Goal: Task Accomplishment & Management: Manage account settings

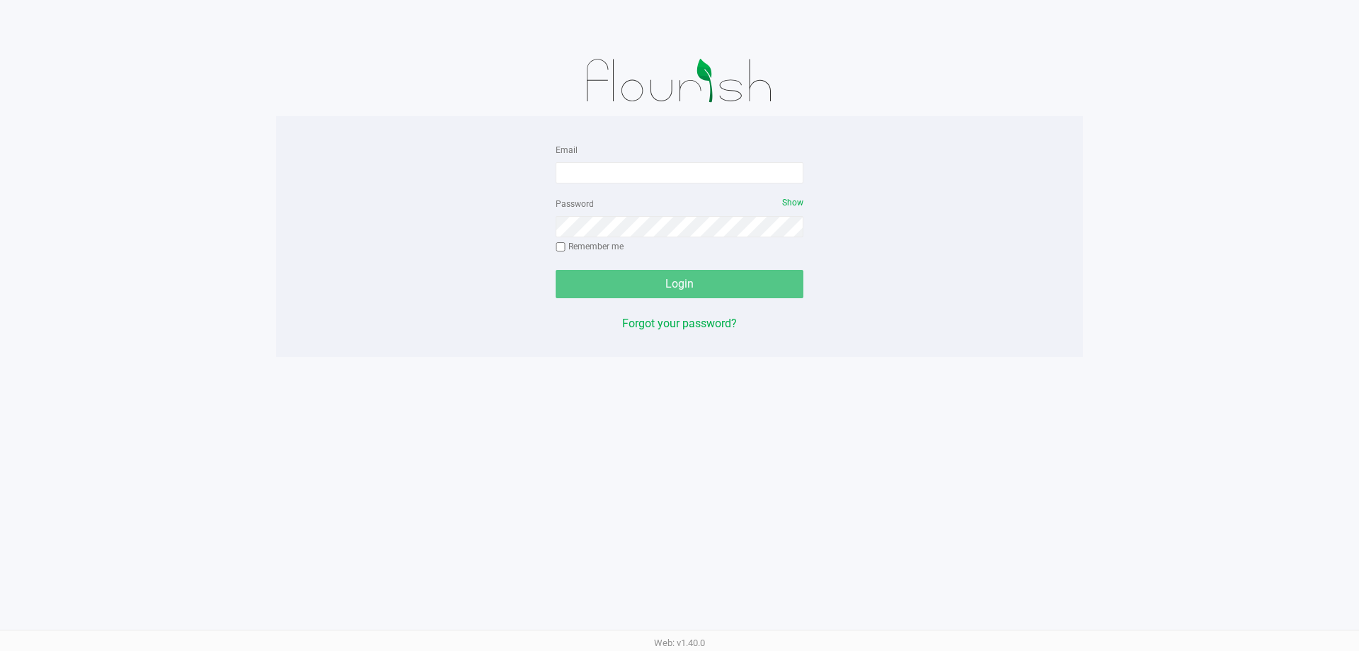
click at [606, 185] on form "Email Password Show Remember me Login" at bounding box center [680, 219] width 248 height 157
click at [607, 173] on input "Email" at bounding box center [680, 172] width 248 height 21
type input "[EMAIL_ADDRESS][DOMAIN_NAME]"
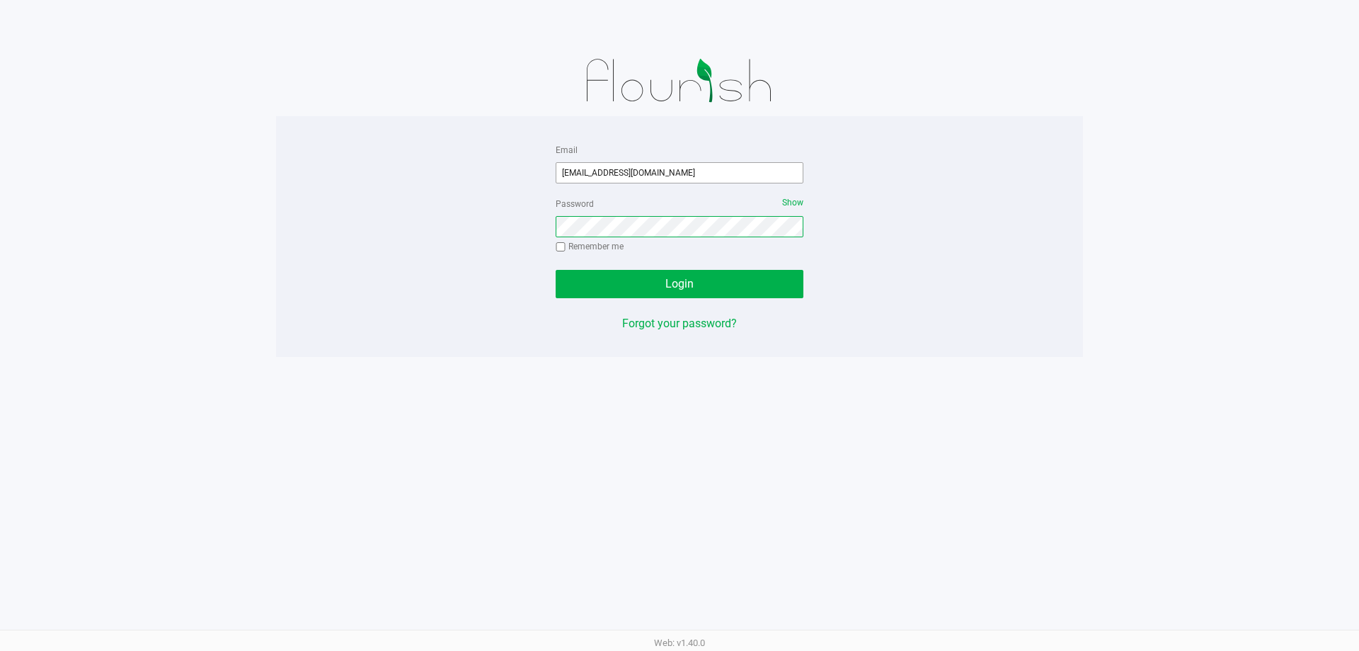
click at [556, 270] on button "Login" at bounding box center [680, 284] width 248 height 28
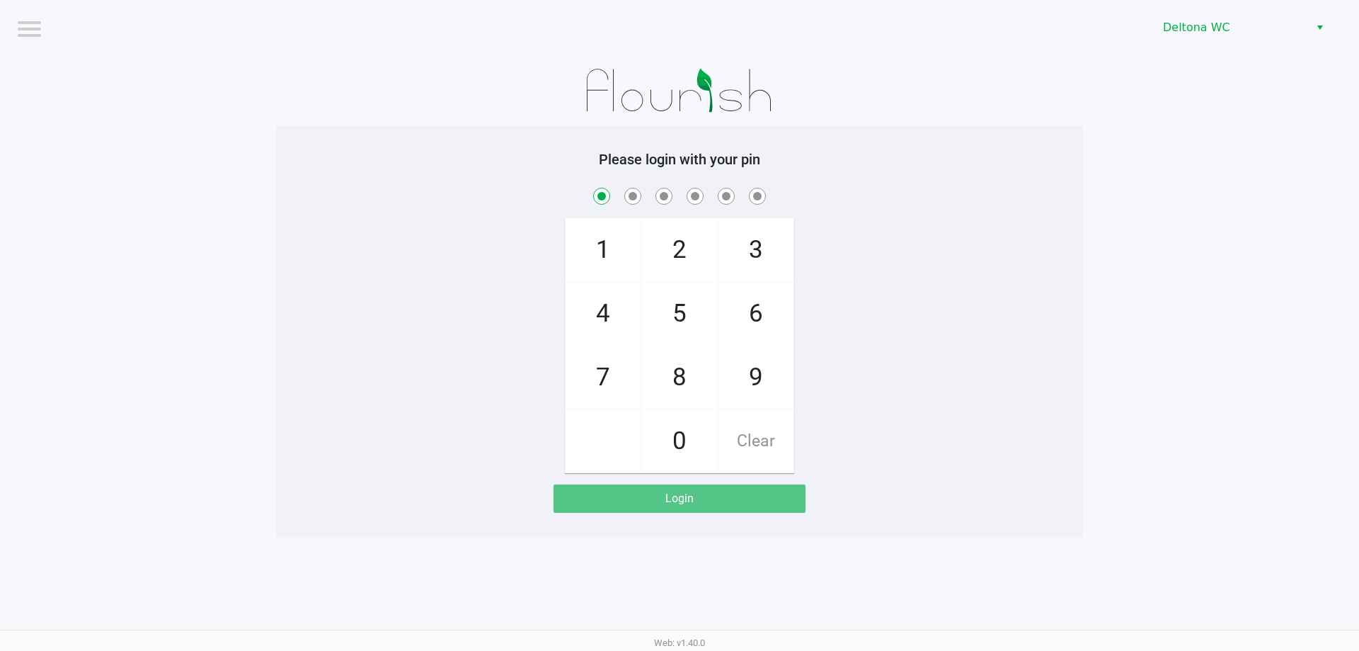
checkbox input "true"
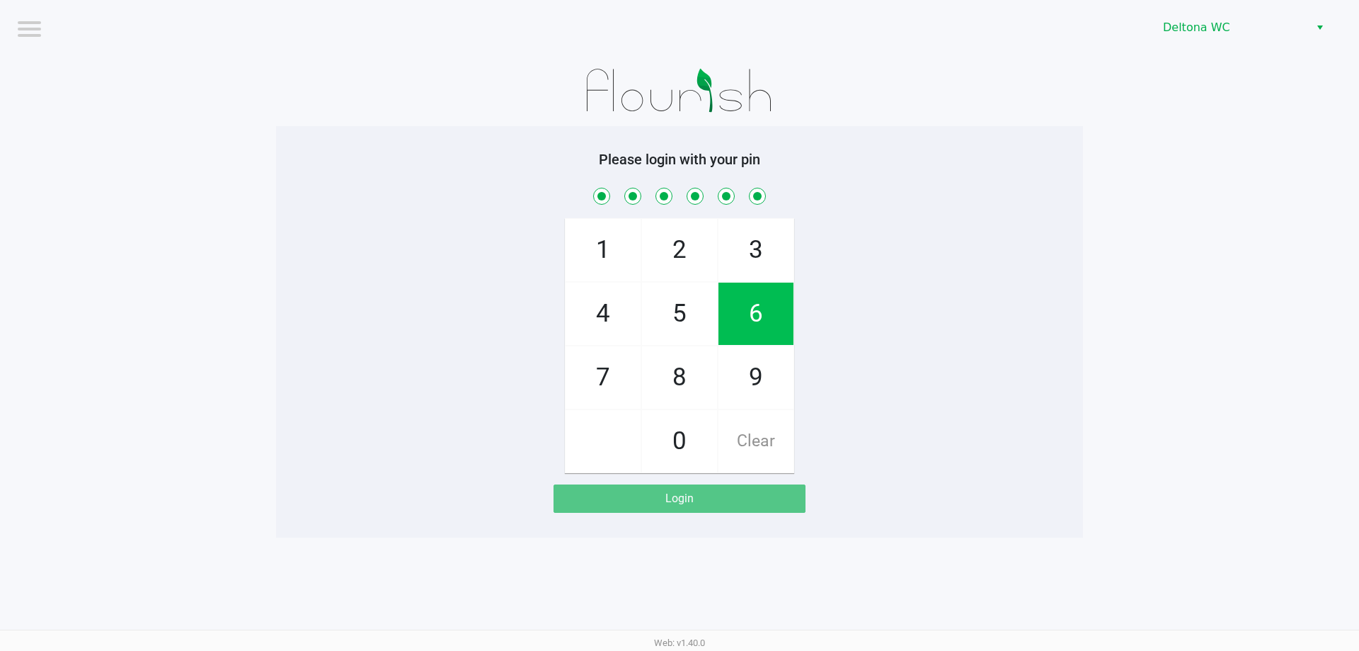
checkbox input "true"
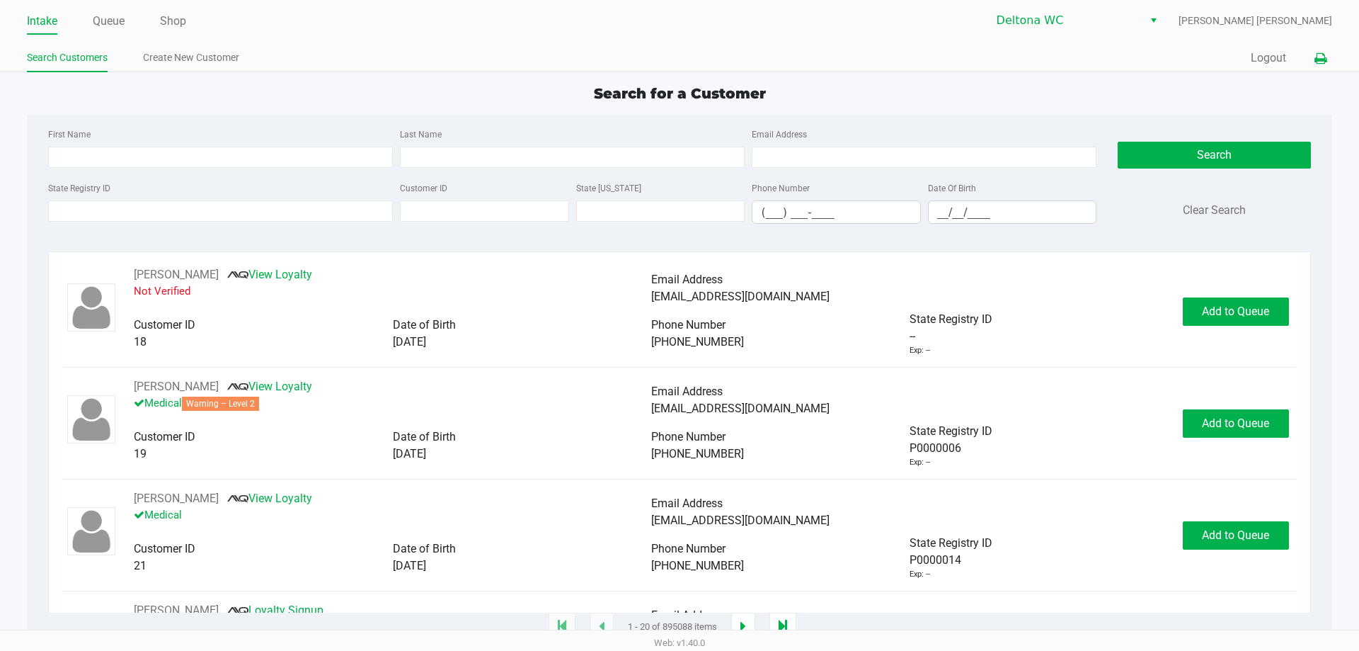
click at [1321, 64] on icon at bounding box center [1321, 59] width 12 height 10
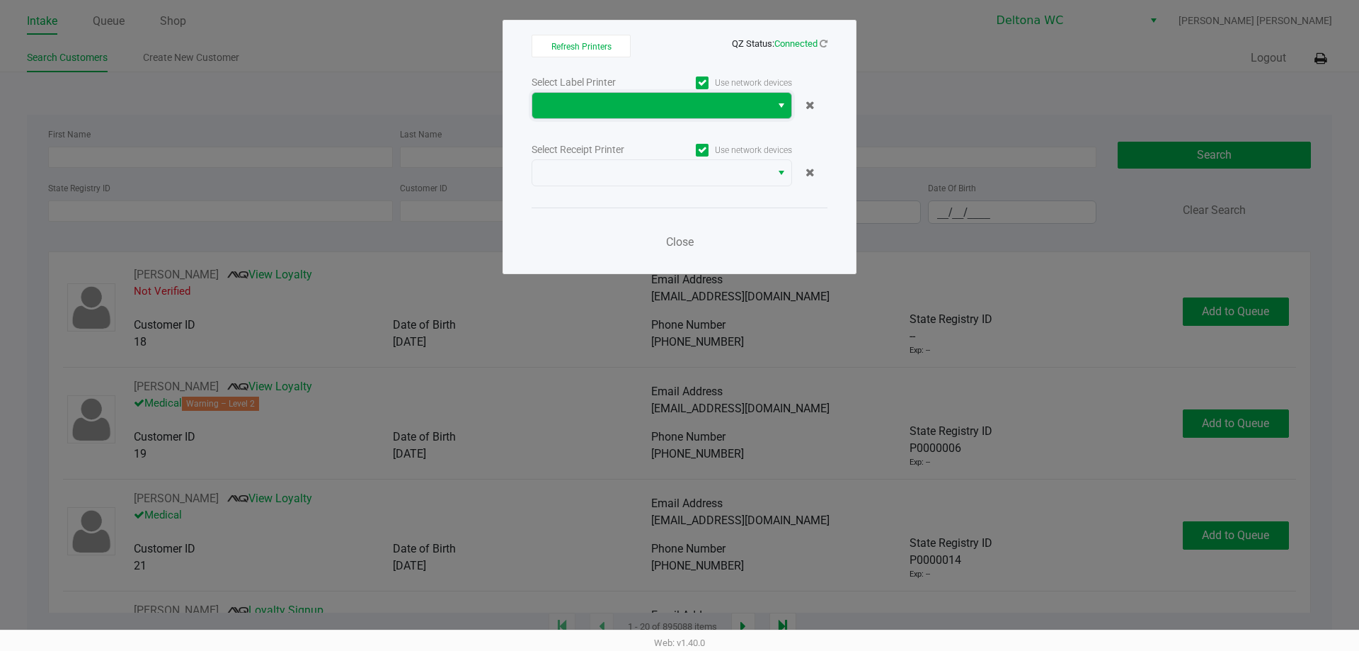
click at [698, 110] on span at bounding box center [652, 105] width 222 height 17
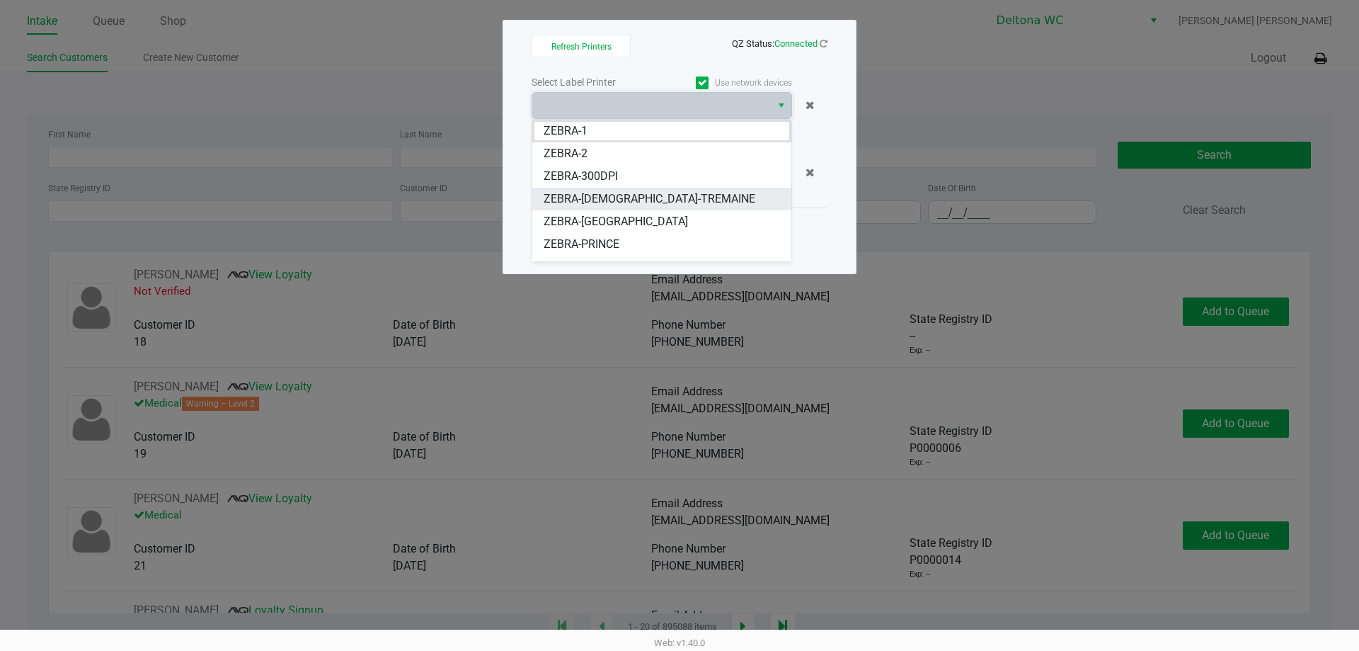
click at [644, 198] on span "ZEBRA-LADY-TREMAINE" at bounding box center [650, 198] width 212 height 17
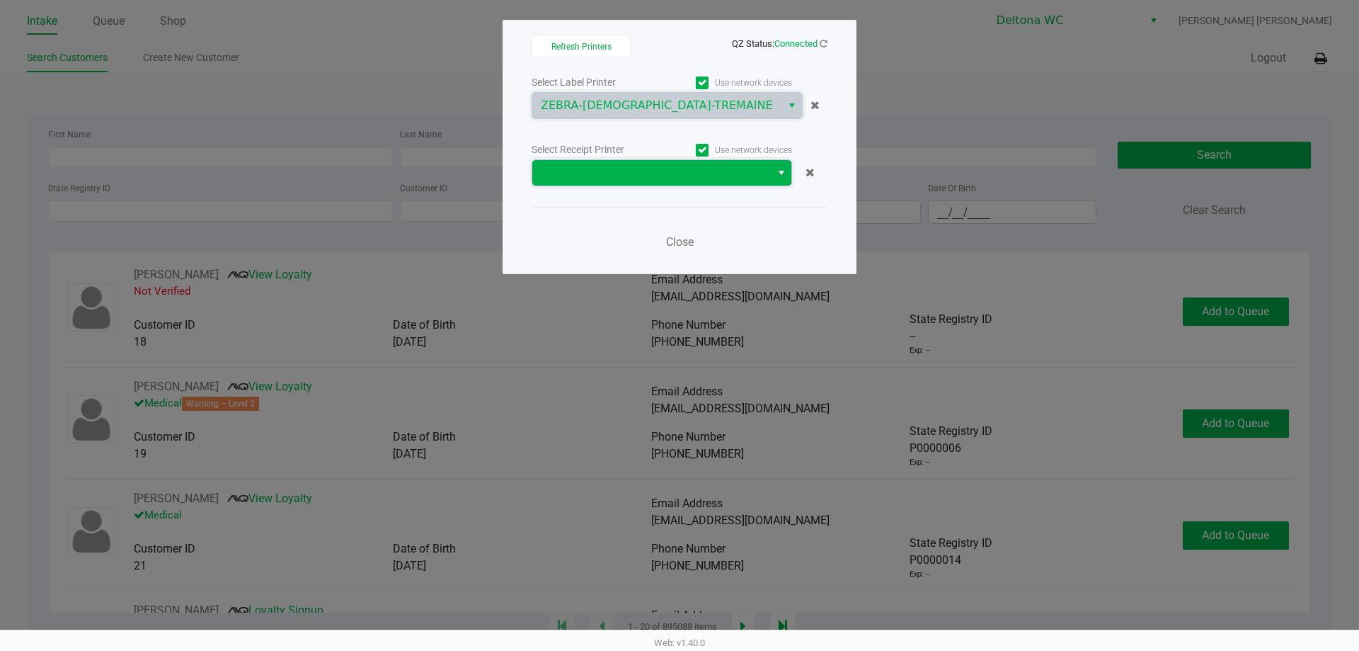
click at [649, 177] on span at bounding box center [652, 172] width 222 height 17
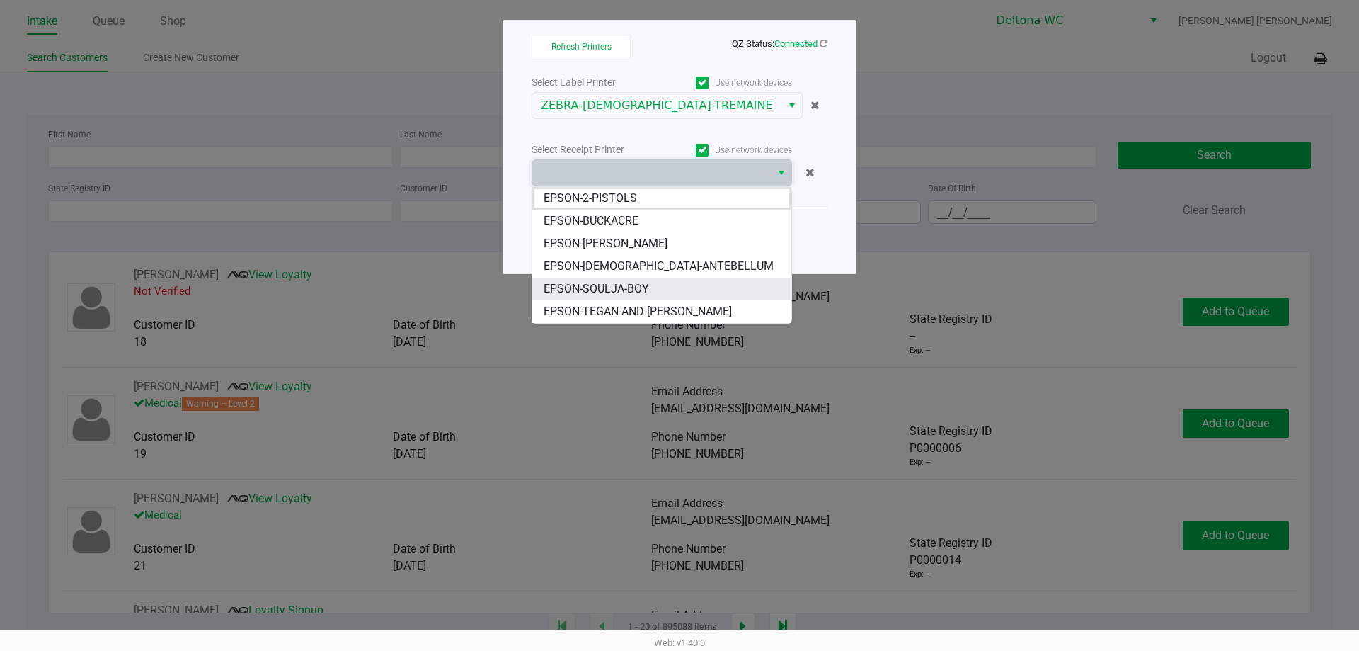
click at [643, 280] on li "EPSON-SOULJA-BOY" at bounding box center [661, 289] width 259 height 23
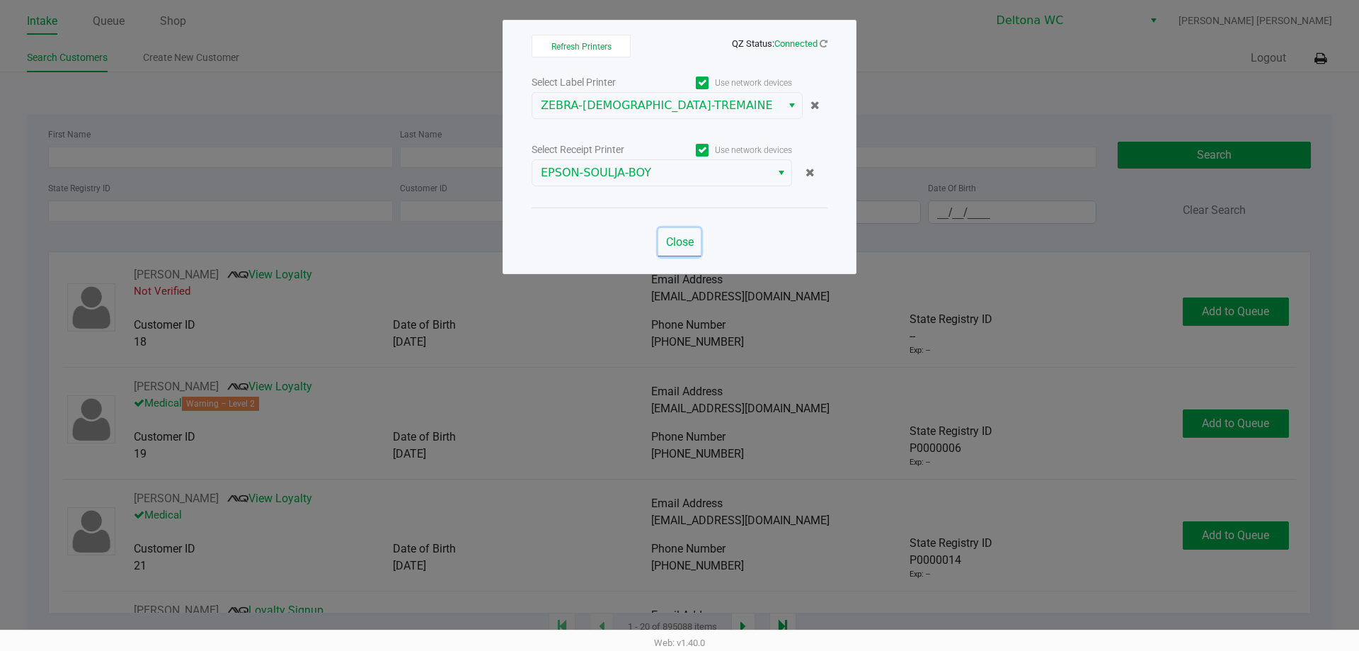
click at [680, 250] on button "Close" at bounding box center [679, 242] width 42 height 28
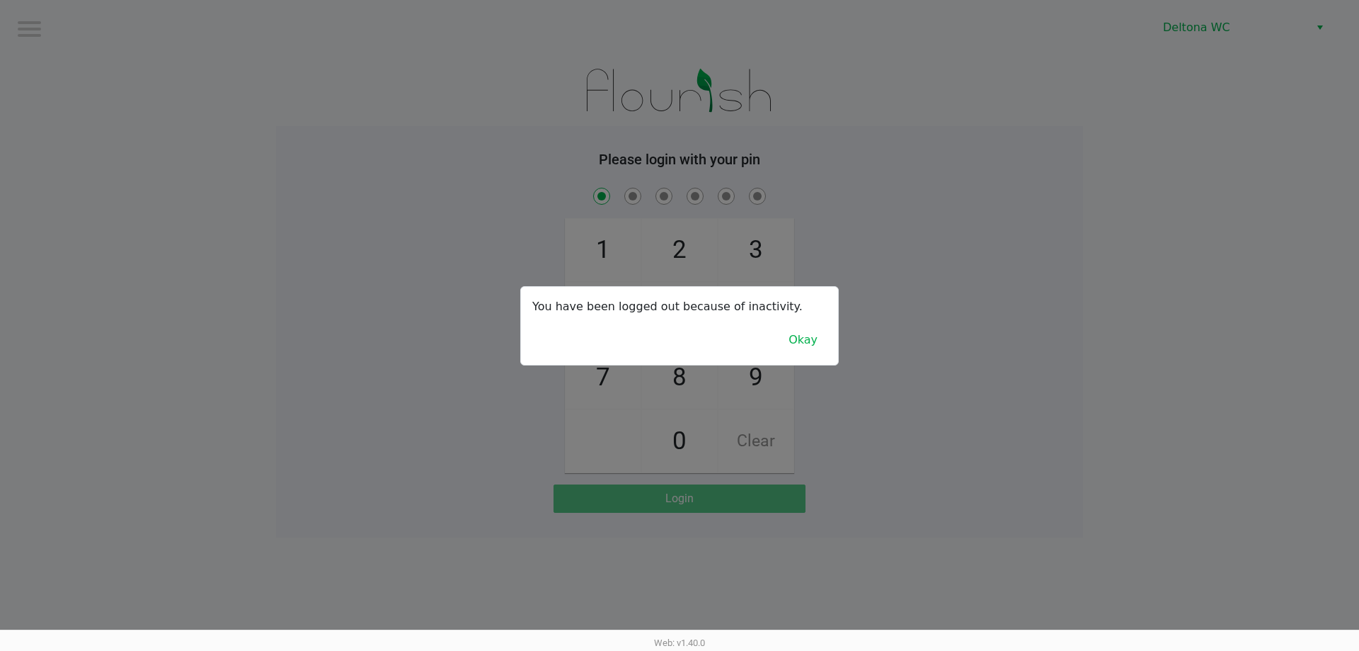
checkbox input "true"
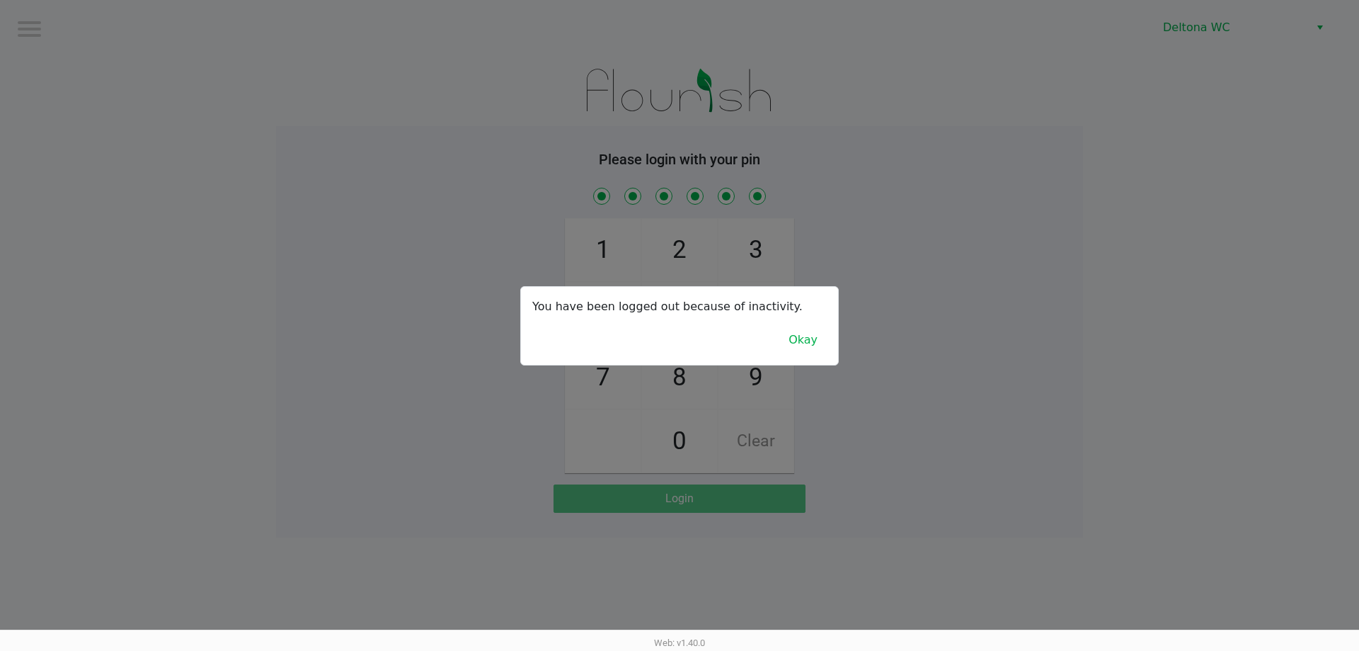
checkbox input "true"
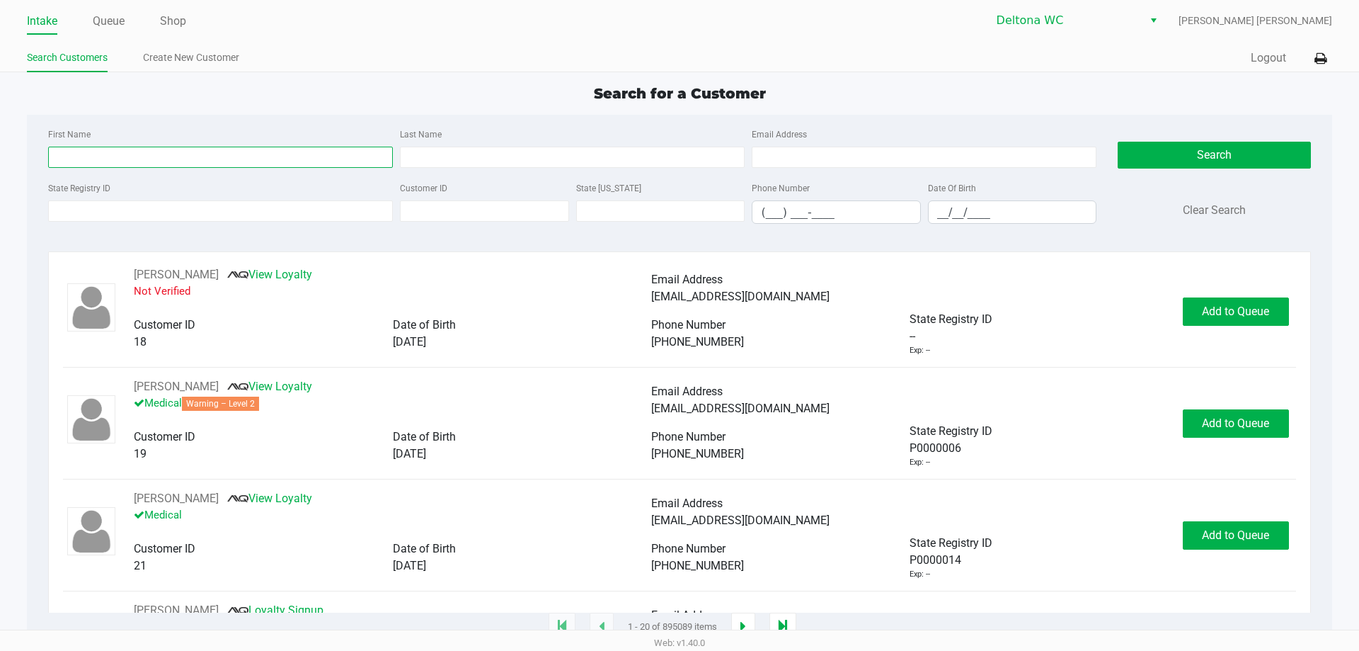
click at [178, 163] on input "First Name" at bounding box center [220, 157] width 345 height 21
type input "eric"
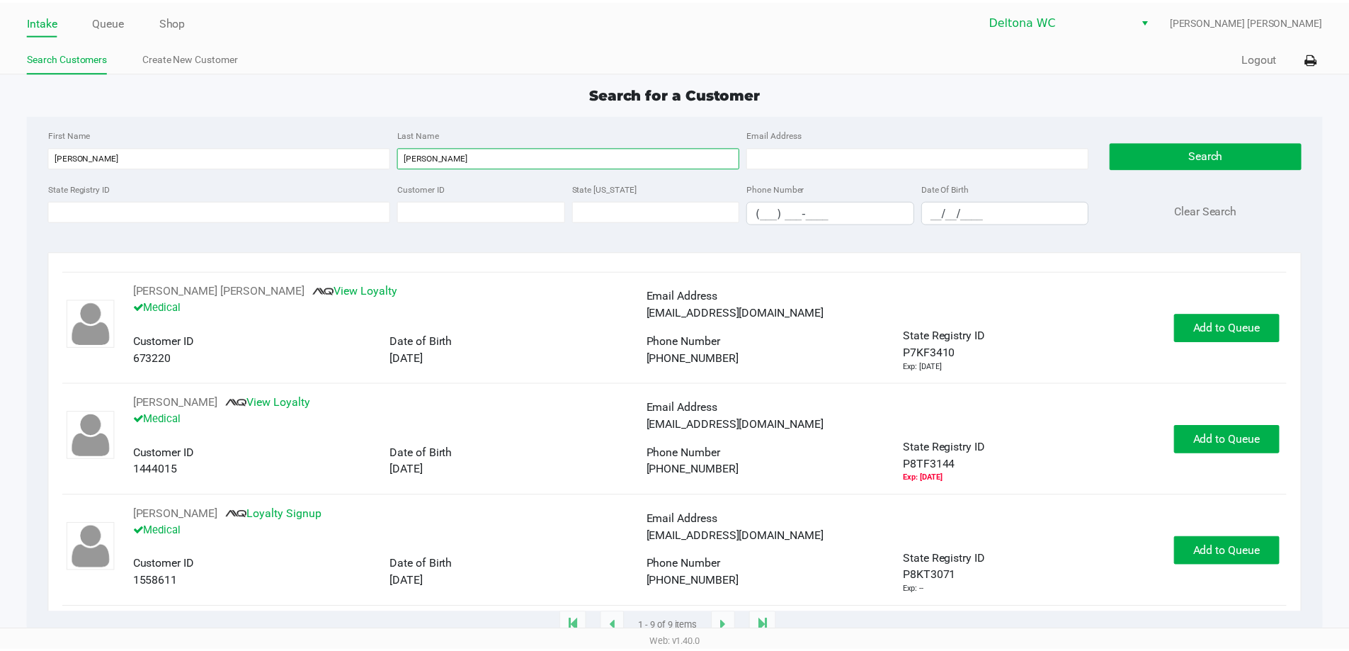
scroll to position [661, 0]
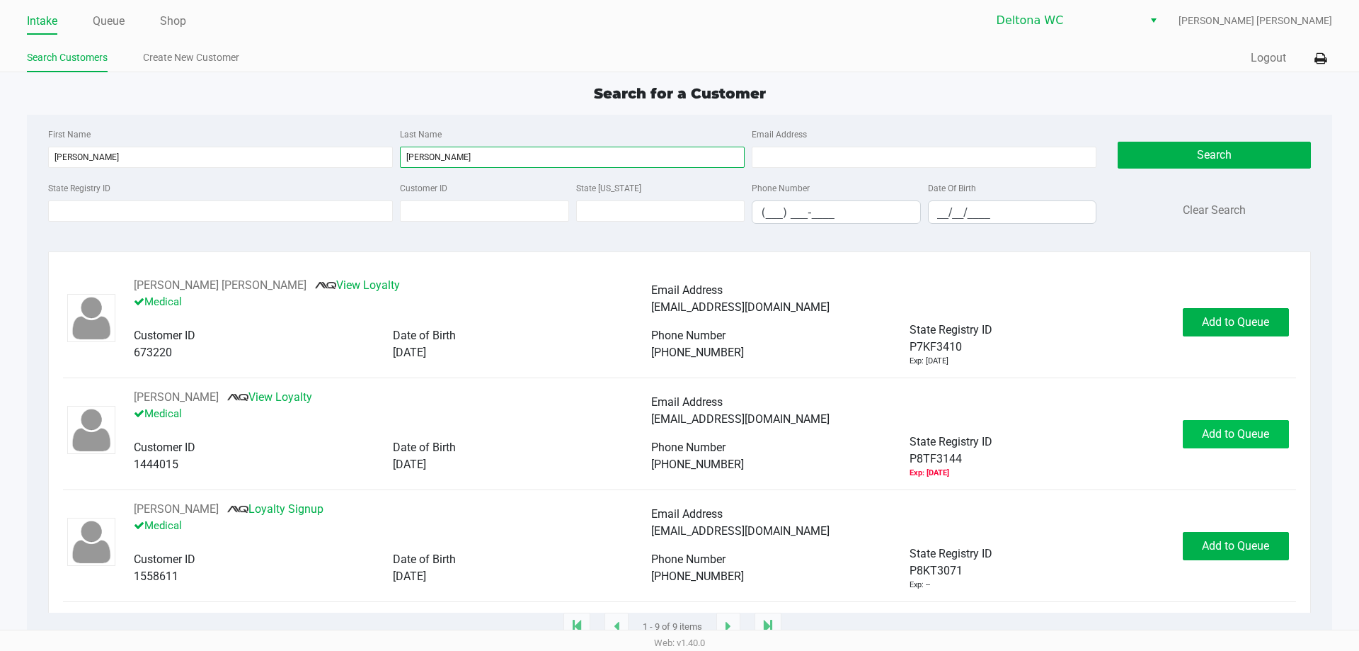
type input "torres"
click at [1218, 445] on button "Add to Queue" at bounding box center [1236, 434] width 106 height 28
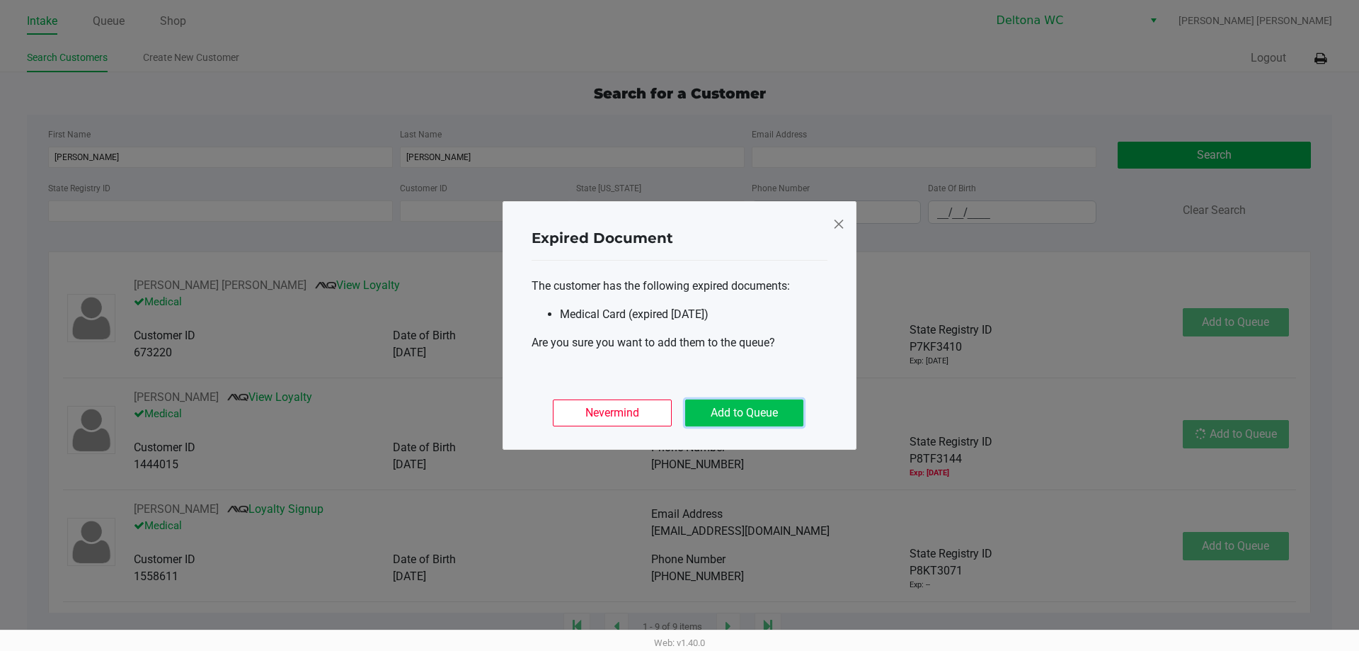
click at [774, 406] on button "Add to Queue" at bounding box center [744, 412] width 118 height 27
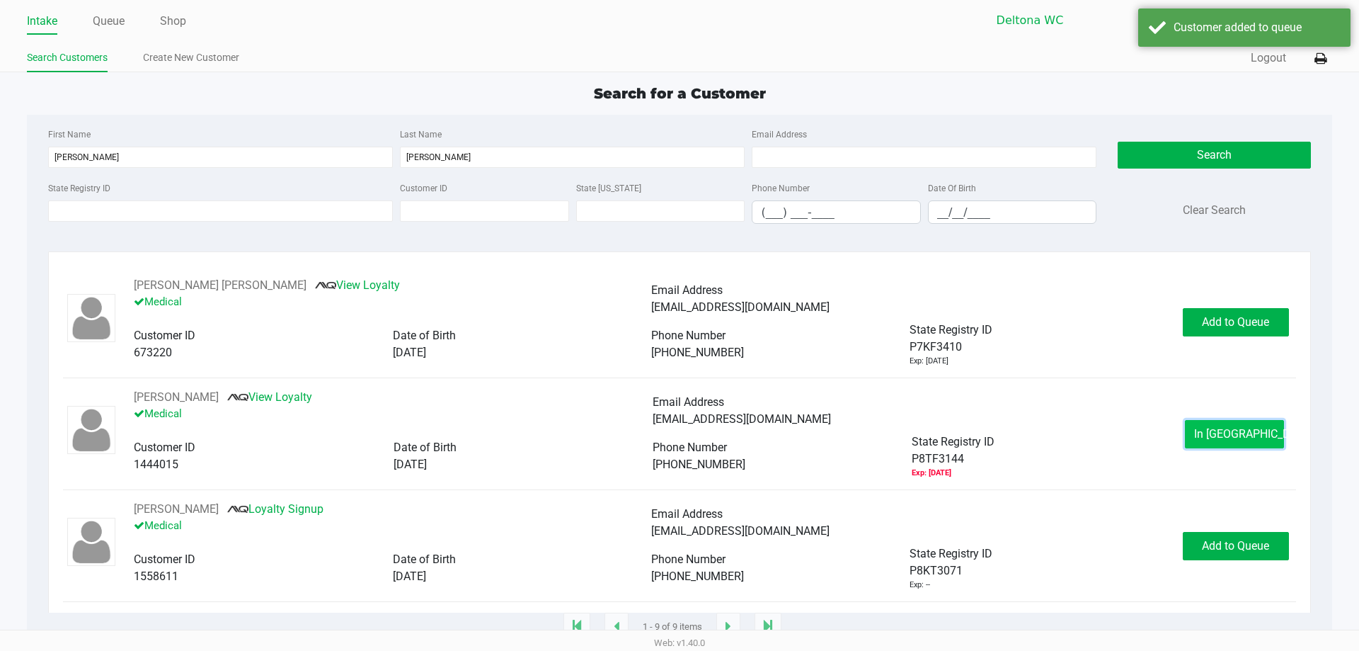
click at [1209, 425] on button "In Queue" at bounding box center [1234, 434] width 99 height 28
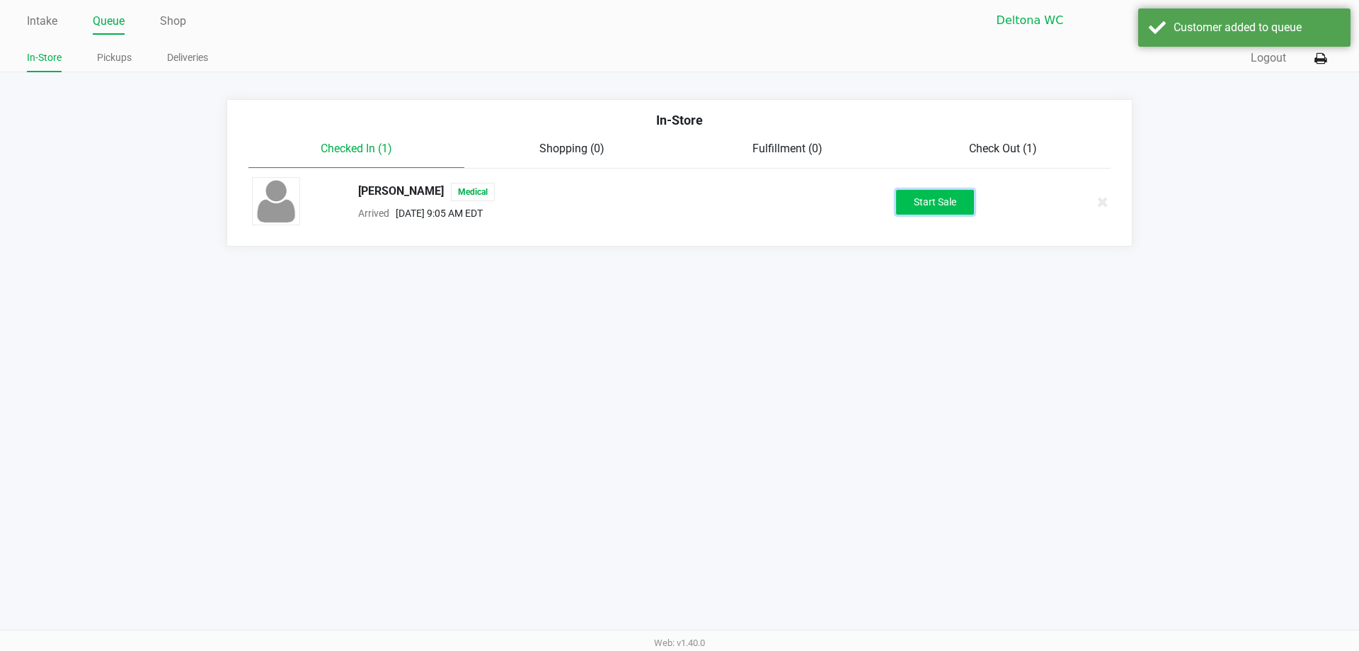
click at [929, 206] on button "Start Sale" at bounding box center [935, 202] width 78 height 25
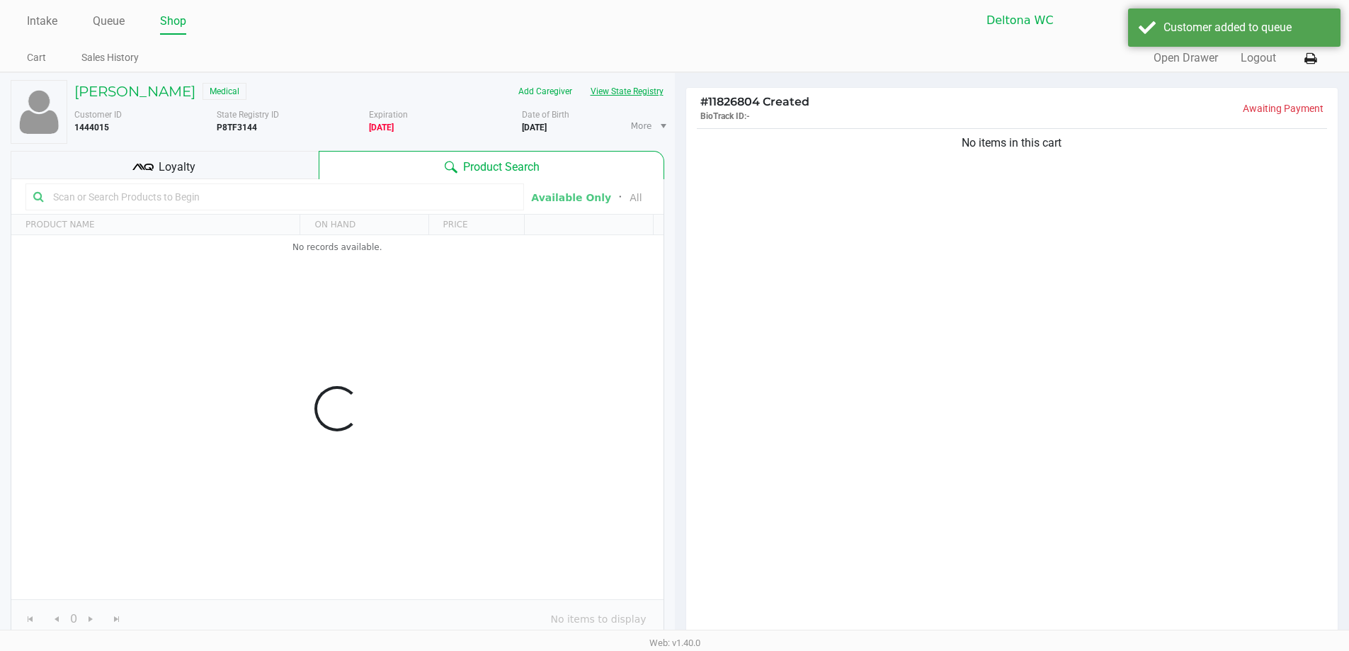
click at [610, 94] on button "View State Registry" at bounding box center [622, 91] width 83 height 23
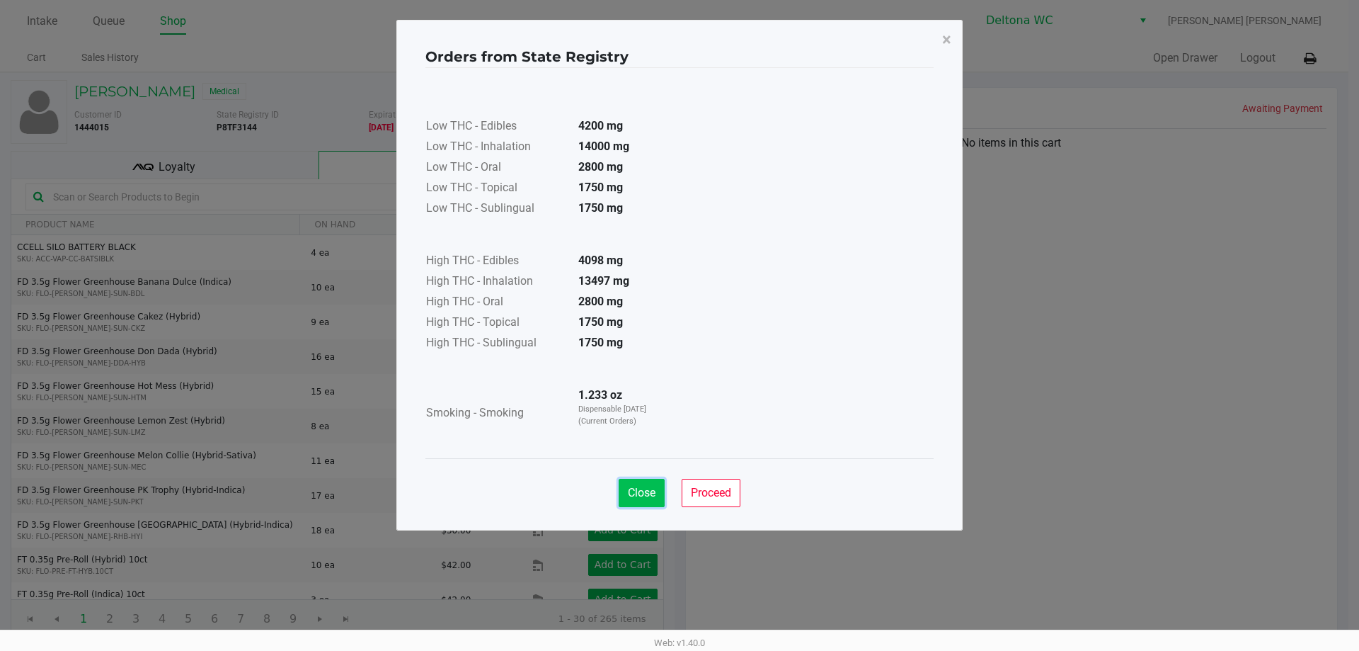
click at [641, 486] on span "Close" at bounding box center [642, 492] width 28 height 13
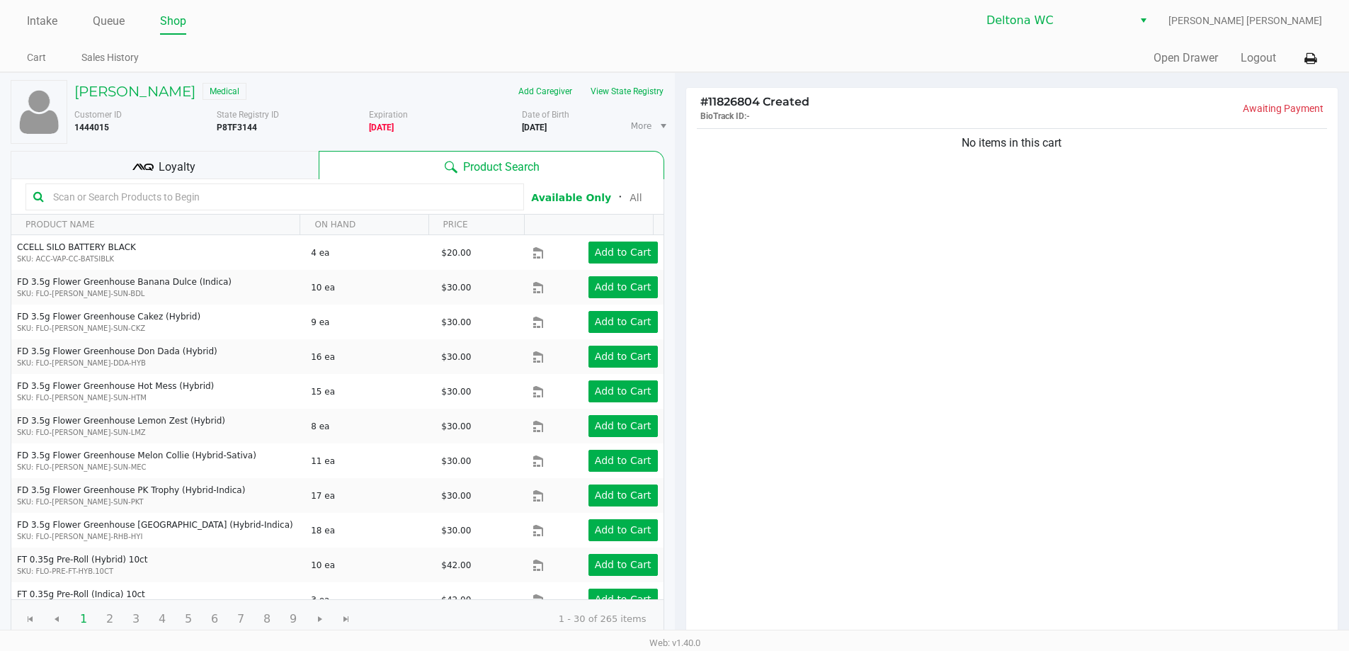
click at [261, 159] on div "Loyalty" at bounding box center [165, 165] width 308 height 28
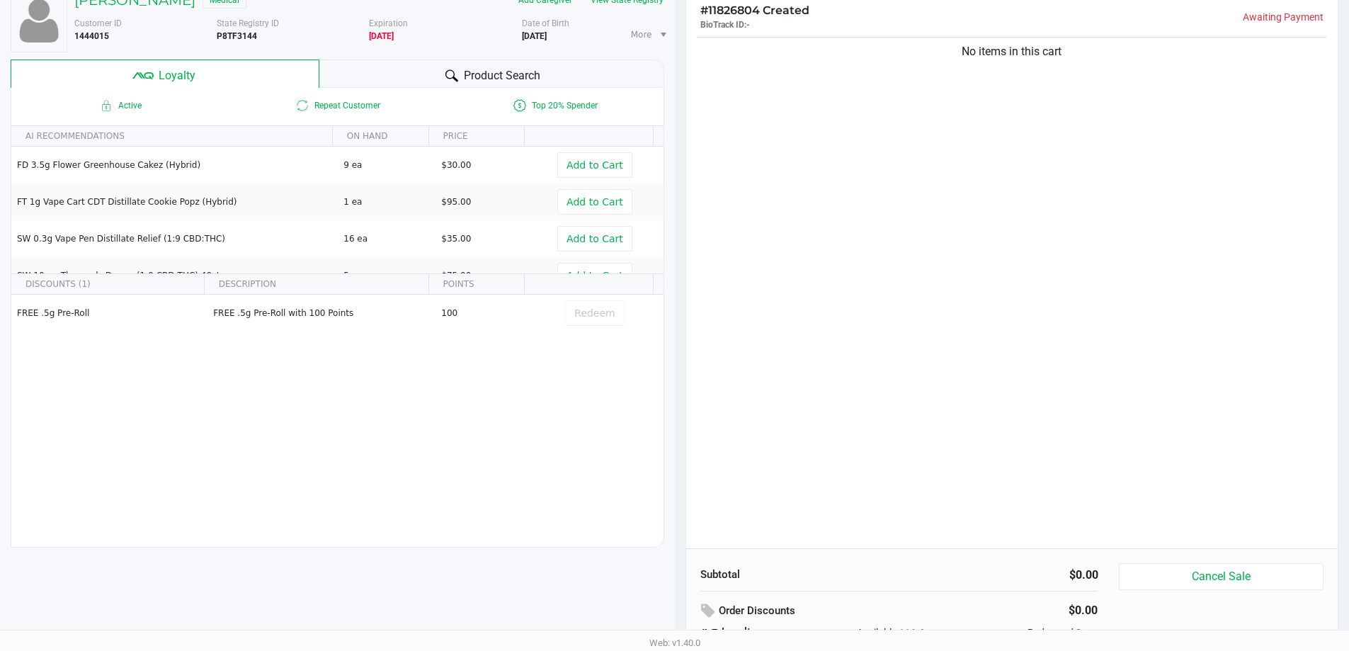
scroll to position [162, 0]
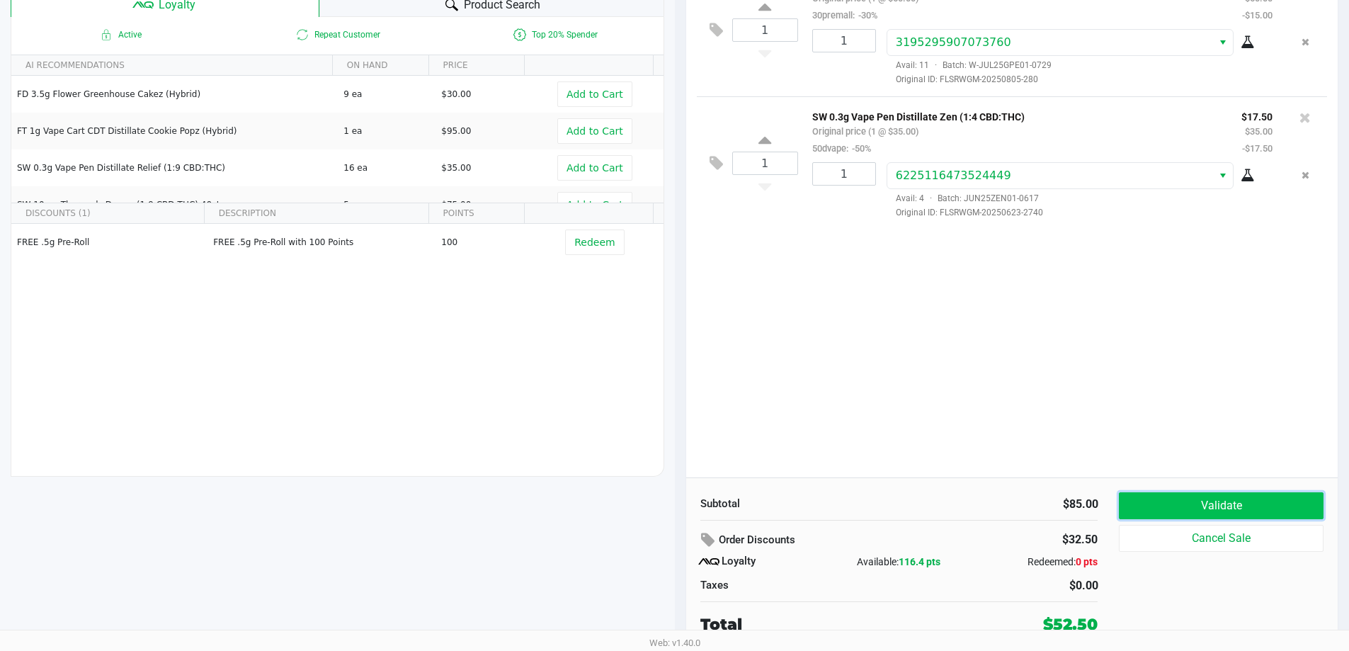
click at [1243, 508] on button "Validate" at bounding box center [1221, 505] width 204 height 27
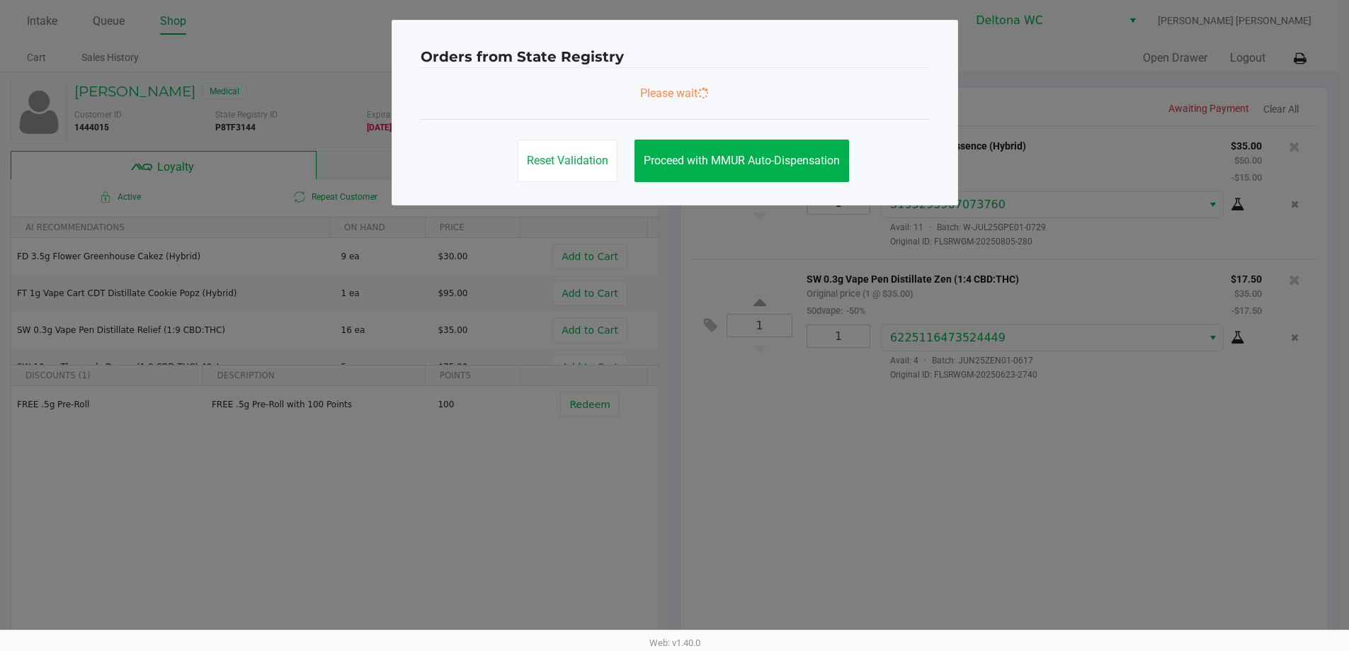
scroll to position [0, 0]
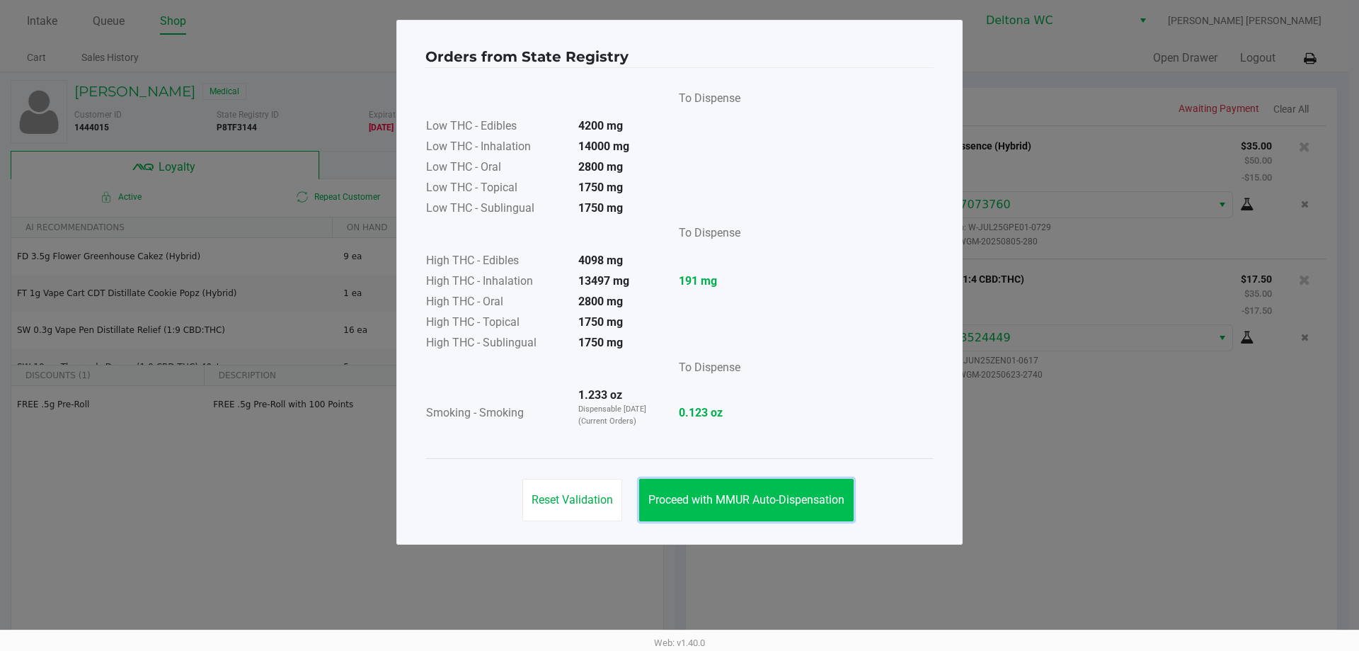
click at [778, 511] on button "Proceed with MMUR Auto-Dispensation" at bounding box center [746, 500] width 215 height 42
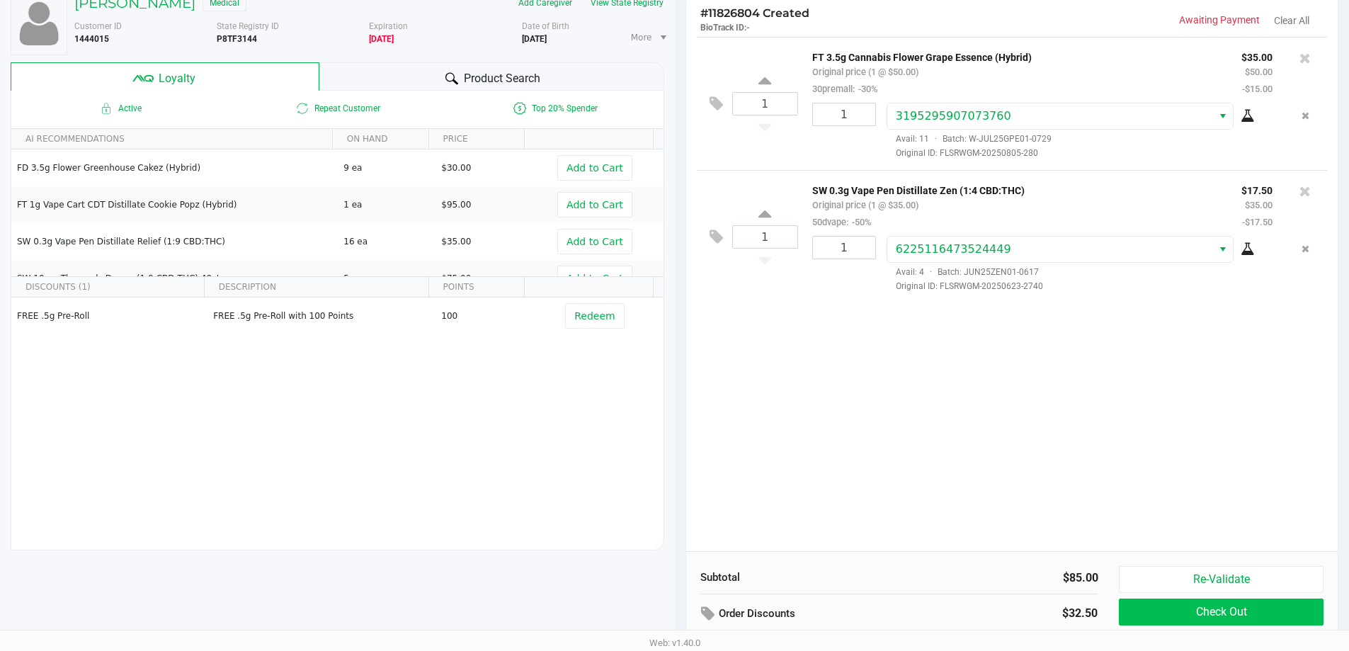
scroll to position [162, 0]
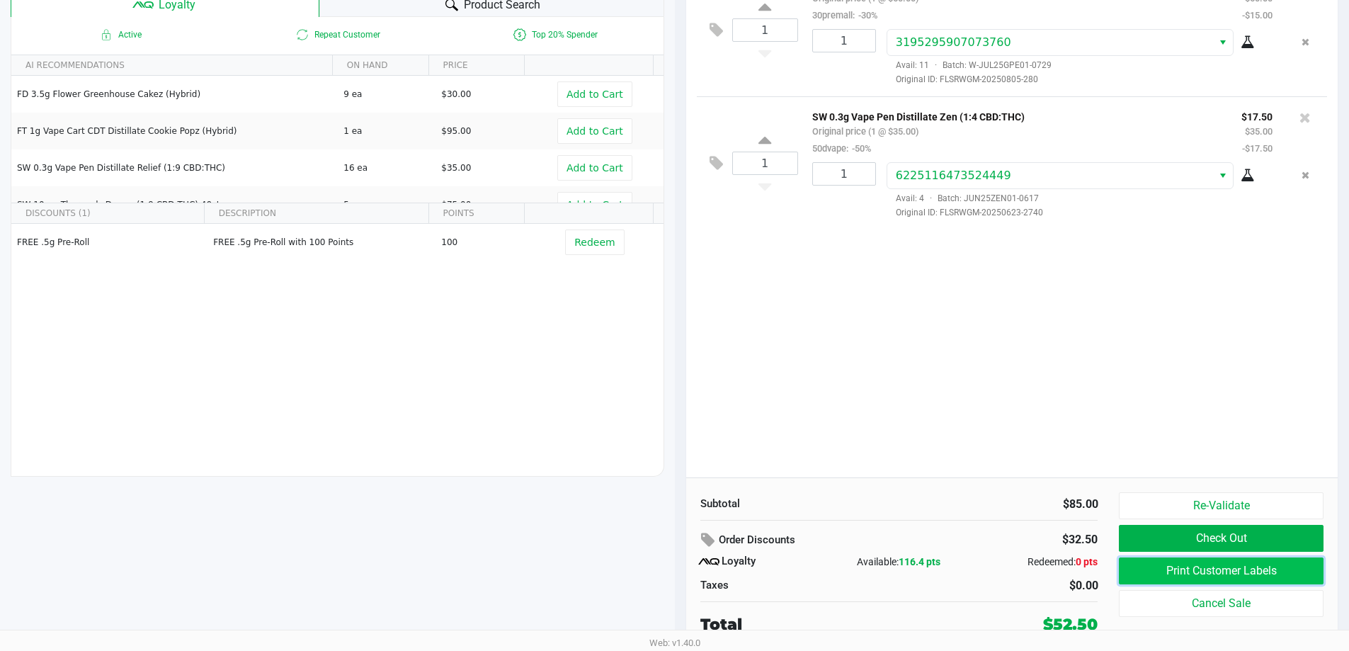
click at [1159, 571] on button "Print Customer Labels" at bounding box center [1221, 570] width 204 height 27
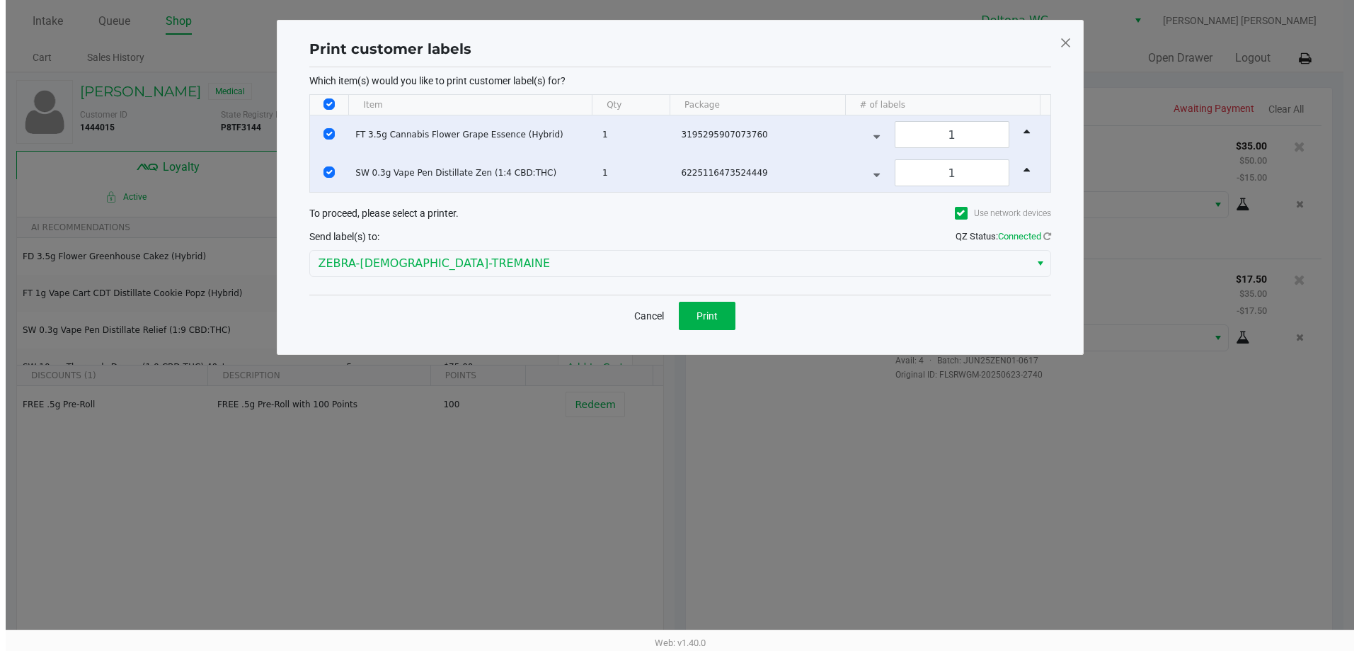
scroll to position [0, 0]
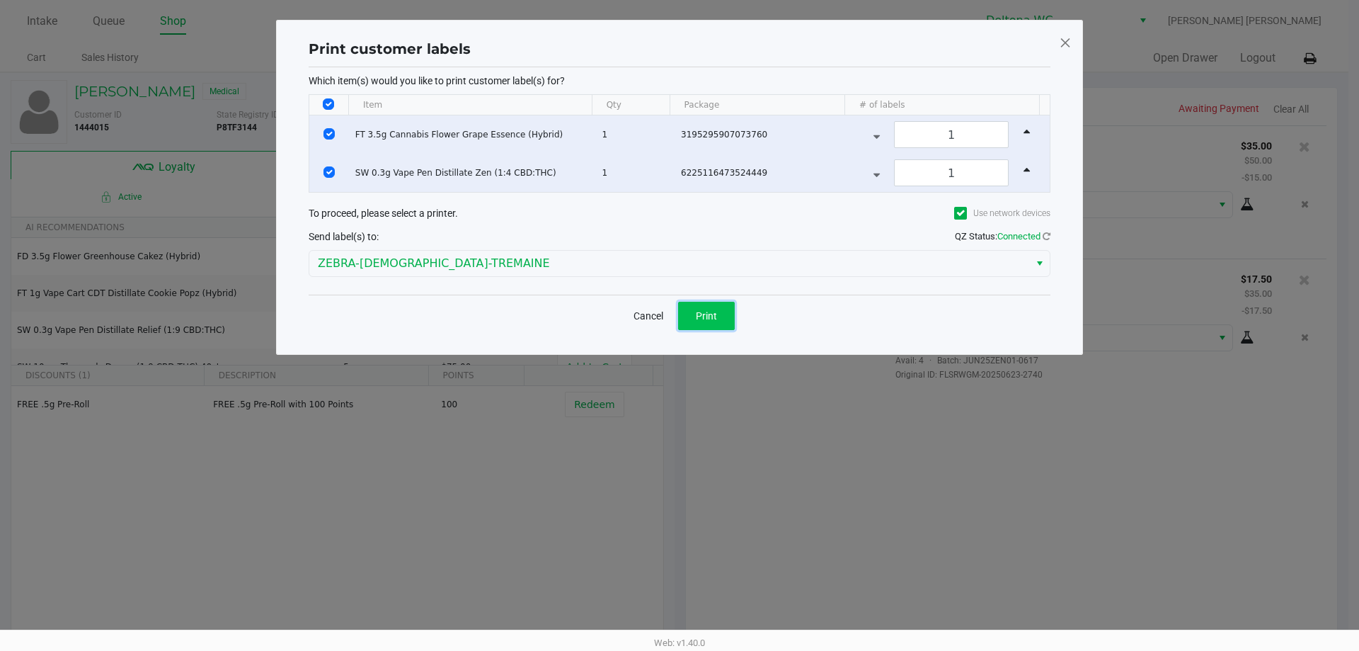
click at [710, 319] on span "Print" at bounding box center [706, 315] width 21 height 11
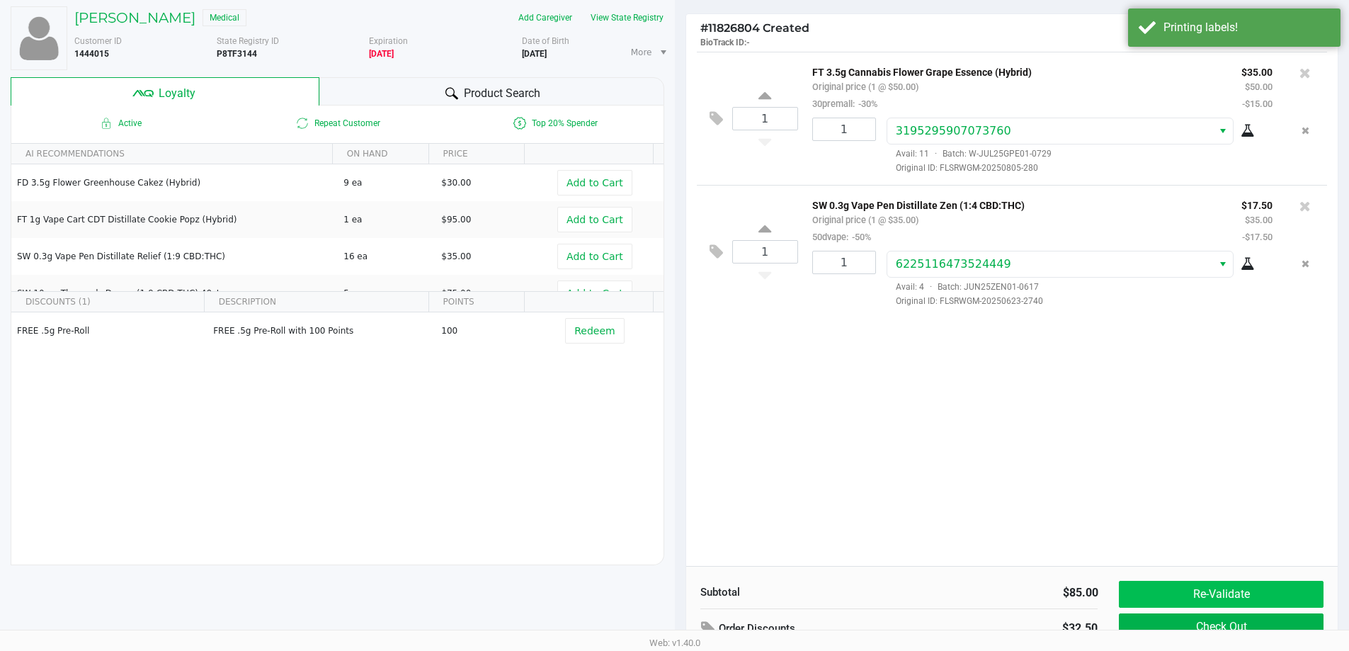
scroll to position [162, 0]
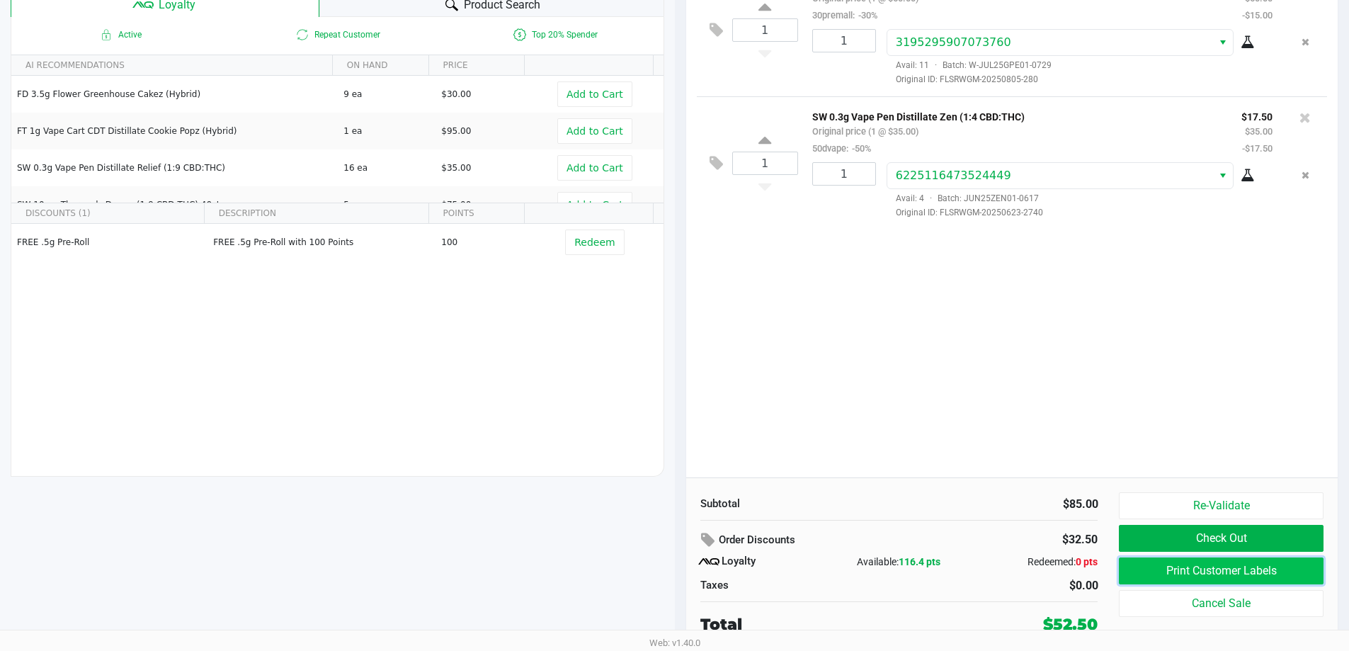
click at [1167, 571] on button "Print Customer Labels" at bounding box center [1221, 570] width 204 height 27
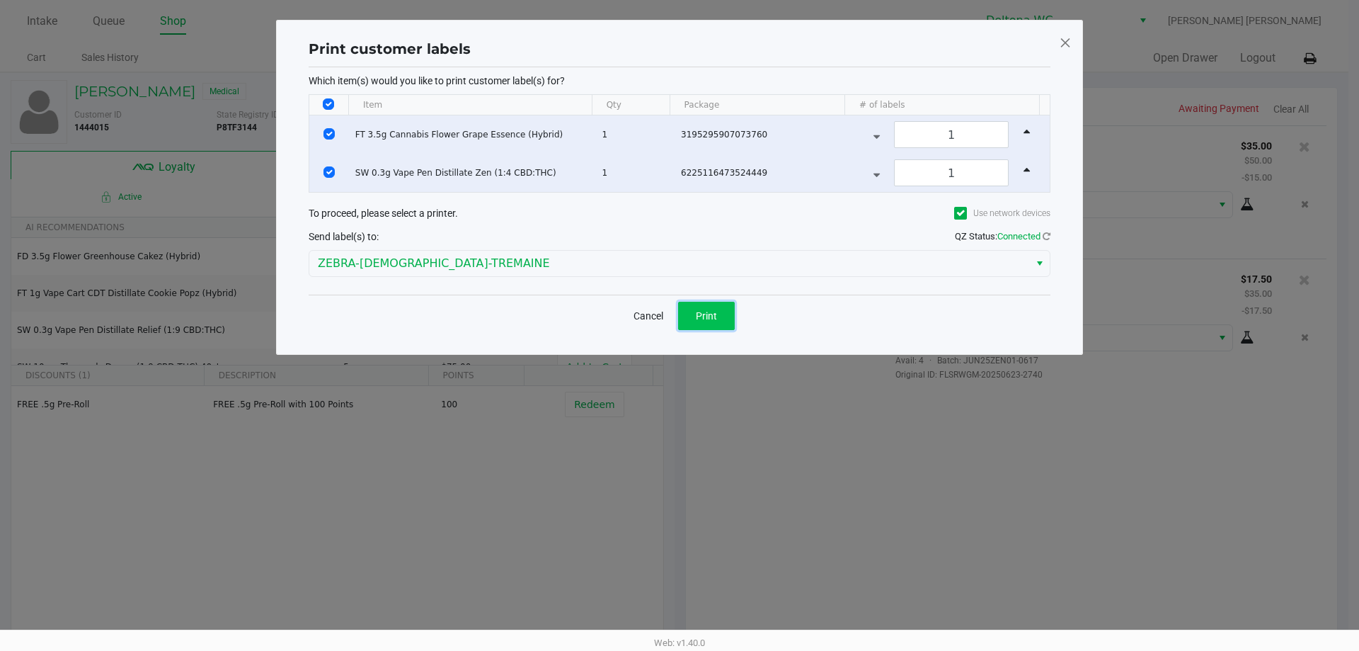
click at [716, 316] on span "Print" at bounding box center [706, 315] width 21 height 11
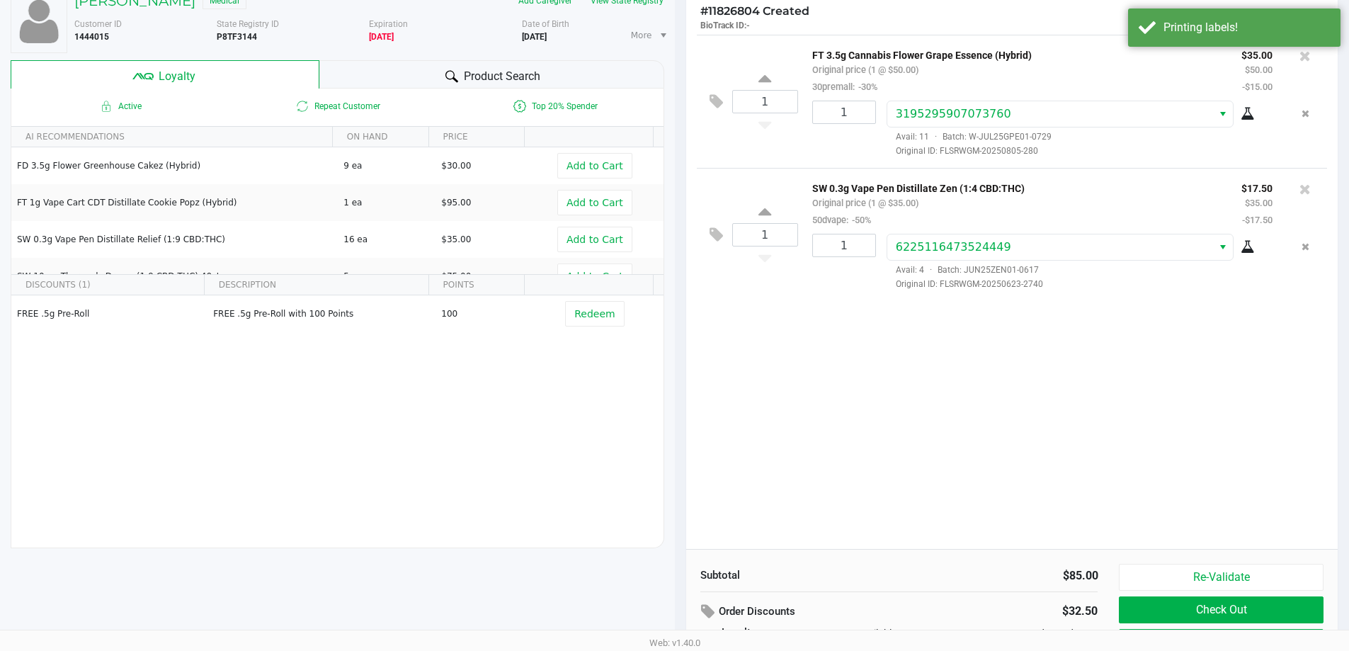
scroll to position [162, 0]
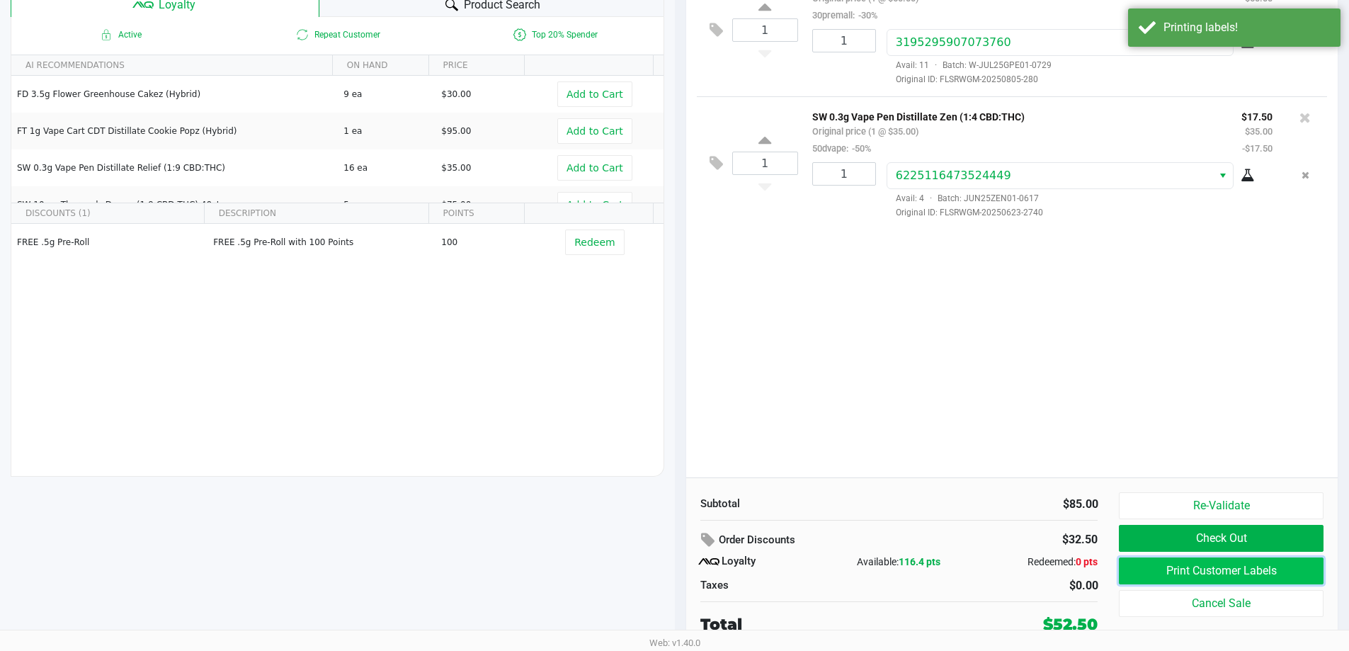
click at [1126, 566] on button "Print Customer Labels" at bounding box center [1221, 570] width 204 height 27
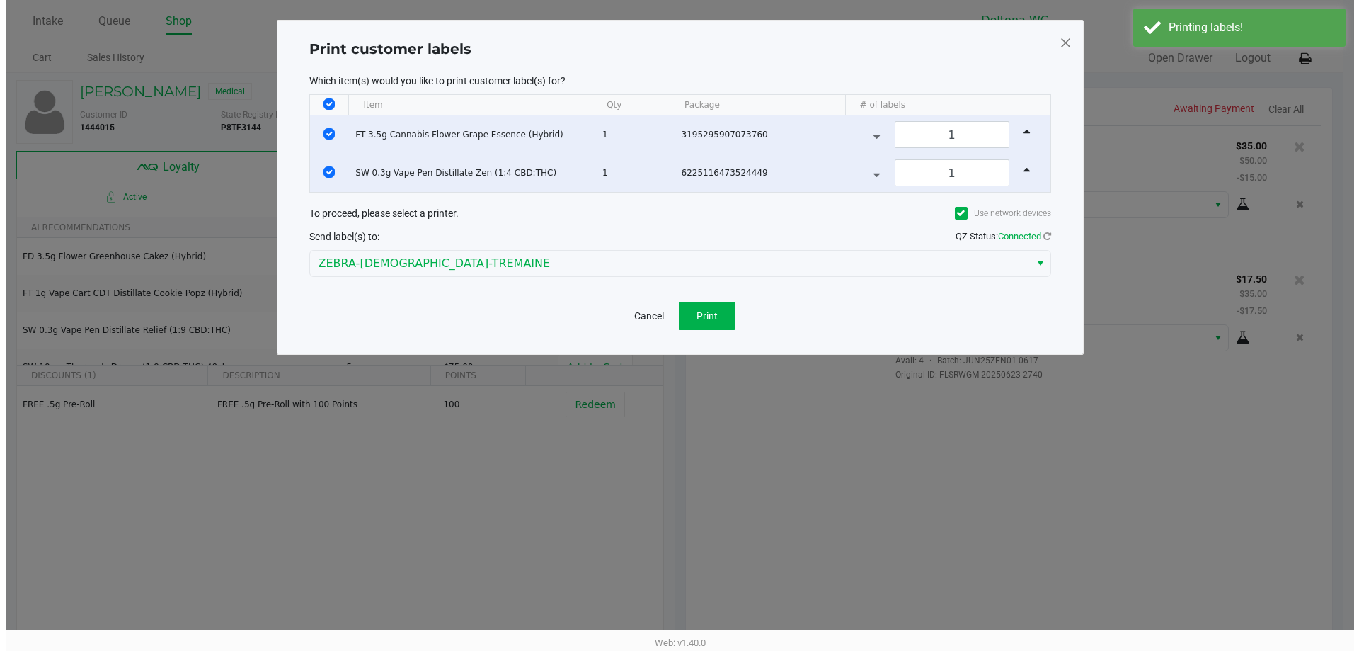
scroll to position [0, 0]
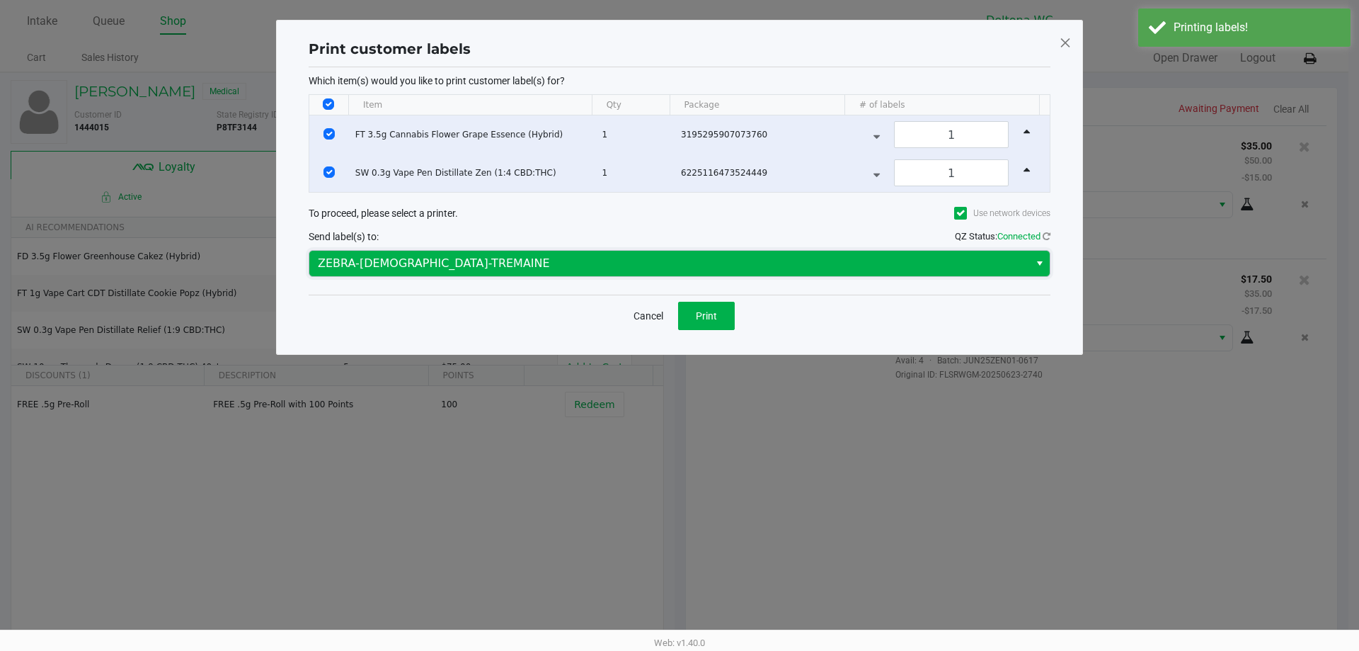
click at [649, 258] on span "ZEBRA-LADY-TREMAINE" at bounding box center [669, 263] width 703 height 17
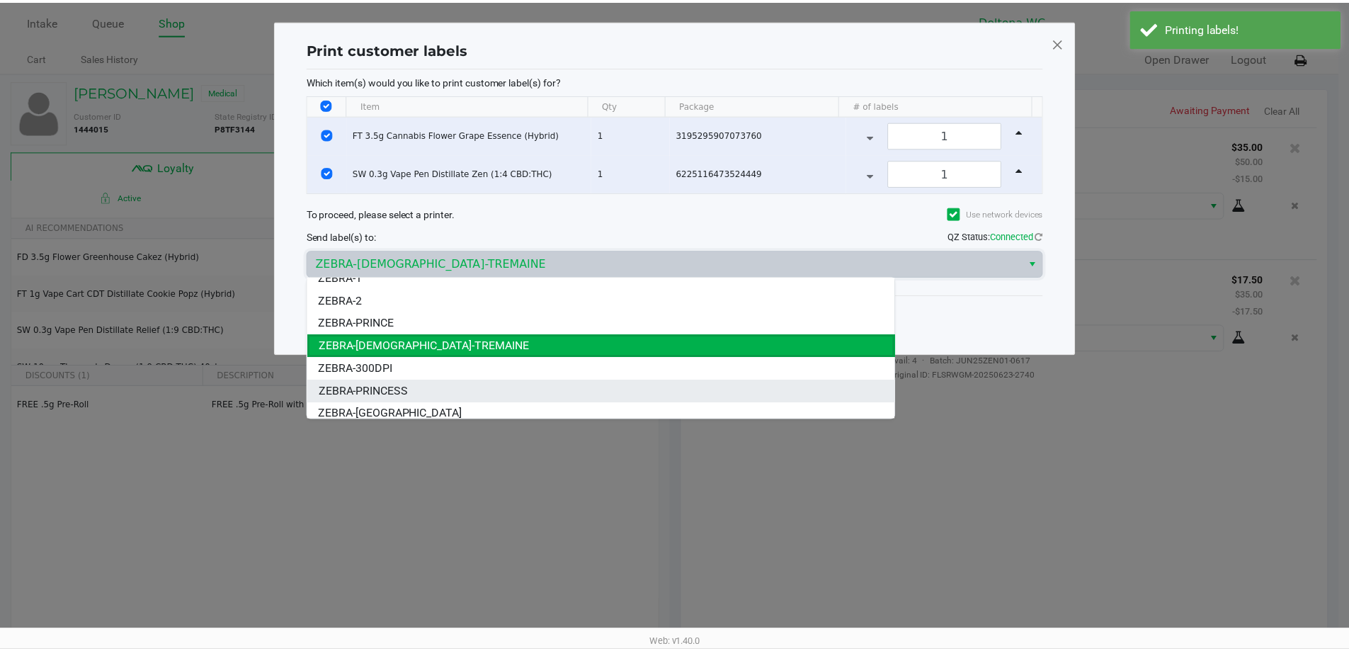
scroll to position [17, 0]
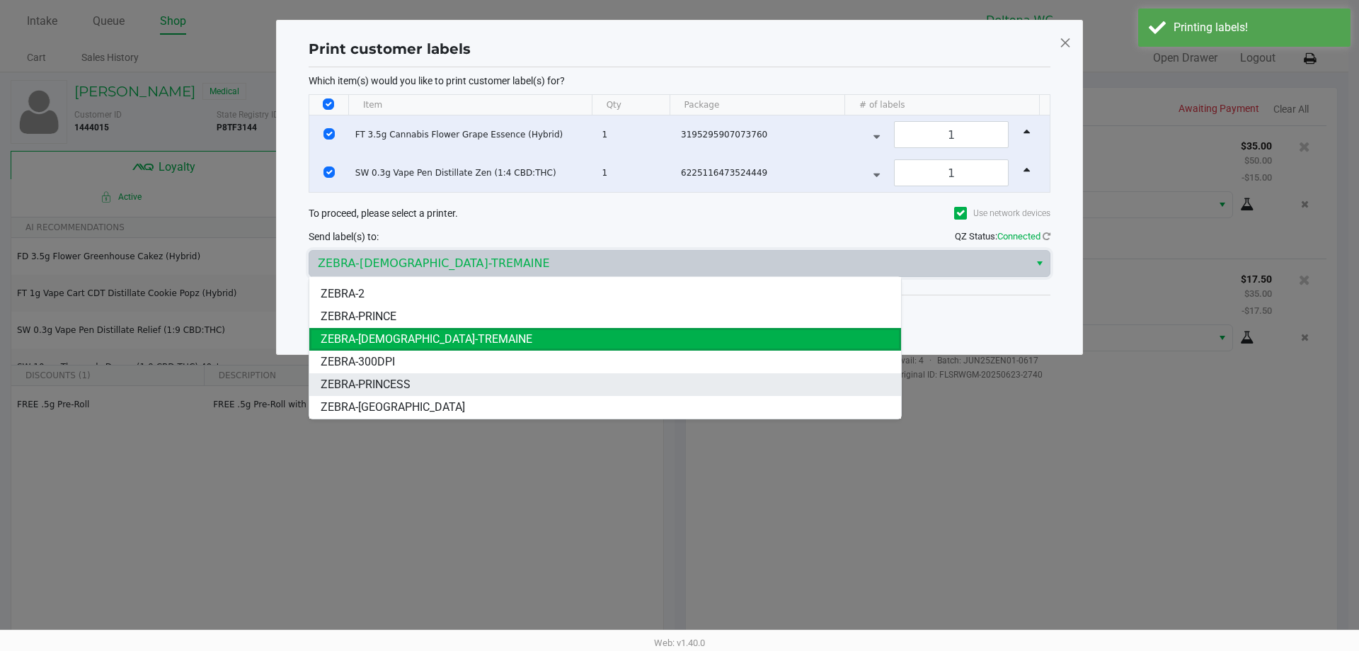
click at [464, 398] on li "ZEBRA-LESOTHO" at bounding box center [605, 407] width 592 height 23
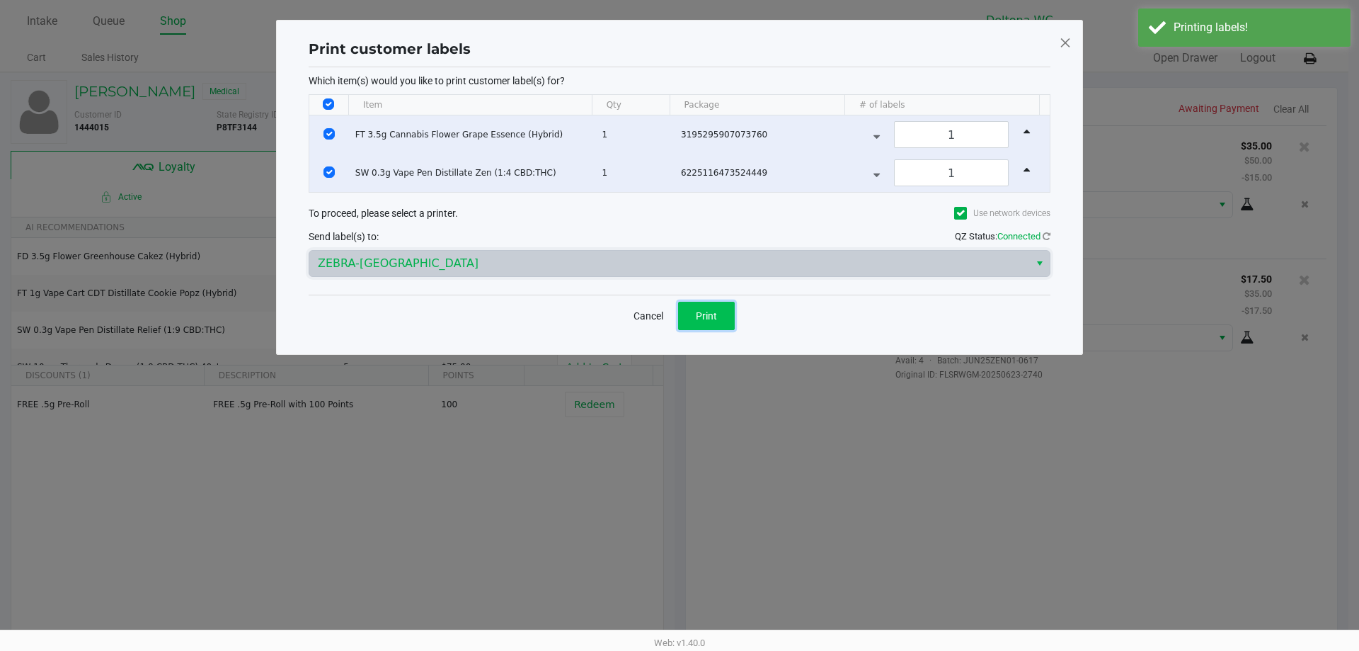
click at [695, 321] on button "Print" at bounding box center [706, 316] width 57 height 28
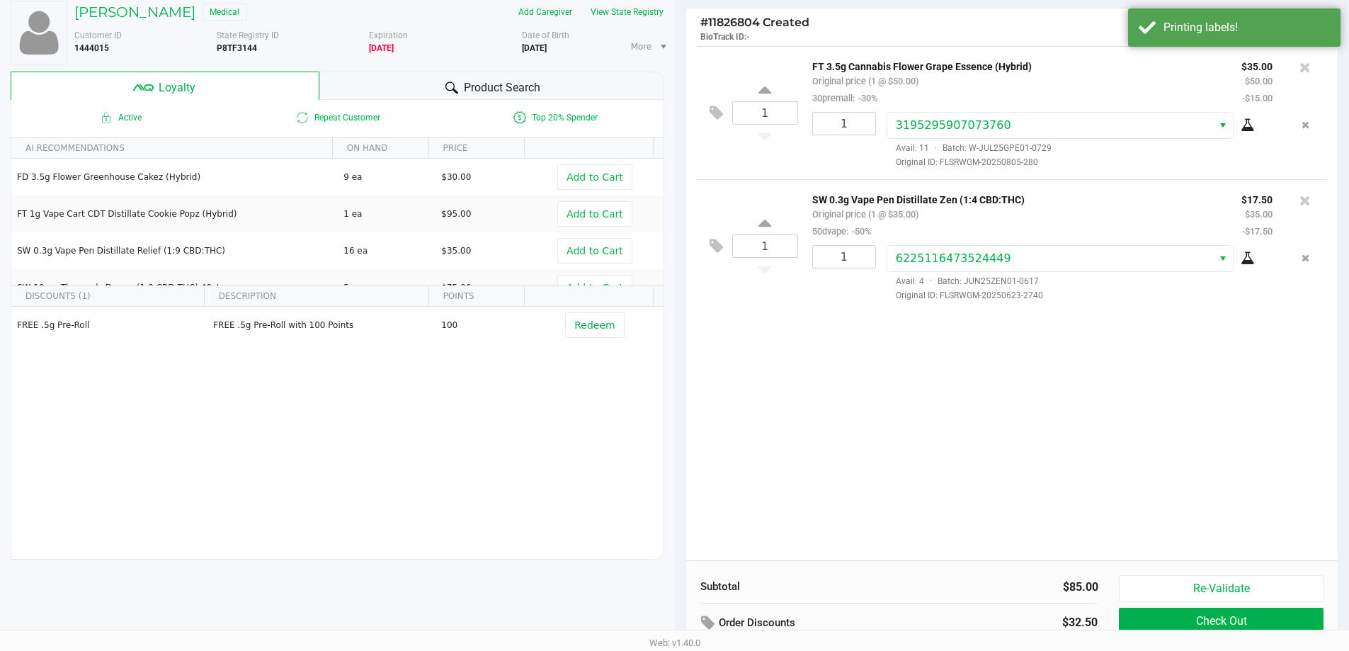
scroll to position [162, 0]
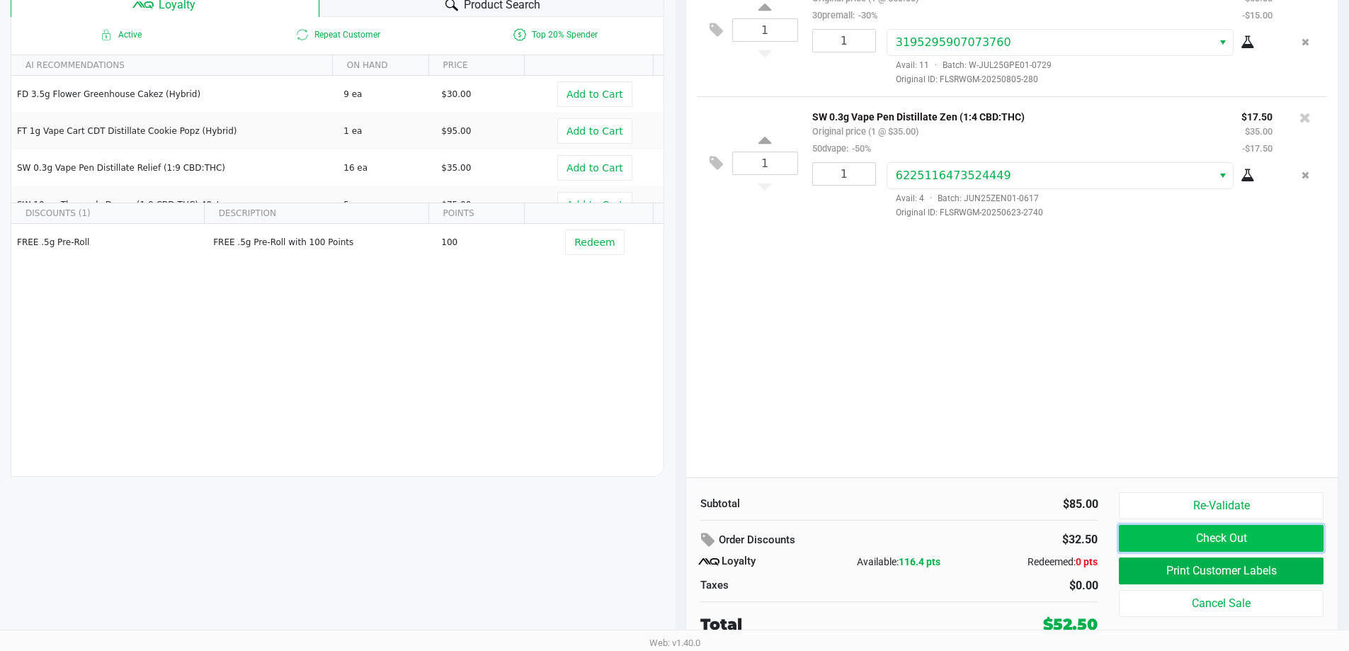
click at [1160, 531] on button "Check Out" at bounding box center [1221, 538] width 204 height 27
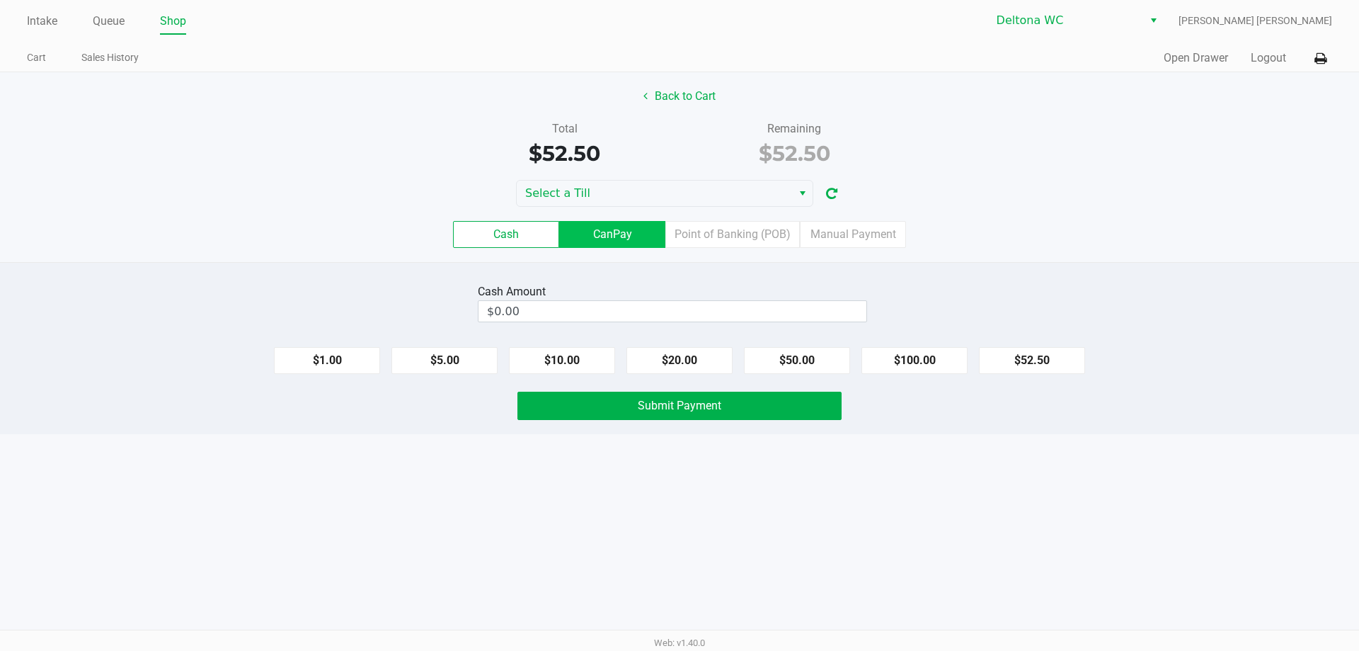
click at [586, 230] on label "CanPay" at bounding box center [612, 234] width 106 height 27
click at [0, 0] on 2 "CanPay" at bounding box center [0, 0] width 0 height 0
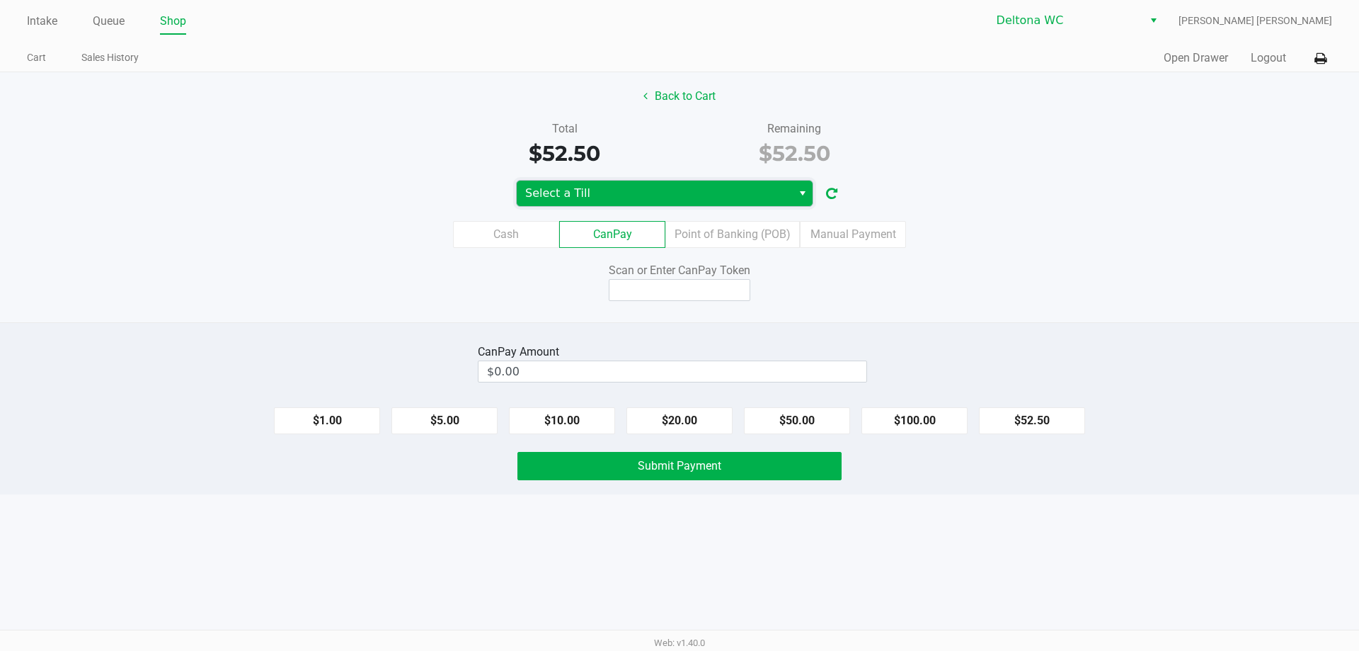
click at [598, 191] on span "Select a Till" at bounding box center [654, 193] width 258 height 17
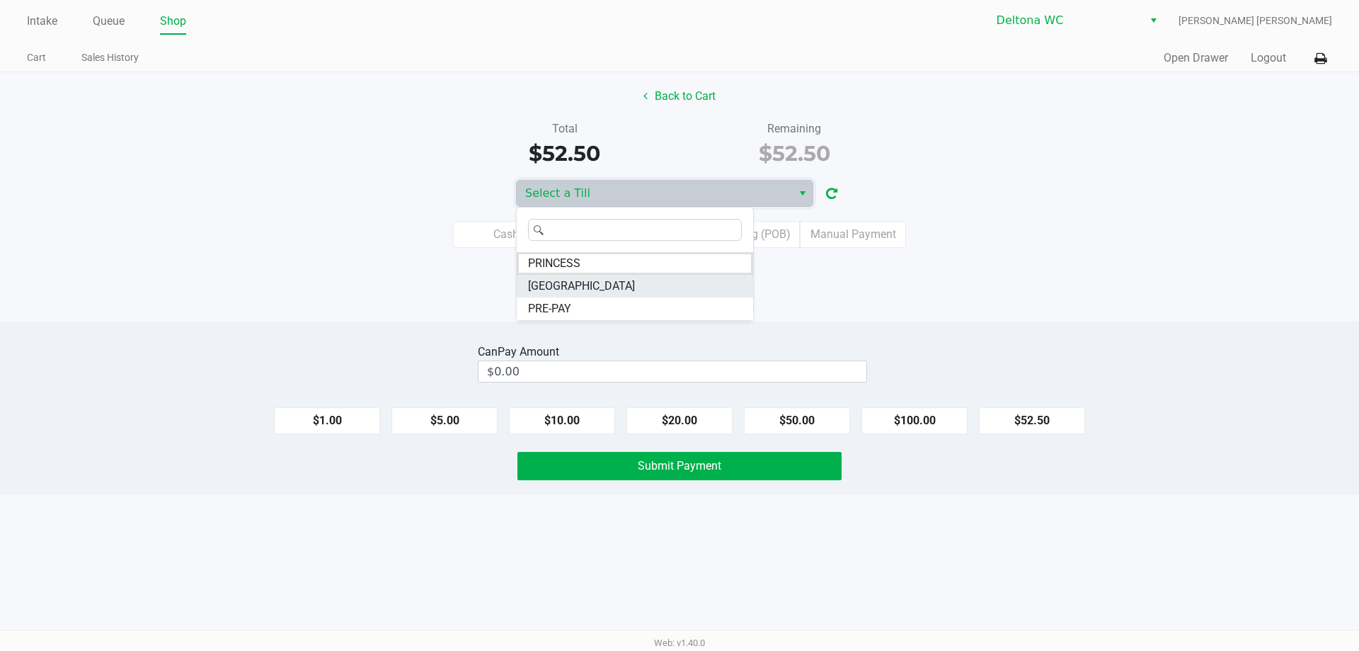
click at [598, 278] on li "LESOTHO" at bounding box center [635, 286] width 236 height 23
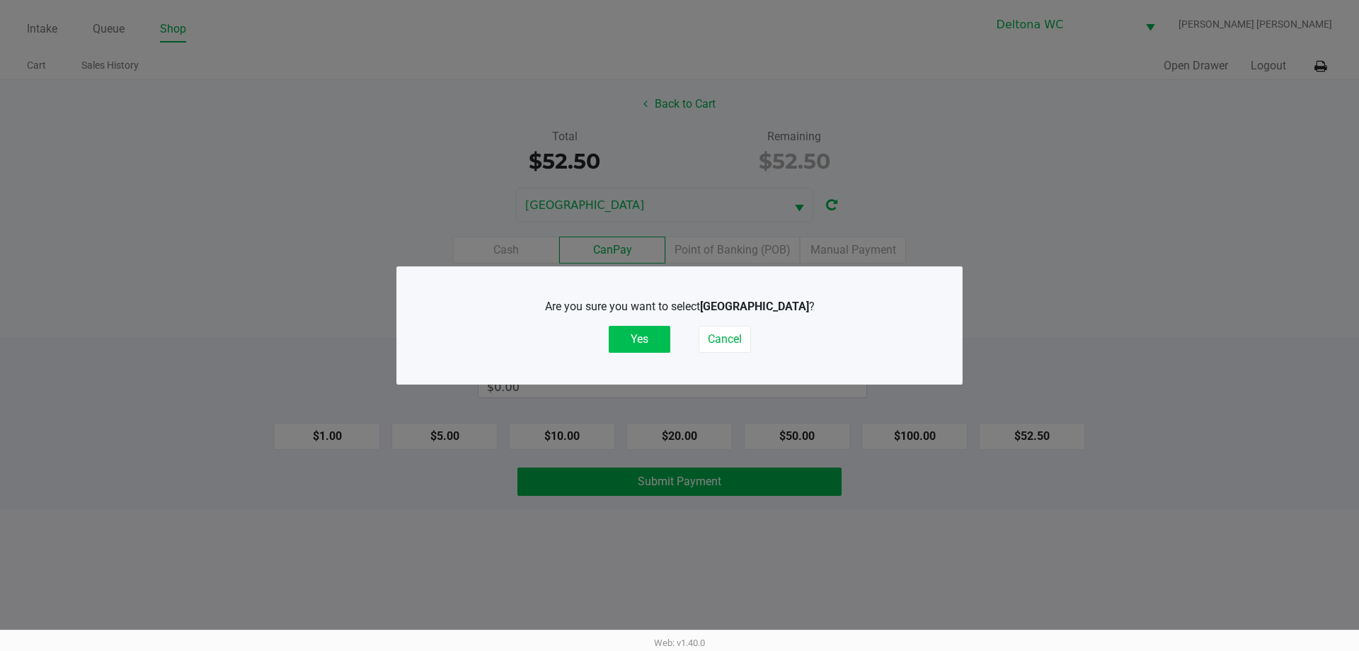
click at [650, 347] on button "Yes" at bounding box center [640, 339] width 62 height 27
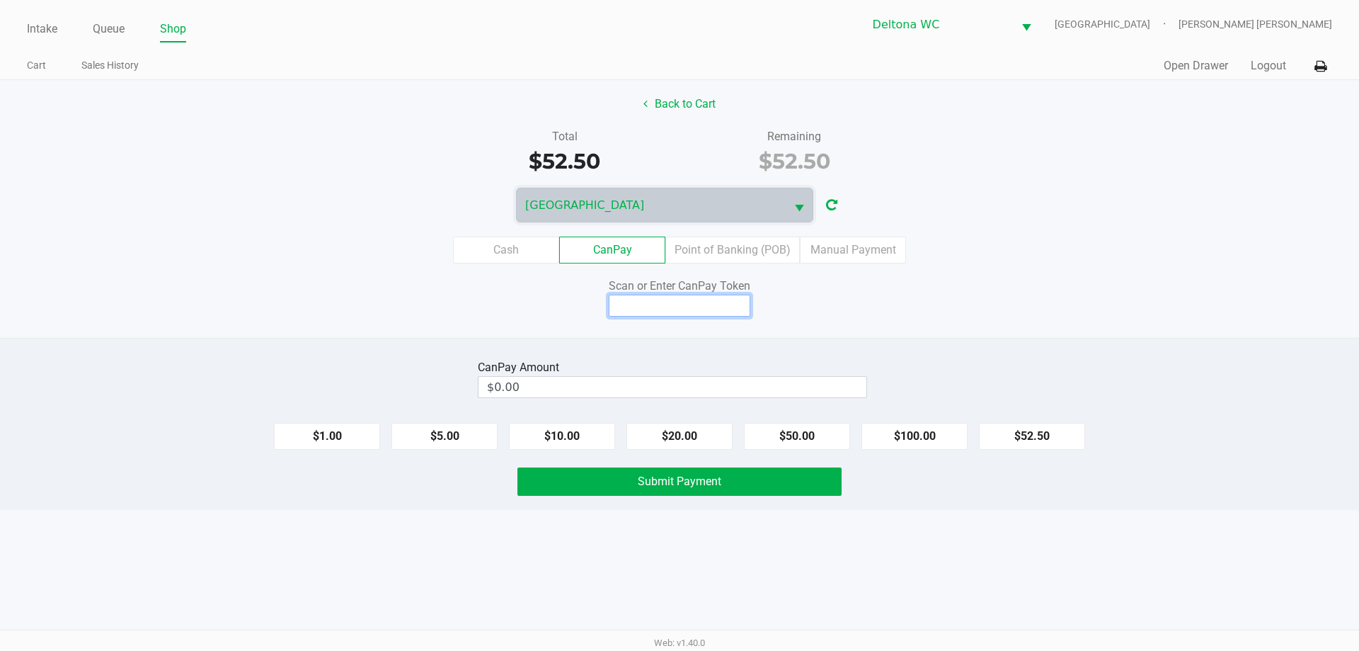
click at [721, 308] on input at bounding box center [680, 306] width 142 height 22
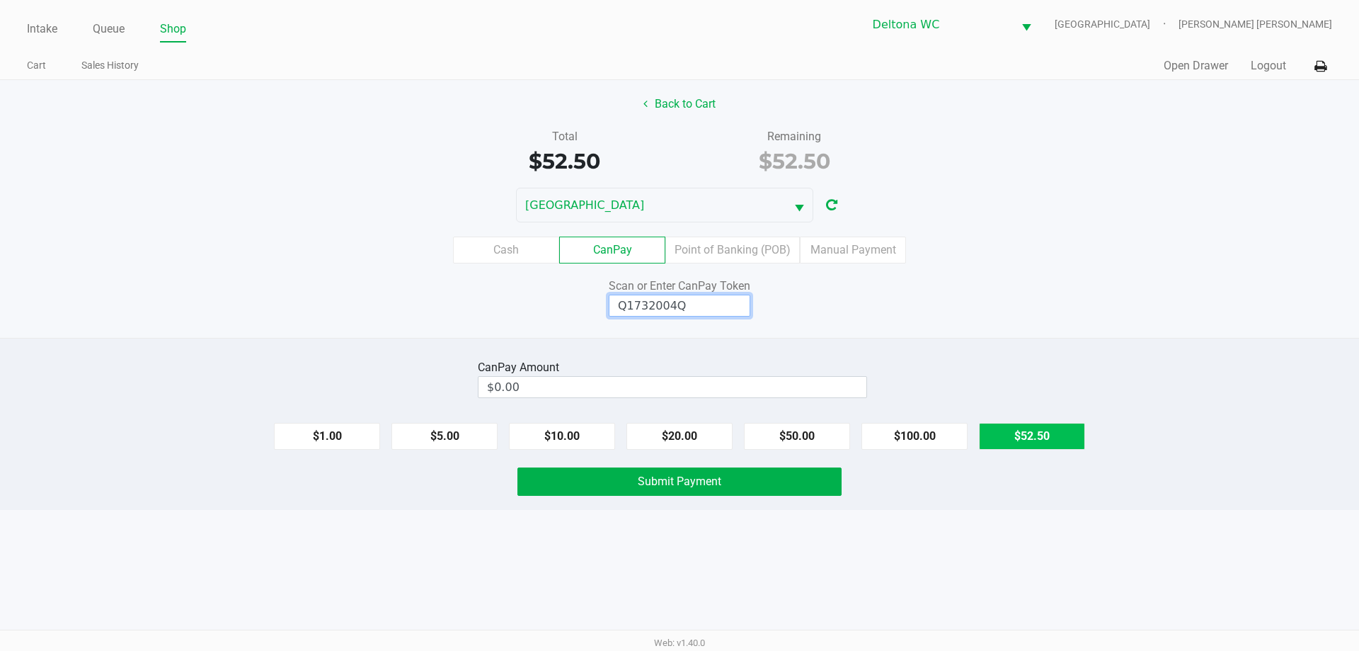
type input "Q1732004Q"
click at [1010, 434] on button "$52.50" at bounding box center [1032, 436] width 106 height 27
type input "$52.50"
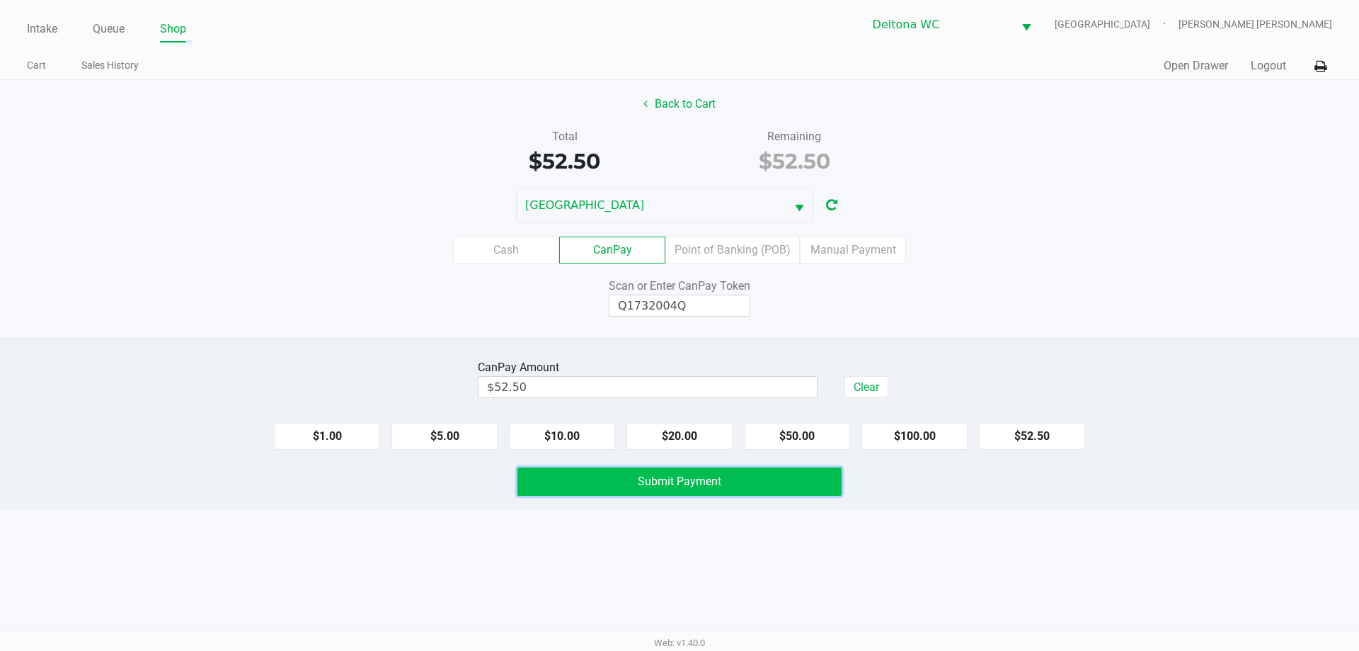
click at [808, 487] on button "Submit Payment" at bounding box center [680, 481] width 324 height 28
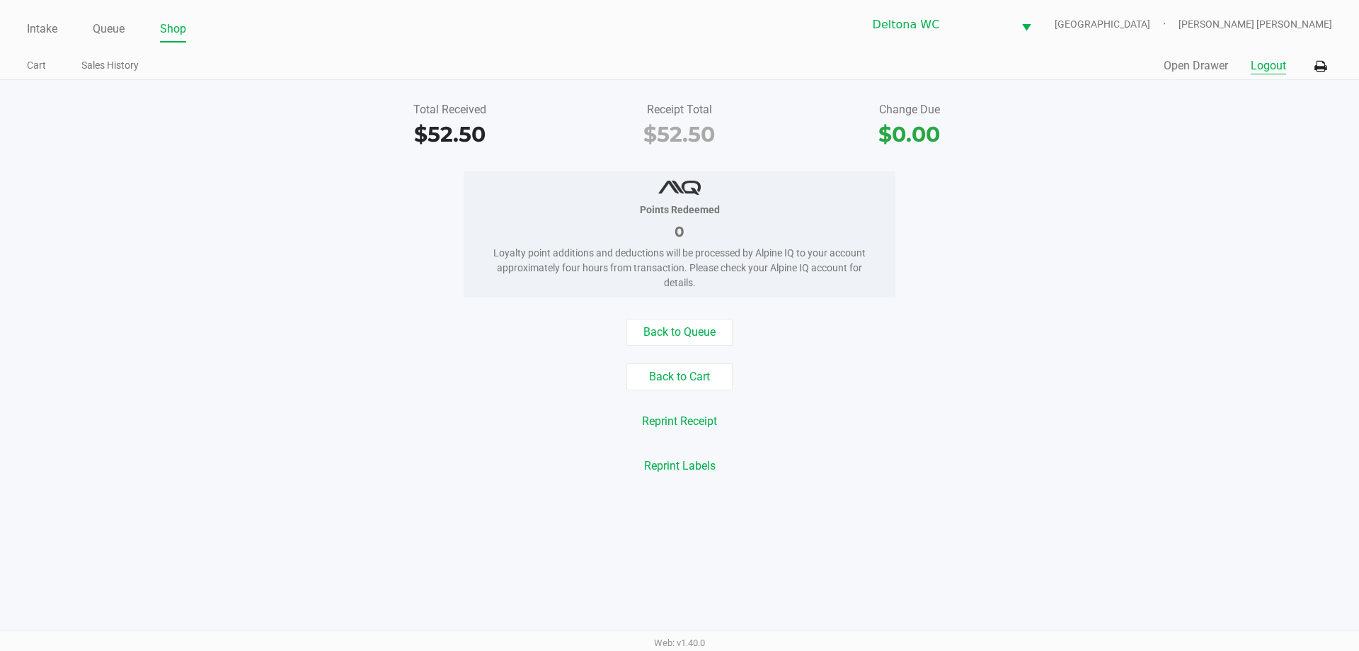
click at [1266, 73] on button "Logout" at bounding box center [1268, 65] width 35 height 17
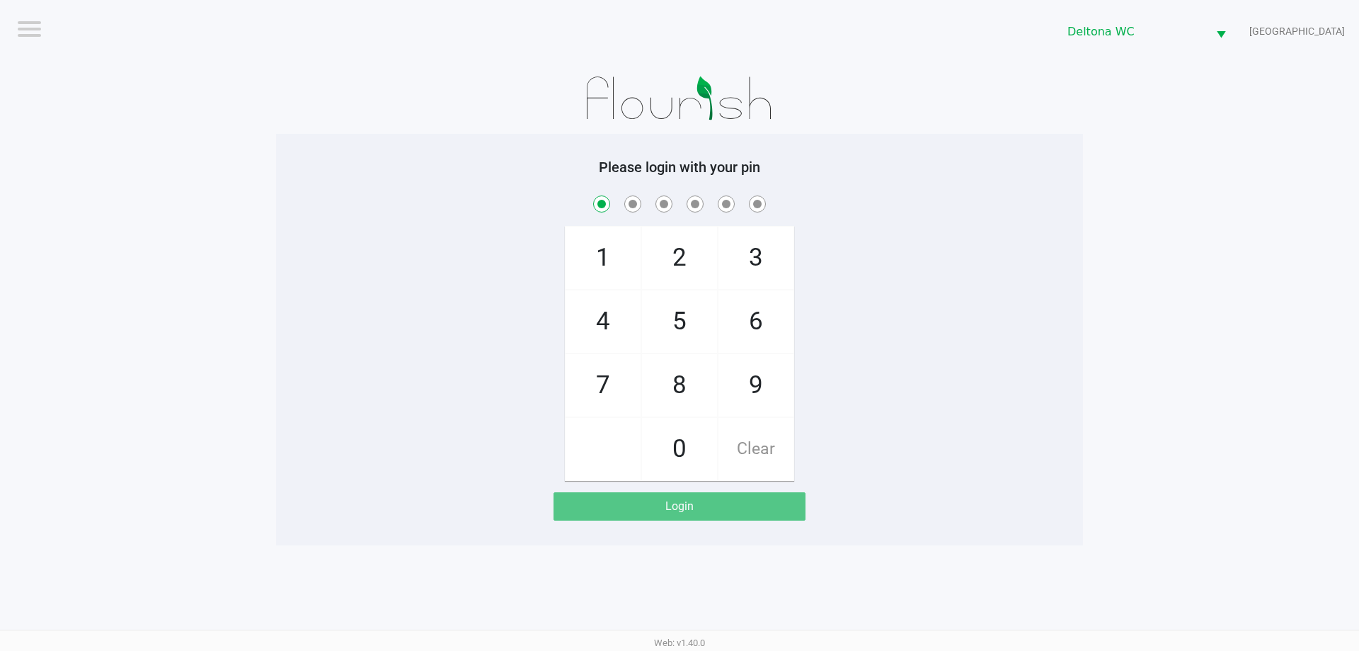
checkbox input "true"
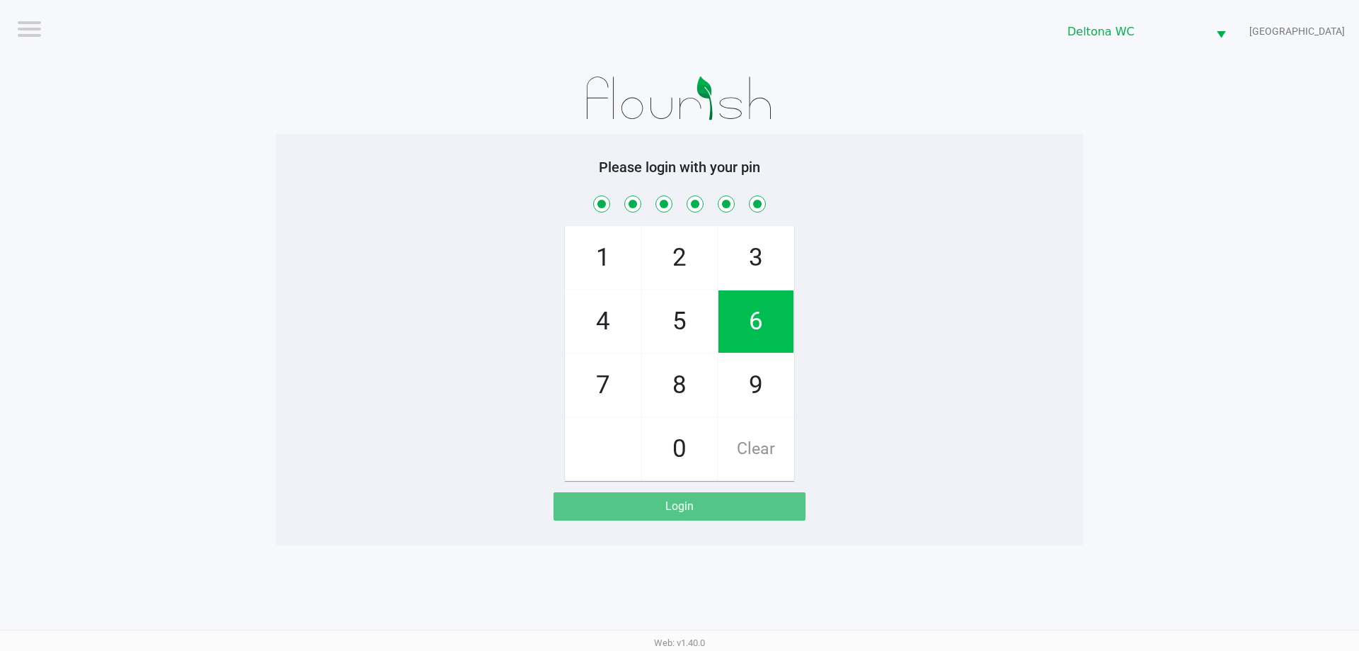
checkbox input "true"
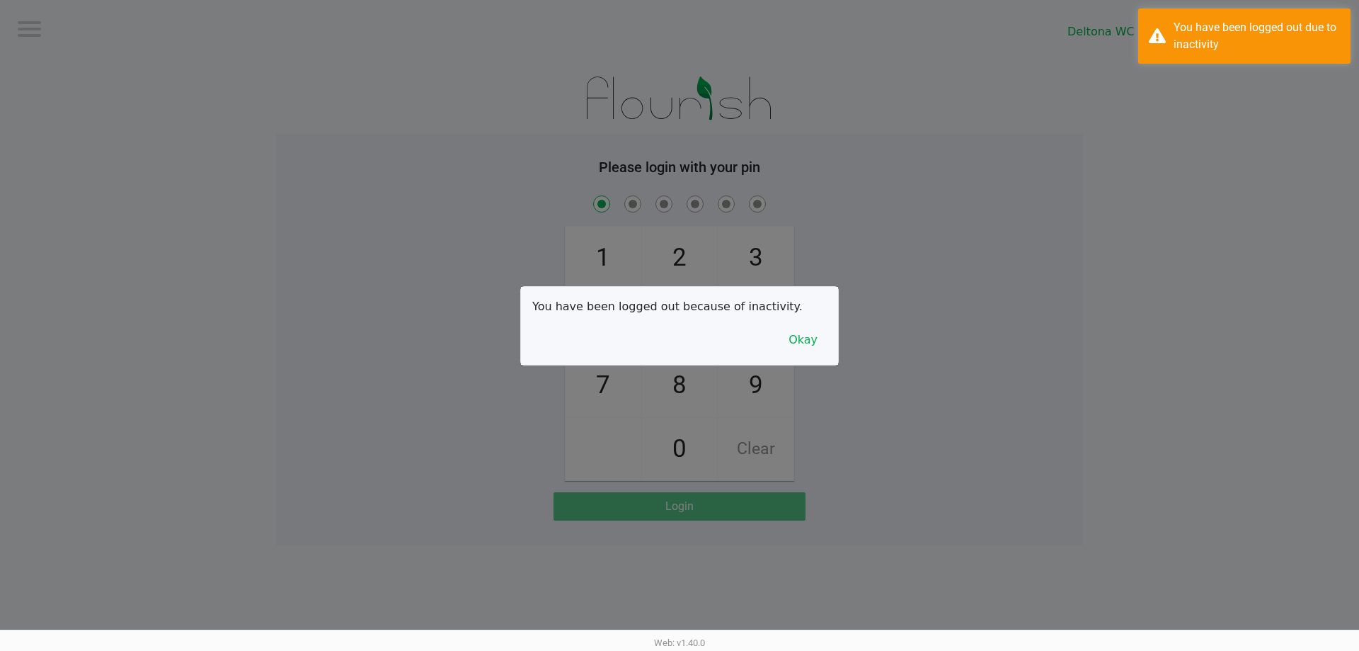
checkbox input "true"
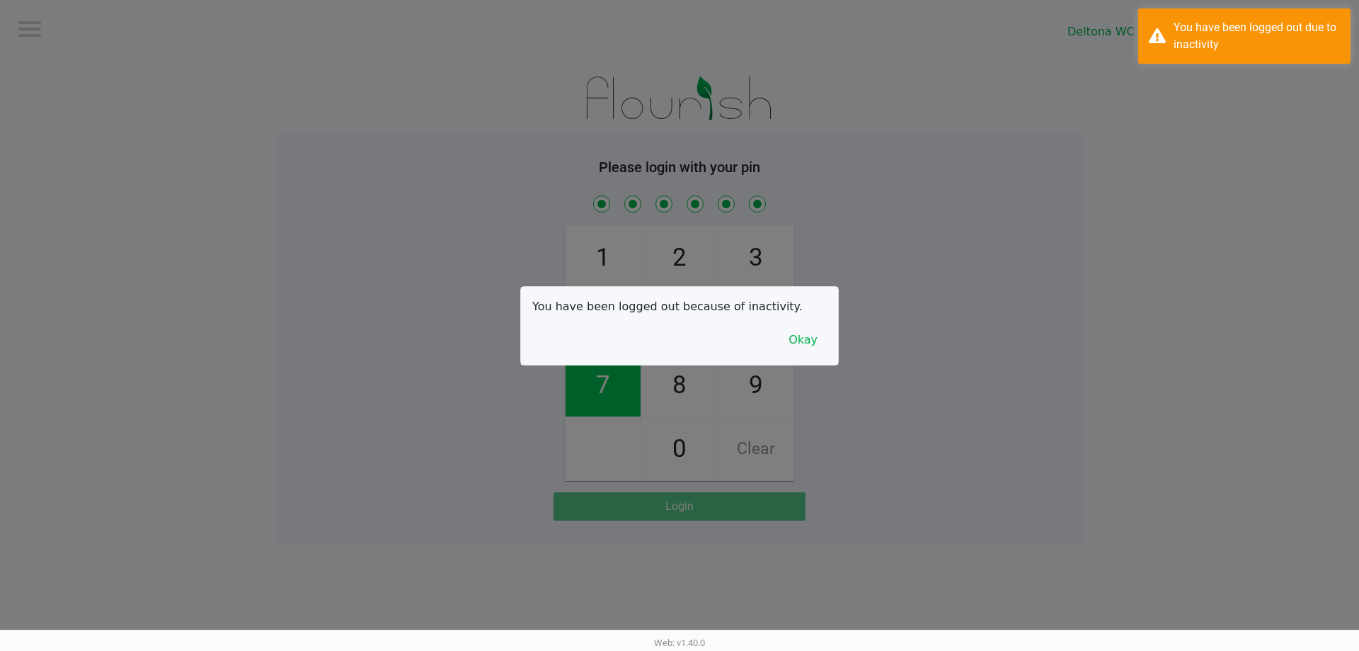
checkbox input "true"
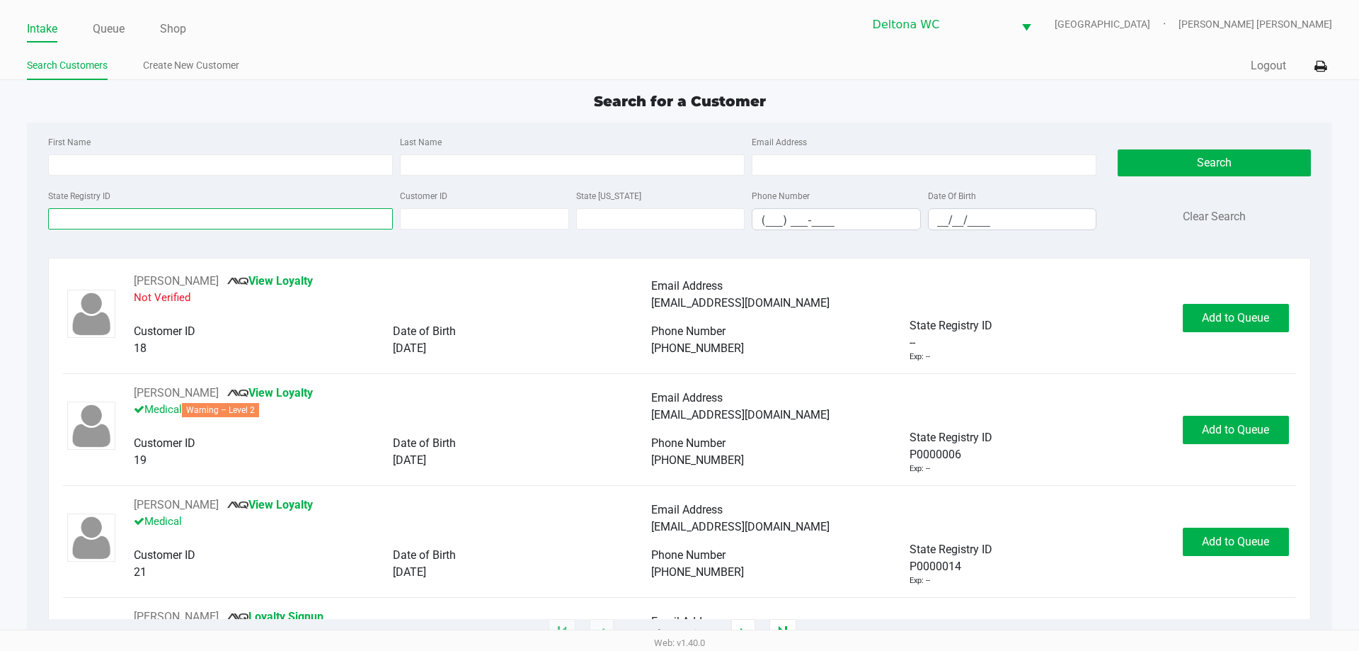
click at [173, 225] on input "State Registry ID" at bounding box center [220, 218] width 345 height 21
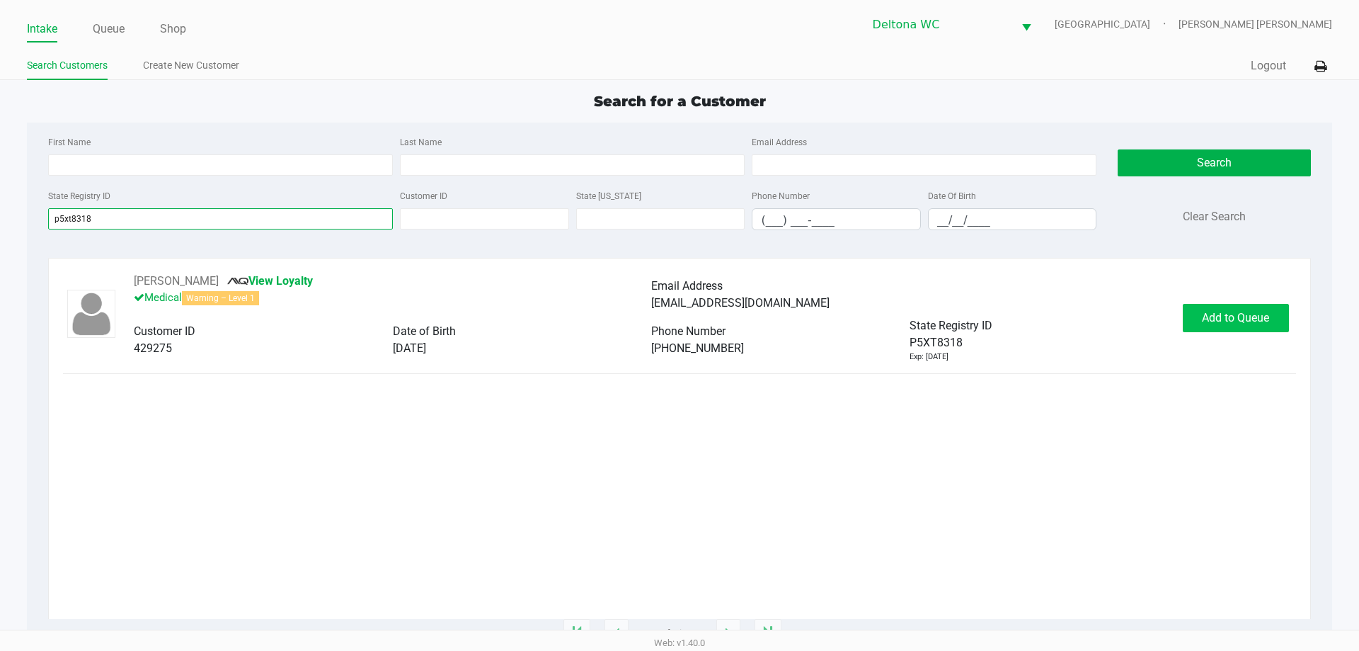
type input "p5xt8318"
click at [1213, 327] on button "Add to Queue" at bounding box center [1236, 318] width 106 height 28
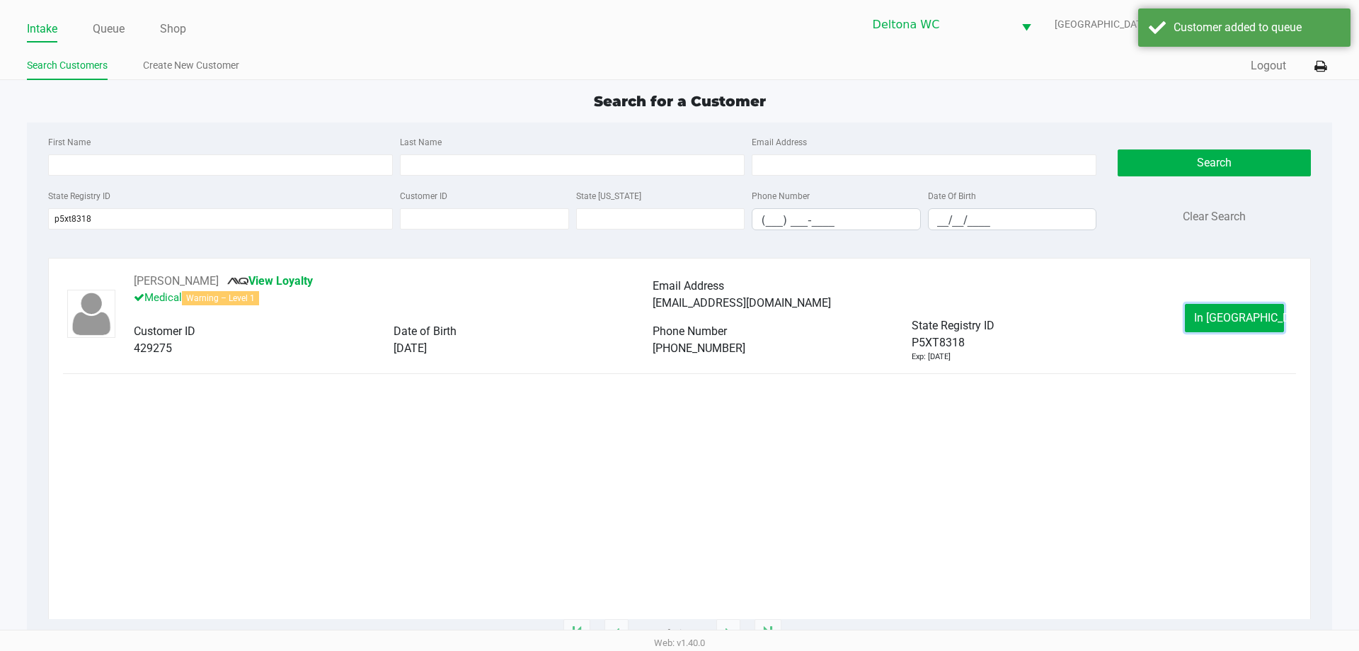
click at [1241, 318] on span "In Queue" at bounding box center [1253, 317] width 119 height 13
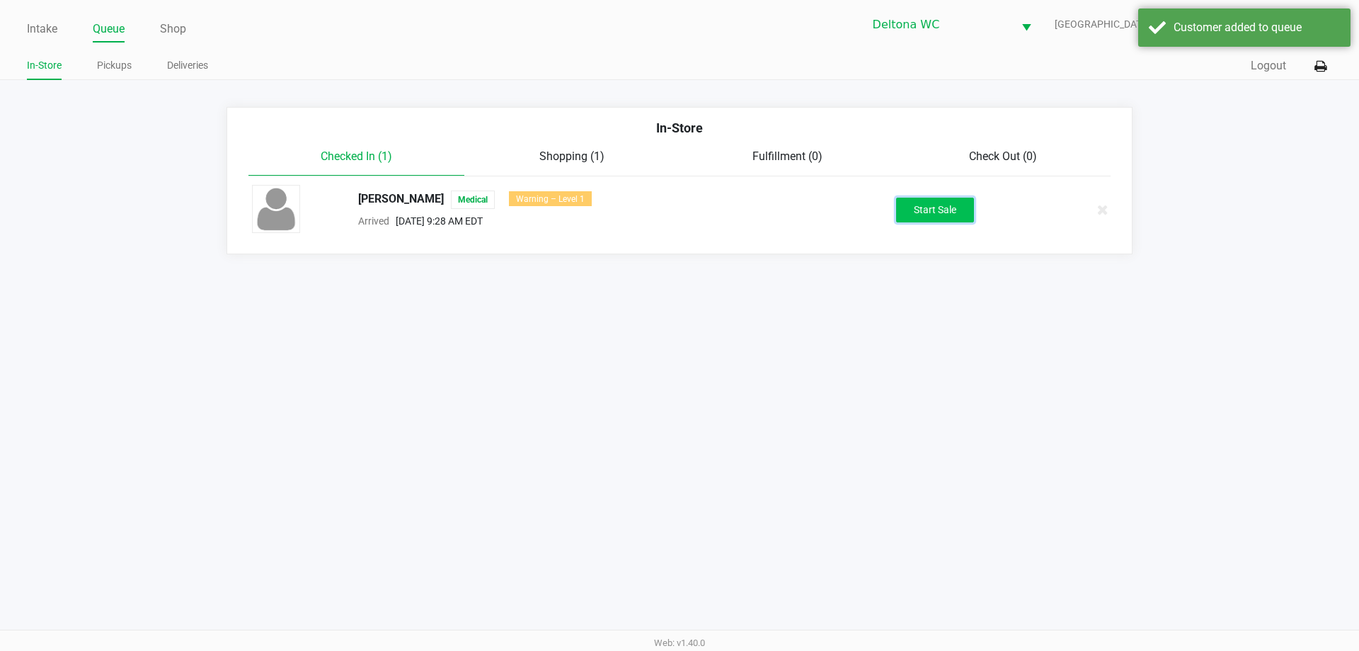
click at [935, 205] on button "Start Sale" at bounding box center [935, 210] width 78 height 25
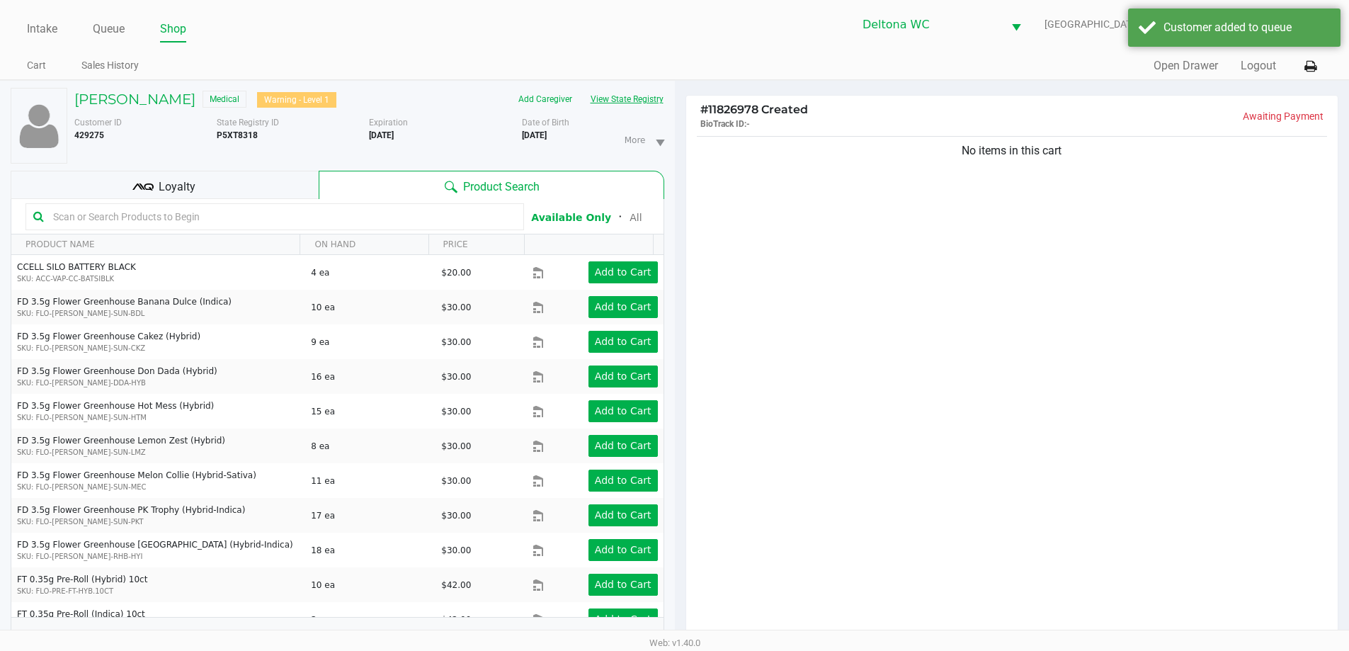
click at [654, 105] on button "View State Registry" at bounding box center [622, 99] width 83 height 23
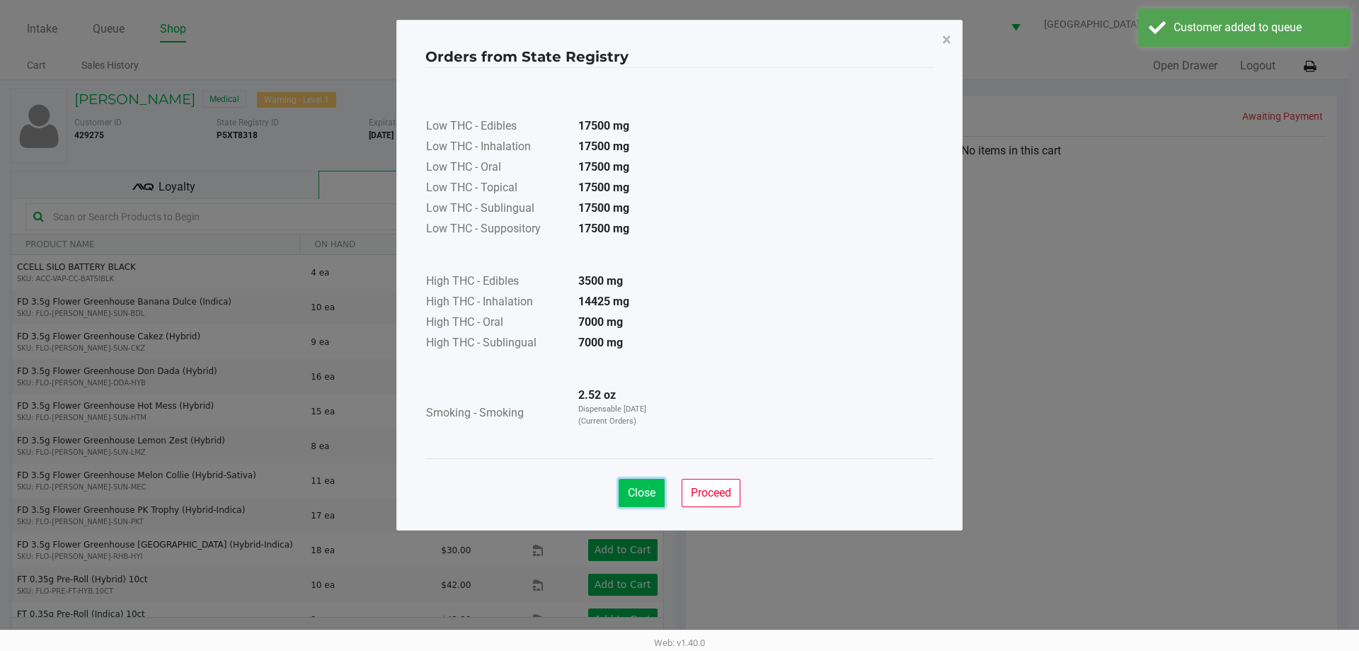
click at [634, 486] on span "Close" at bounding box center [642, 492] width 28 height 13
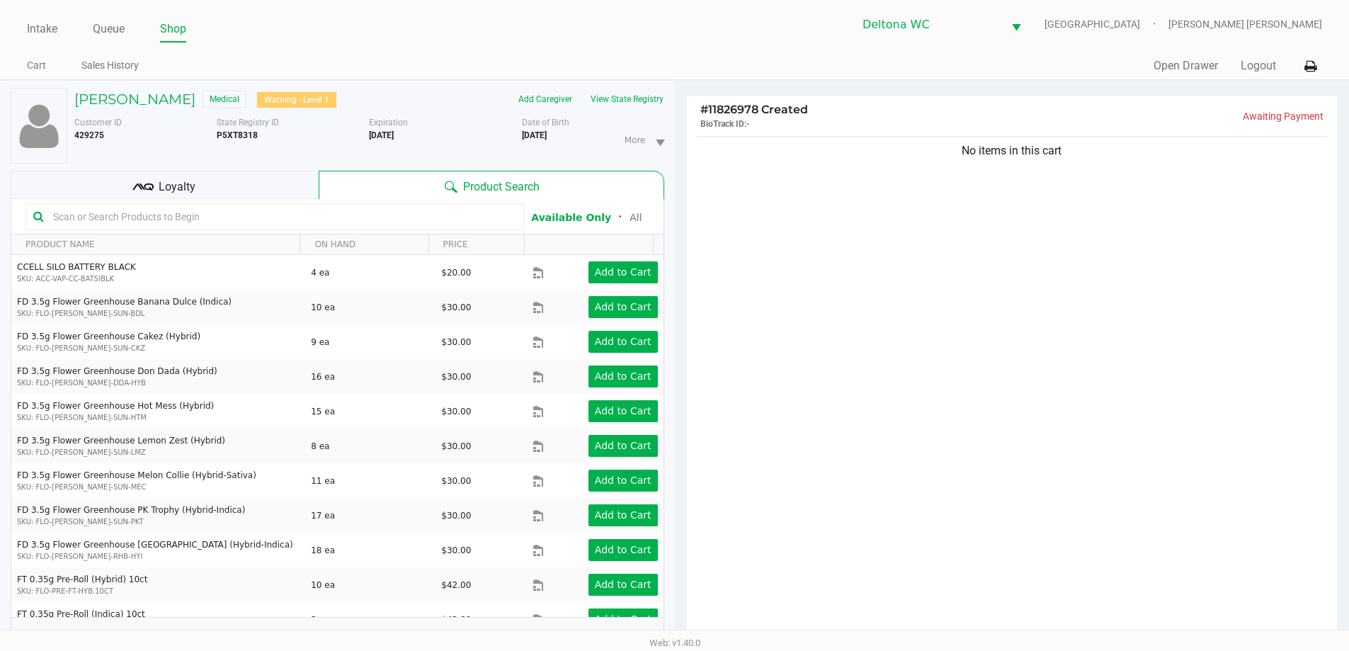
click at [281, 191] on div "Loyalty" at bounding box center [165, 185] width 308 height 28
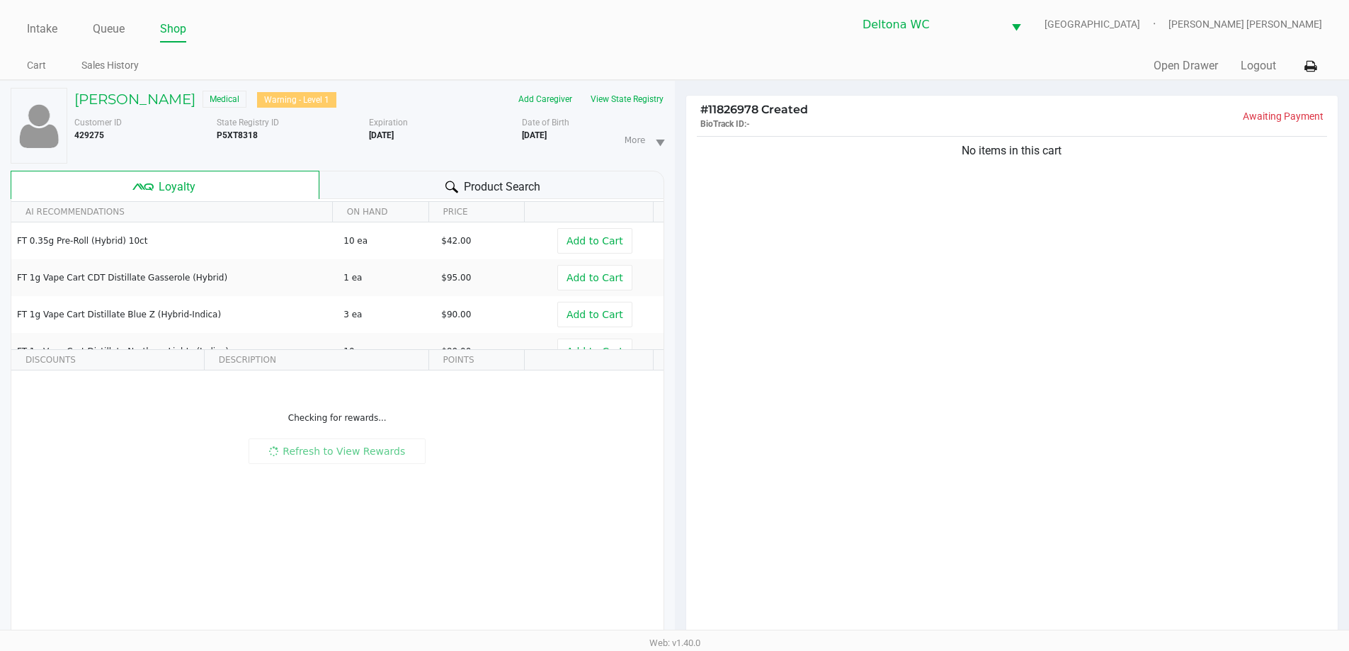
click at [813, 309] on div "No items in this cart" at bounding box center [1012, 390] width 652 height 514
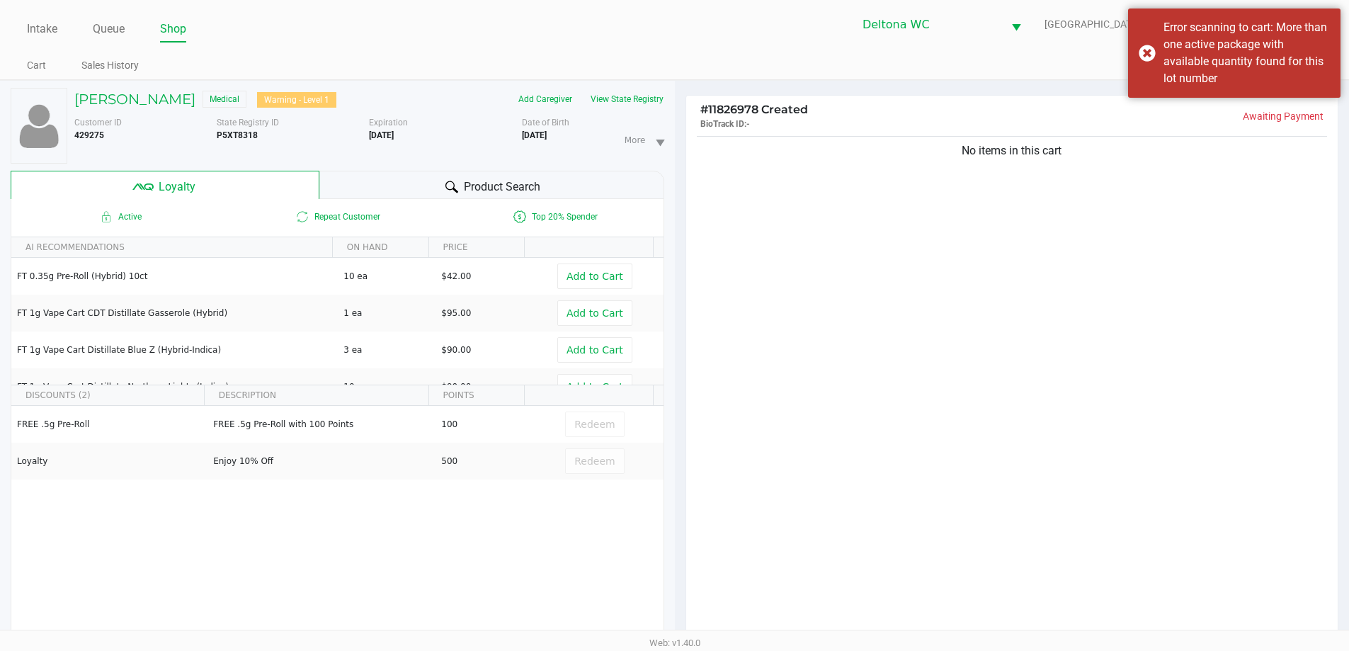
click at [561, 181] on div "Product Search" at bounding box center [491, 185] width 345 height 28
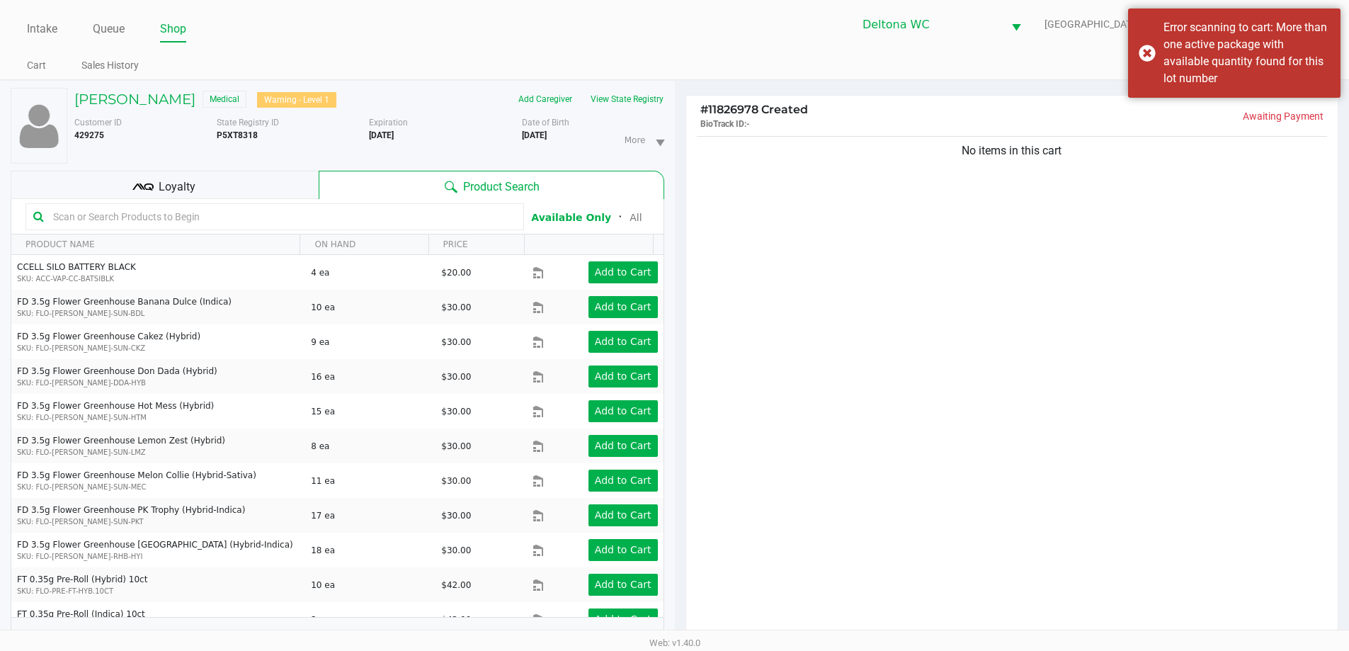
click at [308, 217] on input "text" at bounding box center [281, 216] width 469 height 21
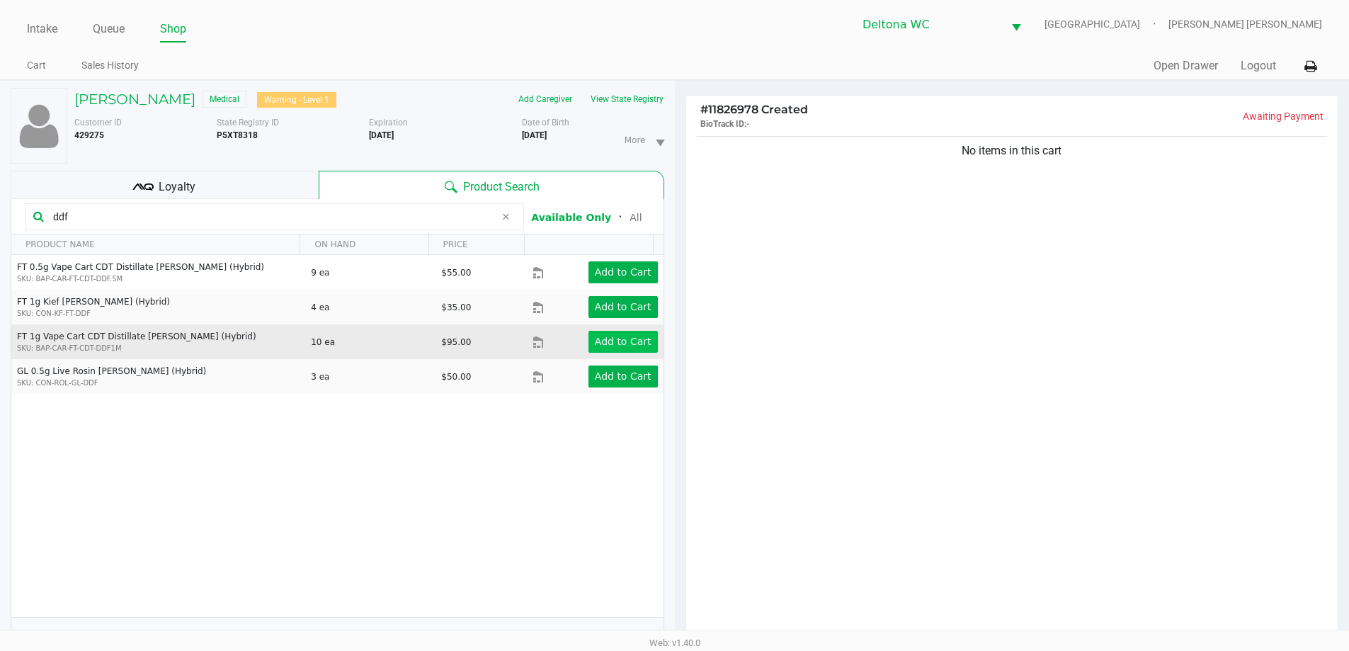
type input "ddf"
click at [615, 346] on app-button-loader "Add to Cart" at bounding box center [623, 341] width 57 height 11
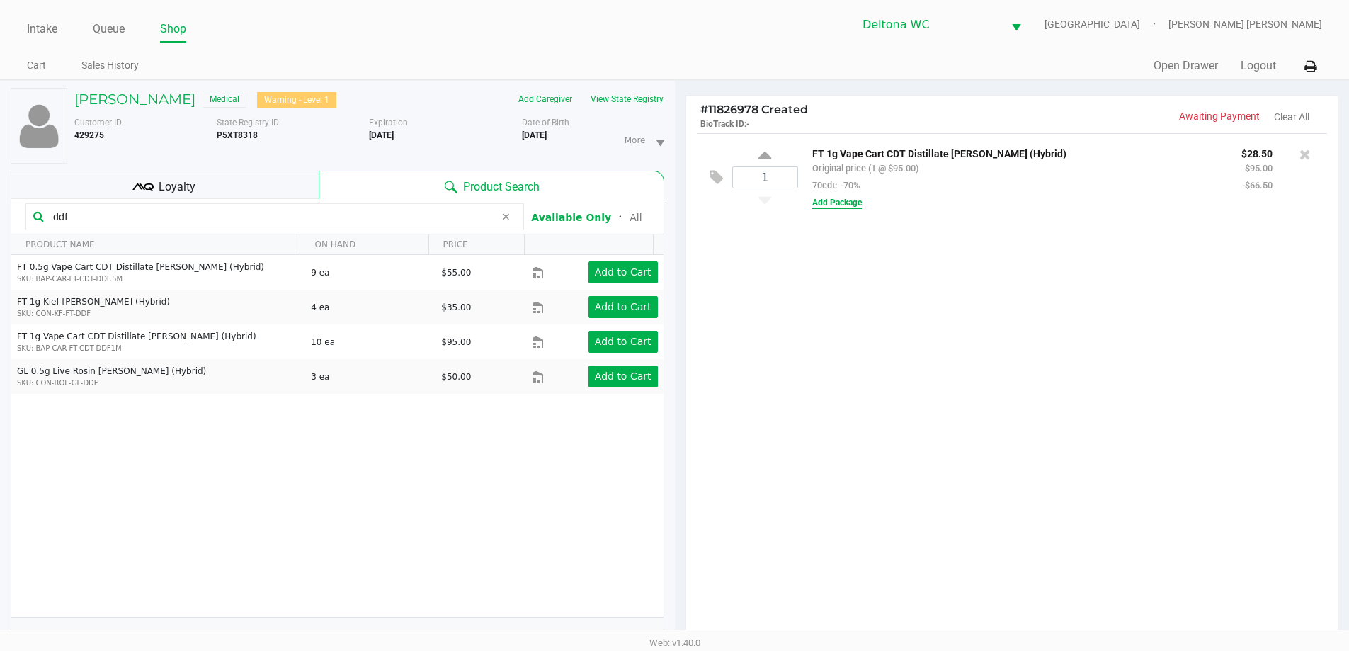
click at [840, 202] on button "Add Package" at bounding box center [837, 202] width 50 height 13
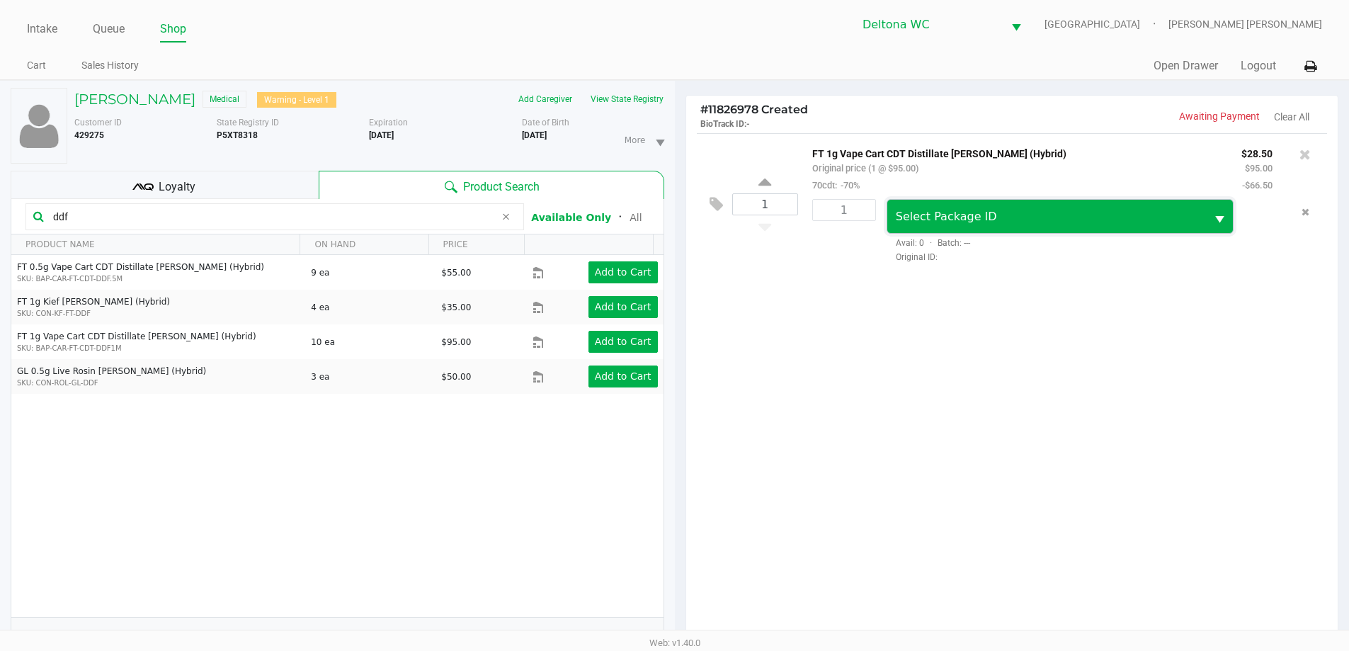
click at [944, 212] on span "Select Package ID" at bounding box center [946, 216] width 101 height 13
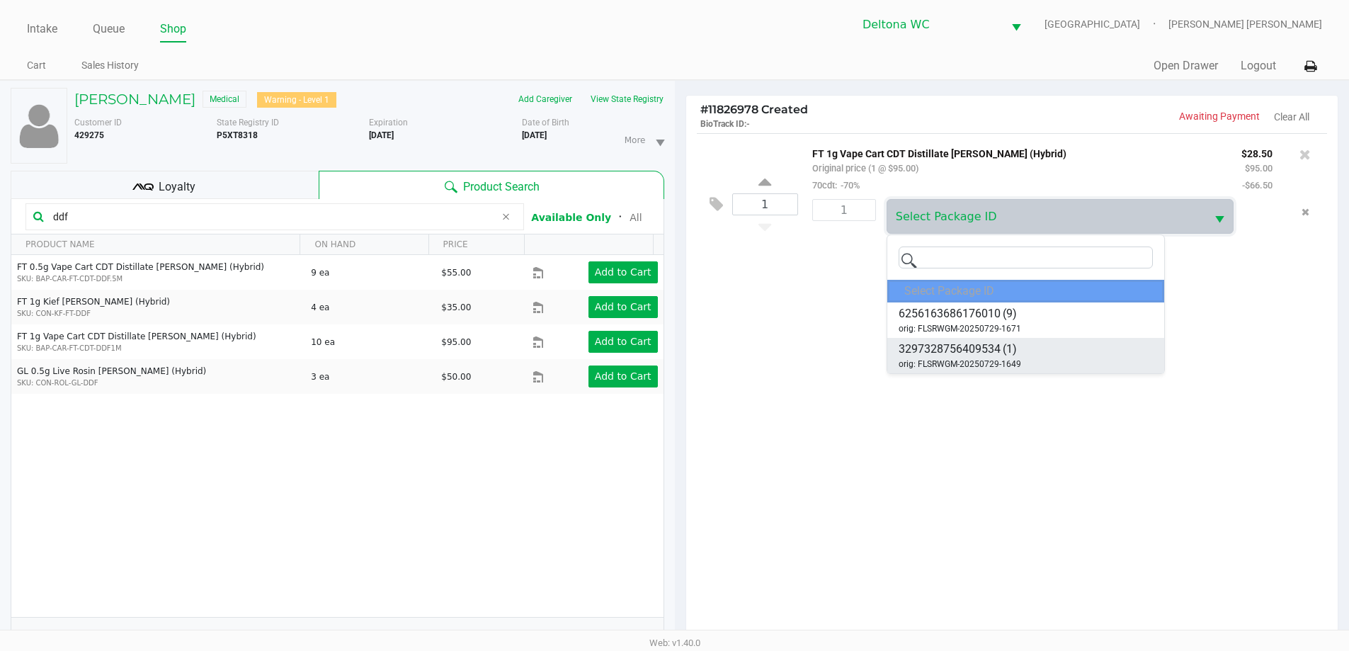
click at [1000, 353] on span "3297328756409534 (1)" at bounding box center [957, 349] width 118 height 17
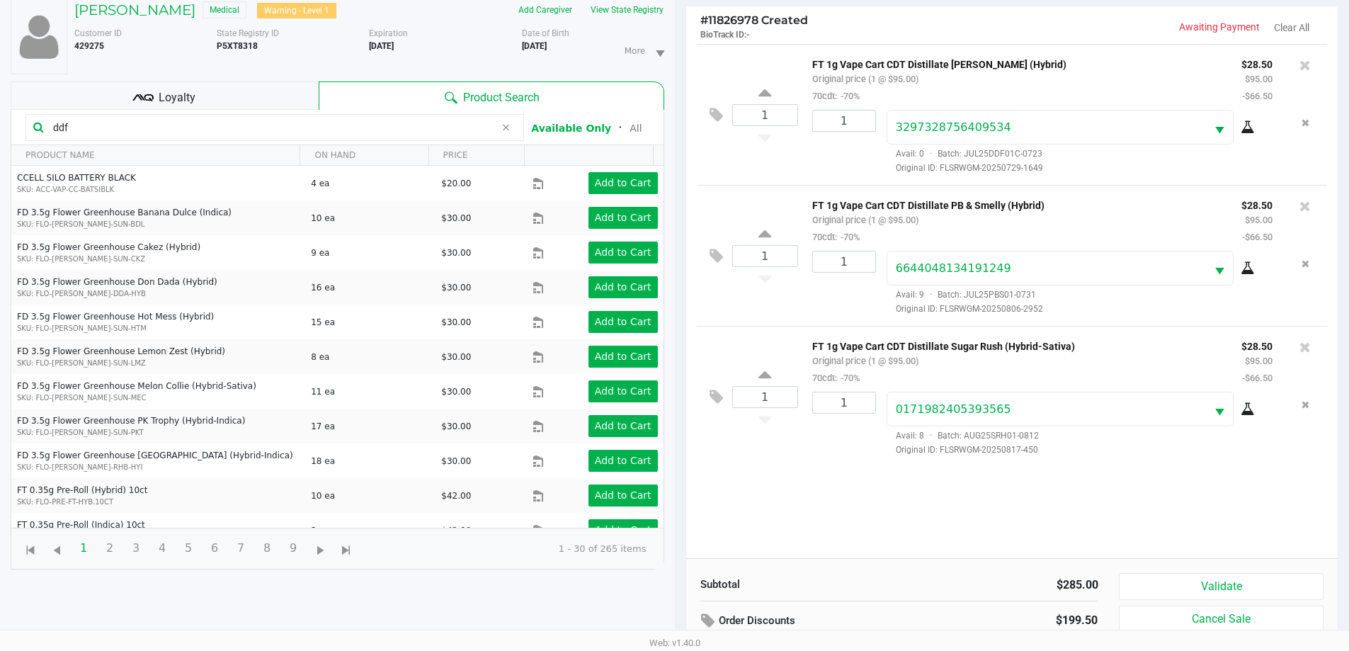
scroll to position [170, 0]
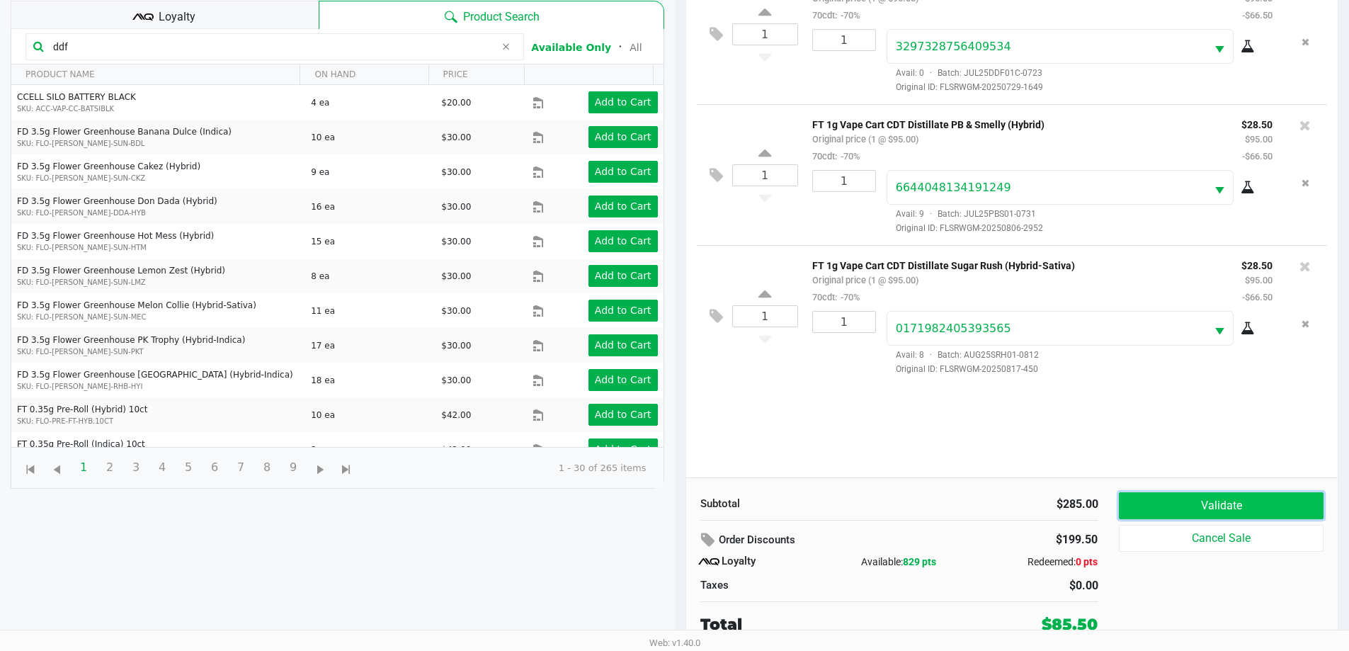
click at [1167, 510] on button "Validate" at bounding box center [1221, 505] width 204 height 27
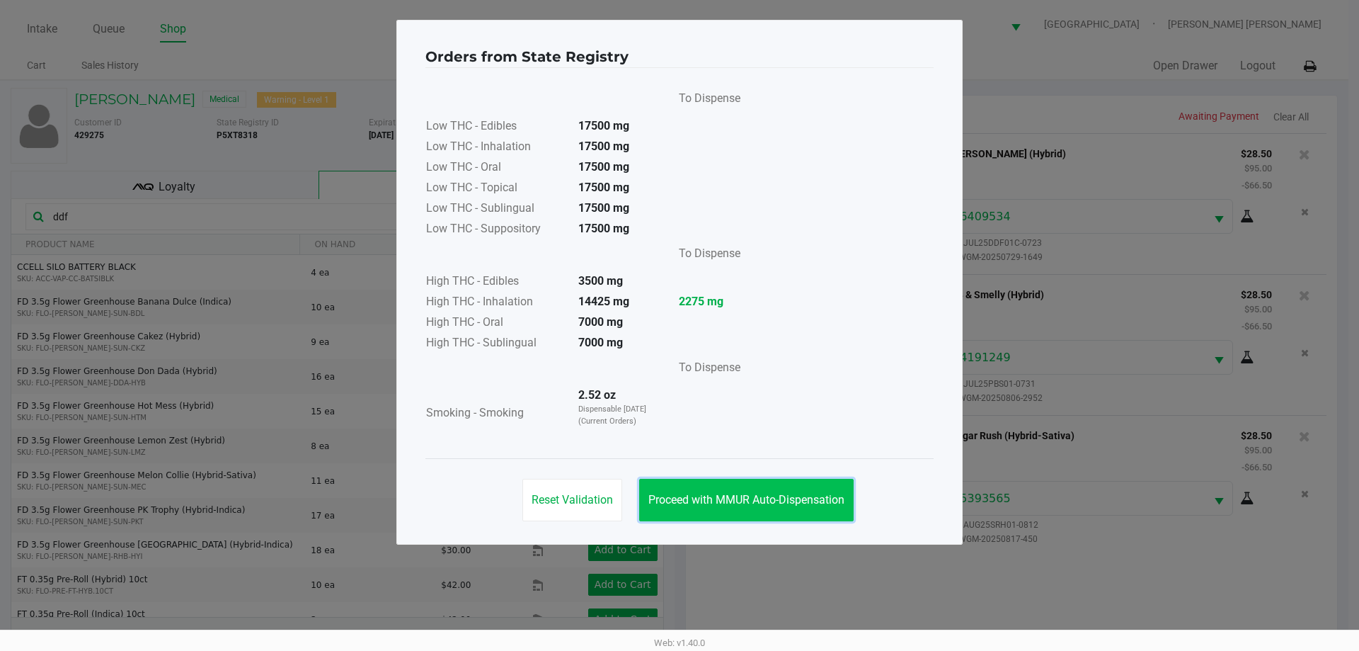
click at [803, 498] on span "Proceed with MMUR Auto-Dispensation" at bounding box center [747, 499] width 196 height 13
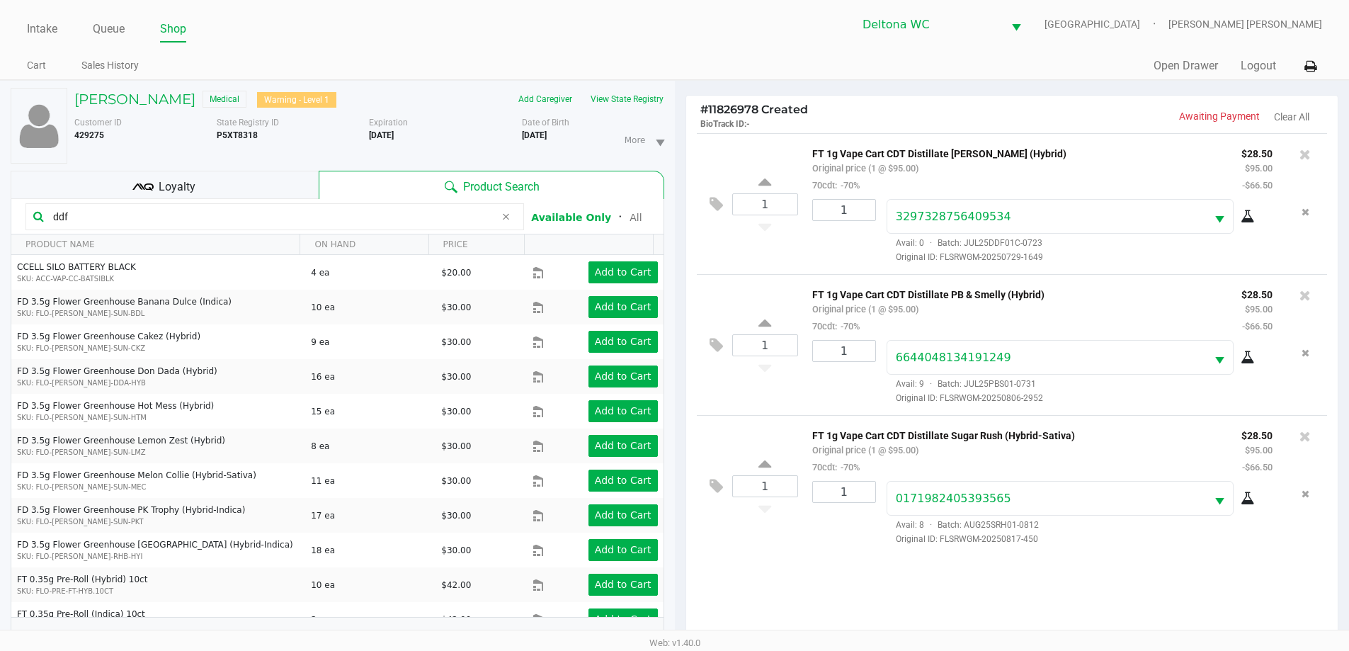
scroll to position [170, 0]
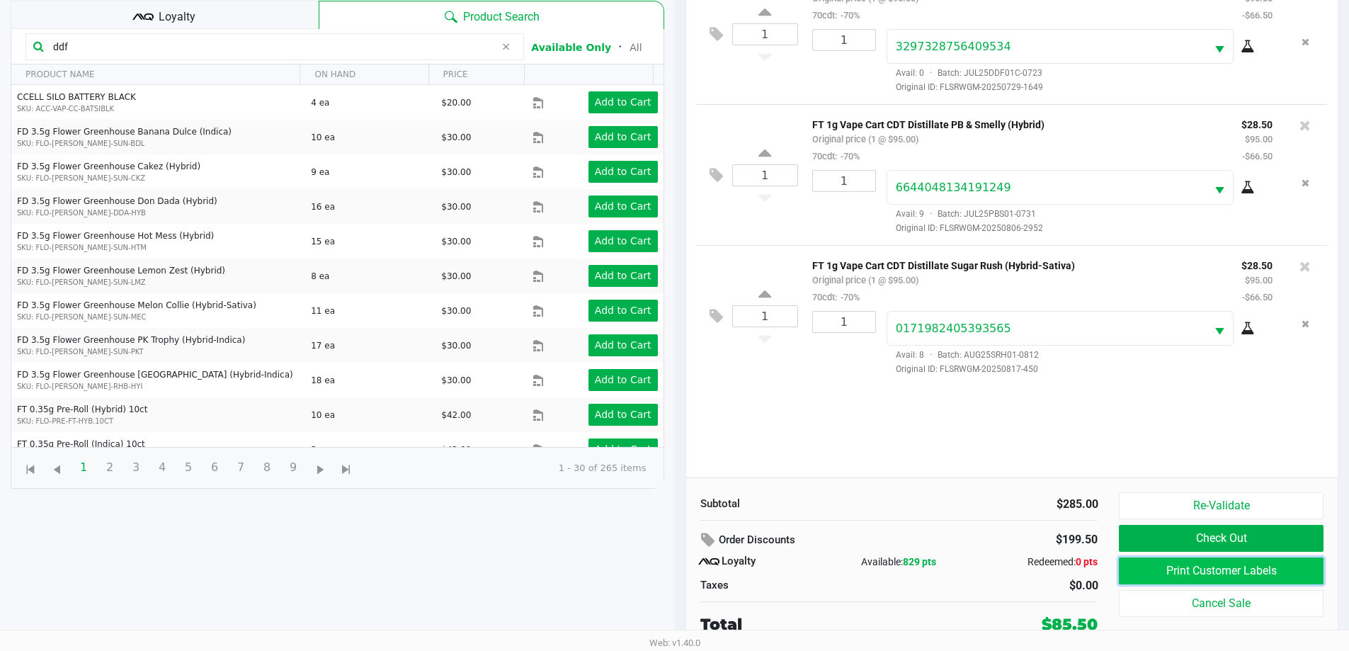
click at [1159, 562] on button "Print Customer Labels" at bounding box center [1221, 570] width 204 height 27
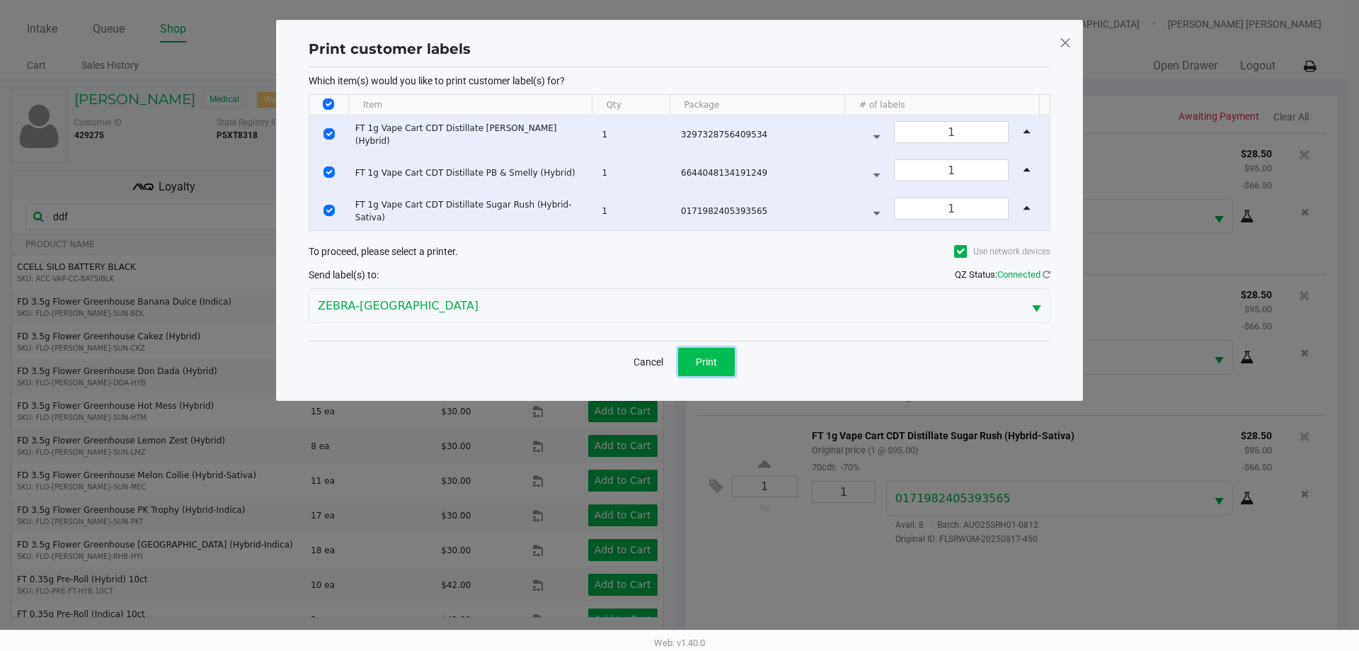
click at [701, 356] on span "Print" at bounding box center [706, 361] width 21 height 11
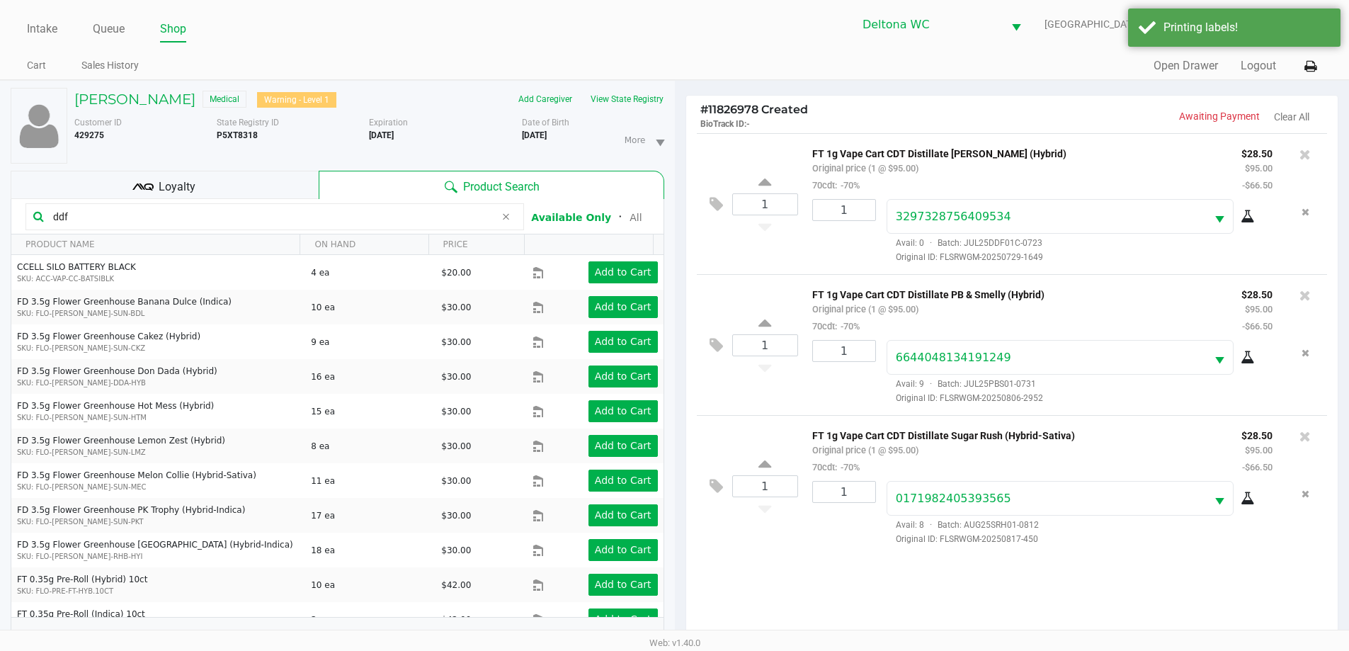
click at [267, 181] on div "Loyalty" at bounding box center [165, 185] width 308 height 28
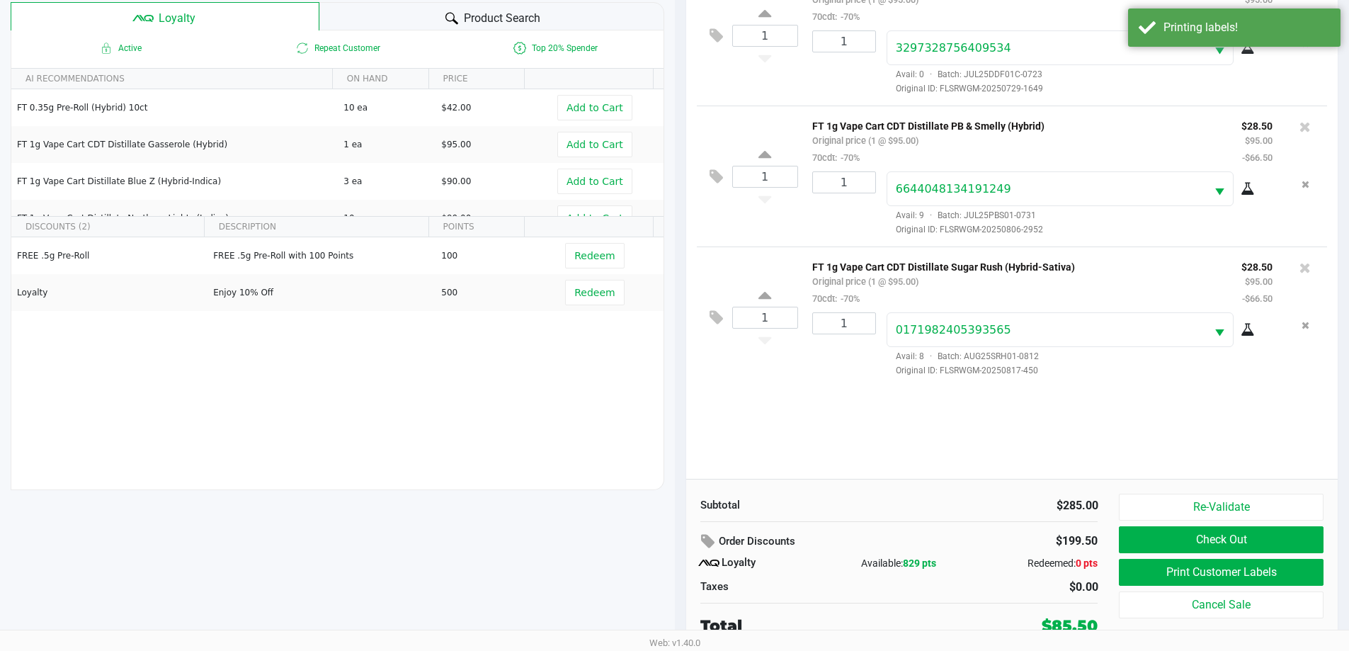
scroll to position [170, 0]
click at [1206, 543] on button "Check Out" at bounding box center [1221, 538] width 204 height 27
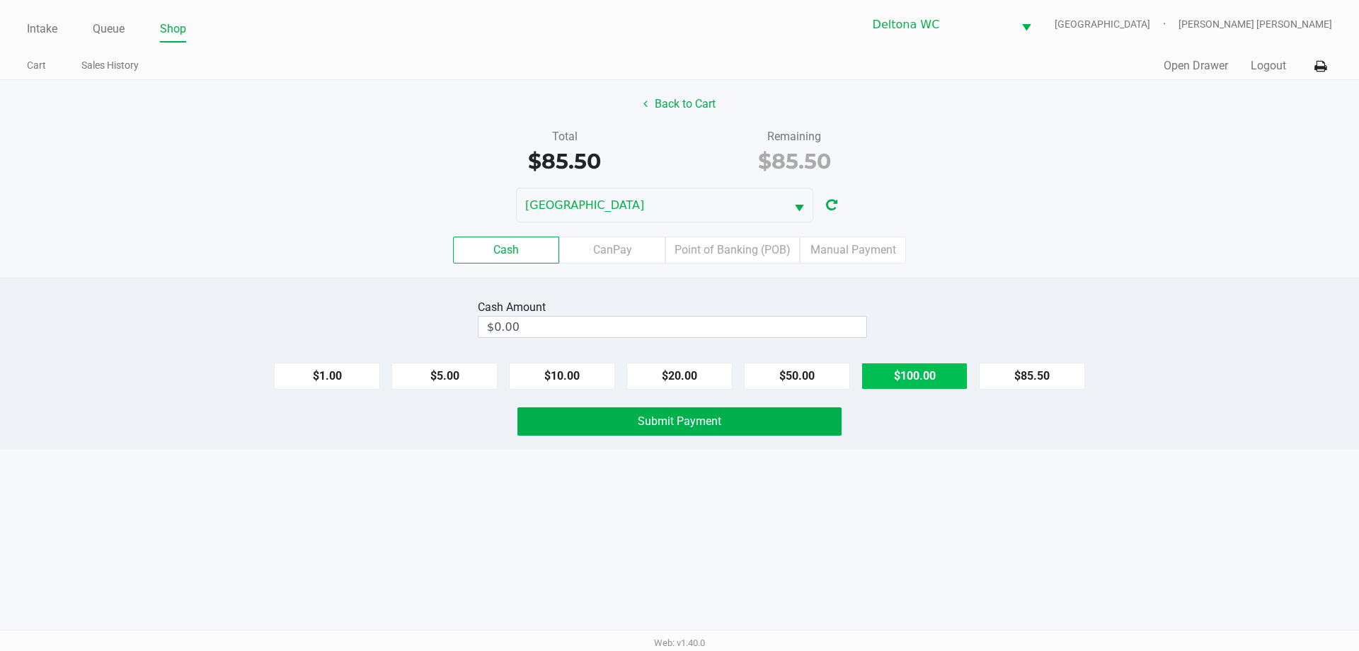
click at [933, 375] on button "$100.00" at bounding box center [915, 375] width 106 height 27
type input "$100.00"
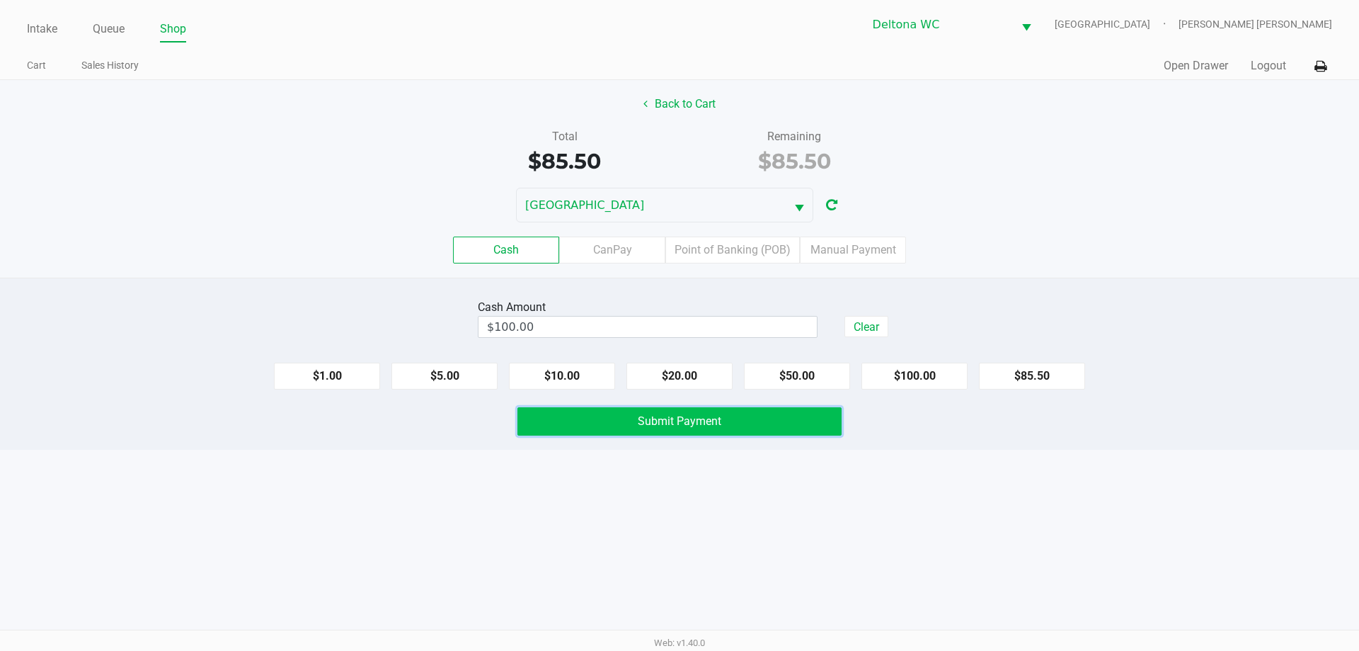
click at [794, 419] on button "Submit Payment" at bounding box center [680, 421] width 324 height 28
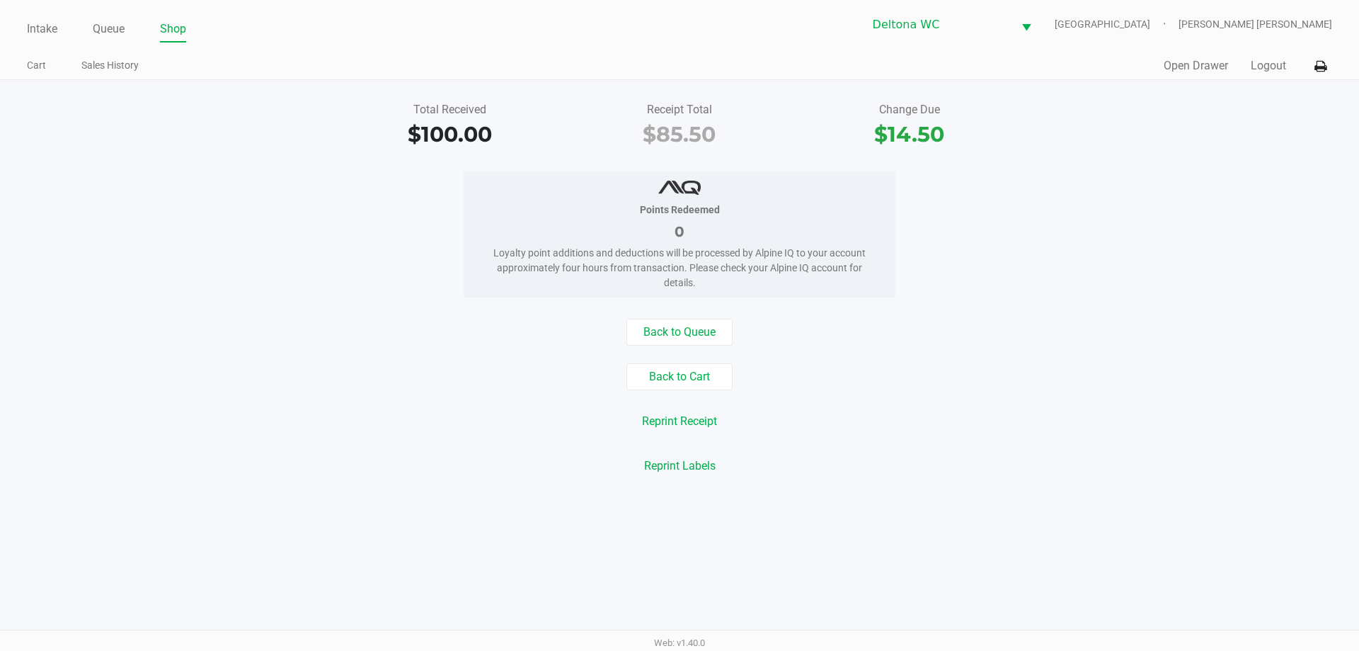
click at [1170, 86] on div "Total Received $100.00 Receipt Total $85.50 Change Due $14.50 Points Redeemed 0…" at bounding box center [679, 288] width 1359 height 416
click at [1197, 69] on button "Open Drawer" at bounding box center [1196, 65] width 64 height 17
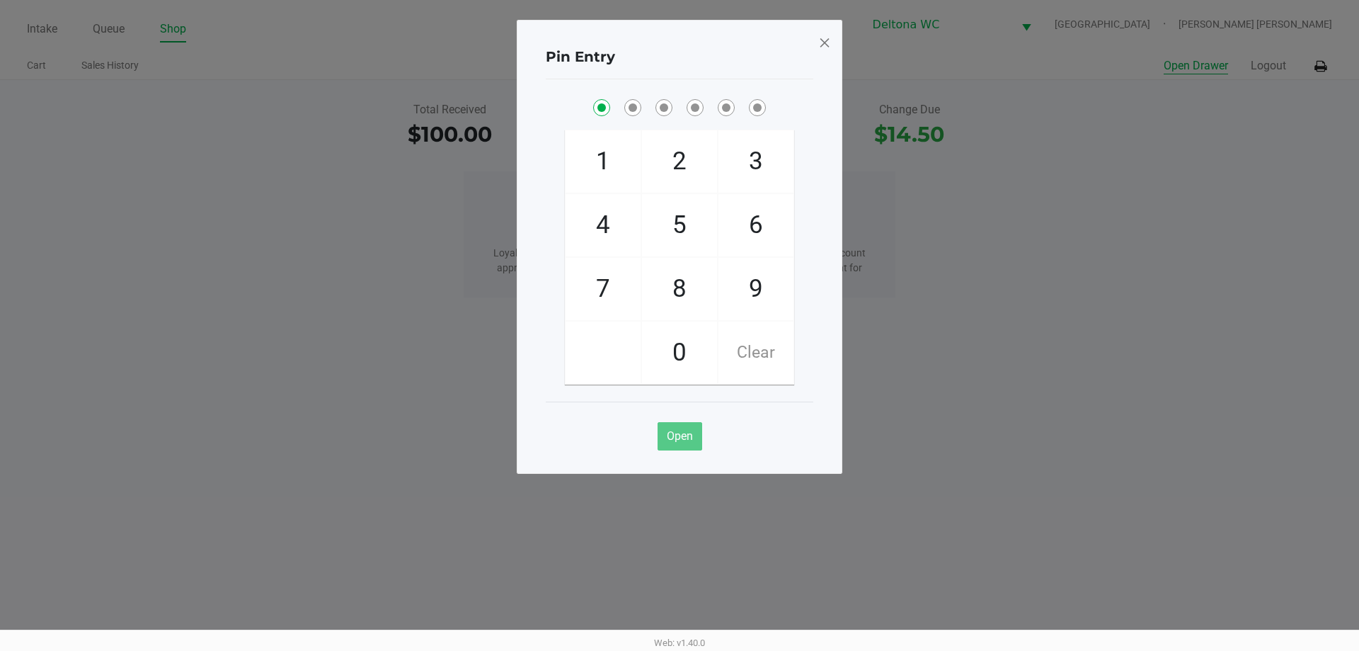
checkbox input "true"
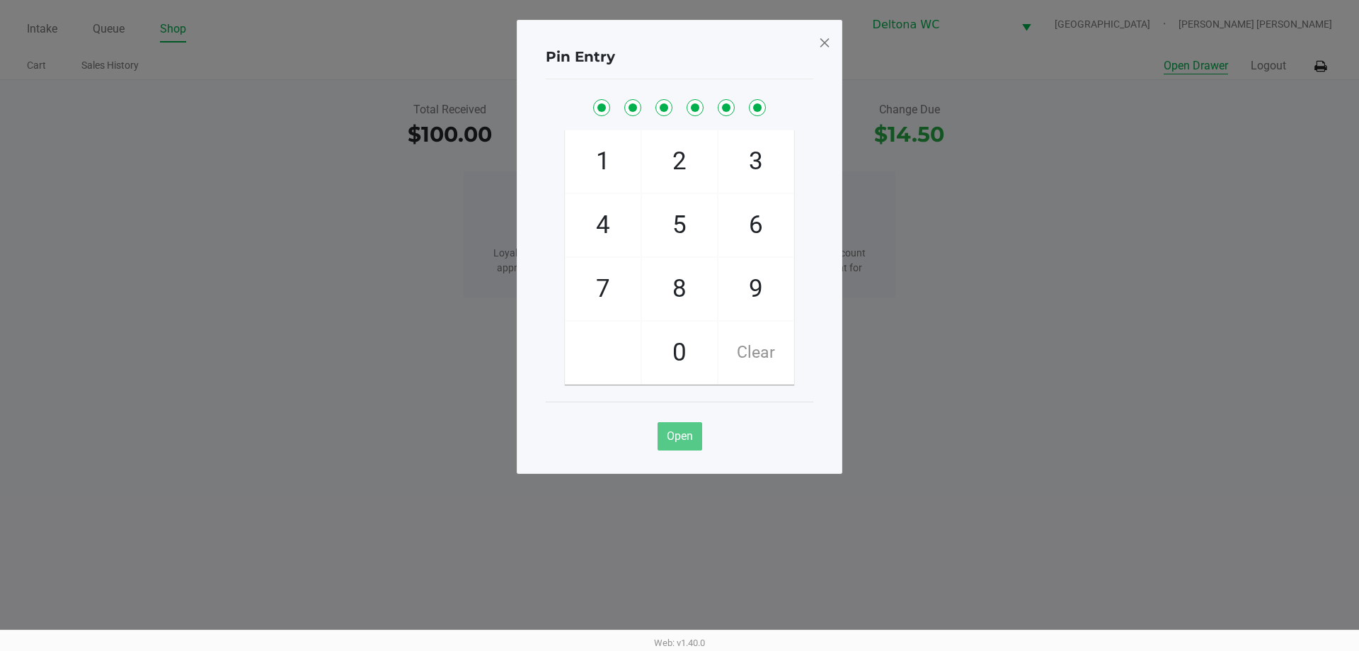
checkbox input "true"
click at [826, 46] on span at bounding box center [824, 42] width 13 height 23
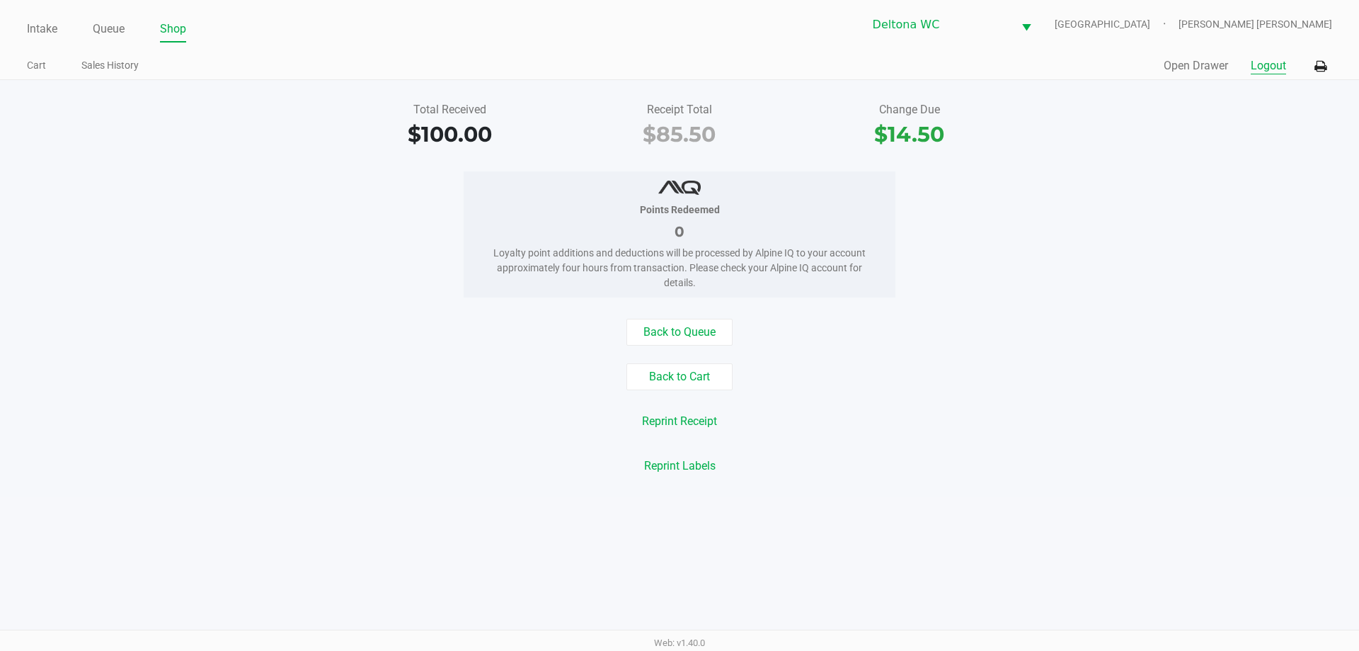
click at [1264, 63] on button "Logout" at bounding box center [1268, 65] width 35 height 17
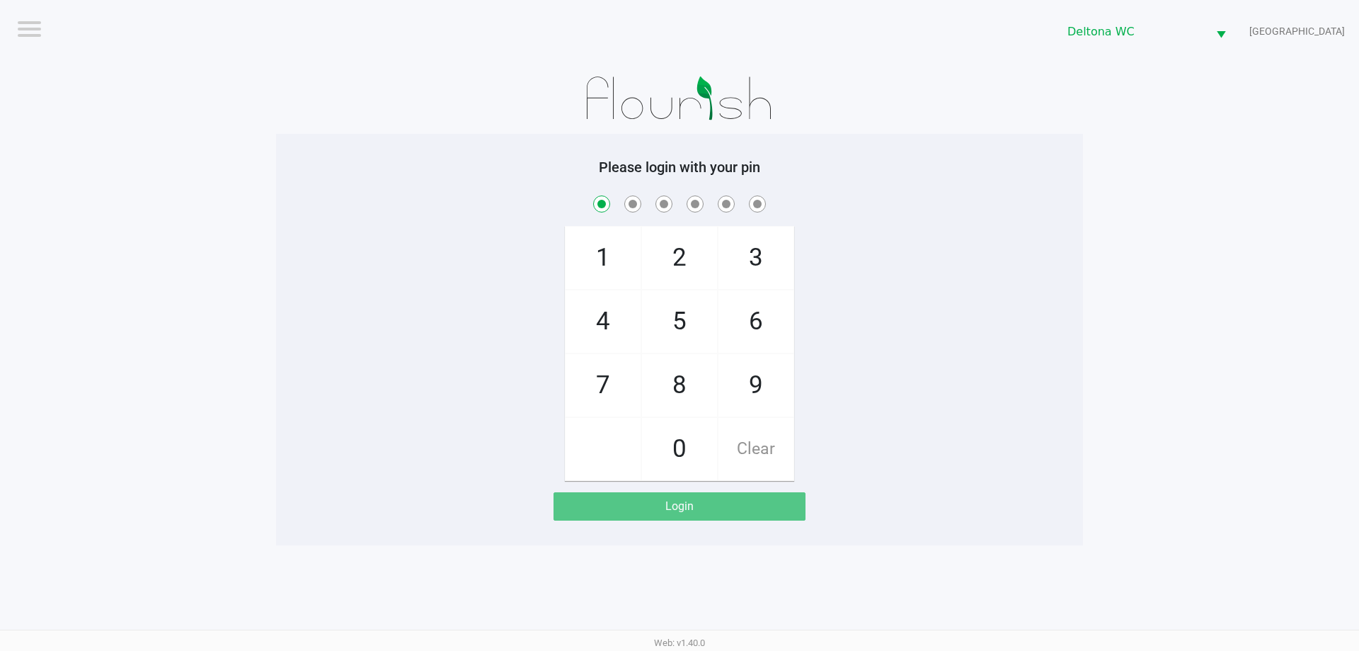
checkbox input "true"
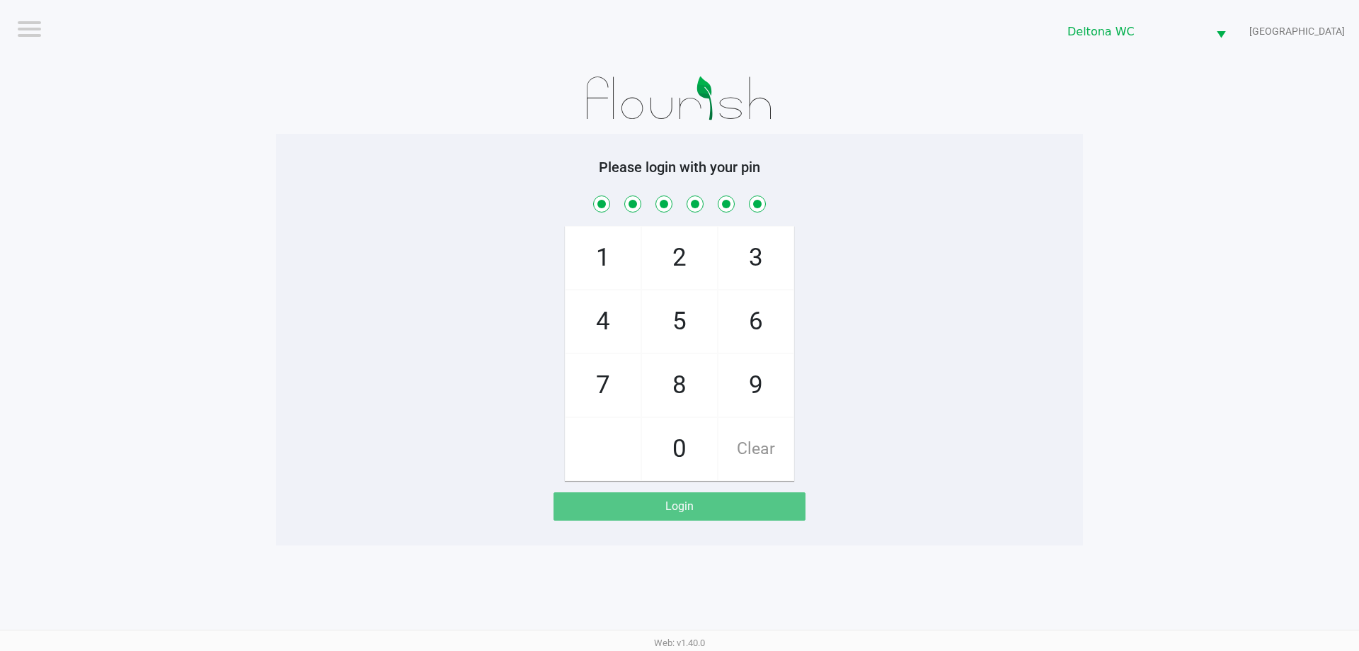
checkbox input "true"
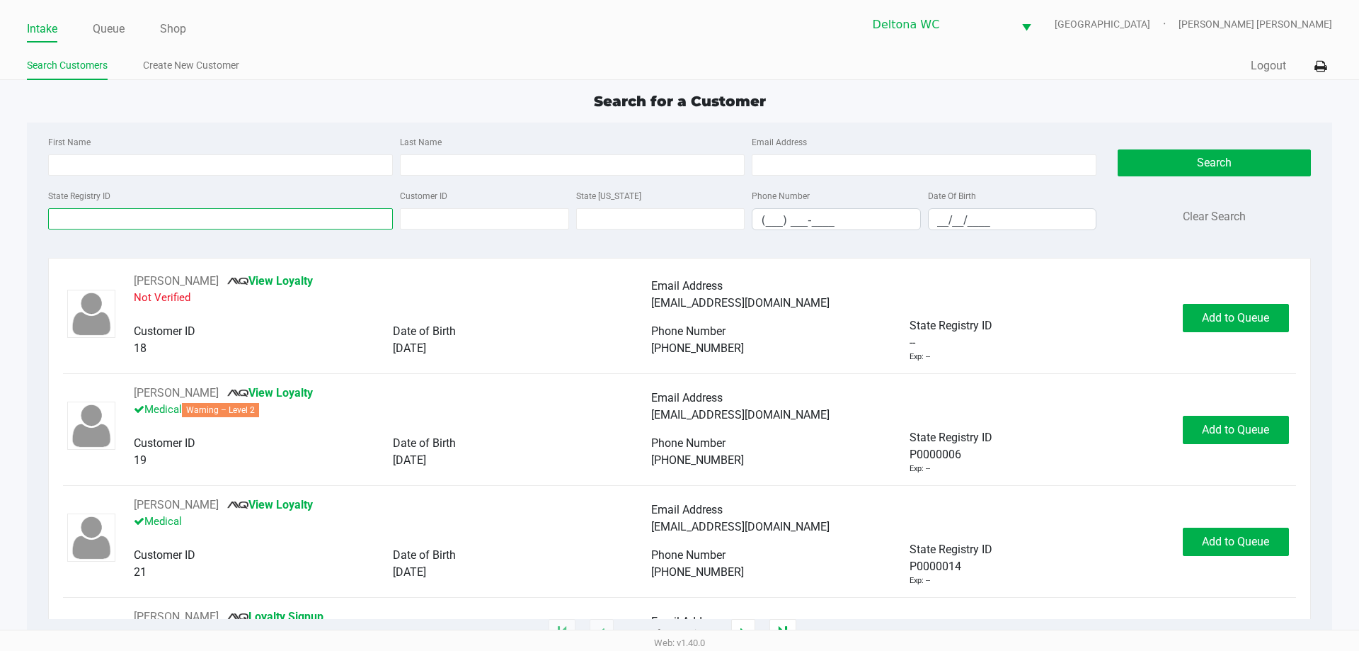
click at [214, 227] on input "State Registry ID" at bounding box center [220, 218] width 345 height 21
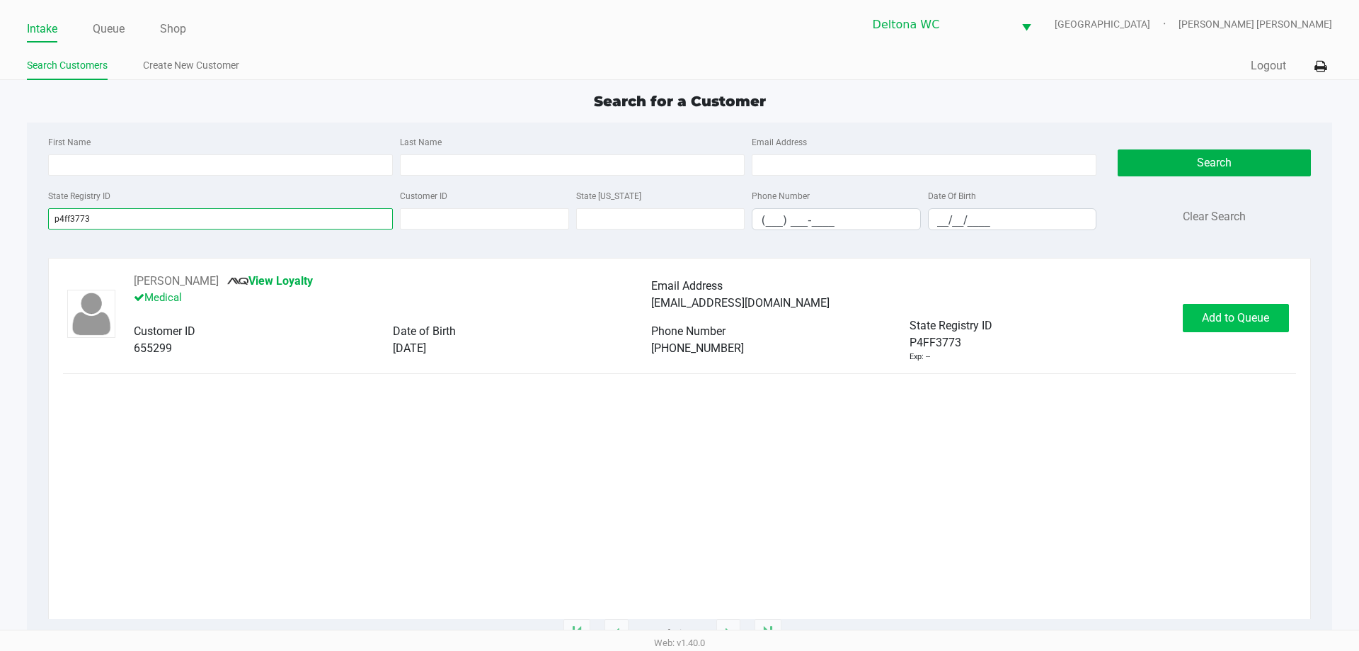
type input "p4ff3773"
click at [1226, 321] on span "Add to Queue" at bounding box center [1235, 317] width 67 height 13
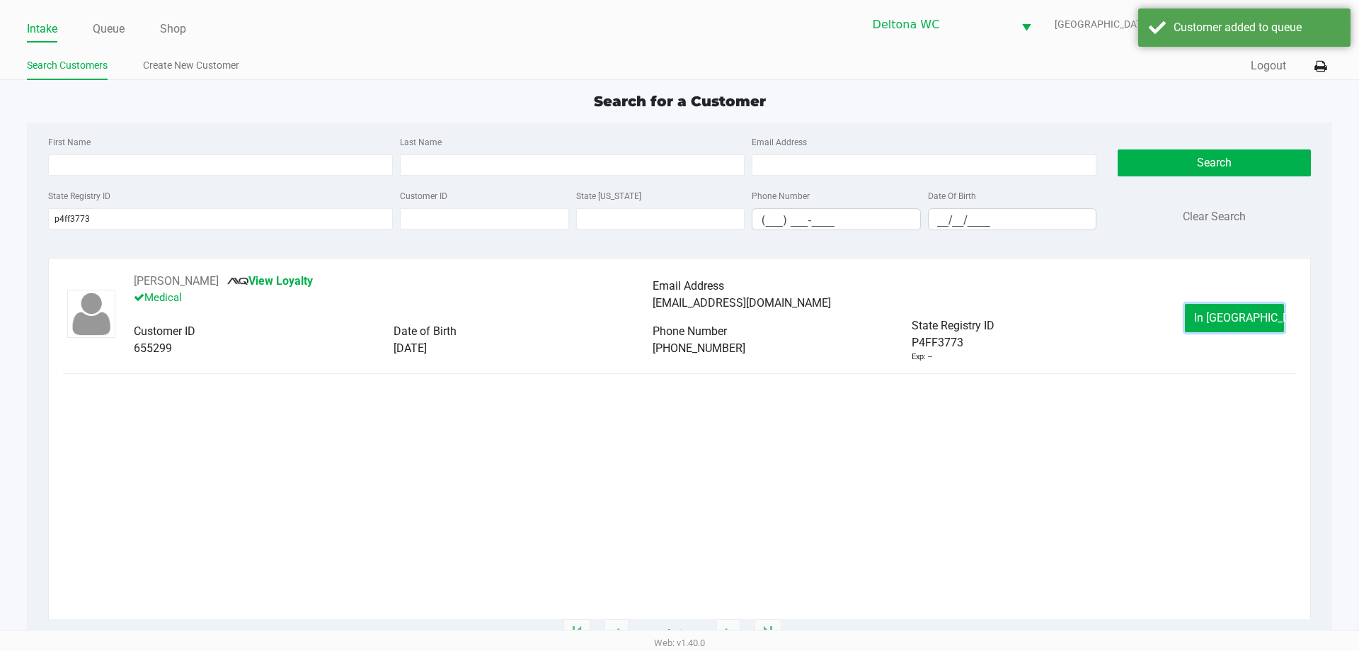
click at [1248, 324] on button "In Queue" at bounding box center [1234, 318] width 99 height 28
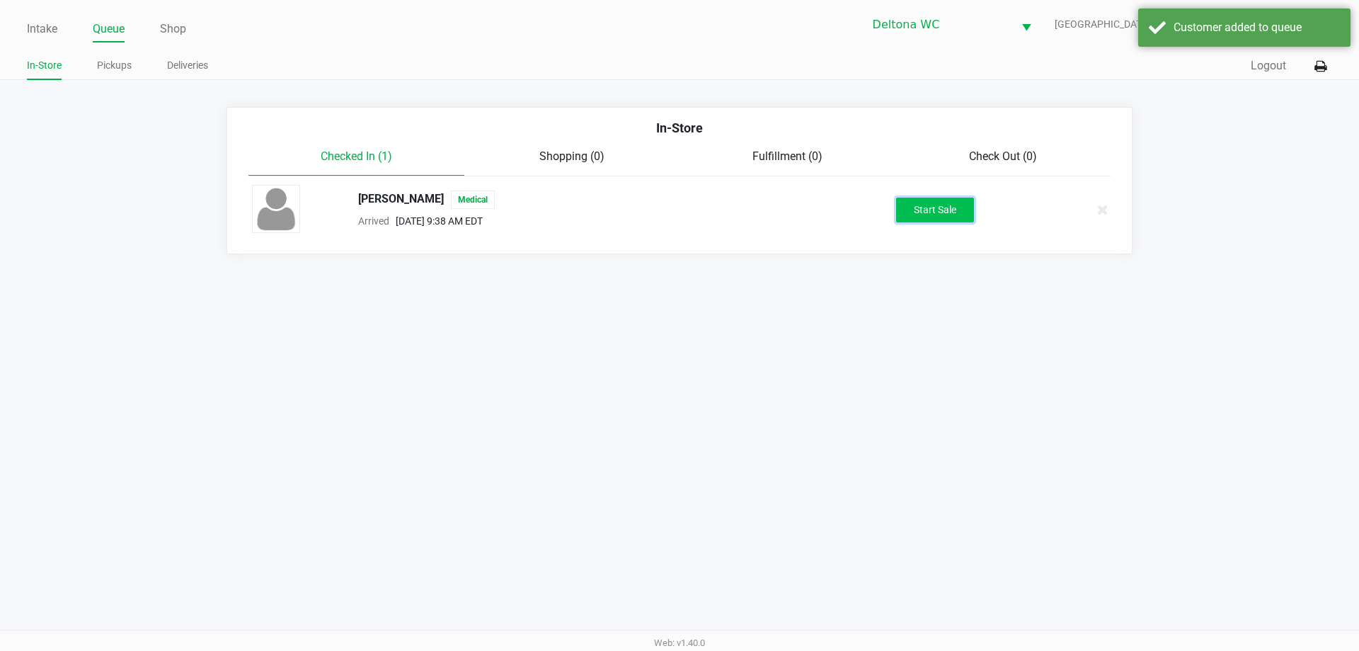
click at [949, 221] on button "Start Sale" at bounding box center [935, 210] width 78 height 25
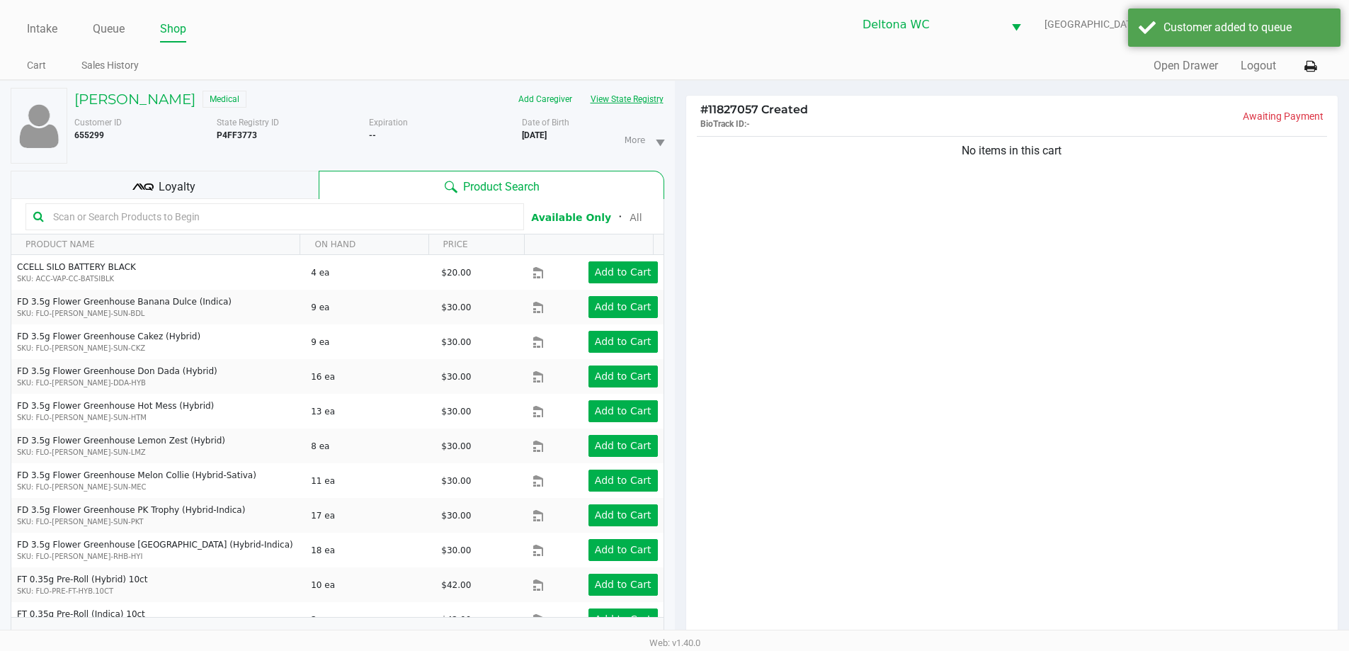
click at [644, 99] on button "View State Registry" at bounding box center [622, 99] width 83 height 23
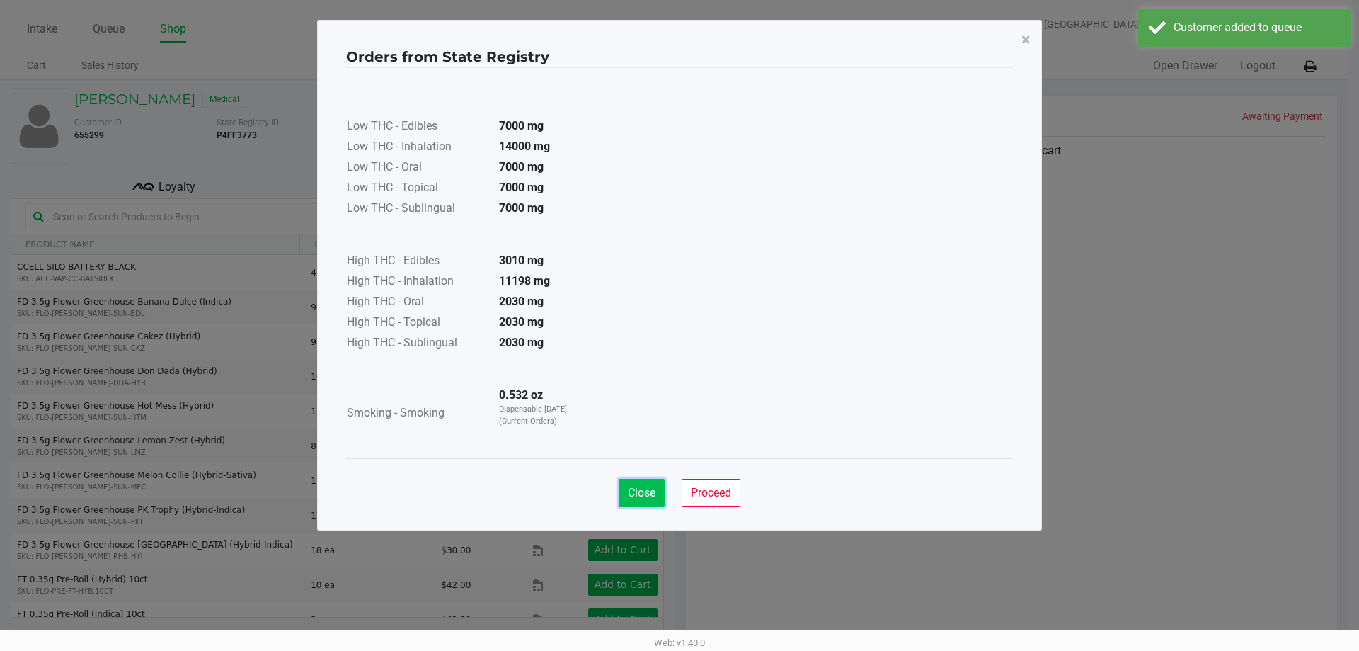
click at [635, 499] on button "Close" at bounding box center [642, 493] width 46 height 28
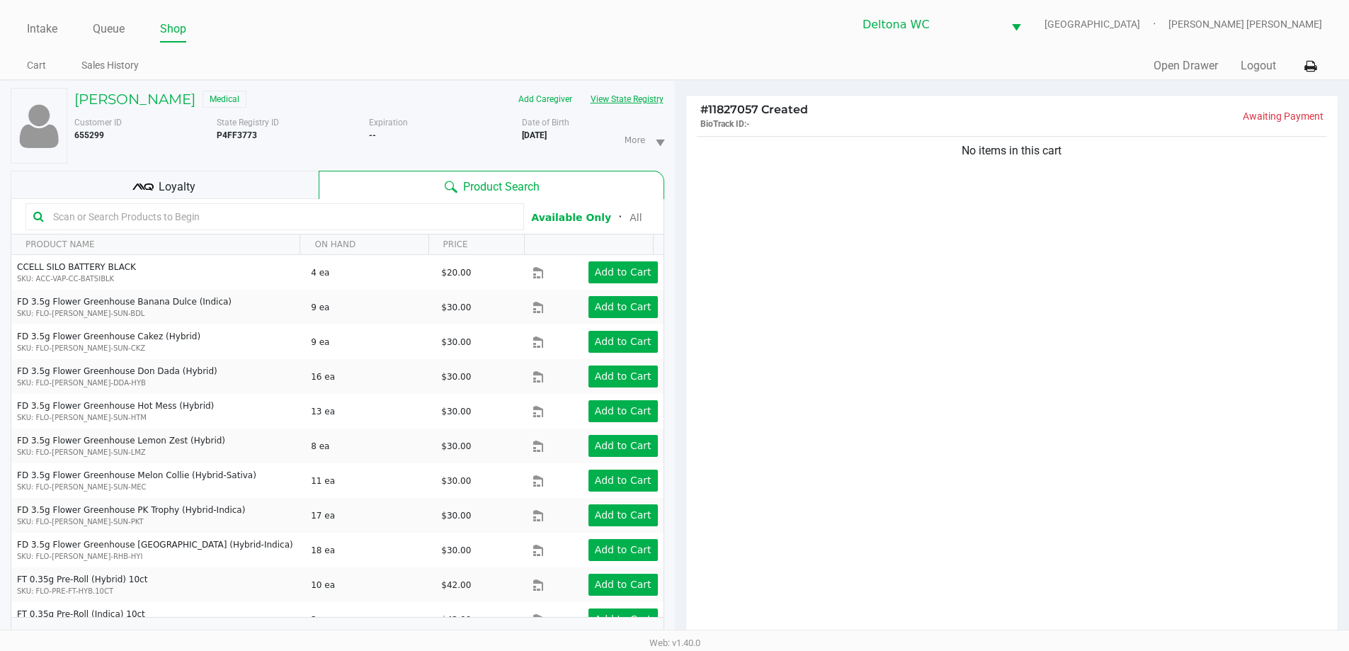
click at [639, 100] on button "View State Registry" at bounding box center [622, 99] width 83 height 23
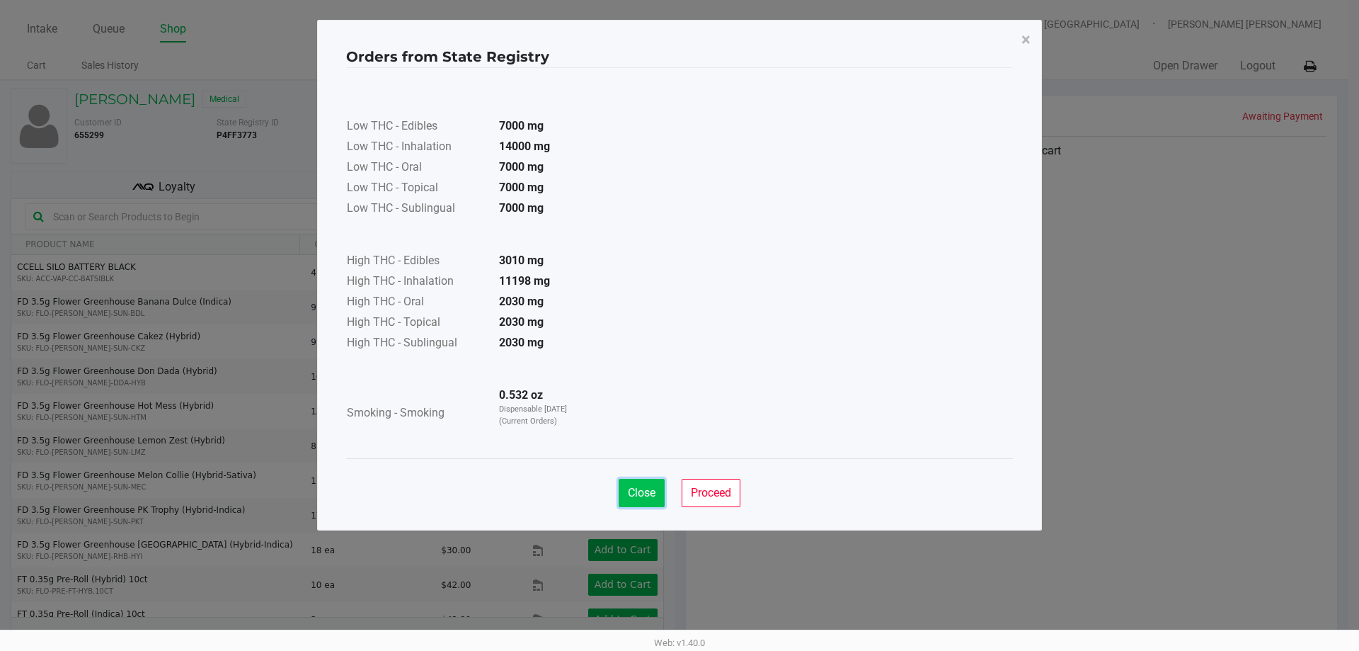
click at [646, 491] on span "Close" at bounding box center [642, 492] width 28 height 13
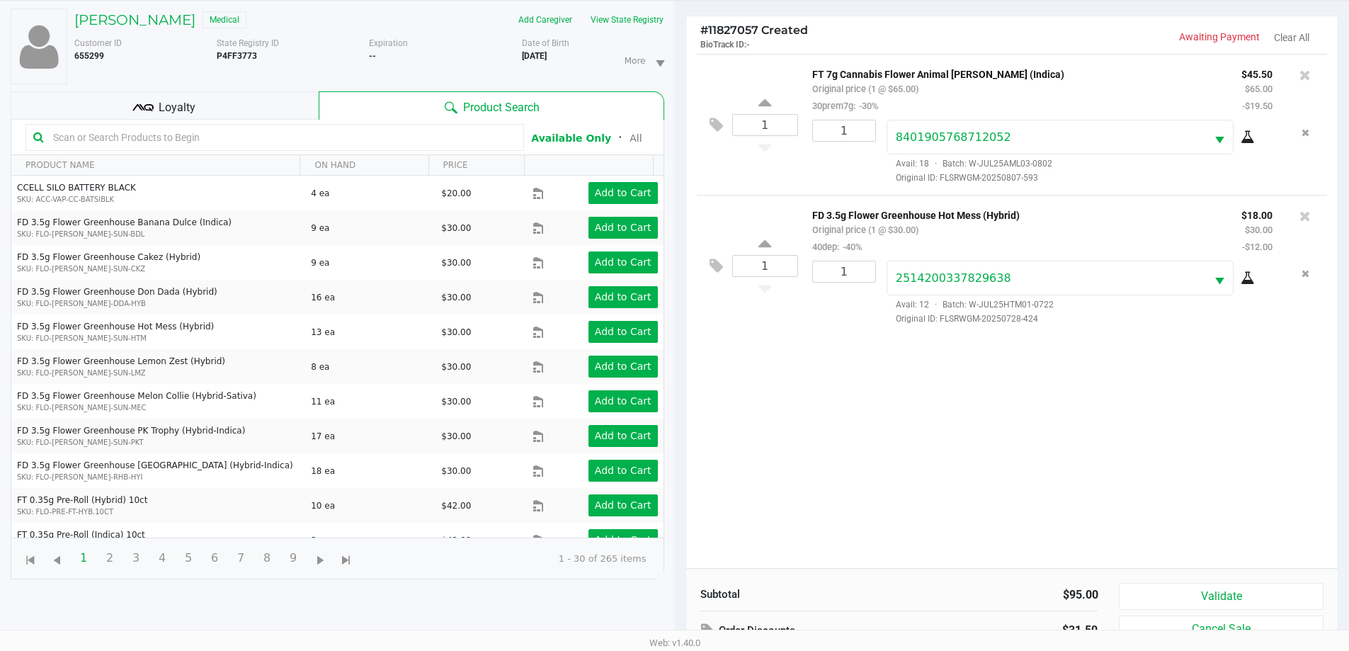
scroll to position [142, 0]
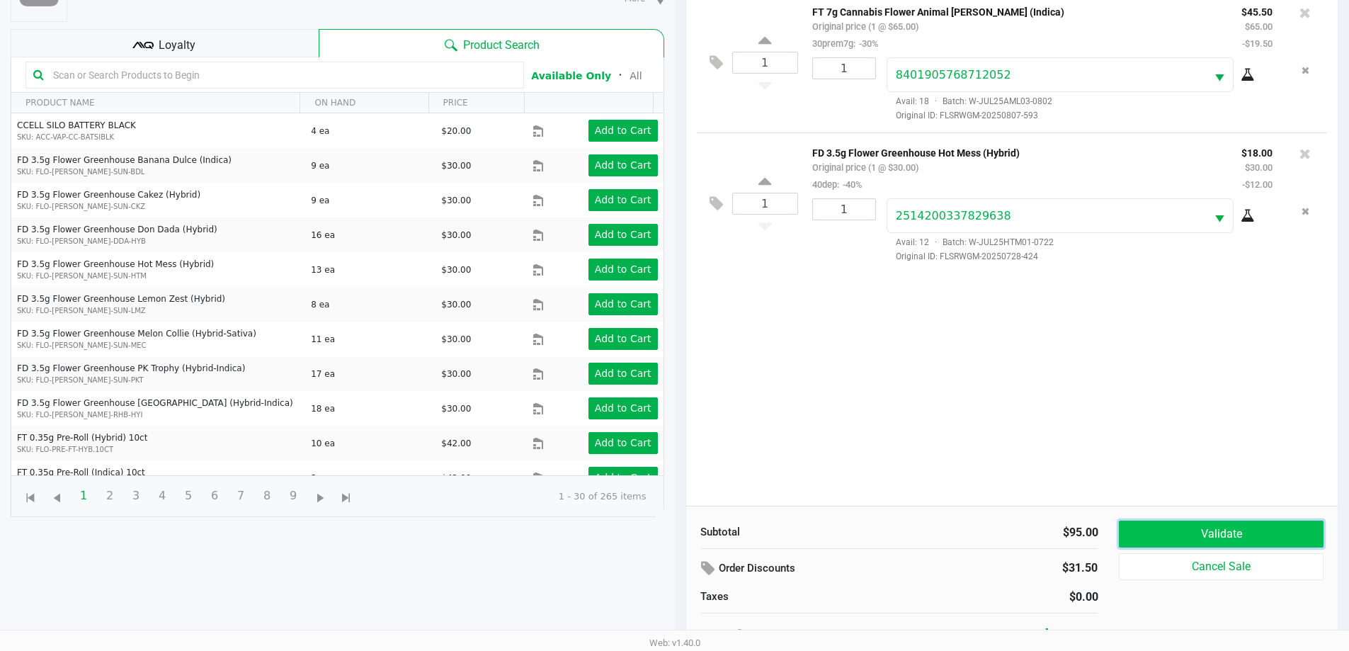
click at [1189, 530] on button "Validate" at bounding box center [1221, 533] width 204 height 27
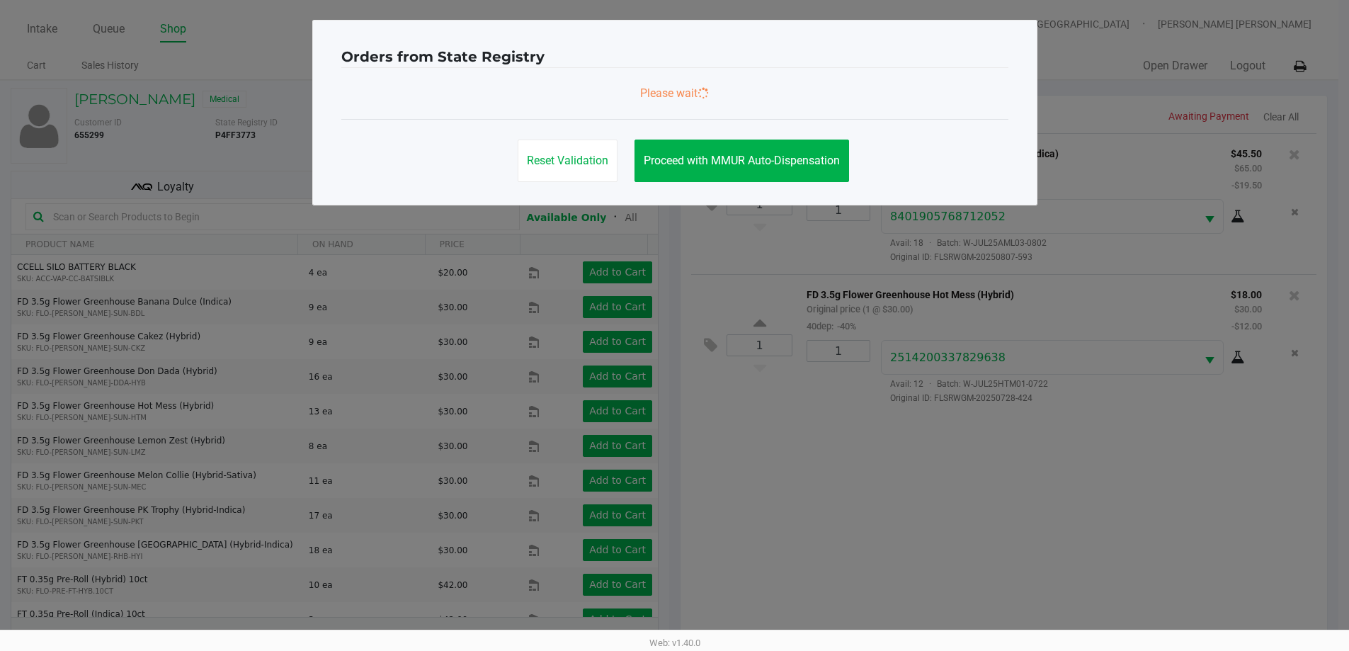
scroll to position [0, 0]
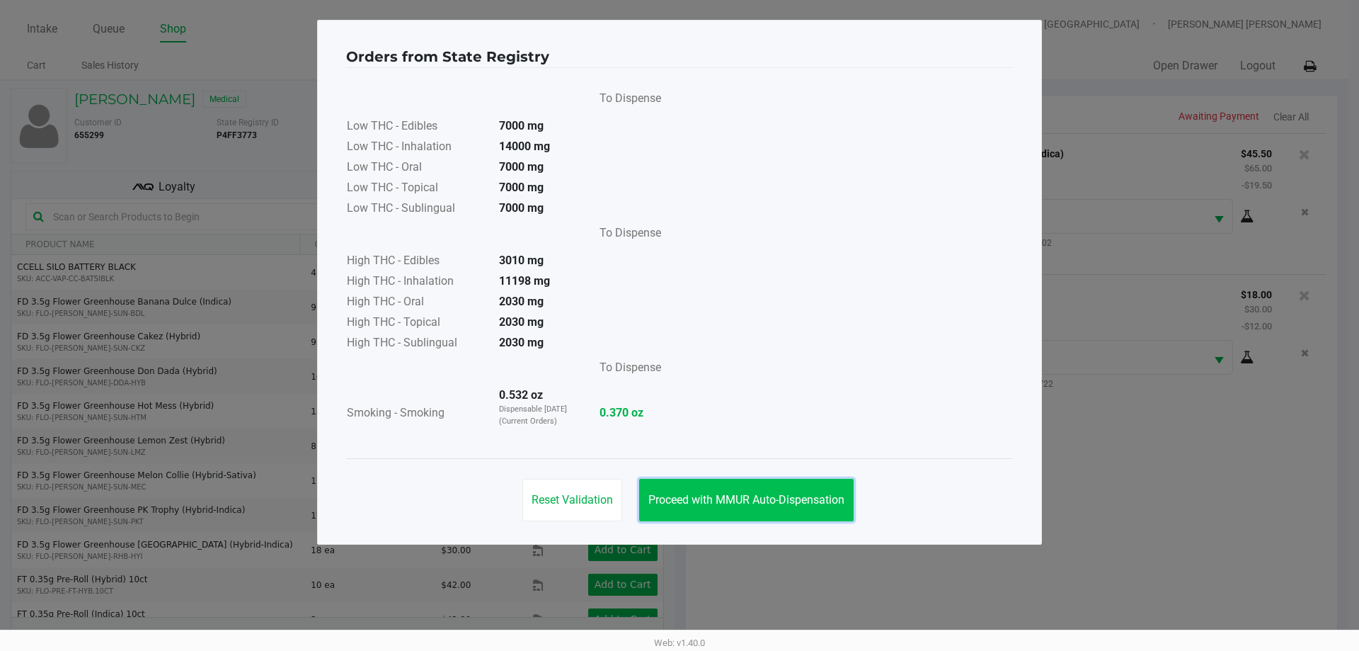
click at [785, 505] on span "Proceed with MMUR Auto-Dispensation" at bounding box center [747, 499] width 196 height 13
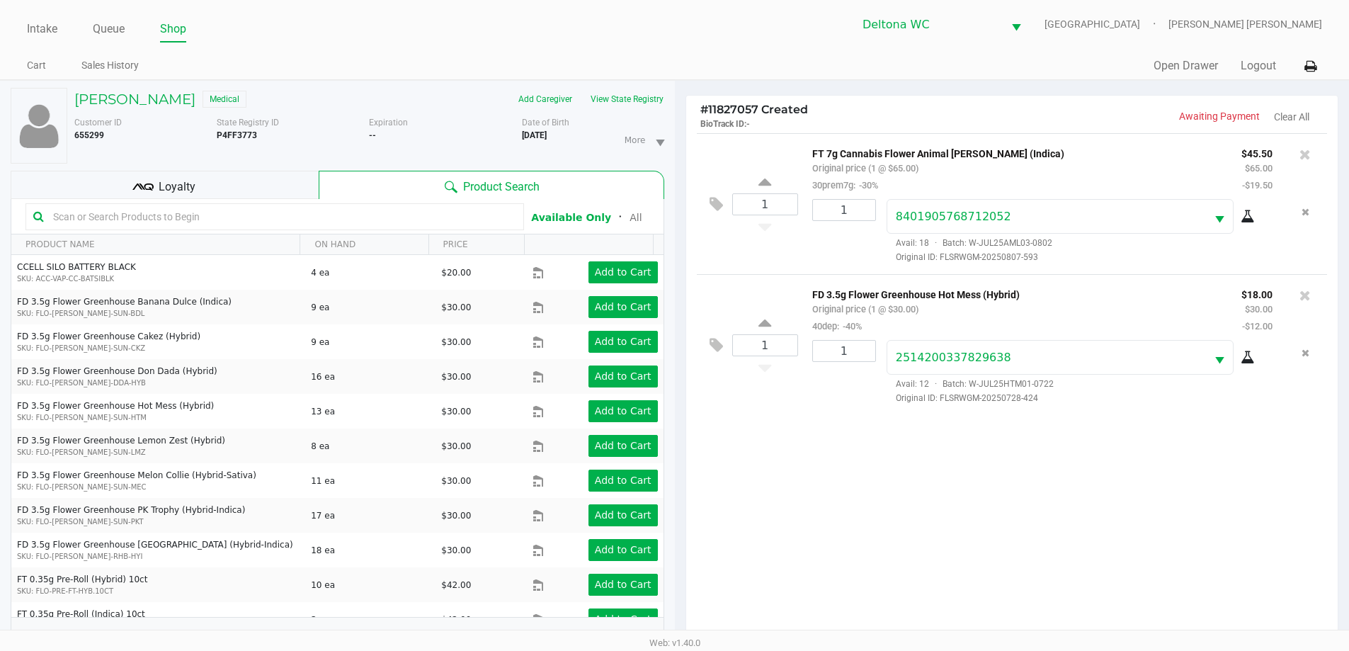
scroll to position [153, 0]
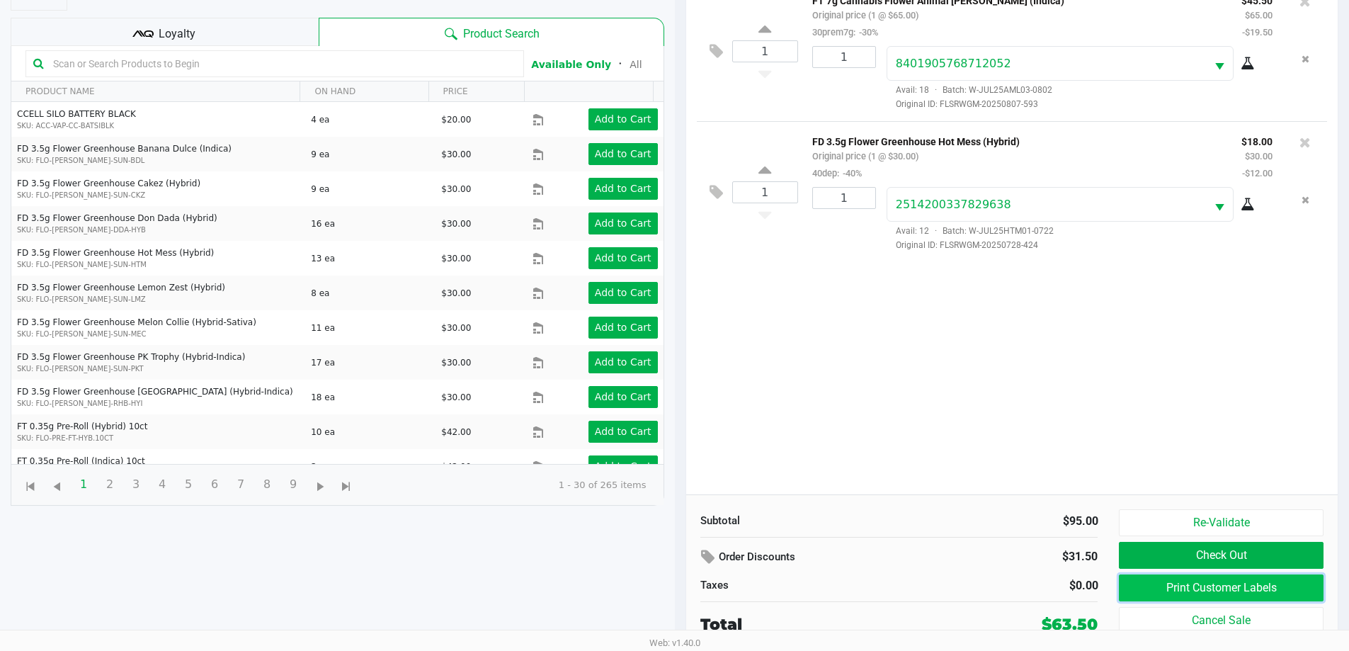
click at [1229, 579] on button "Print Customer Labels" at bounding box center [1221, 587] width 204 height 27
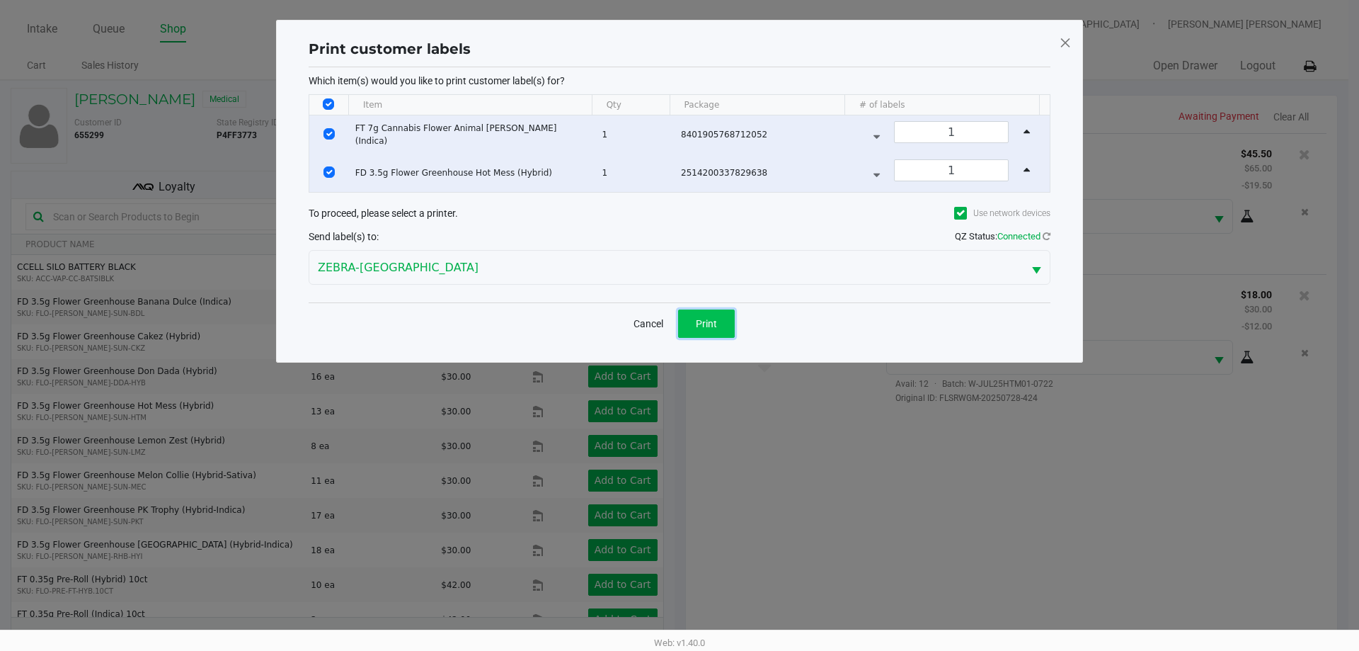
click at [698, 324] on span "Print" at bounding box center [706, 323] width 21 height 11
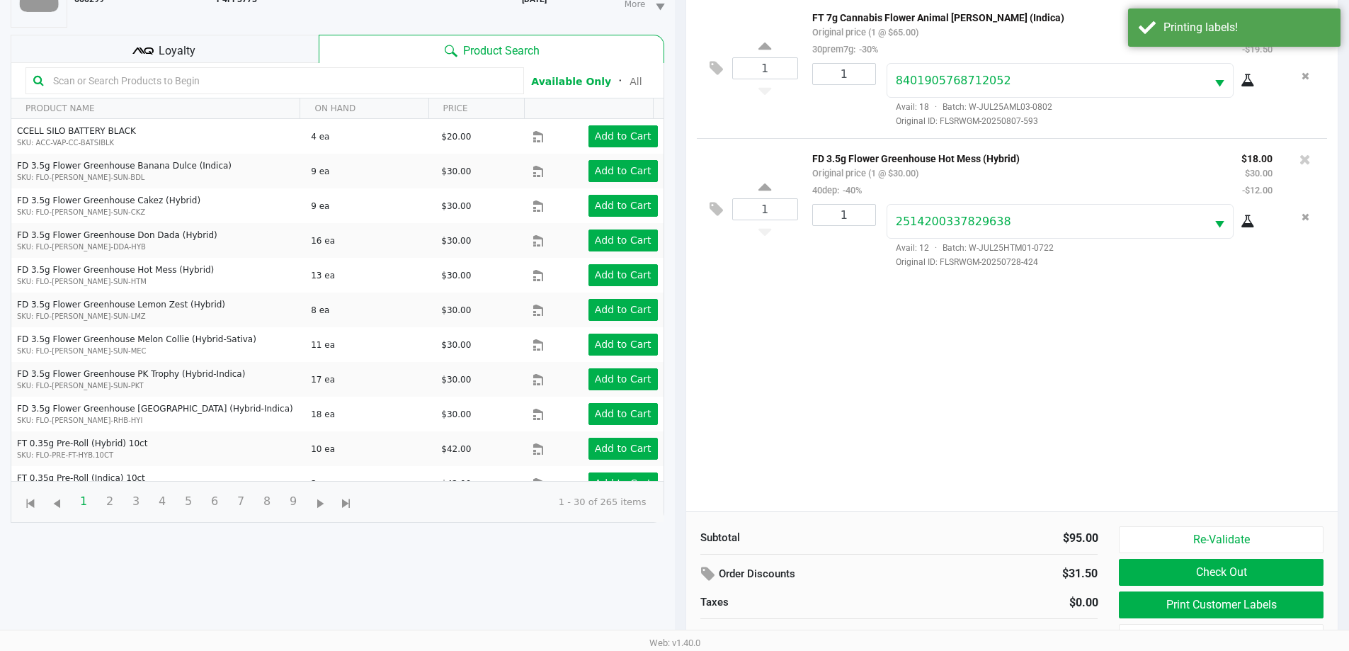
scroll to position [142, 0]
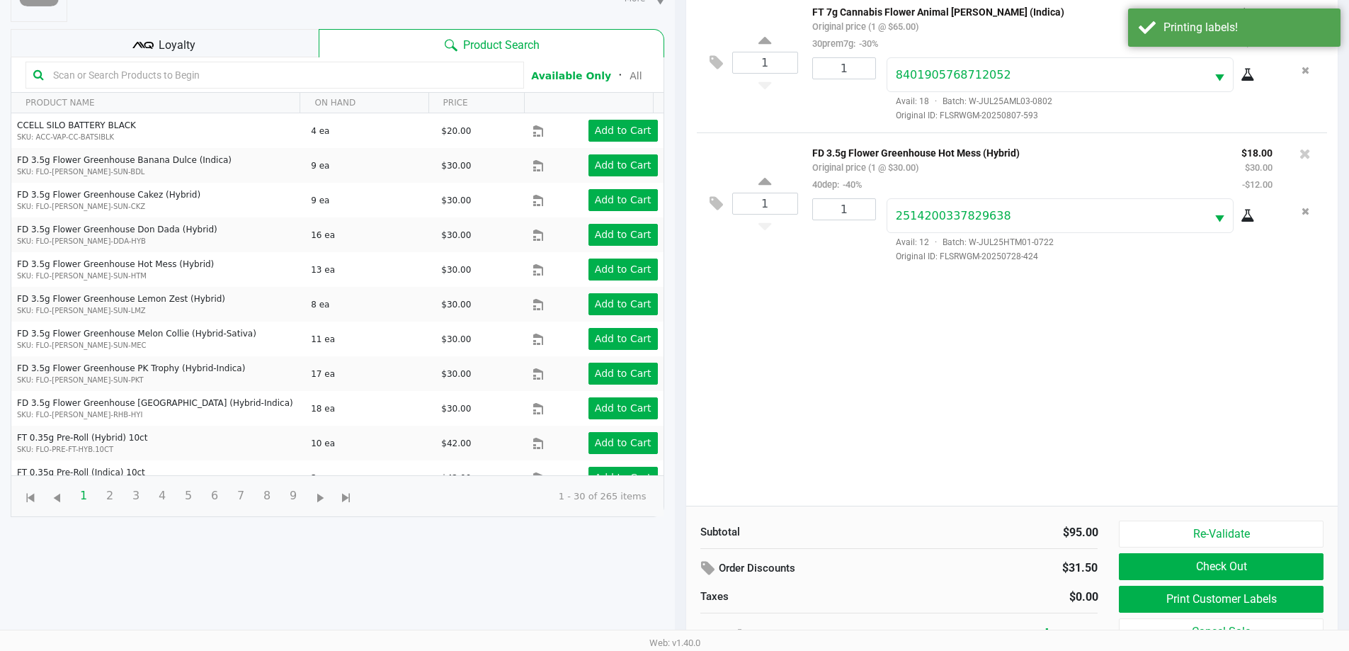
click at [231, 45] on div "Loyalty" at bounding box center [165, 43] width 308 height 28
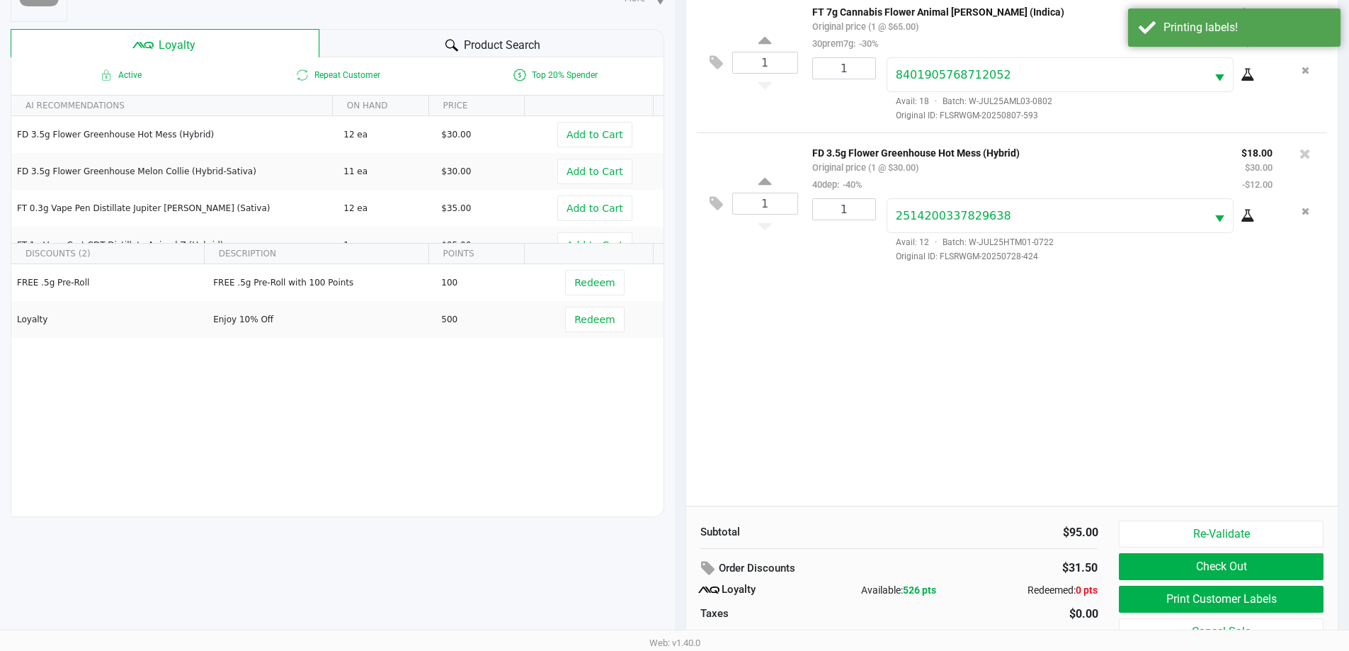
scroll to position [170, 0]
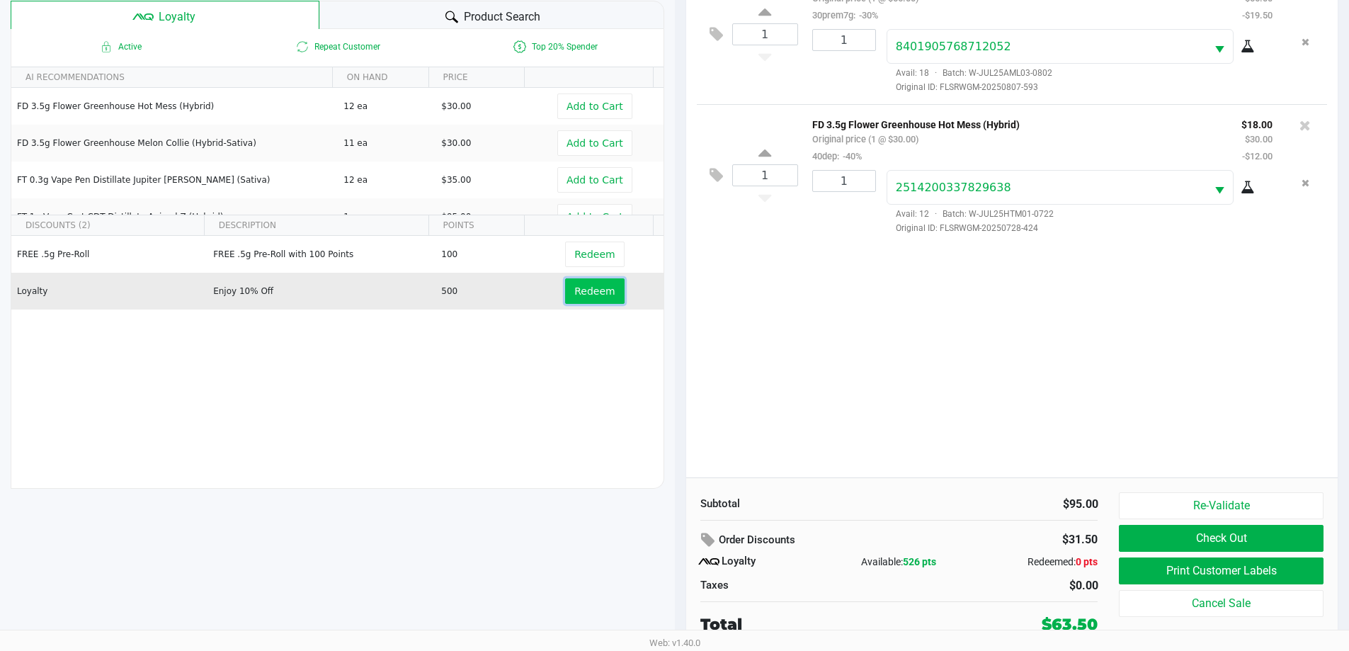
click at [576, 292] on span "Redeem" at bounding box center [594, 290] width 40 height 11
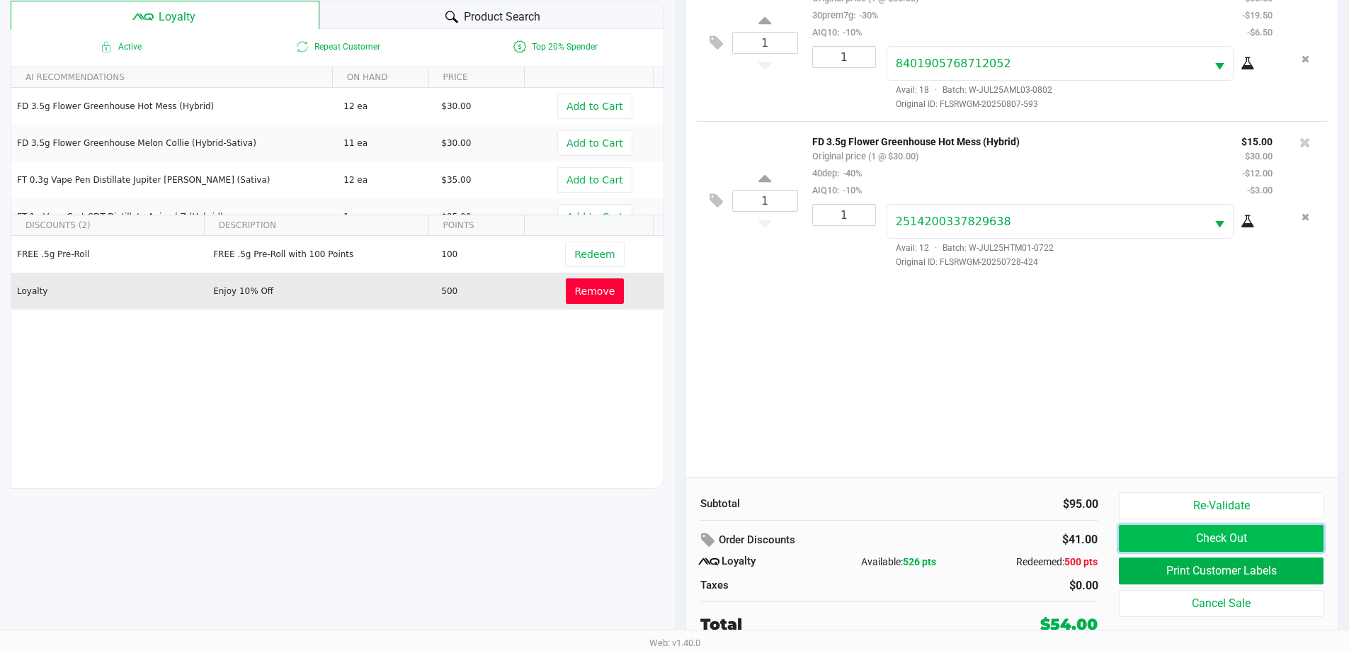
click at [1180, 543] on button "Check Out" at bounding box center [1221, 538] width 204 height 27
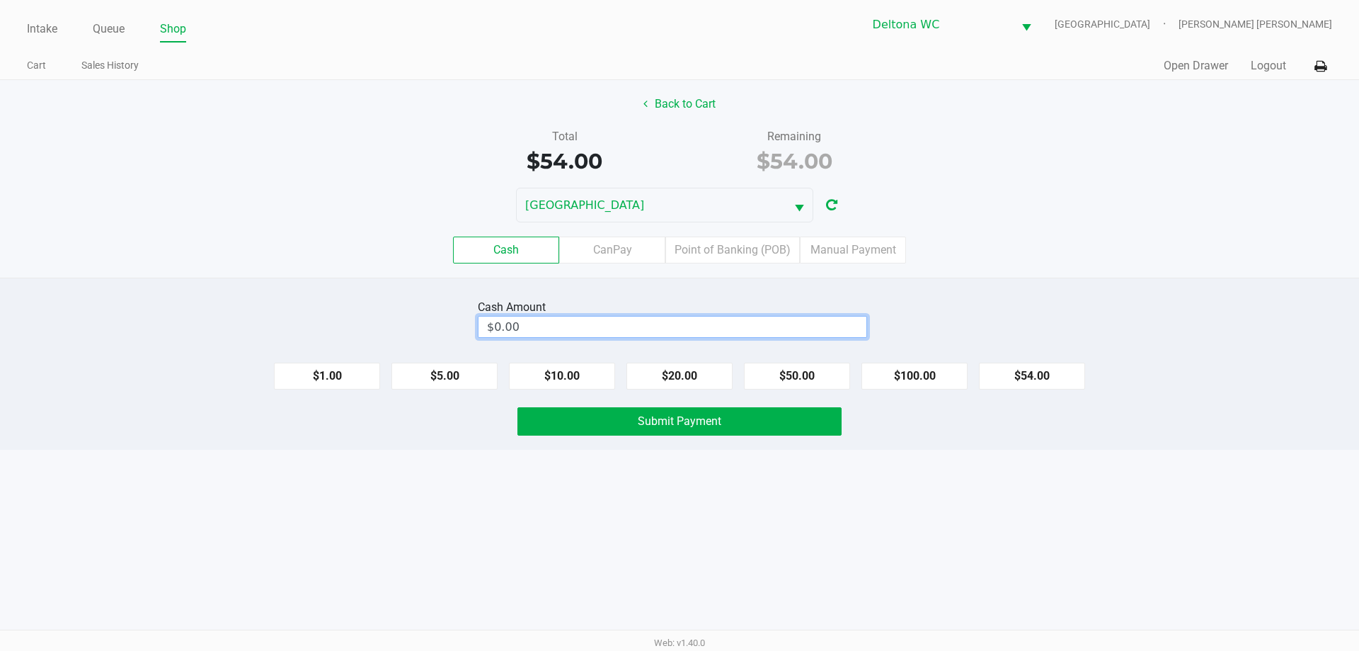
click at [733, 322] on input "$0.00" at bounding box center [673, 326] width 388 height 21
click at [770, 411] on button "Submit Payment" at bounding box center [680, 421] width 324 height 28
type input "$60.00"
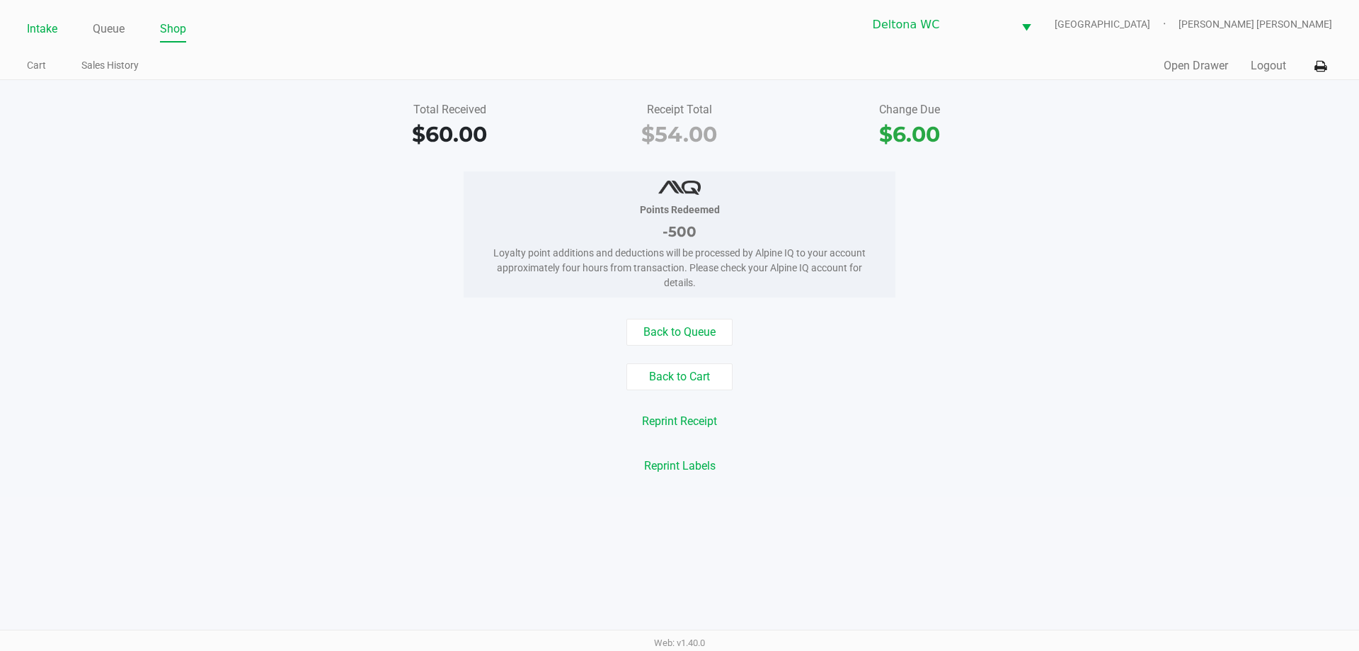
click at [40, 33] on link "Intake" at bounding box center [42, 29] width 30 height 20
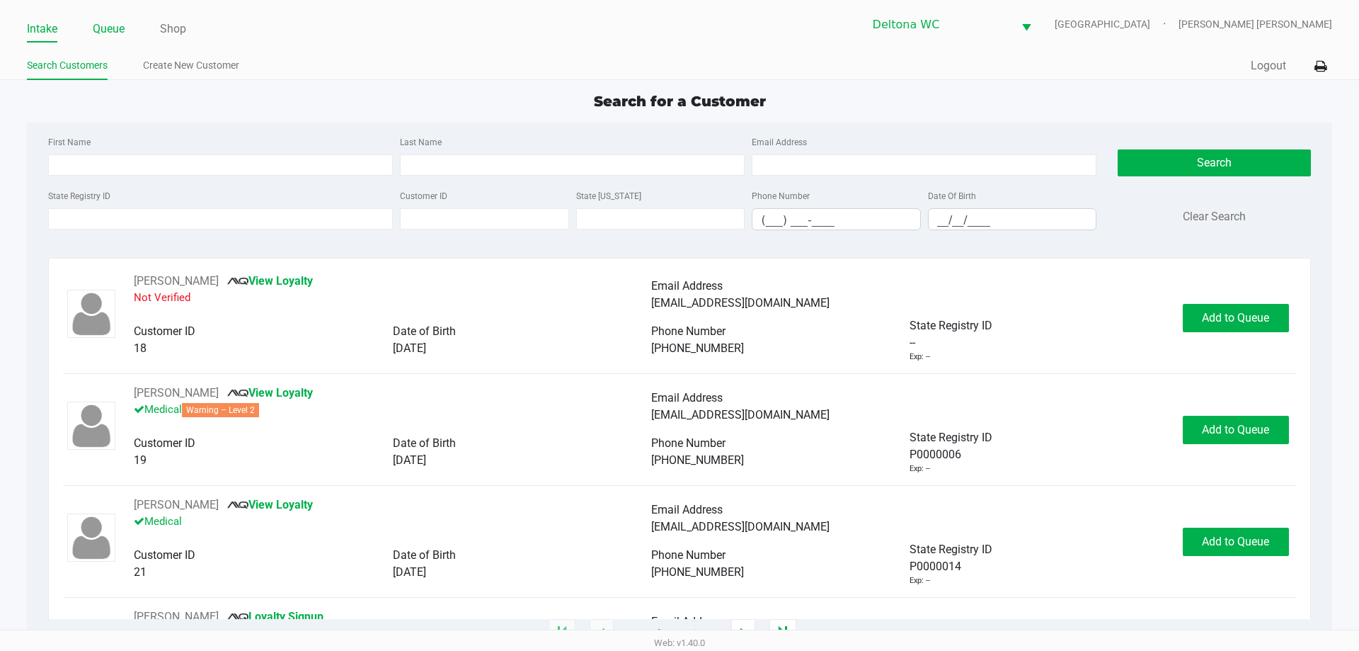
click at [110, 40] on li "Queue" at bounding box center [109, 30] width 32 height 25
click at [107, 31] on link "Queue" at bounding box center [109, 29] width 32 height 20
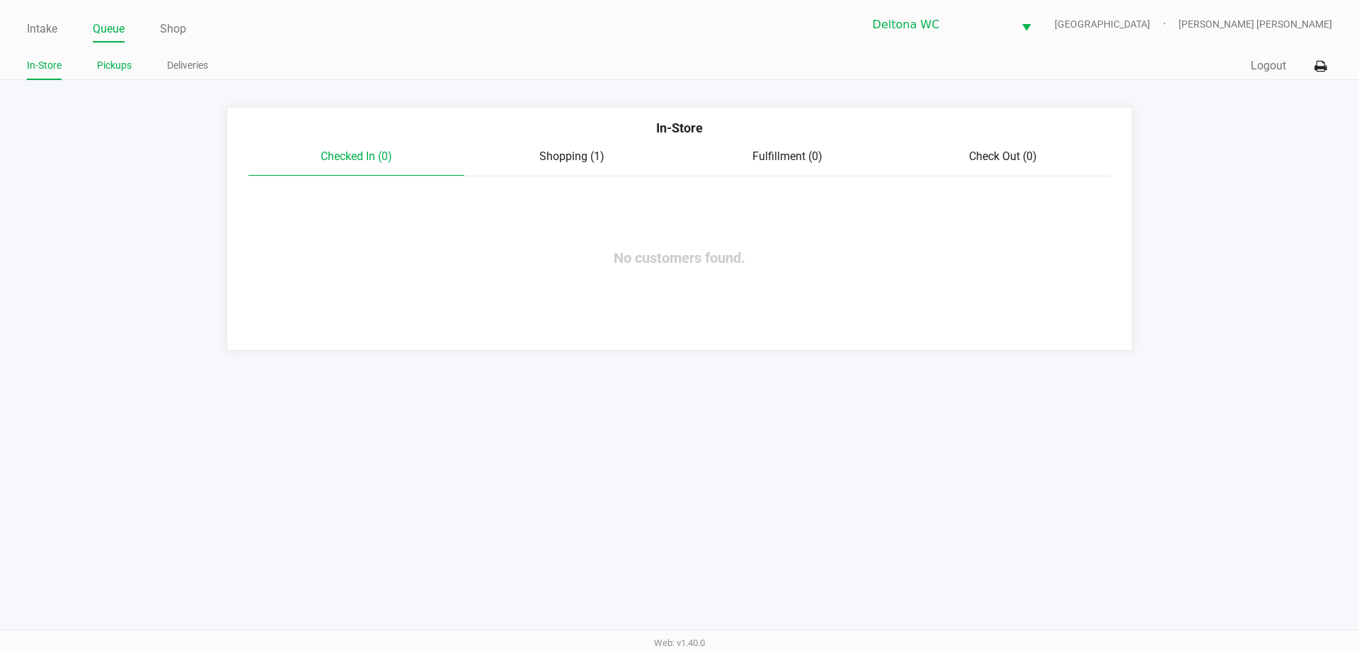
click at [110, 67] on link "Pickups" at bounding box center [114, 66] width 35 height 18
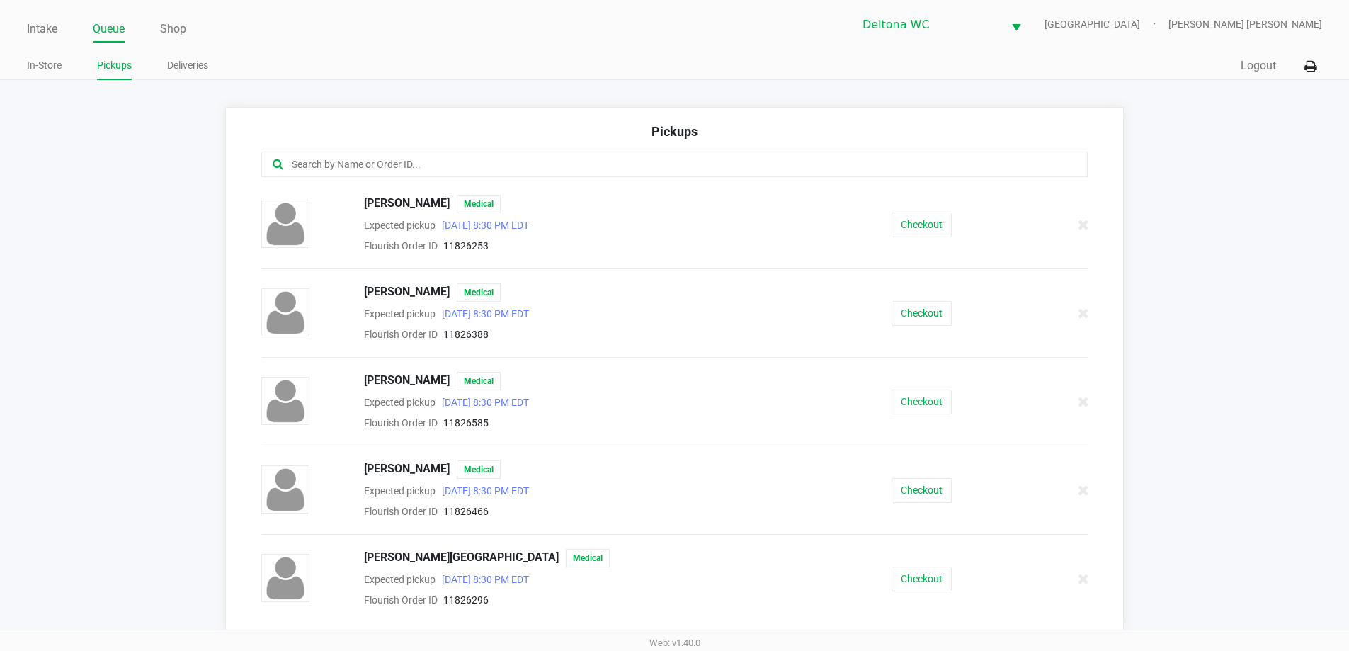
click at [442, 156] on input "text" at bounding box center [652, 164] width 724 height 16
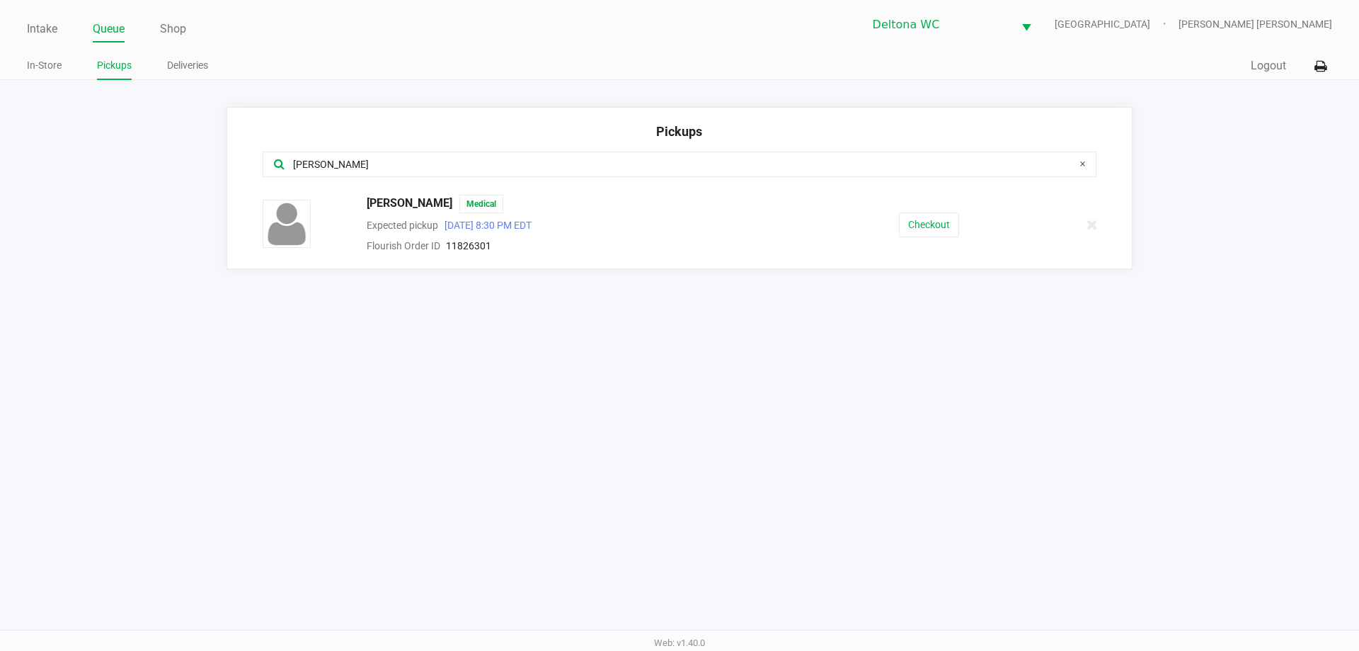
type input "ron"
click at [928, 222] on button "Checkout" at bounding box center [929, 224] width 60 height 25
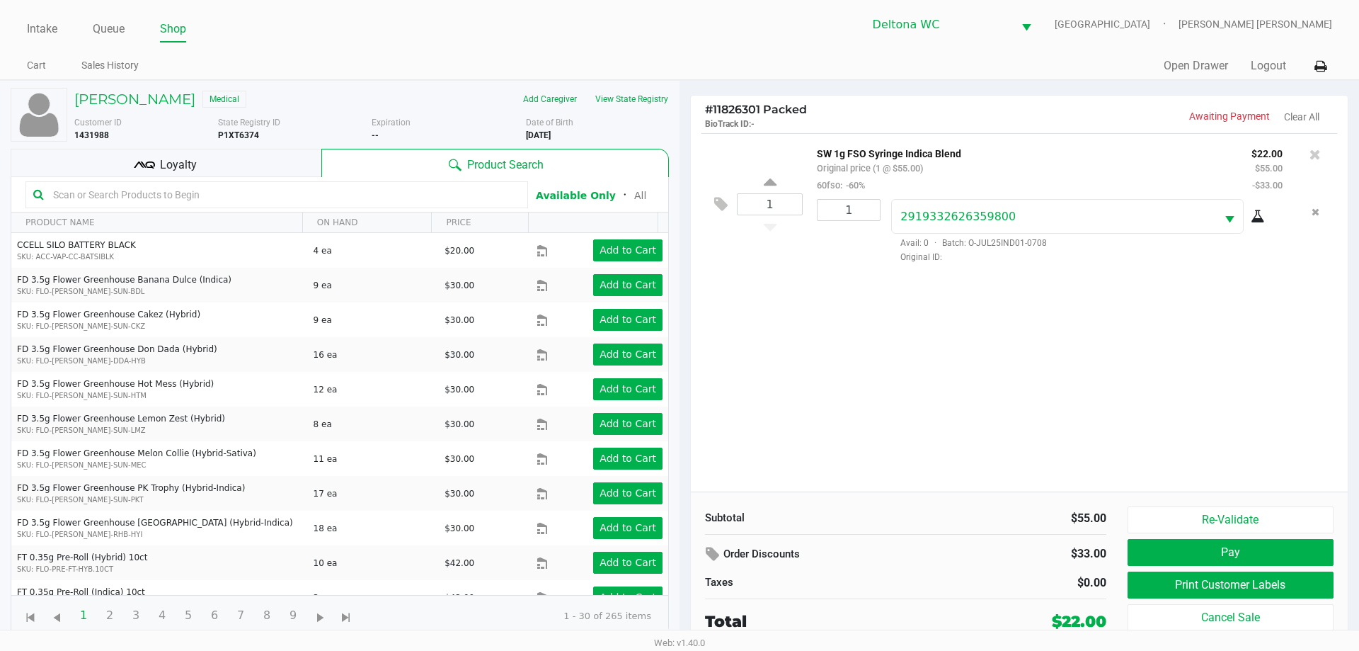
click at [907, 382] on div "1 SW 1g FSO Syringe Indica Blend Original price (1 @ $55.00) 60fso: -60% $22.00…" at bounding box center [1019, 312] width 657 height 358
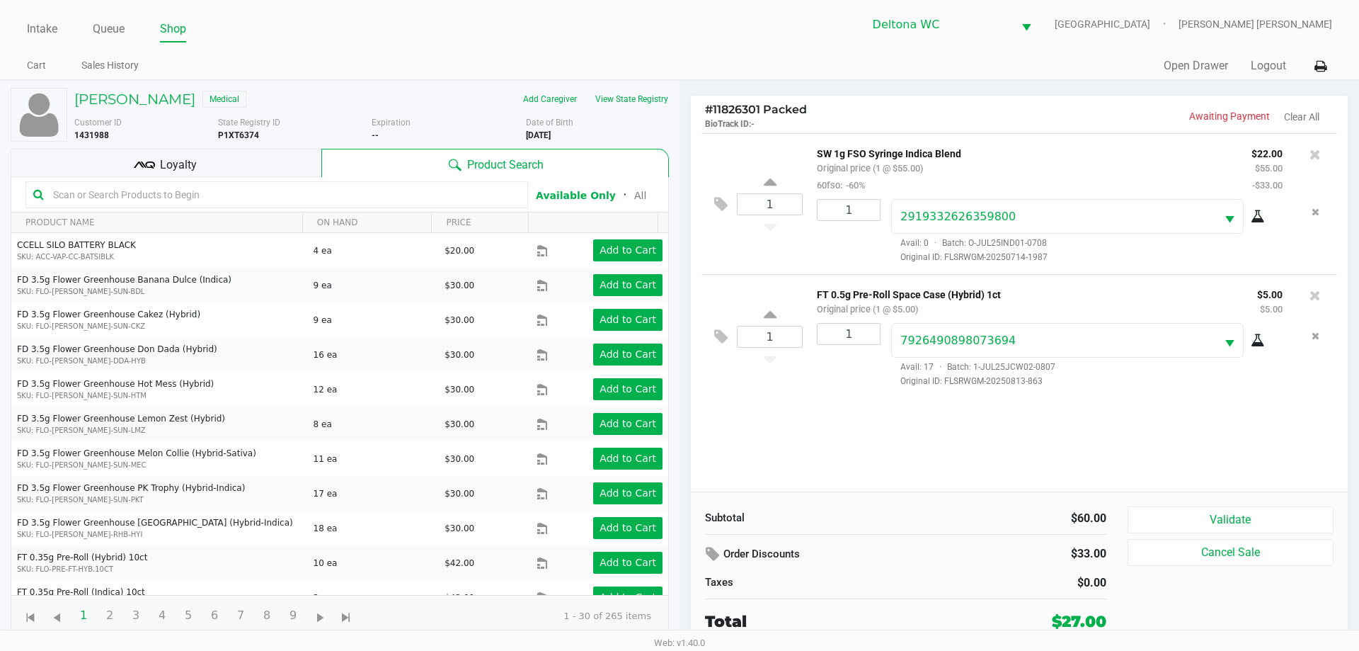
click at [205, 152] on div "Loyalty" at bounding box center [166, 163] width 311 height 28
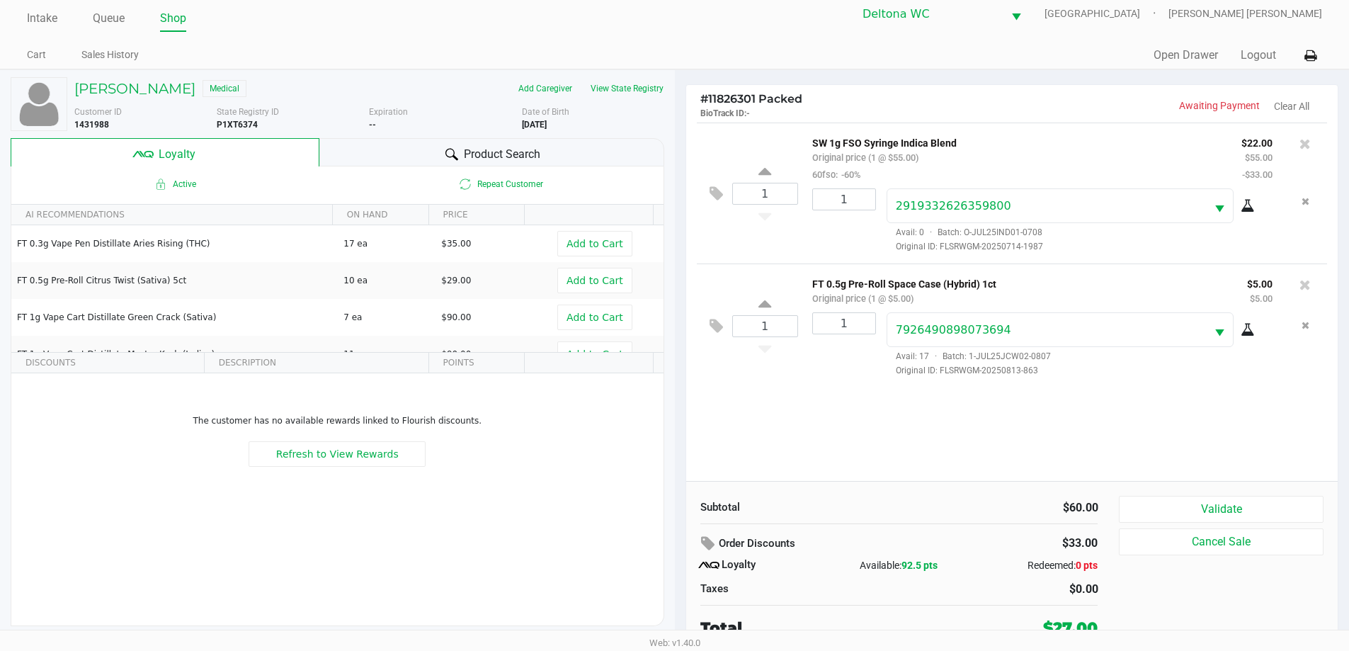
scroll to position [14, 0]
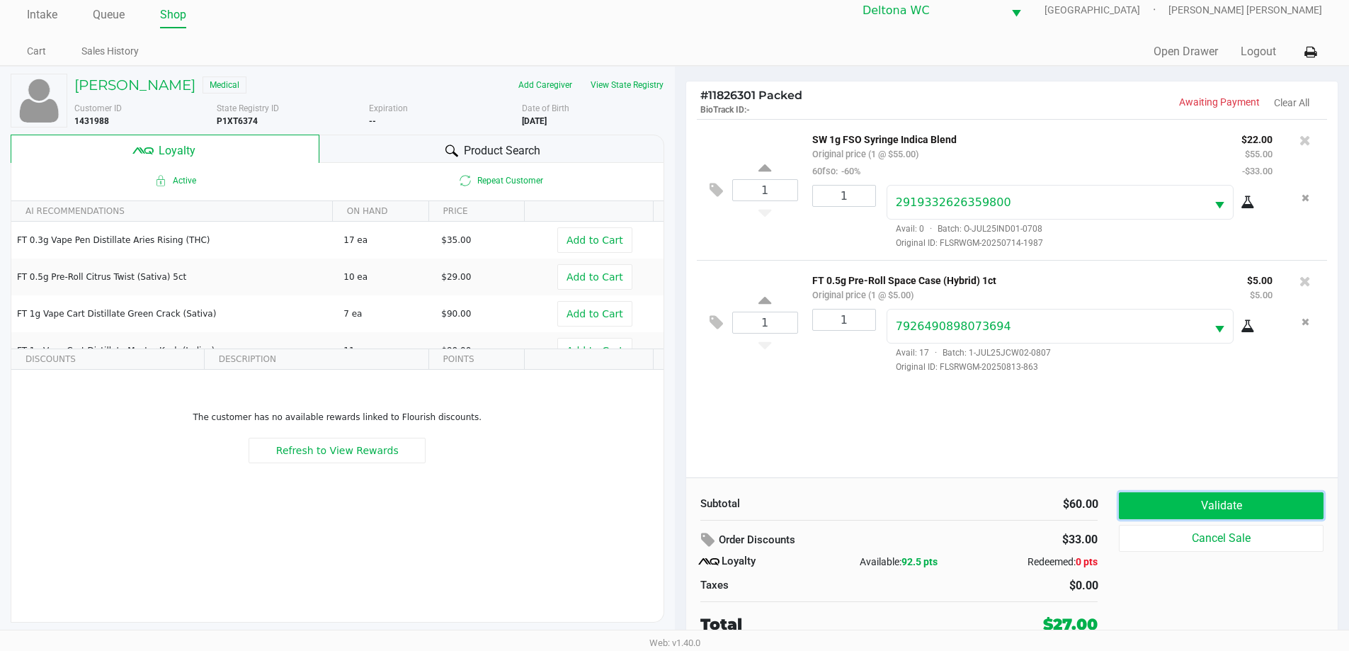
click at [1153, 511] on button "Validate" at bounding box center [1221, 505] width 204 height 27
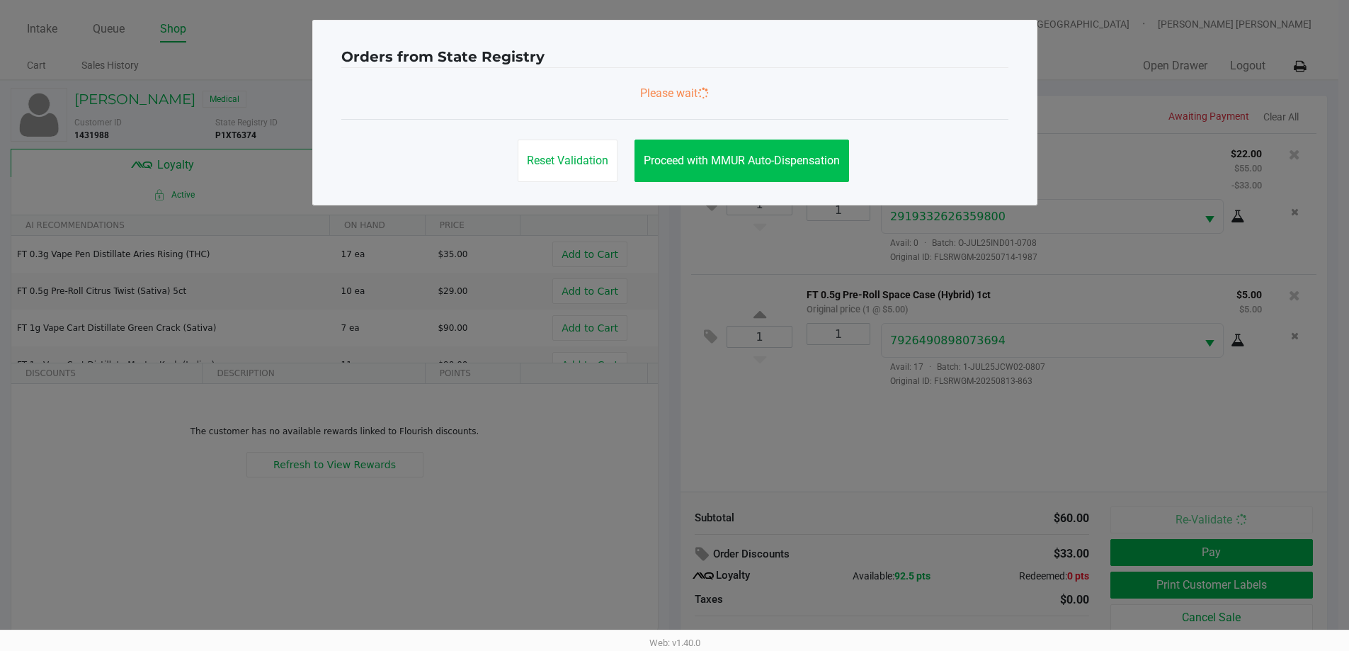
scroll to position [0, 0]
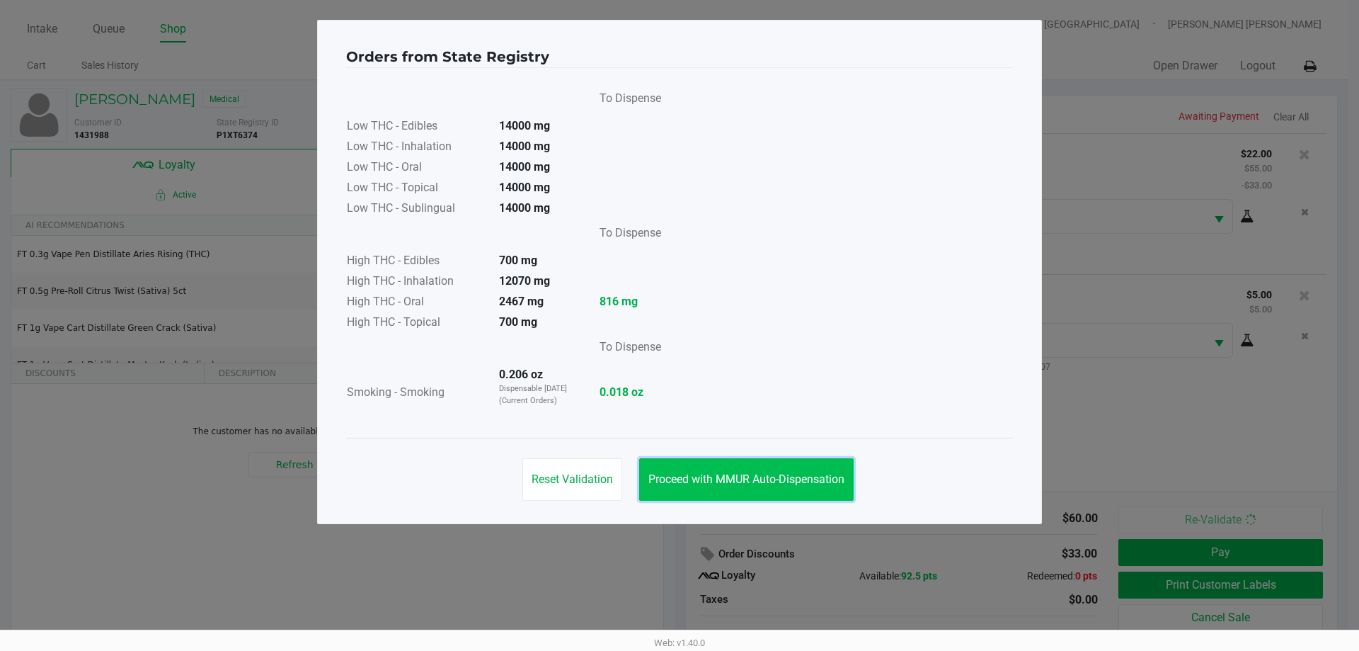
click at [770, 491] on button "Proceed with MMUR Auto-Dispensation" at bounding box center [746, 479] width 215 height 42
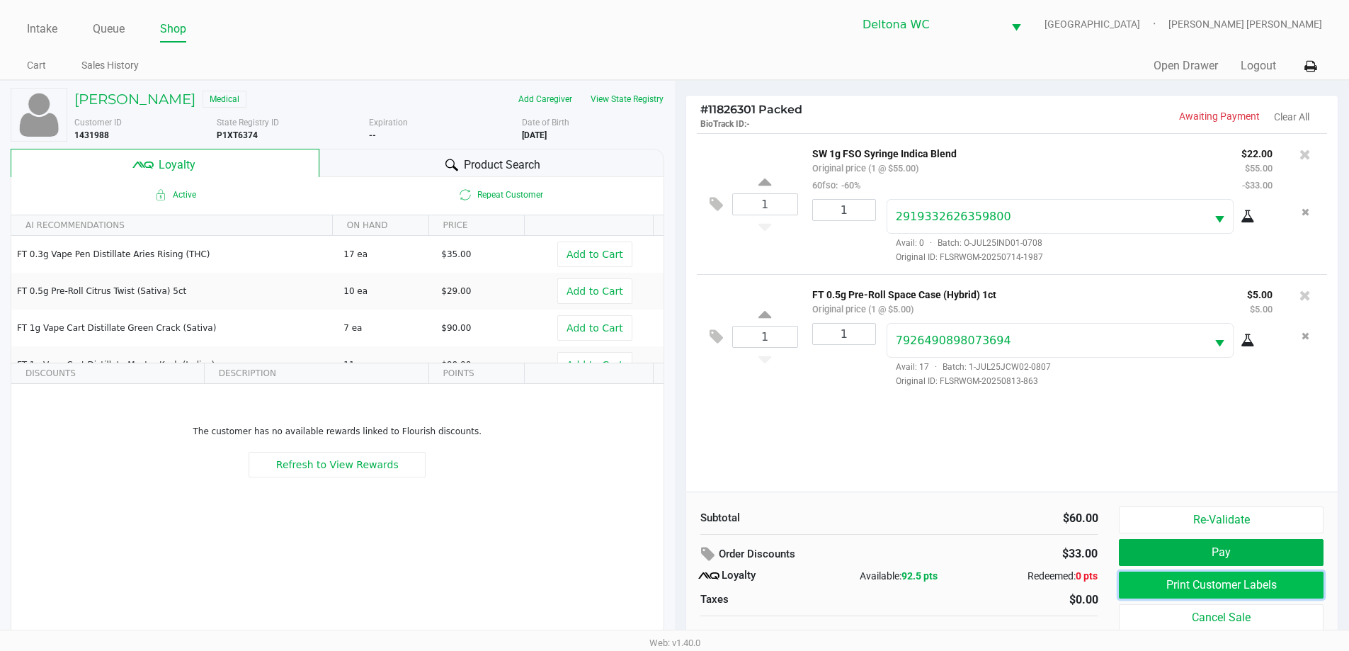
click at [1150, 583] on button "Print Customer Labels" at bounding box center [1221, 584] width 204 height 27
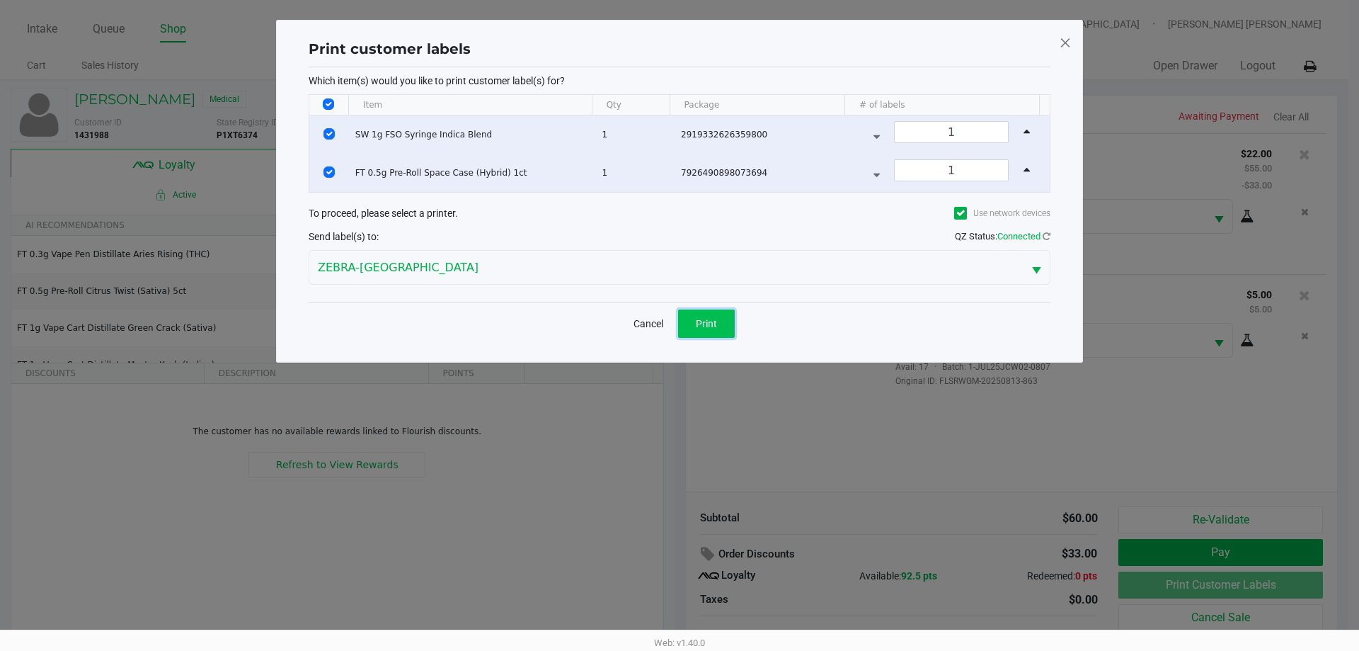
click at [707, 330] on button "Print" at bounding box center [706, 323] width 57 height 28
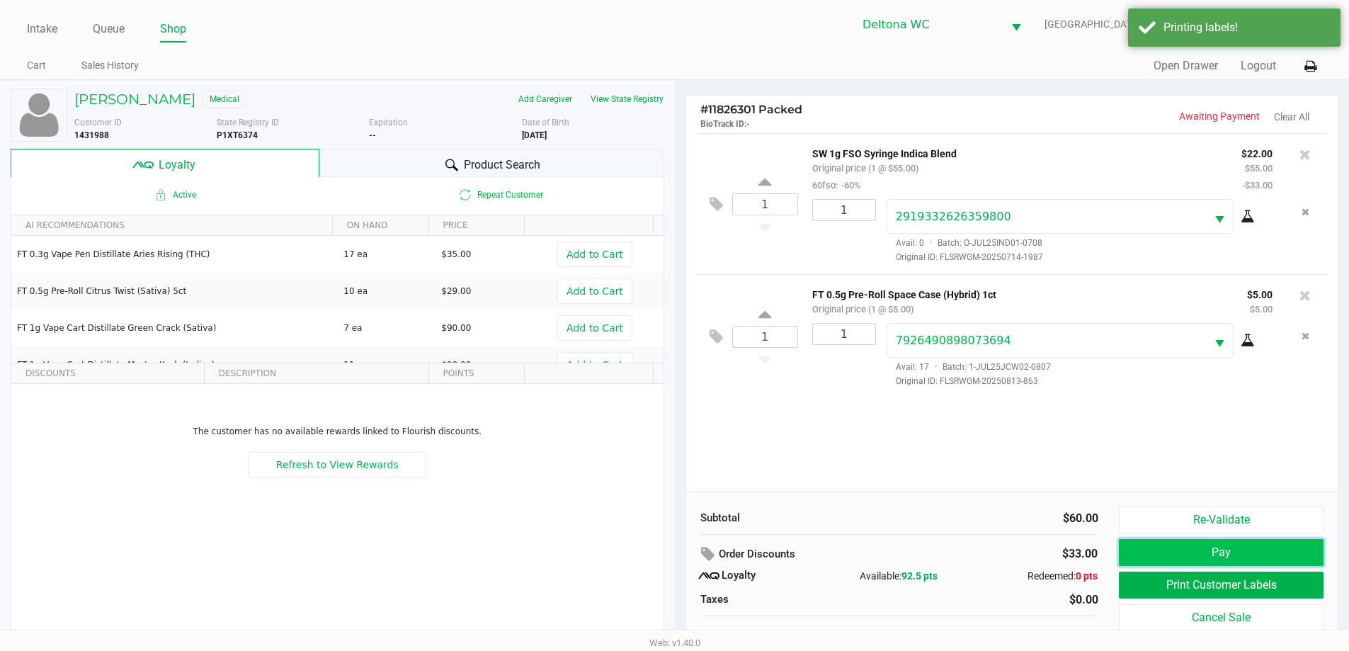
click at [1147, 549] on button "Pay" at bounding box center [1221, 552] width 204 height 27
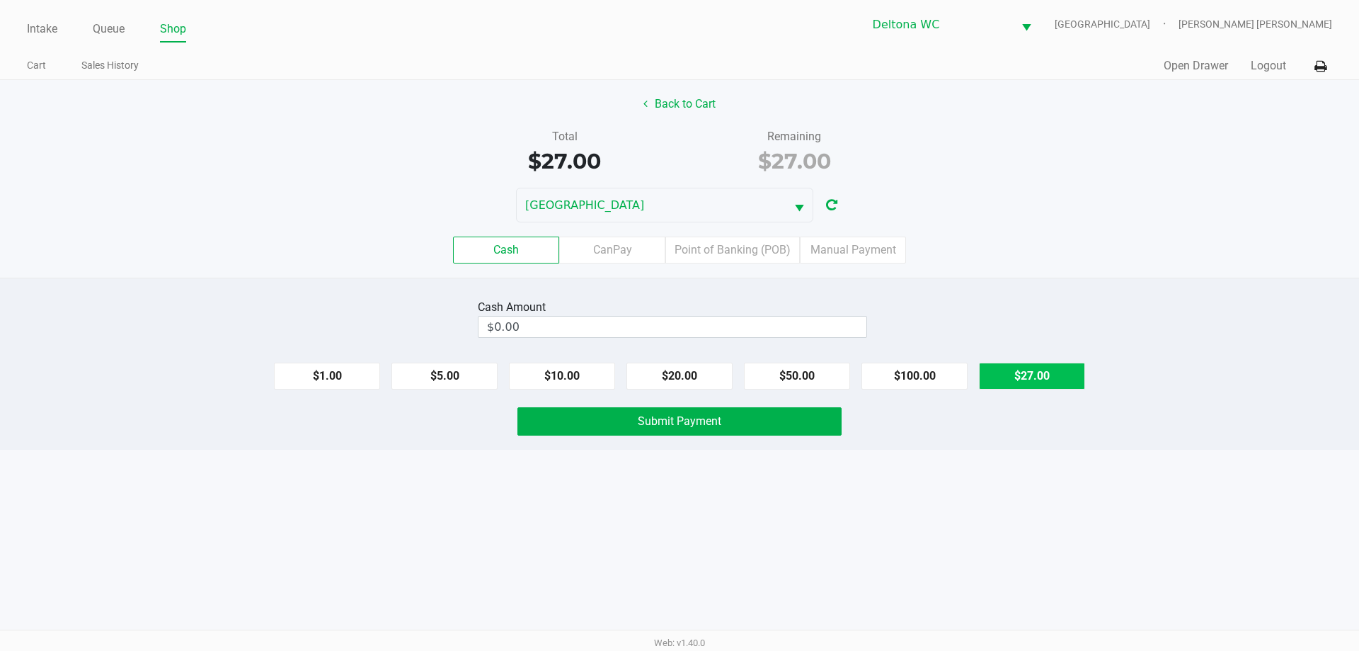
click at [1041, 387] on button "$27.00" at bounding box center [1032, 375] width 106 height 27
type input "$27.00"
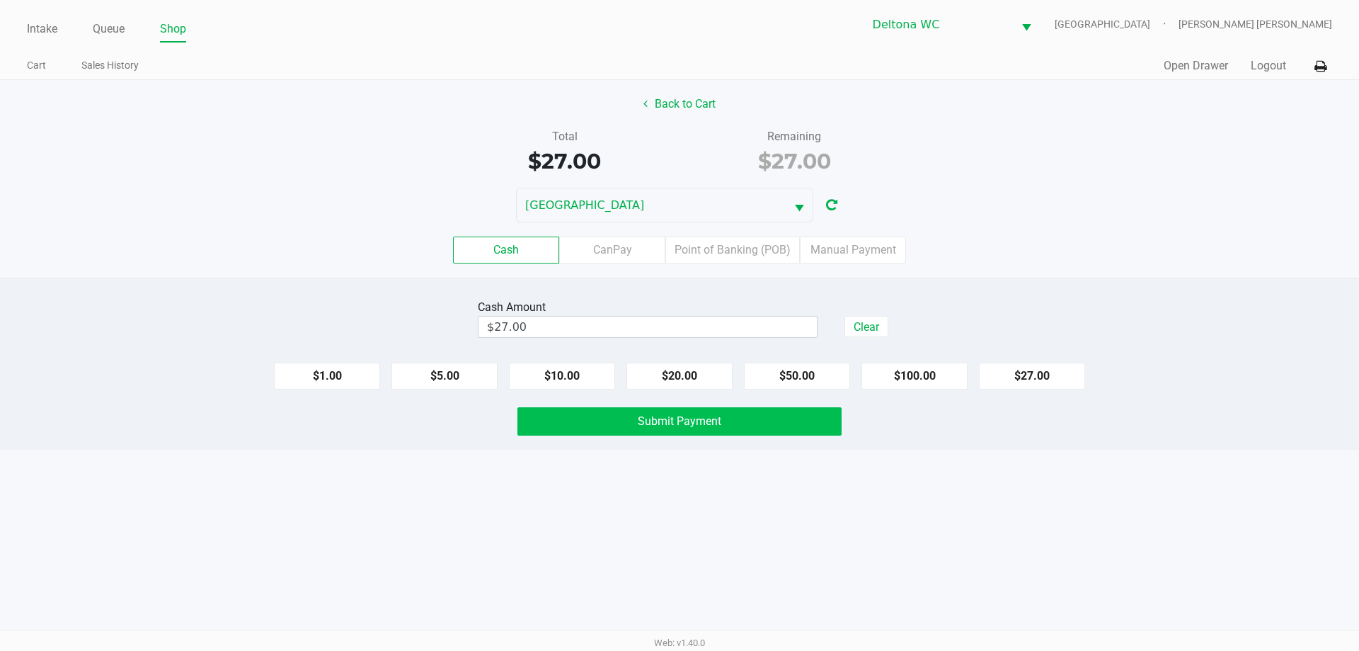
click at [765, 428] on button "Submit Payment" at bounding box center [680, 421] width 324 height 28
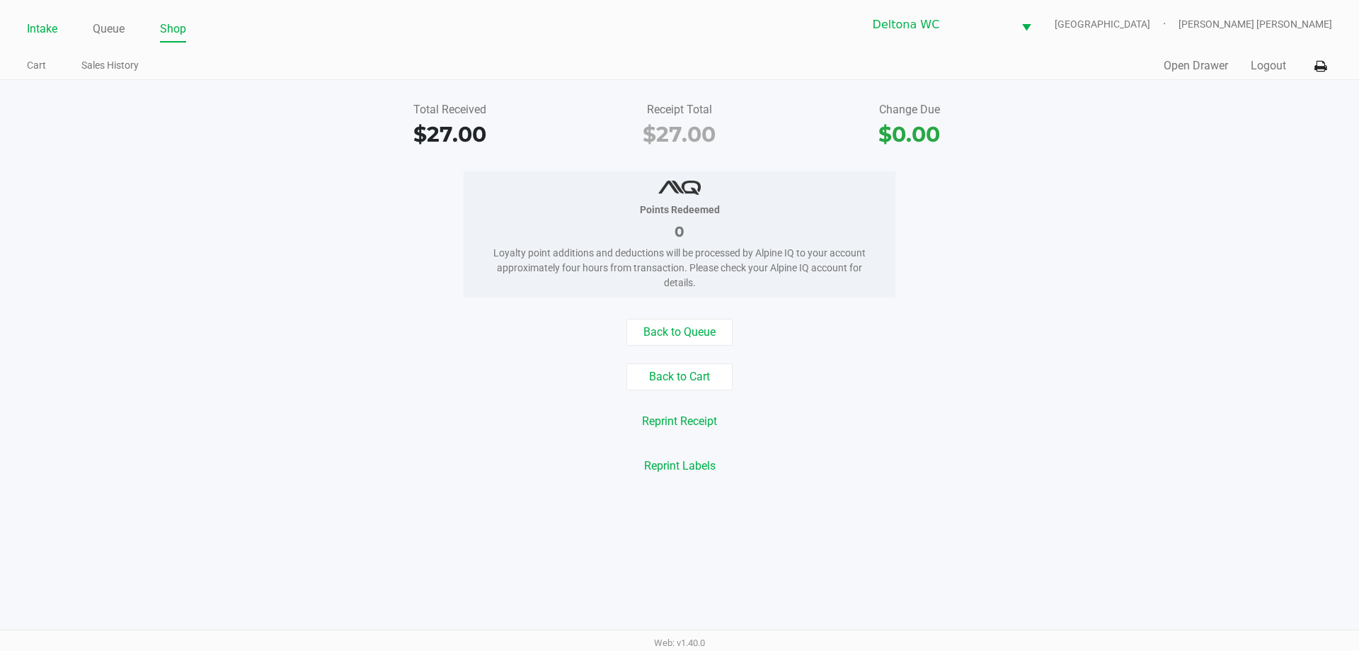
click at [43, 26] on link "Intake" at bounding box center [42, 29] width 30 height 20
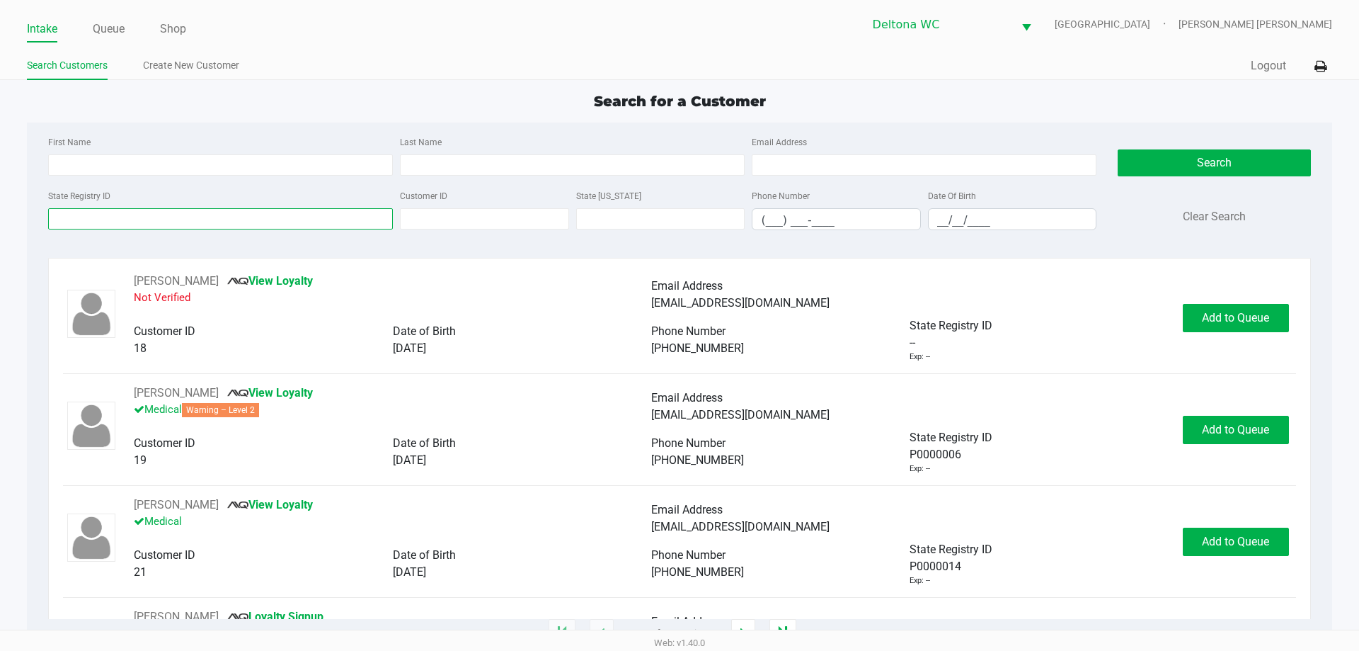
click at [111, 224] on input "State Registry ID" at bounding box center [220, 218] width 345 height 21
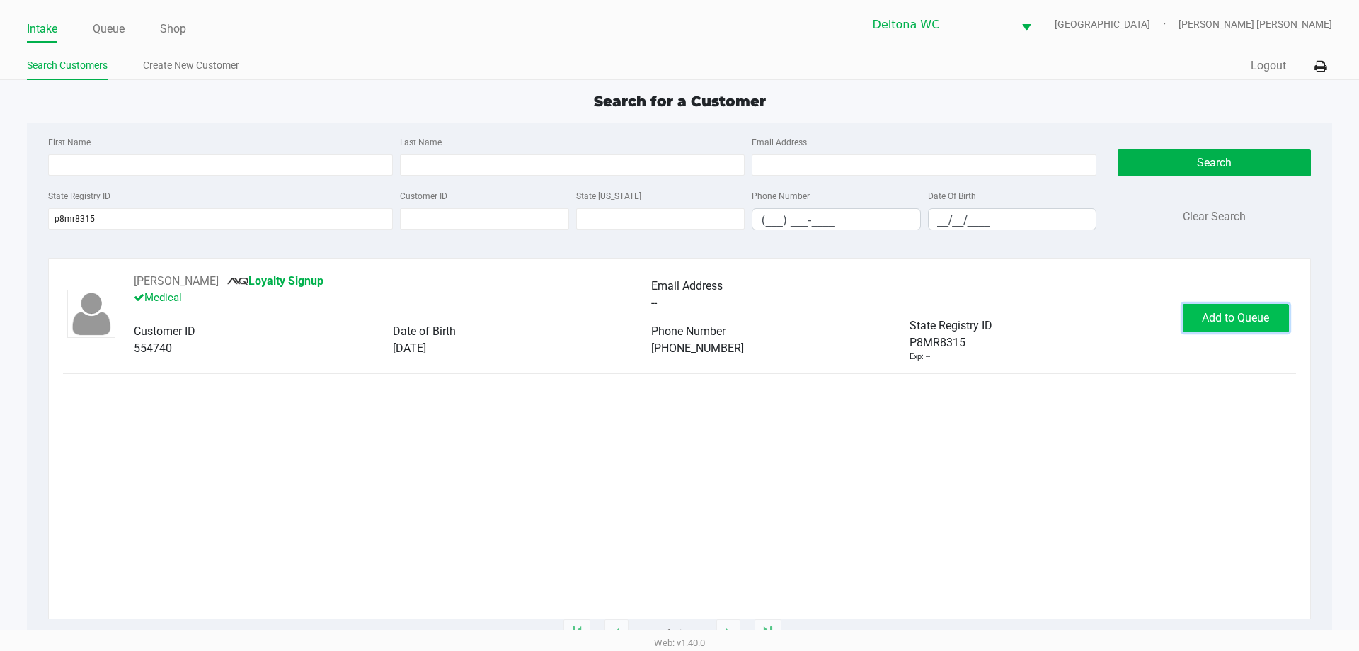
click at [1228, 326] on button "Add to Queue" at bounding box center [1236, 318] width 106 height 28
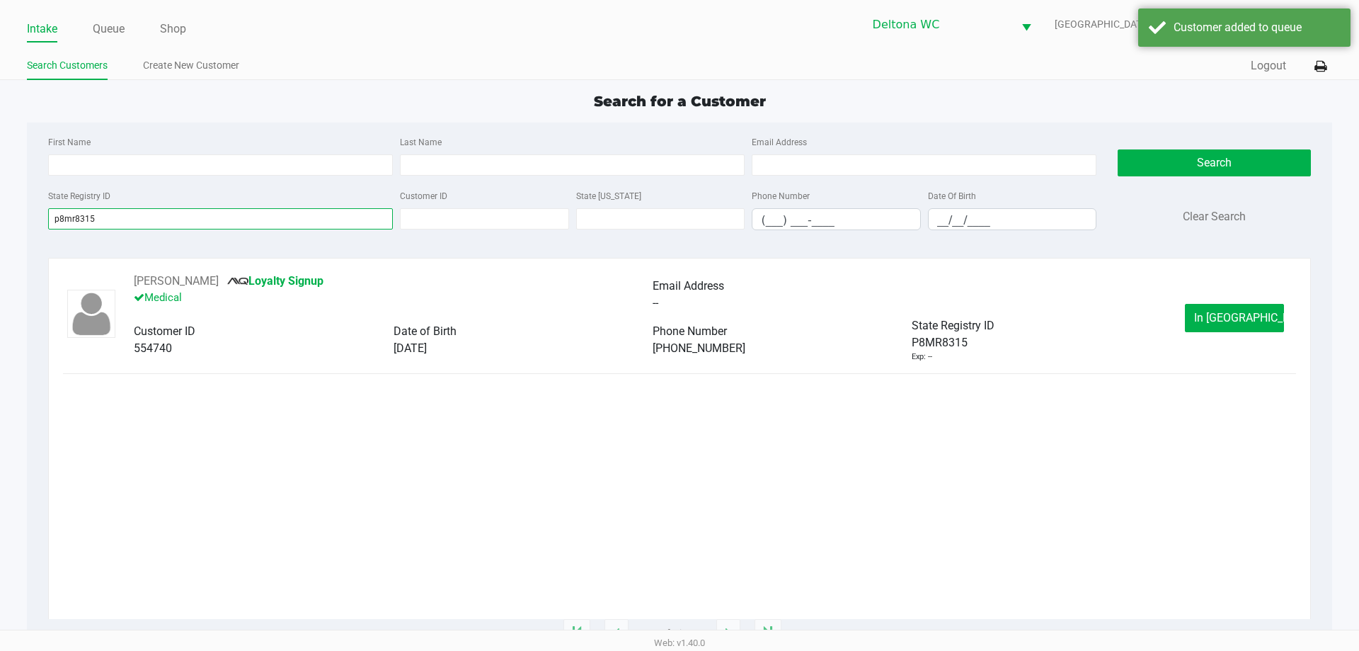
click at [61, 222] on input "p8mr8315" at bounding box center [220, 218] width 345 height 21
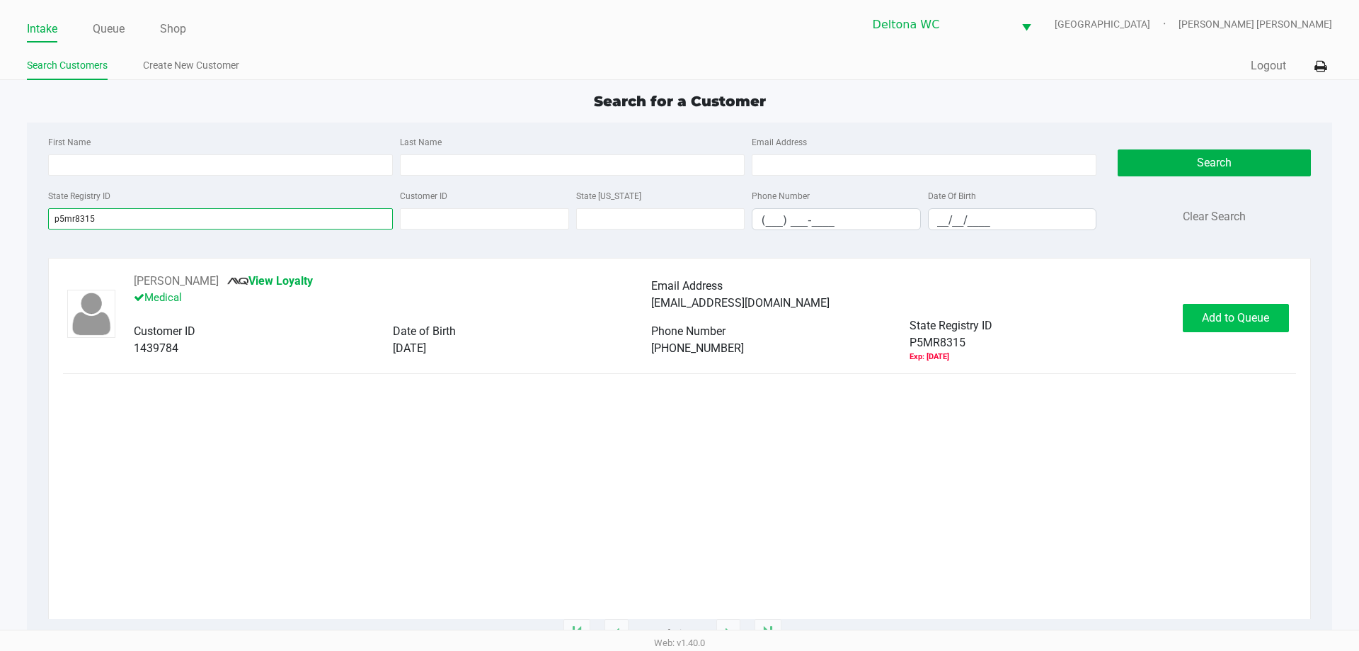
type input "p5mr8315"
click at [1230, 316] on span "Add to Queue" at bounding box center [1235, 317] width 67 height 13
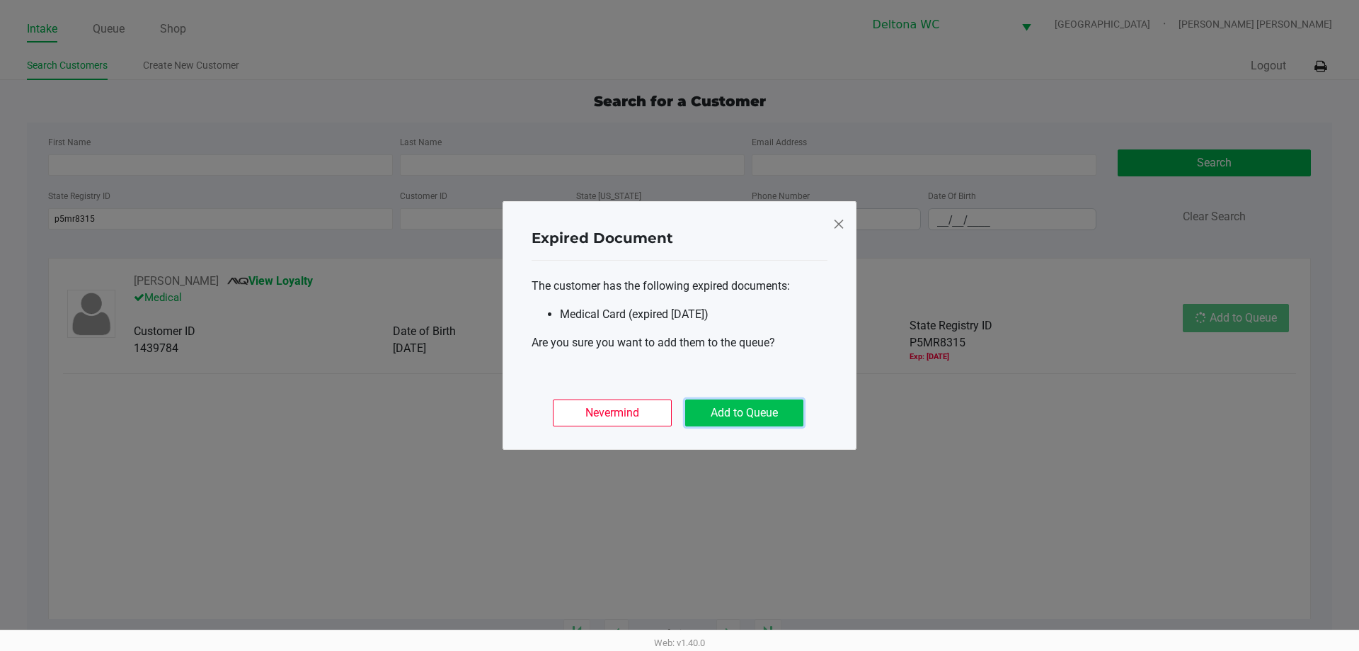
click at [761, 412] on button "Add to Queue" at bounding box center [744, 412] width 118 height 27
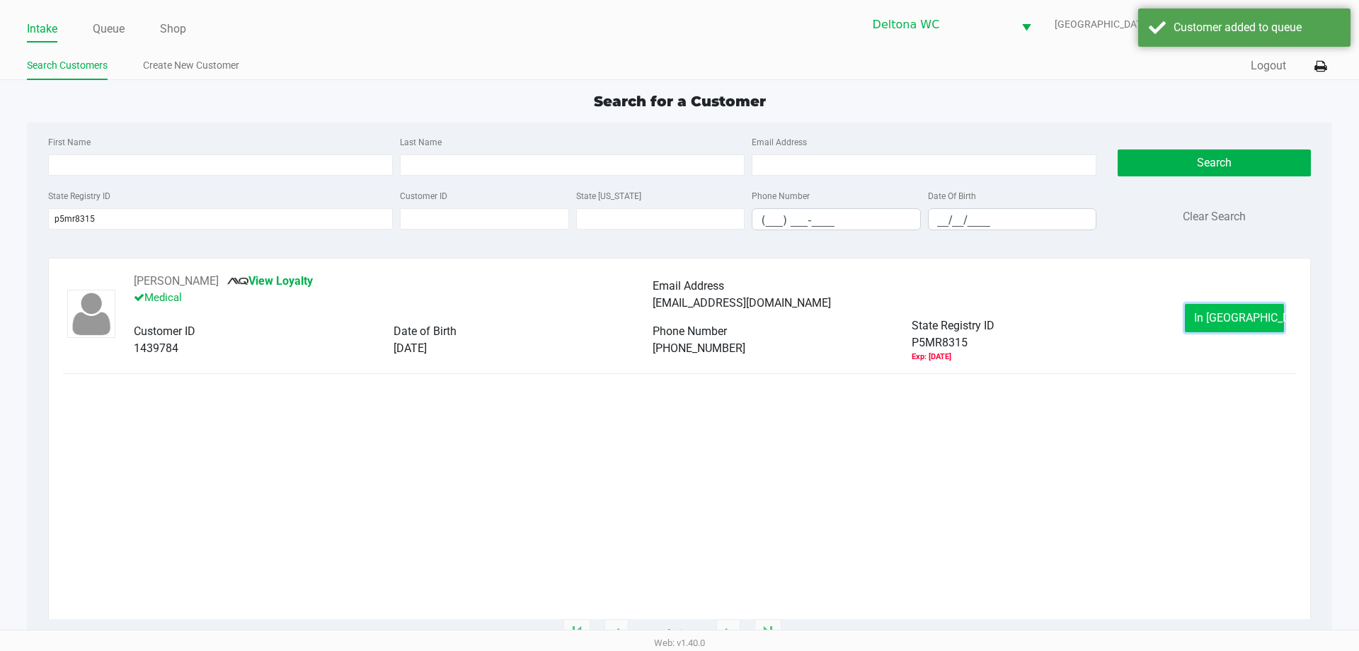
click at [1218, 312] on span "In Queue" at bounding box center [1253, 317] width 119 height 13
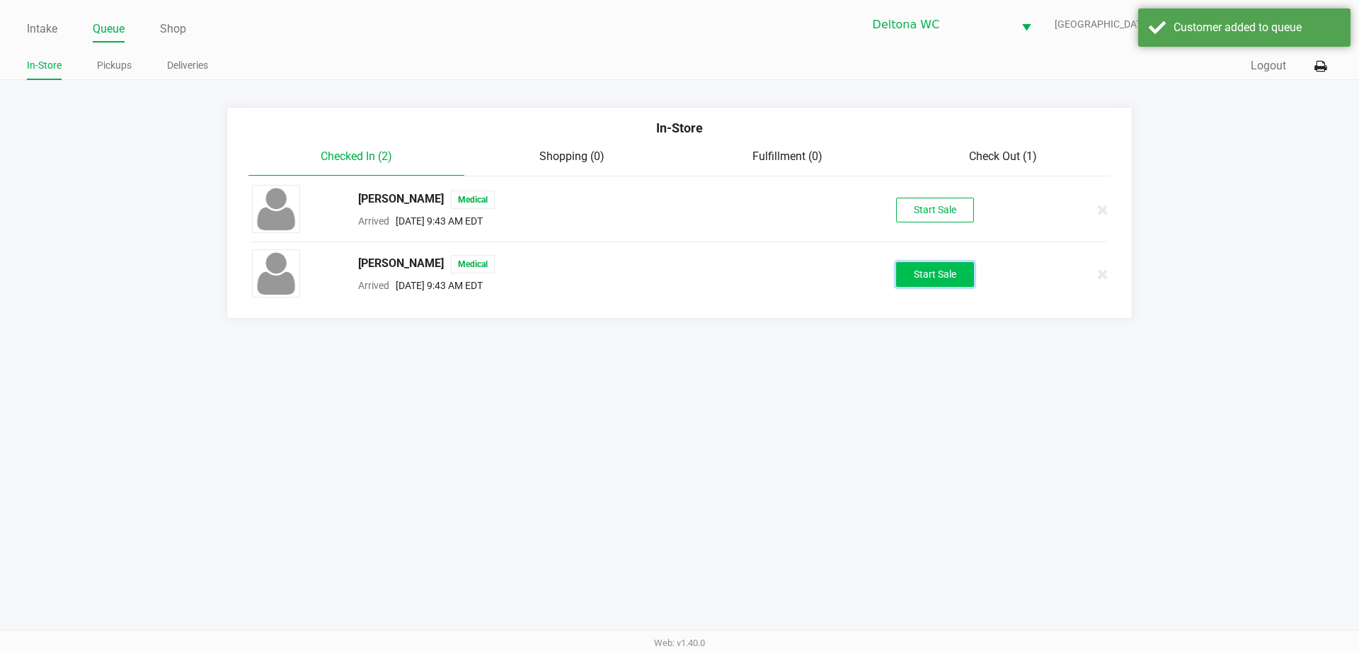
click at [939, 281] on button "Start Sale" at bounding box center [935, 274] width 78 height 25
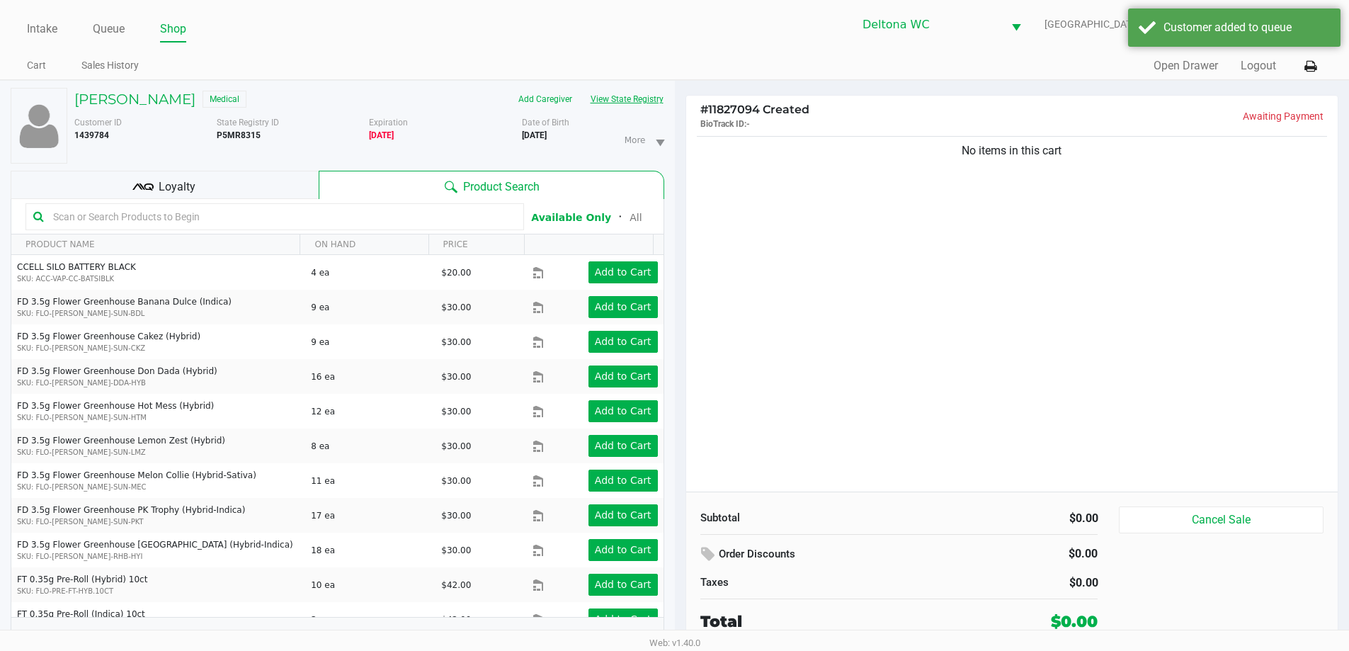
click at [639, 102] on button "View State Registry" at bounding box center [622, 99] width 83 height 23
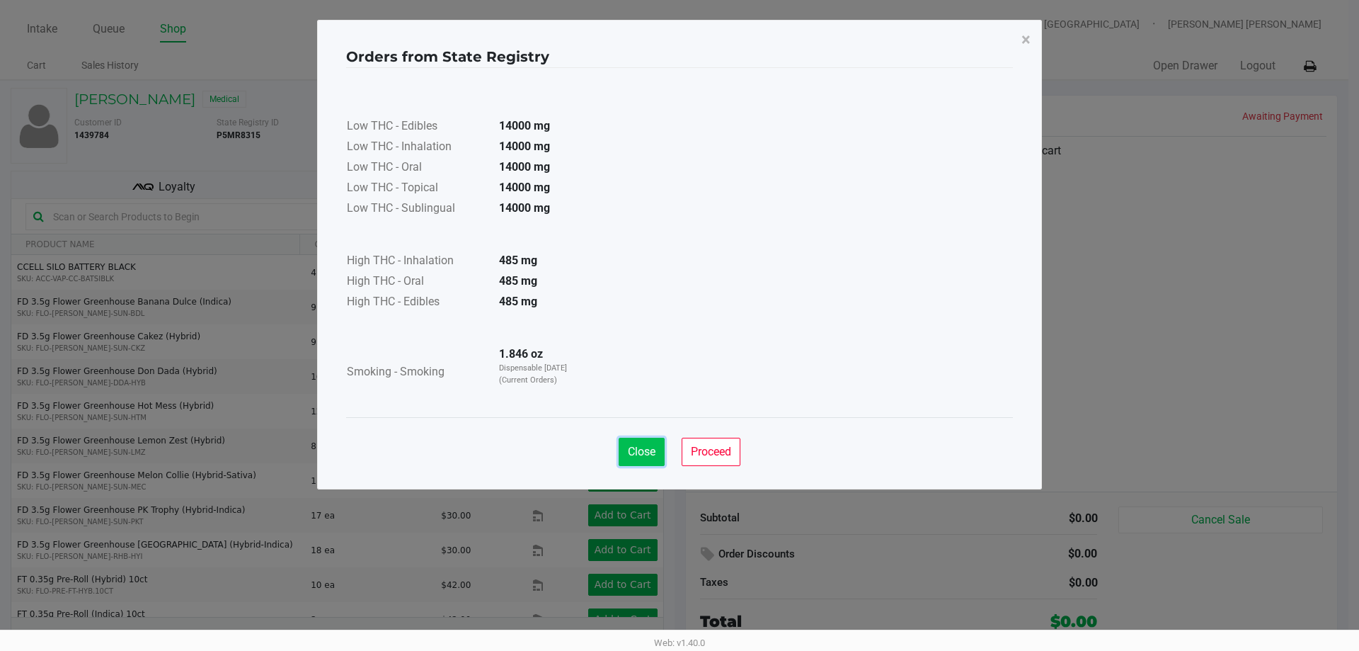
click at [632, 459] on button "Close" at bounding box center [642, 452] width 46 height 28
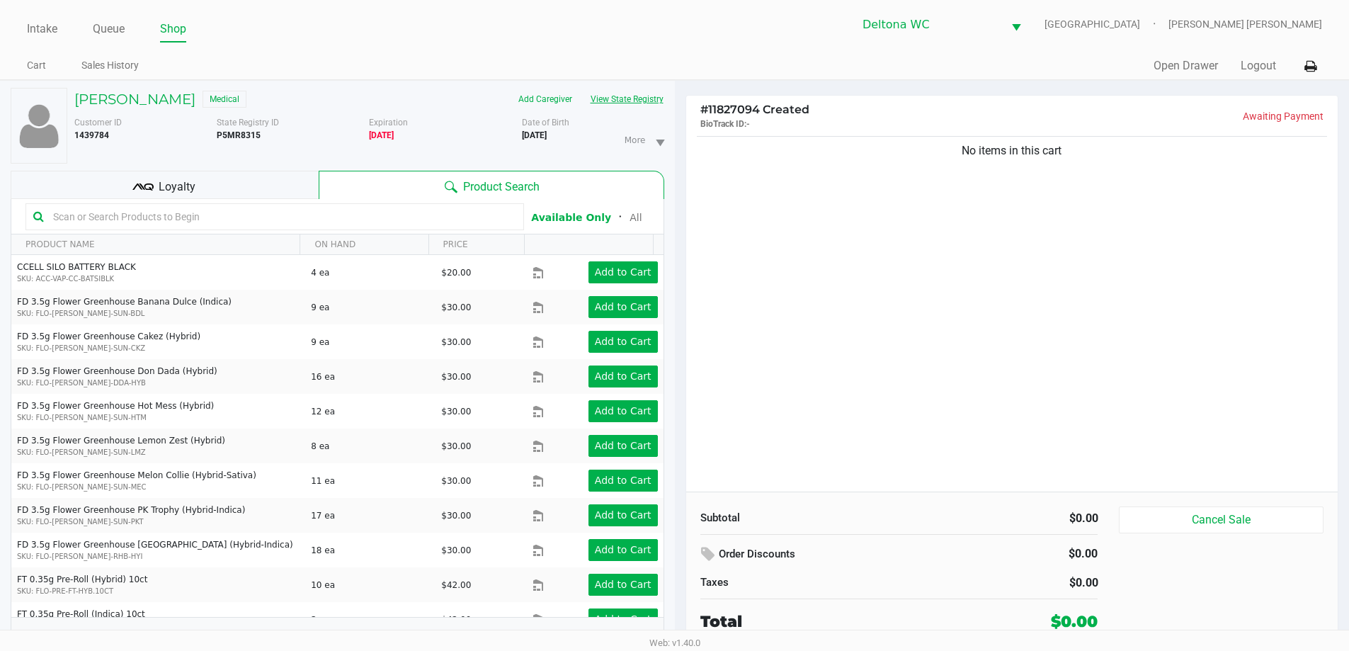
click at [629, 101] on button "View State Registry" at bounding box center [622, 99] width 83 height 23
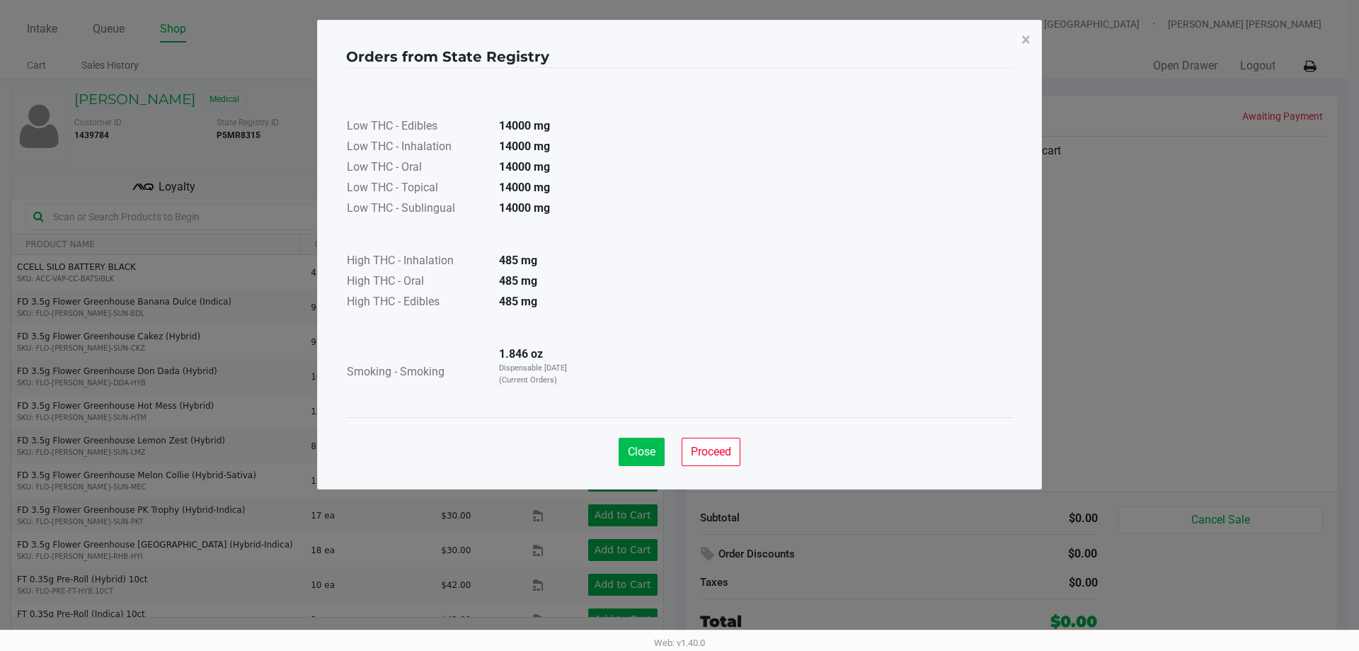
click at [644, 457] on span "Close" at bounding box center [642, 451] width 28 height 13
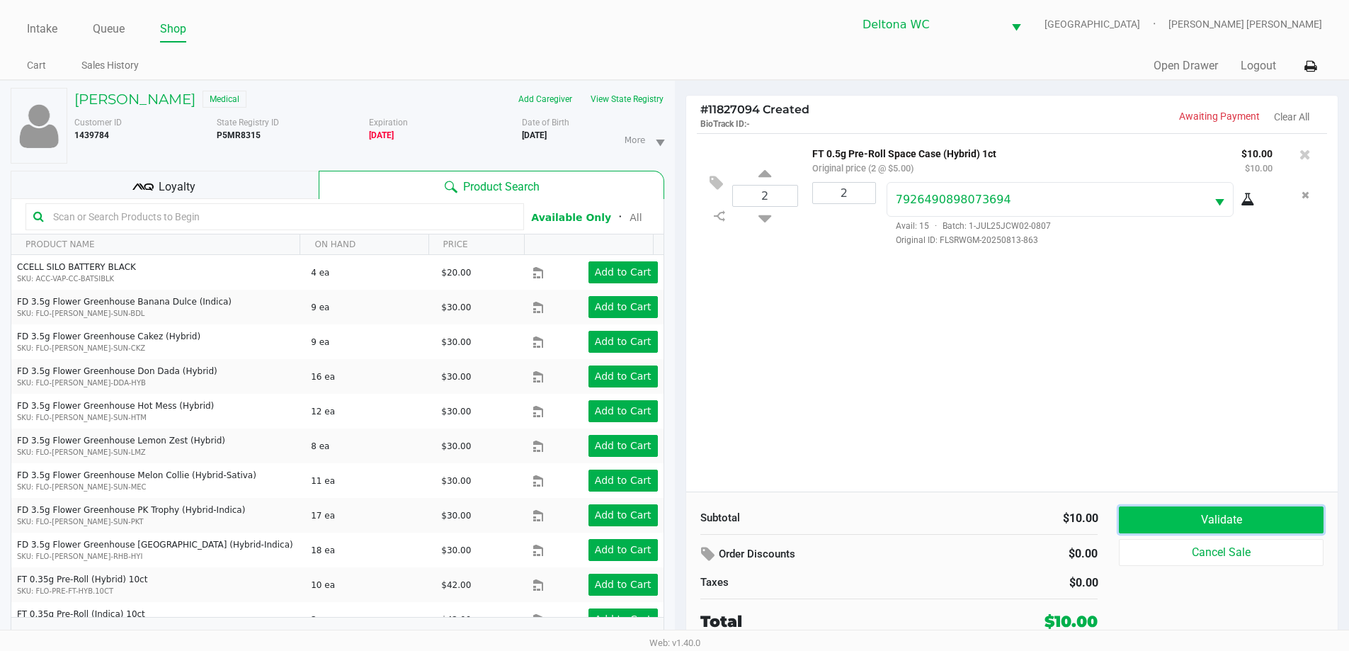
click at [1141, 528] on button "Validate" at bounding box center [1221, 519] width 204 height 27
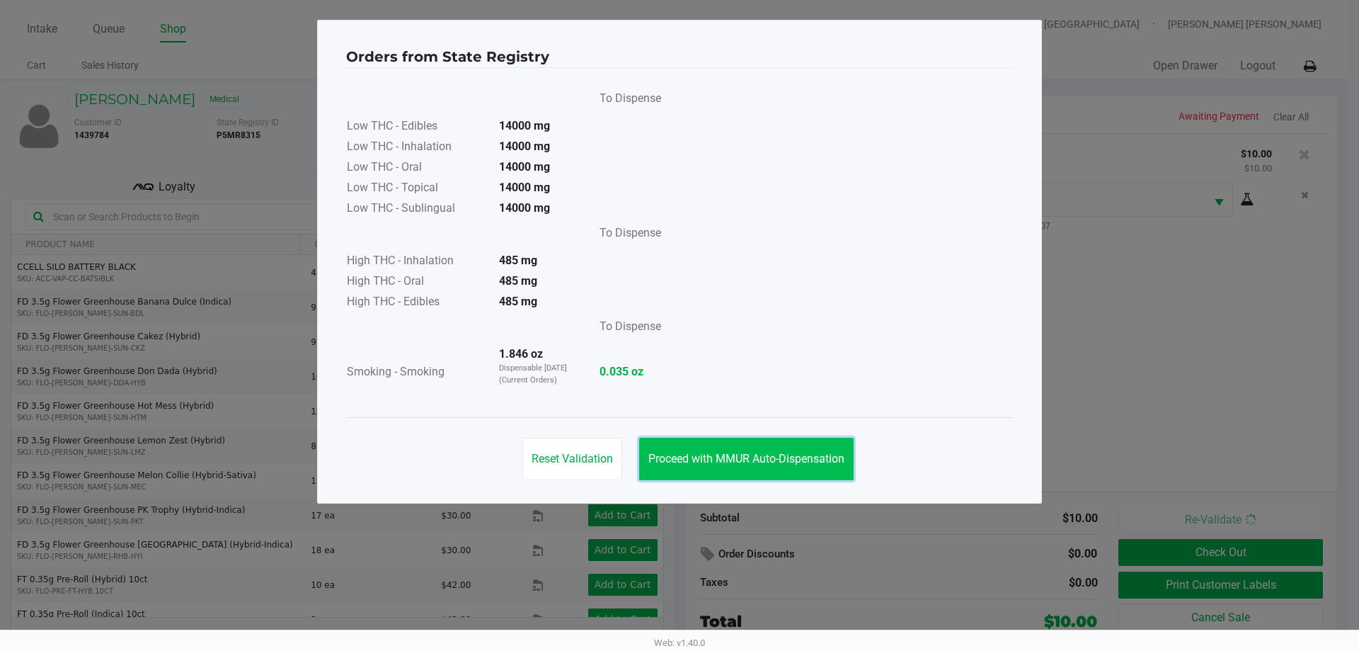
click at [784, 472] on button "Proceed with MMUR Auto-Dispensation" at bounding box center [746, 459] width 215 height 42
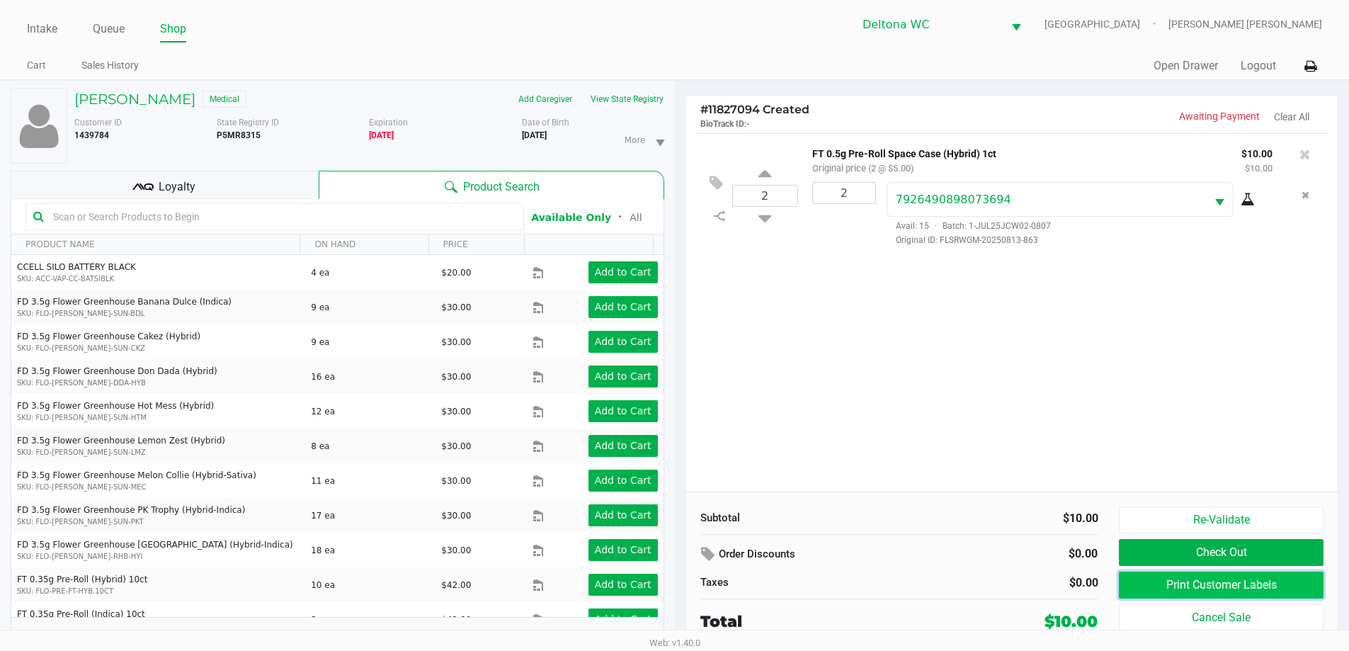
click at [1145, 589] on button "Print Customer Labels" at bounding box center [1221, 584] width 204 height 27
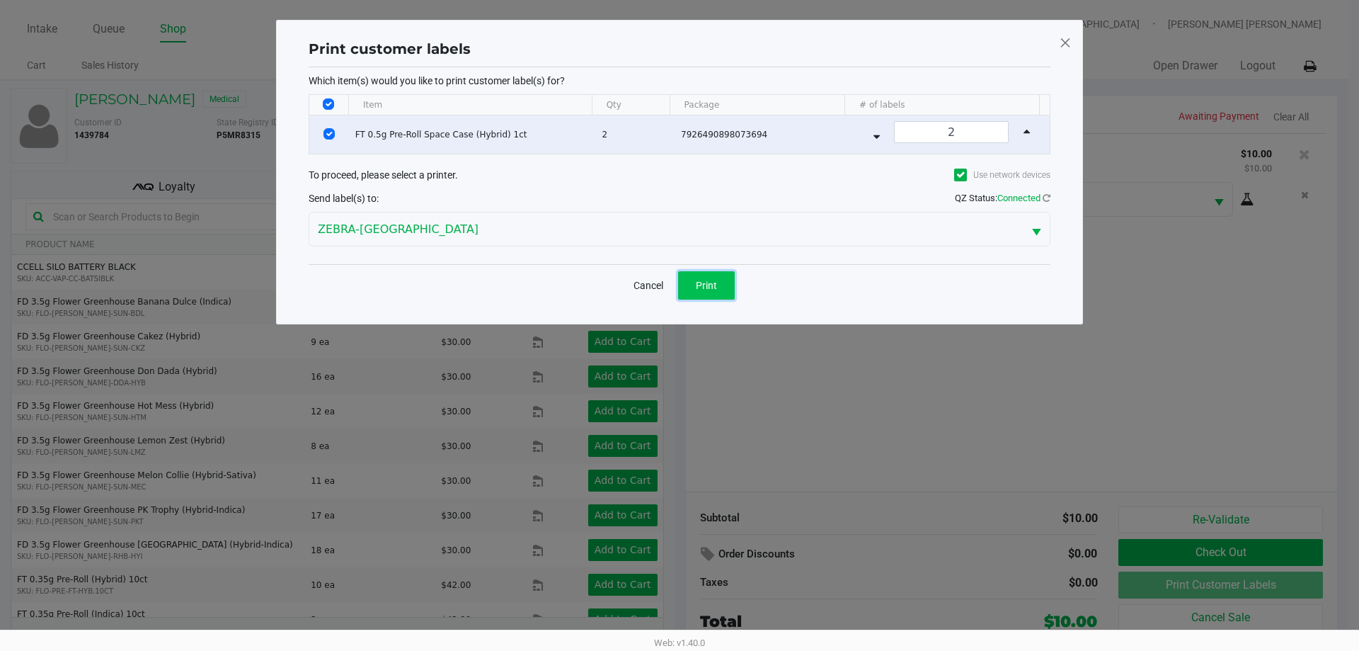
click at [721, 272] on button "Print" at bounding box center [706, 285] width 57 height 28
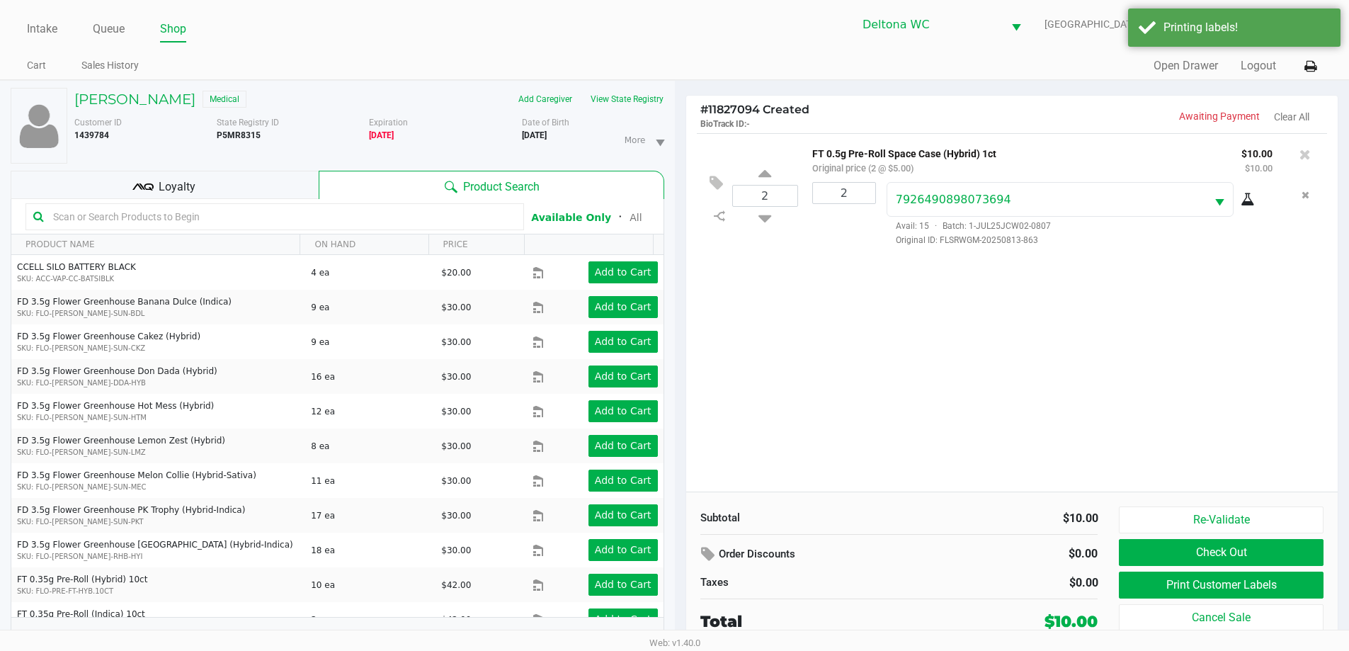
click at [270, 175] on div "Loyalty" at bounding box center [165, 185] width 308 height 28
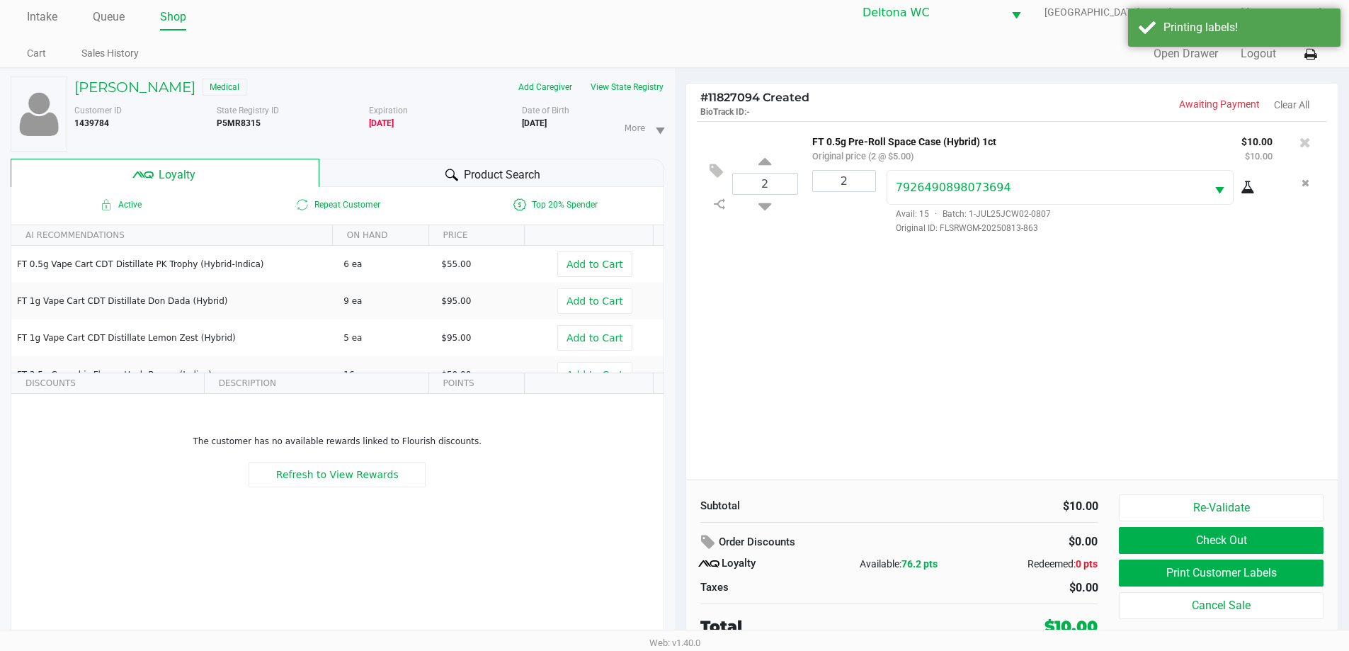
scroll to position [15, 0]
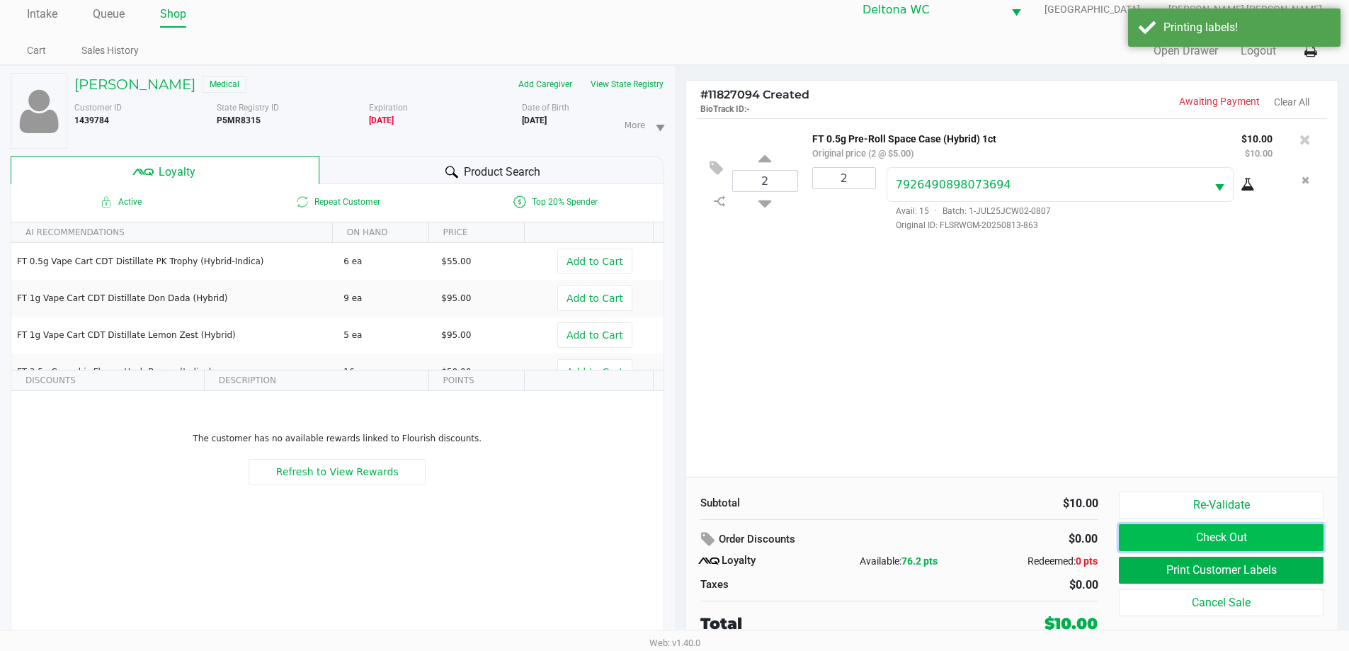
click at [1168, 542] on button "Check Out" at bounding box center [1221, 537] width 204 height 27
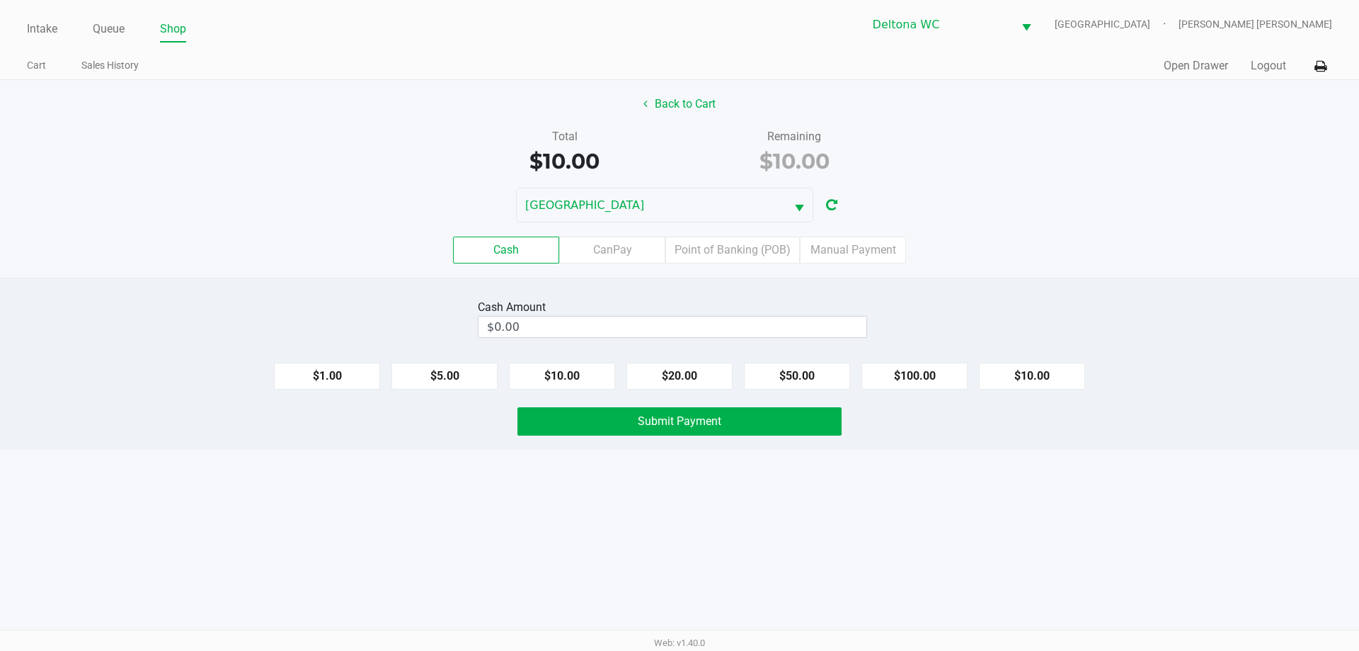
click at [686, 377] on button "$20.00" at bounding box center [680, 375] width 106 height 27
type input "$20.00"
click at [728, 428] on button "Submit Payment" at bounding box center [680, 421] width 324 height 28
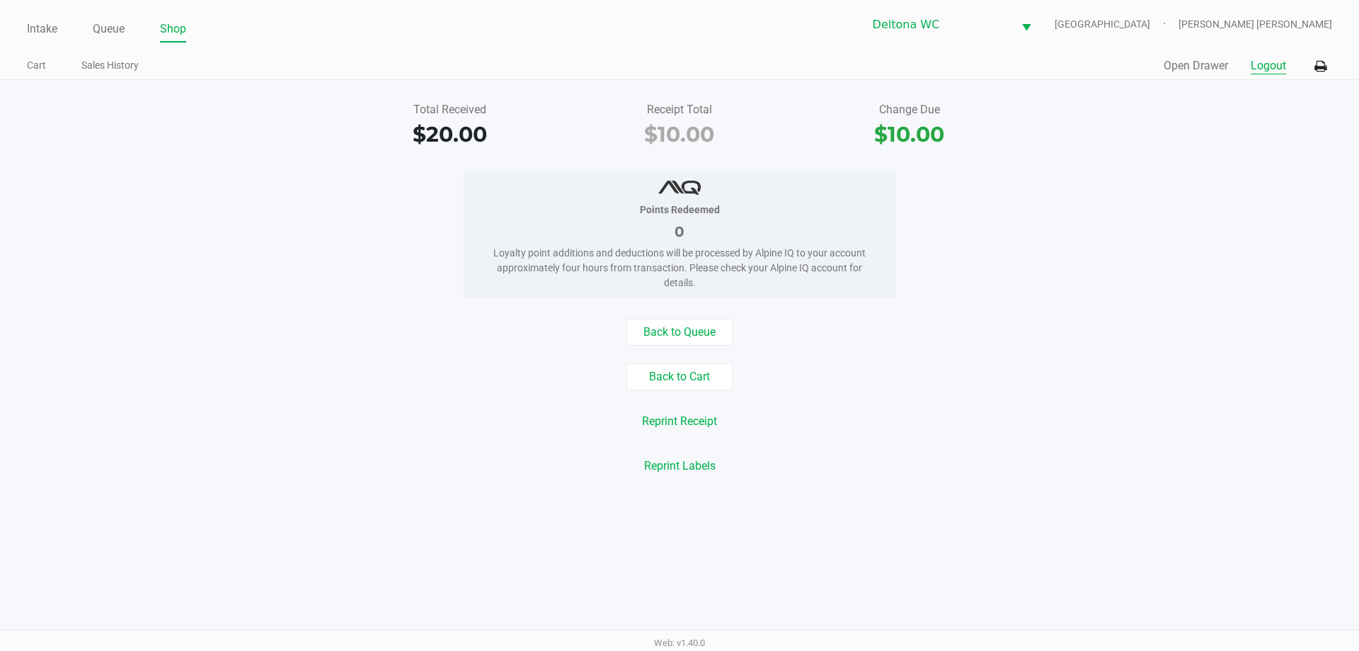
click at [1252, 64] on button "Logout" at bounding box center [1268, 65] width 35 height 17
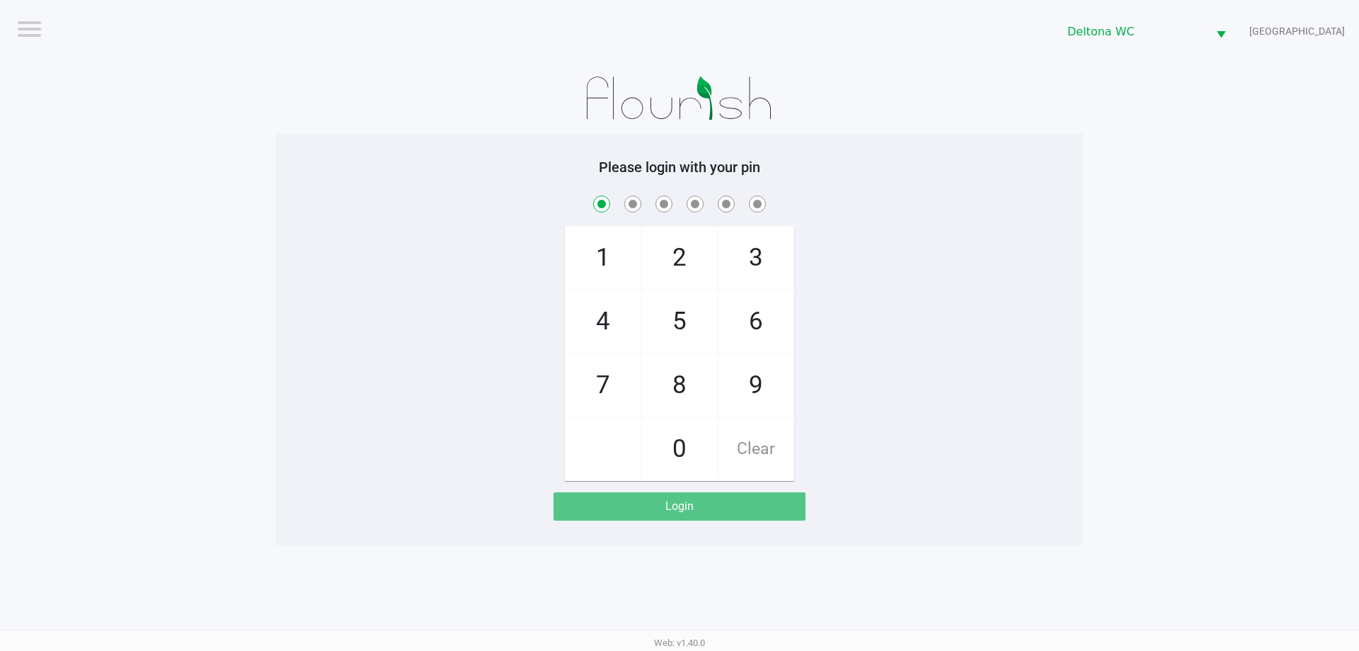
checkbox input "true"
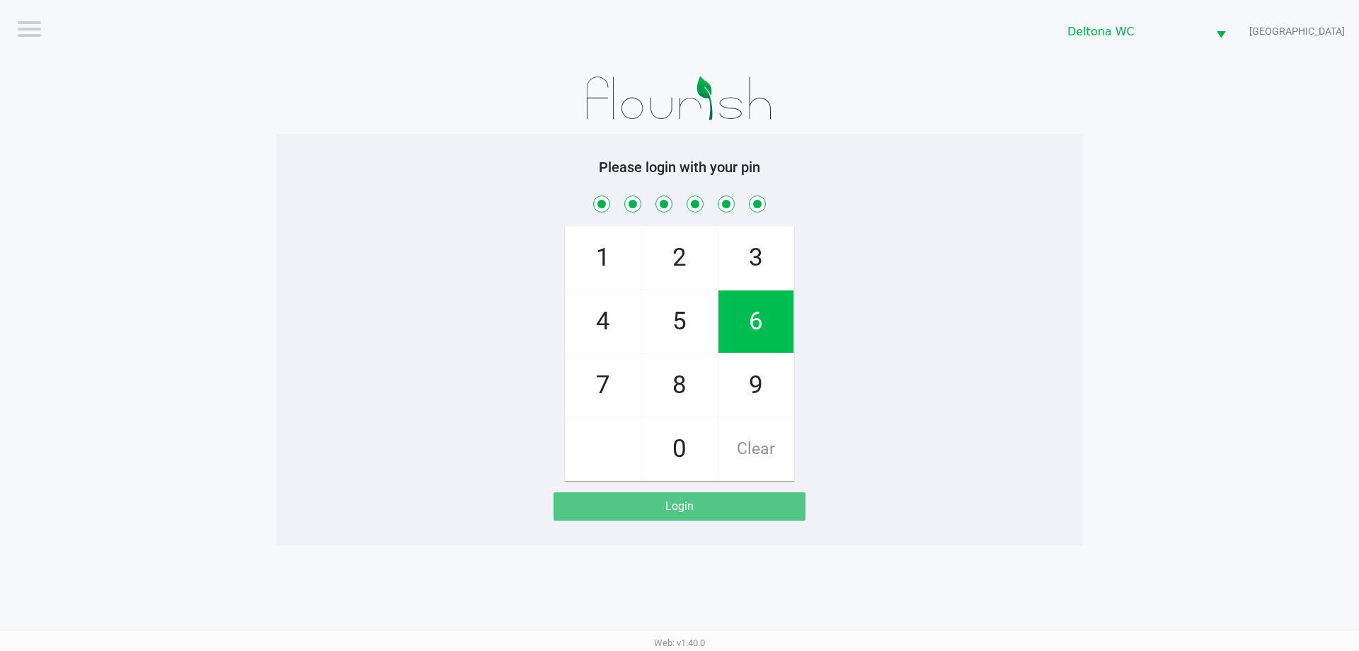
checkbox input "true"
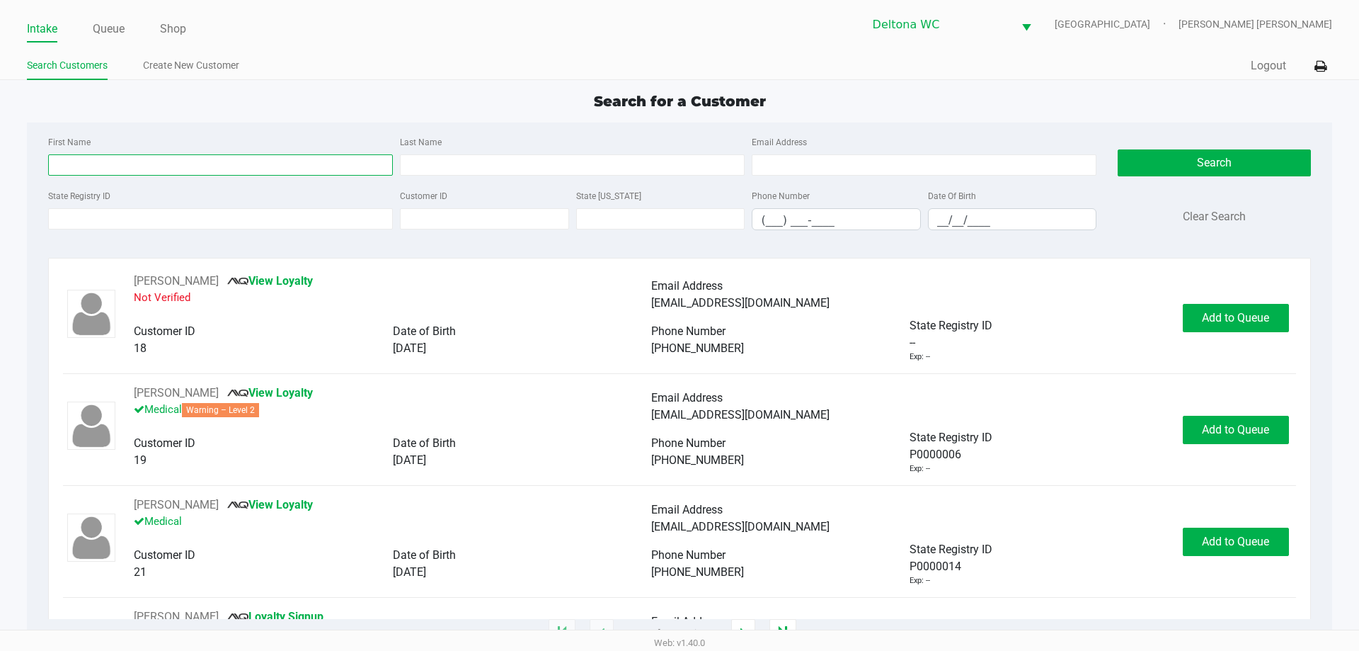
click at [324, 164] on input "First Name" at bounding box center [220, 164] width 345 height 21
type input "frank"
type input "k"
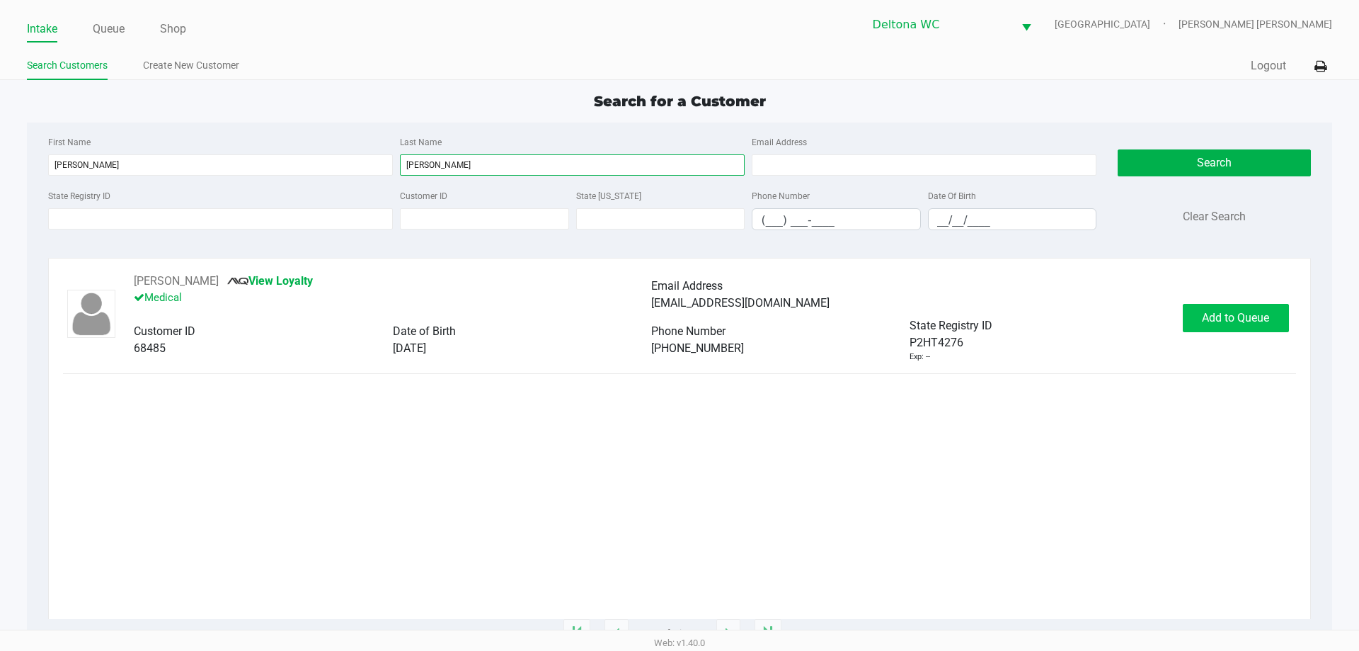
type input "friez"
click at [1245, 324] on span "Add to Queue" at bounding box center [1235, 317] width 67 height 13
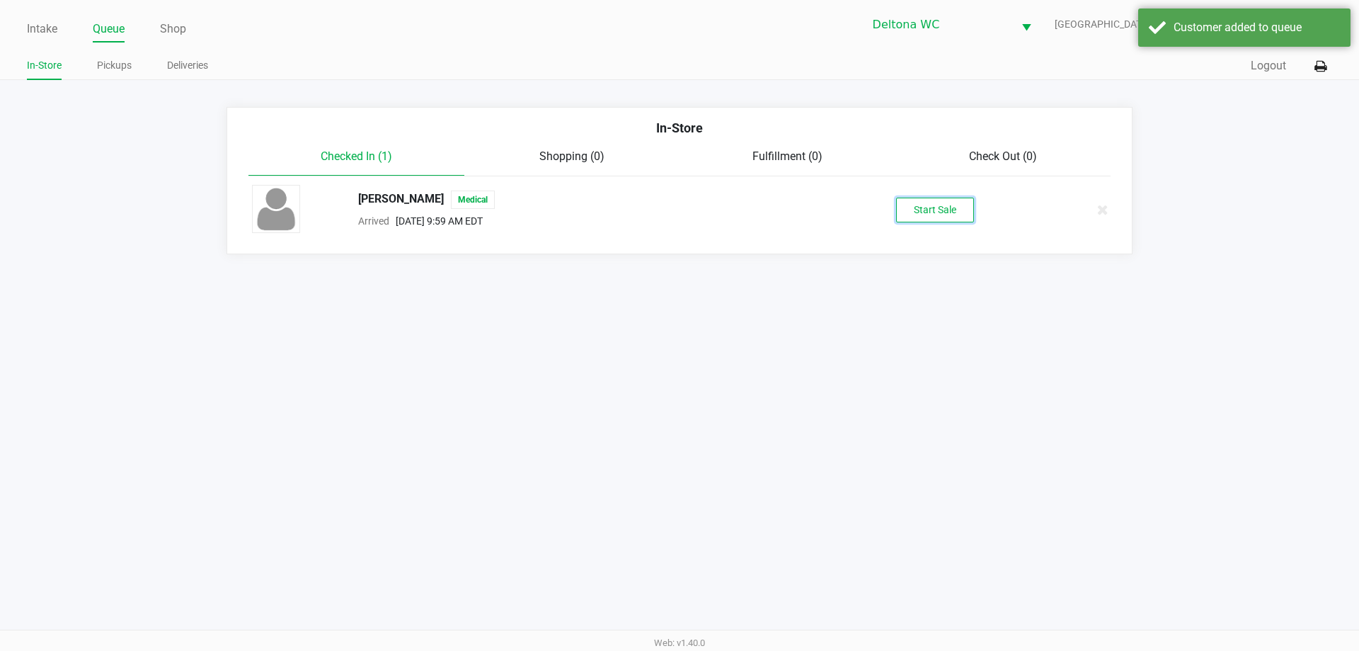
click at [939, 210] on button "Start Sale" at bounding box center [935, 210] width 78 height 25
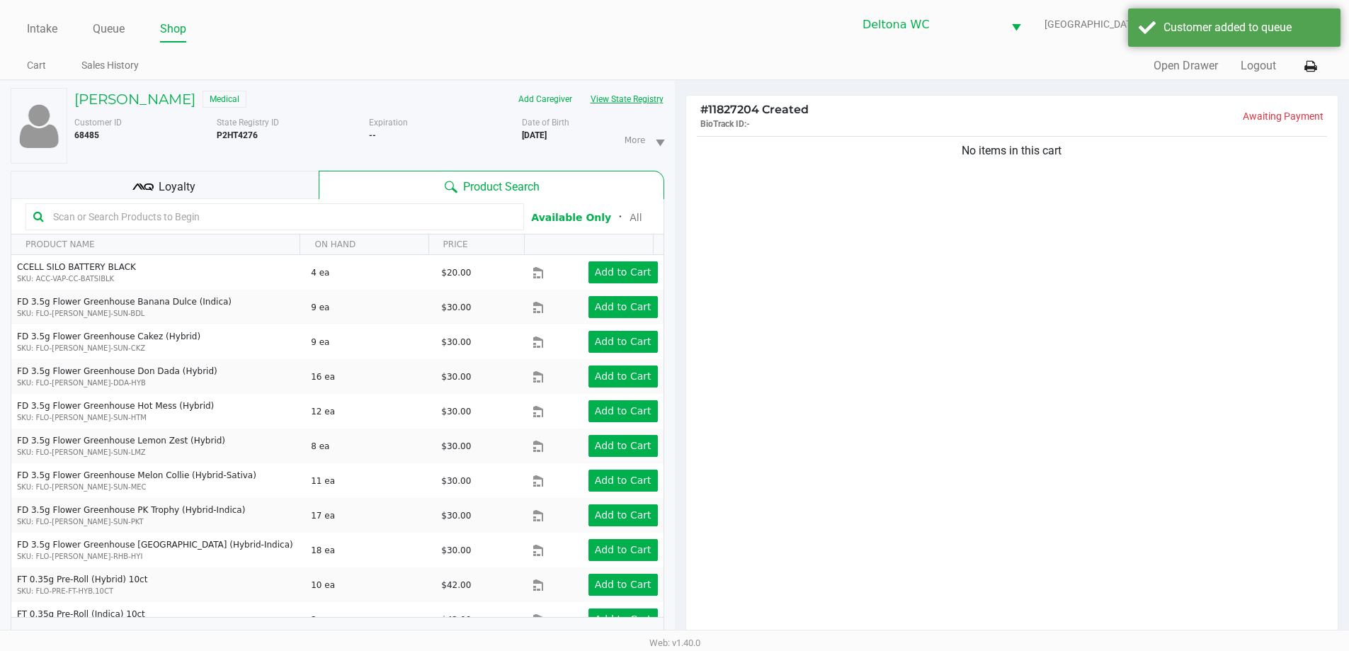
click at [621, 101] on button "View State Registry" at bounding box center [622, 99] width 83 height 23
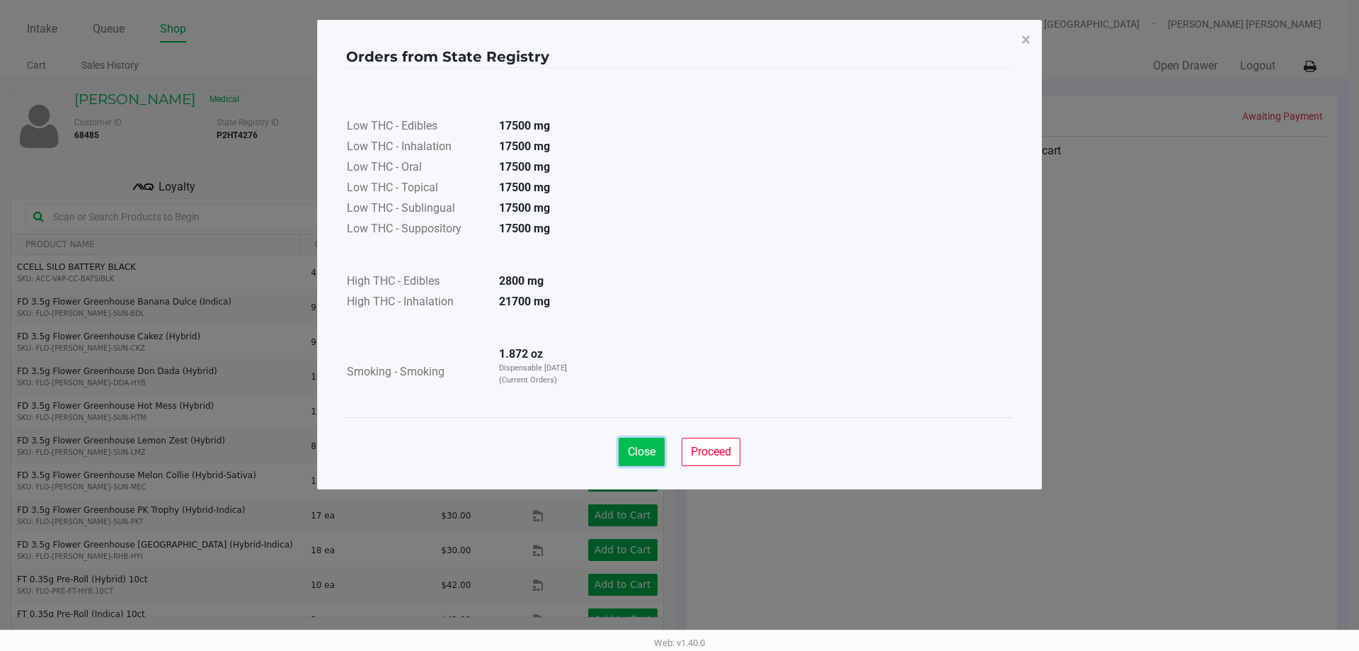
click at [643, 455] on span "Close" at bounding box center [642, 451] width 28 height 13
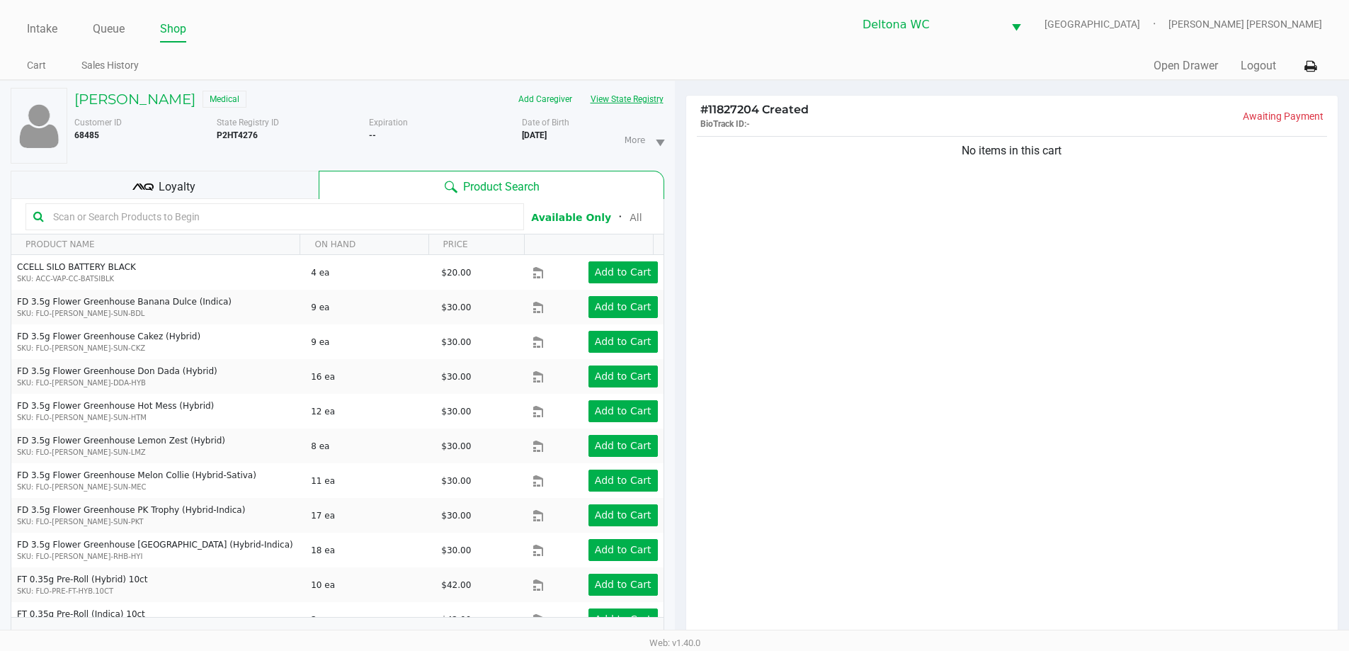
click at [627, 104] on button "View State Registry" at bounding box center [622, 99] width 83 height 23
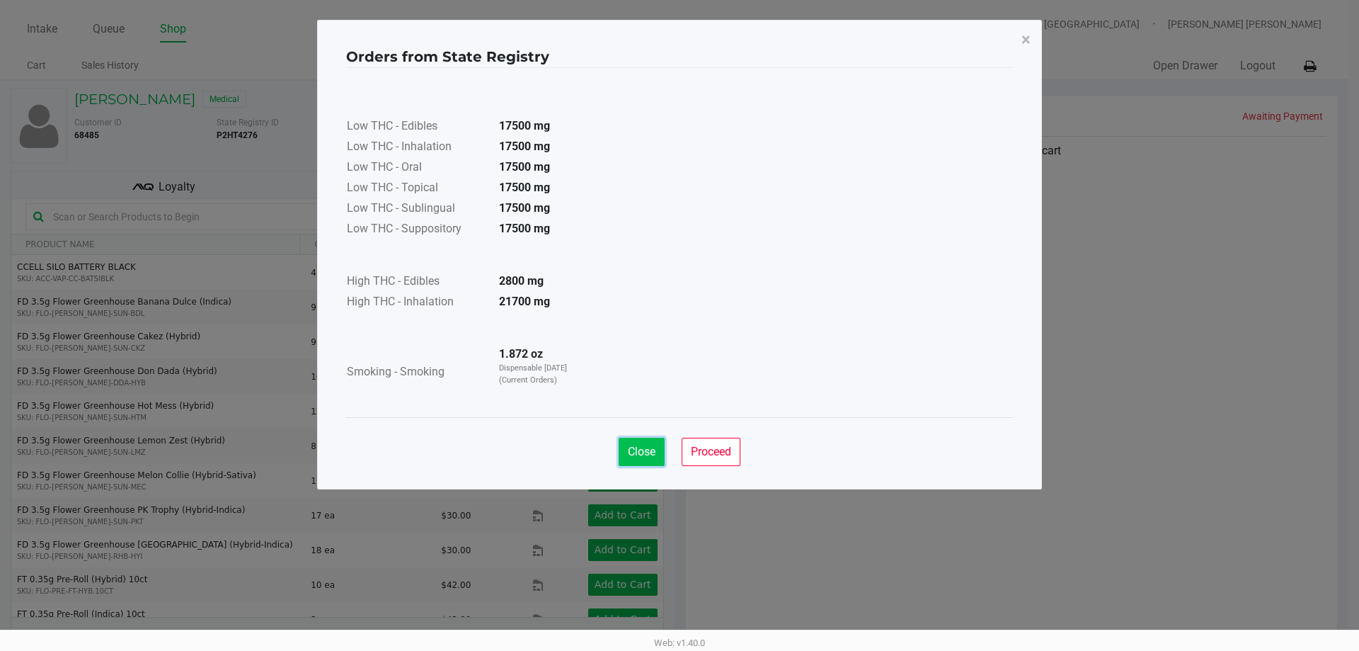
click at [653, 445] on span "Close" at bounding box center [642, 451] width 28 height 13
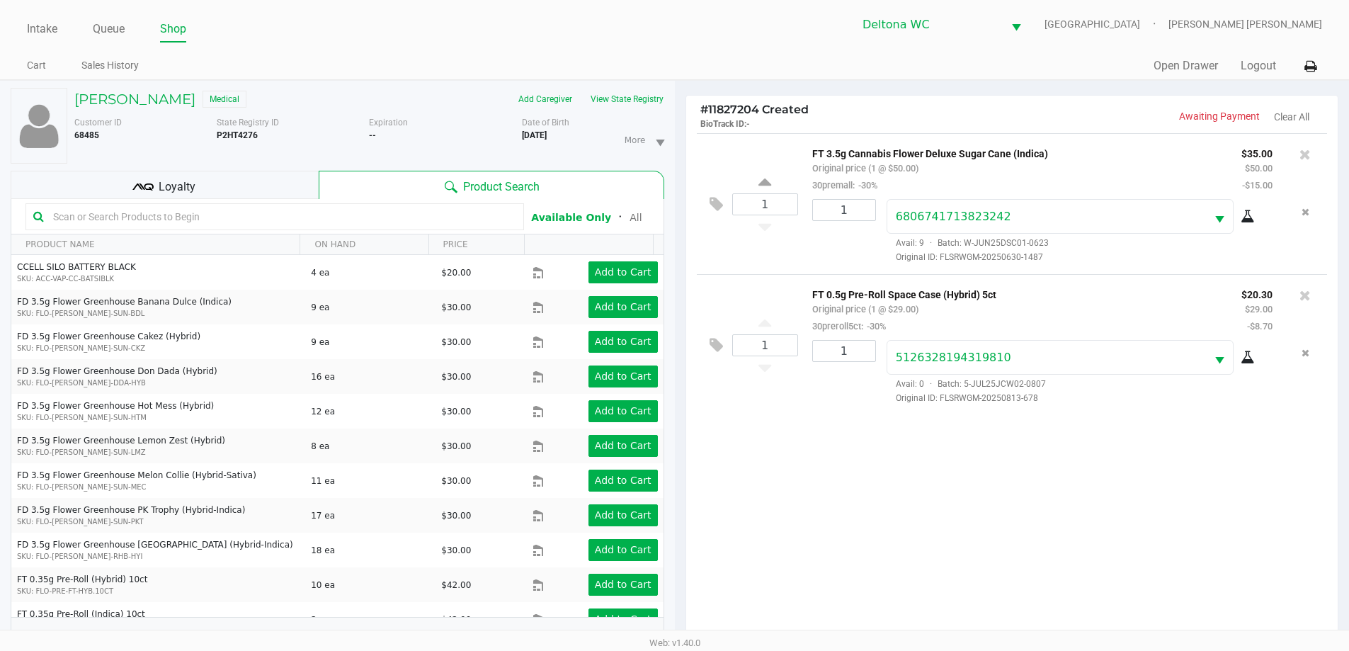
click at [282, 177] on div "Loyalty" at bounding box center [165, 185] width 308 height 28
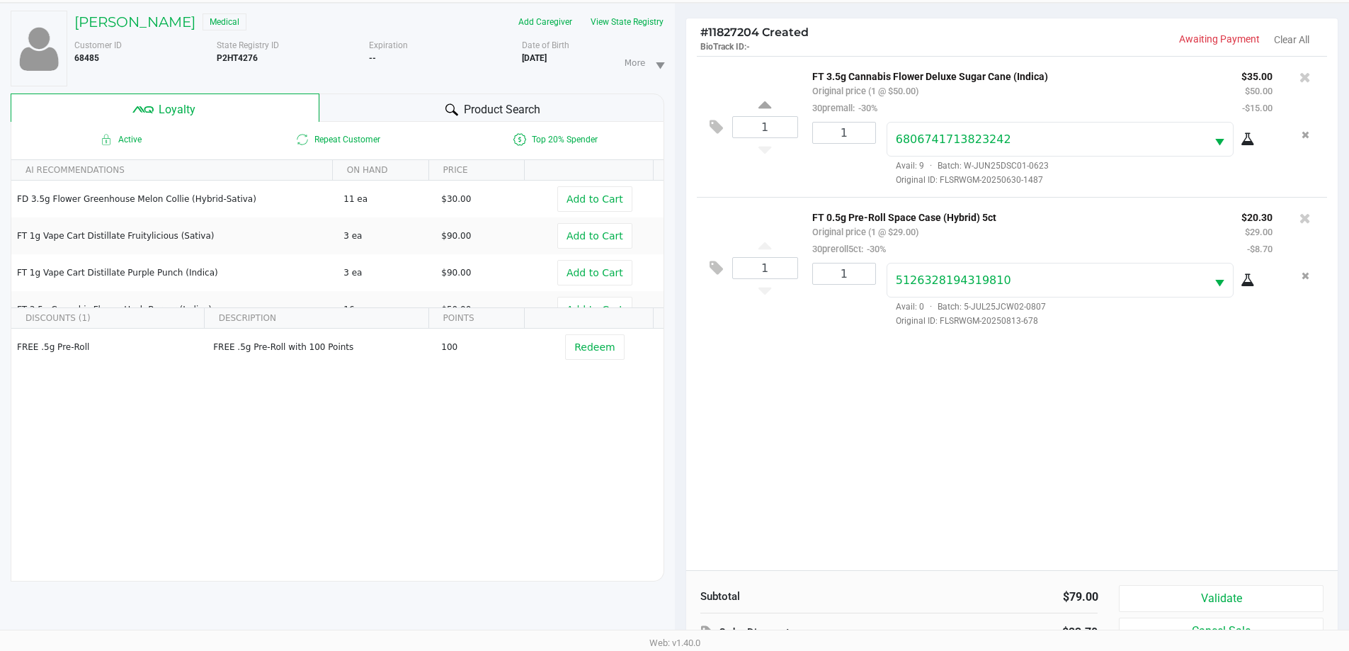
scroll to position [170, 0]
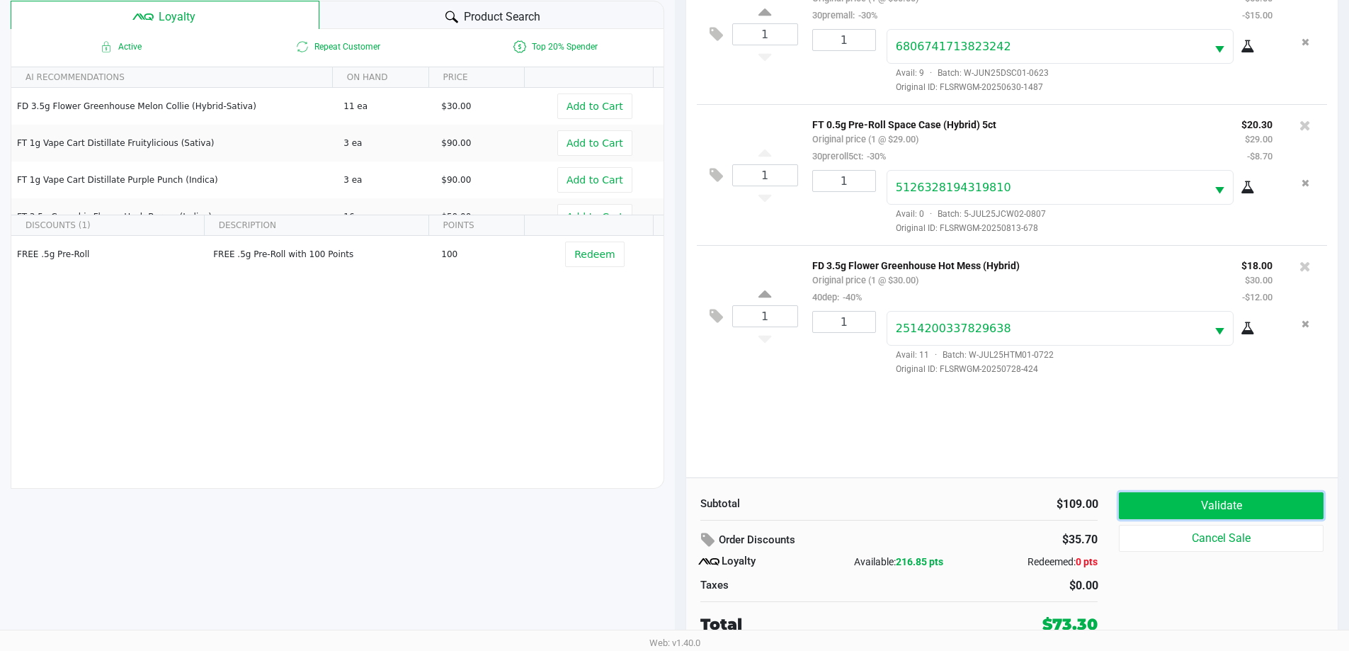
click at [1250, 513] on button "Validate" at bounding box center [1221, 505] width 204 height 27
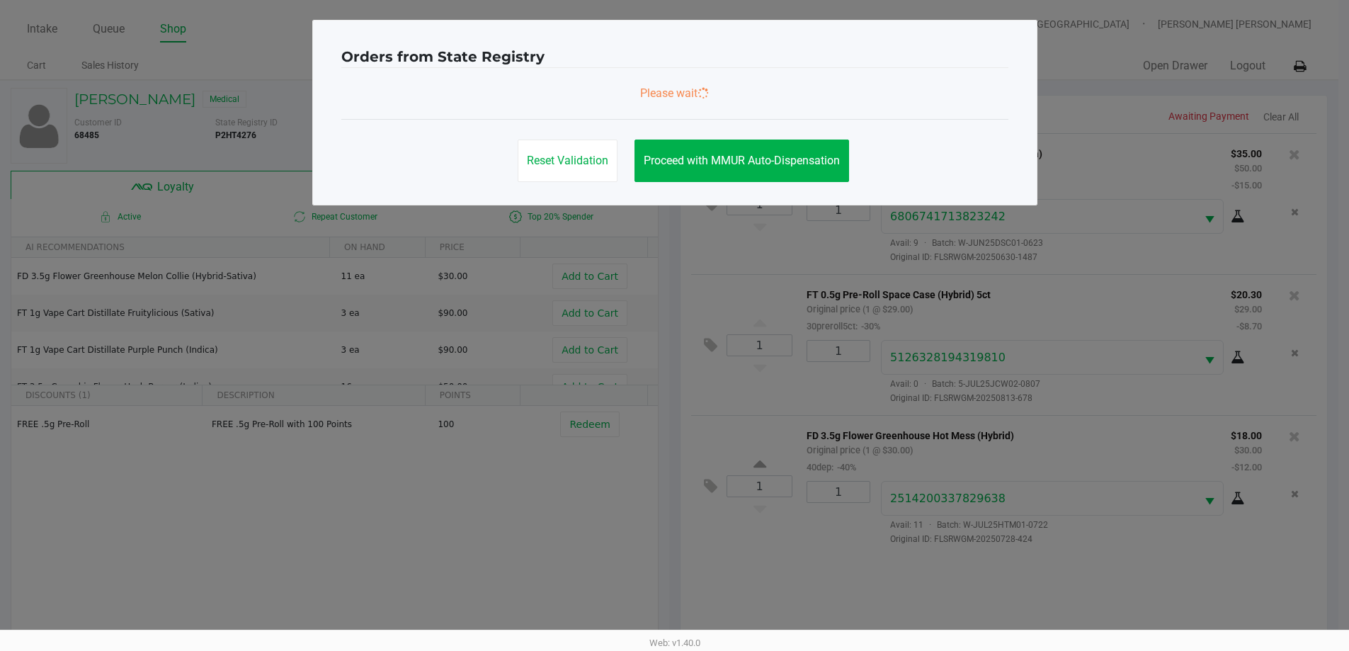
scroll to position [0, 0]
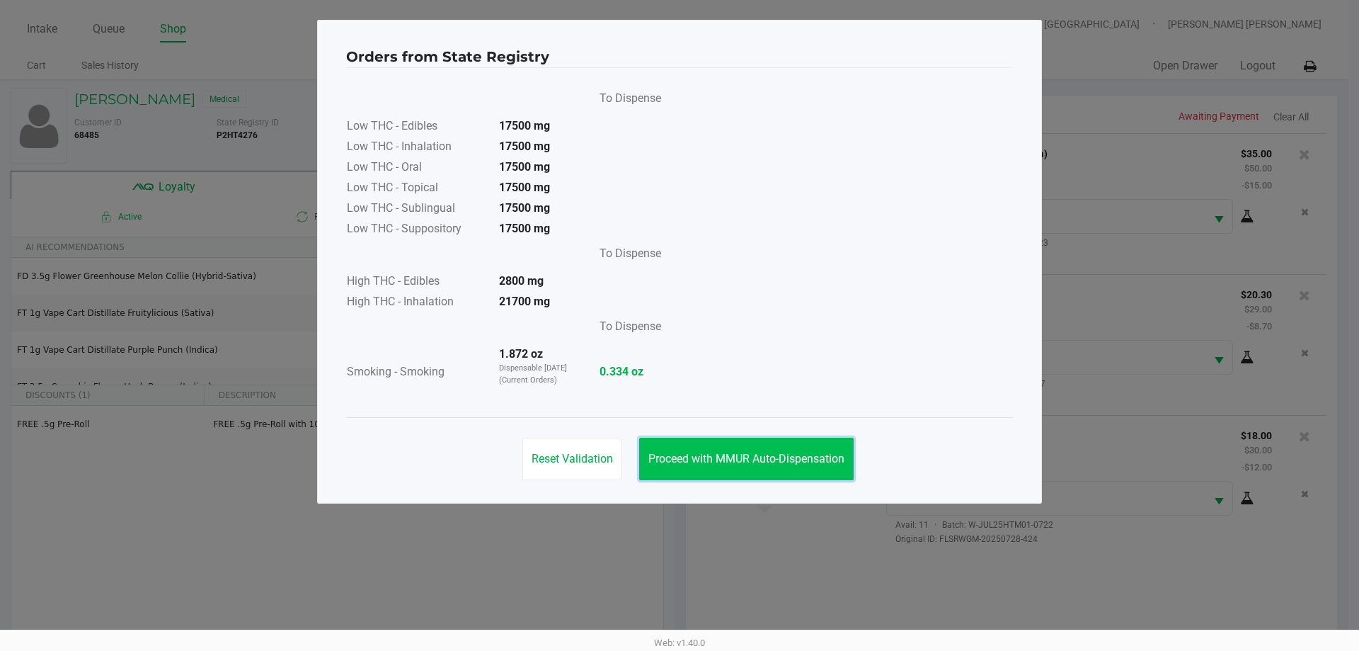
click at [787, 464] on span "Proceed with MMUR Auto-Dispensation" at bounding box center [747, 458] width 196 height 13
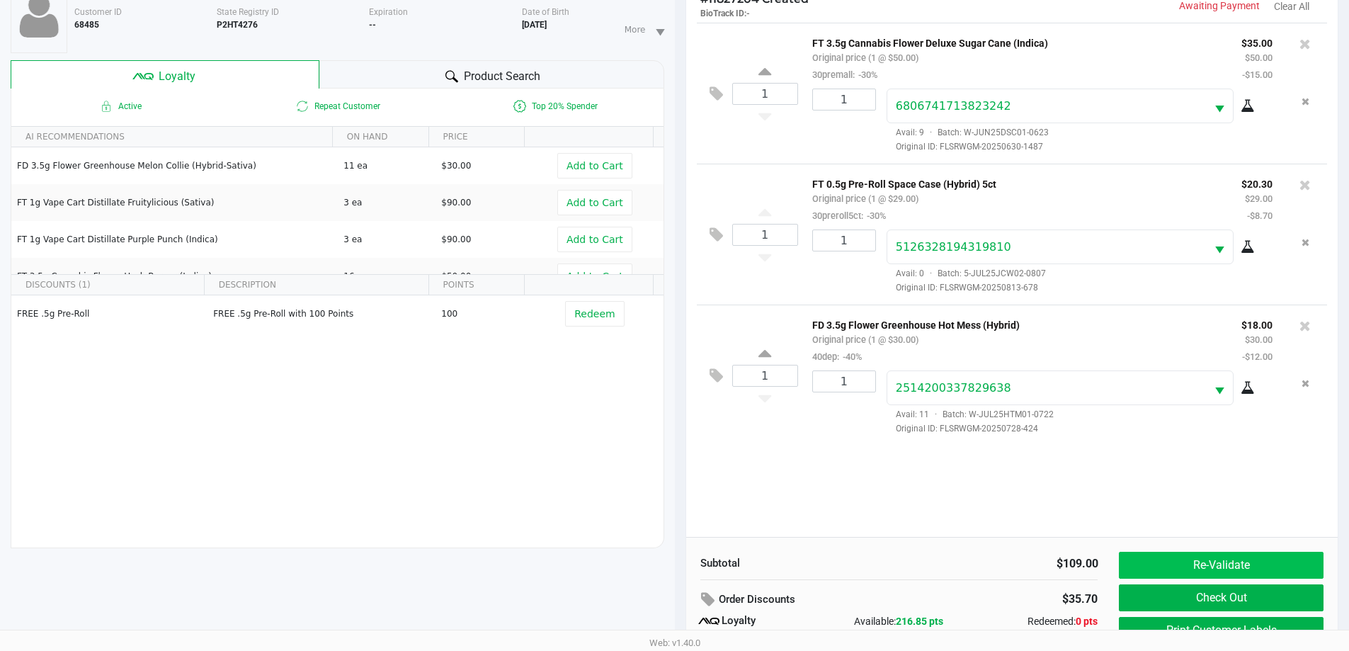
scroll to position [170, 0]
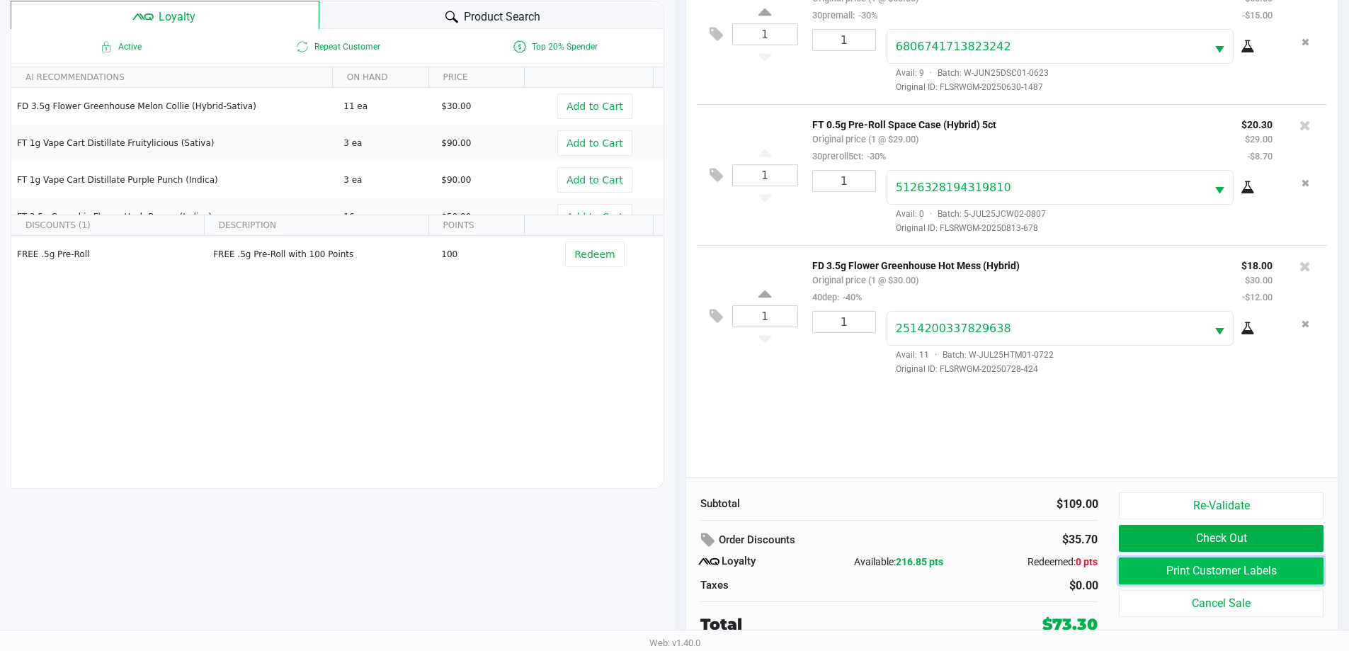
click at [1166, 581] on button "Print Customer Labels" at bounding box center [1221, 570] width 204 height 27
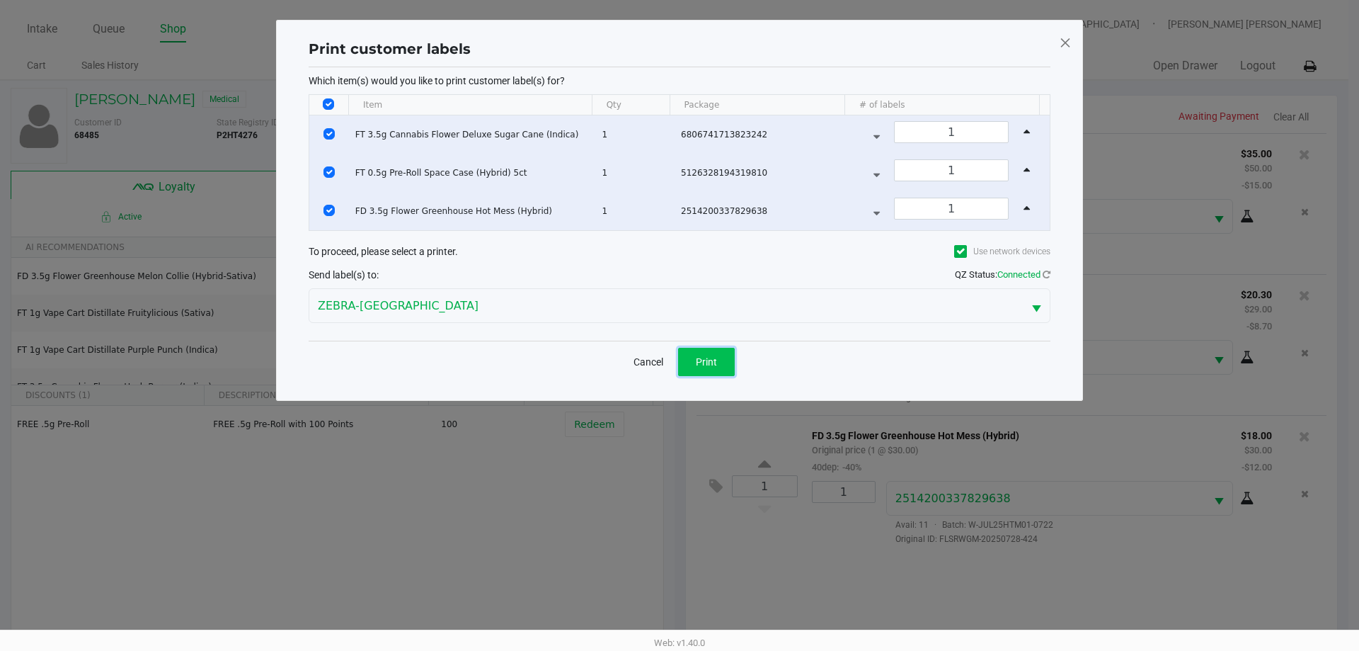
click at [724, 353] on button "Print" at bounding box center [706, 362] width 57 height 28
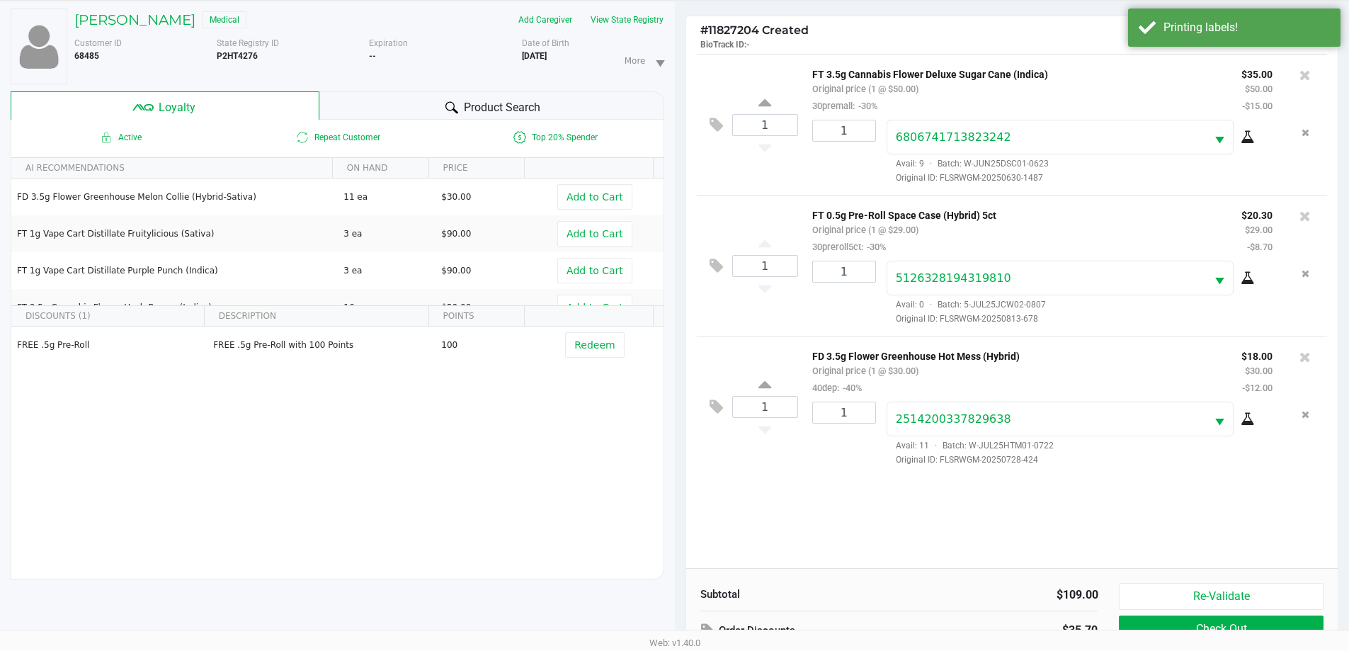
scroll to position [170, 0]
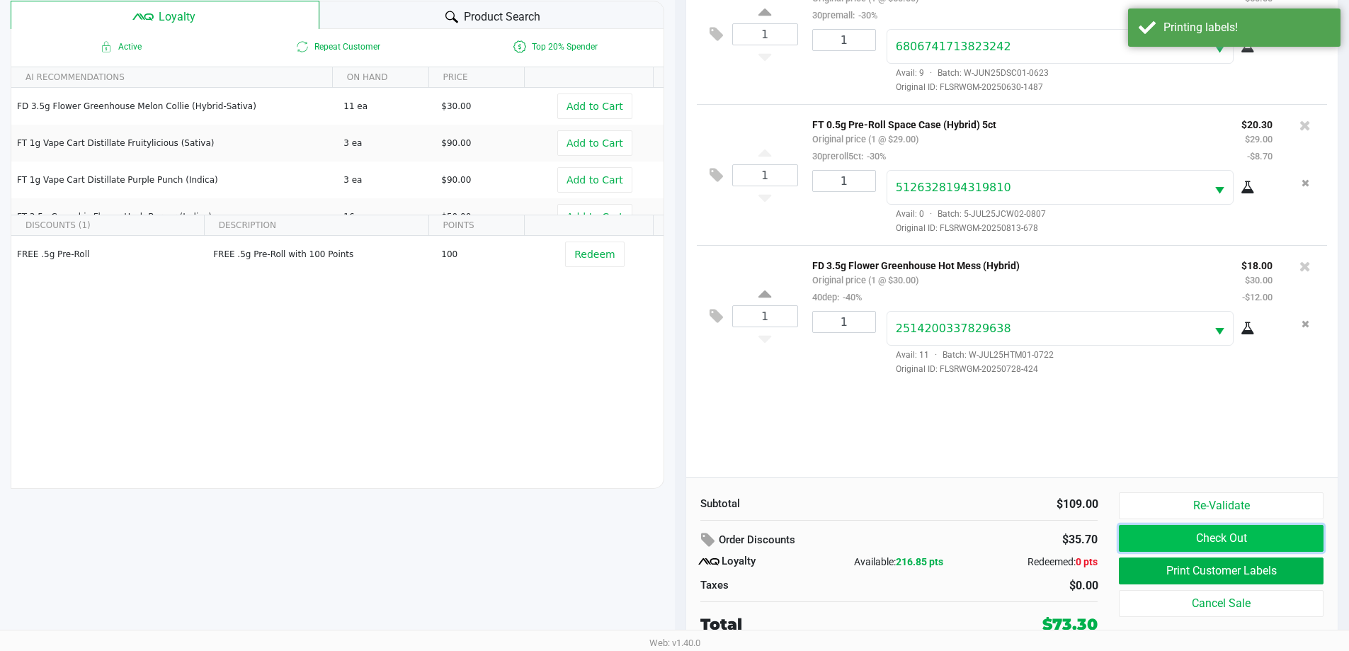
click at [1140, 535] on button "Check Out" at bounding box center [1221, 538] width 204 height 27
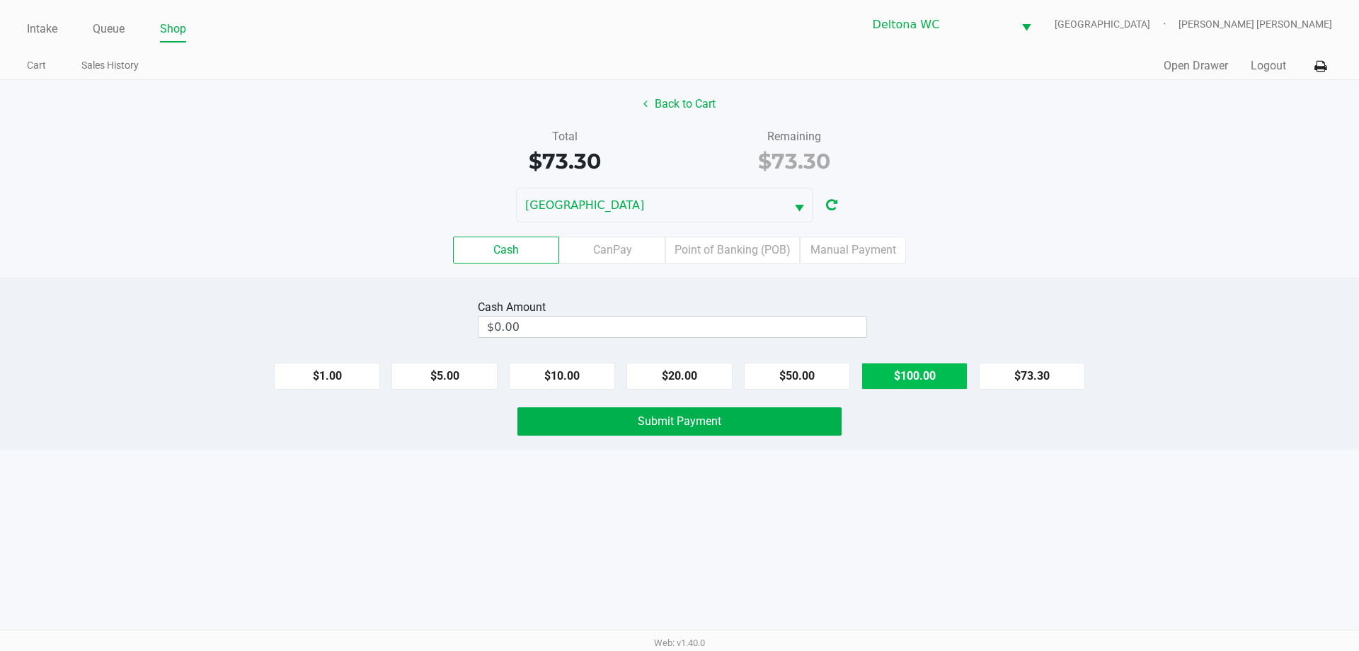
click at [917, 375] on button "$100.00" at bounding box center [915, 375] width 106 height 27
type input "$100.00"
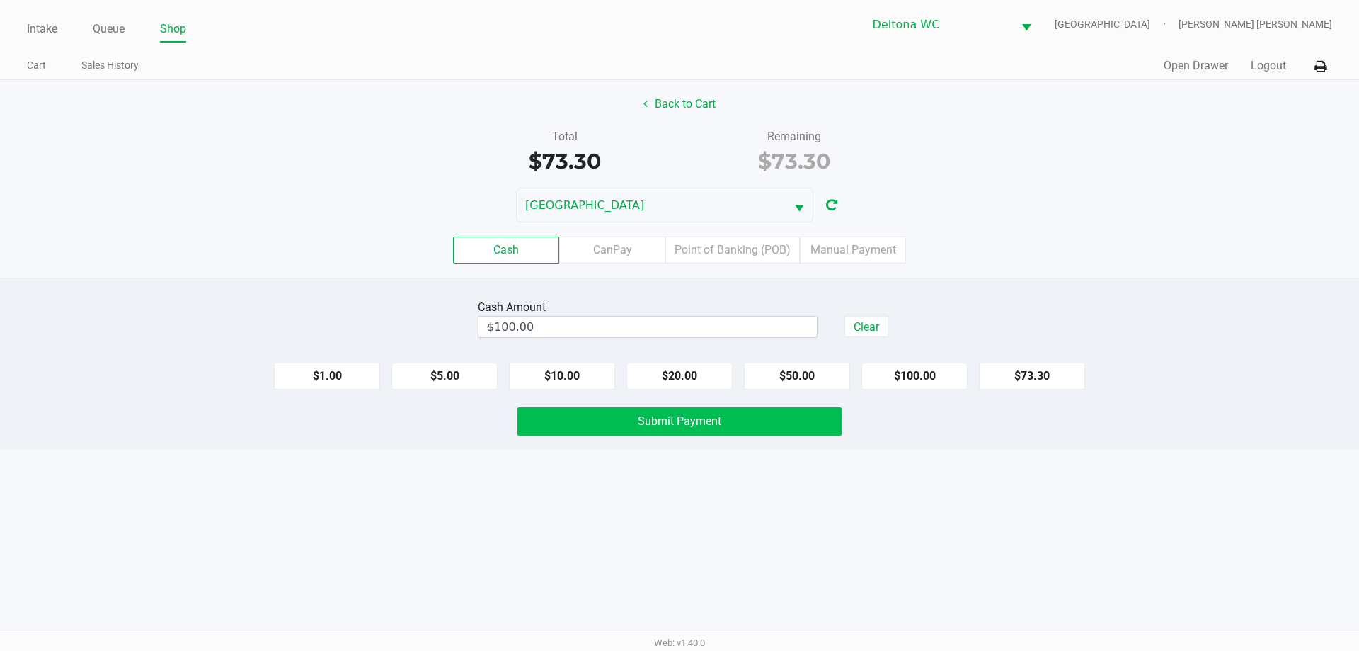
click at [740, 426] on button "Submit Payment" at bounding box center [680, 421] width 324 height 28
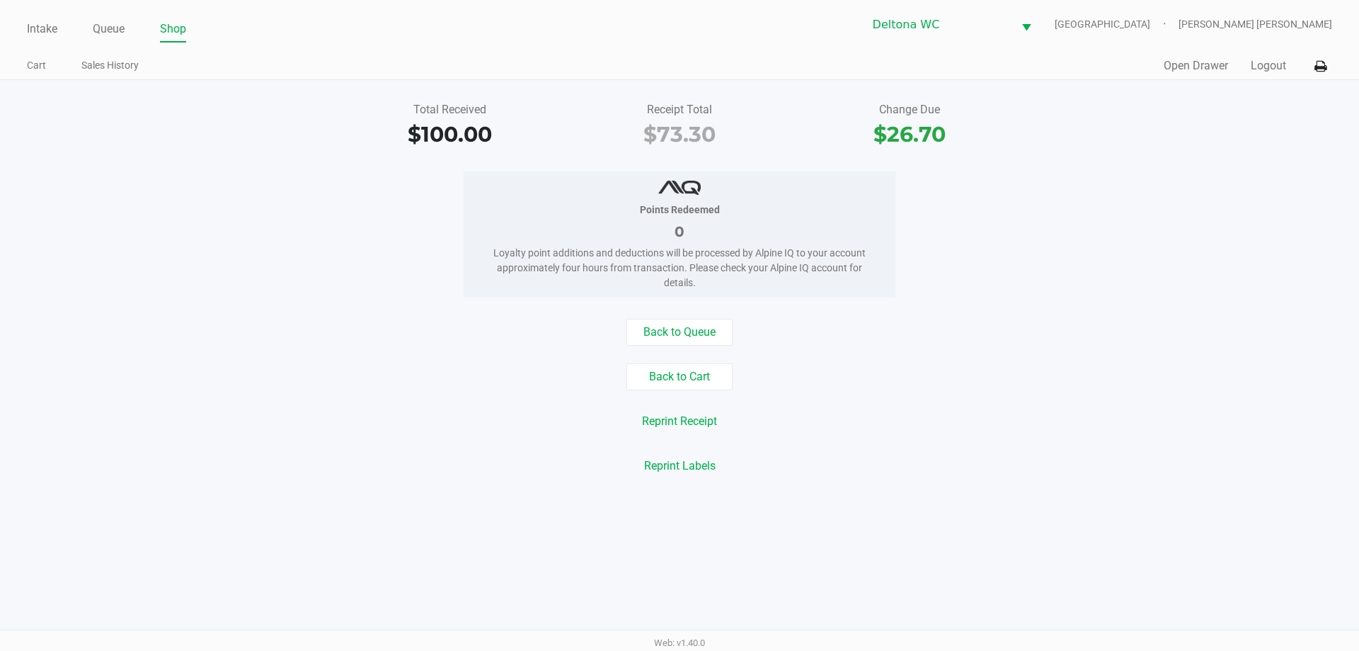
click at [1325, 67] on icon at bounding box center [1321, 67] width 12 height 10
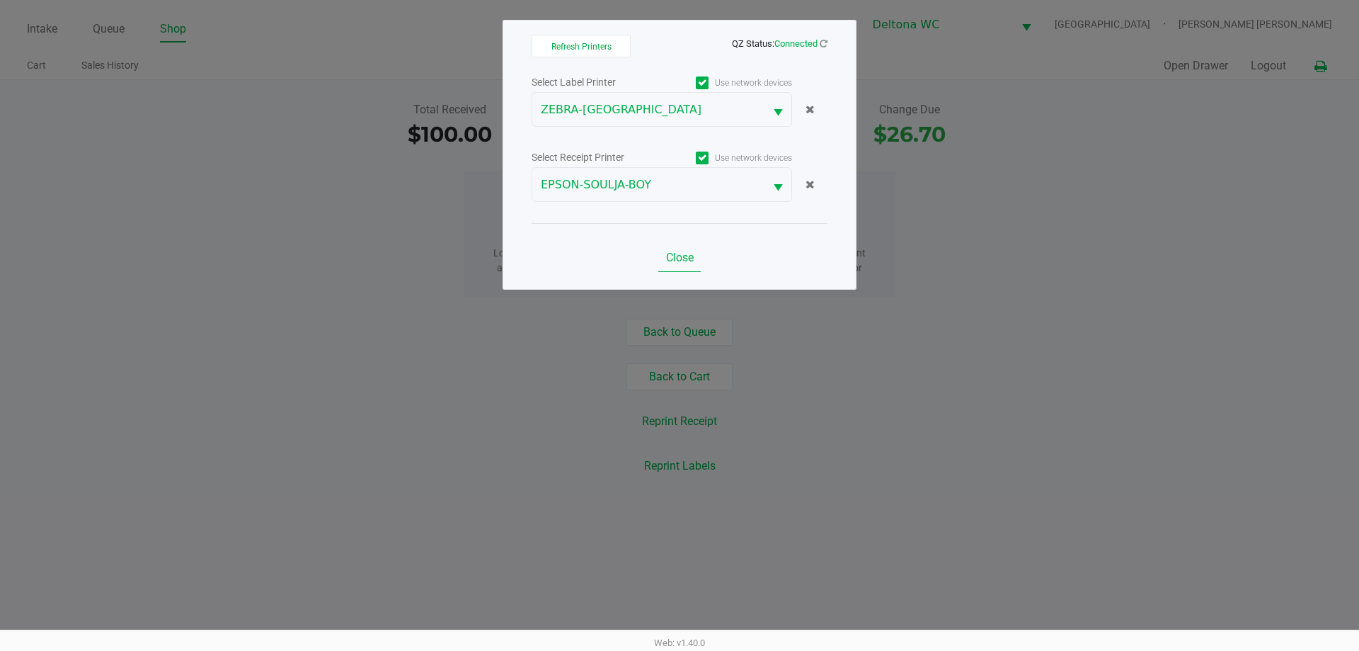
click at [680, 271] on button "Close" at bounding box center [679, 258] width 42 height 28
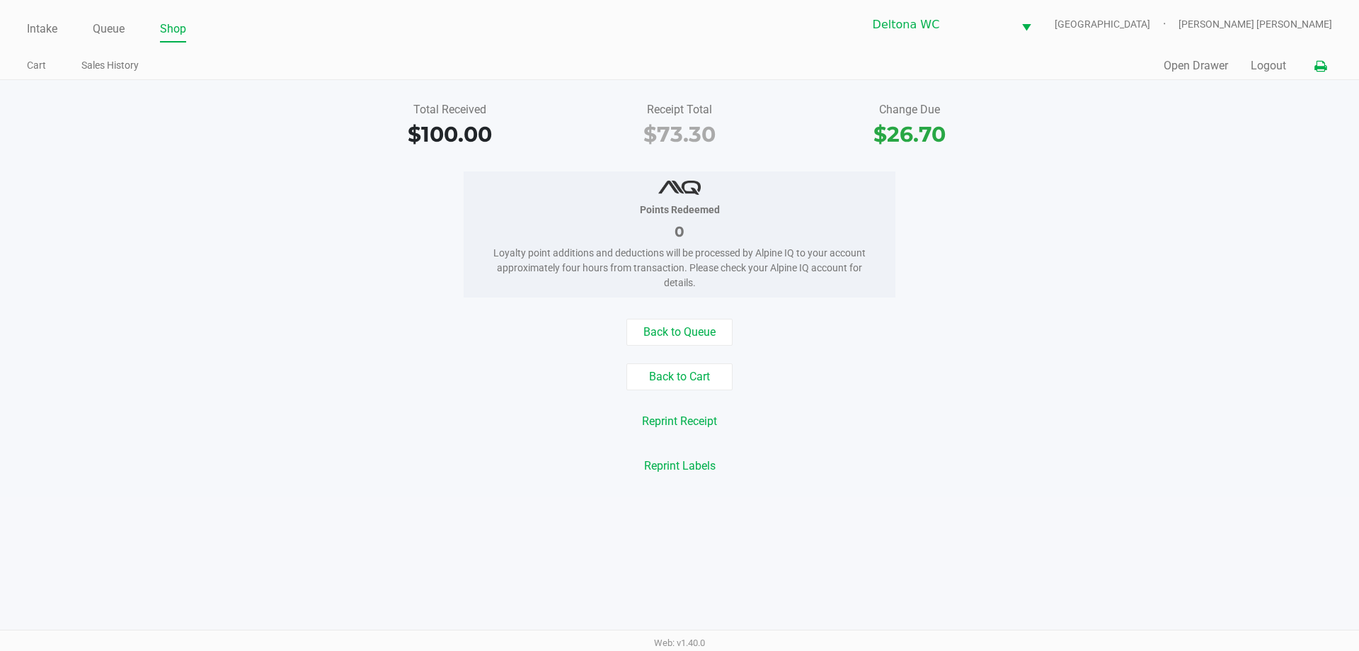
click at [1212, 63] on button "Open Drawer" at bounding box center [1196, 65] width 64 height 17
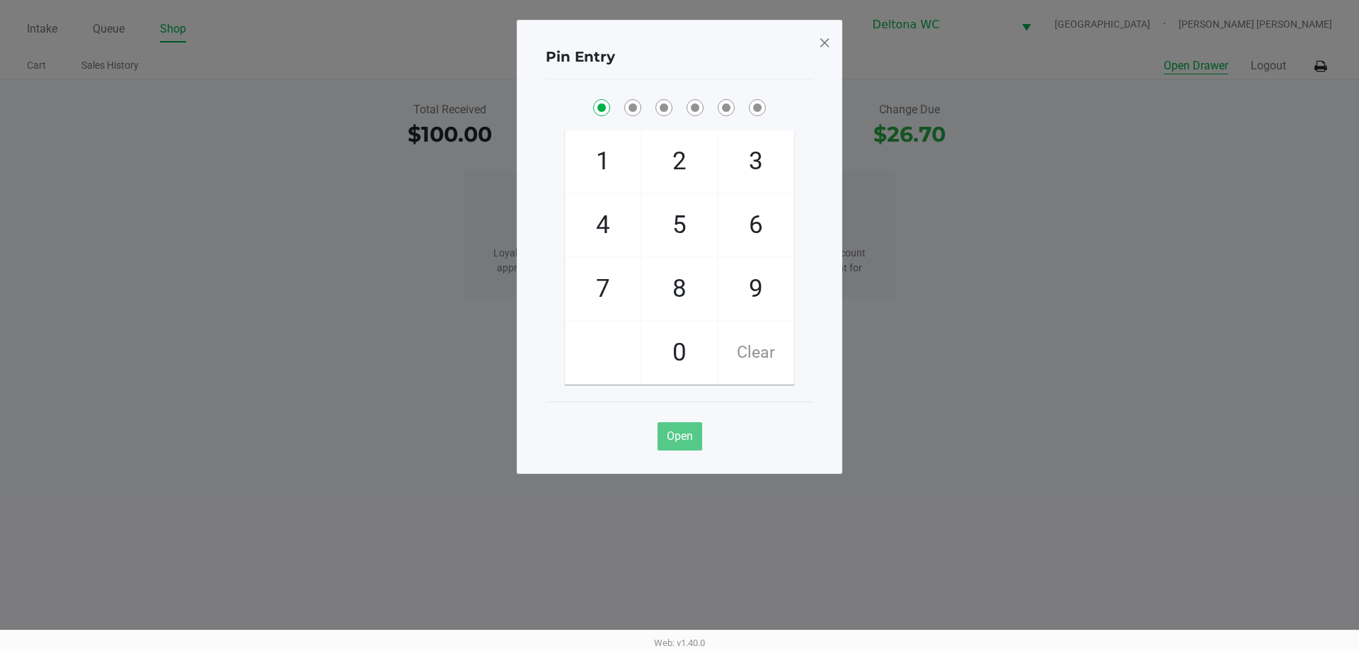
checkbox input "true"
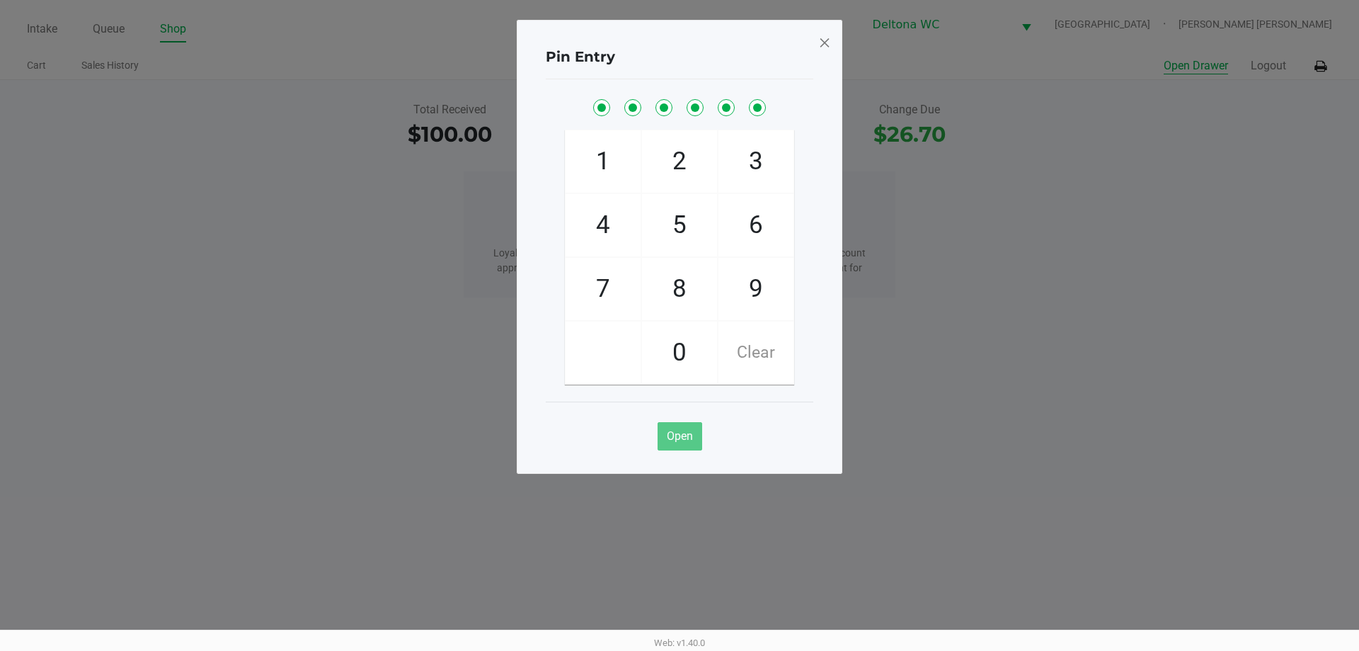
checkbox input "true"
click at [669, 427] on button "Open" at bounding box center [680, 436] width 45 height 28
click at [824, 48] on span at bounding box center [824, 42] width 13 height 23
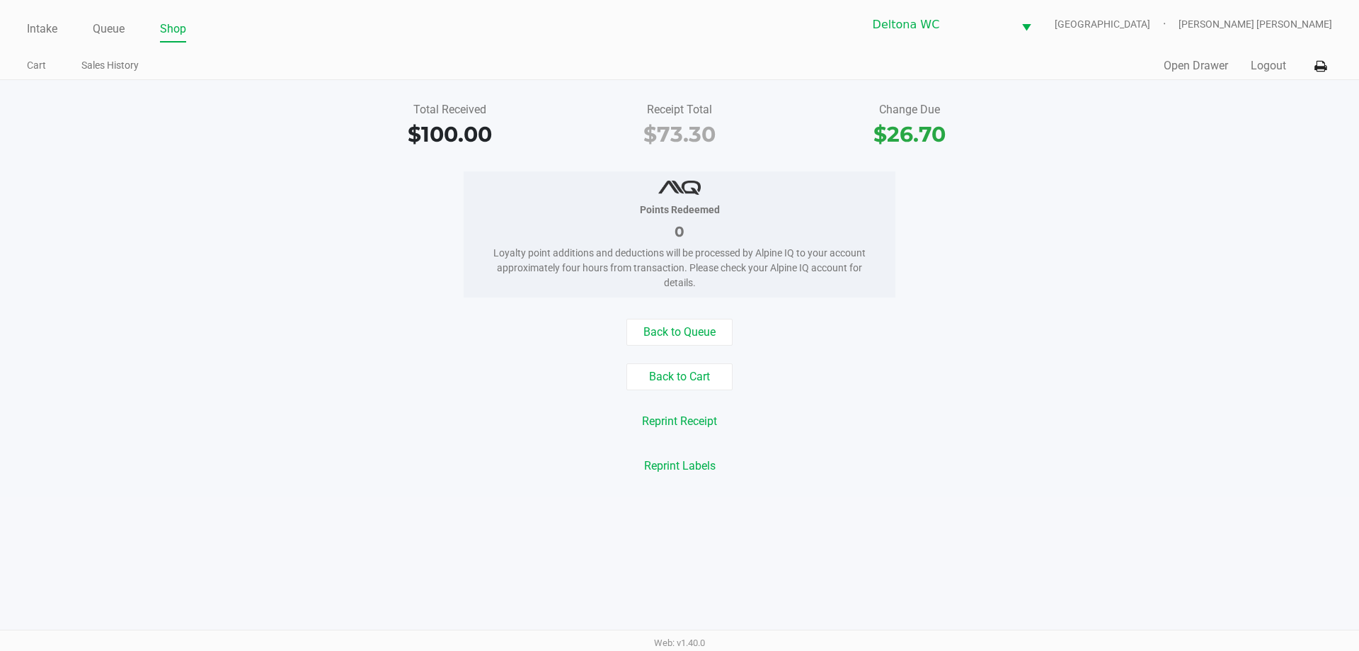
click at [32, 23] on link "Intake" at bounding box center [42, 29] width 30 height 20
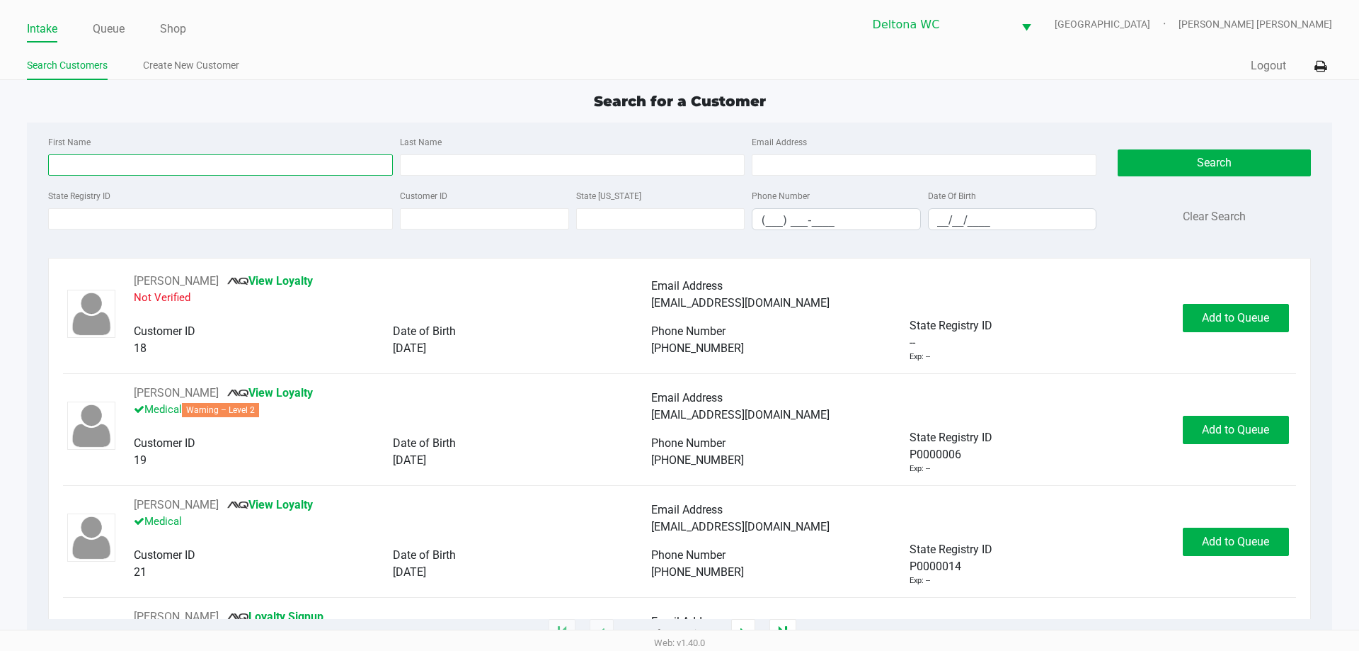
click at [174, 160] on input "First Name" at bounding box center [220, 164] width 345 height 21
click at [119, 31] on link "Queue" at bounding box center [109, 29] width 32 height 20
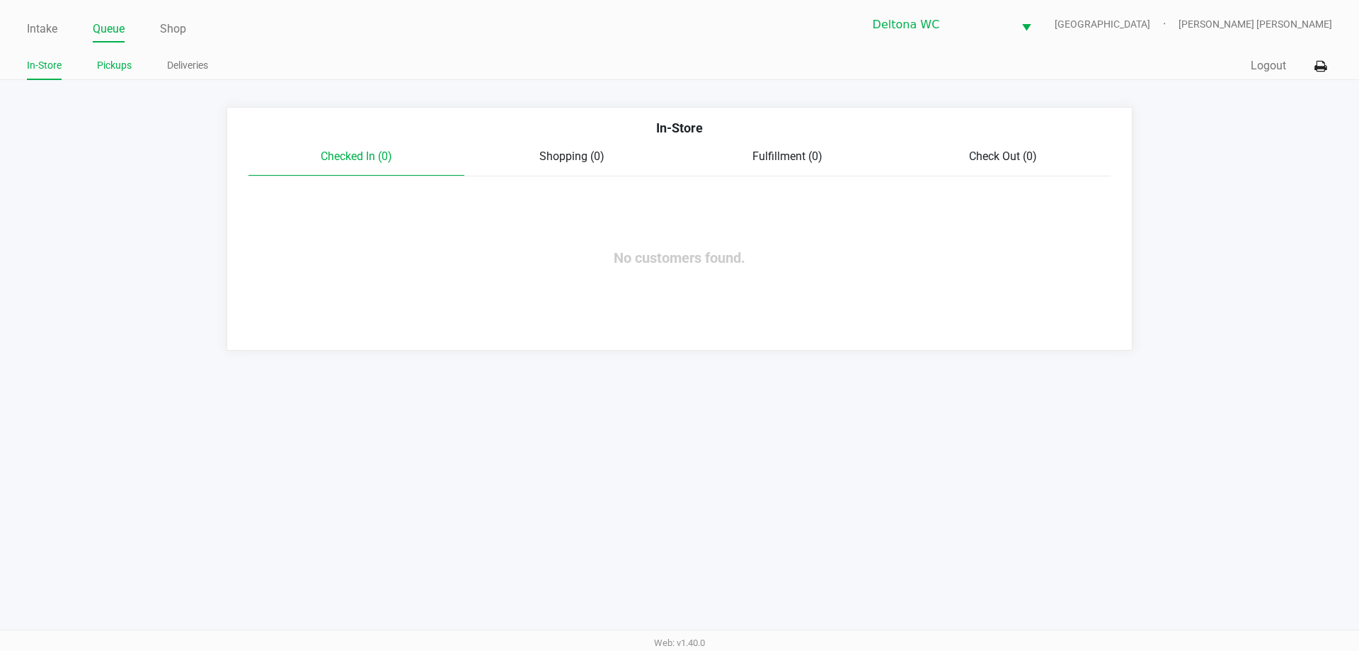
click at [120, 67] on link "Pickups" at bounding box center [114, 66] width 35 height 18
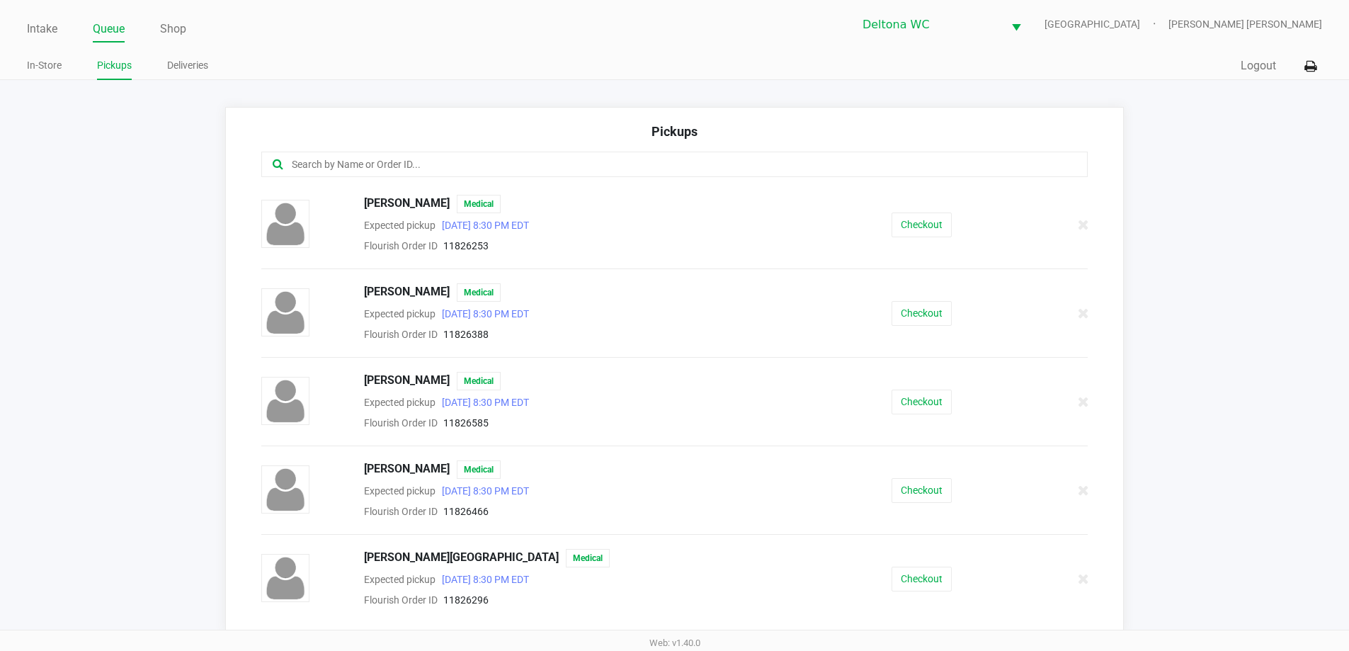
click at [414, 162] on input "text" at bounding box center [652, 164] width 724 height 16
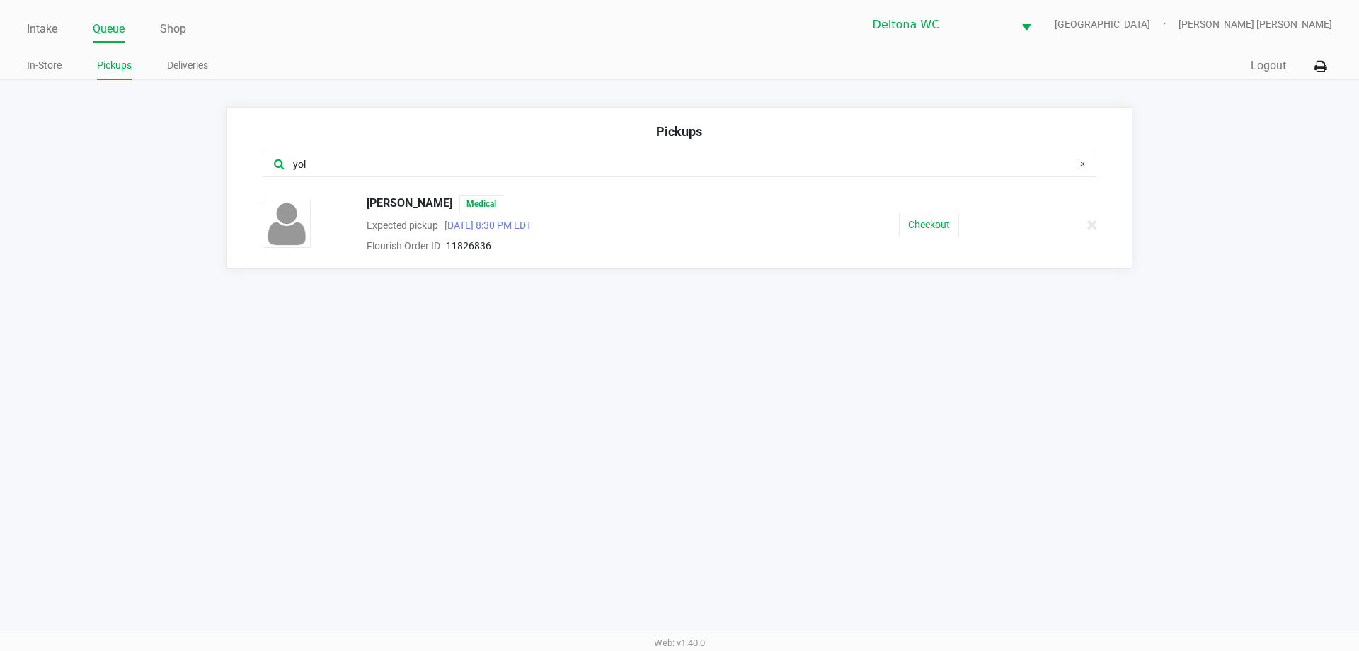
type input "yol"
click at [935, 228] on button "Checkout" at bounding box center [929, 224] width 60 height 25
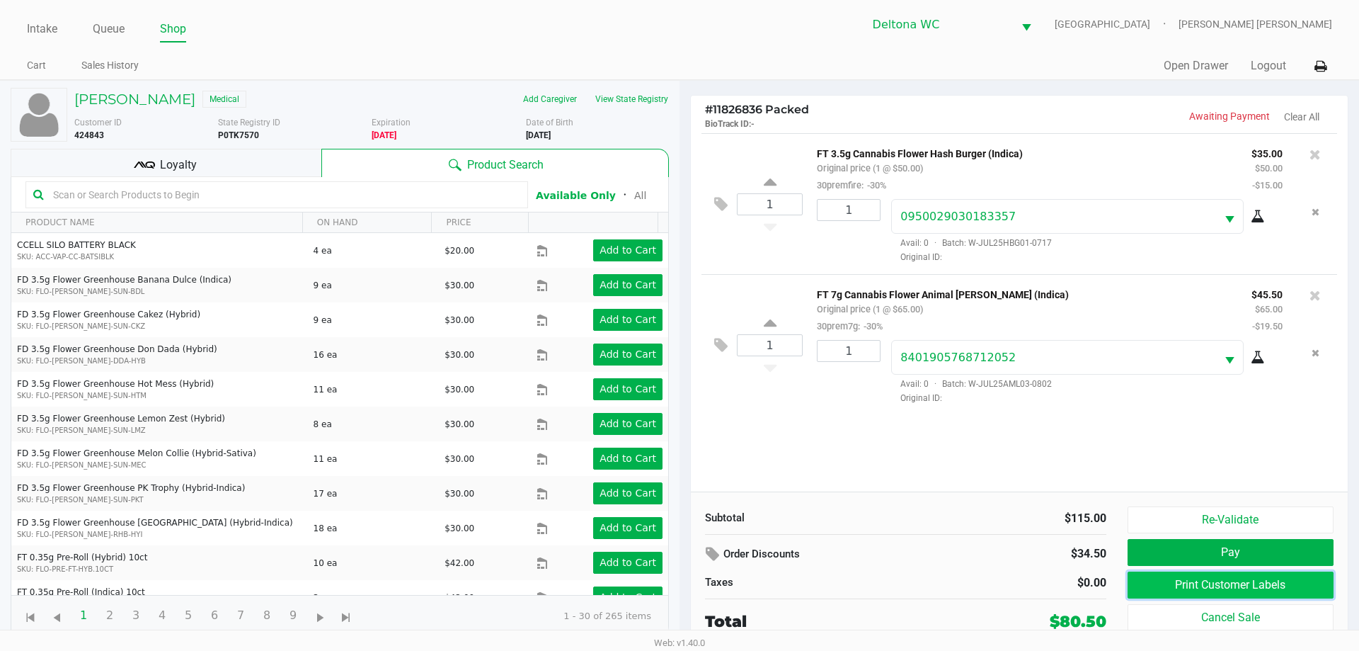
click at [1190, 574] on button "Print Customer Labels" at bounding box center [1231, 584] width 206 height 27
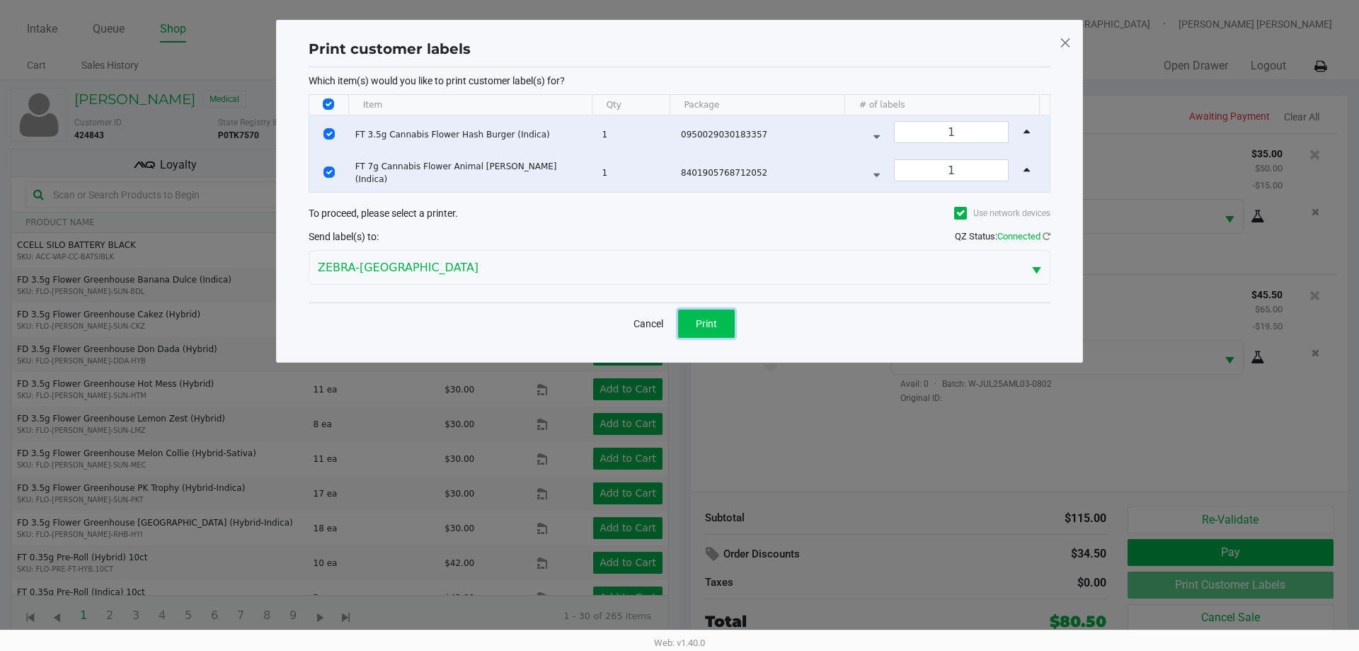
click at [712, 322] on span "Print" at bounding box center [706, 323] width 21 height 11
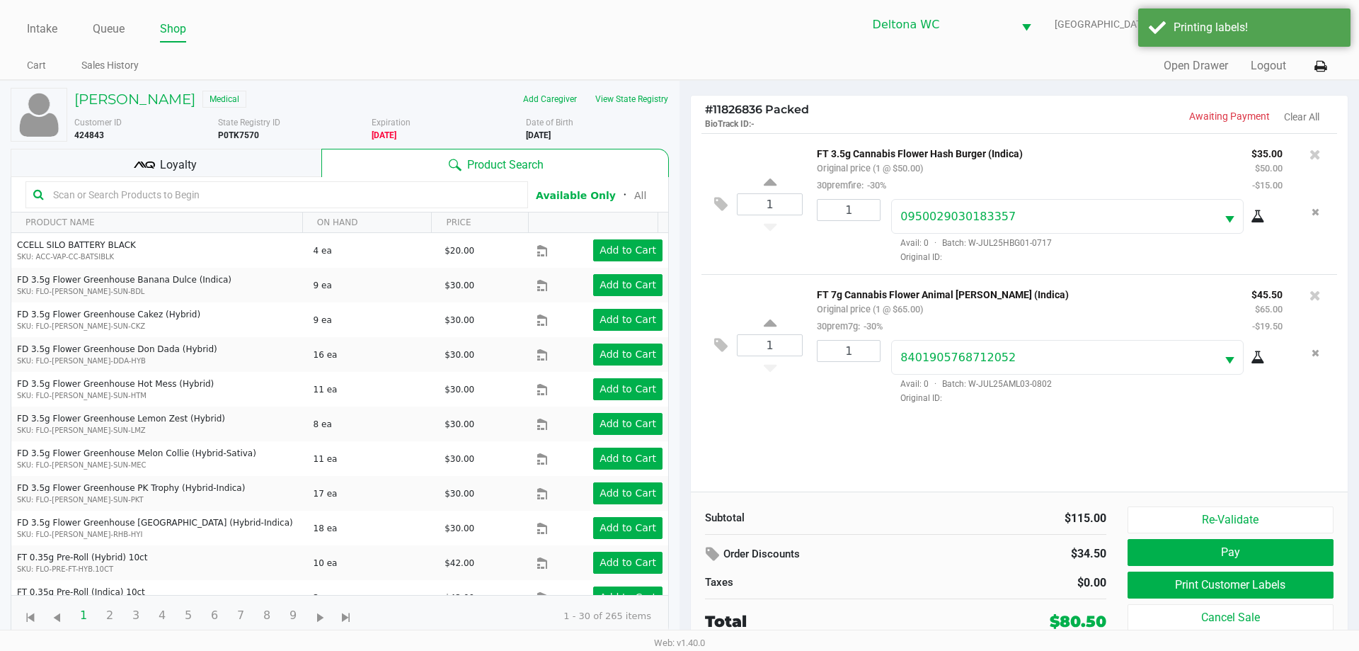
click at [219, 154] on div "Loyalty" at bounding box center [166, 163] width 311 height 28
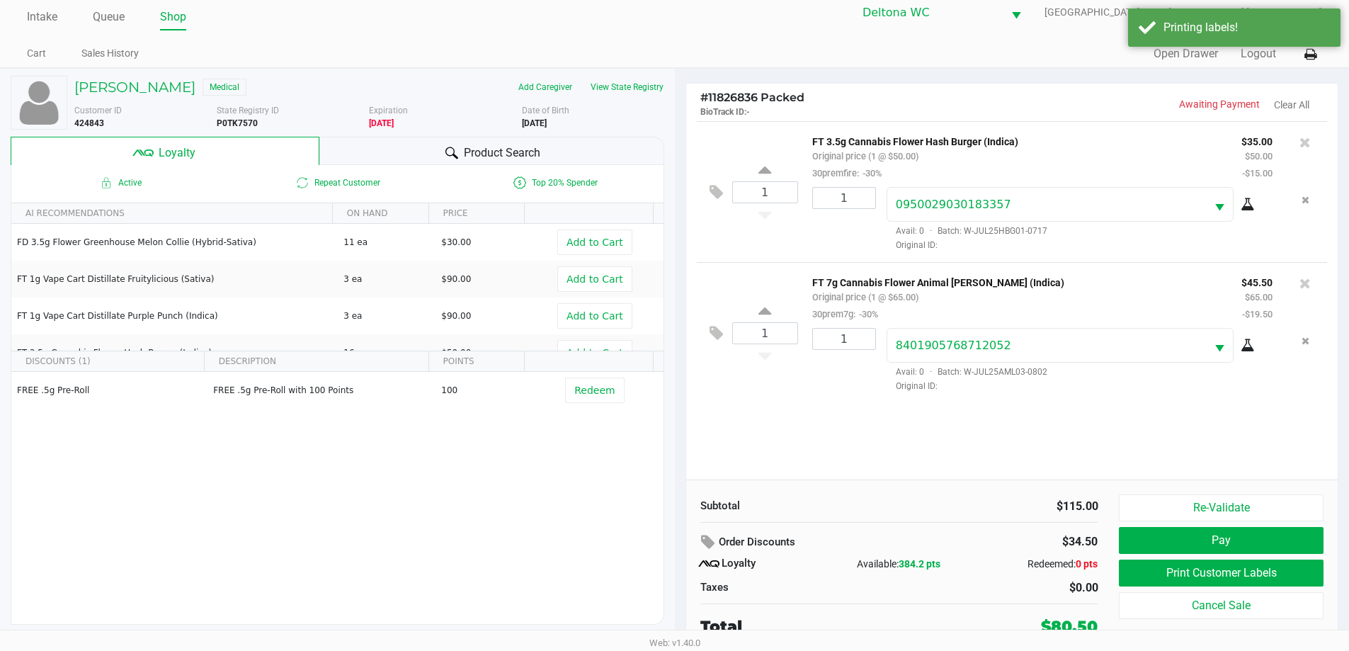
scroll to position [14, 0]
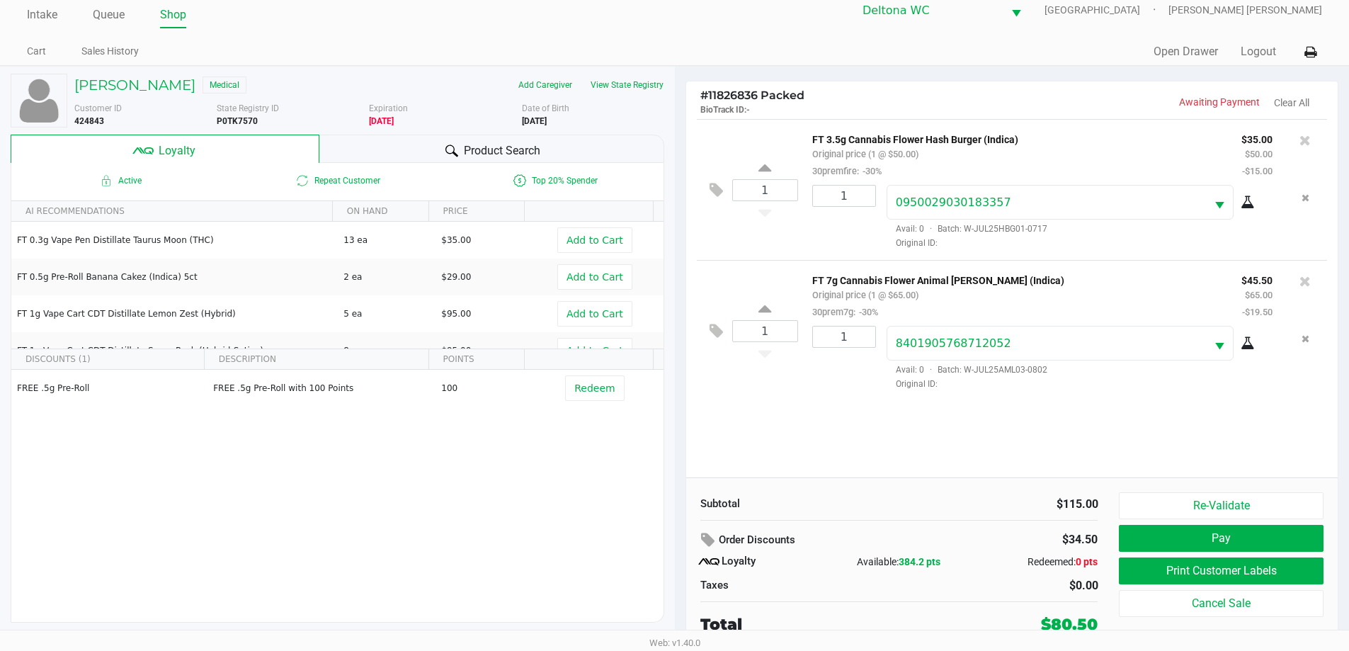
click at [680, 137] on div "# 11826836 Packed BioTrack ID: - Awaiting Payment Clear All 1 FT 3.5g Cannabis …" at bounding box center [1012, 359] width 675 height 584
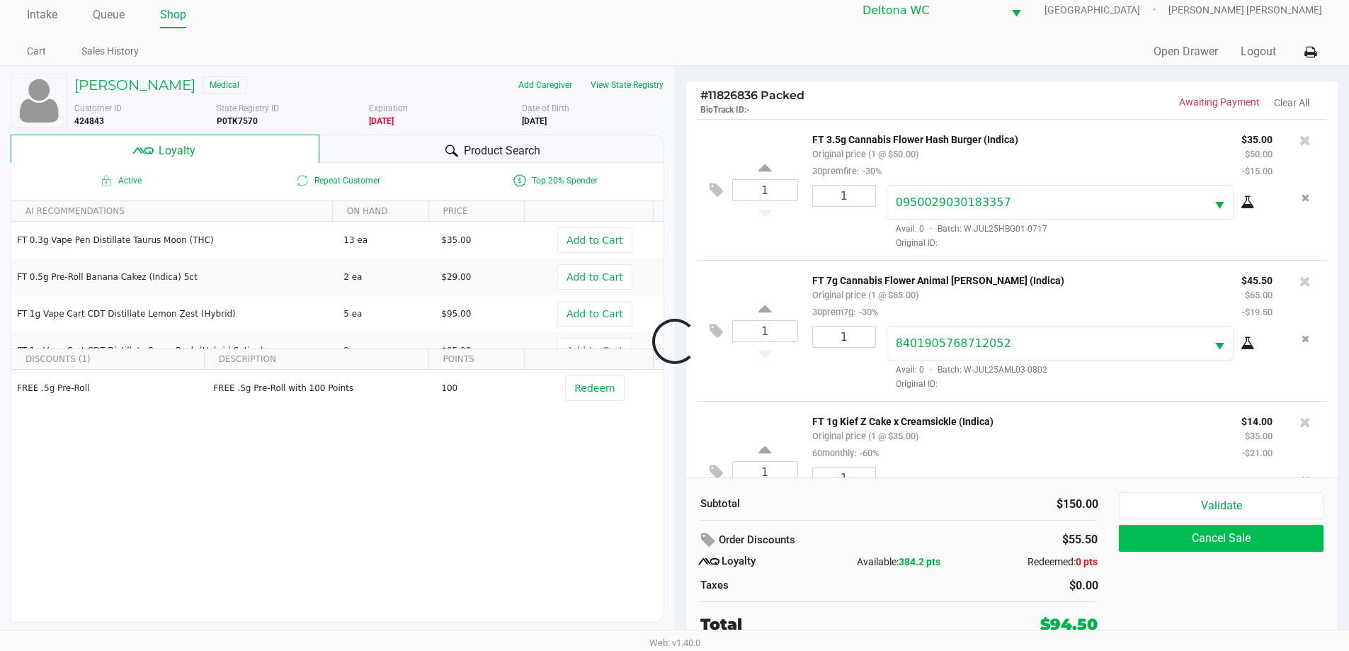
scroll to position [67, 0]
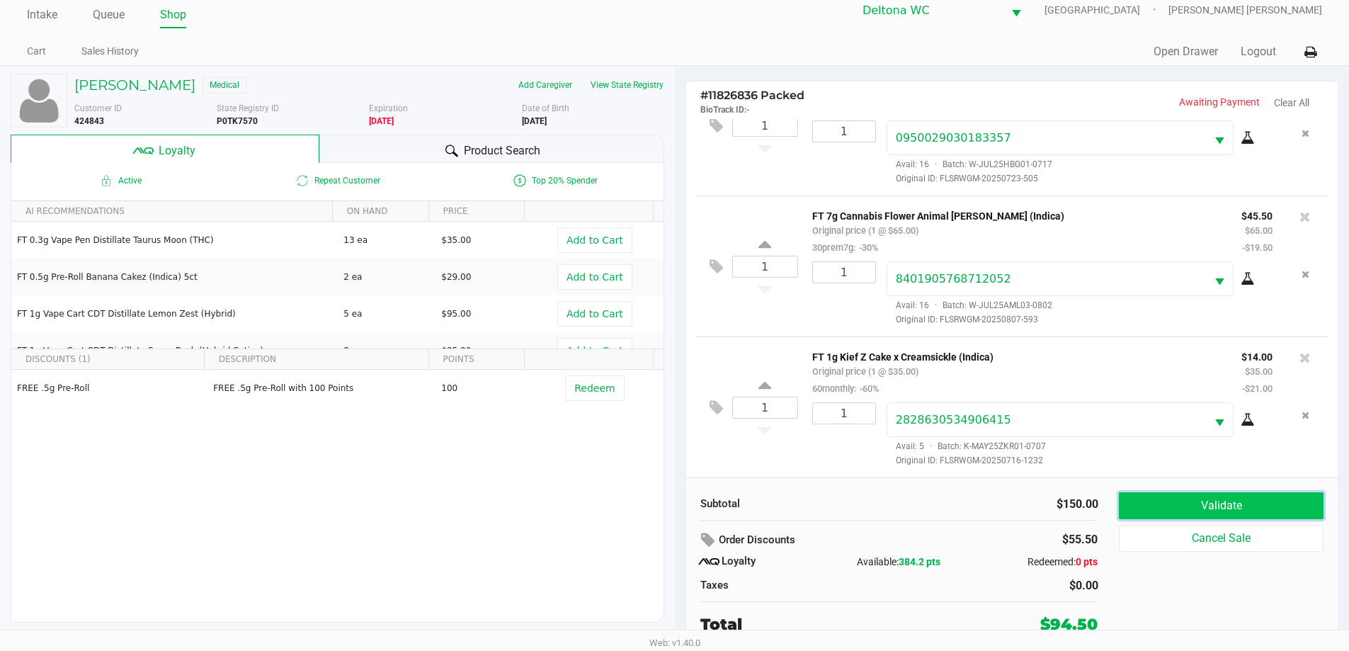
click at [1156, 505] on button "Validate" at bounding box center [1221, 505] width 204 height 27
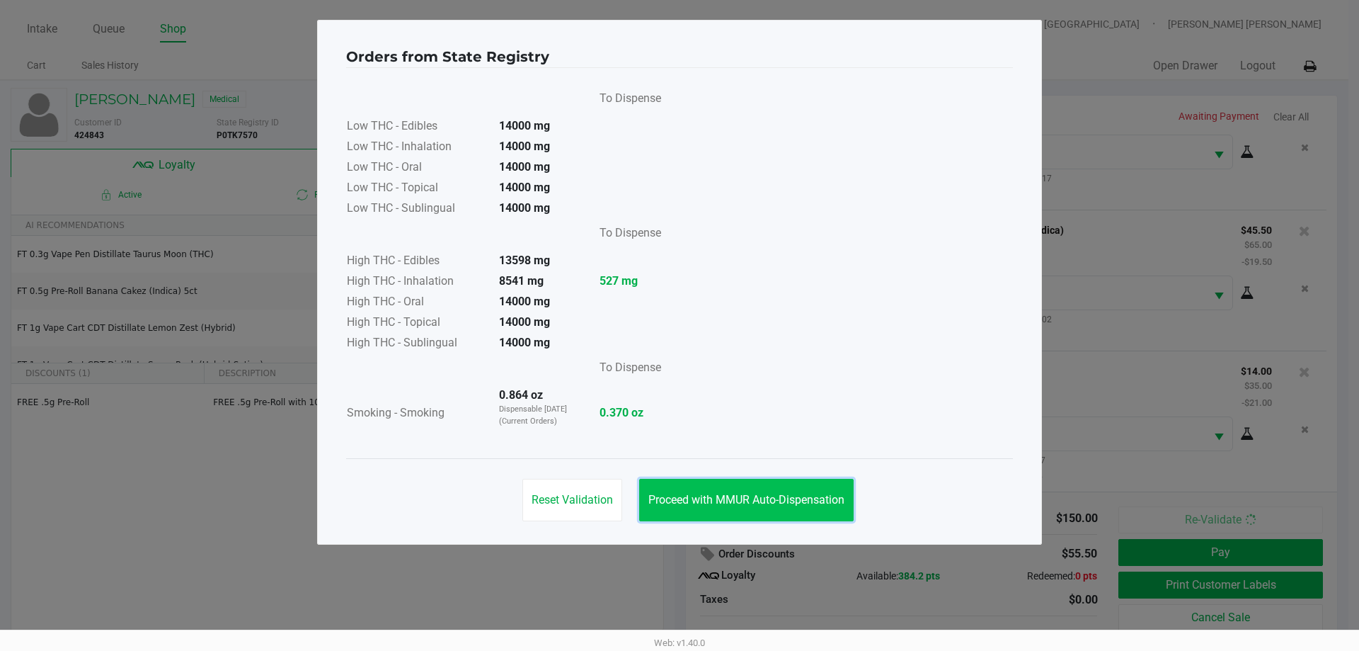
click at [811, 517] on button "Proceed with MMUR Auto-Dispensation" at bounding box center [746, 500] width 215 height 42
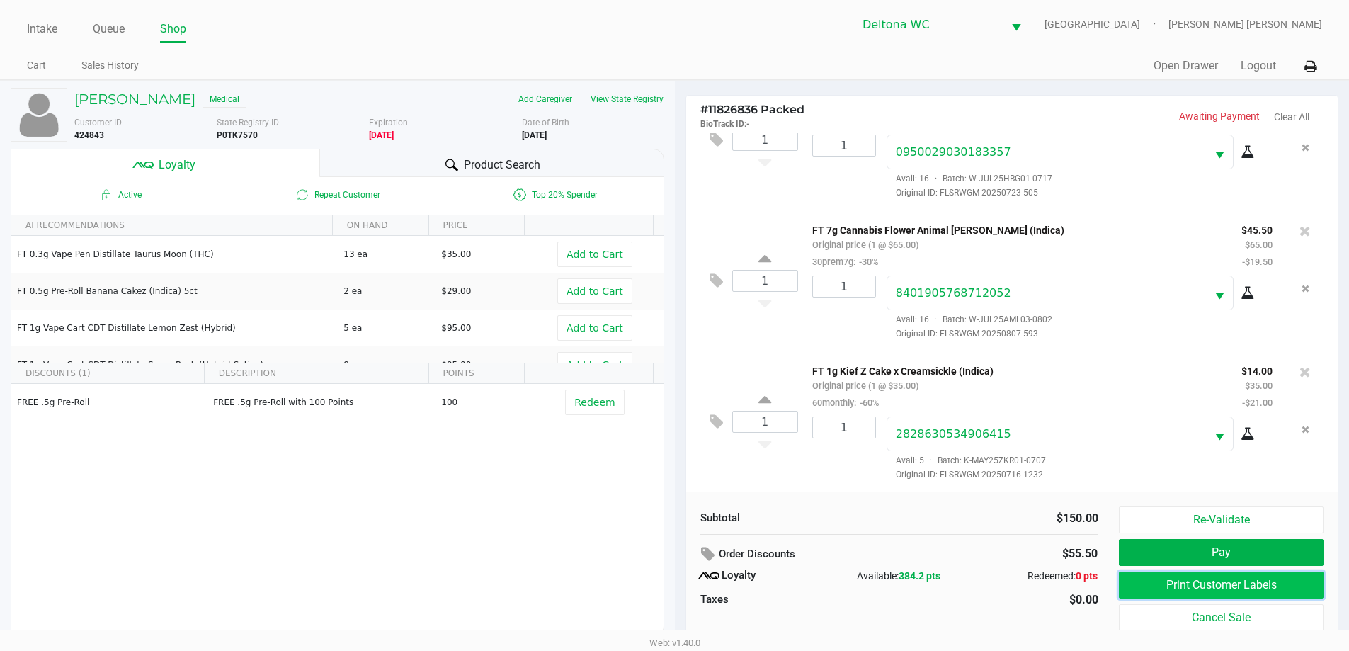
click at [1122, 591] on button "Print Customer Labels" at bounding box center [1221, 584] width 204 height 27
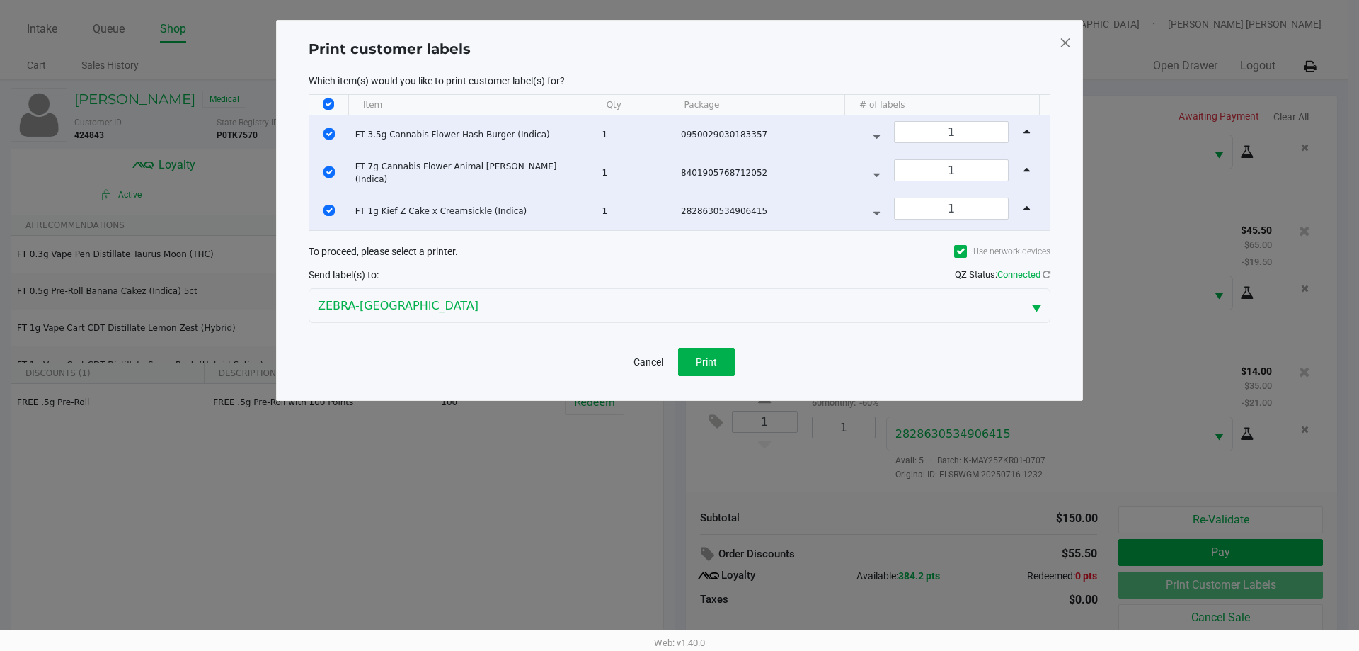
click at [324, 103] on input "Select All Rows" at bounding box center [328, 103] width 11 height 11
checkbox input "false"
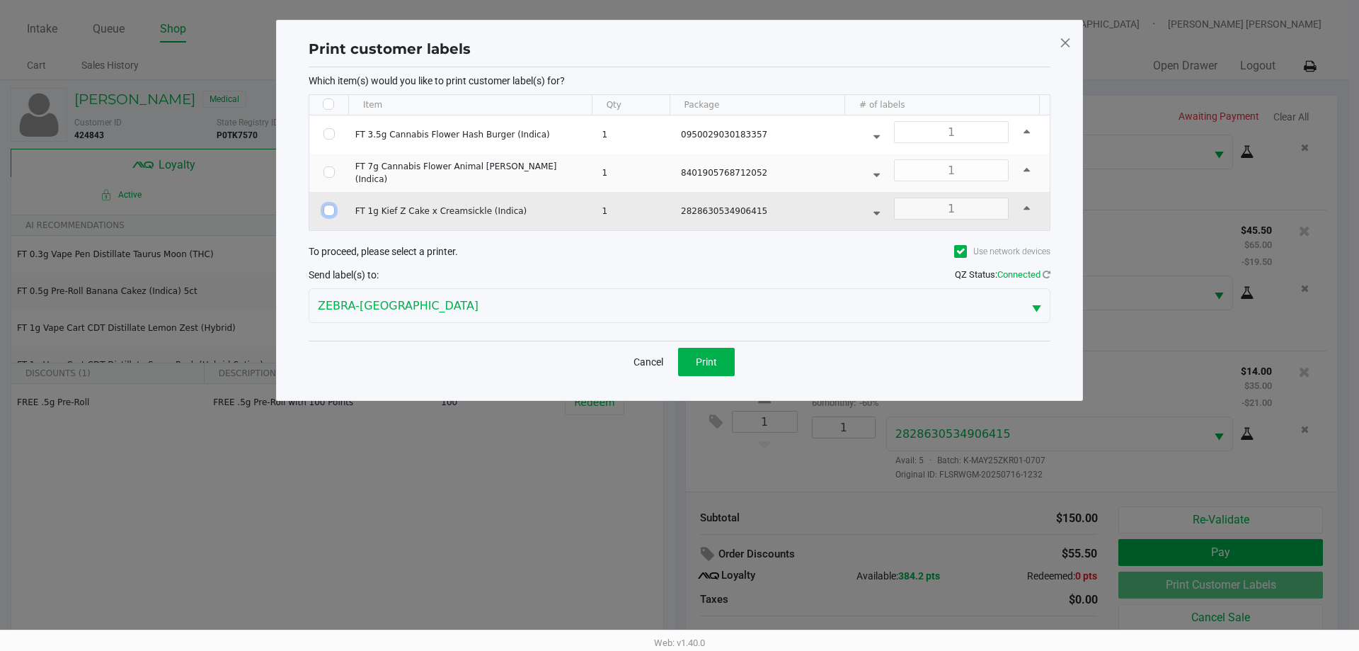
click at [324, 212] on input "Select Row" at bounding box center [329, 210] width 11 height 11
checkbox input "true"
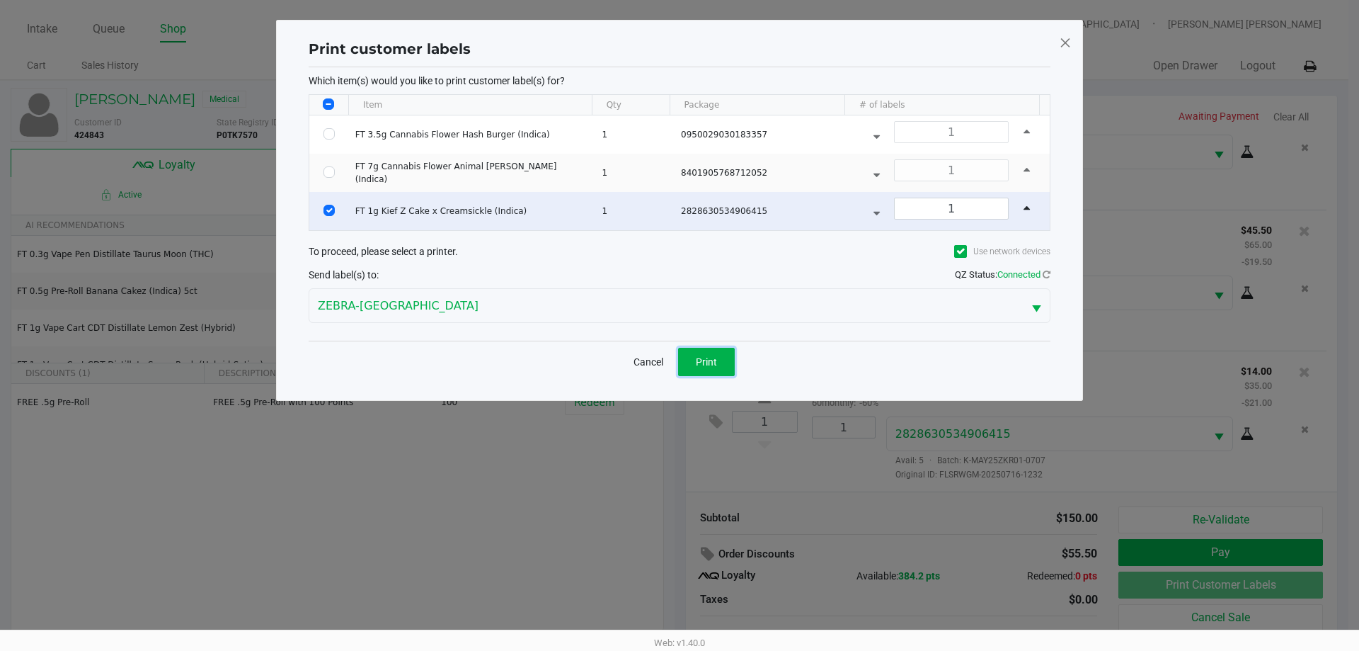
click at [704, 367] on button "Print" at bounding box center [706, 362] width 57 height 28
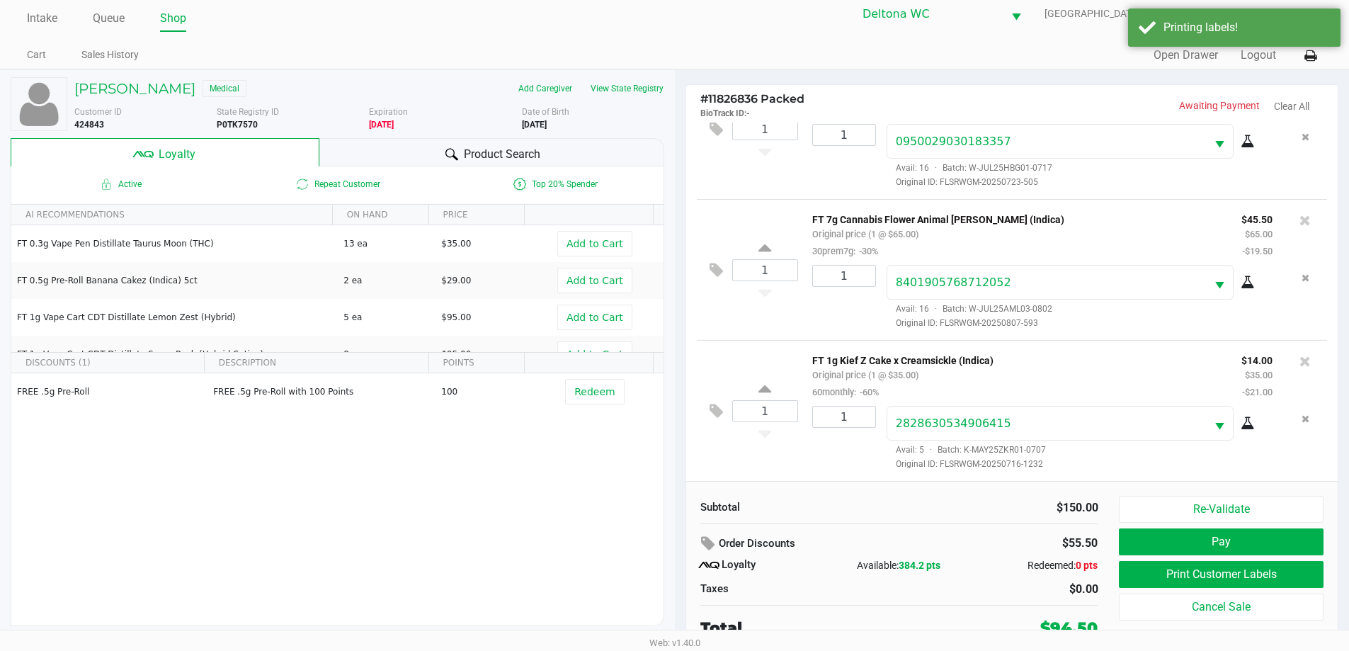
scroll to position [14, 0]
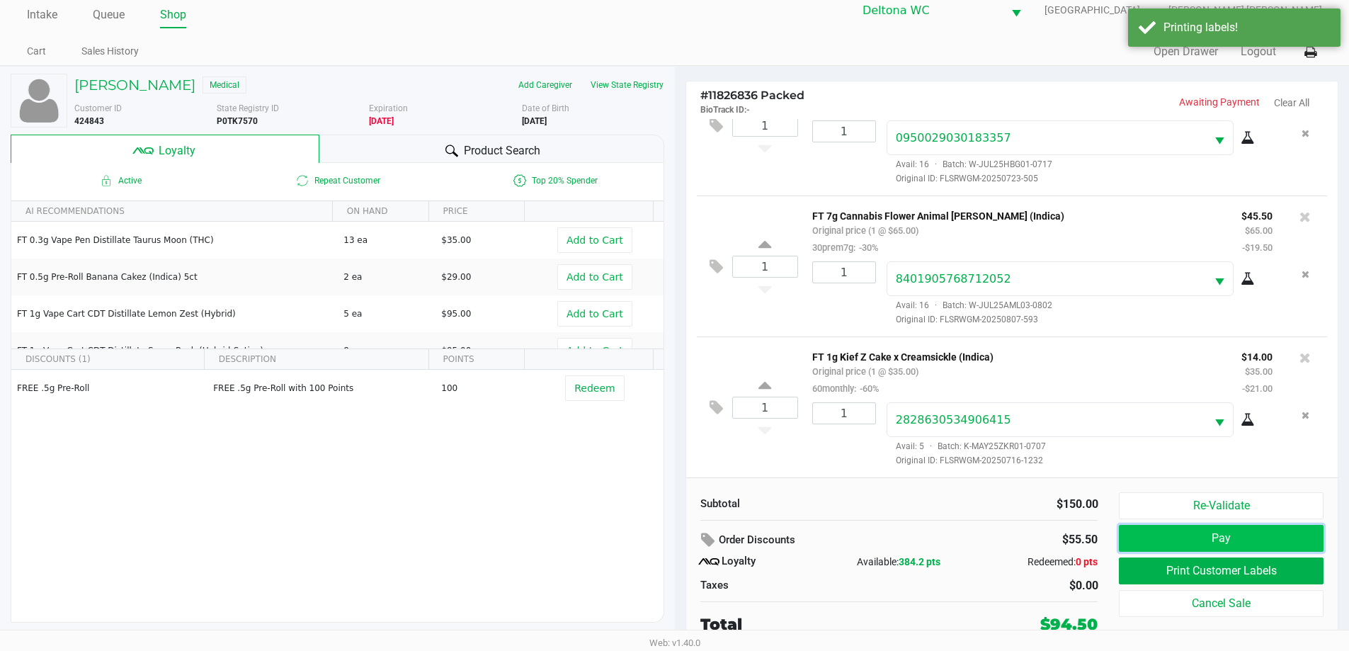
click at [1135, 537] on button "Pay" at bounding box center [1221, 538] width 204 height 27
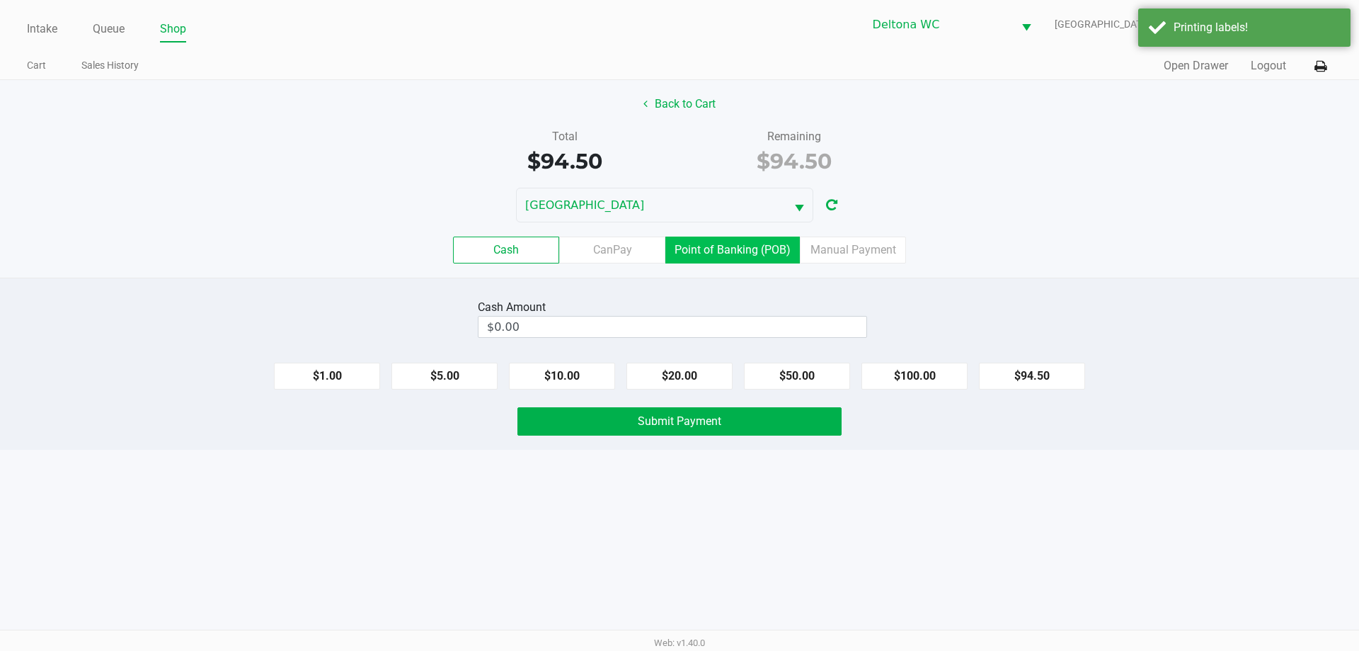
click at [738, 257] on label "Point of Banking (POB)" at bounding box center [733, 249] width 135 height 27
click at [0, 0] on 7 "Point of Banking (POB)" at bounding box center [0, 0] width 0 height 0
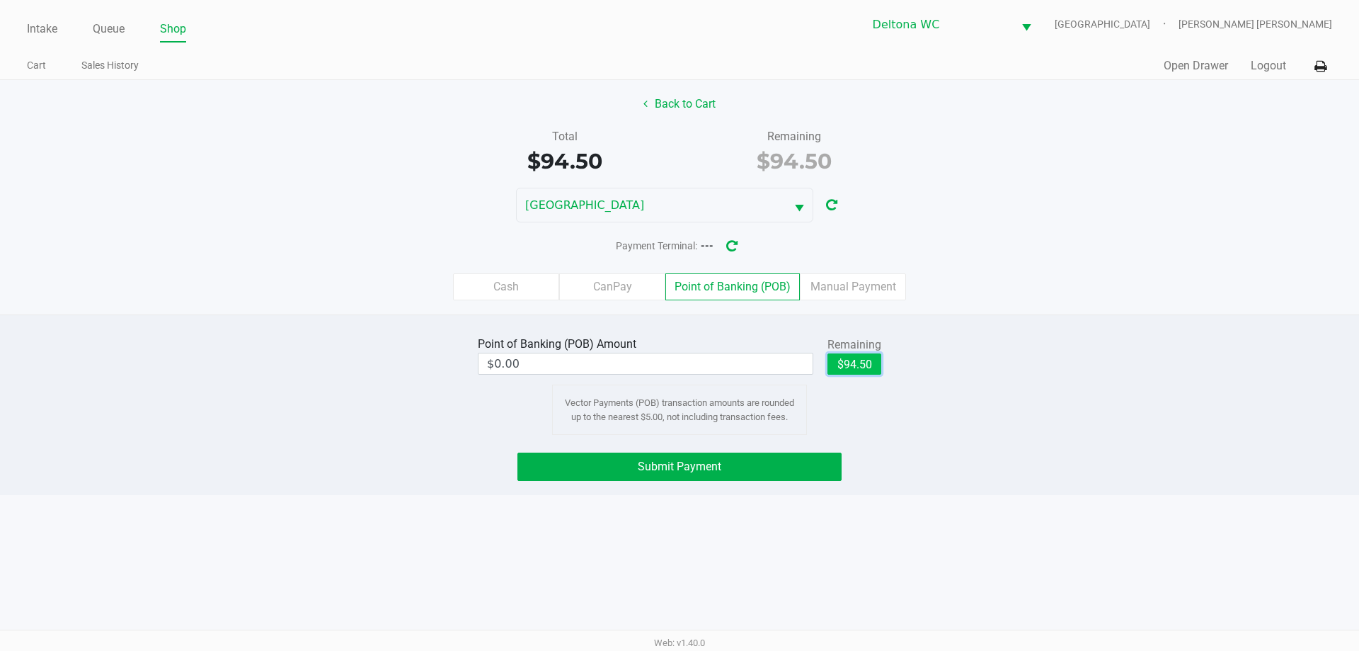
click at [862, 368] on button "$94.50" at bounding box center [855, 363] width 54 height 21
type input "$94.50"
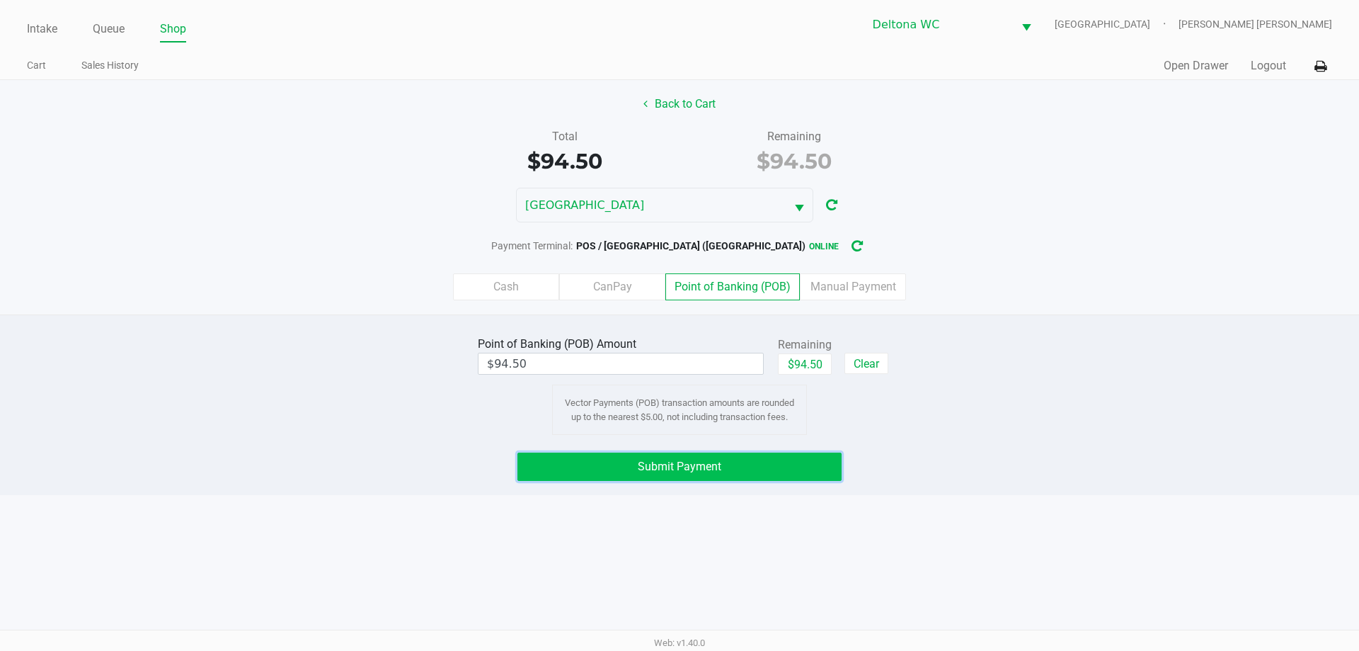
click at [763, 468] on button "Submit Payment" at bounding box center [680, 466] width 324 height 28
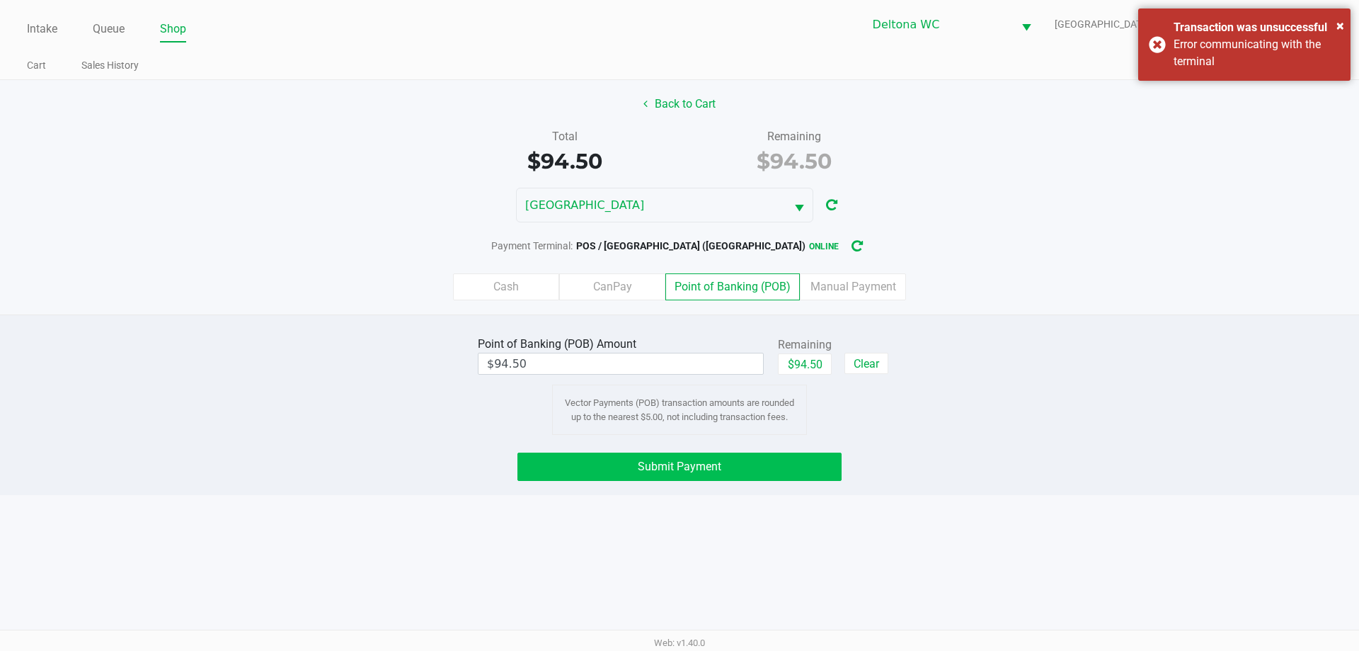
click at [723, 475] on button "Submit Payment" at bounding box center [680, 466] width 324 height 28
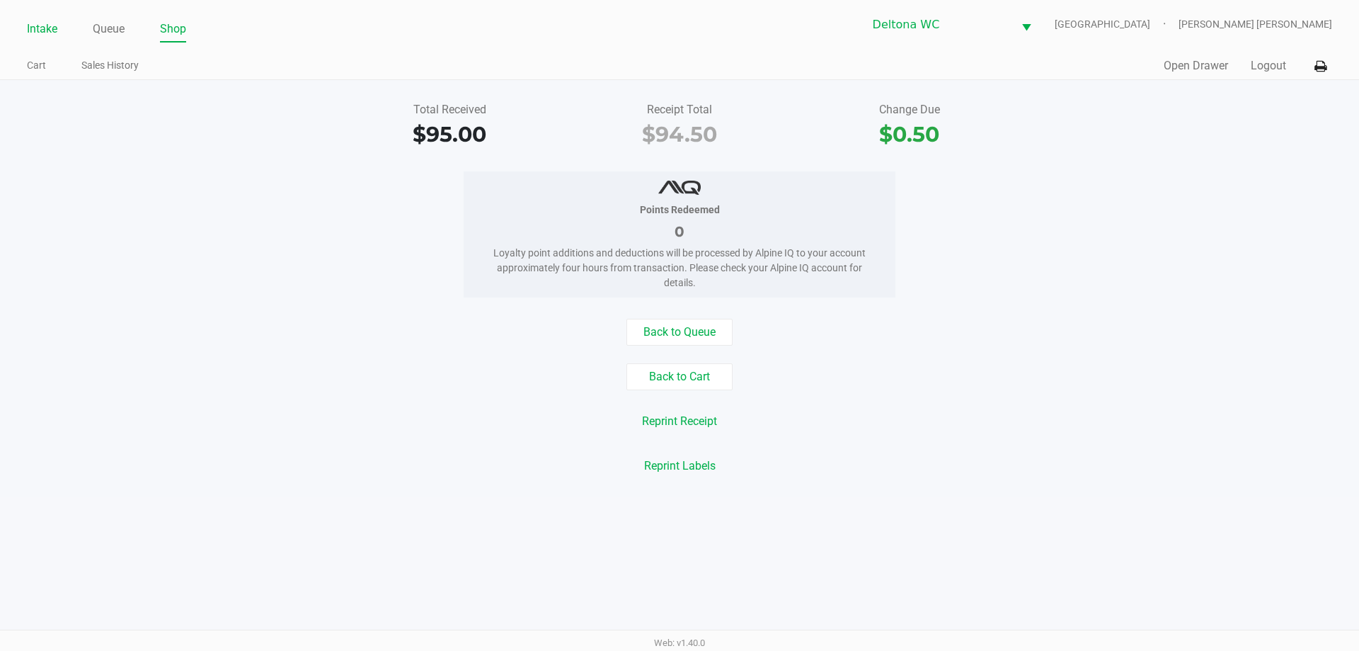
click at [31, 28] on link "Intake" at bounding box center [42, 29] width 30 height 20
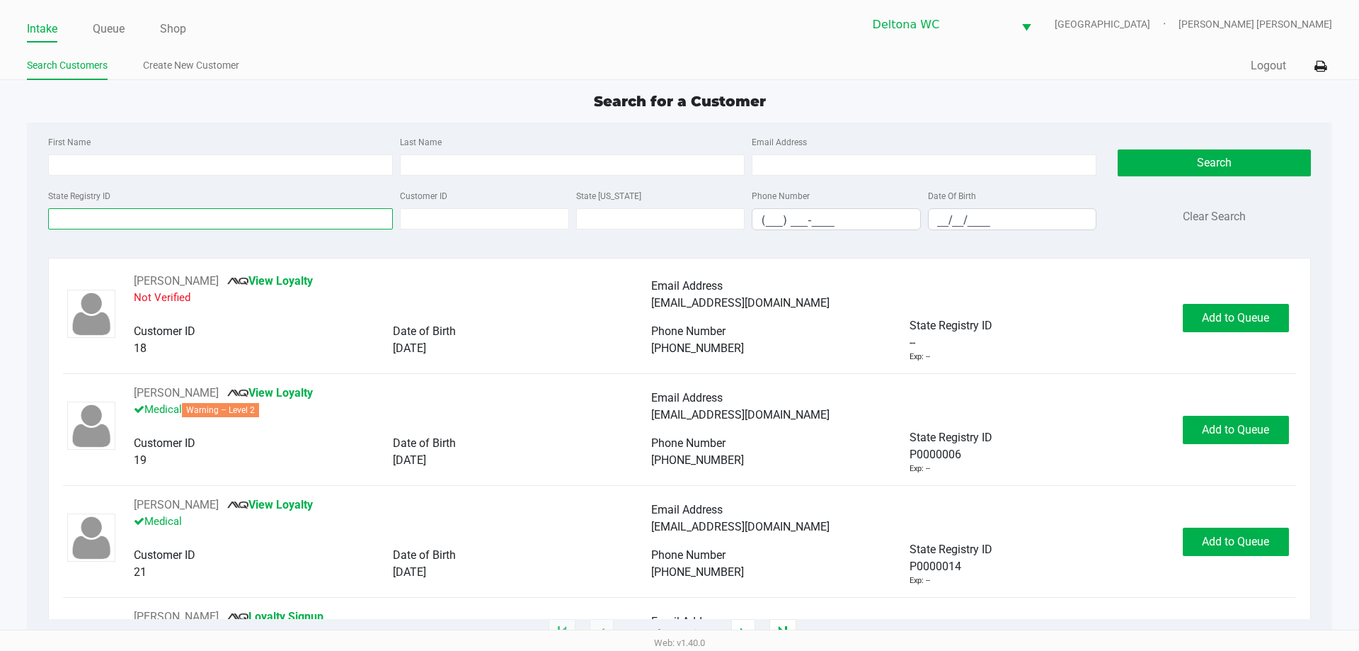
click at [177, 217] on input "State Registry ID" at bounding box center [220, 218] width 345 height 21
paste input "P8MF8364"
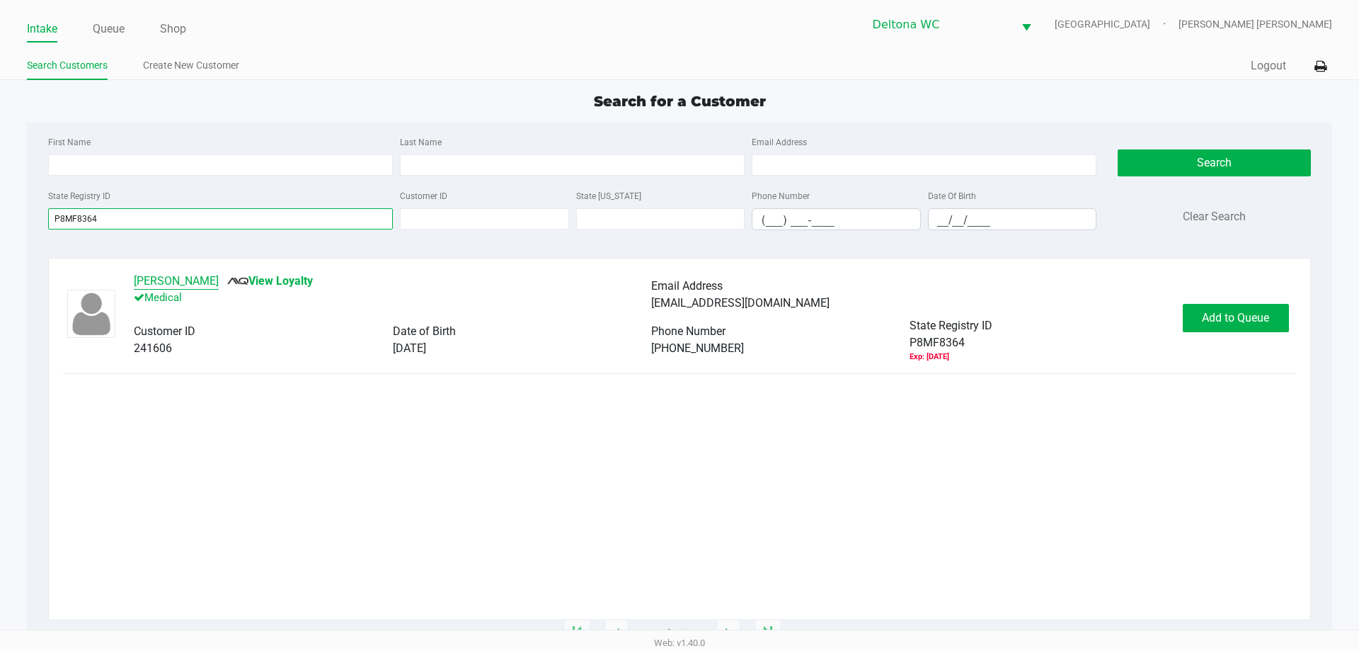
type input "P8MF8364"
click at [159, 274] on button "Casey Harr" at bounding box center [176, 281] width 85 height 17
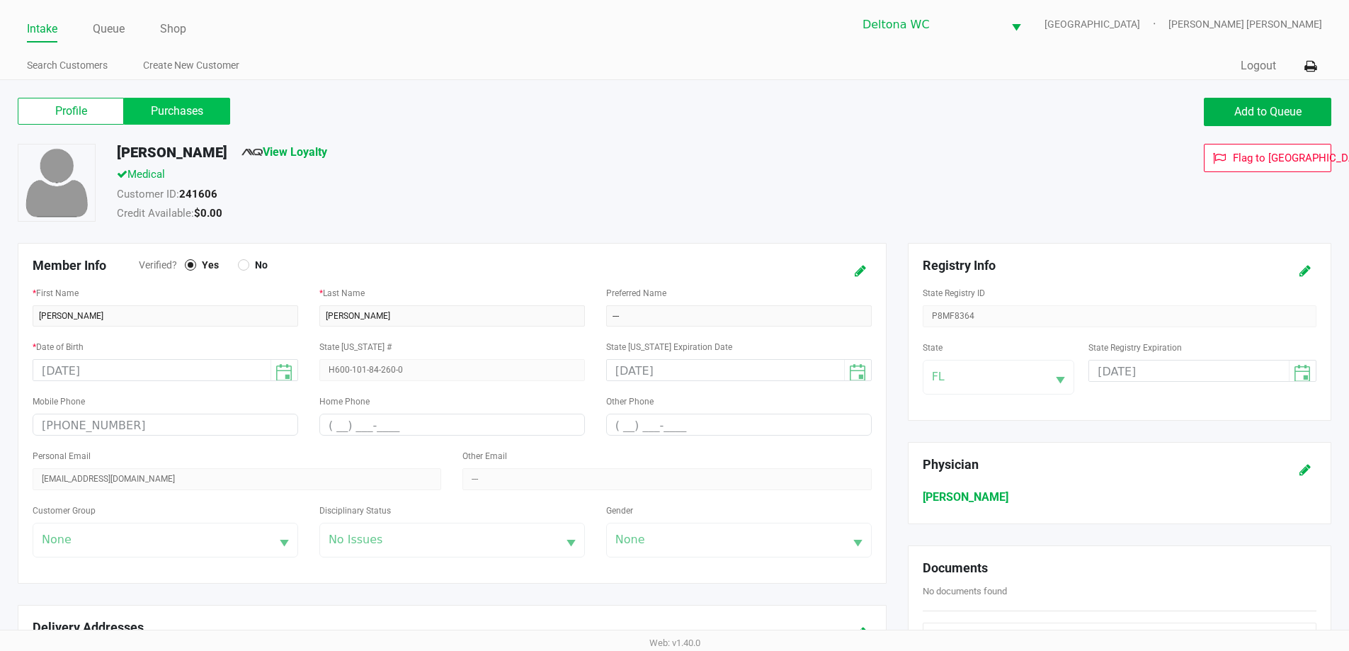
click at [169, 113] on label "Purchases" at bounding box center [177, 111] width 106 height 27
click at [0, 0] on 1 "Purchases" at bounding box center [0, 0] width 0 height 0
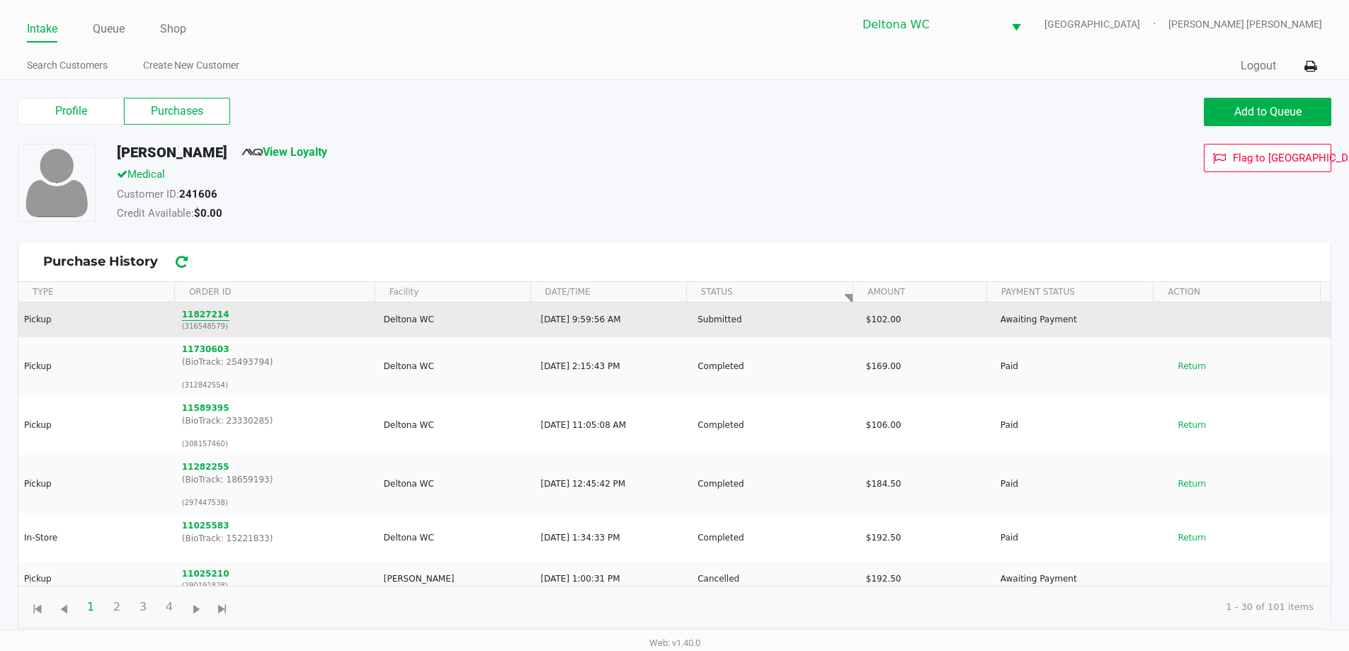
click at [204, 317] on button "11827214" at bounding box center [205, 314] width 47 height 13
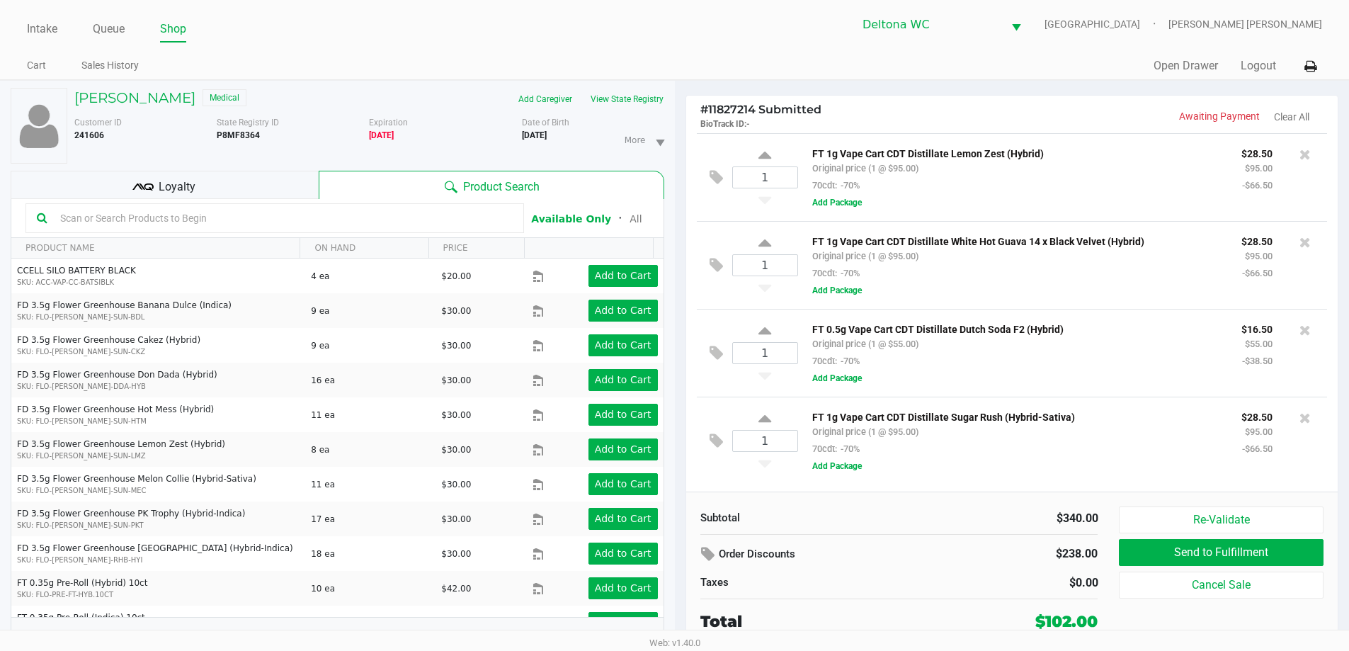
scroll to position [15, 0]
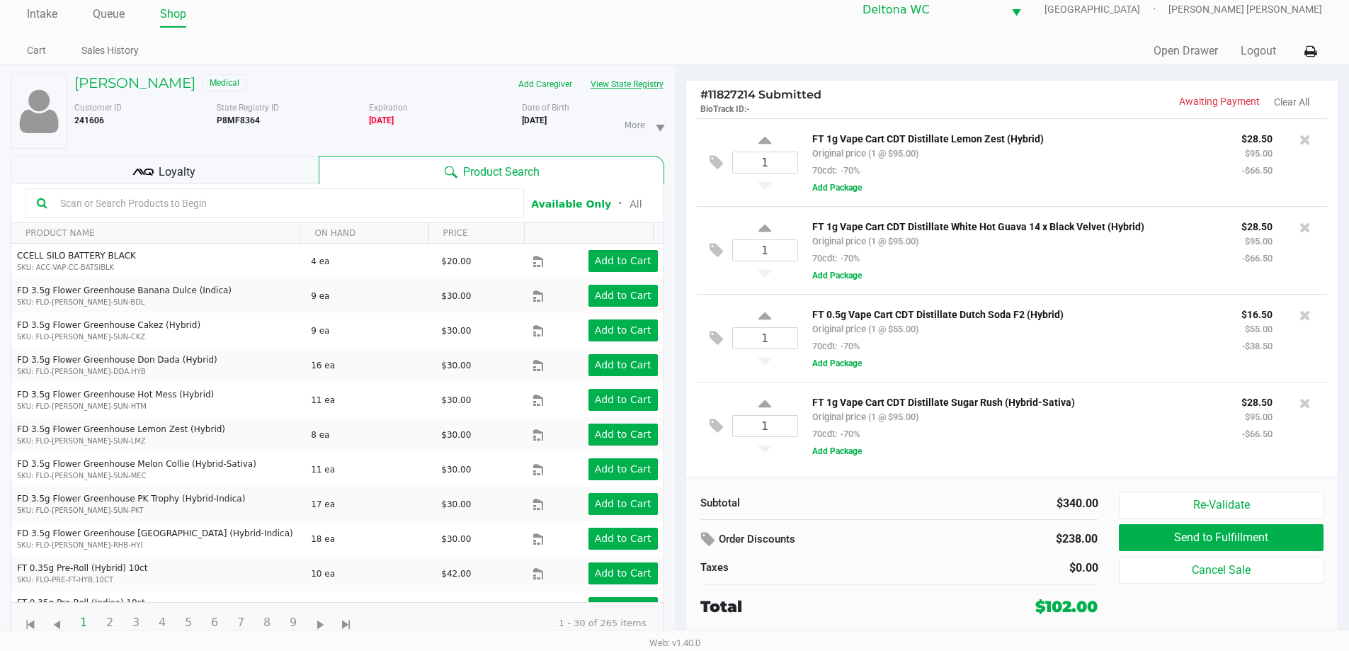
click at [632, 82] on button "View State Registry" at bounding box center [622, 84] width 83 height 23
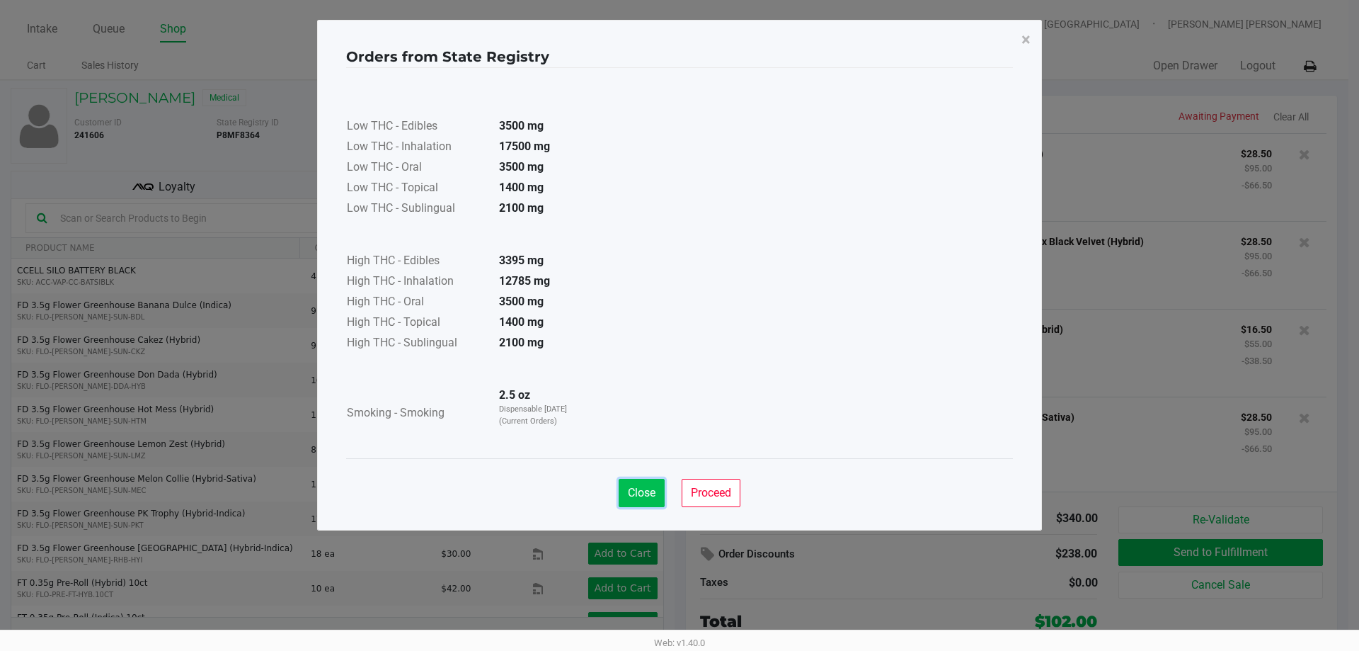
click at [643, 497] on span "Close" at bounding box center [642, 492] width 28 height 13
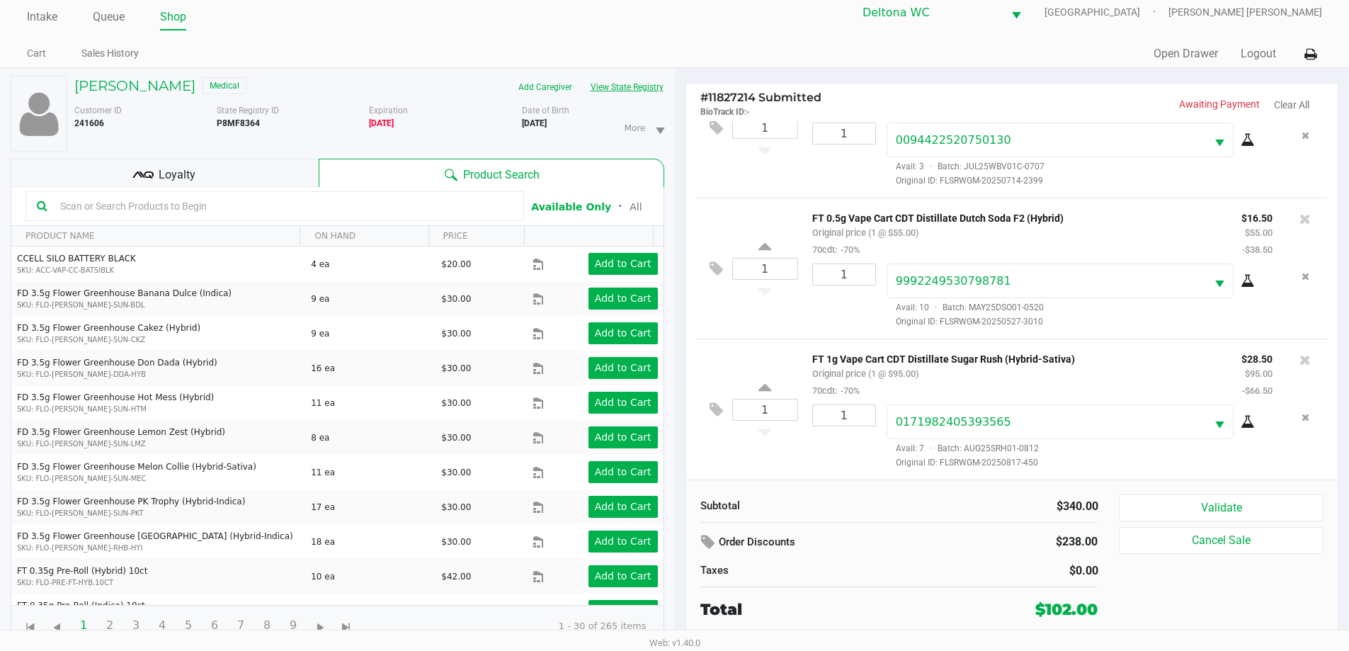
scroll to position [15, 0]
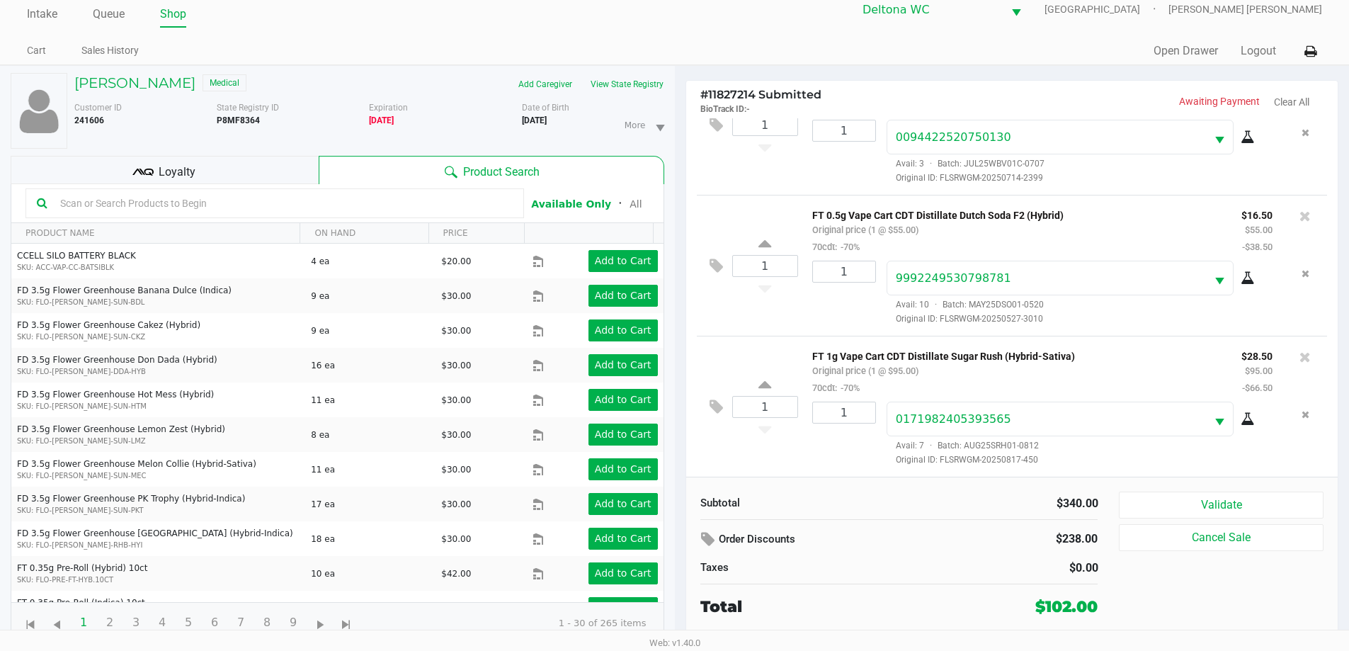
click at [236, 157] on div "Loyalty" at bounding box center [165, 170] width 308 height 28
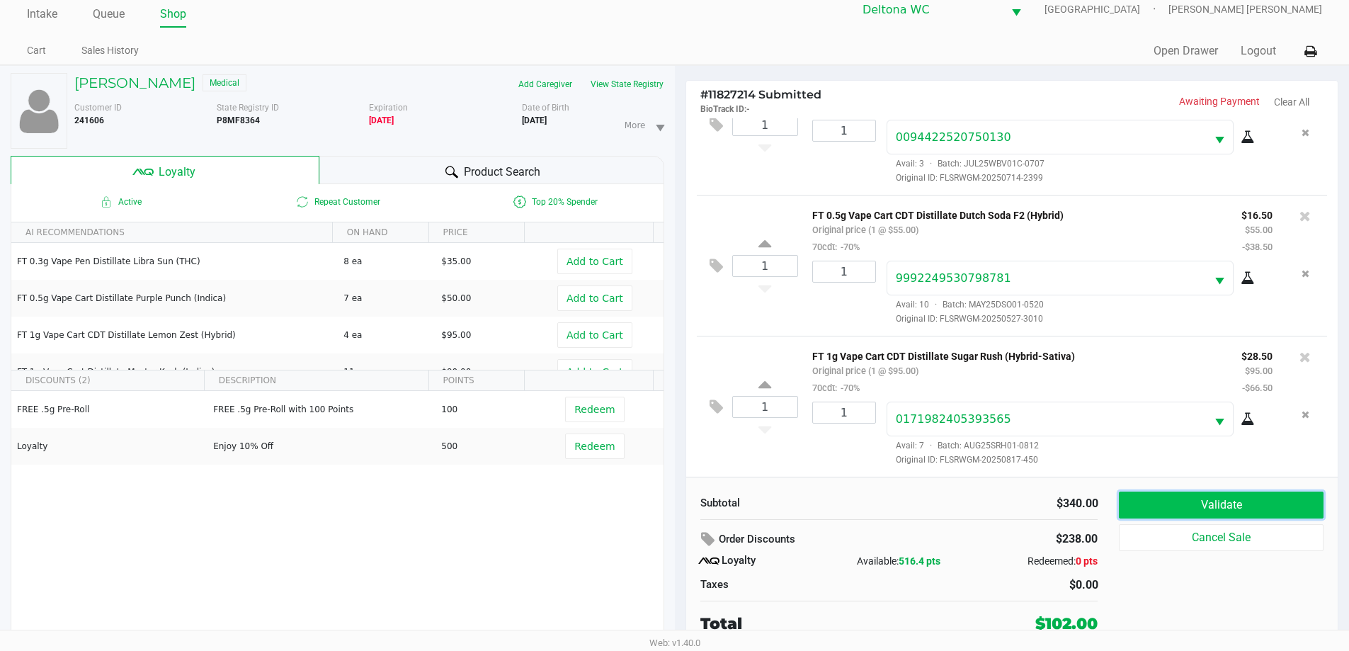
click at [1181, 515] on button "Validate" at bounding box center [1221, 504] width 204 height 27
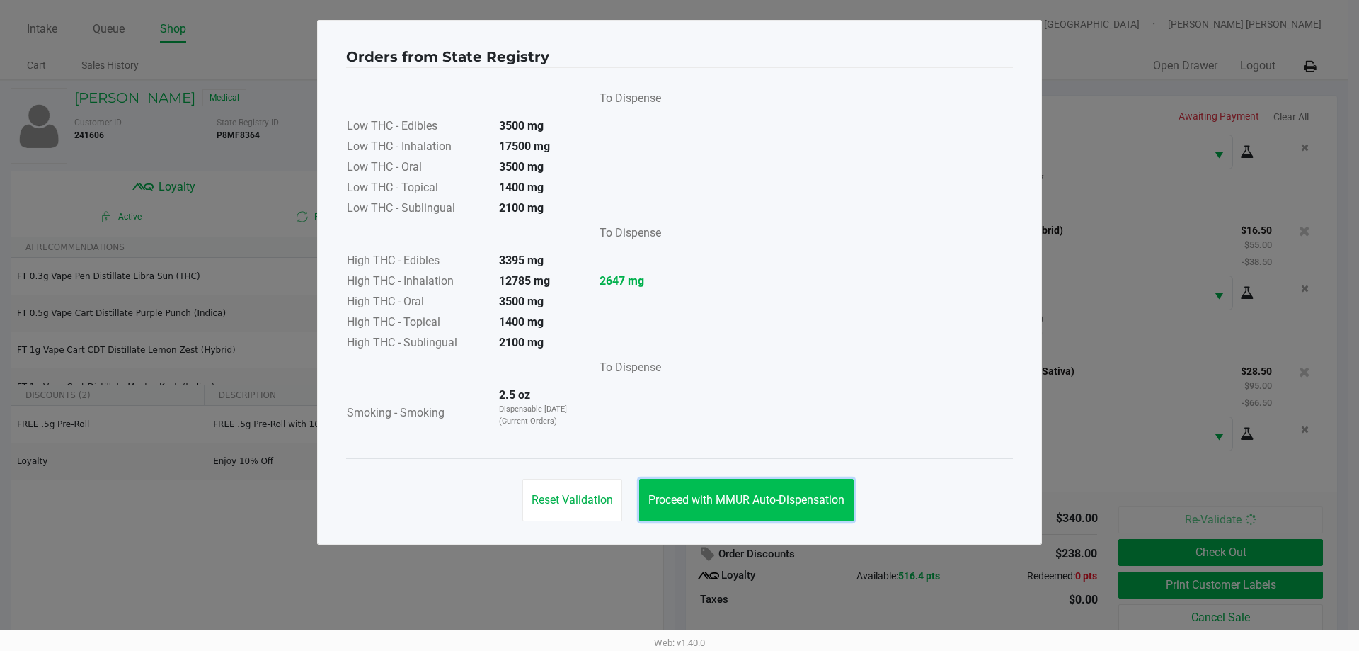
click at [792, 499] on span "Proceed with MMUR Auto-Dispensation" at bounding box center [747, 499] width 196 height 13
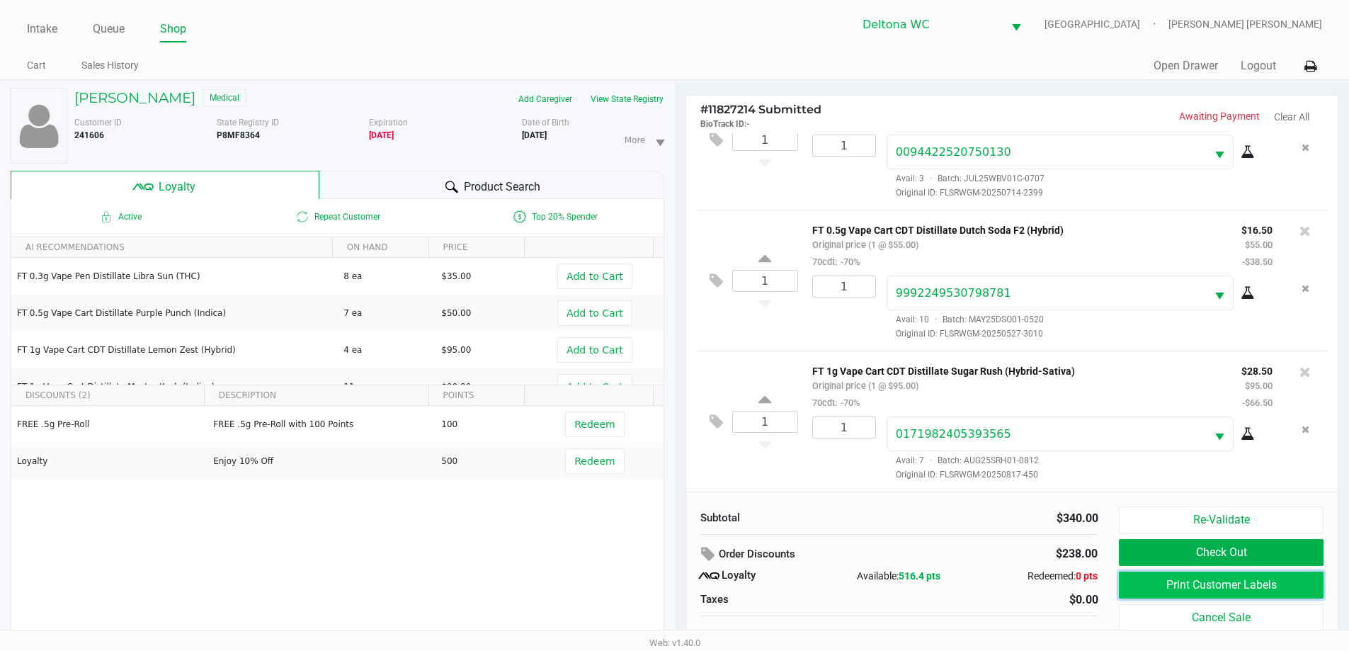
click at [1139, 576] on button "Print Customer Labels" at bounding box center [1221, 584] width 204 height 27
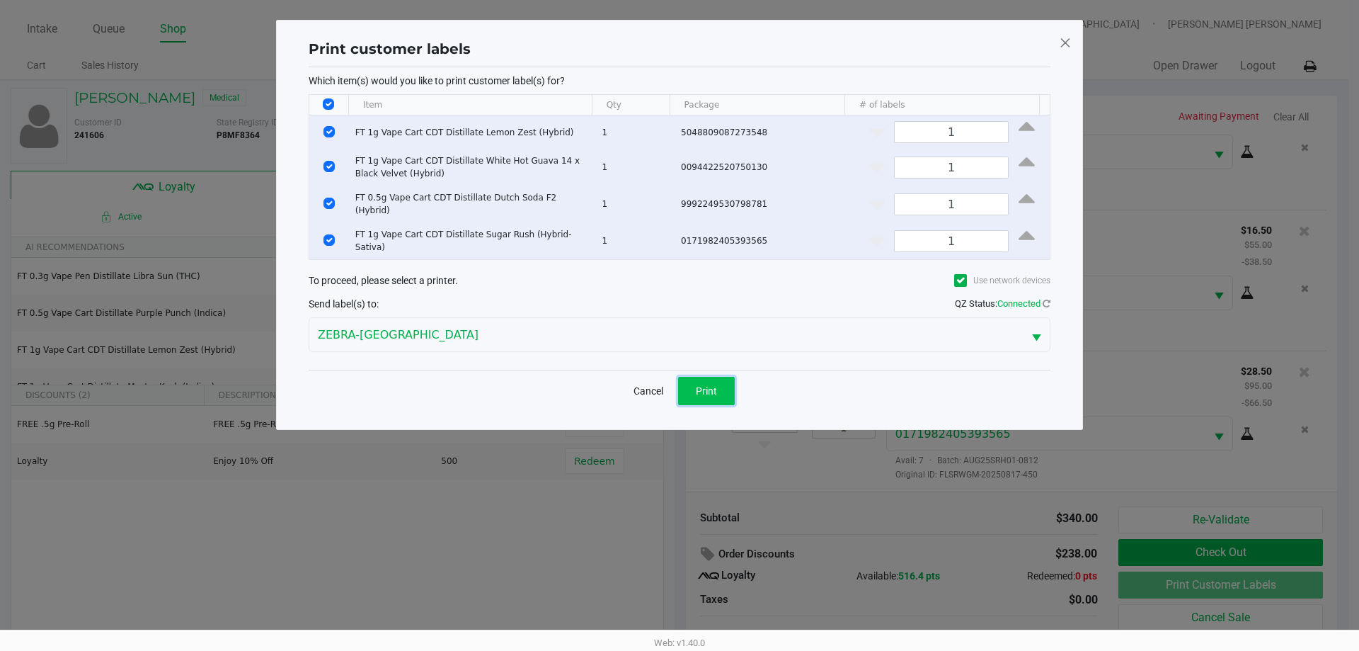
click at [724, 377] on button "Print" at bounding box center [706, 391] width 57 height 28
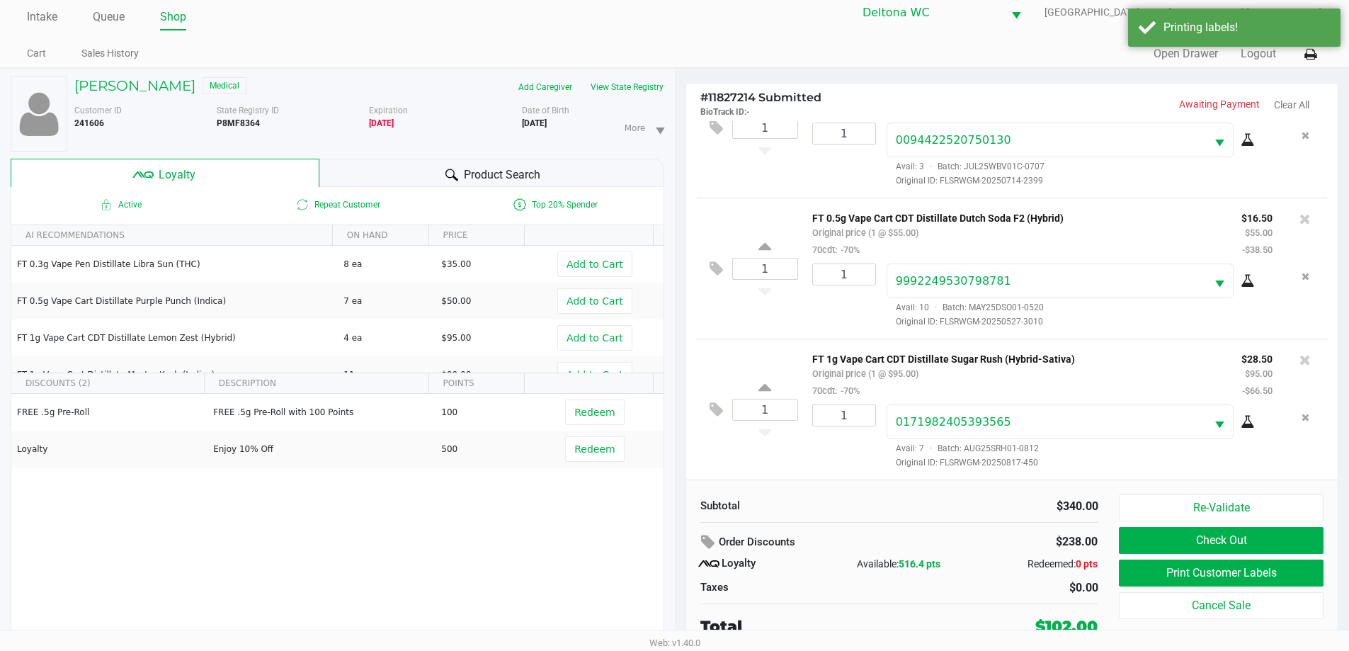
scroll to position [15, 0]
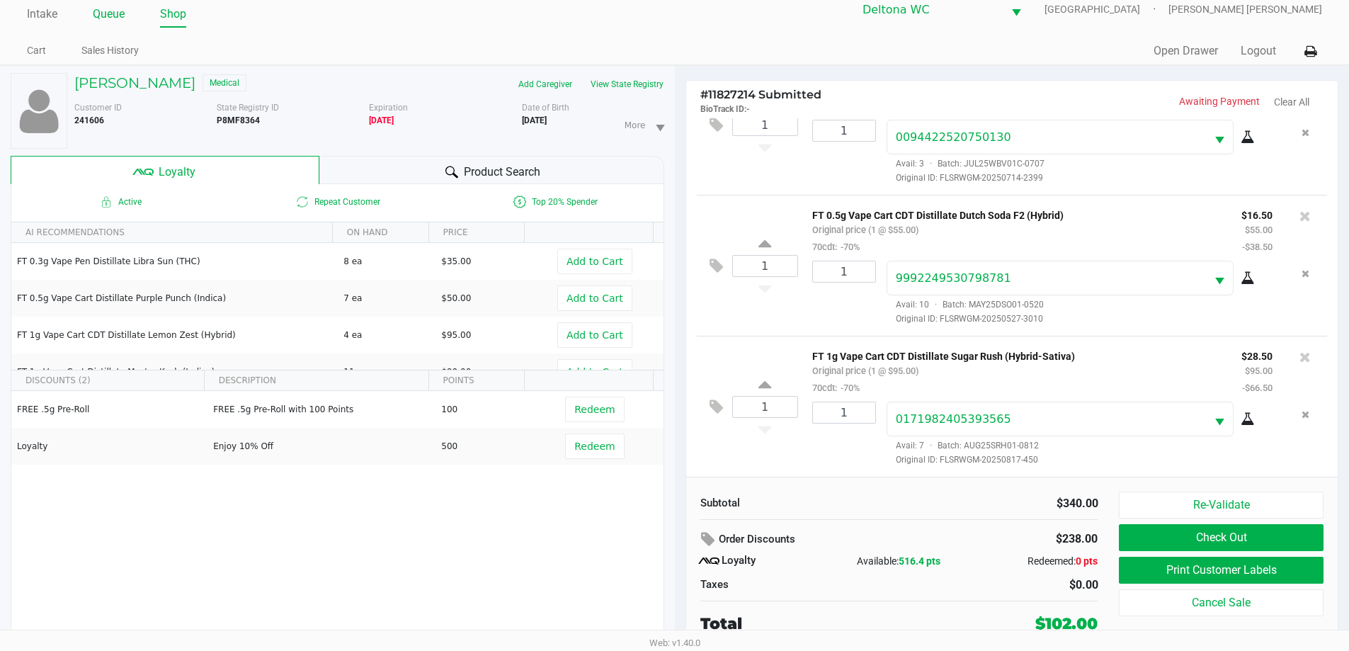
click at [113, 17] on link "Queue" at bounding box center [109, 14] width 32 height 20
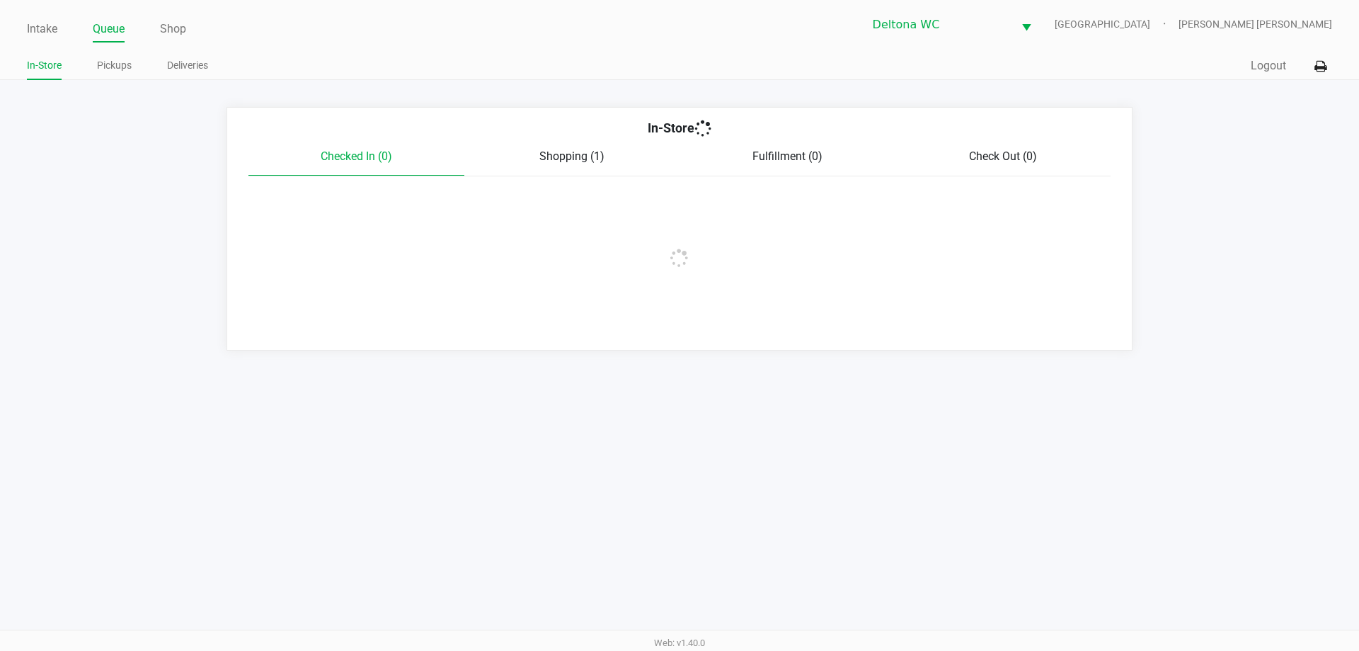
click at [115, 45] on div "Intake Queue Shop Deltona WC LESOTHO Ashley Smith Terry In-Store Pickups Delive…" at bounding box center [679, 40] width 1359 height 80
click at [120, 65] on link "Pickups" at bounding box center [114, 66] width 35 height 18
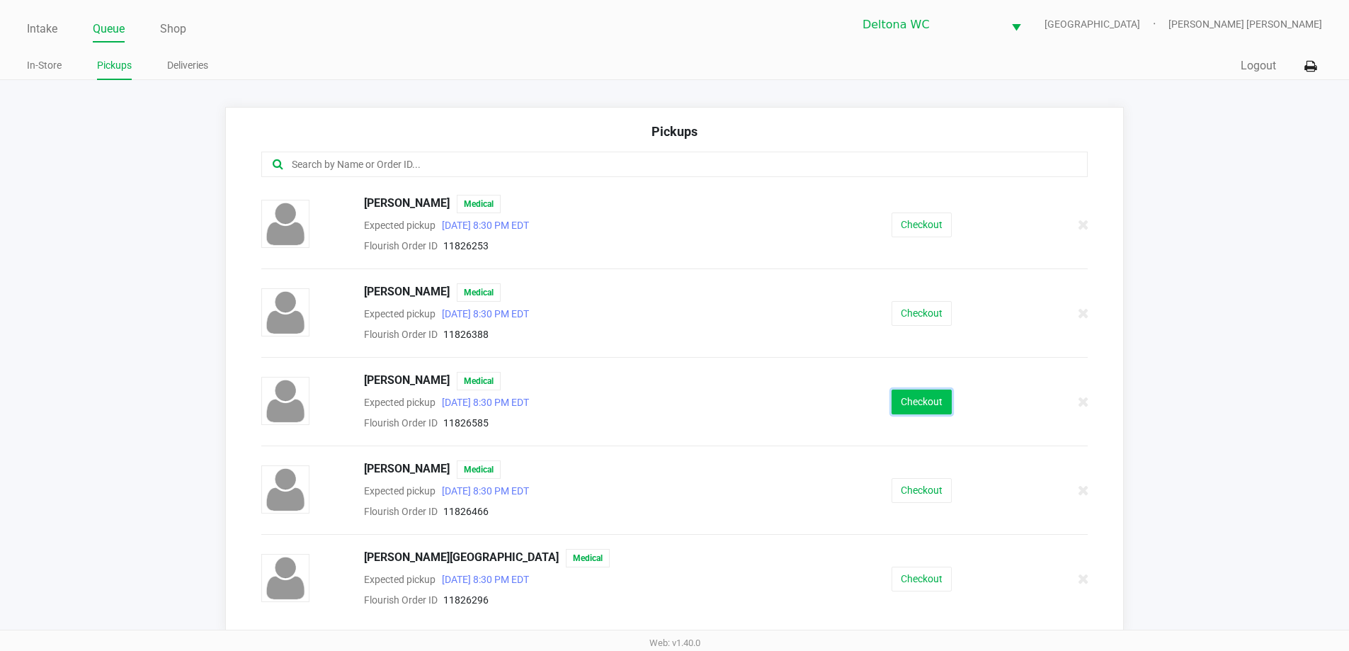
click at [912, 396] on button "Checkout" at bounding box center [921, 401] width 60 height 25
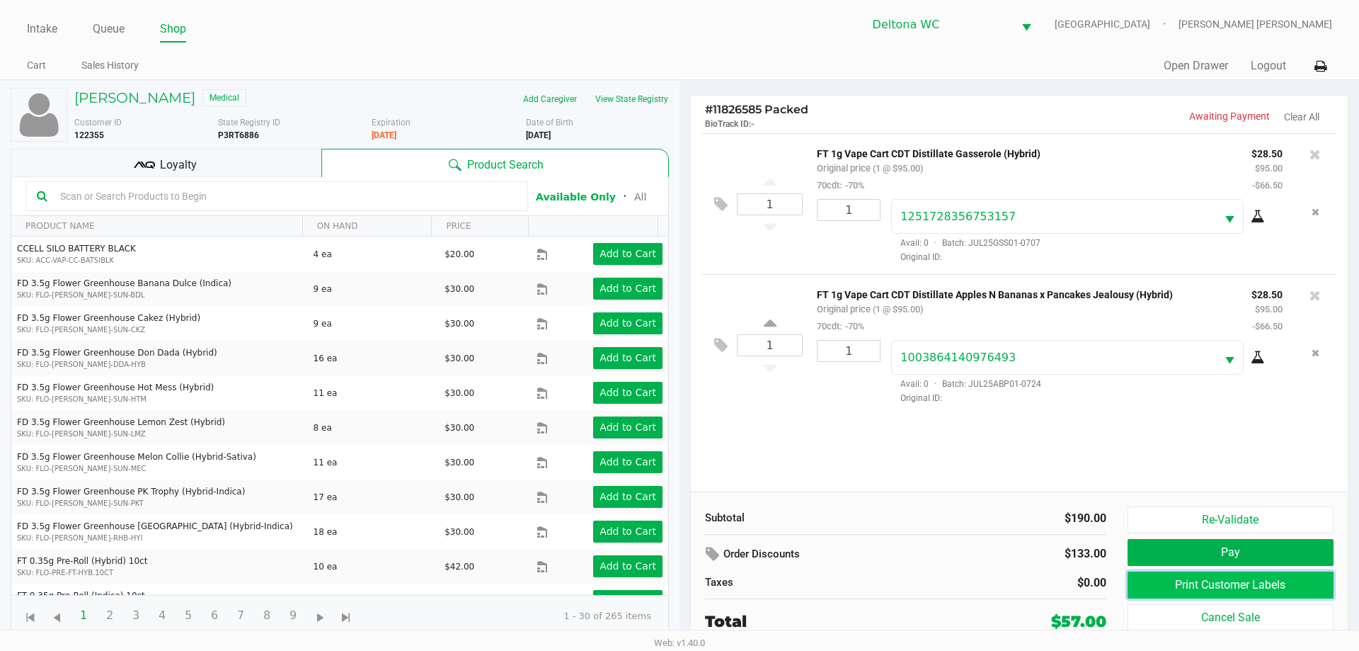
click at [1188, 589] on button "Print Customer Labels" at bounding box center [1231, 584] width 206 height 27
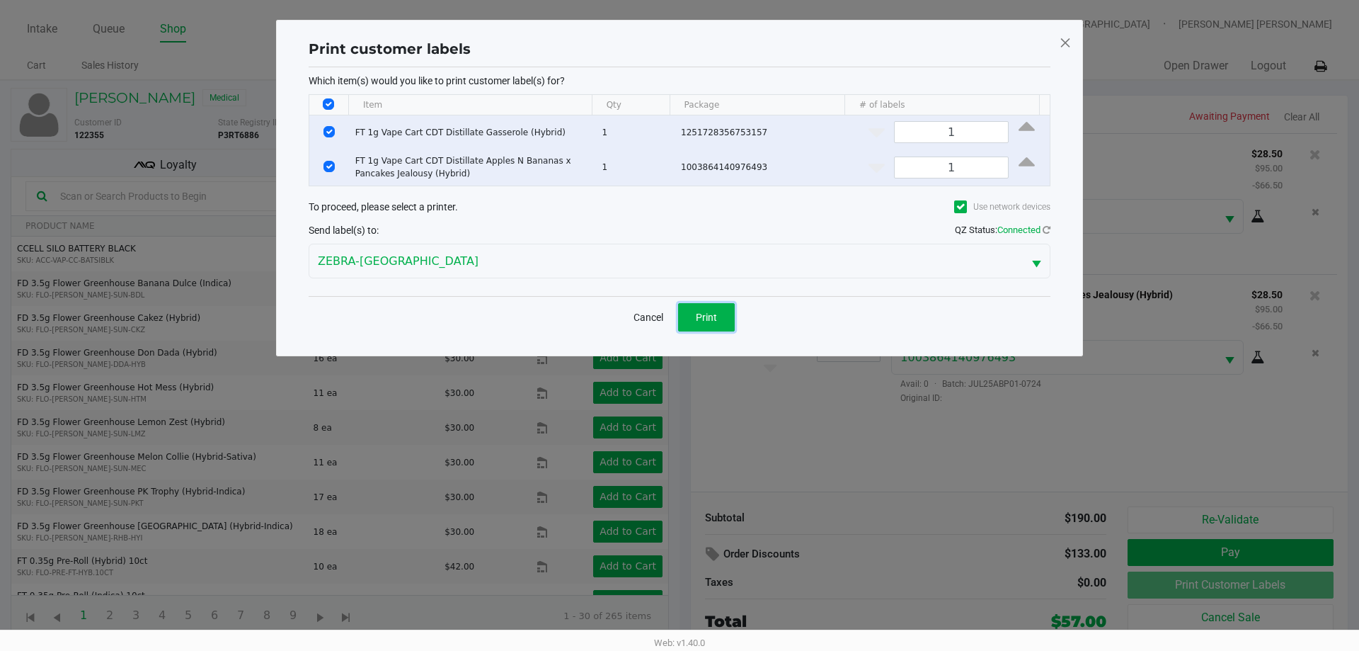
click at [712, 320] on span "Print" at bounding box center [706, 317] width 21 height 11
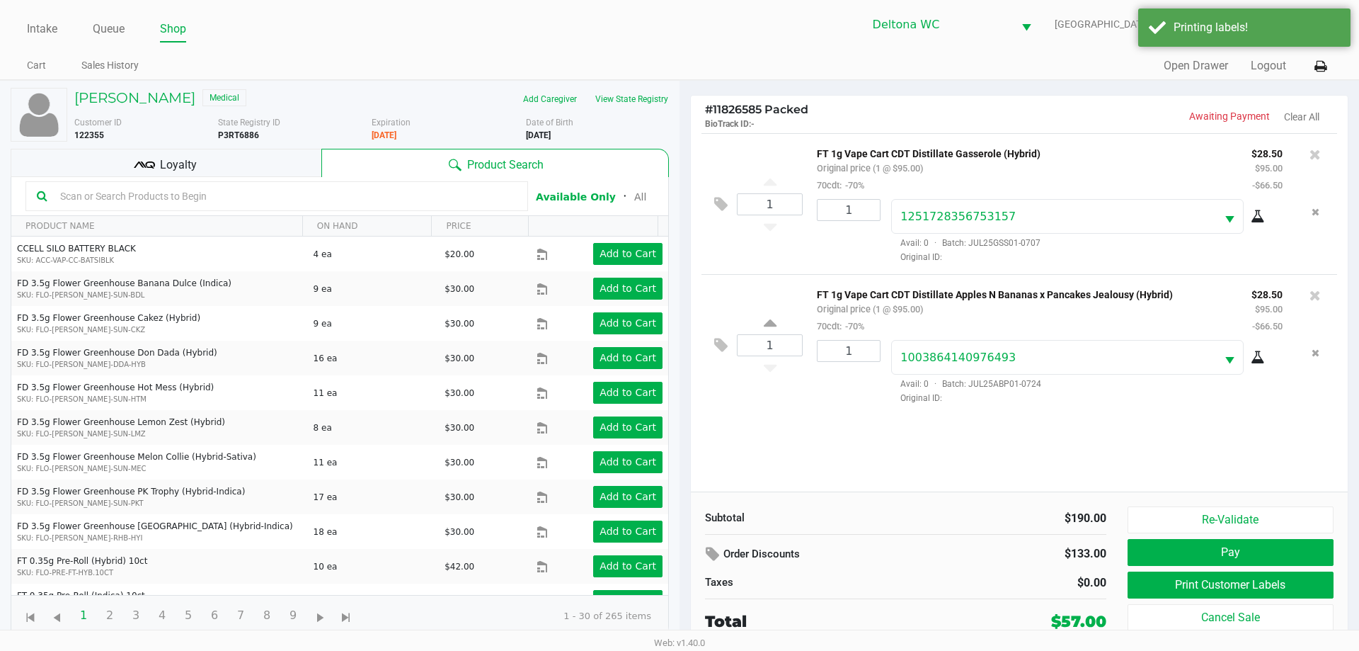
click at [261, 172] on div "Loyalty" at bounding box center [166, 163] width 311 height 28
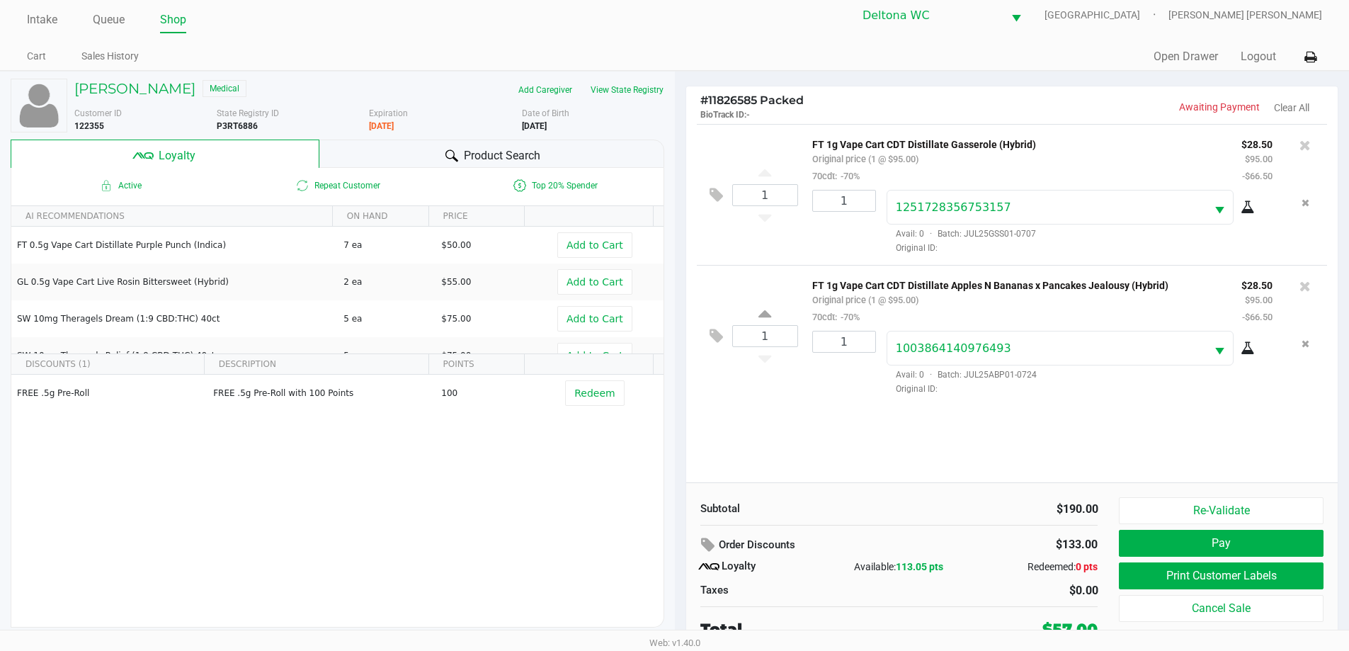
scroll to position [14, 0]
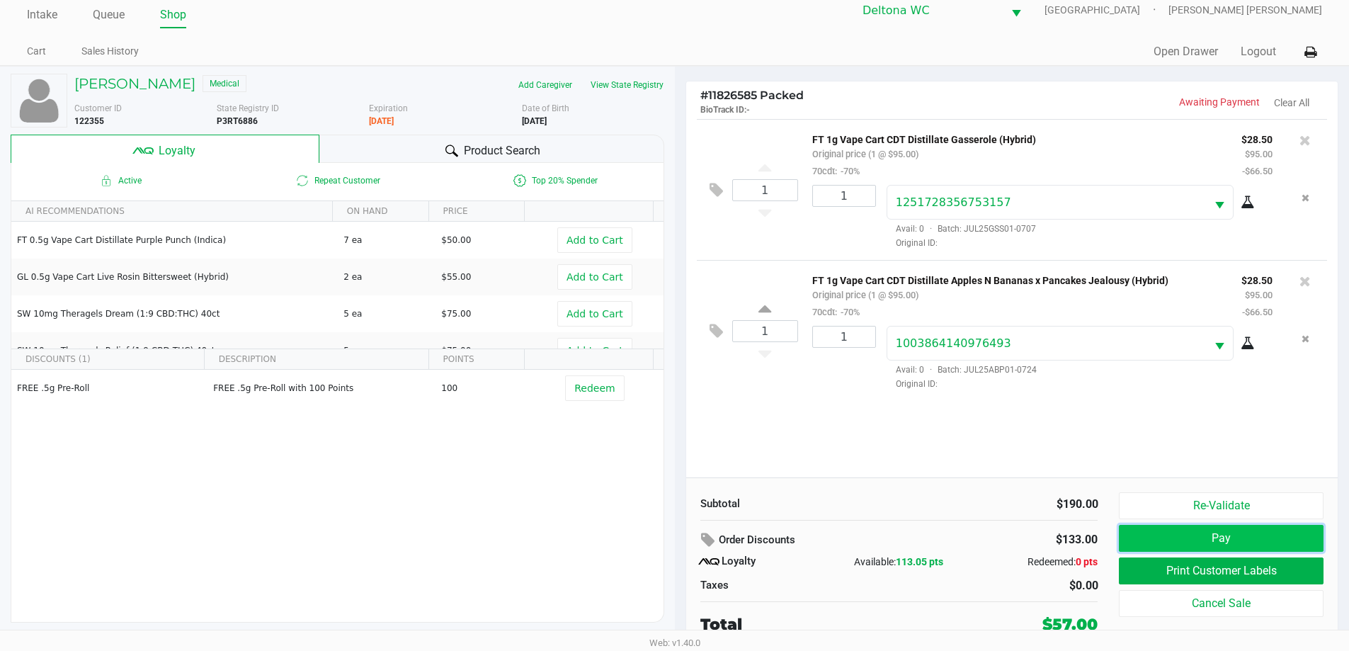
click at [1135, 534] on button "Pay" at bounding box center [1221, 538] width 204 height 27
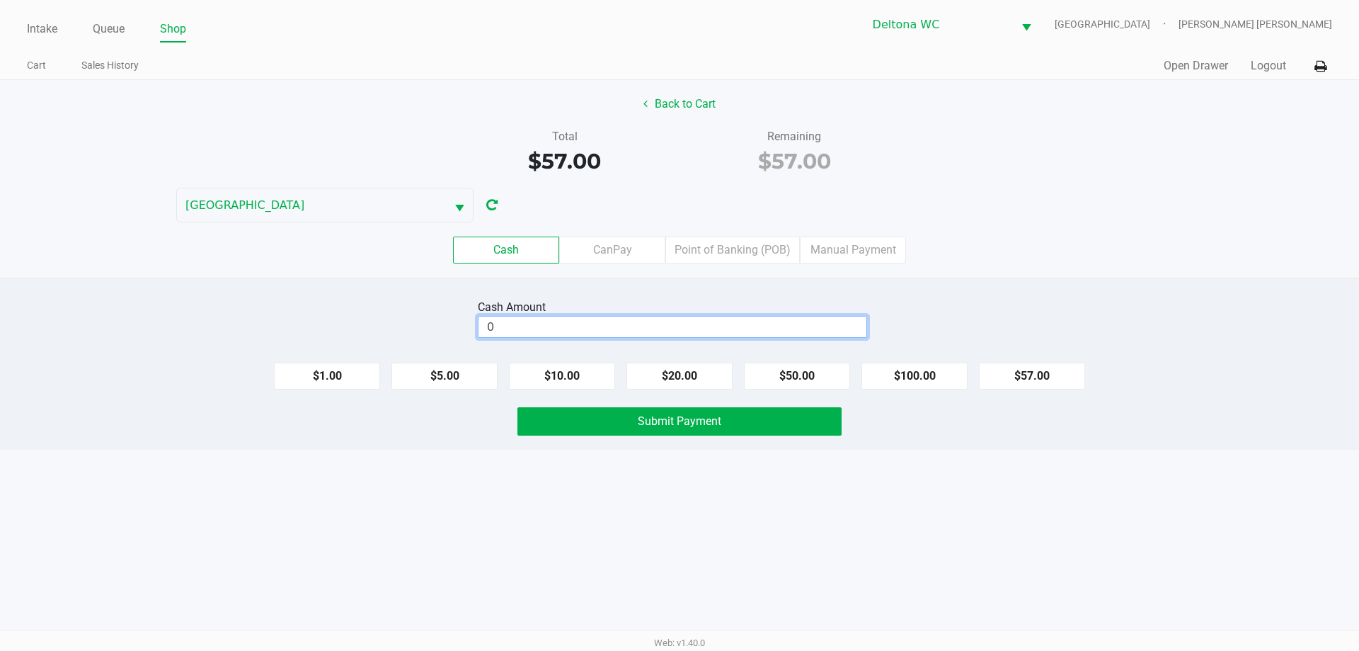
click at [750, 329] on input "0" at bounding box center [673, 326] width 388 height 21
click at [721, 425] on span "Submit Payment" at bounding box center [680, 420] width 84 height 13
type input "$60.00"
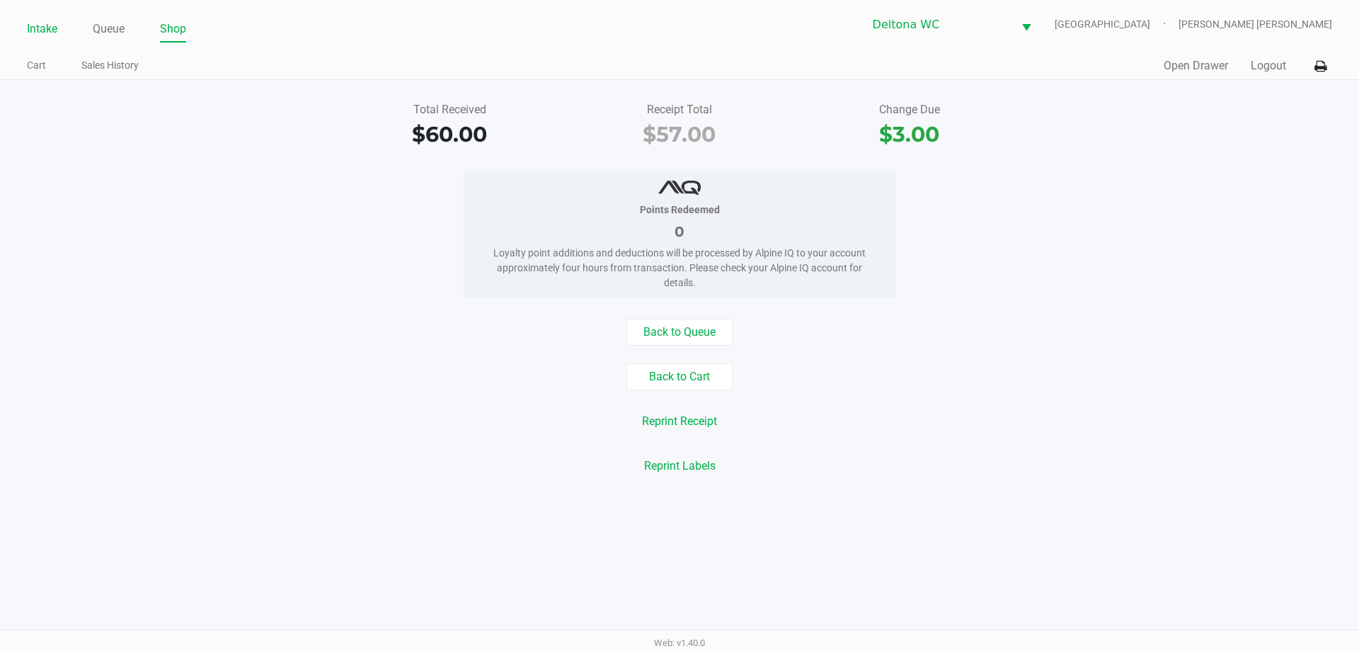
click at [45, 18] on li "Intake" at bounding box center [42, 30] width 30 height 25
click at [47, 24] on link "Intake" at bounding box center [42, 29] width 30 height 20
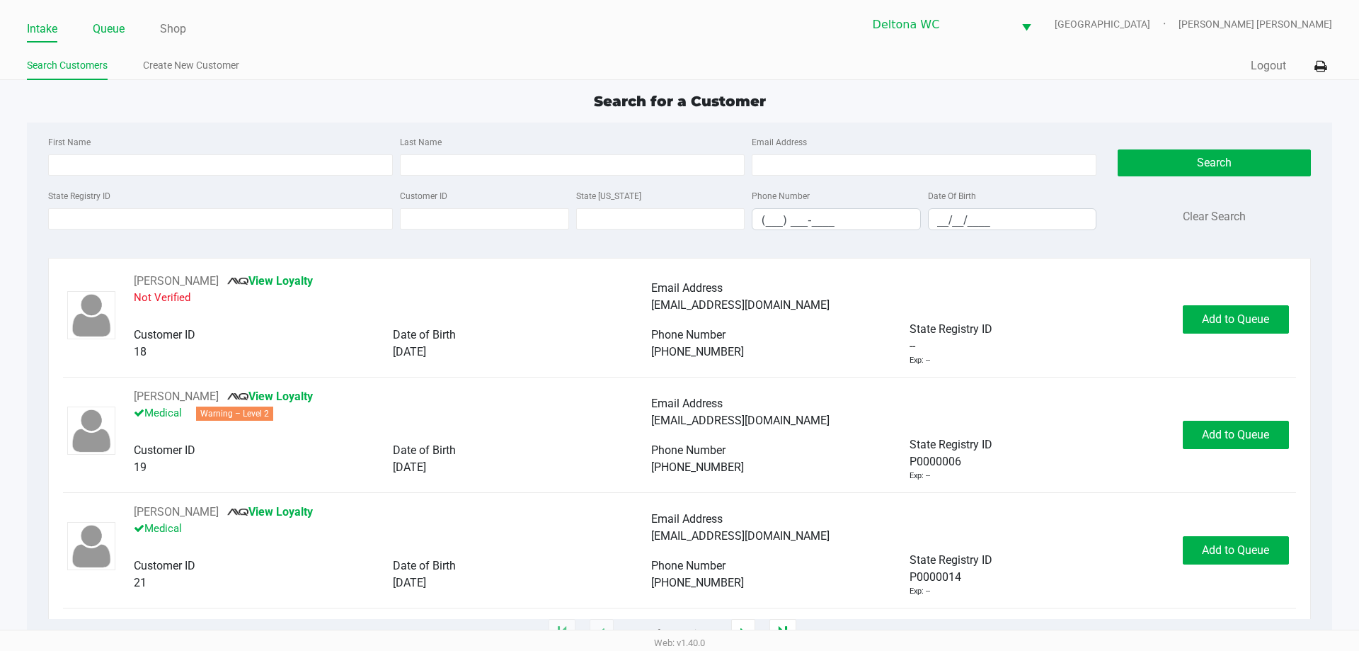
click at [118, 25] on link "Queue" at bounding box center [109, 29] width 32 height 20
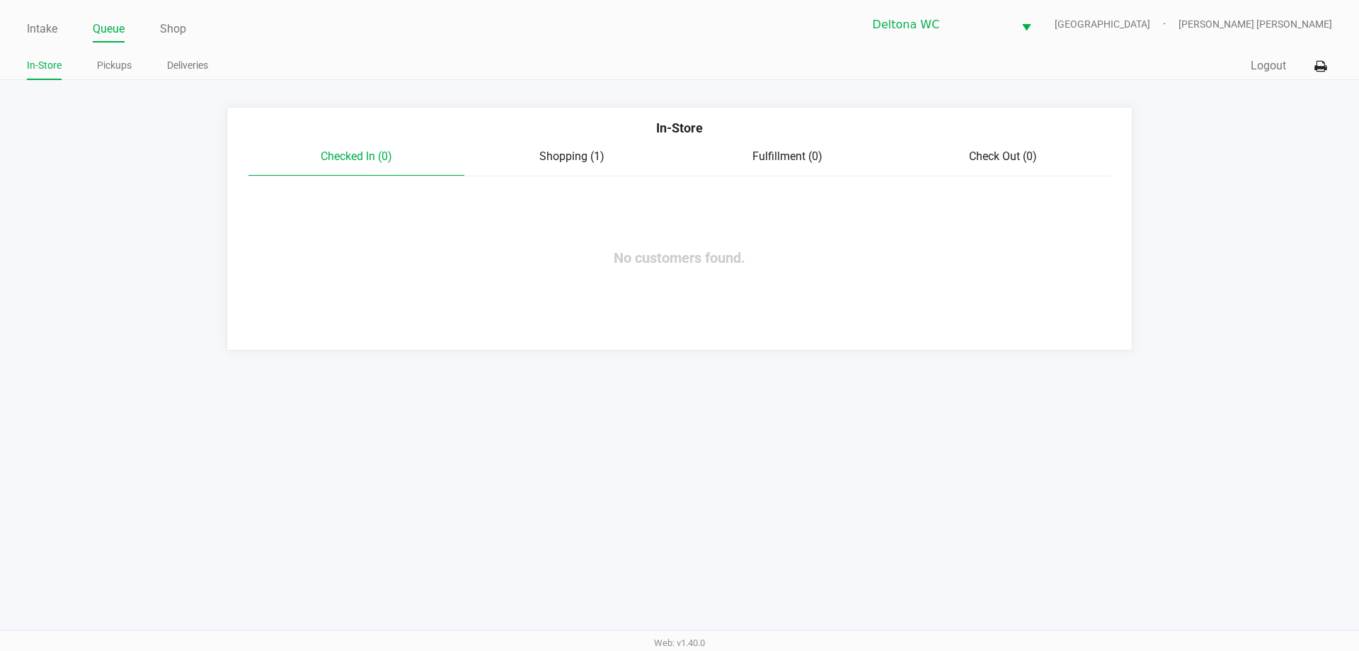
click at [120, 67] on link "Pickups" at bounding box center [114, 66] width 35 height 18
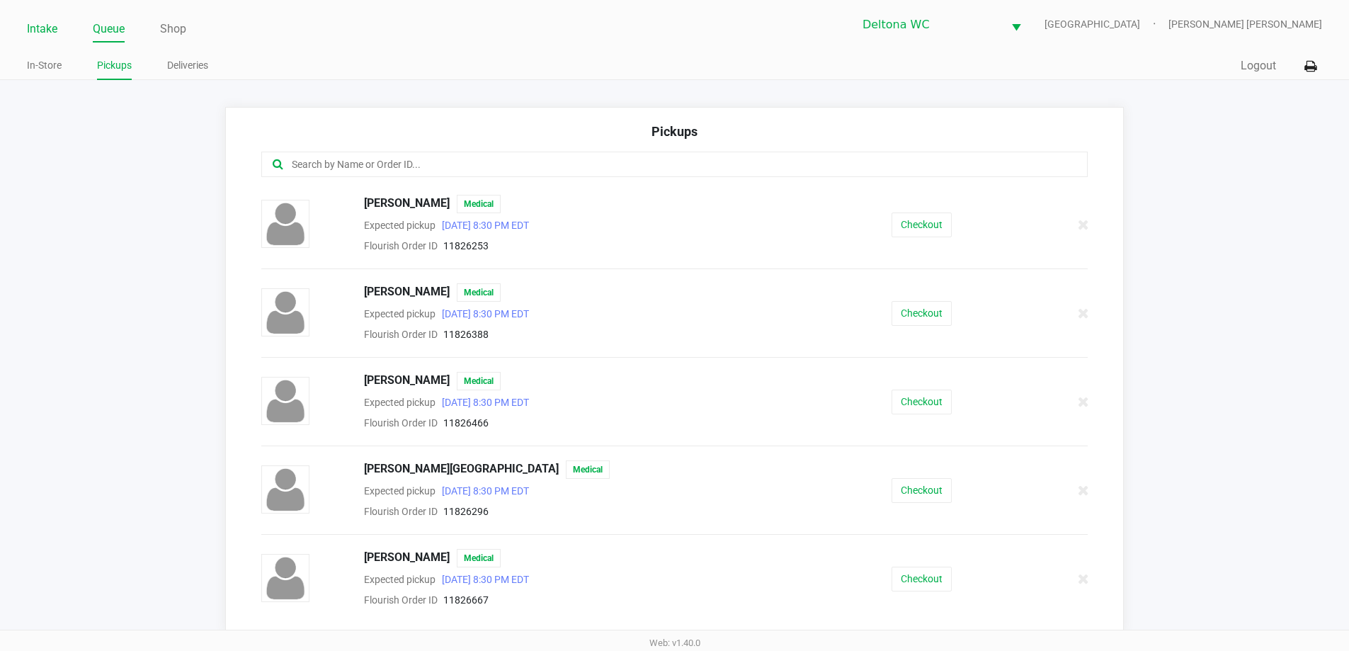
click at [30, 28] on link "Intake" at bounding box center [42, 29] width 30 height 20
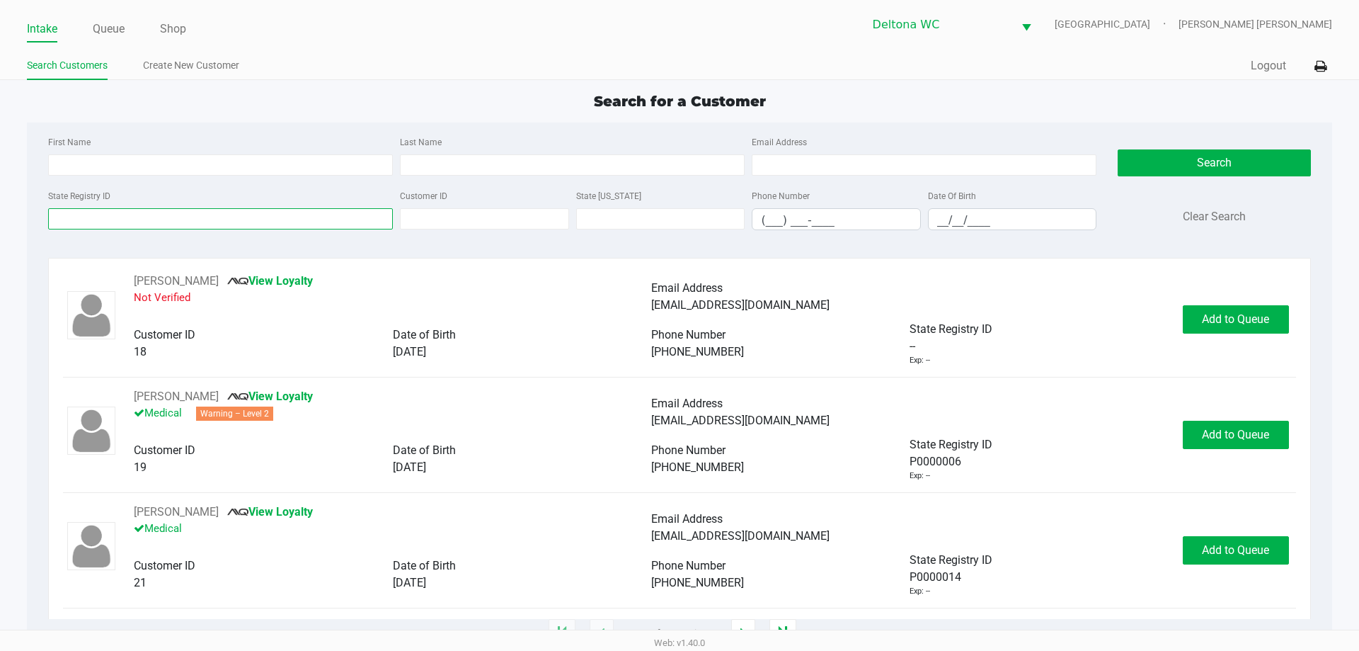
click at [153, 221] on input "State Registry ID" at bounding box center [220, 218] width 345 height 21
paste input "P8MF8364"
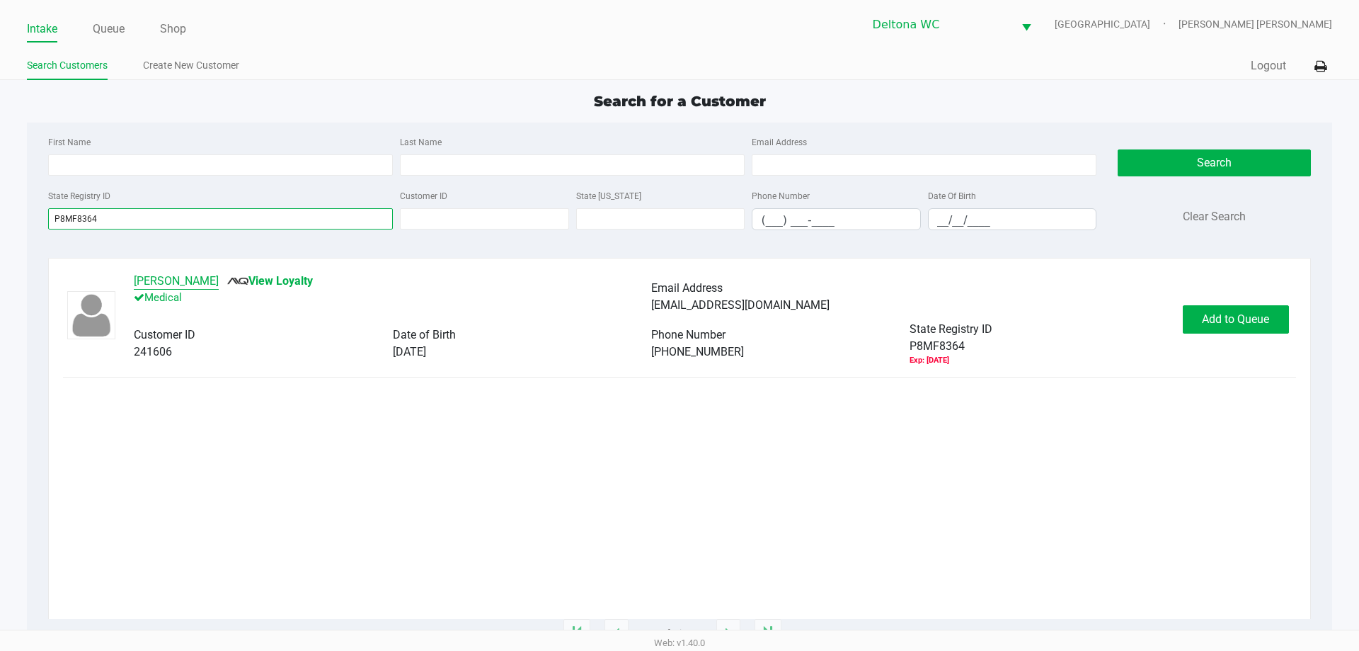
type input "P8MF8364"
click at [172, 279] on button "Casey Harr" at bounding box center [176, 281] width 85 height 17
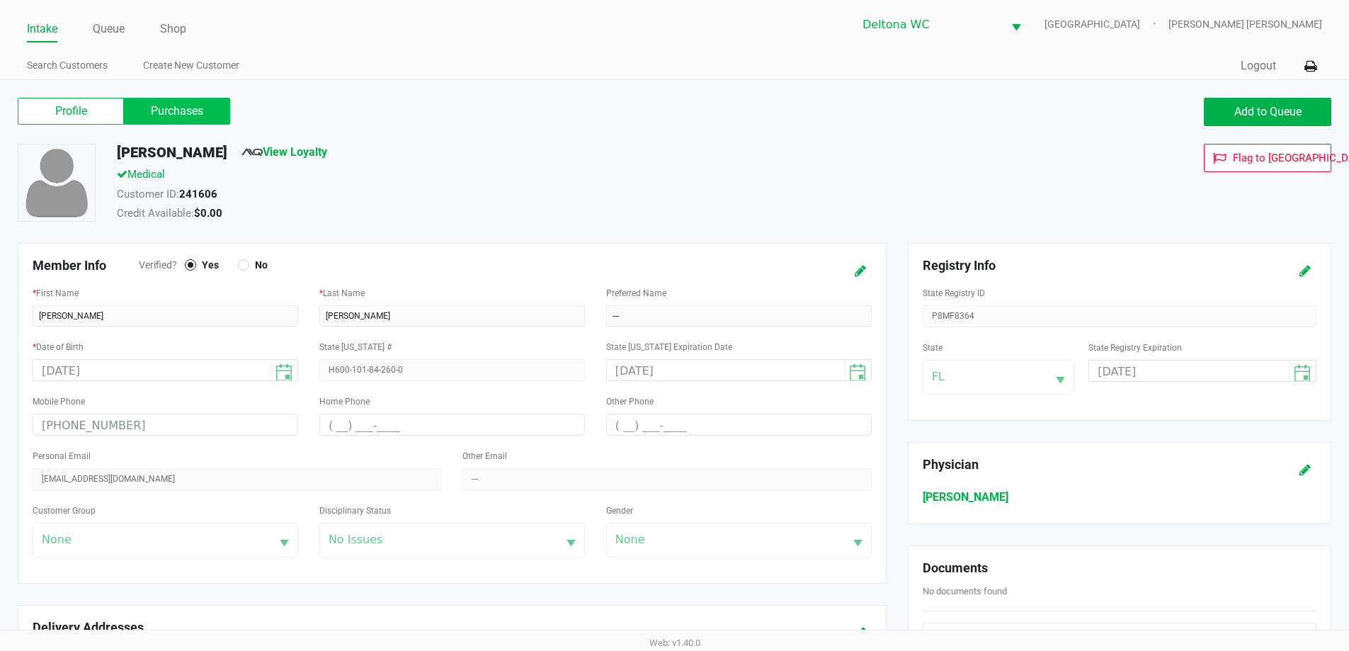
click at [167, 103] on label "Purchases" at bounding box center [177, 111] width 106 height 27
click at [0, 0] on 1 "Purchases" at bounding box center [0, 0] width 0 height 0
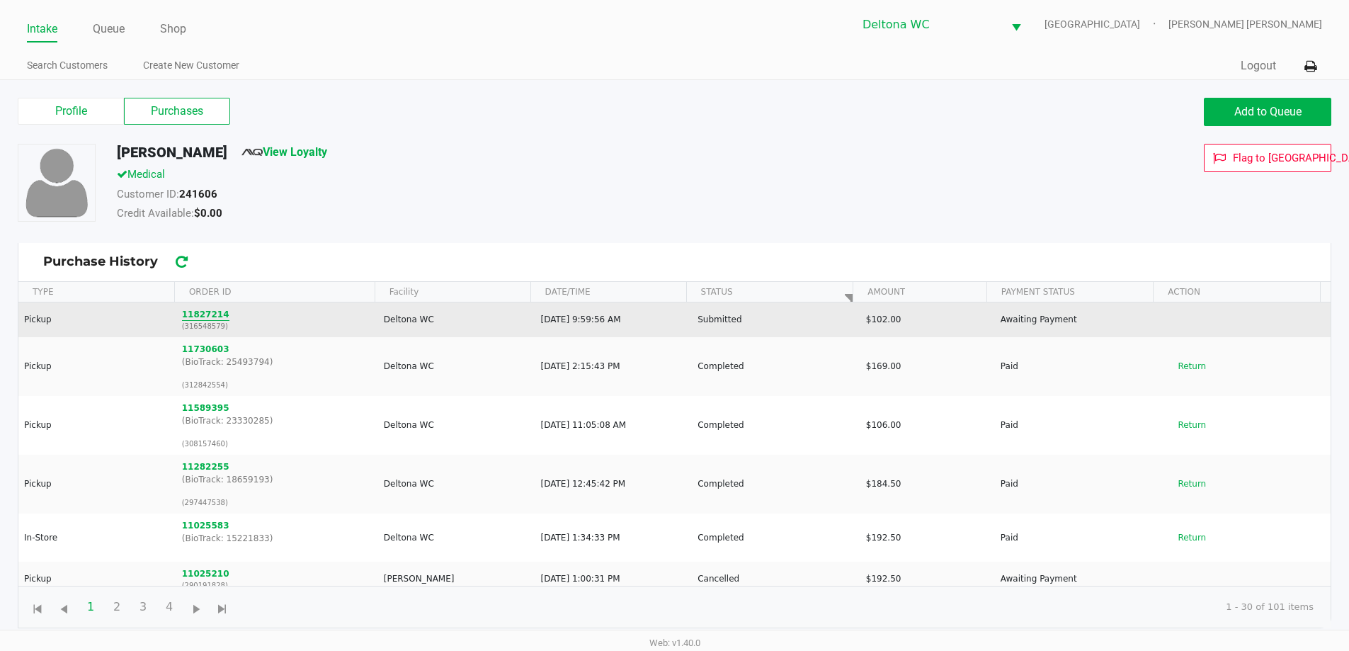
click at [184, 316] on button "11827214" at bounding box center [205, 314] width 47 height 13
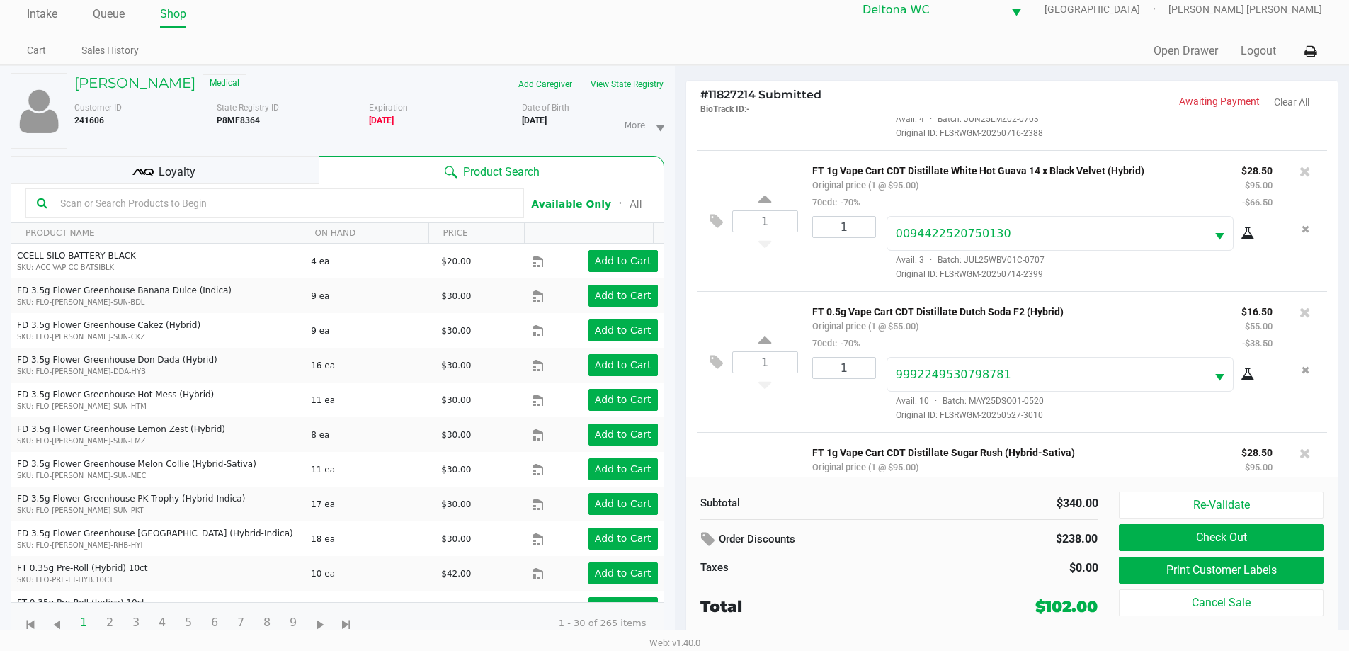
scroll to position [208, 0]
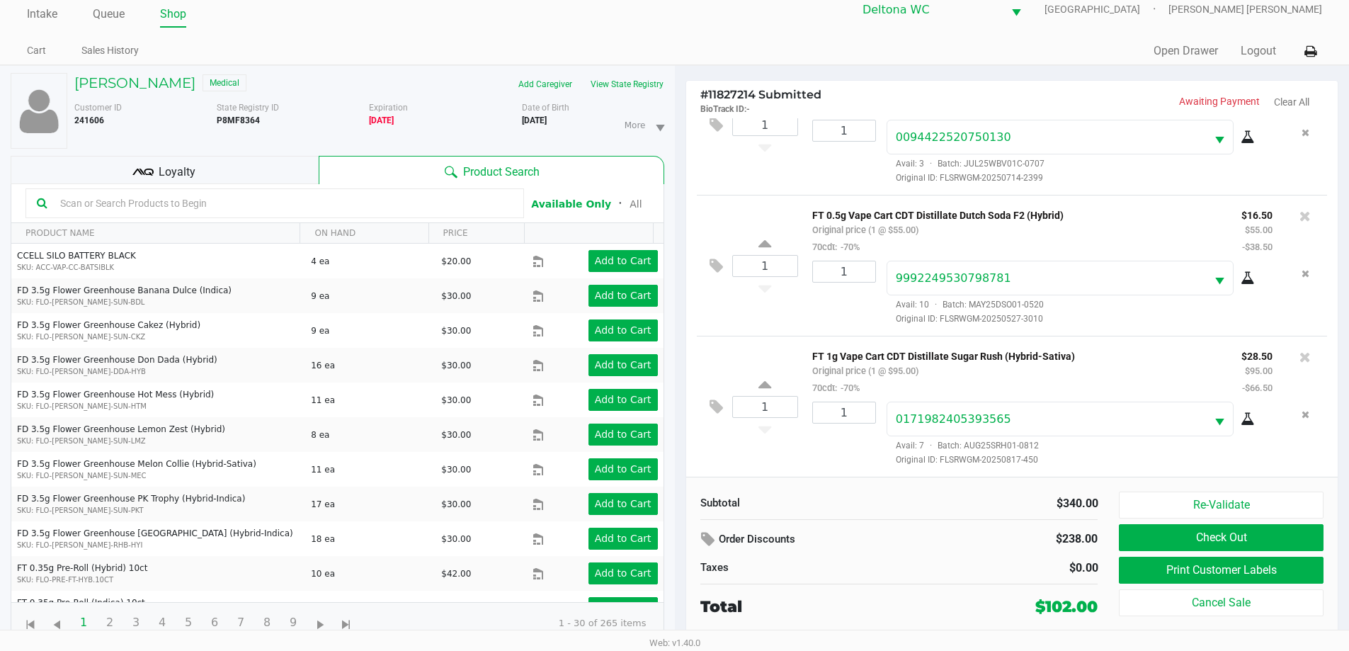
click at [278, 173] on div "Loyalty" at bounding box center [165, 170] width 308 height 28
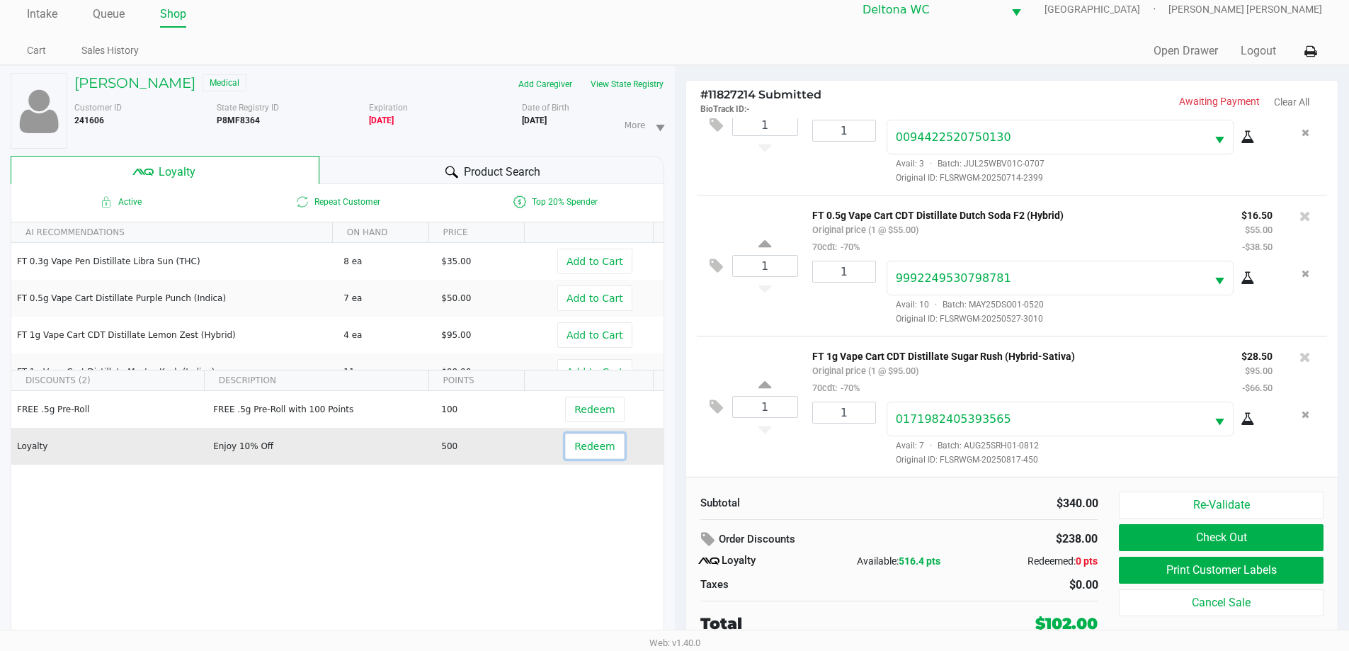
click at [596, 449] on span "Redeem" at bounding box center [594, 445] width 40 height 11
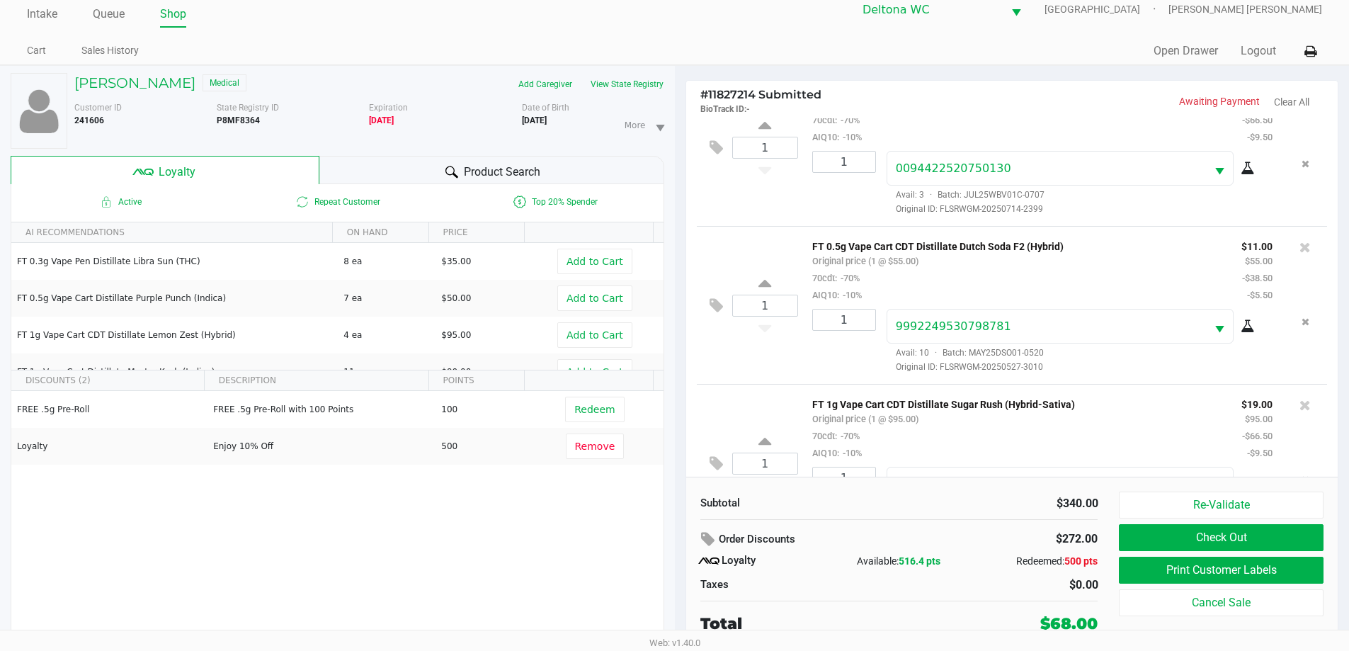
scroll to position [276, 0]
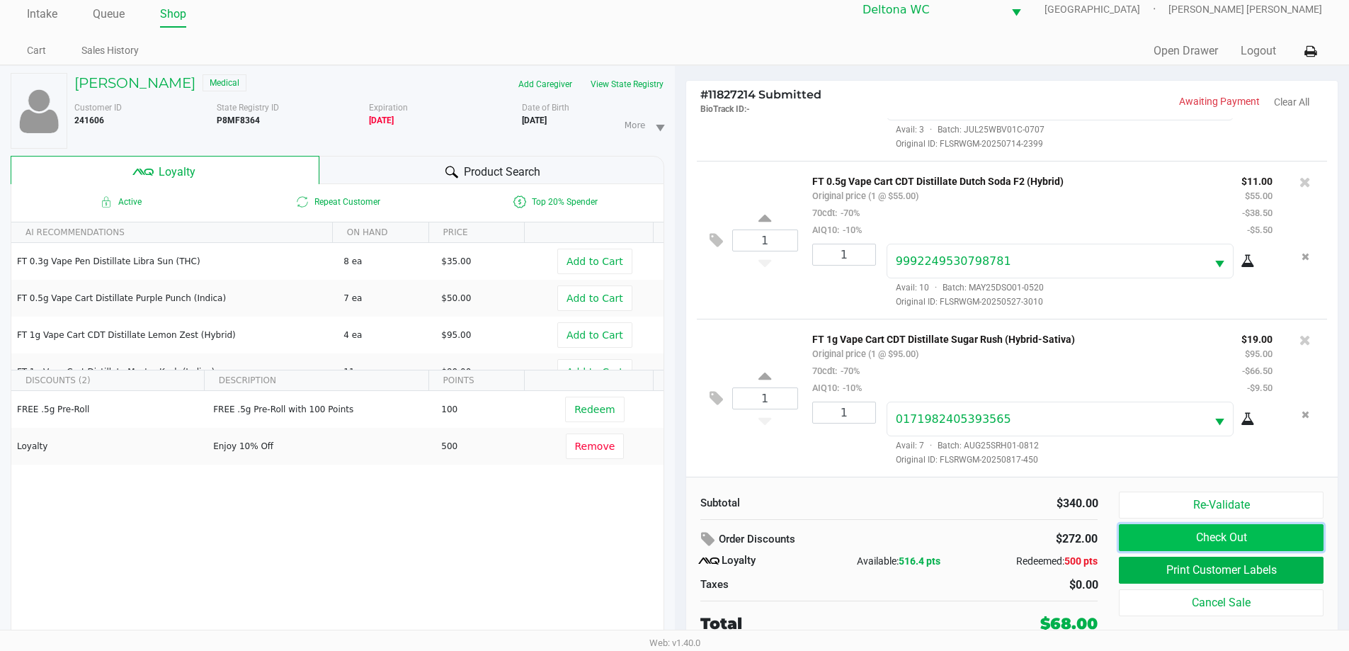
click at [1146, 535] on button "Check Out" at bounding box center [1221, 537] width 204 height 27
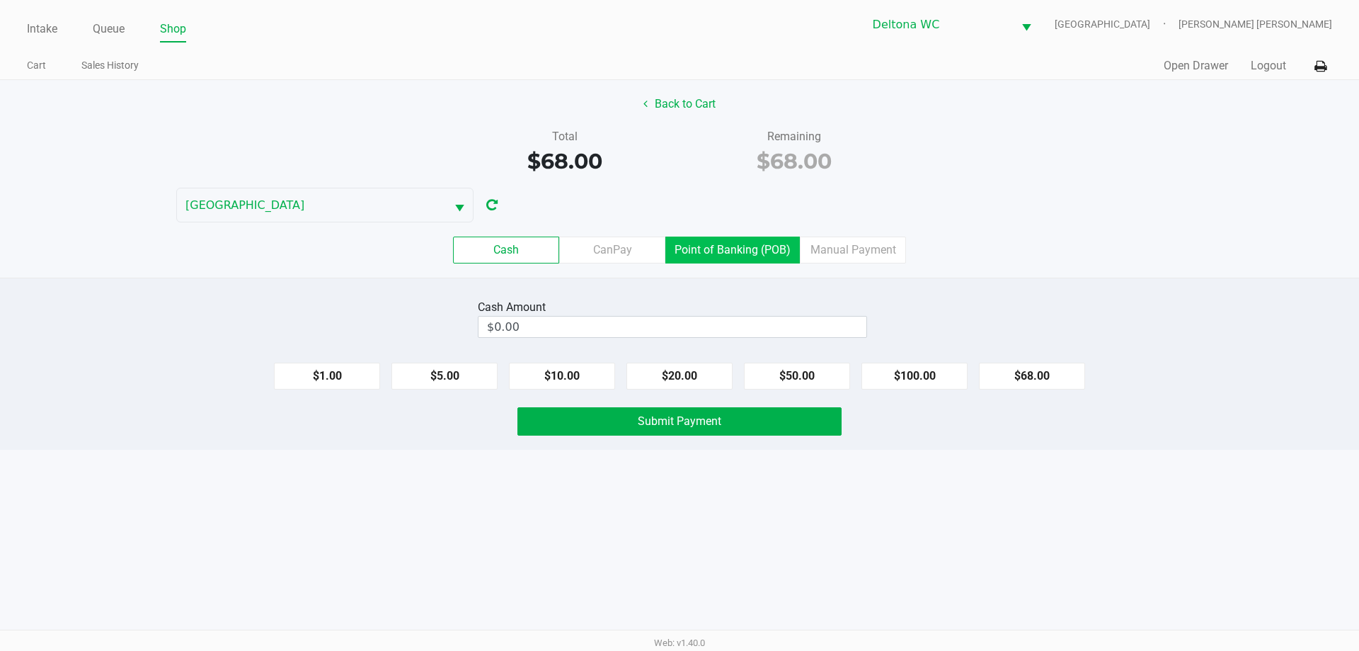
click at [729, 254] on label "Point of Banking (POB)" at bounding box center [733, 249] width 135 height 27
click at [0, 0] on 7 "Point of Banking (POB)" at bounding box center [0, 0] width 0 height 0
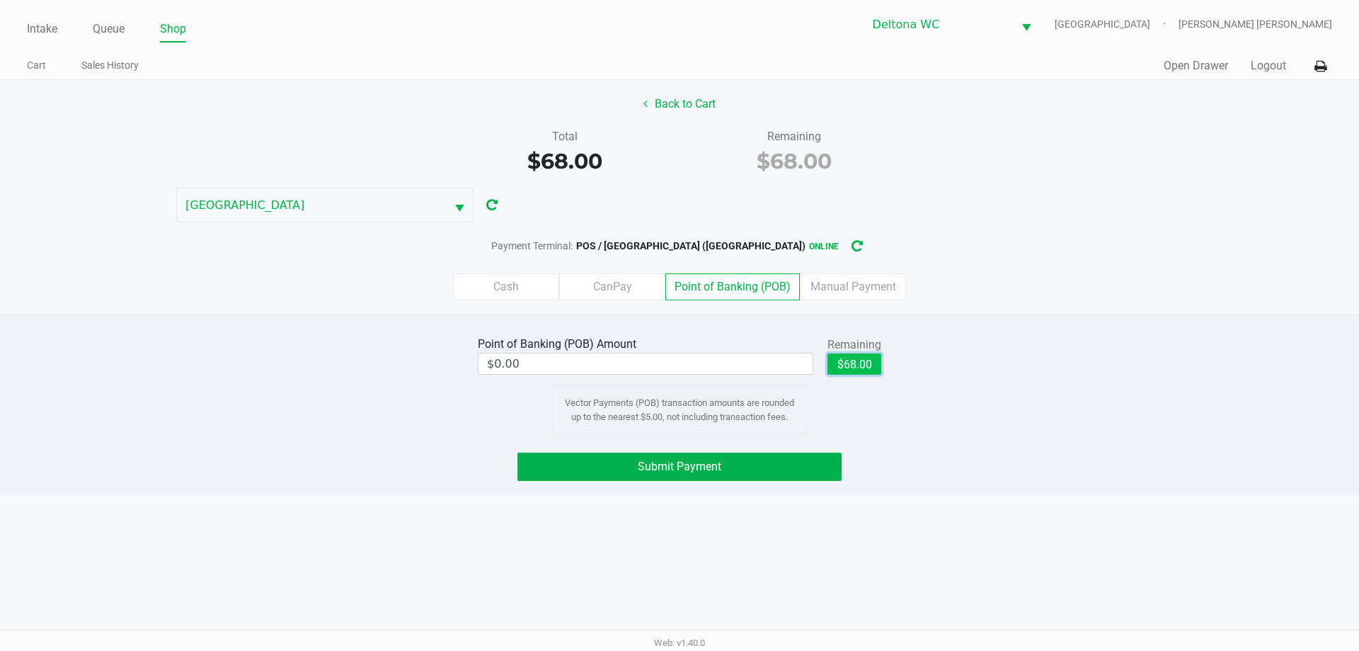
click at [848, 367] on button "$68.00" at bounding box center [855, 363] width 54 height 21
type input "$68.00"
click at [757, 464] on button "Submit Payment" at bounding box center [680, 466] width 324 height 28
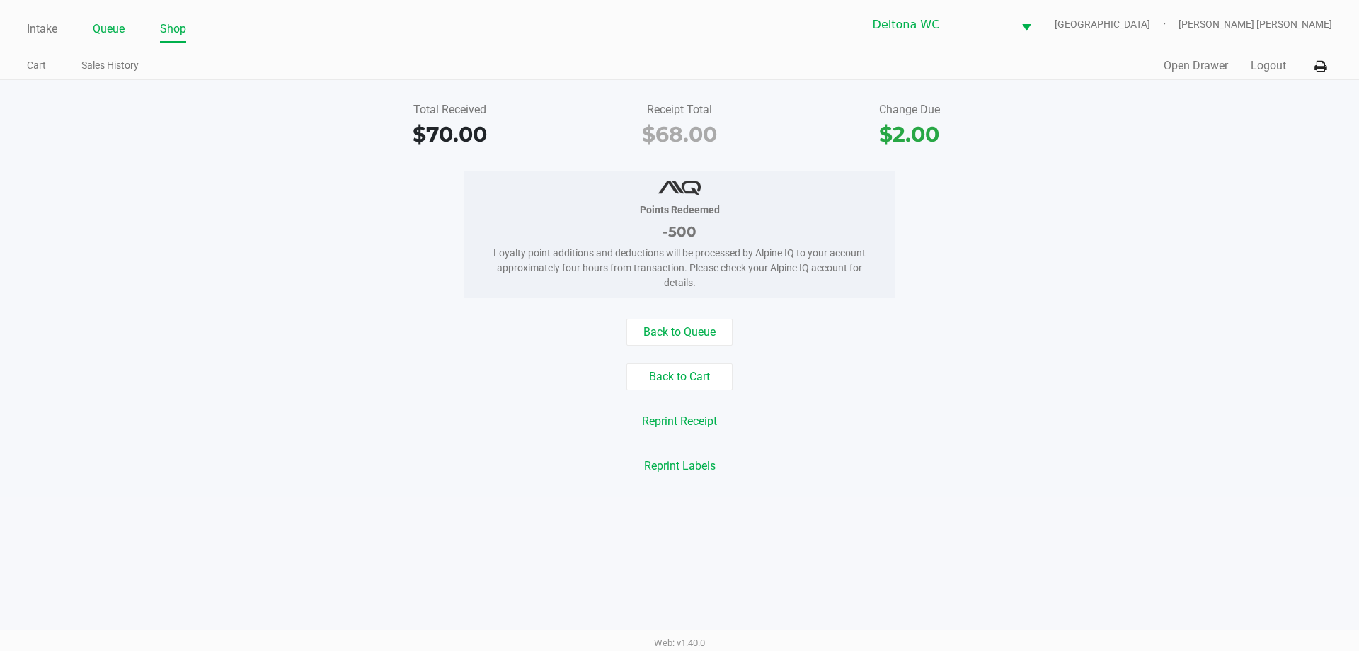
click at [115, 36] on link "Queue" at bounding box center [109, 29] width 32 height 20
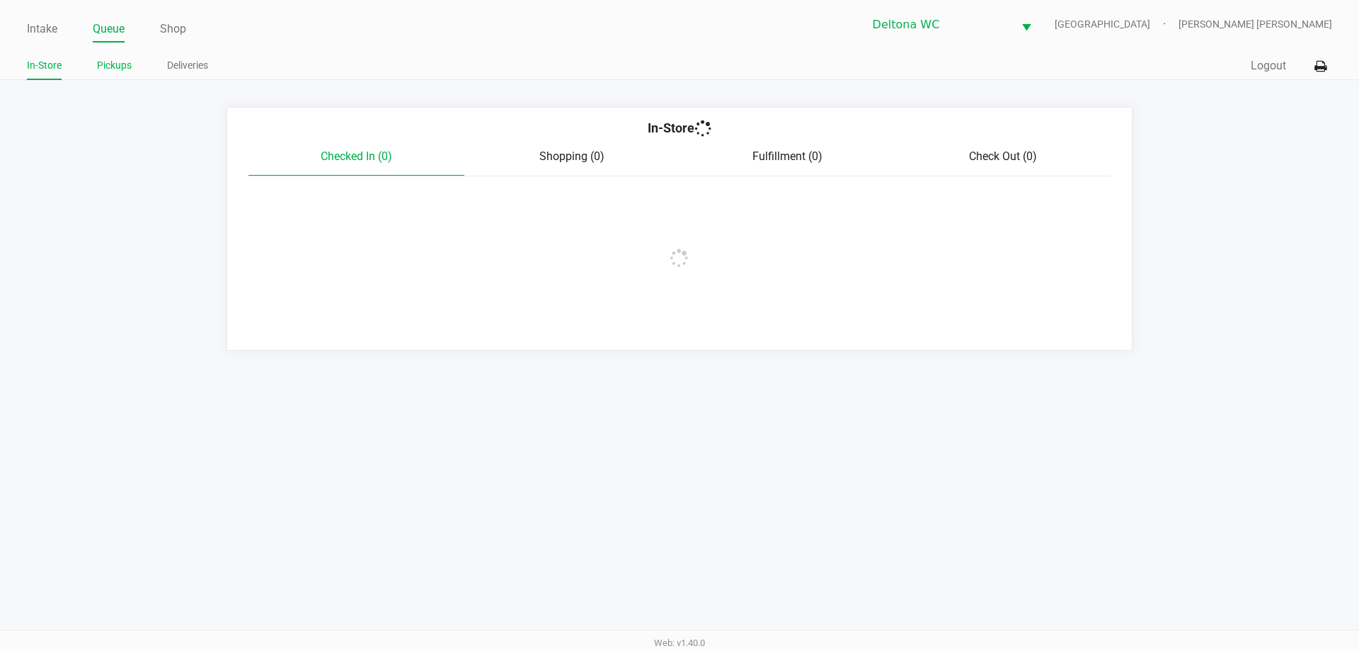
click at [113, 72] on link "Pickups" at bounding box center [114, 66] width 35 height 18
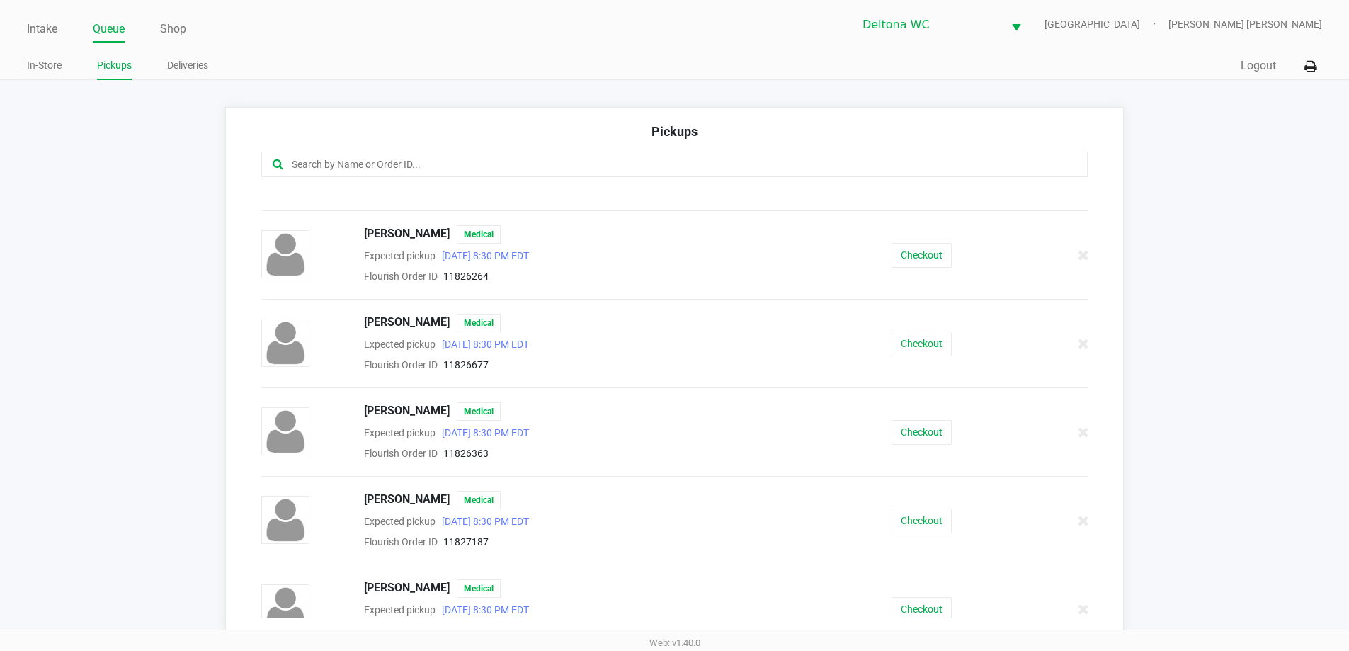
scroll to position [425, 0]
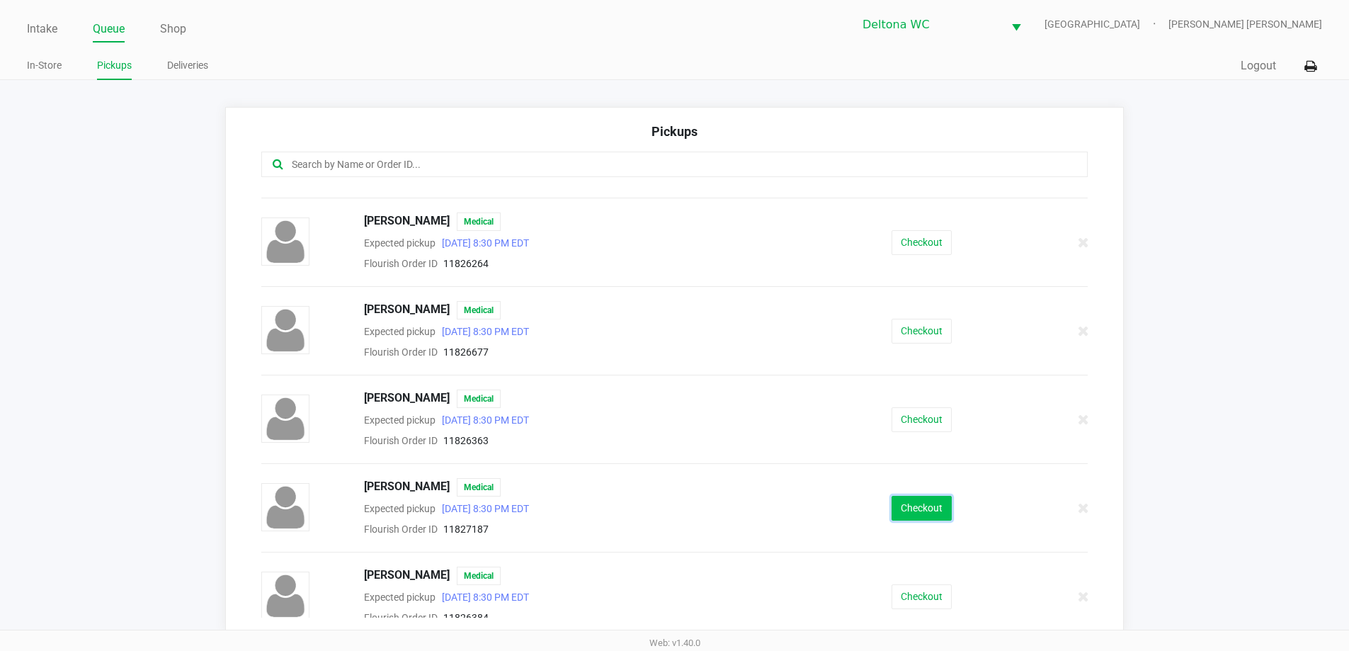
click at [913, 511] on button "Checkout" at bounding box center [921, 508] width 60 height 25
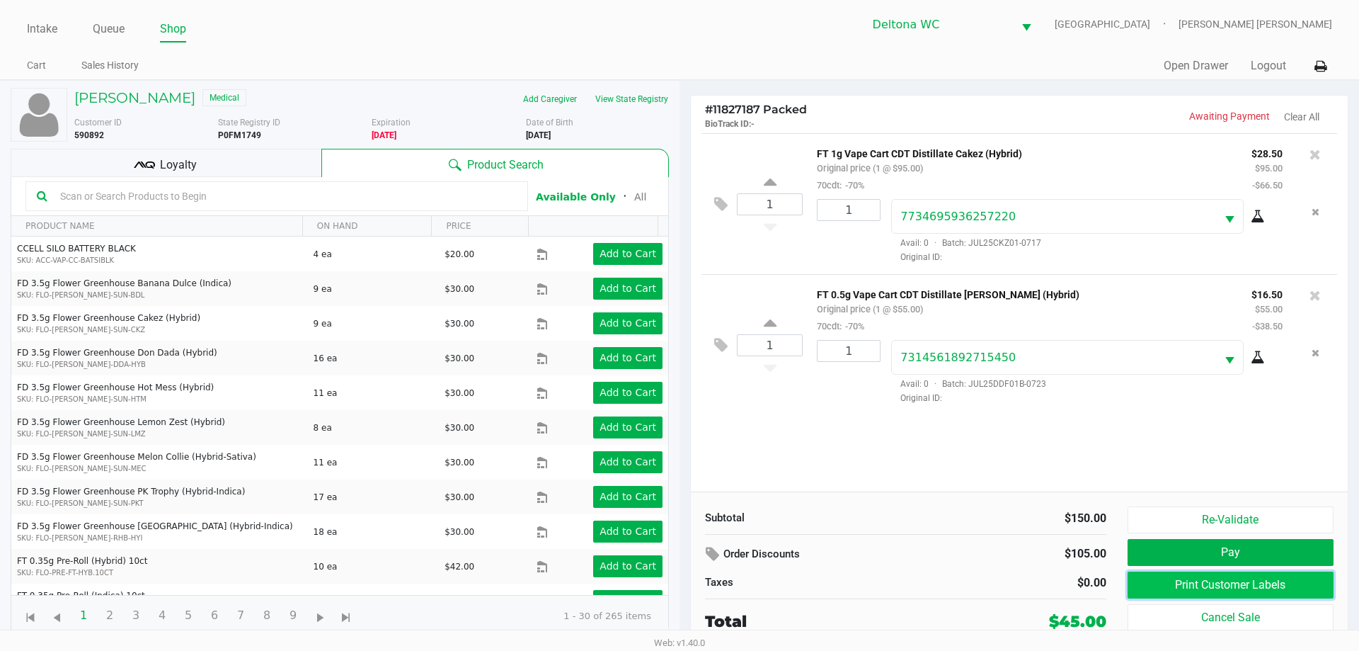
click at [1163, 584] on button "Print Customer Labels" at bounding box center [1231, 584] width 206 height 27
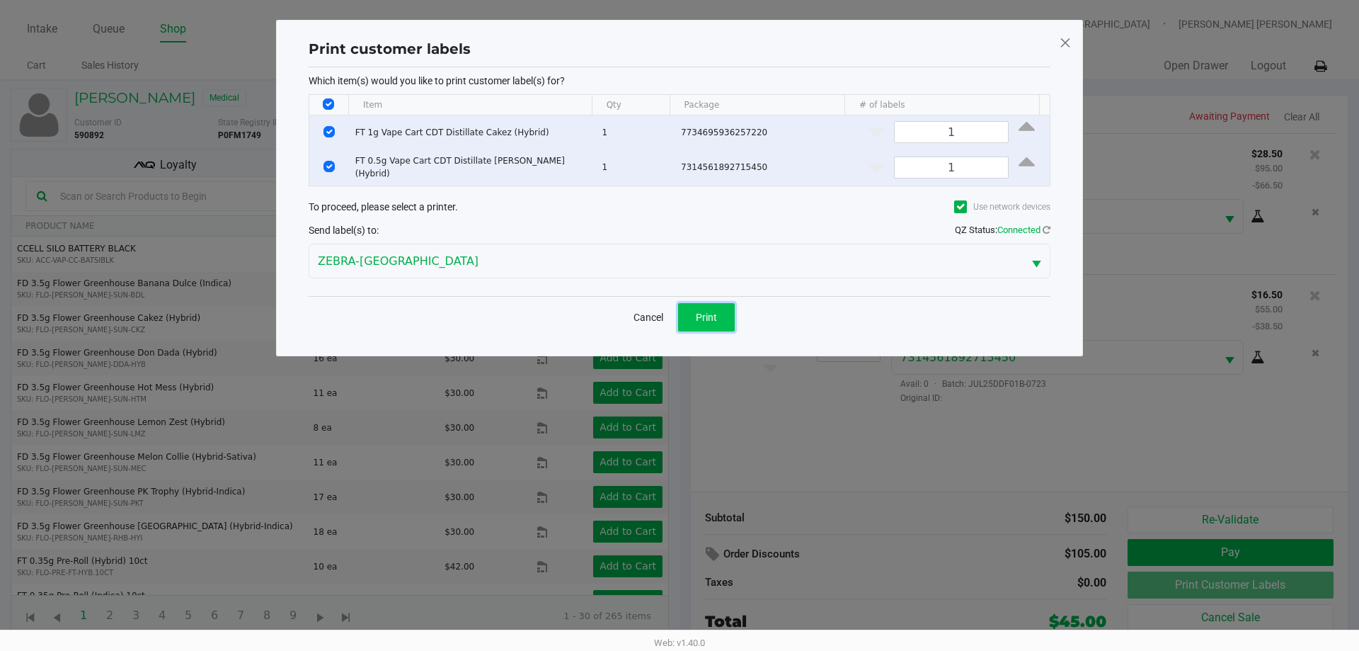
click at [713, 316] on span "Print" at bounding box center [706, 317] width 21 height 11
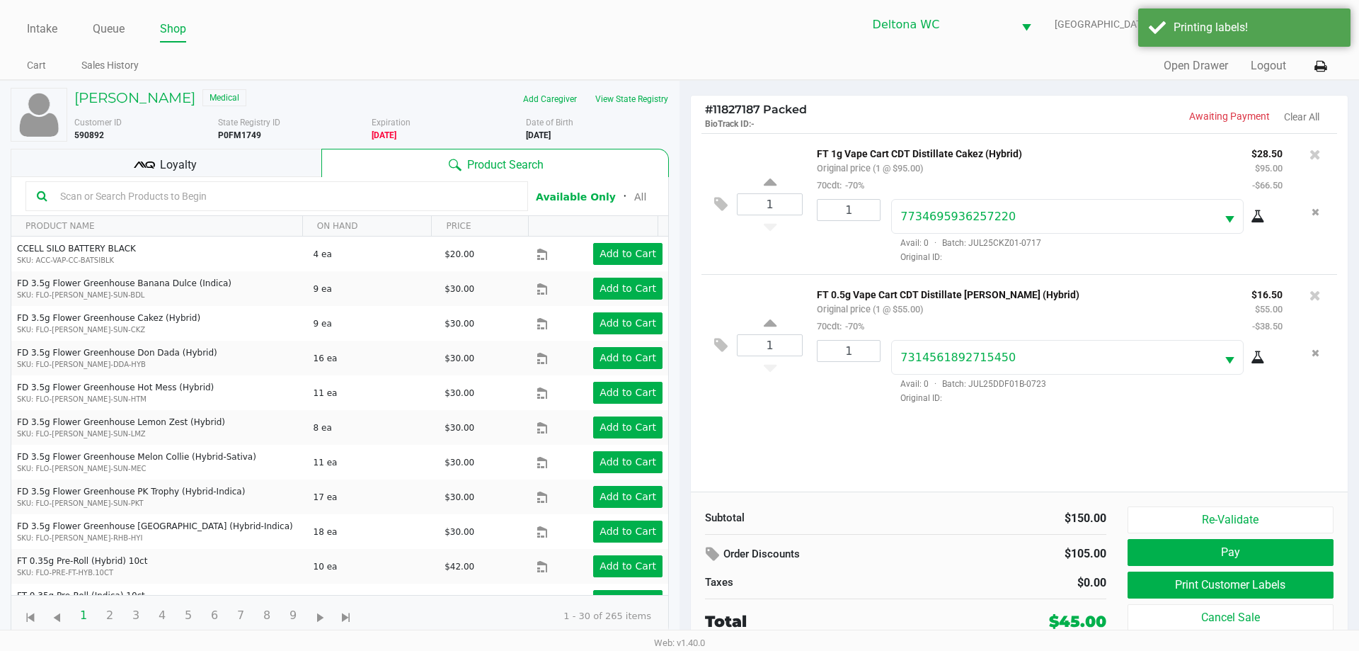
click at [241, 170] on div "Loyalty" at bounding box center [166, 163] width 311 height 28
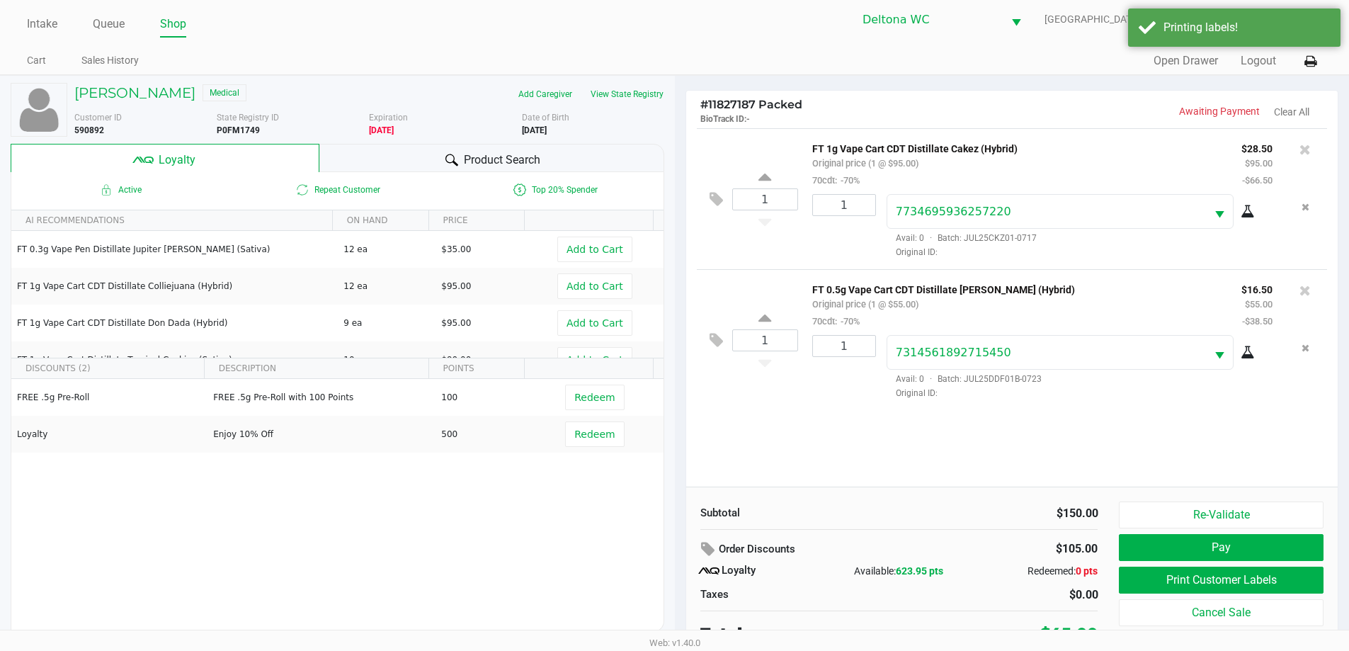
scroll to position [14, 0]
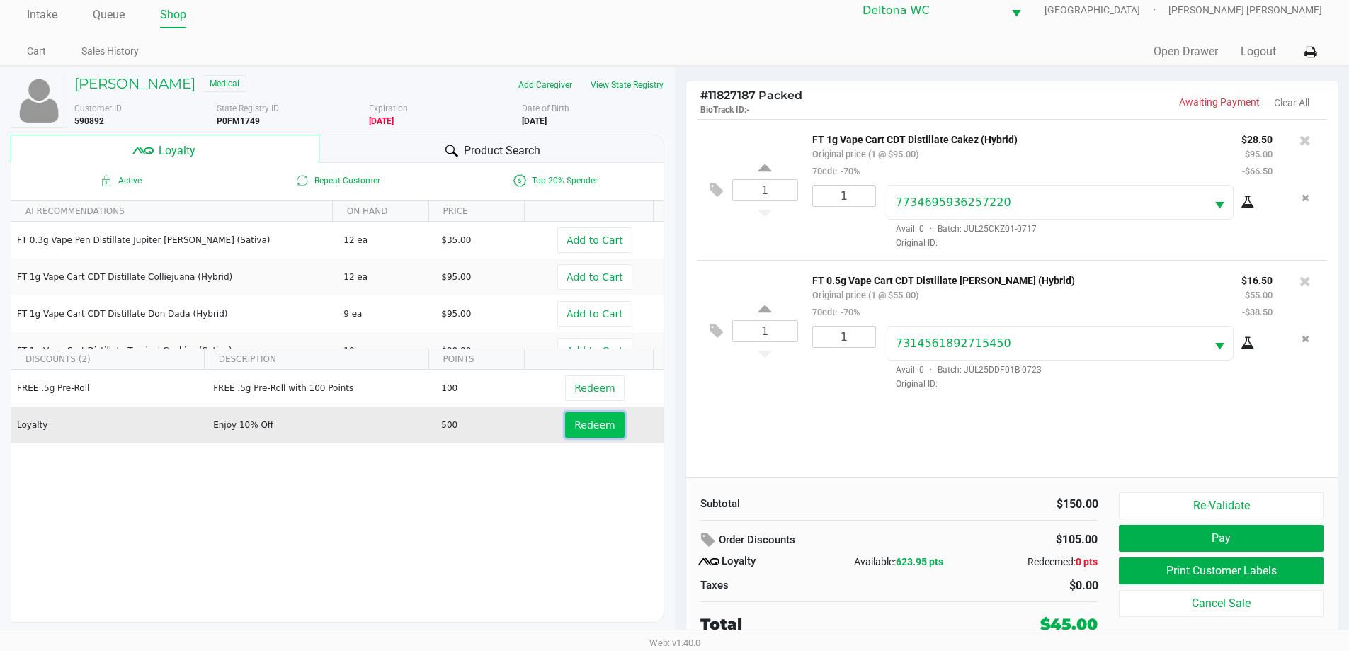
click at [584, 430] on span "Redeem" at bounding box center [594, 424] width 40 height 11
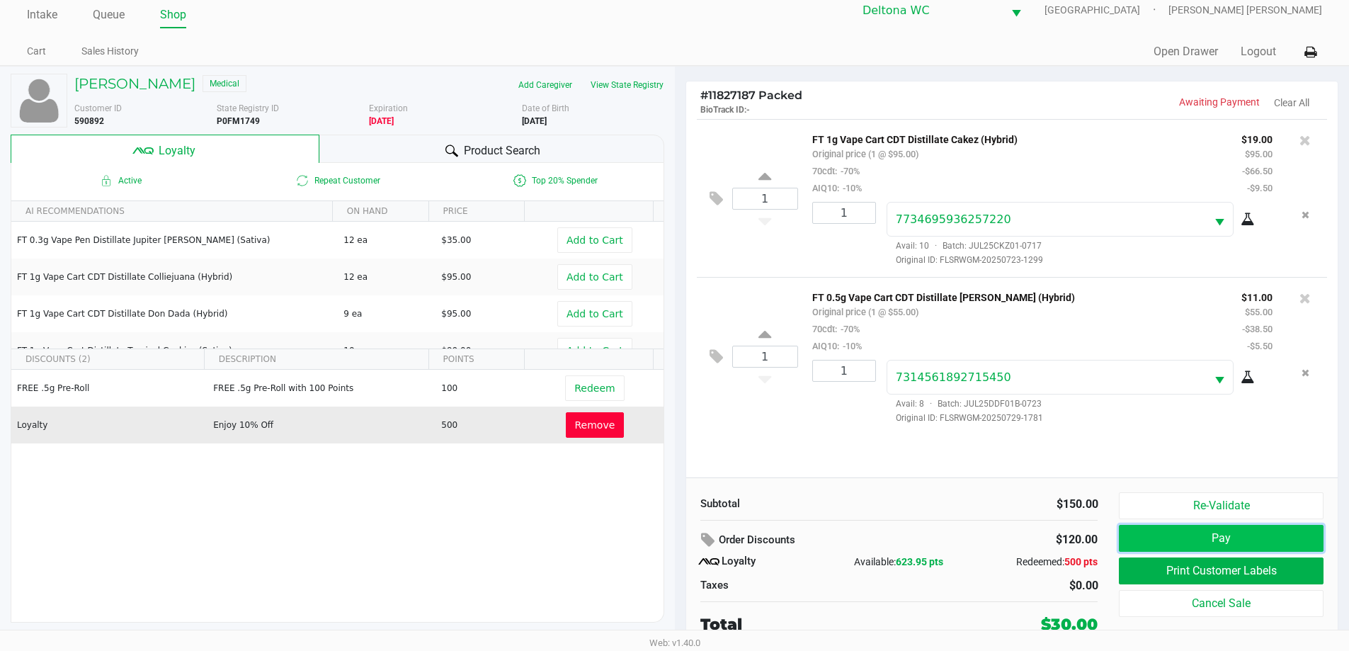
click at [1189, 527] on button "Pay" at bounding box center [1221, 538] width 204 height 27
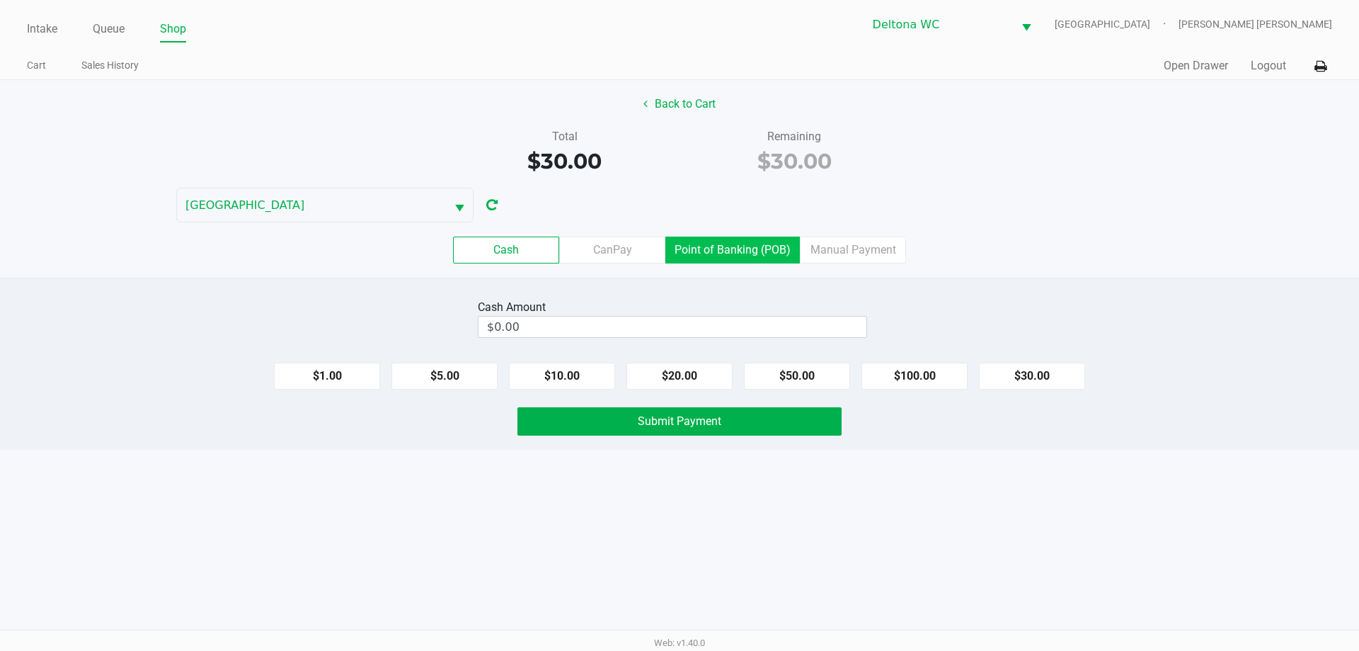
click at [760, 256] on label "Point of Banking (POB)" at bounding box center [733, 249] width 135 height 27
click at [0, 0] on 7 "Point of Banking (POB)" at bounding box center [0, 0] width 0 height 0
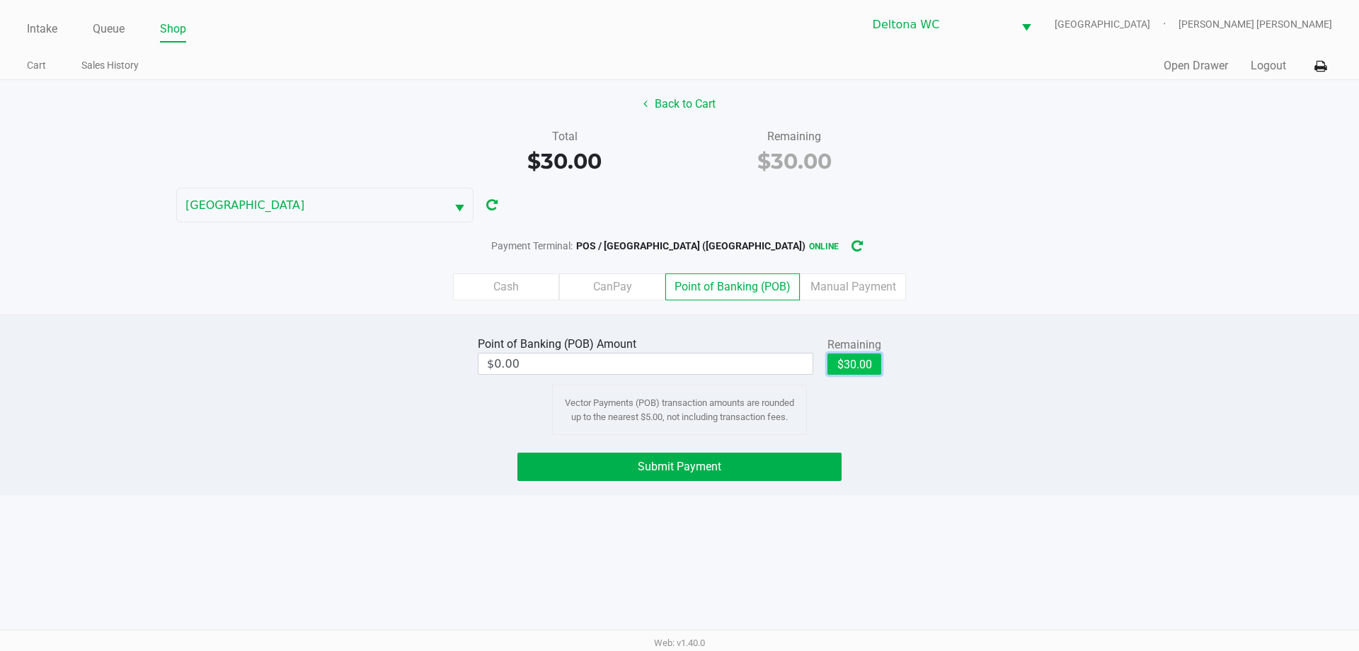
click at [840, 357] on button "$30.00" at bounding box center [855, 363] width 54 height 21
type input "$30.00"
click at [763, 472] on button "Submit Payment" at bounding box center [680, 466] width 324 height 28
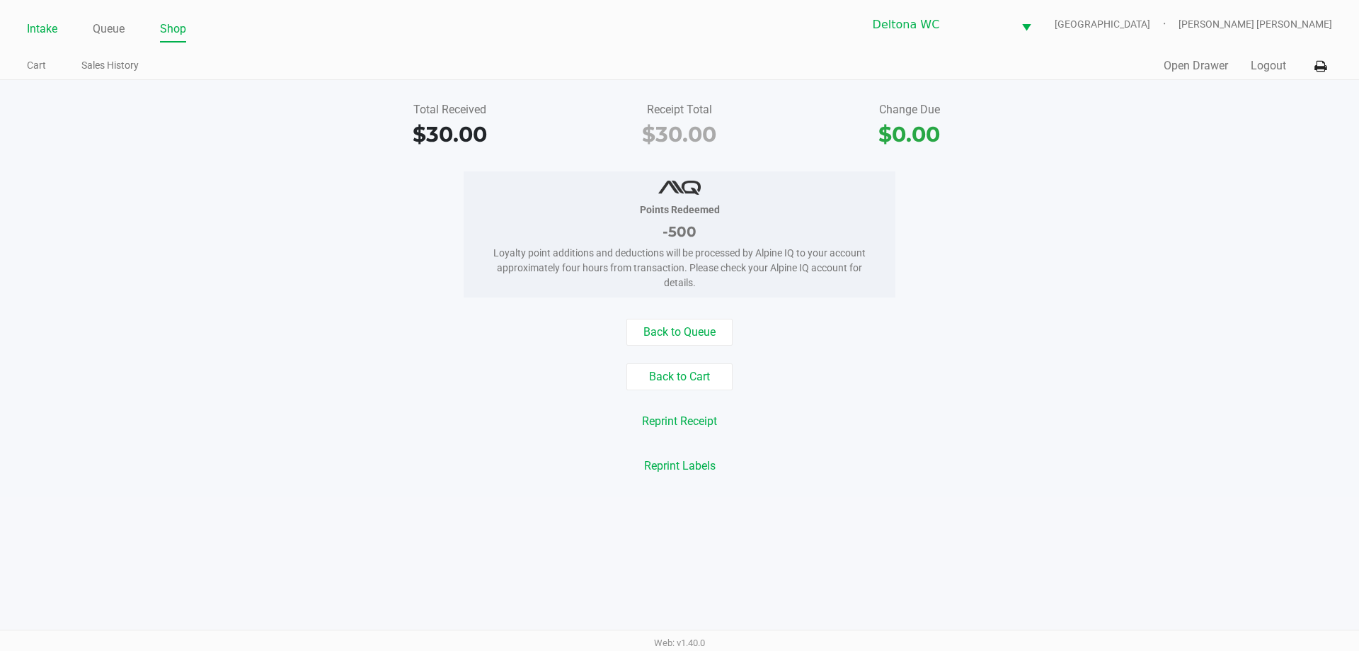
click at [40, 28] on link "Intake" at bounding box center [42, 29] width 30 height 20
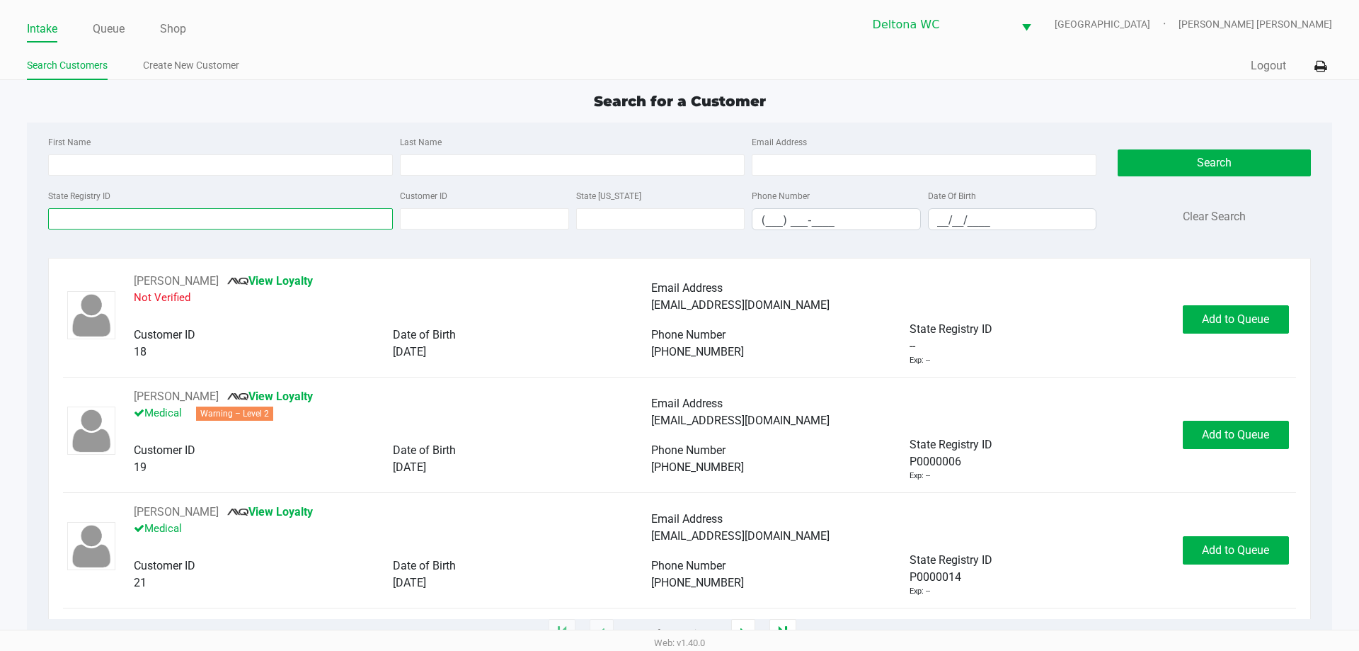
click at [137, 226] on input "State Registry ID" at bounding box center [220, 218] width 345 height 21
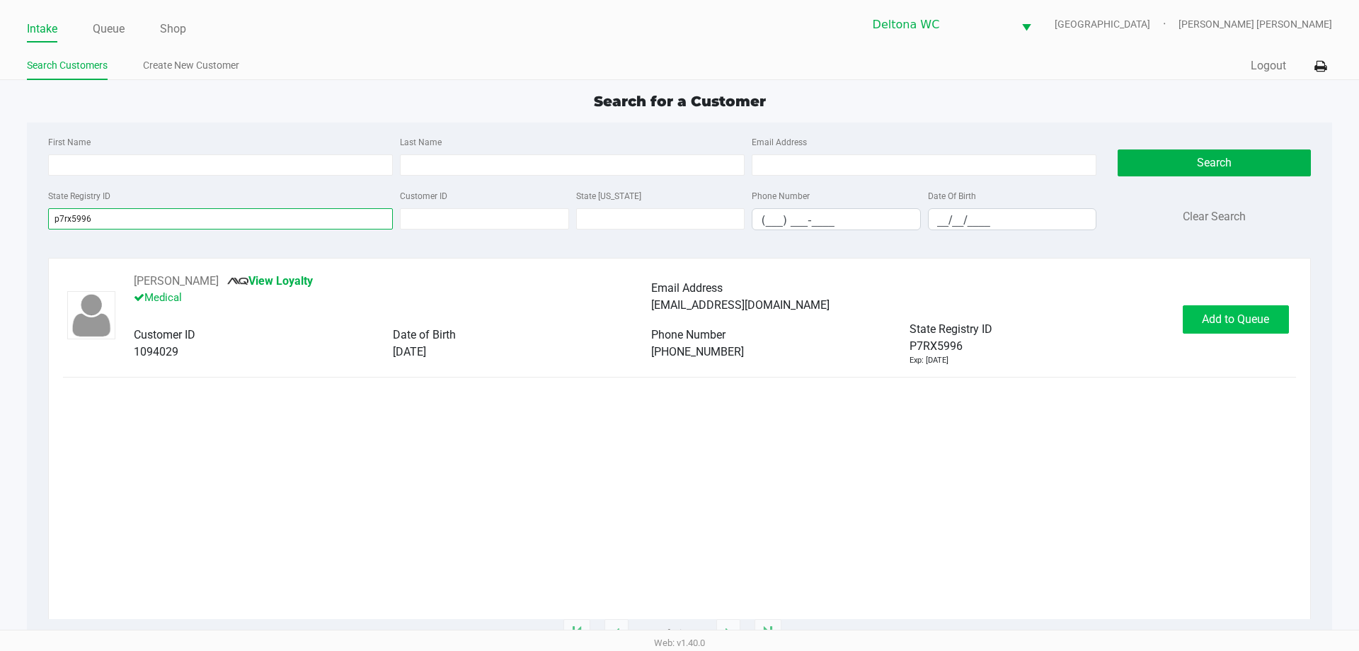
type input "p7rx5996"
click at [1223, 321] on span "Add to Queue" at bounding box center [1235, 318] width 67 height 13
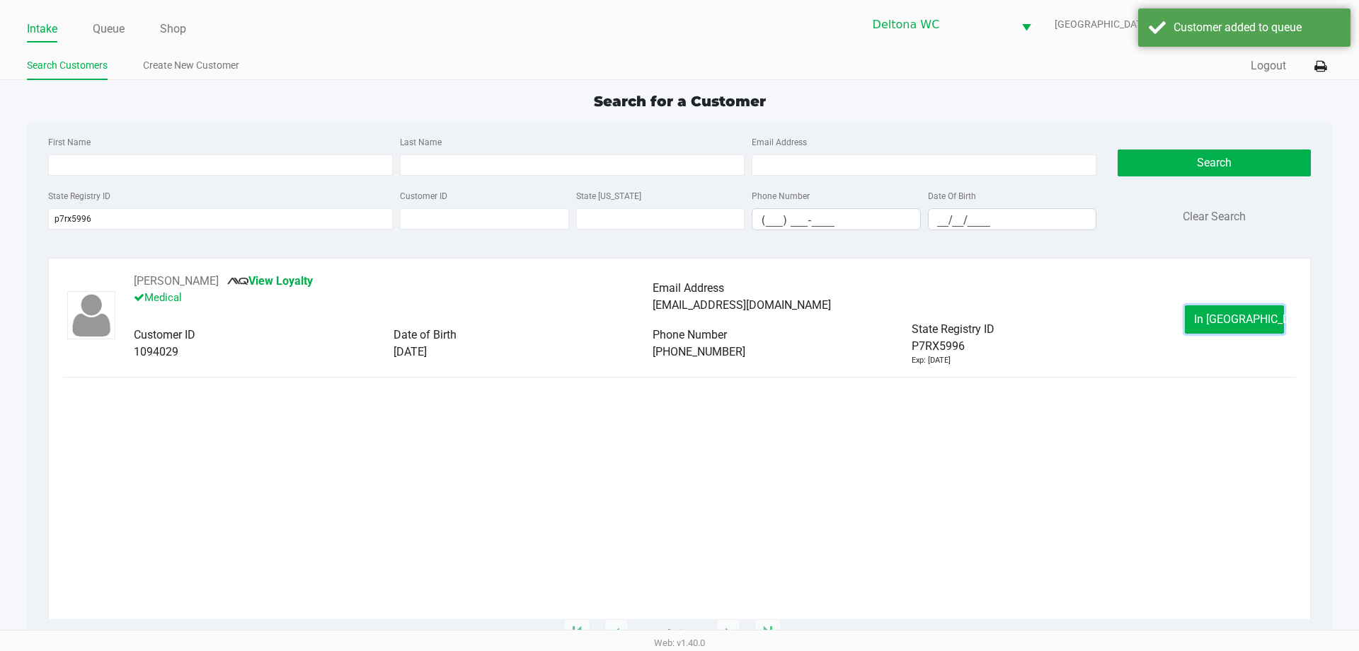
click at [1233, 319] on span "In Queue" at bounding box center [1253, 318] width 119 height 13
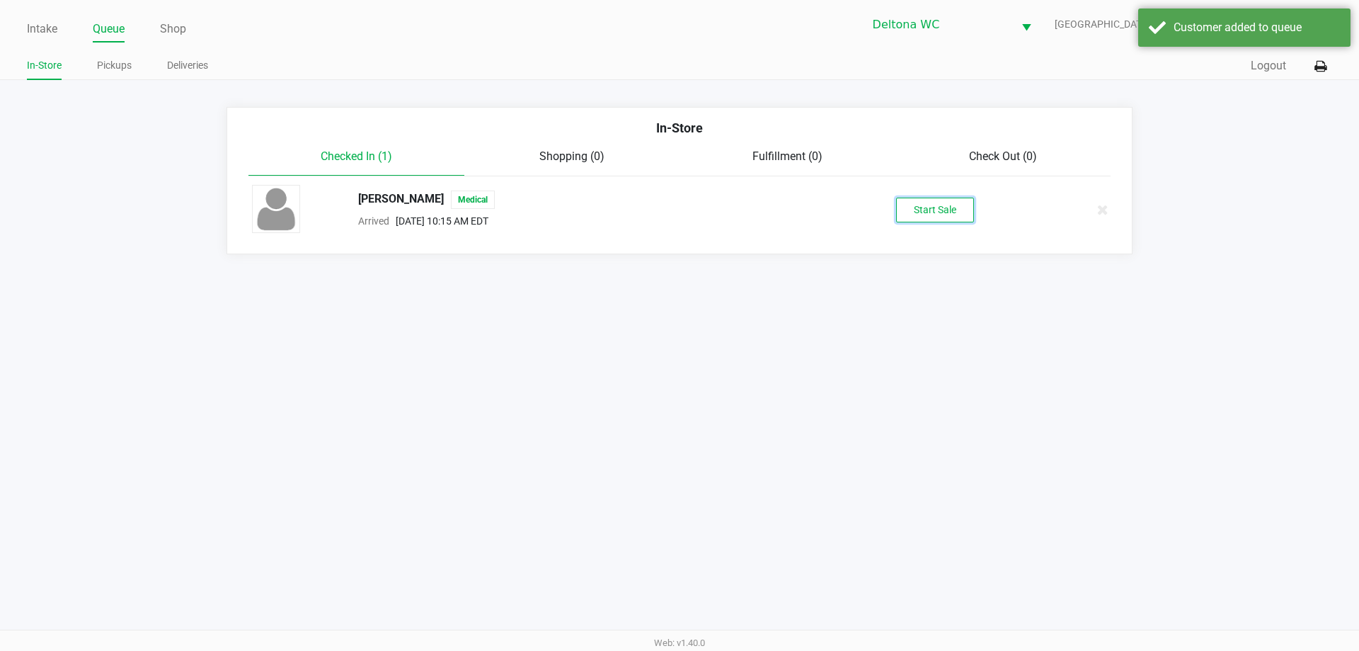
click at [949, 208] on button "Start Sale" at bounding box center [935, 210] width 78 height 25
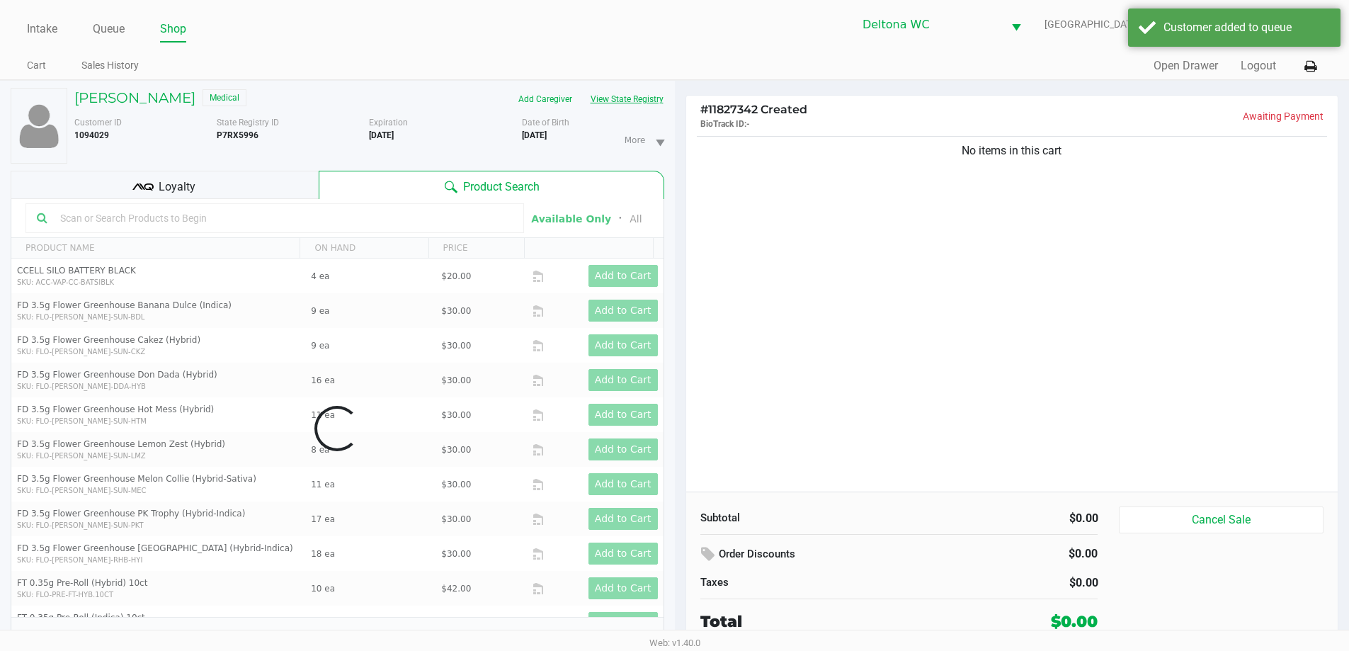
click at [631, 109] on button "View State Registry" at bounding box center [622, 99] width 83 height 23
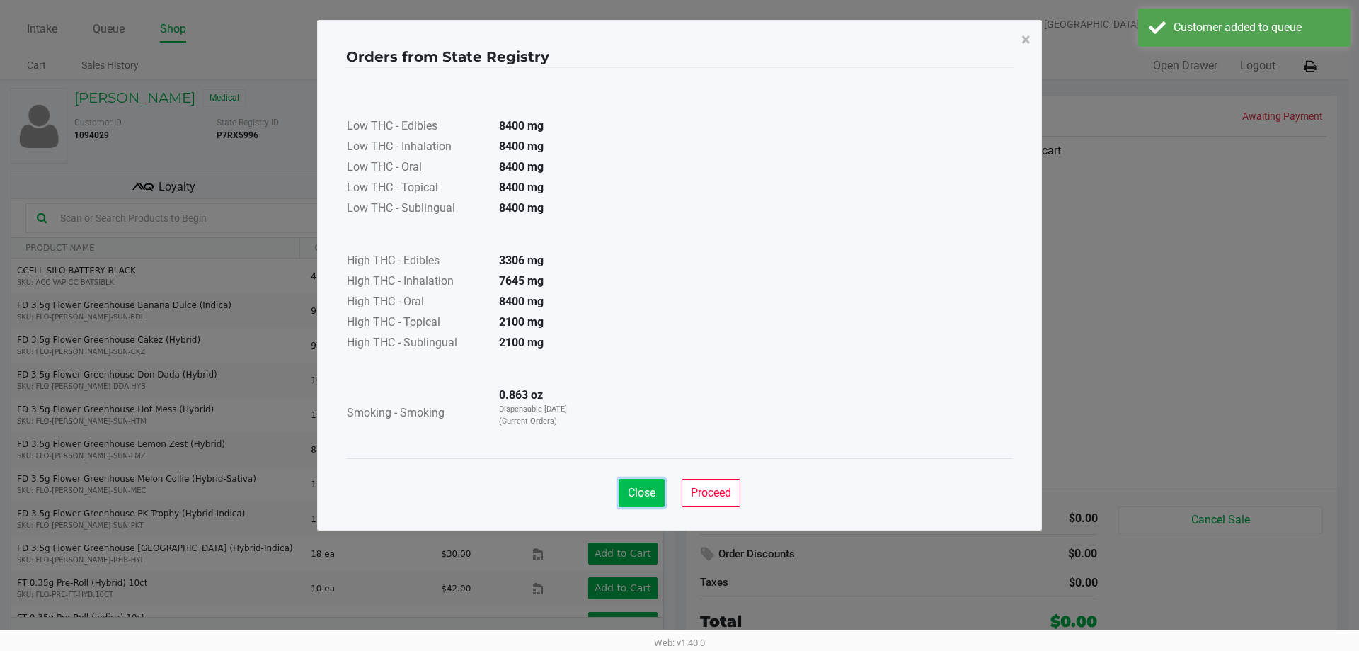
click at [658, 496] on button "Close" at bounding box center [642, 493] width 46 height 28
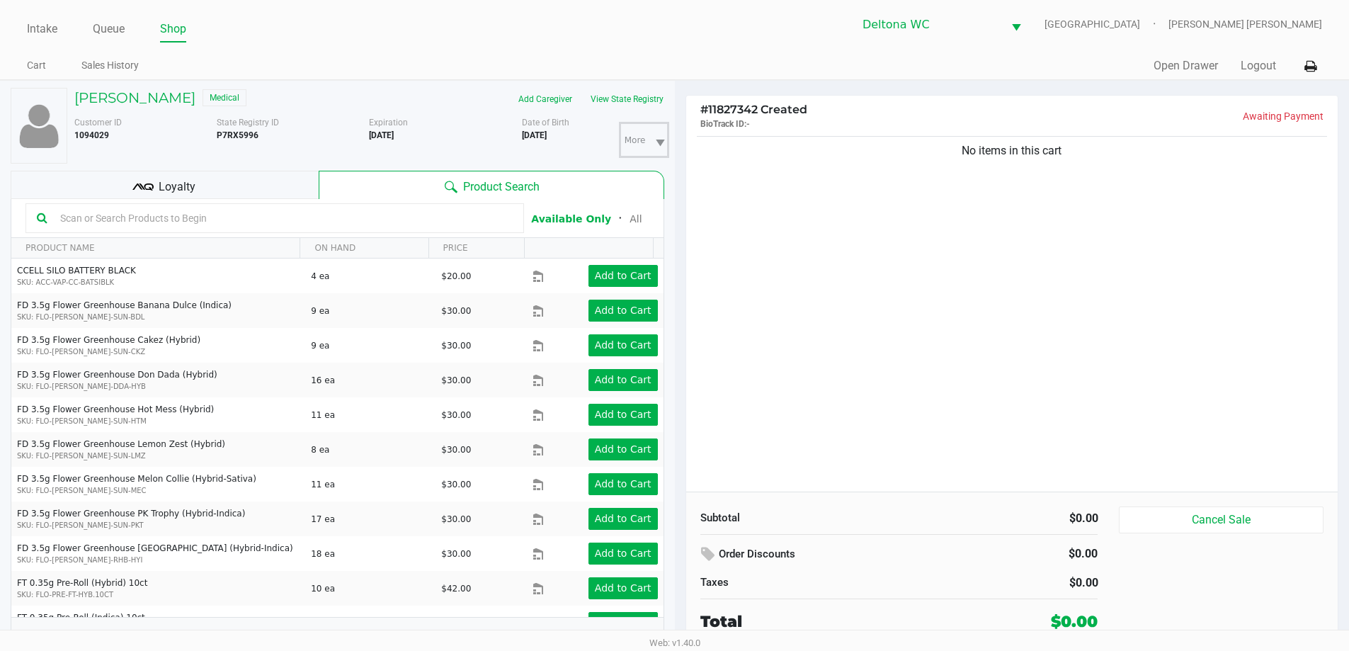
click at [629, 125] on span "More" at bounding box center [644, 140] width 50 height 36
click at [633, 98] on button "View State Registry" at bounding box center [622, 99] width 83 height 23
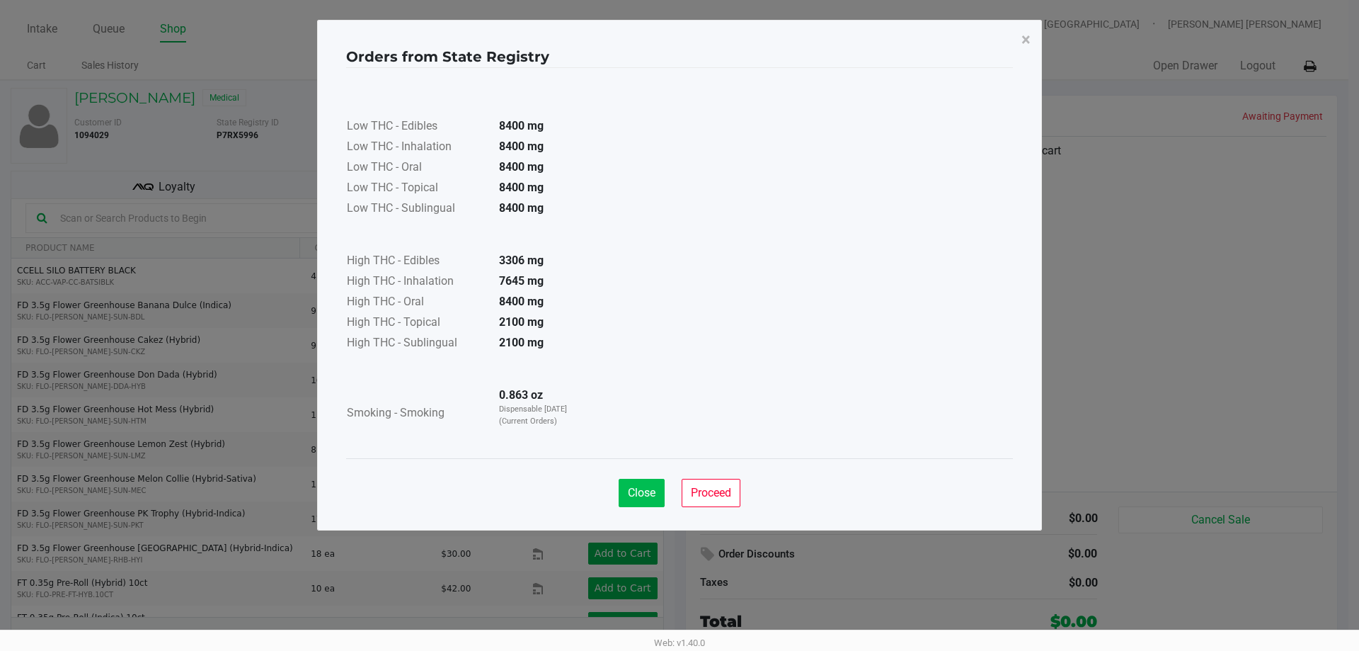
click at [622, 491] on button "Close" at bounding box center [642, 493] width 46 height 28
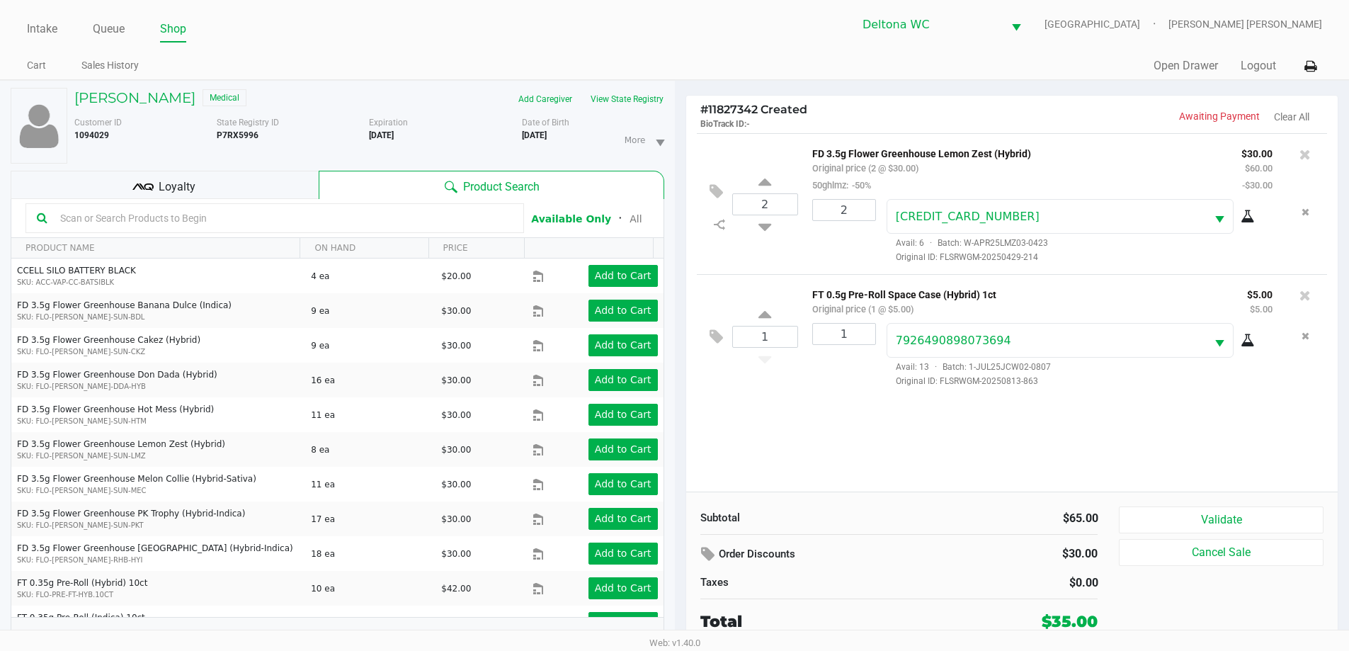
click at [270, 191] on div "Loyalty" at bounding box center [165, 185] width 308 height 28
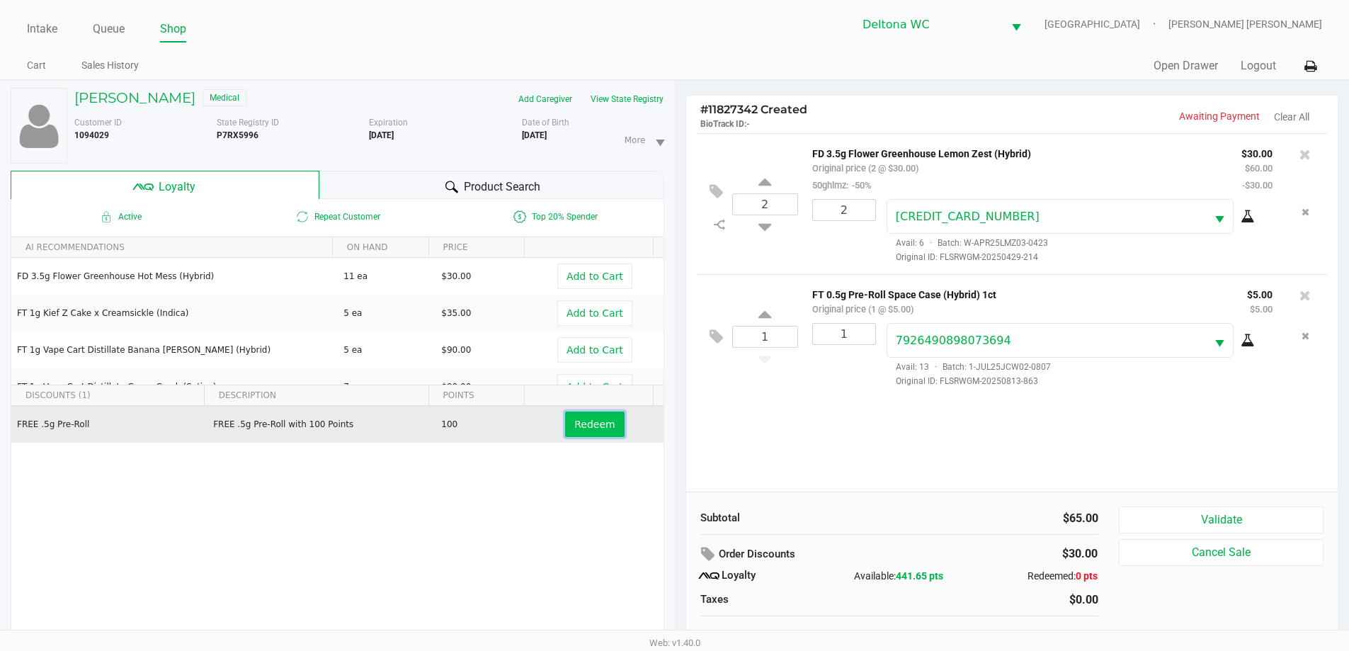
click at [594, 416] on button "Redeem" at bounding box center [594, 423] width 59 height 25
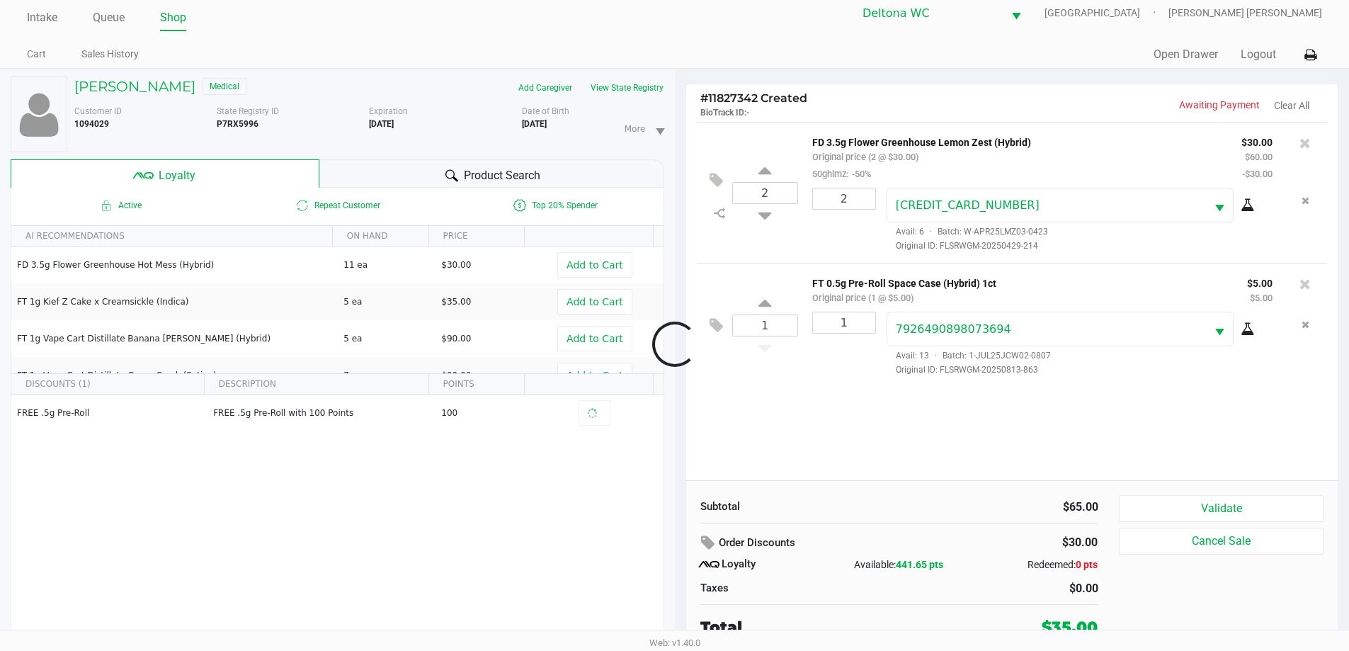
scroll to position [15, 0]
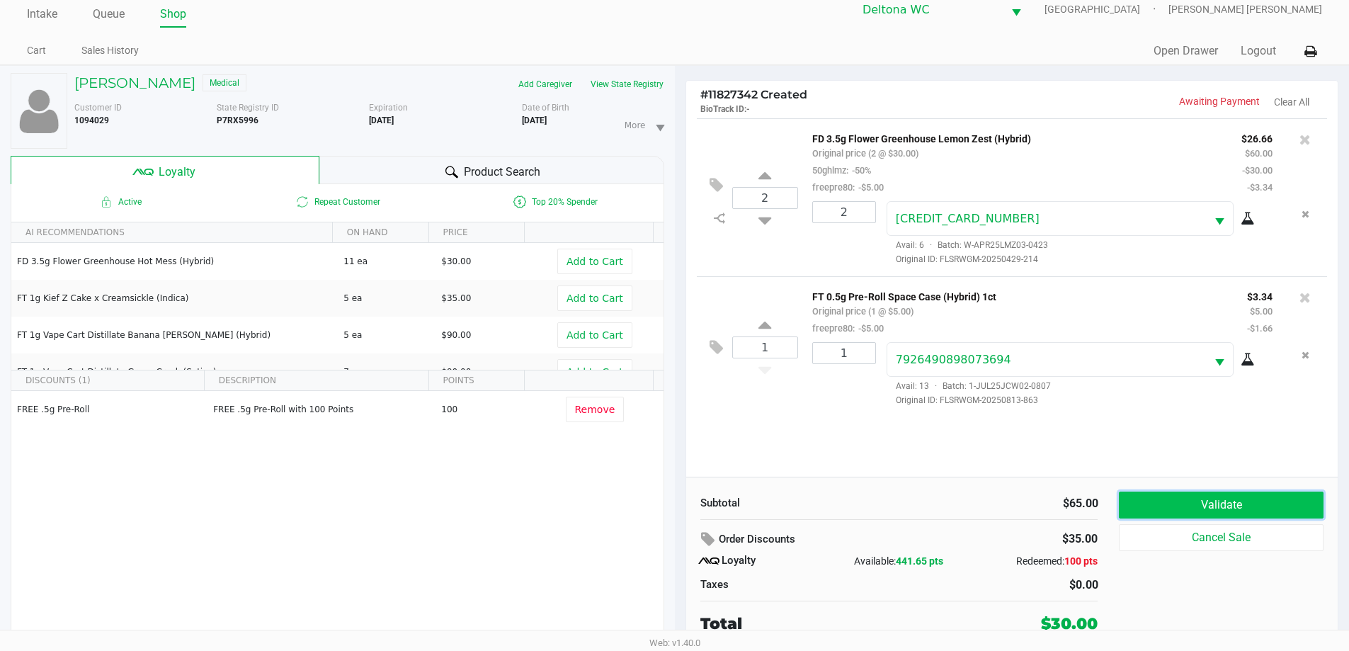
click at [1133, 503] on button "Validate" at bounding box center [1221, 504] width 204 height 27
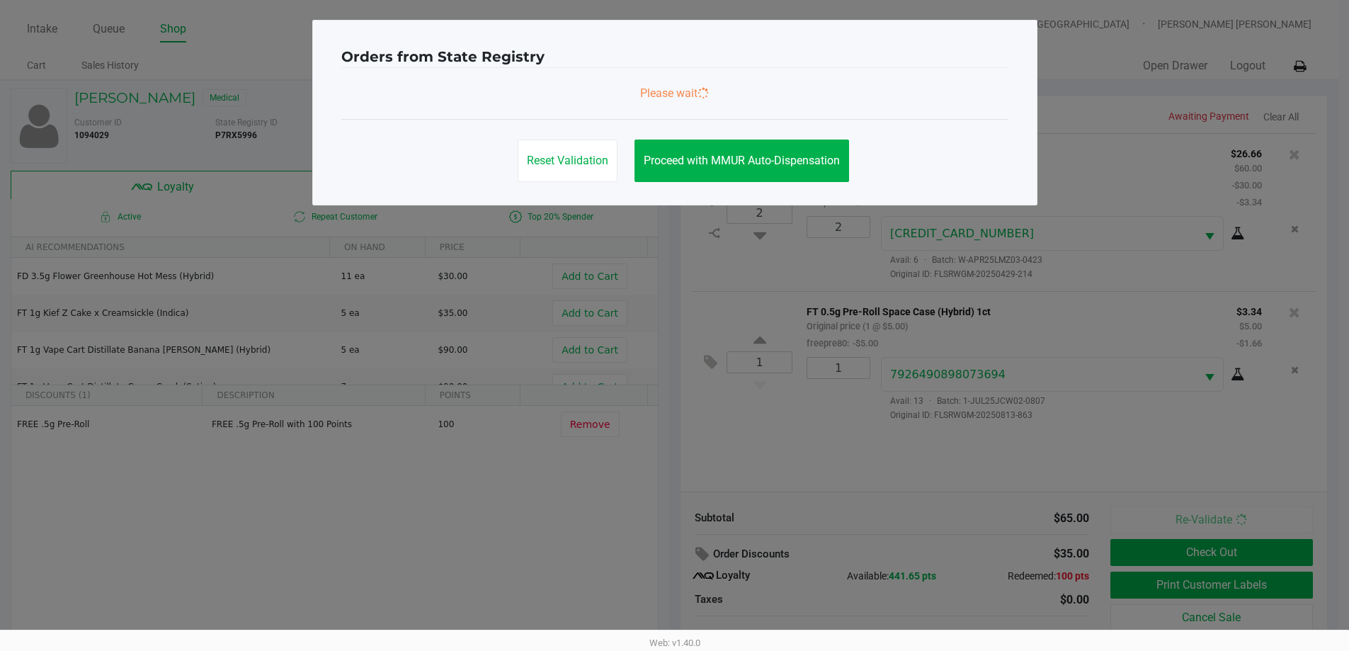
scroll to position [0, 0]
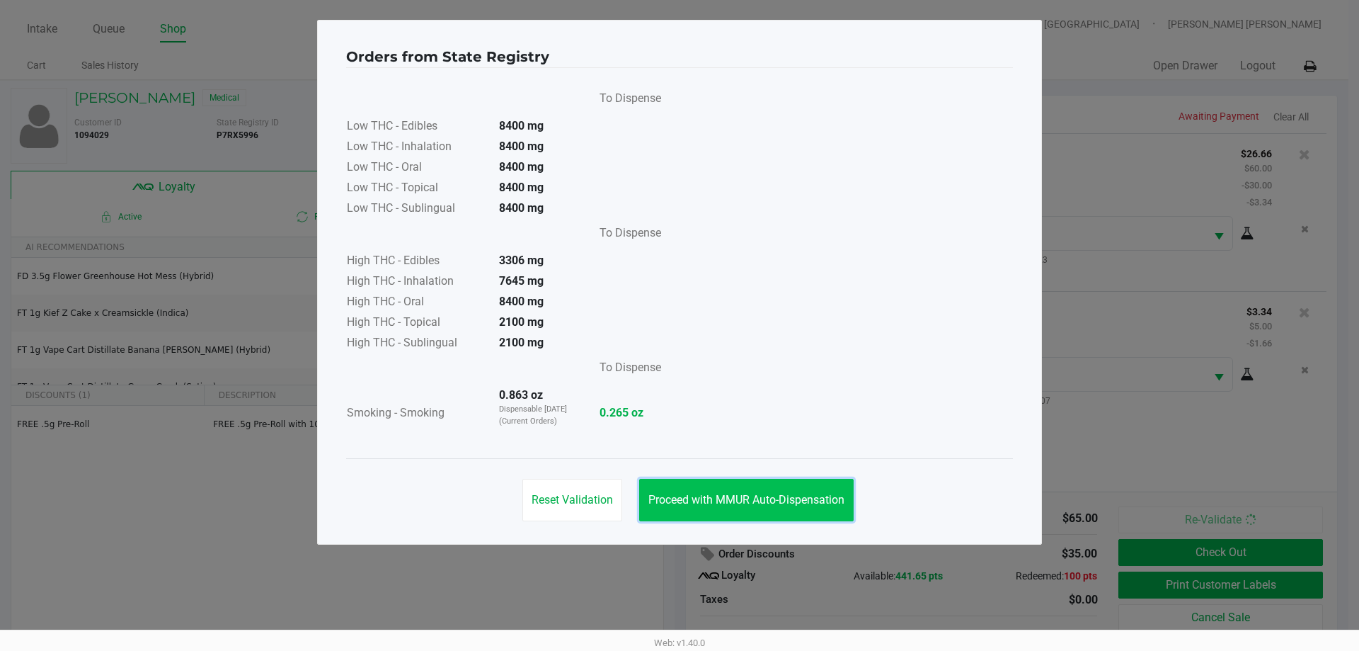
click at [799, 502] on span "Proceed with MMUR Auto-Dispensation" at bounding box center [747, 499] width 196 height 13
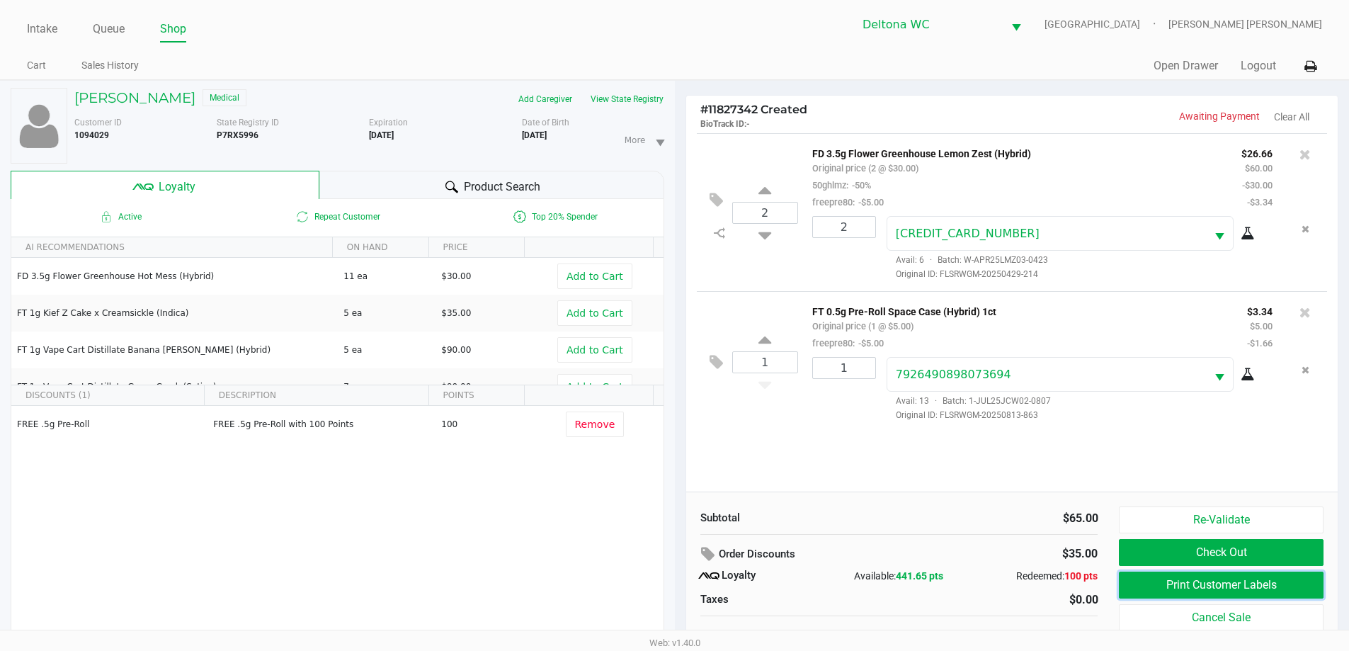
click at [1139, 591] on button "Print Customer Labels" at bounding box center [1221, 584] width 204 height 27
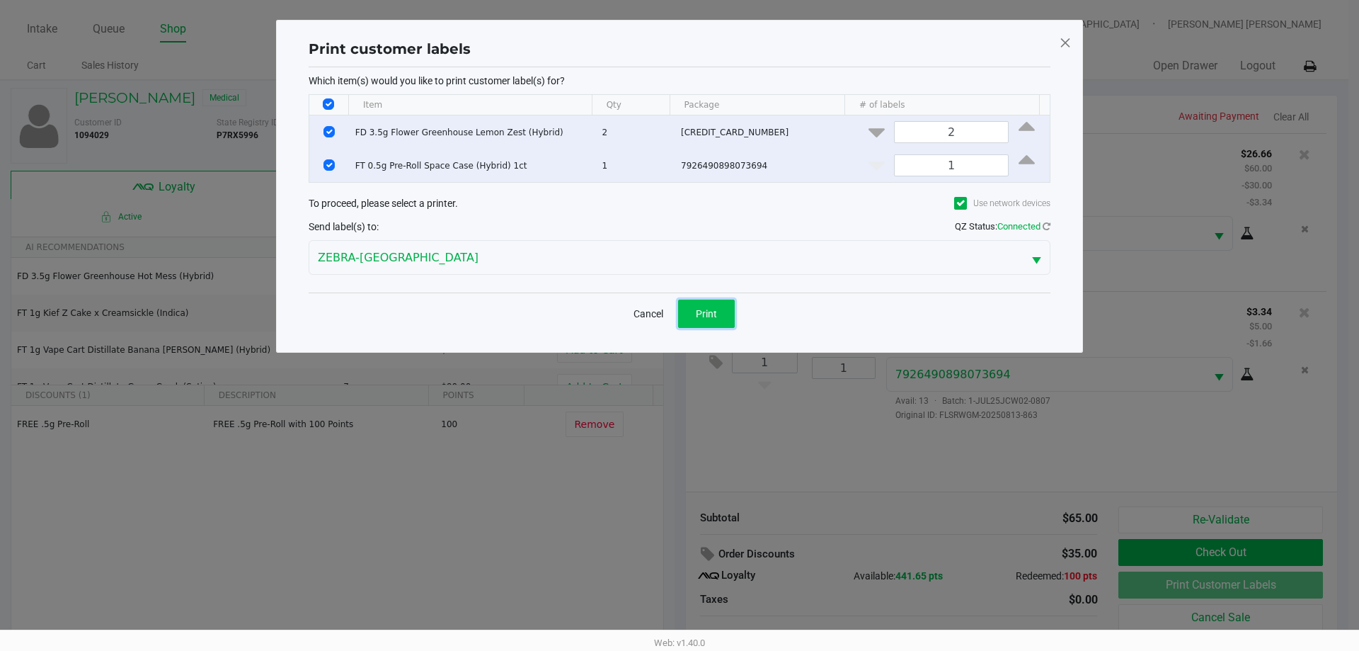
click at [697, 321] on button "Print" at bounding box center [706, 313] width 57 height 28
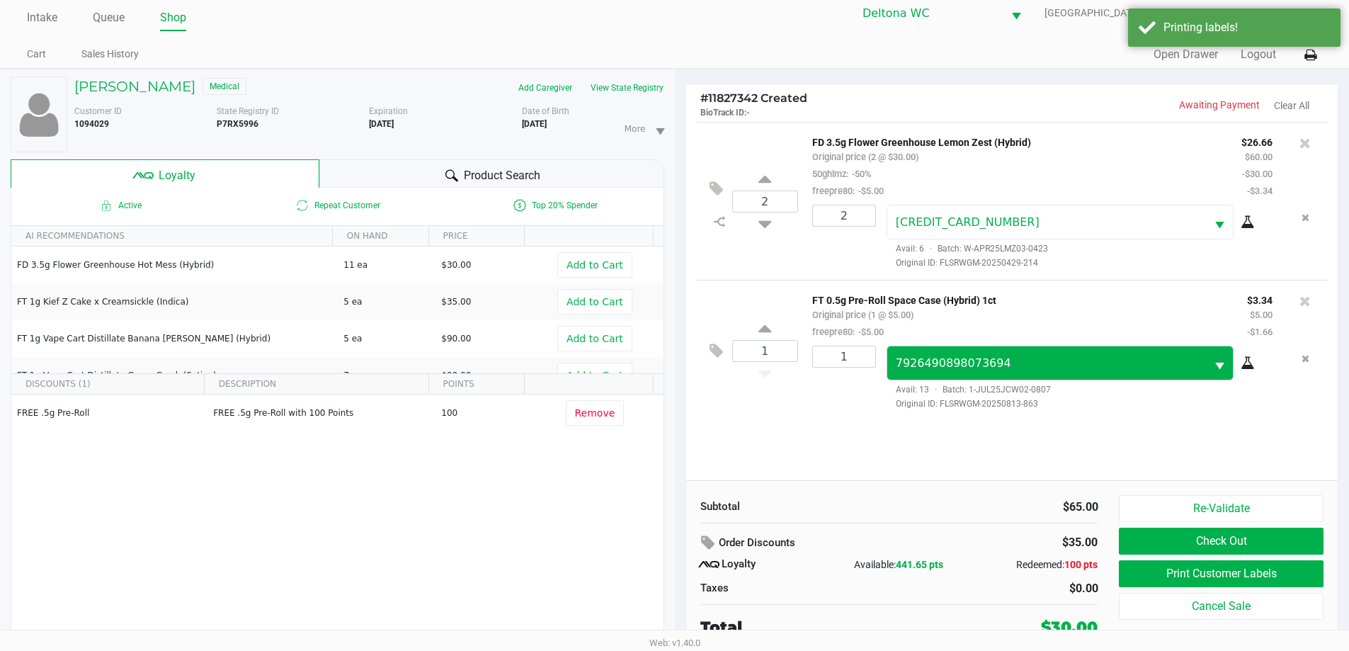
scroll to position [15, 0]
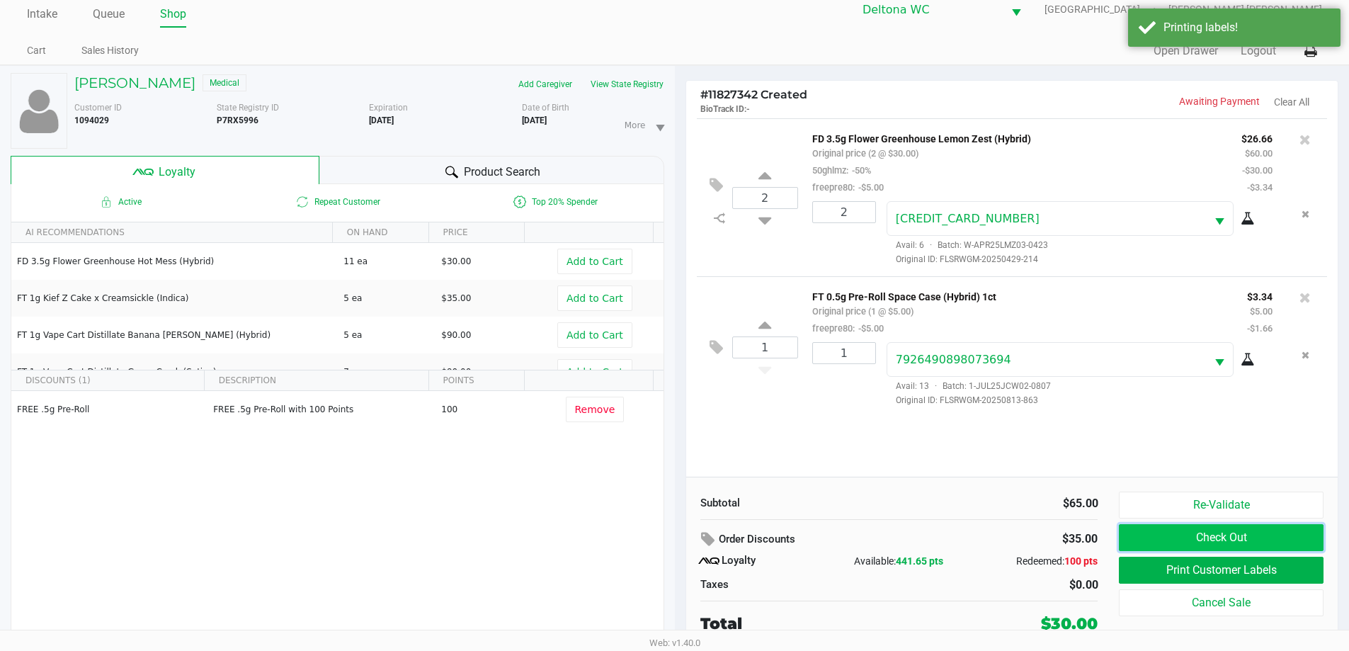
click at [1152, 539] on button "Check Out" at bounding box center [1221, 537] width 204 height 27
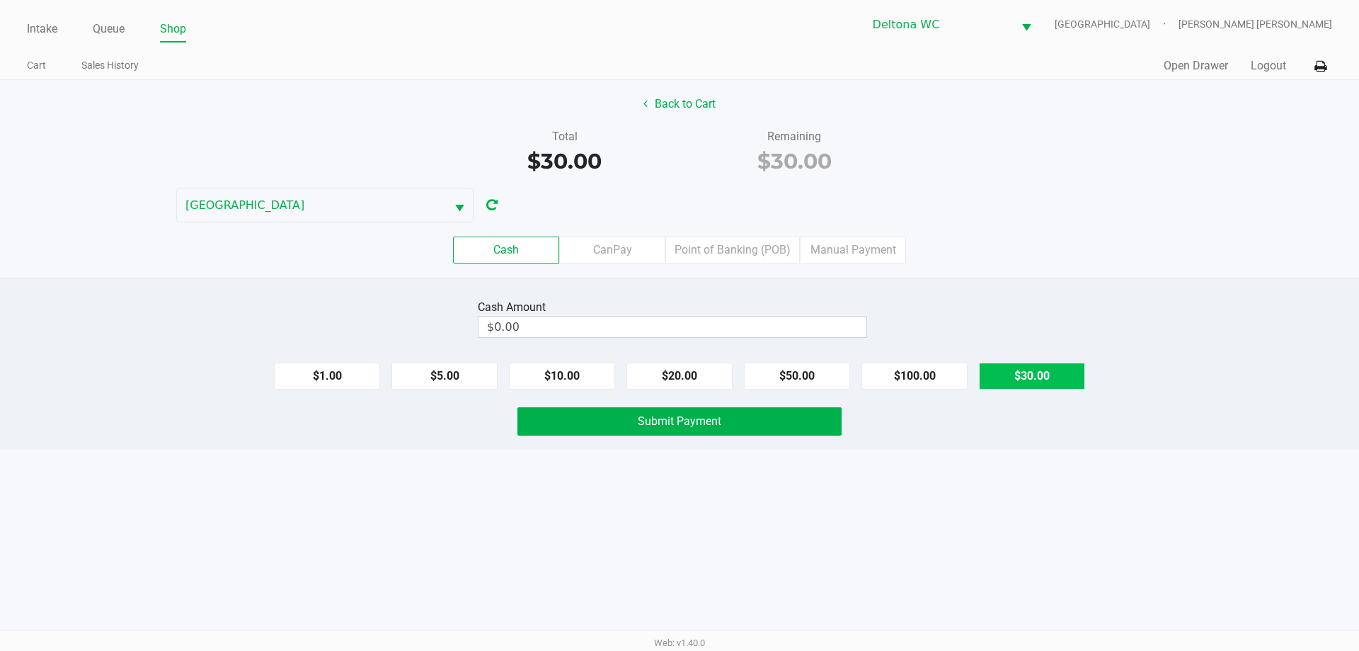
click at [1036, 381] on button "$30.00" at bounding box center [1032, 375] width 106 height 27
type input "$30.00"
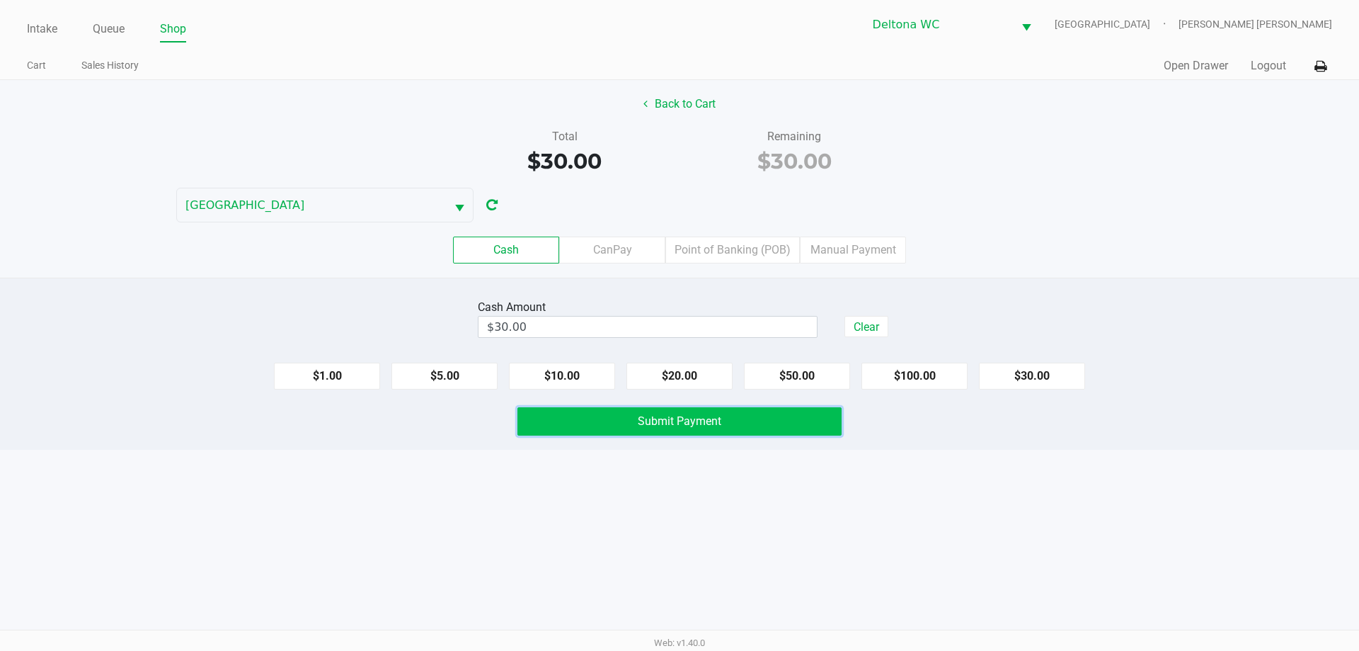
click at [791, 431] on button "Submit Payment" at bounding box center [680, 421] width 324 height 28
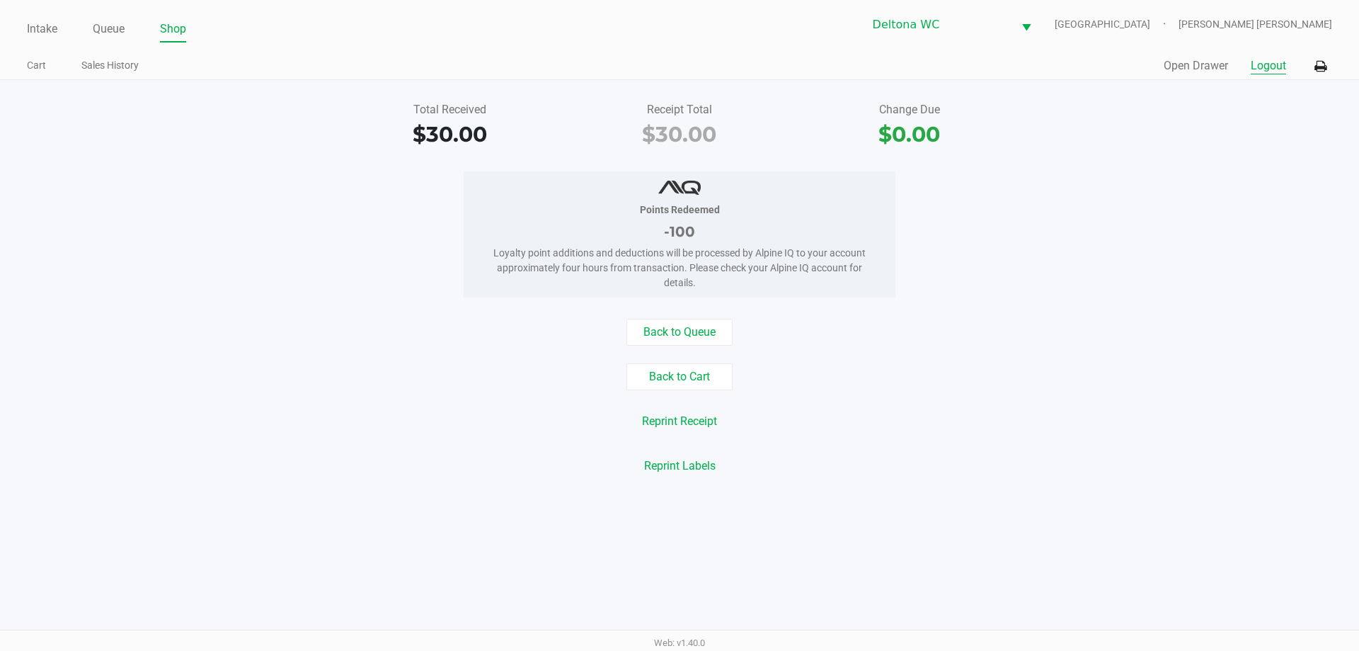
click at [1262, 69] on button "Logout" at bounding box center [1268, 65] width 35 height 17
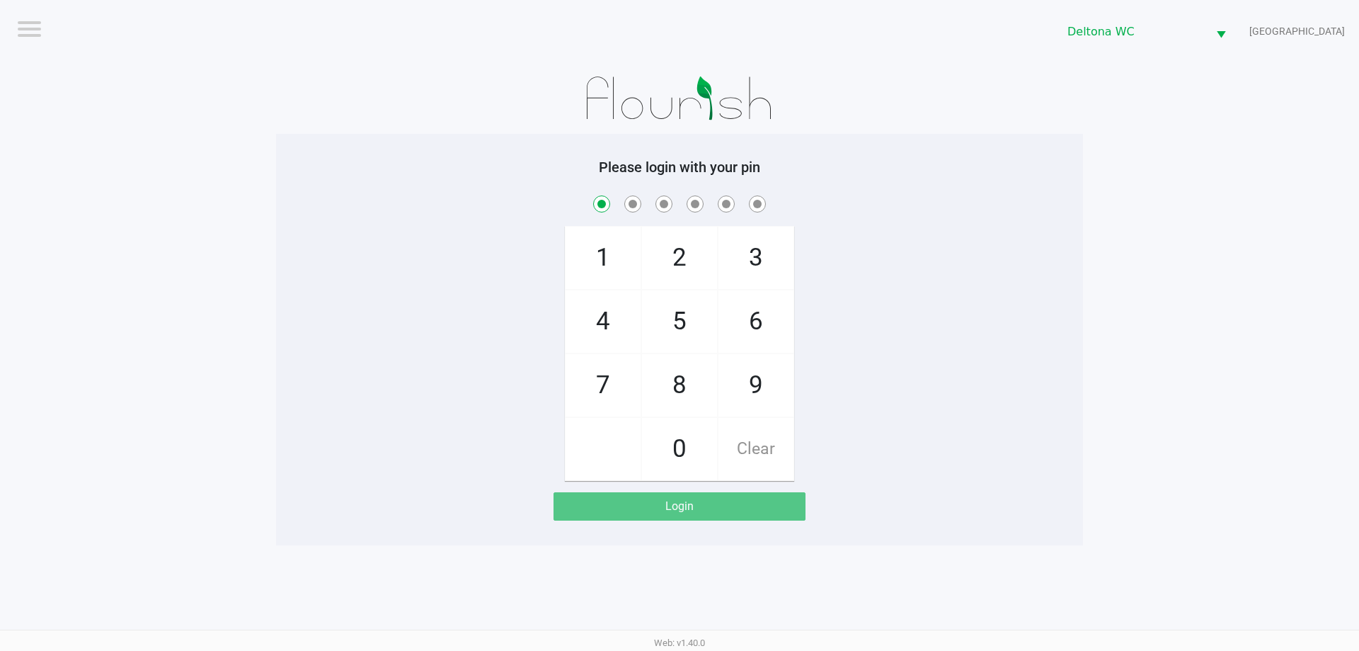
checkbox input "true"
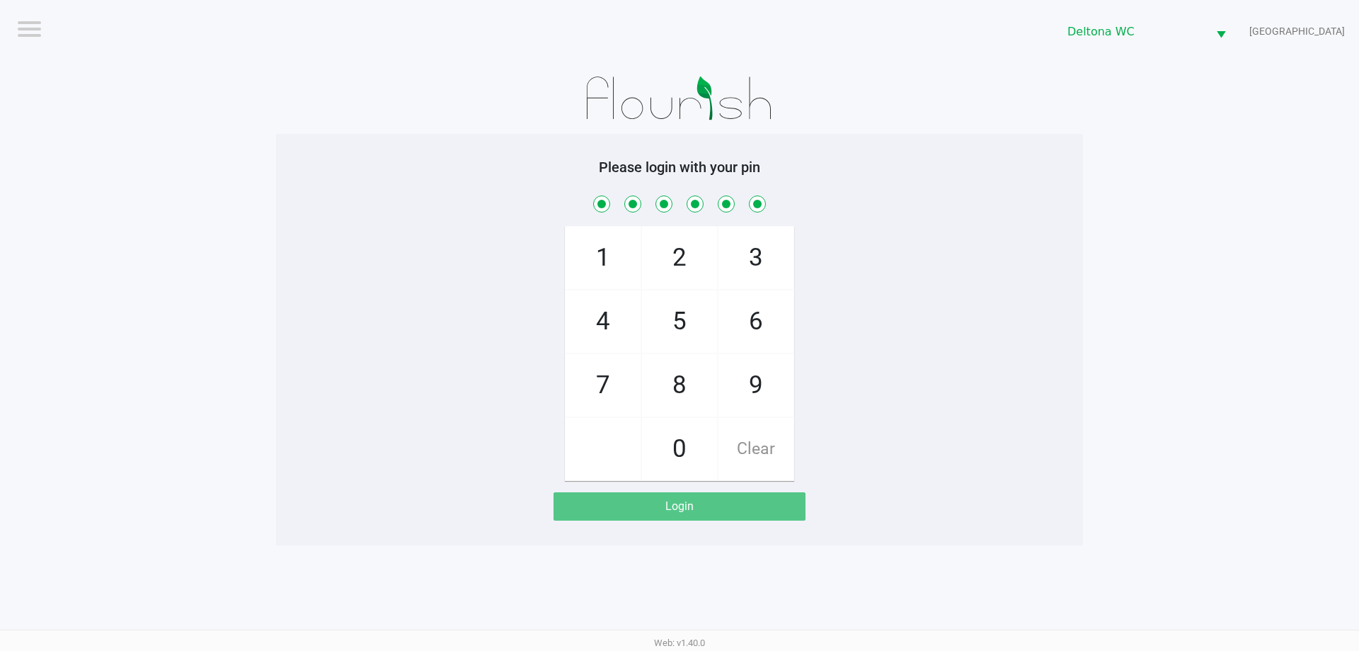
checkbox input "true"
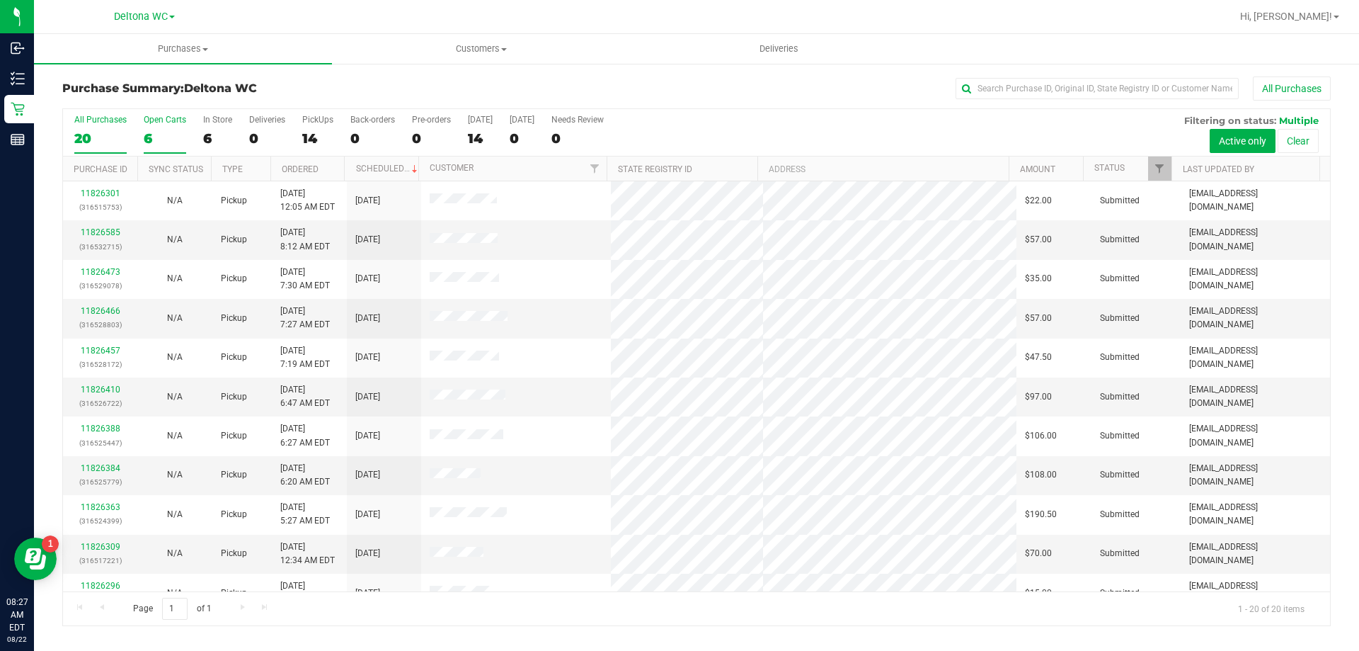
click at [162, 135] on div "6" at bounding box center [165, 138] width 42 height 16
click at [0, 0] on input "Open Carts 6" at bounding box center [0, 0] width 0 height 0
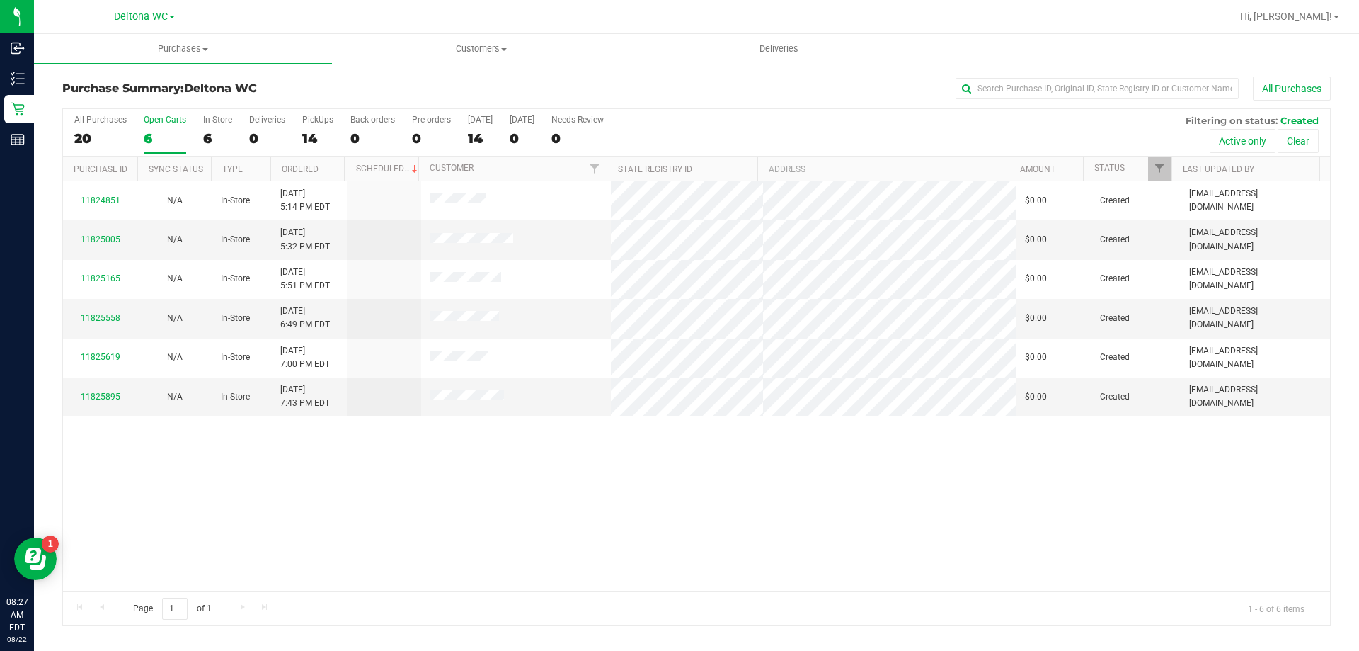
click at [160, 135] on div "6" at bounding box center [165, 138] width 42 height 16
click at [0, 0] on input "Open Carts 6" at bounding box center [0, 0] width 0 height 0
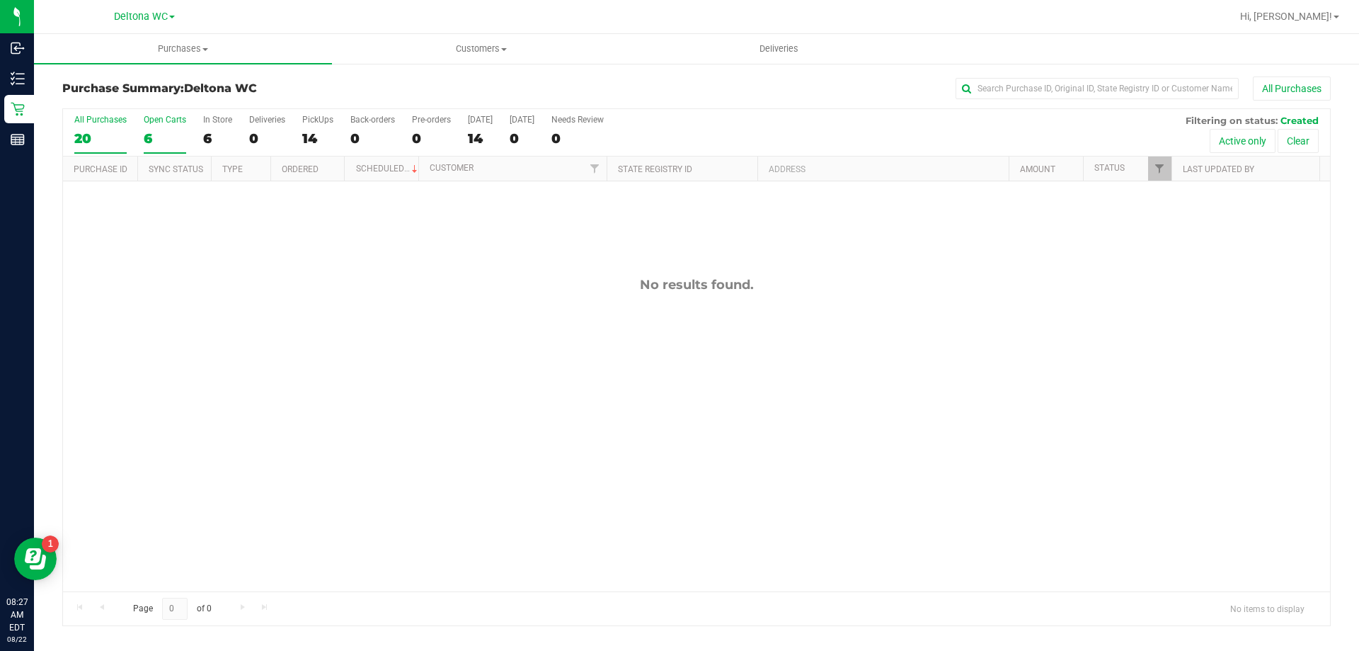
click at [103, 127] on label "All Purchases 20" at bounding box center [100, 134] width 52 height 39
click at [0, 0] on input "All Purchases 20" at bounding box center [0, 0] width 0 height 0
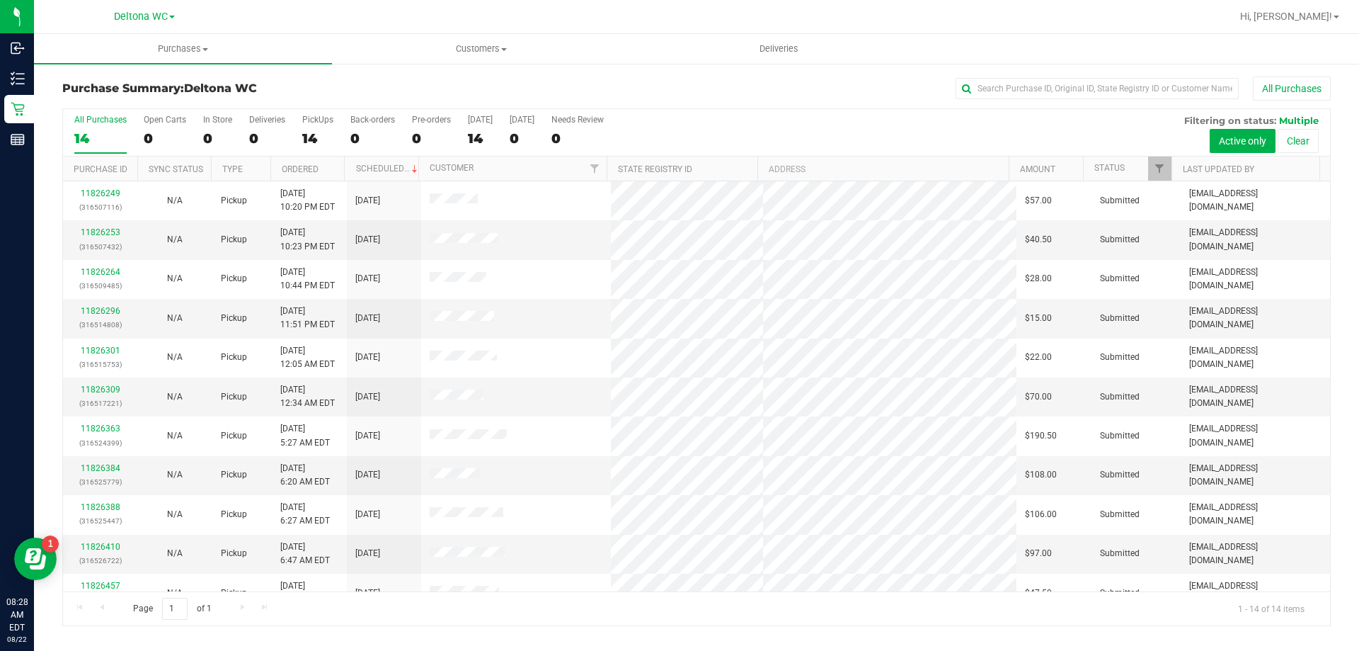
click at [326, 170] on div "All Purchases 14 Open Carts 0 In Store 0 Deliveries 0 PickUps 14 Back-orders 0 …" at bounding box center [696, 367] width 1269 height 518
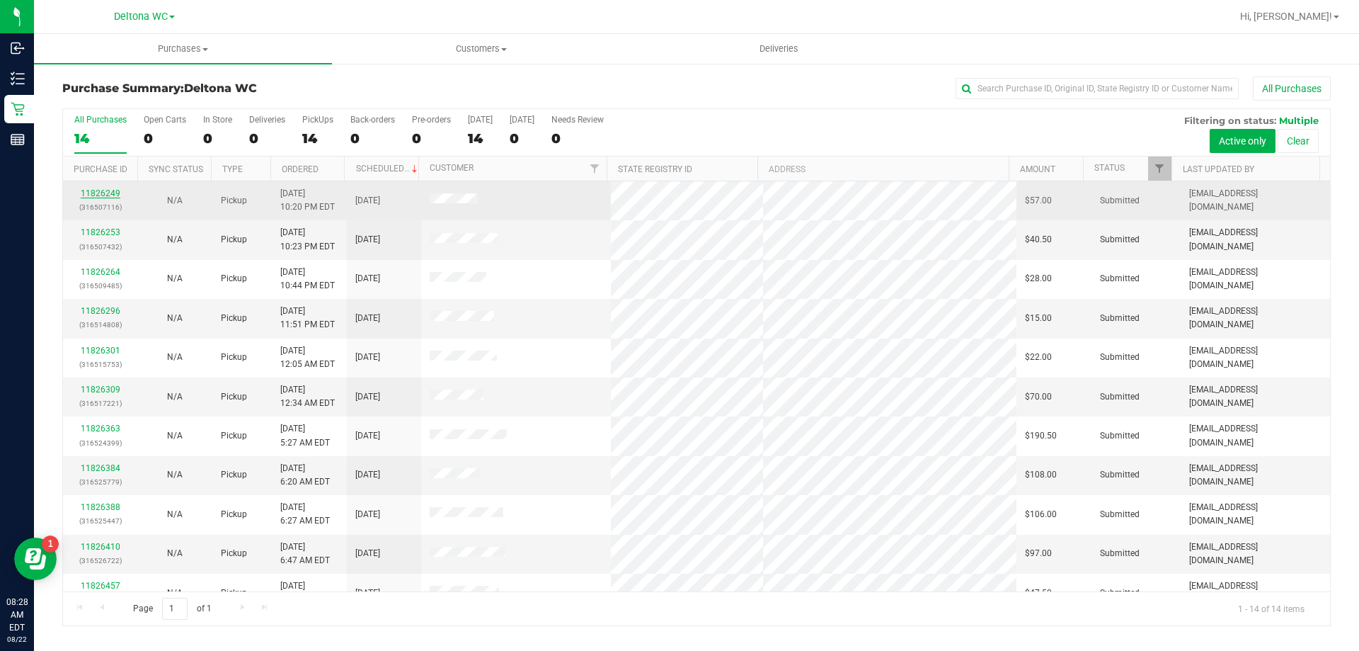
click at [105, 192] on link "11826249" at bounding box center [101, 193] width 40 height 10
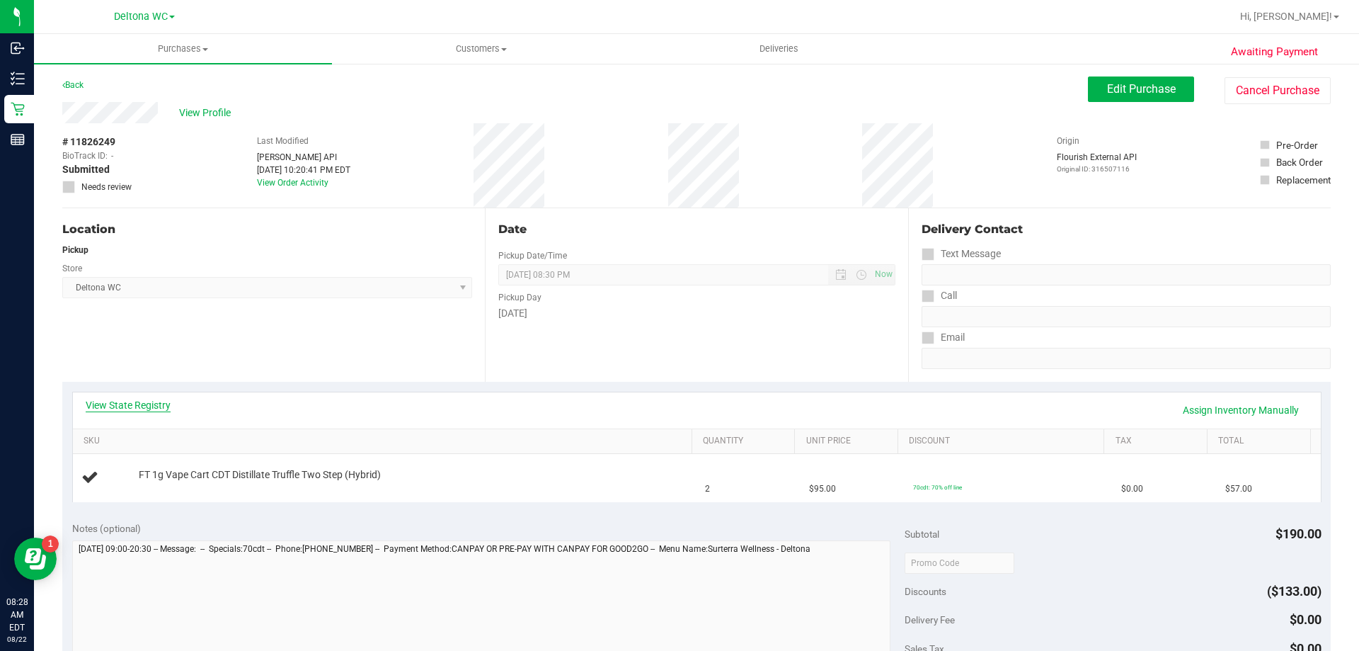
click at [153, 401] on link "View State Registry" at bounding box center [128, 405] width 85 height 14
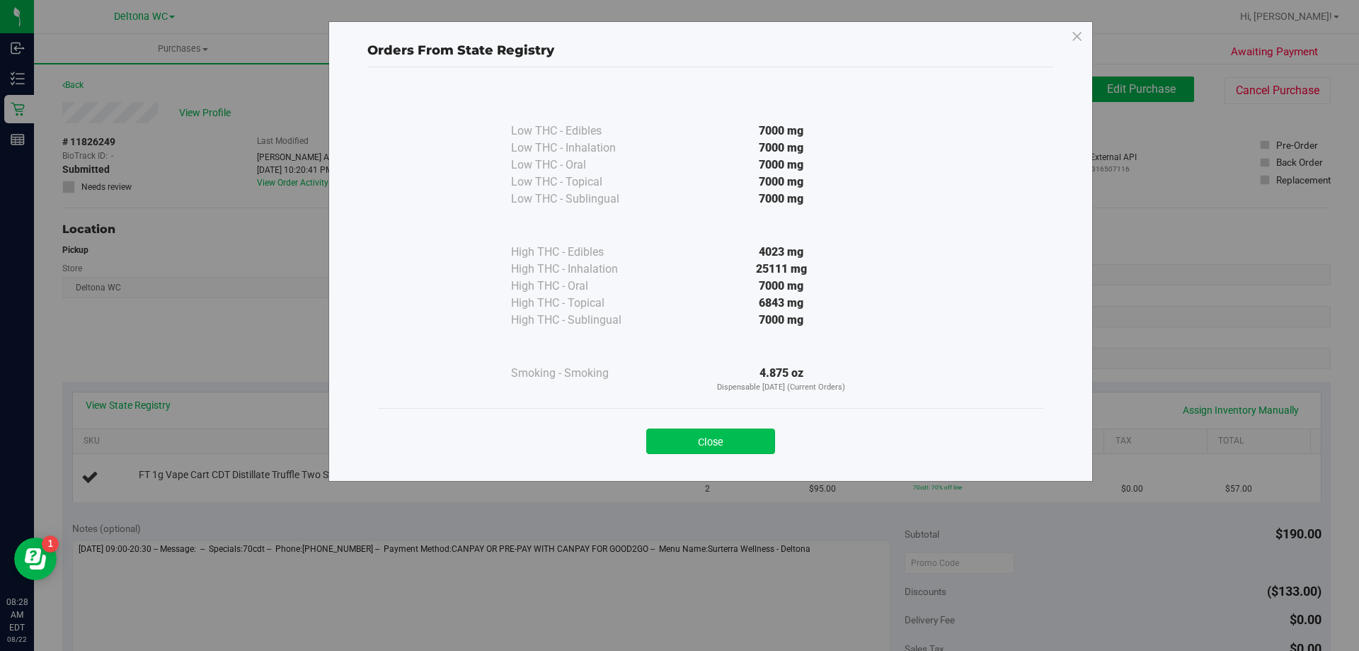
click at [712, 430] on button "Close" at bounding box center [710, 440] width 129 height 25
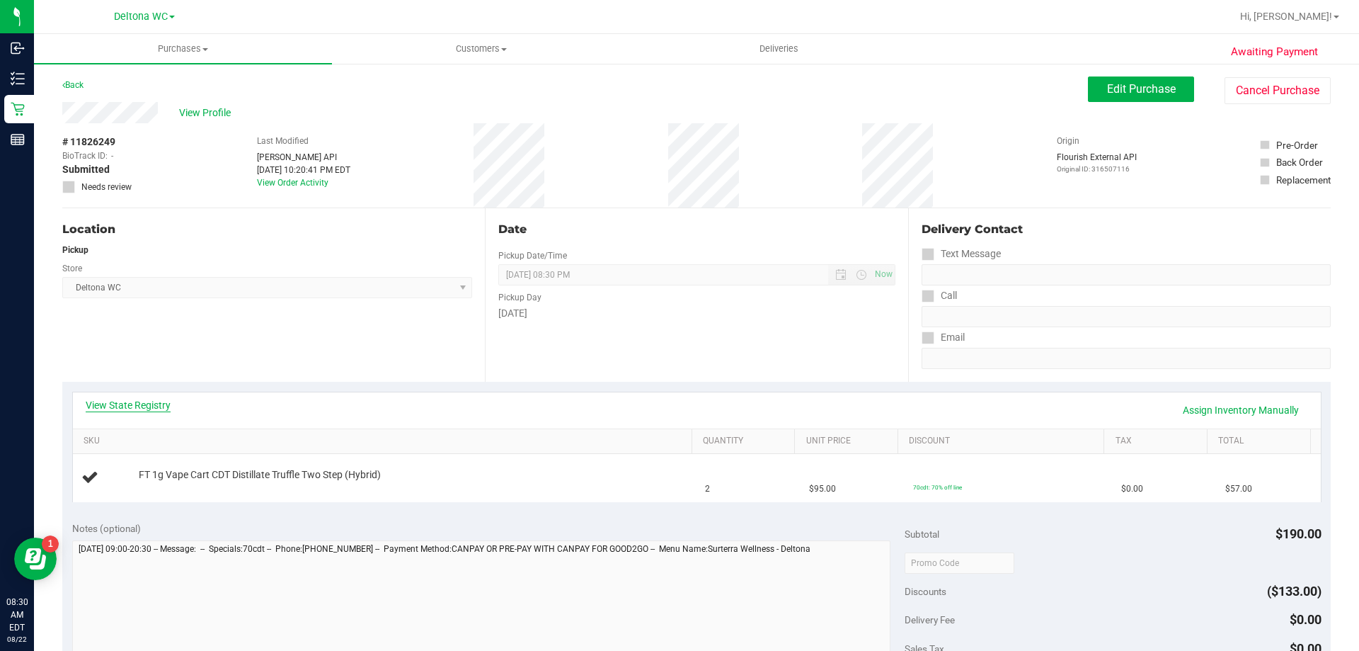
click at [127, 403] on link "View State Registry" at bounding box center [128, 405] width 85 height 14
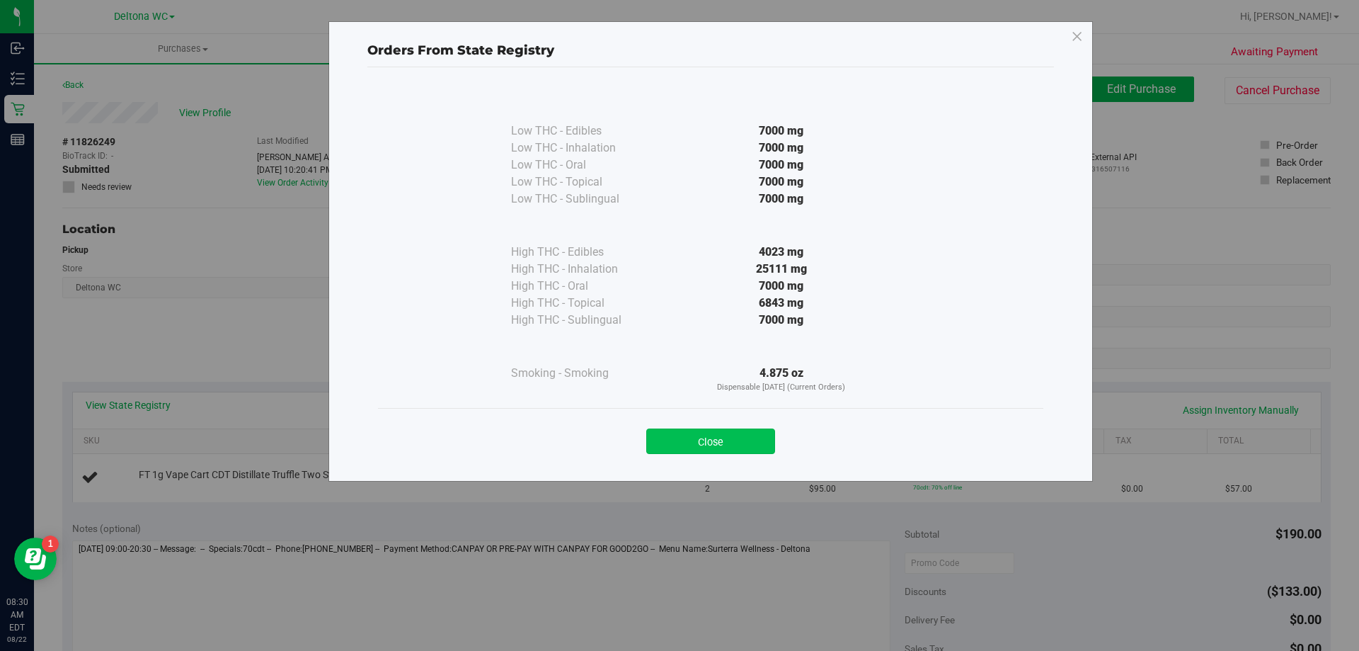
click at [754, 440] on button "Close" at bounding box center [710, 440] width 129 height 25
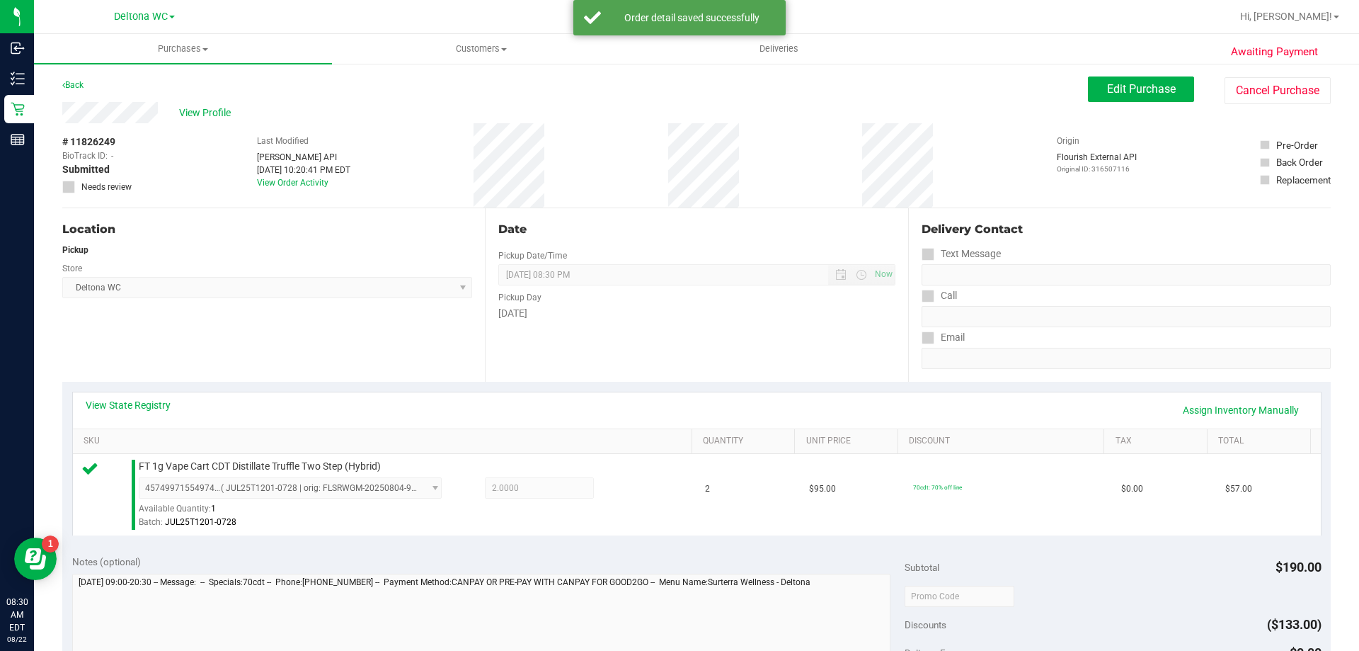
scroll to position [354, 0]
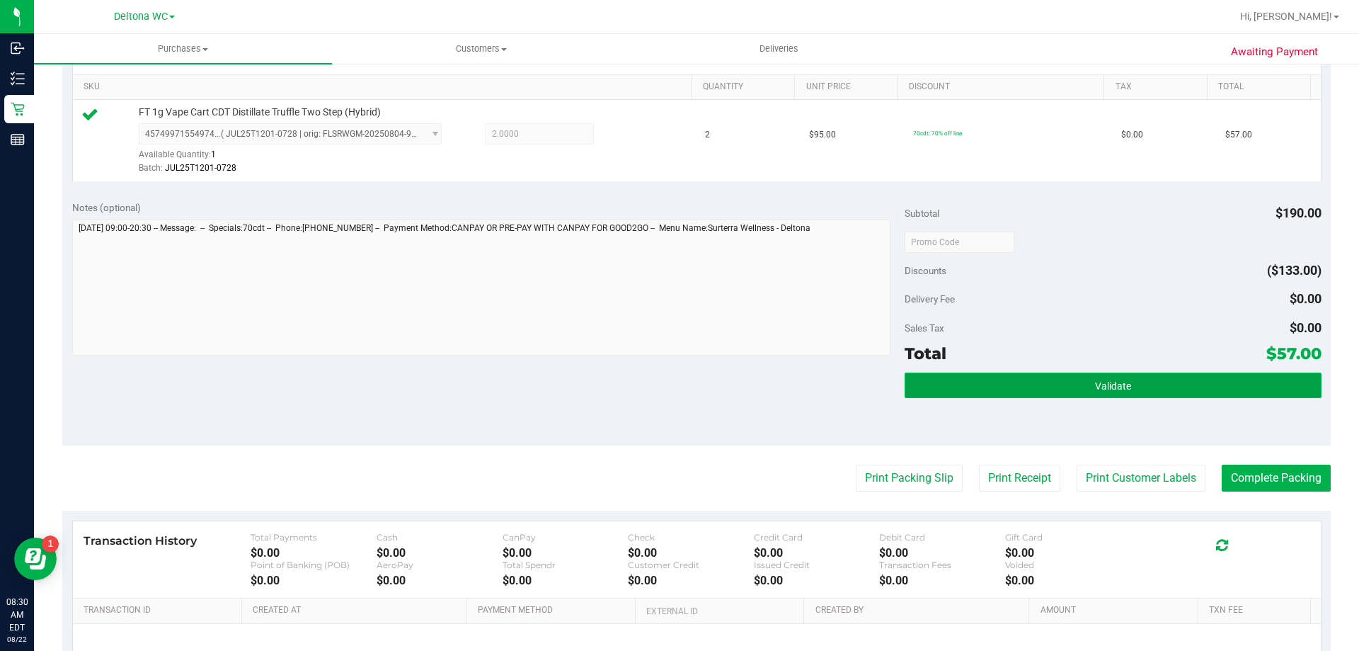
click at [970, 388] on button "Validate" at bounding box center [1113, 384] width 416 height 25
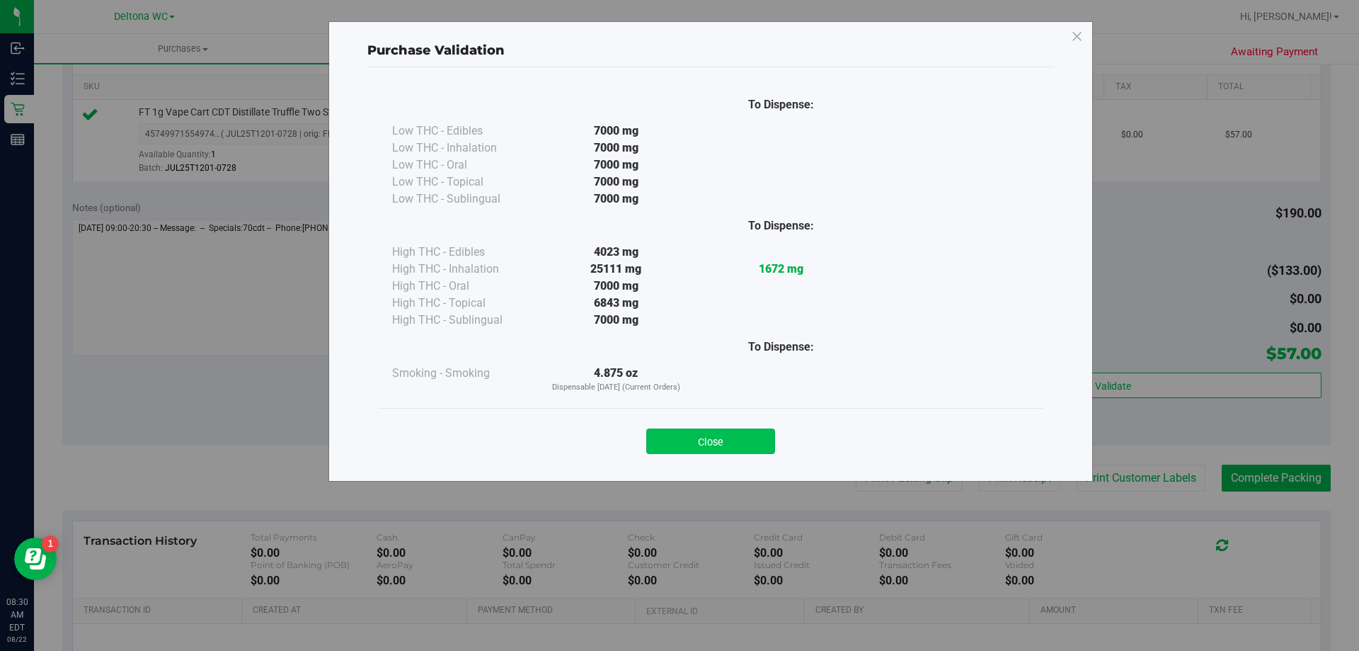
click at [743, 448] on button "Close" at bounding box center [710, 440] width 129 height 25
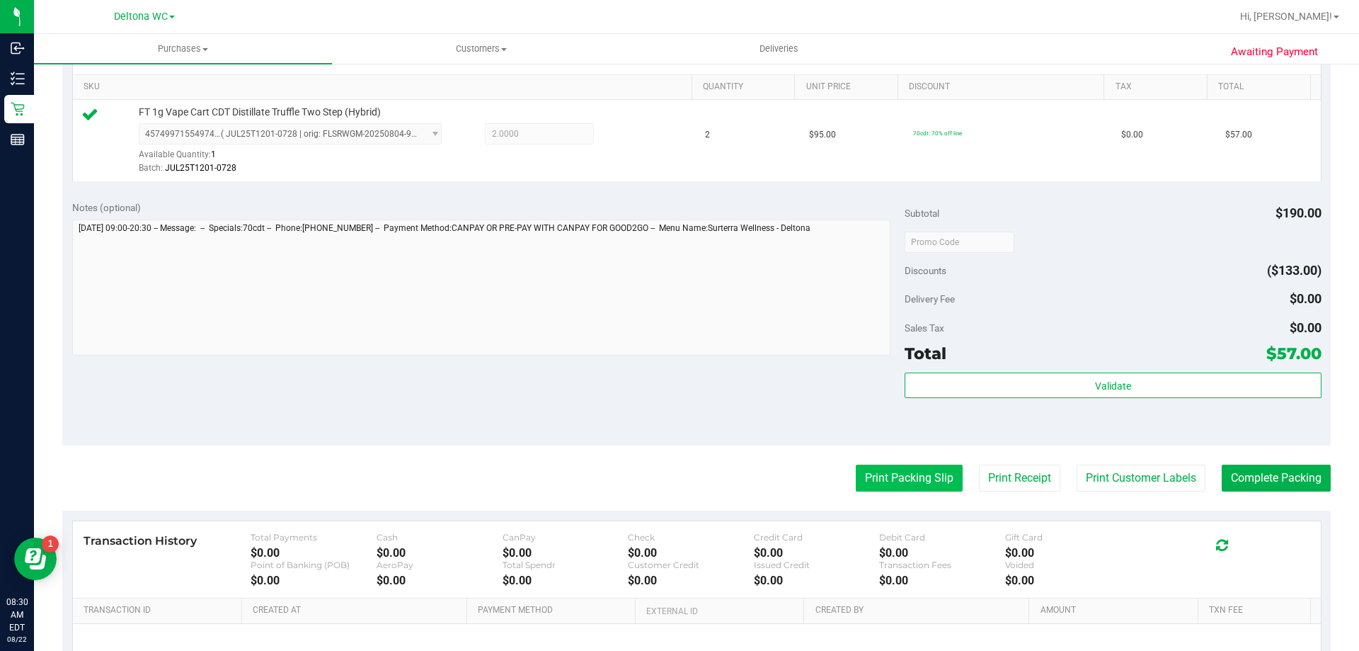
click at [891, 474] on button "Print Packing Slip" at bounding box center [909, 477] width 107 height 27
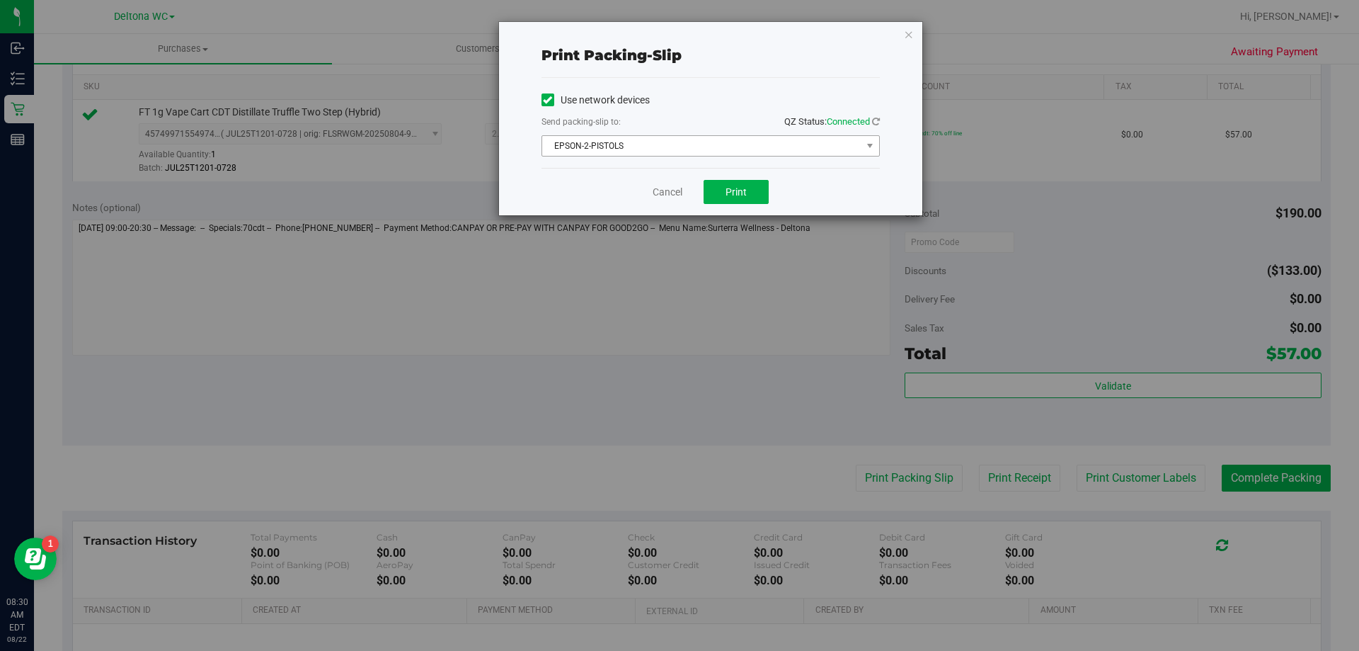
click at [719, 142] on span "EPSON-2-PISTOLS" at bounding box center [701, 146] width 319 height 20
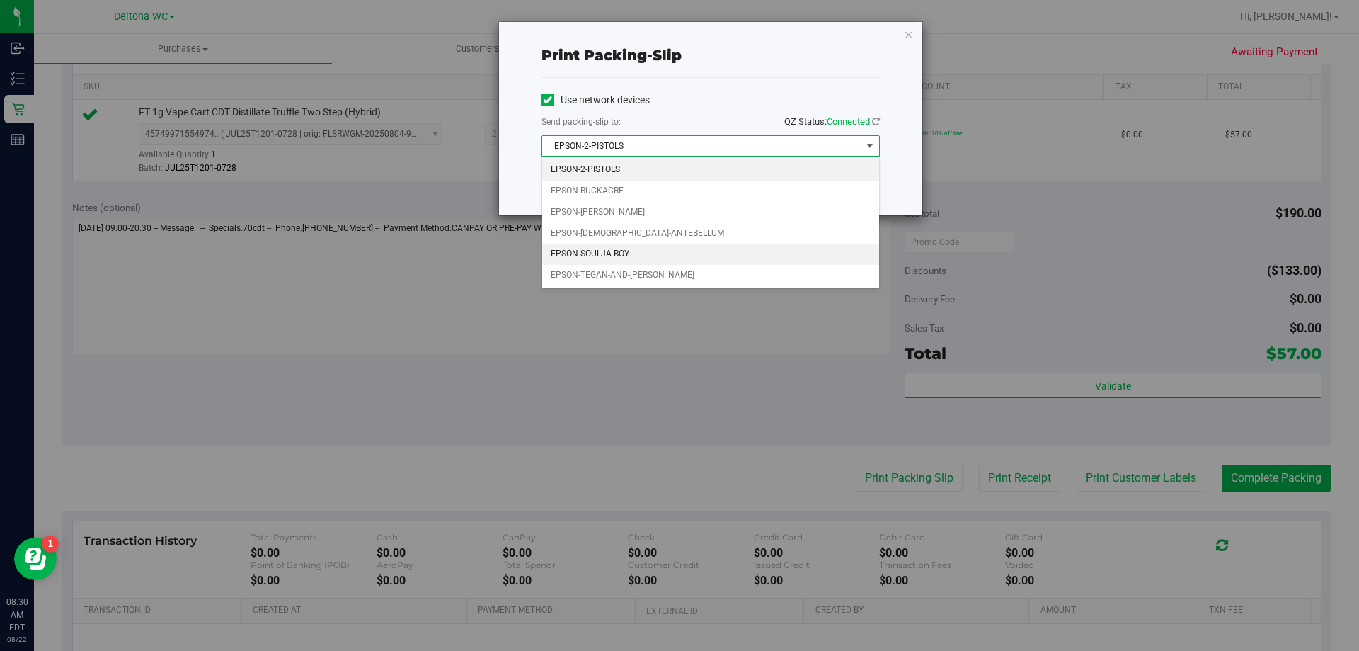
click at [623, 256] on li "EPSON-SOULJA-BOY" at bounding box center [710, 254] width 337 height 21
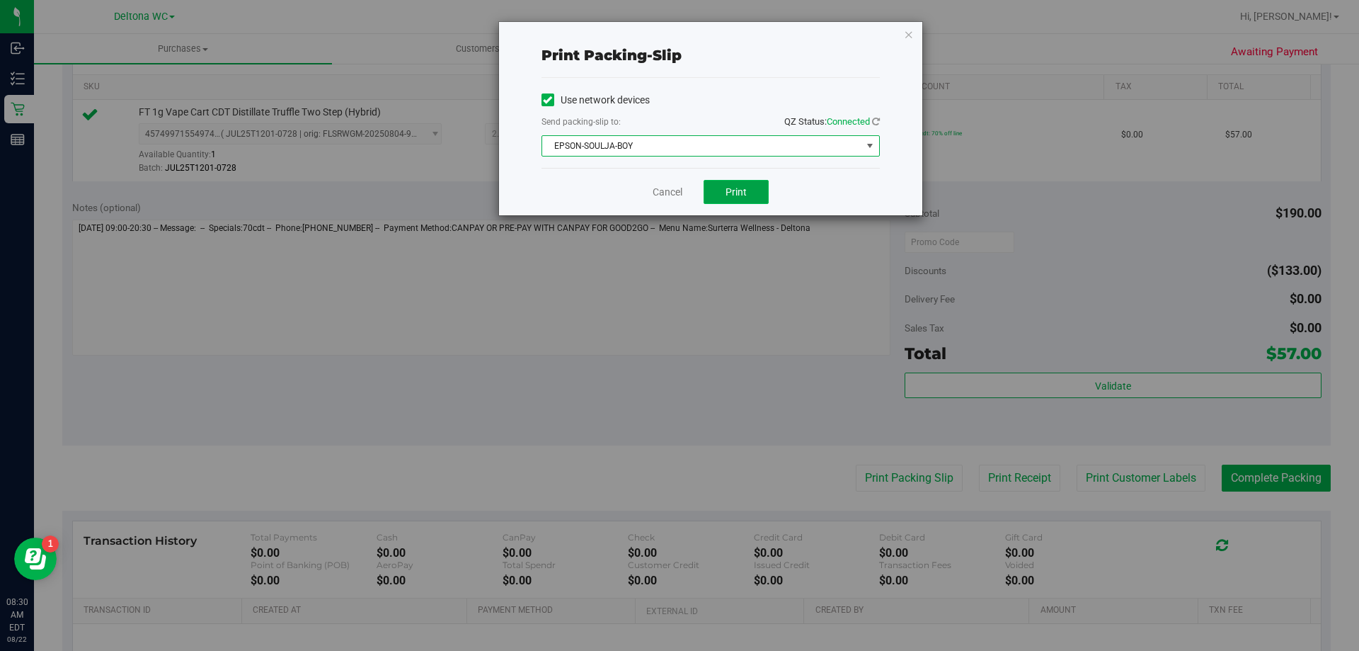
click at [723, 191] on button "Print" at bounding box center [736, 192] width 65 height 24
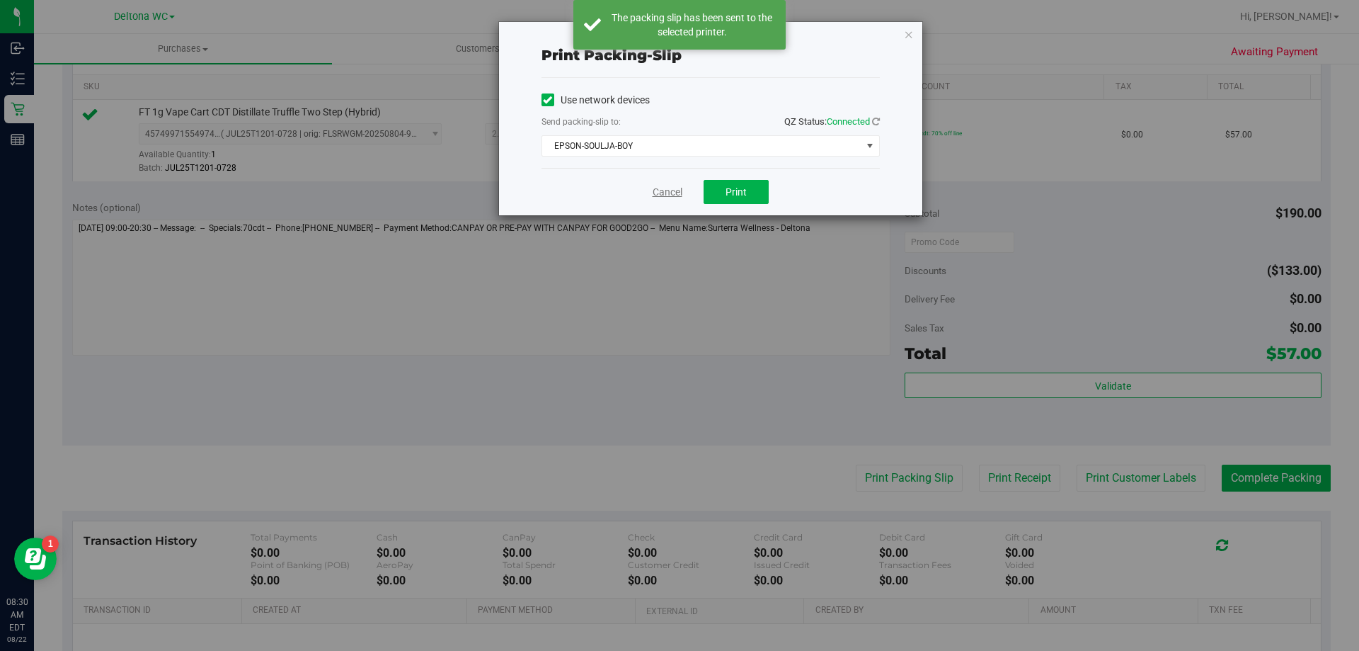
click at [668, 196] on link "Cancel" at bounding box center [668, 192] width 30 height 15
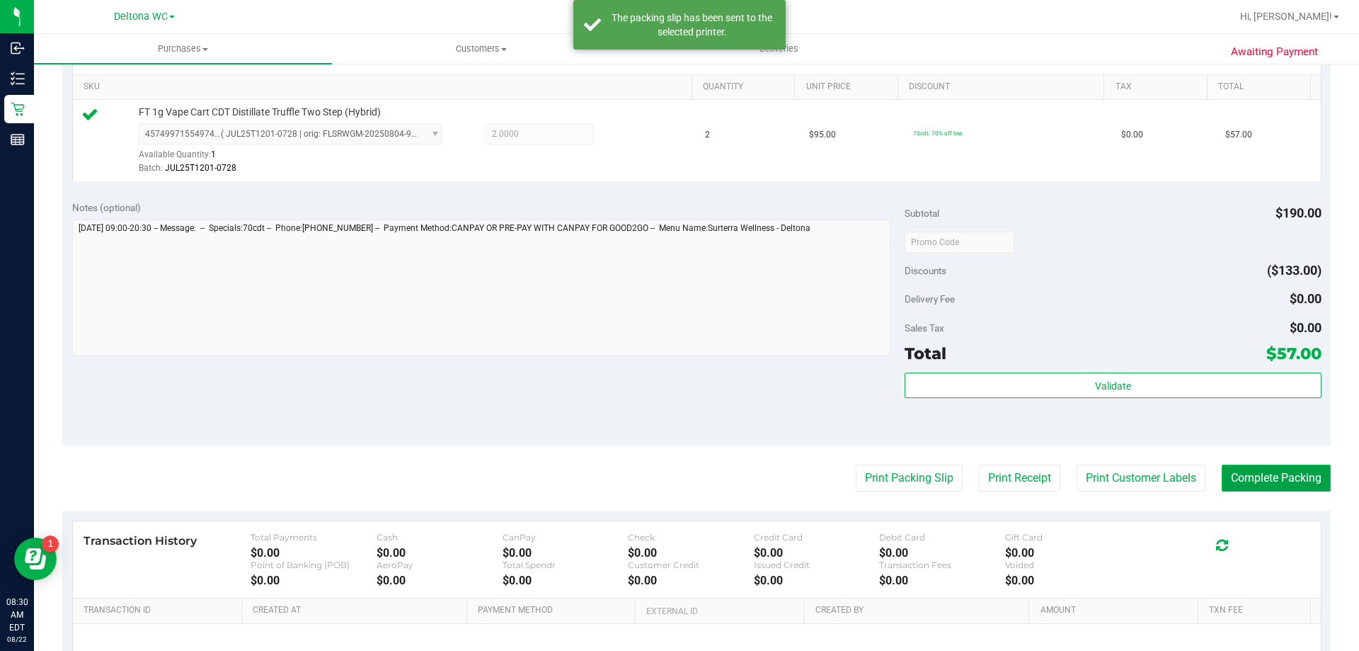
click at [1256, 474] on button "Complete Packing" at bounding box center [1276, 477] width 109 height 27
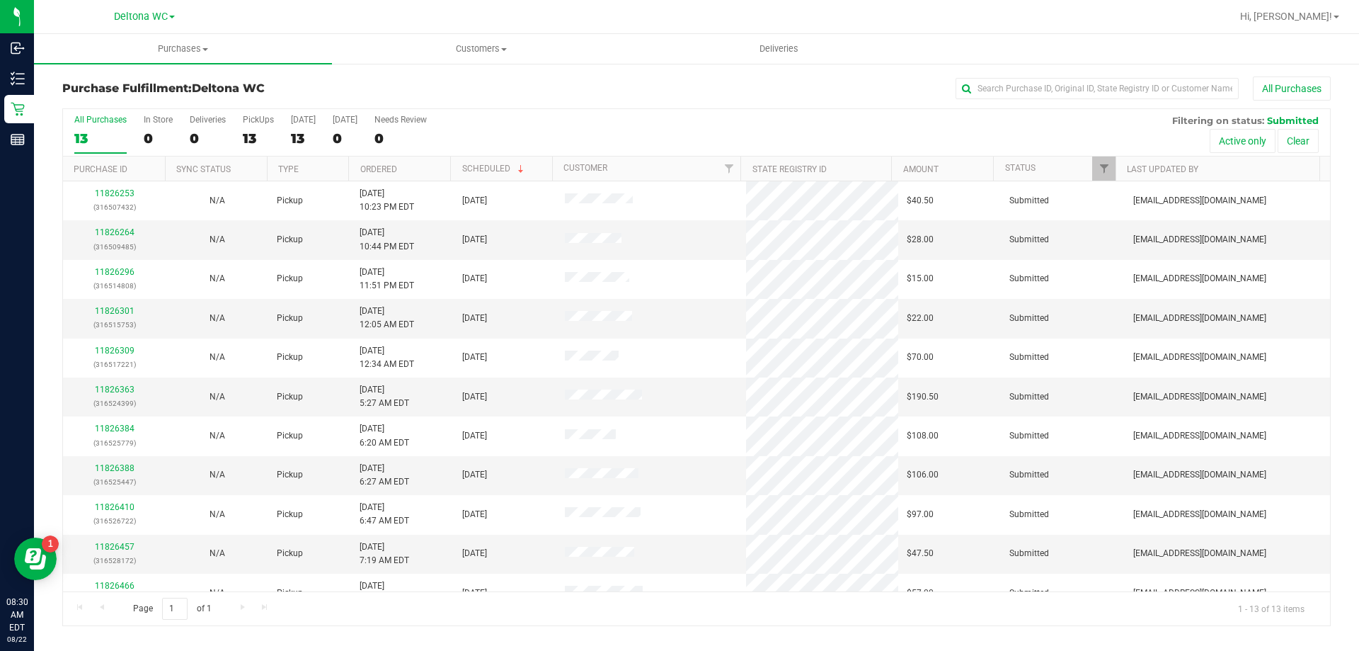
click at [416, 162] on th "Ordered" at bounding box center [399, 168] width 102 height 25
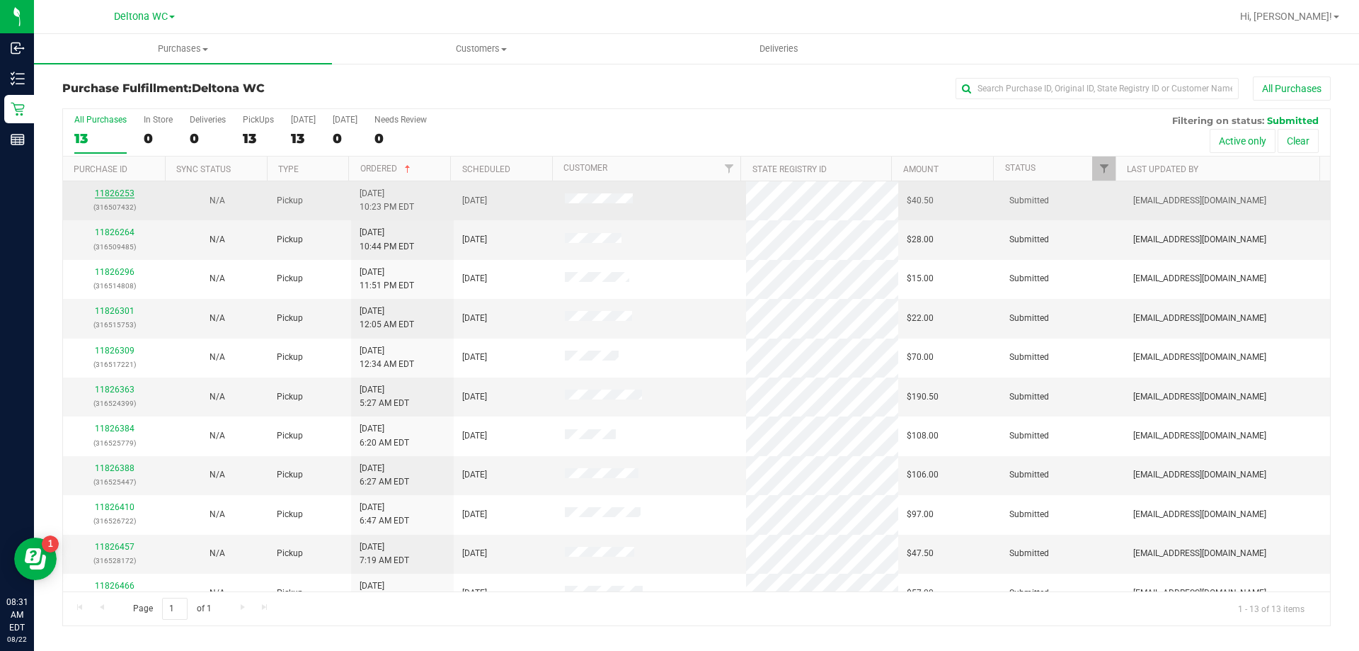
click at [121, 195] on link "11826253" at bounding box center [115, 193] width 40 height 10
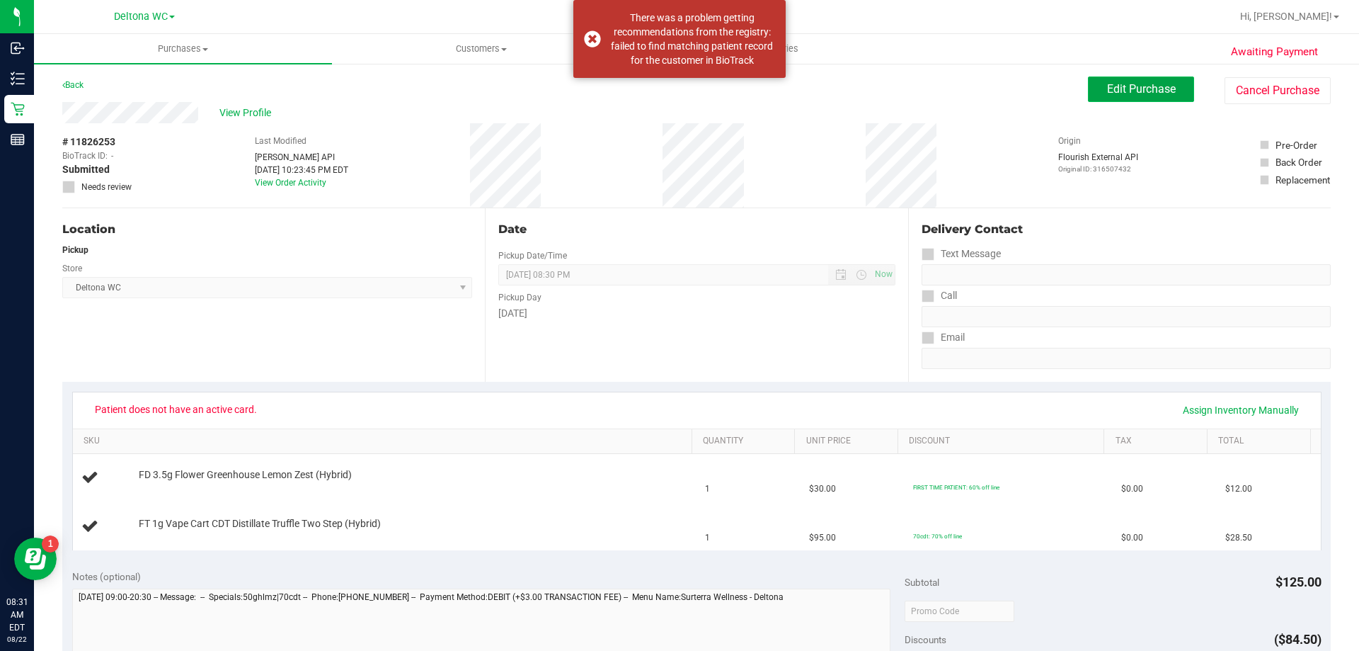
click at [1126, 86] on span "Edit Purchase" at bounding box center [1141, 88] width 69 height 13
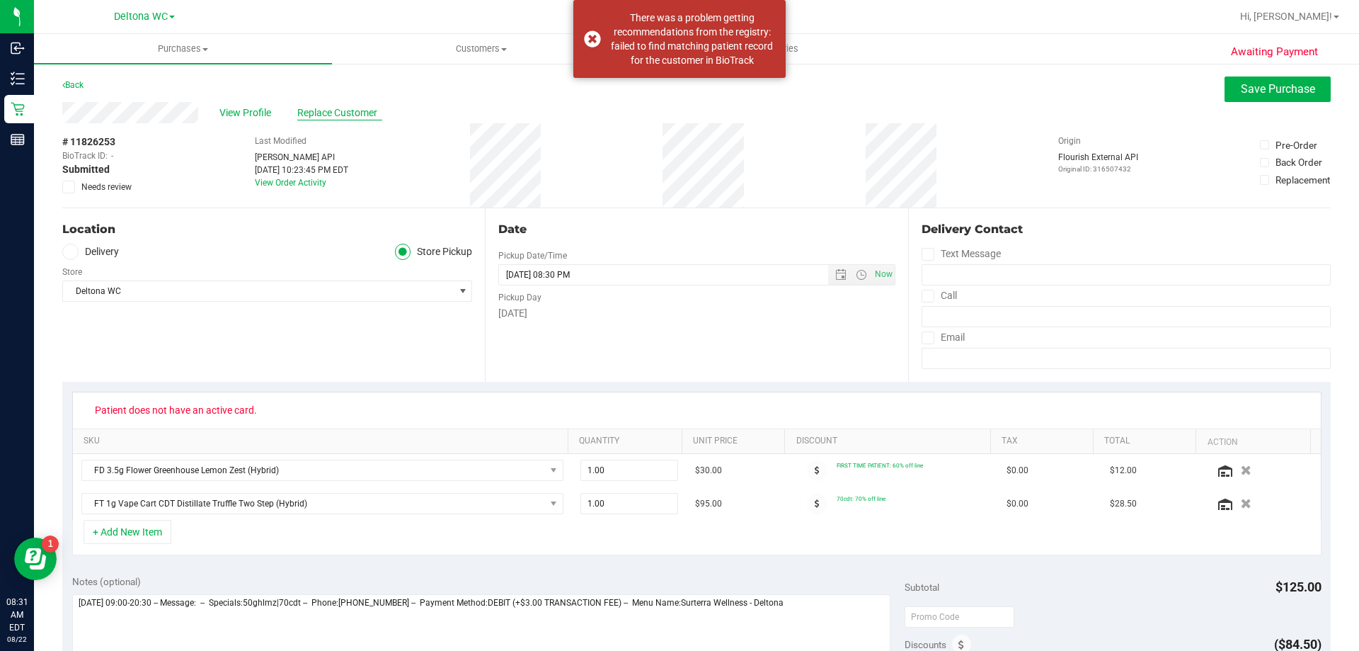
click at [350, 107] on span "Replace Customer" at bounding box center [339, 112] width 85 height 15
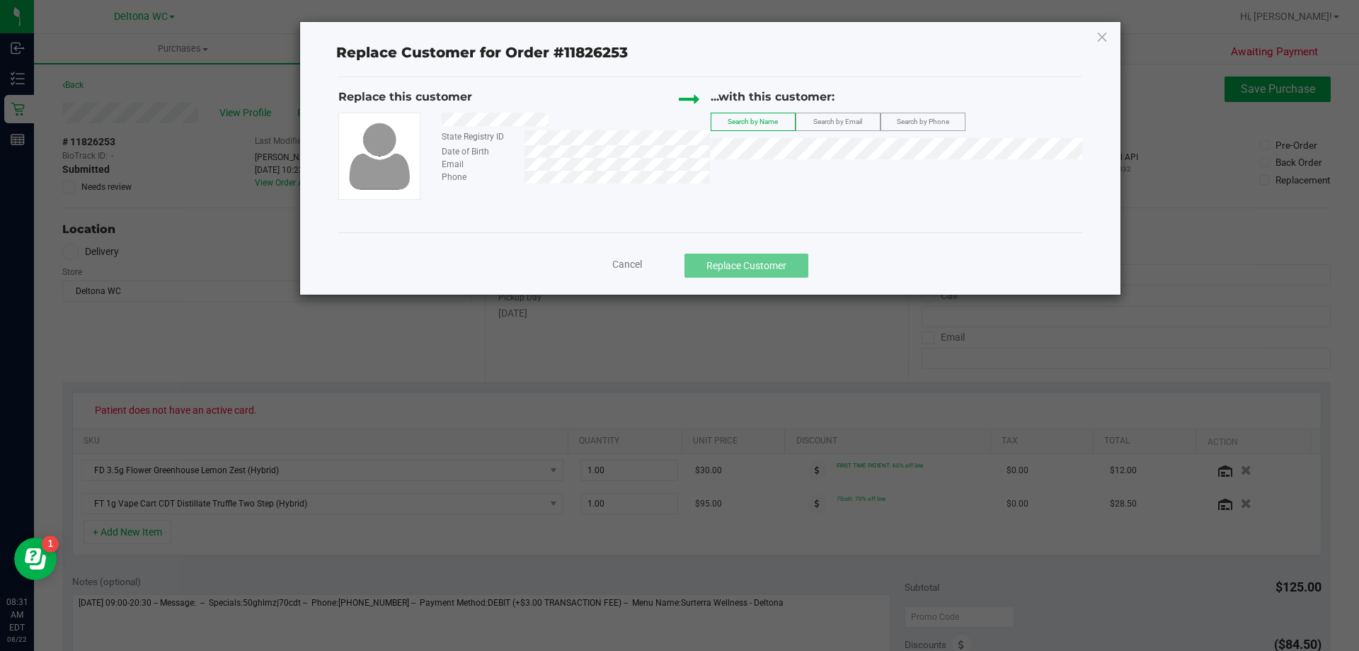
click at [549, 121] on div at bounding box center [570, 122] width 279 height 18
click at [813, 174] on li "Alexandria Collins" at bounding box center [897, 173] width 371 height 20
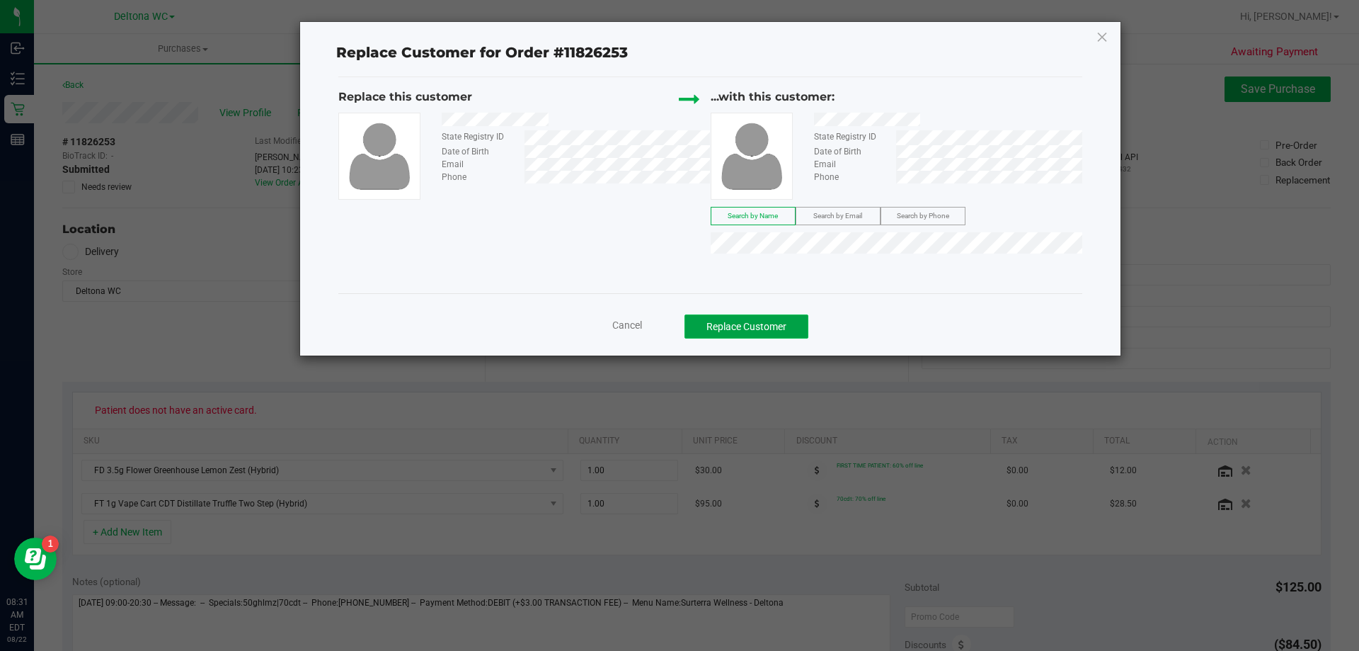
click at [792, 333] on button "Replace Customer" at bounding box center [747, 326] width 124 height 24
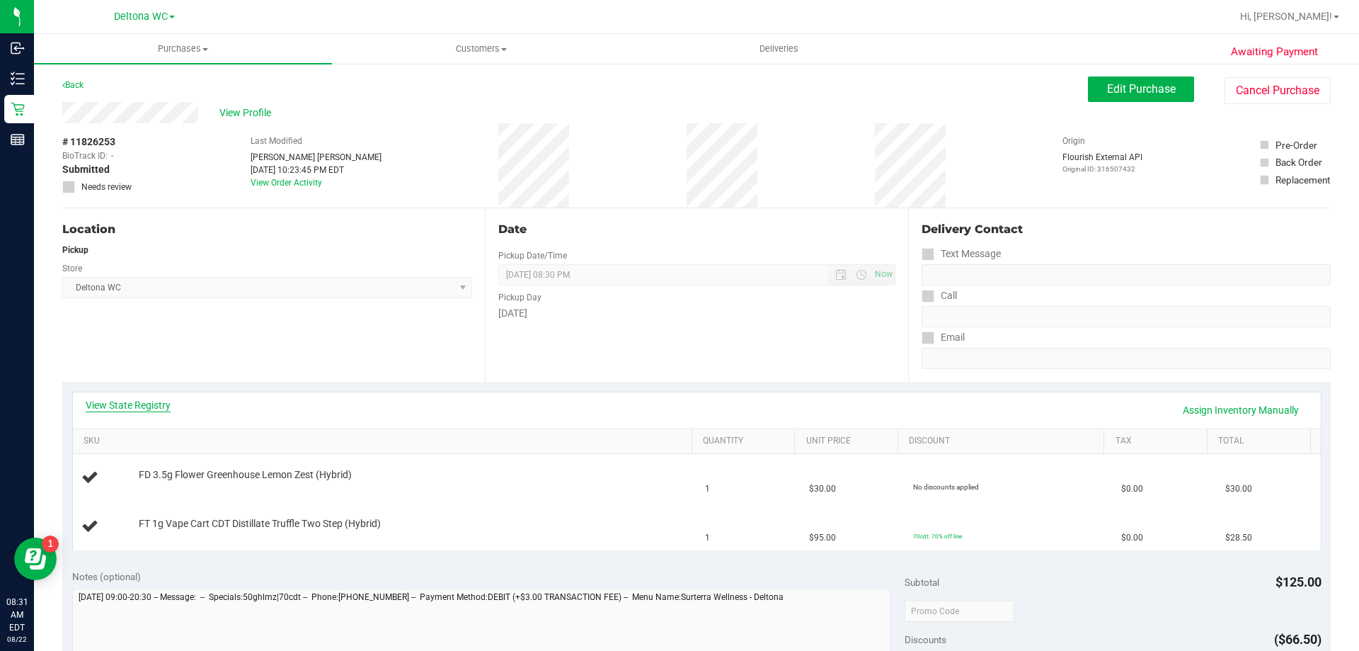
click at [162, 403] on link "View State Registry" at bounding box center [128, 405] width 85 height 14
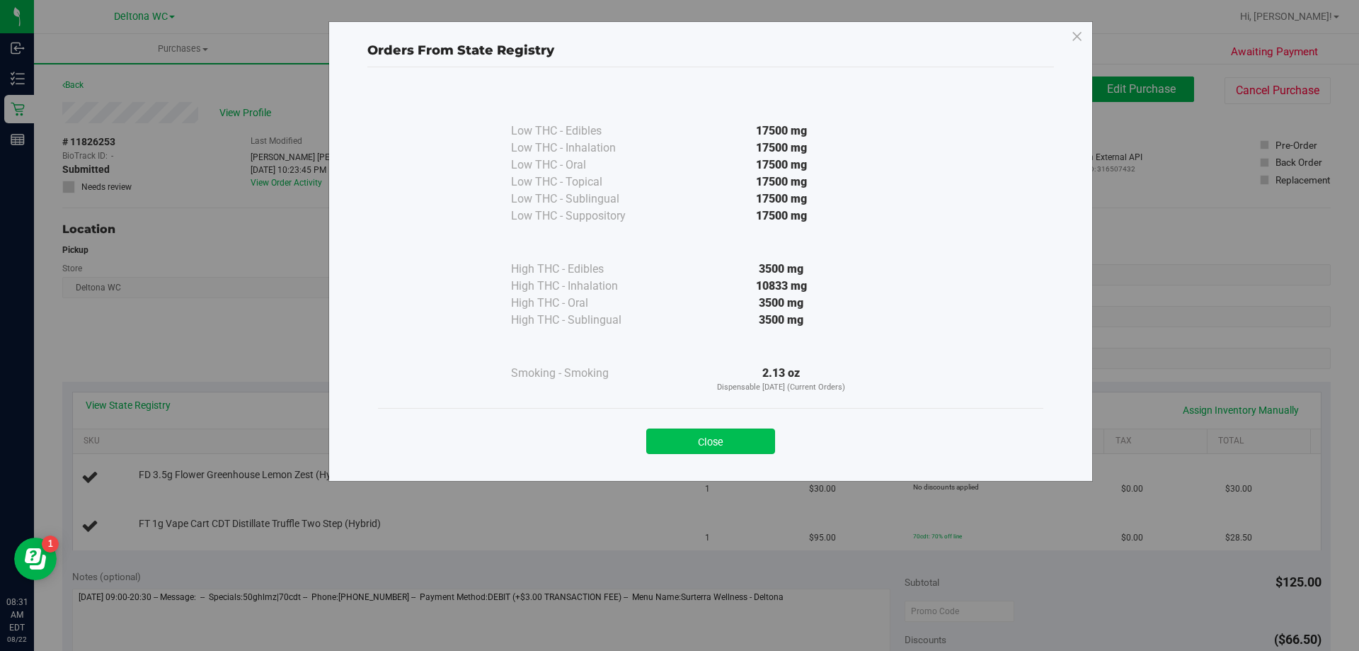
click at [691, 440] on button "Close" at bounding box center [710, 440] width 129 height 25
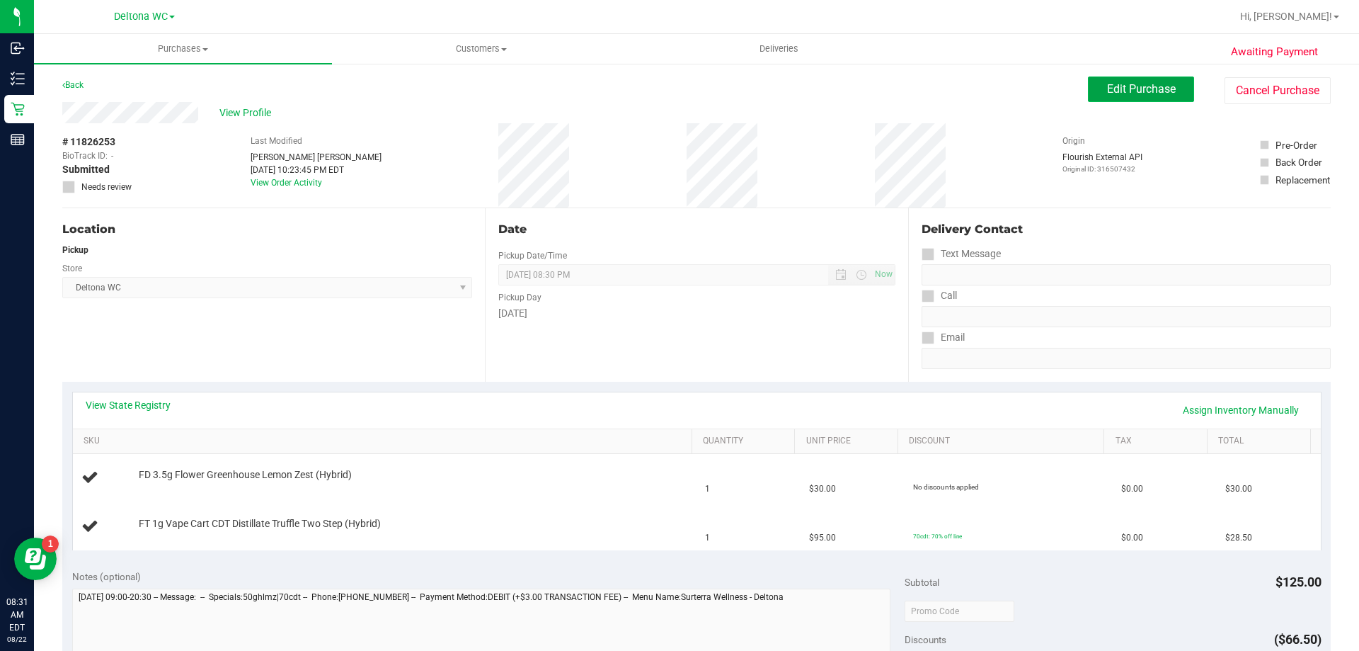
click at [1158, 88] on span "Edit Purchase" at bounding box center [1141, 88] width 69 height 13
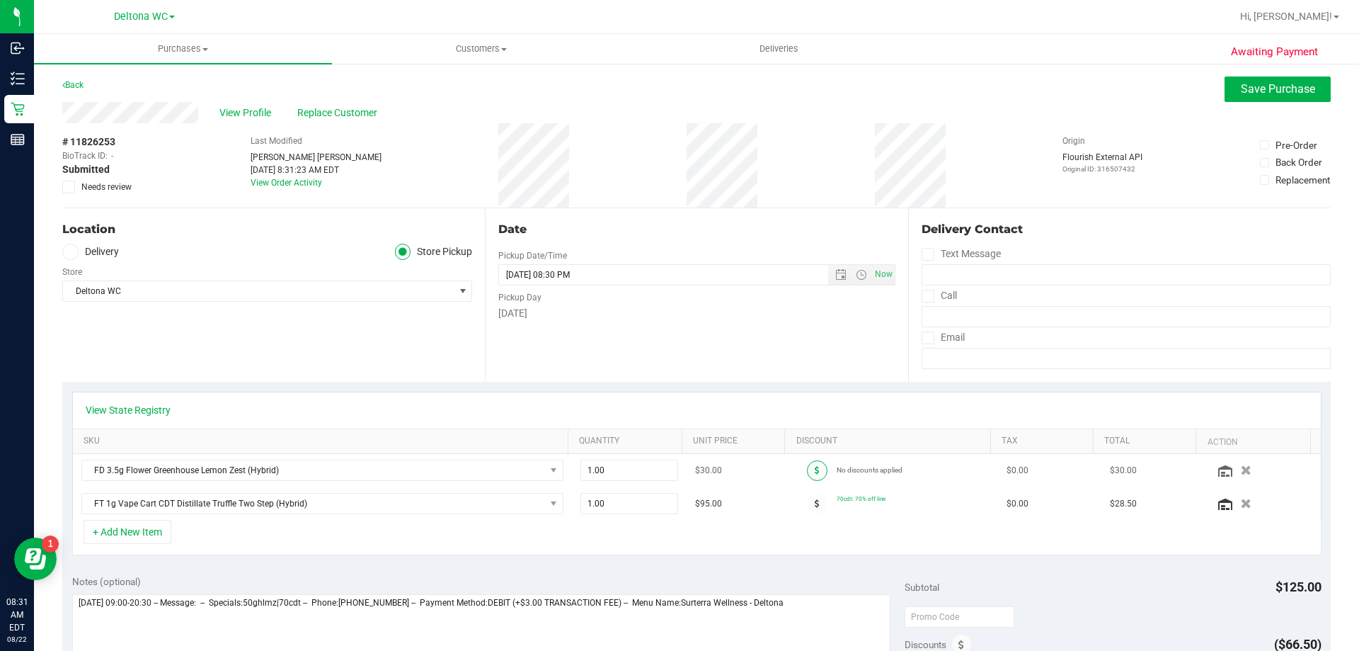
click at [808, 468] on span at bounding box center [817, 470] width 21 height 21
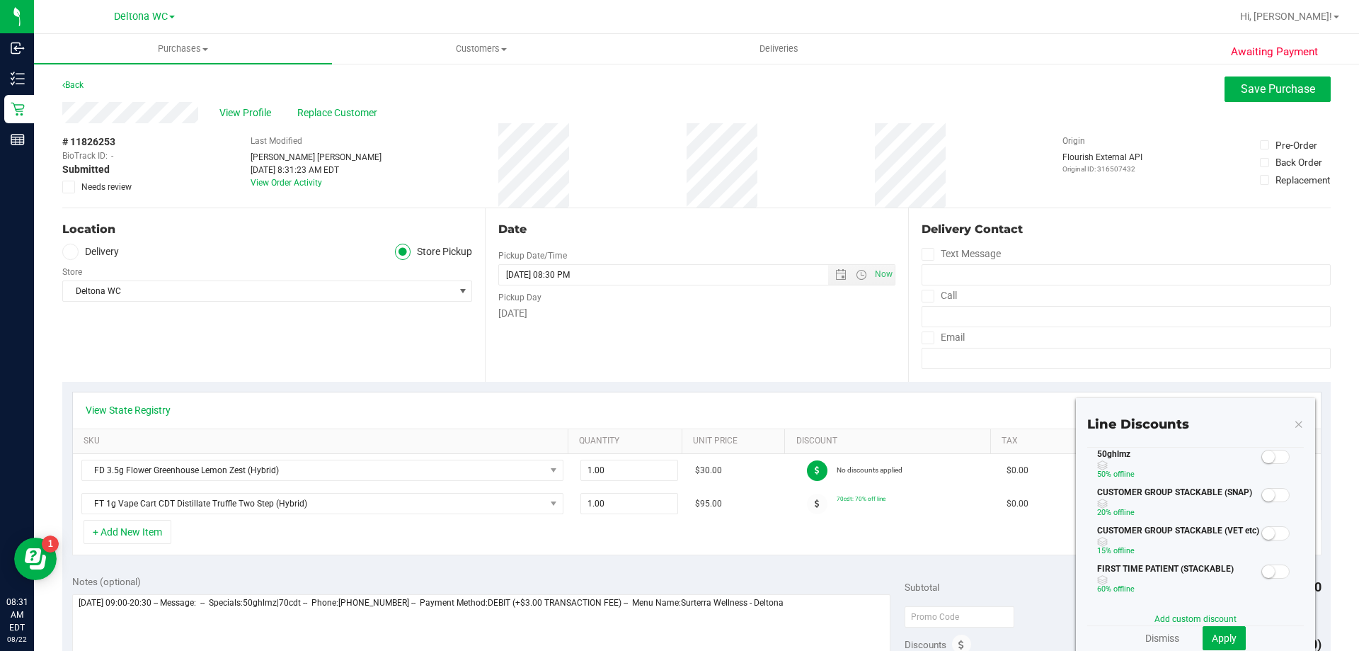
click at [1264, 449] on div at bounding box center [1276, 456] width 29 height 18
click at [1264, 456] on span at bounding box center [1276, 457] width 28 height 14
click at [1206, 629] on button "Apply" at bounding box center [1224, 638] width 43 height 24
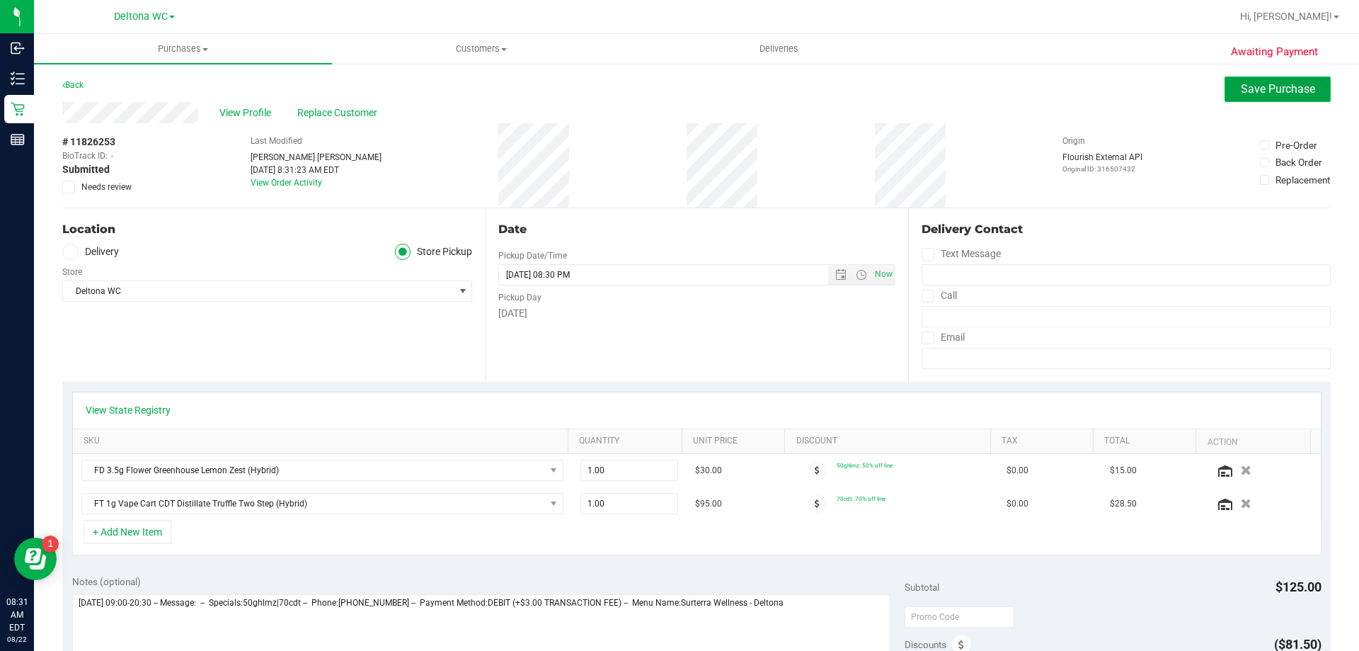
click at [1264, 87] on span "Save Purchase" at bounding box center [1278, 88] width 74 height 13
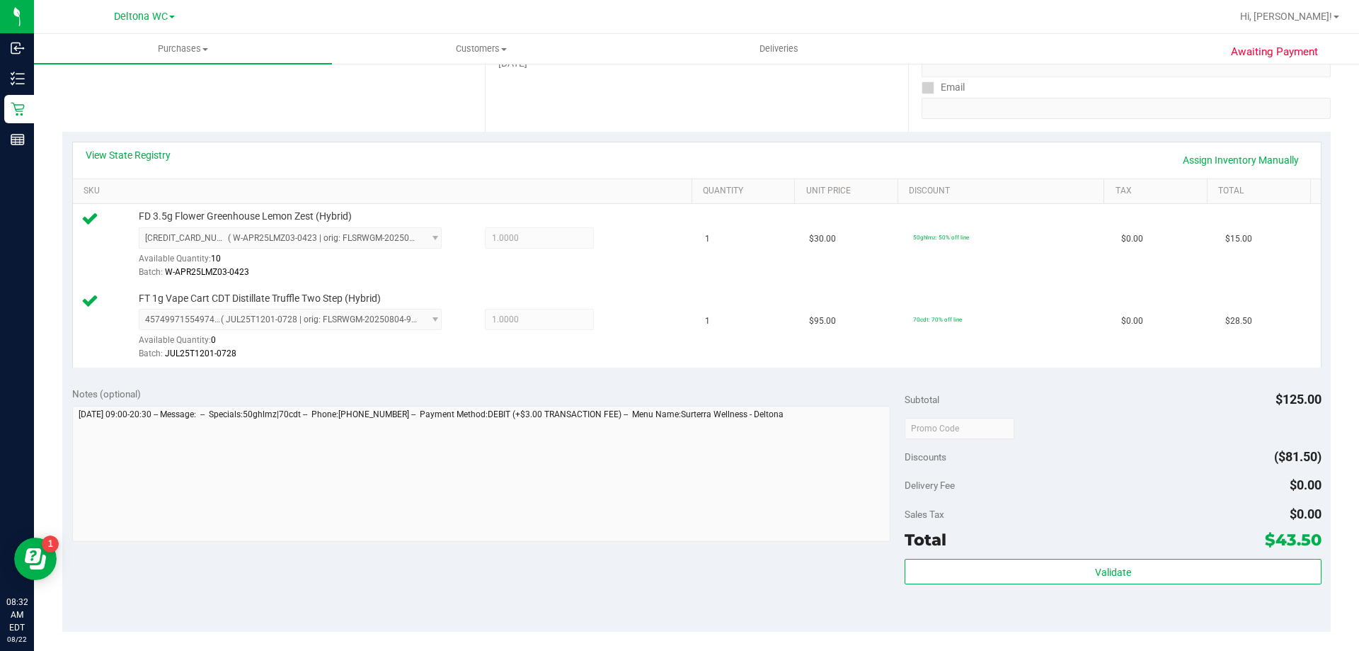
scroll to position [283, 0]
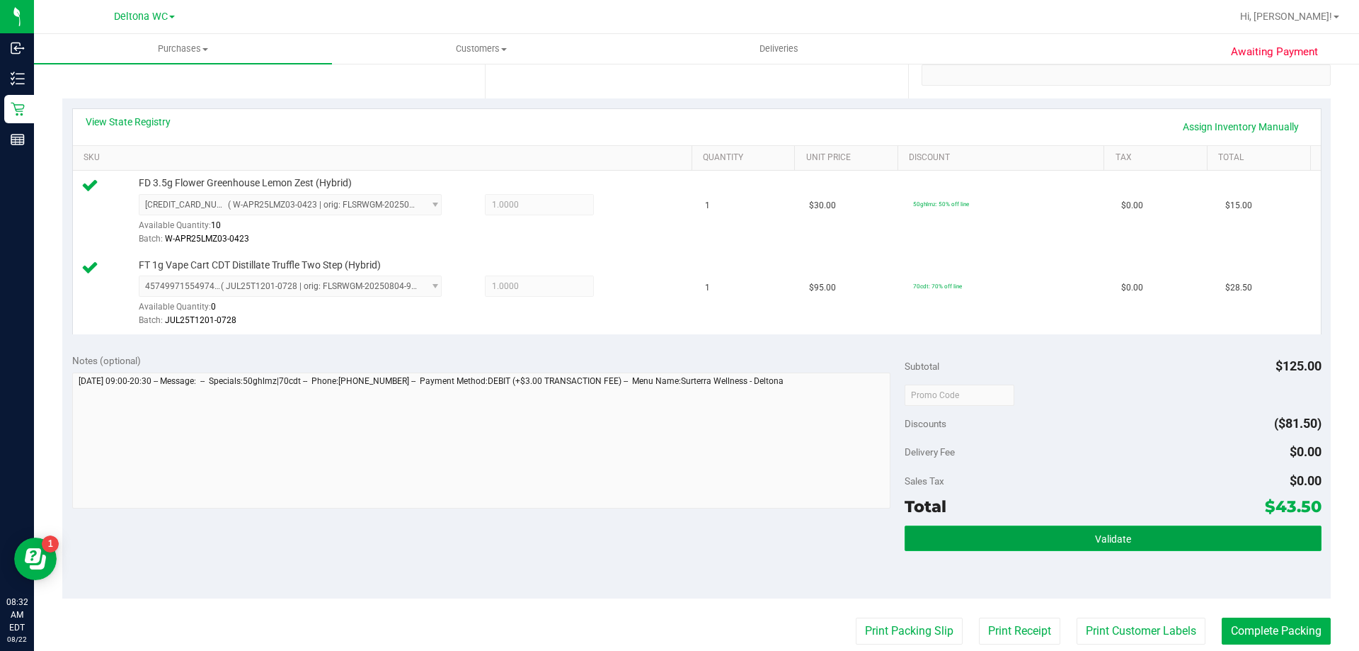
click at [967, 540] on button "Validate" at bounding box center [1113, 537] width 416 height 25
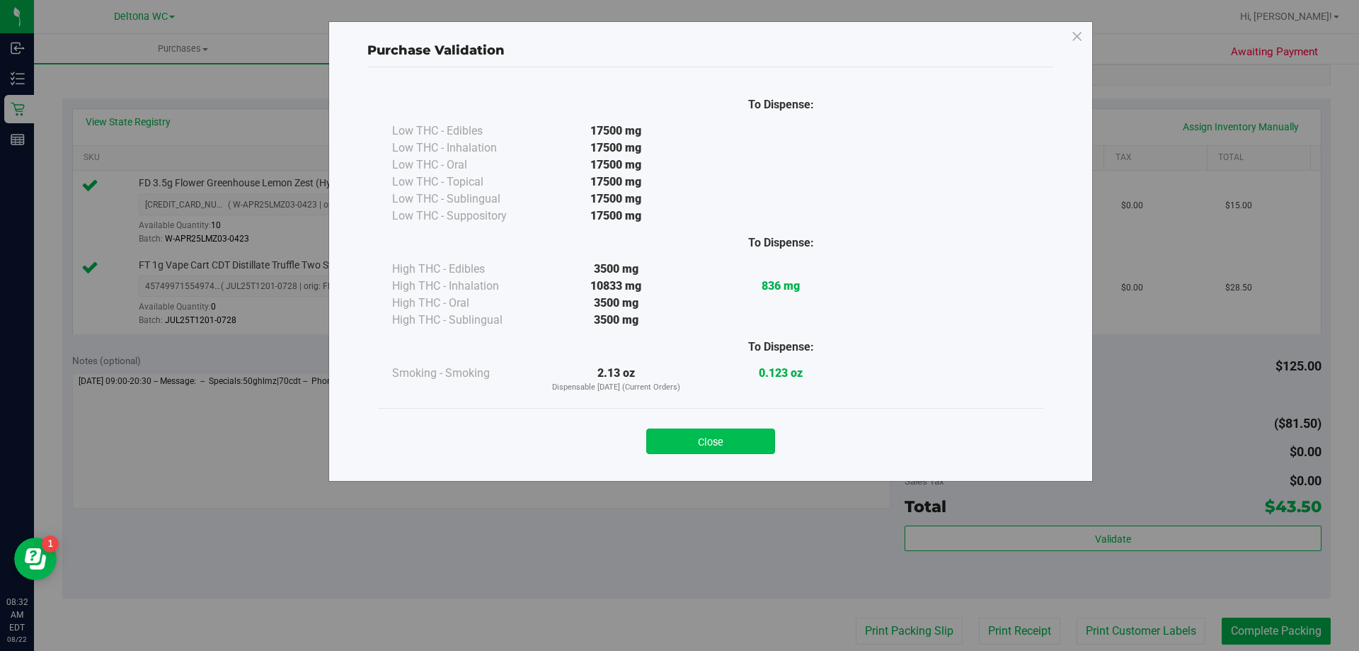
click at [745, 442] on button "Close" at bounding box center [710, 440] width 129 height 25
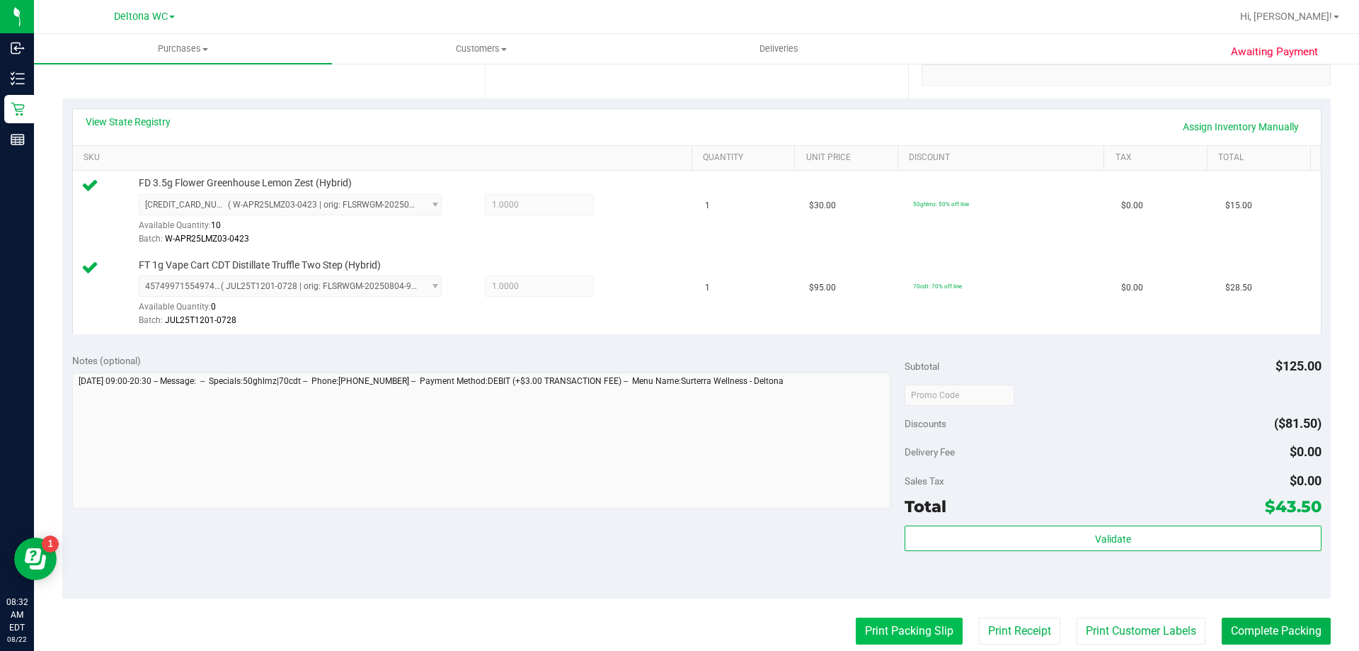
click at [871, 620] on button "Print Packing Slip" at bounding box center [909, 630] width 107 height 27
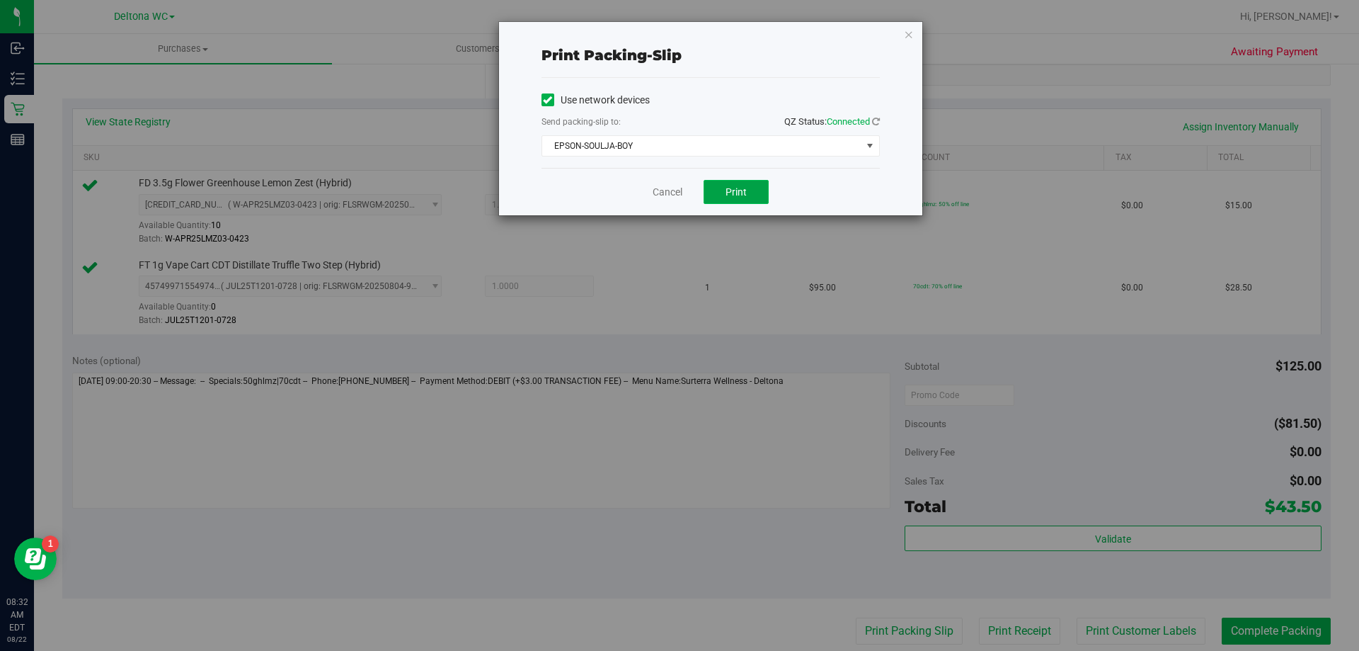
click at [741, 190] on span "Print" at bounding box center [736, 191] width 21 height 11
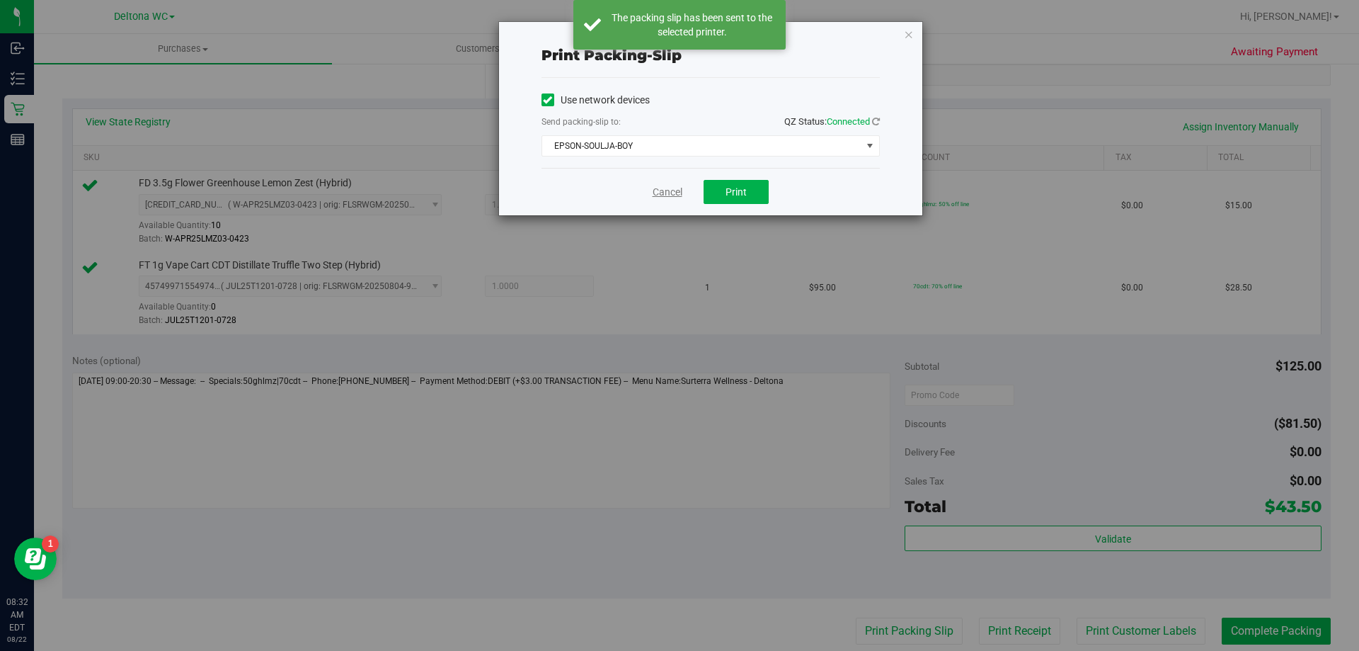
click at [655, 190] on link "Cancel" at bounding box center [668, 192] width 30 height 15
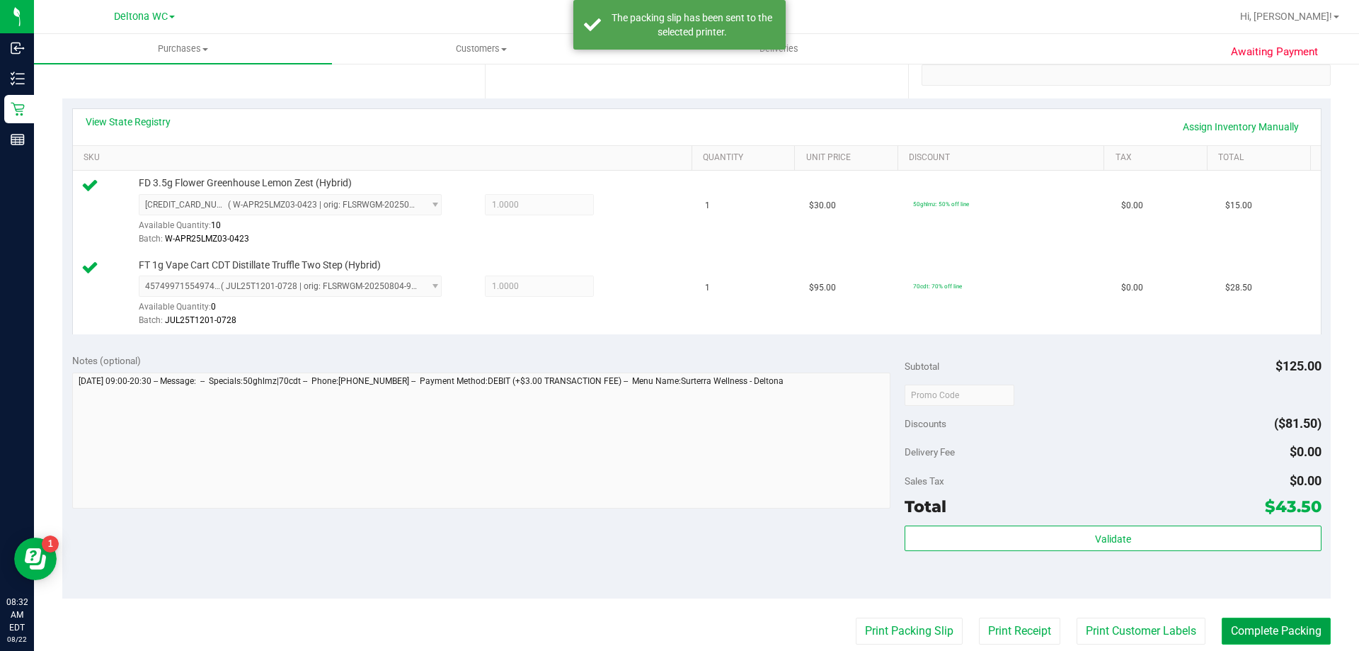
click at [1245, 632] on button "Complete Packing" at bounding box center [1276, 630] width 109 height 27
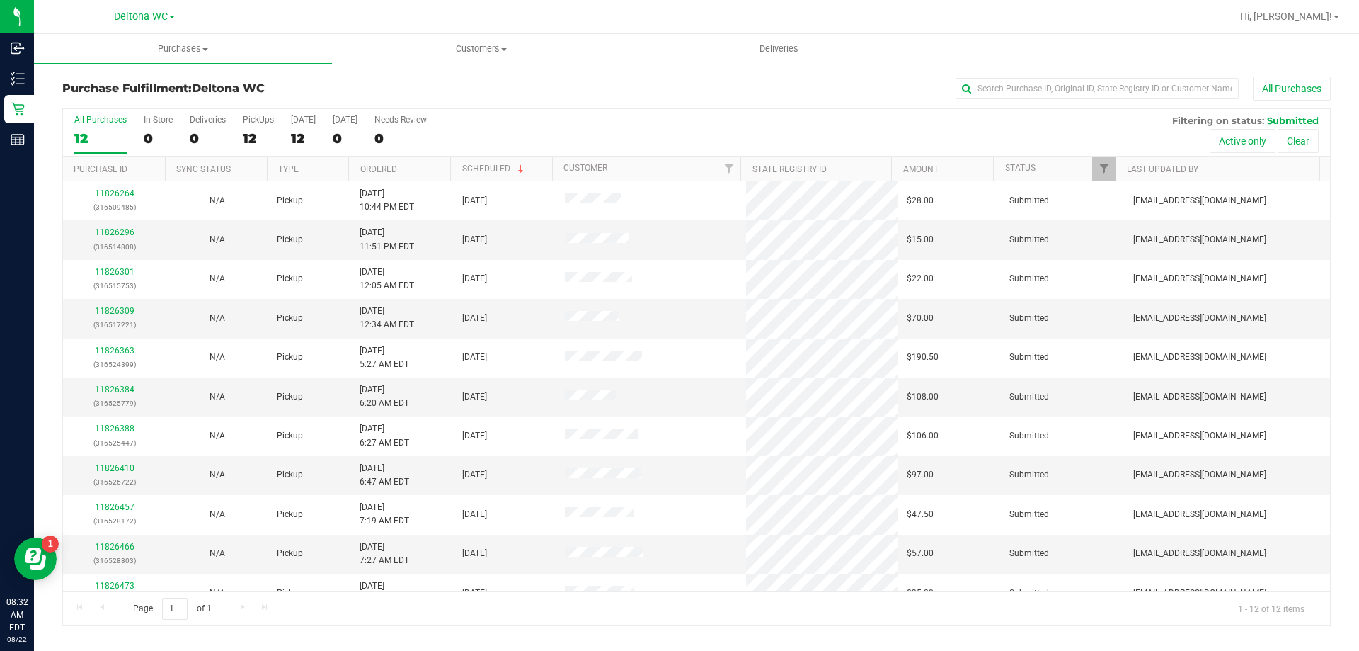
click at [416, 163] on th "Ordered" at bounding box center [399, 168] width 102 height 25
click at [110, 233] on link "11826296" at bounding box center [115, 232] width 40 height 10
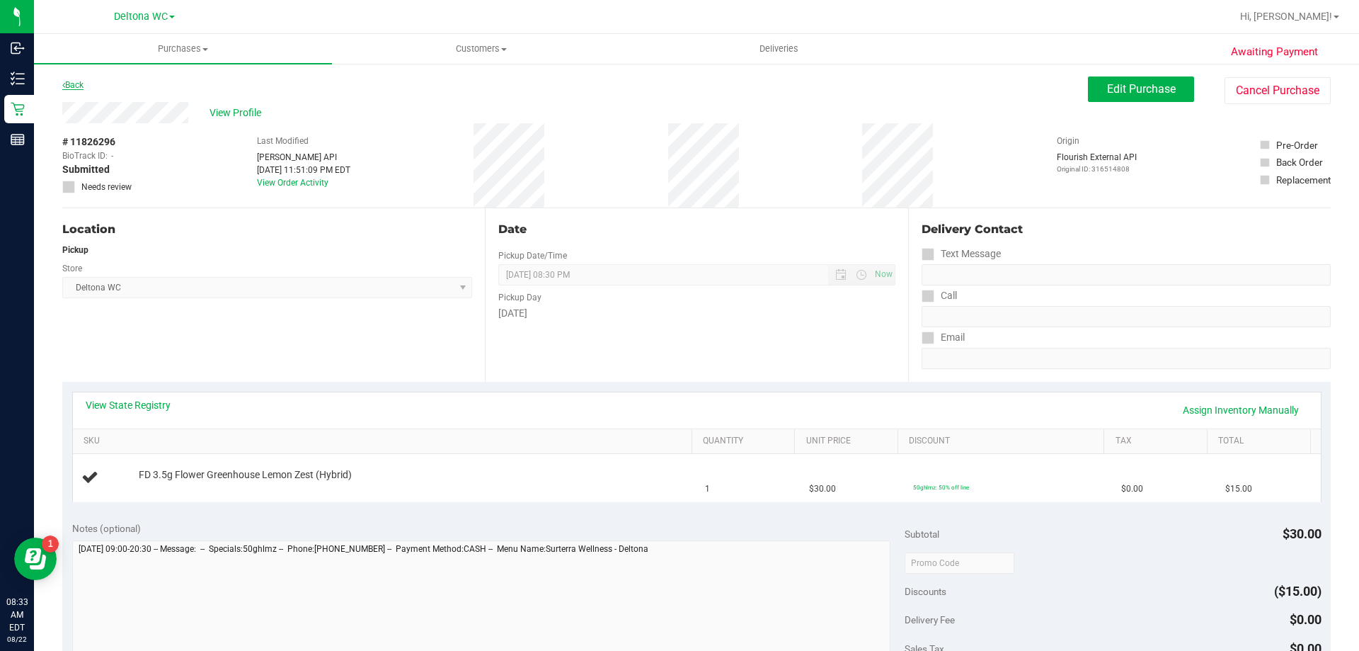
click at [70, 84] on link "Back" at bounding box center [72, 85] width 21 height 10
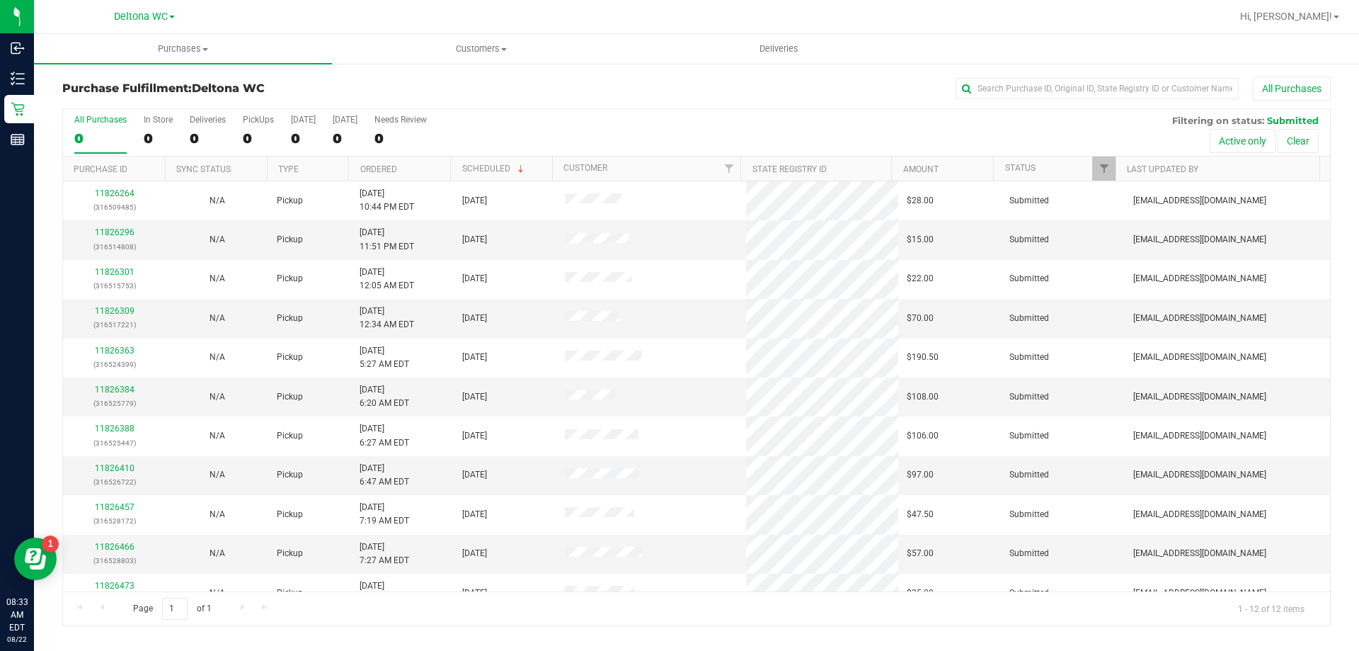
click at [404, 167] on th "Ordered" at bounding box center [399, 168] width 102 height 25
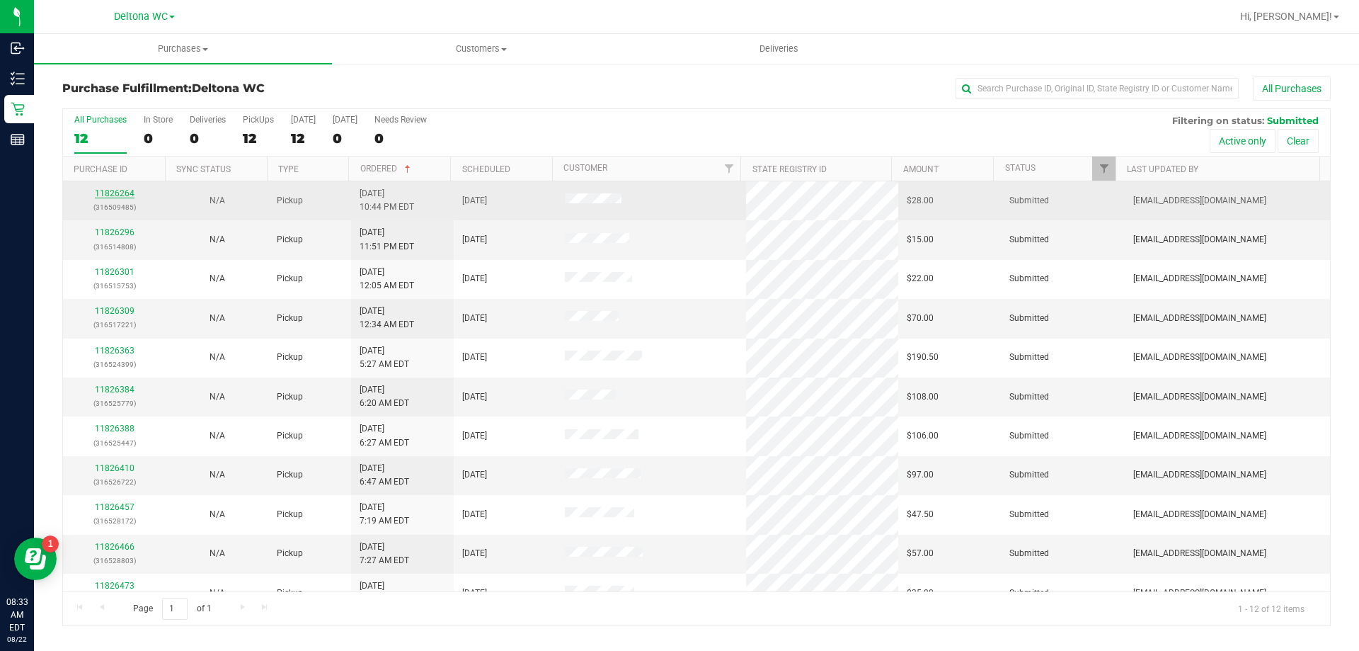
click at [118, 197] on link "11826264" at bounding box center [115, 193] width 40 height 10
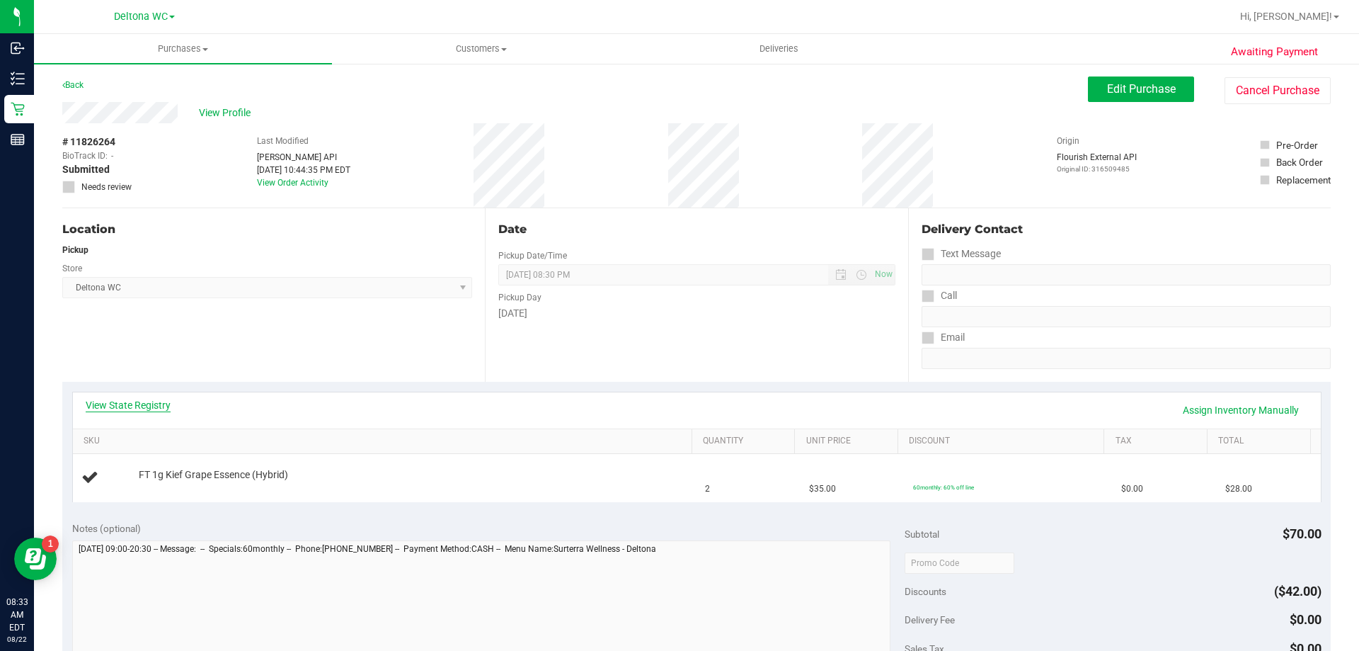
click at [134, 401] on link "View State Registry" at bounding box center [128, 405] width 85 height 14
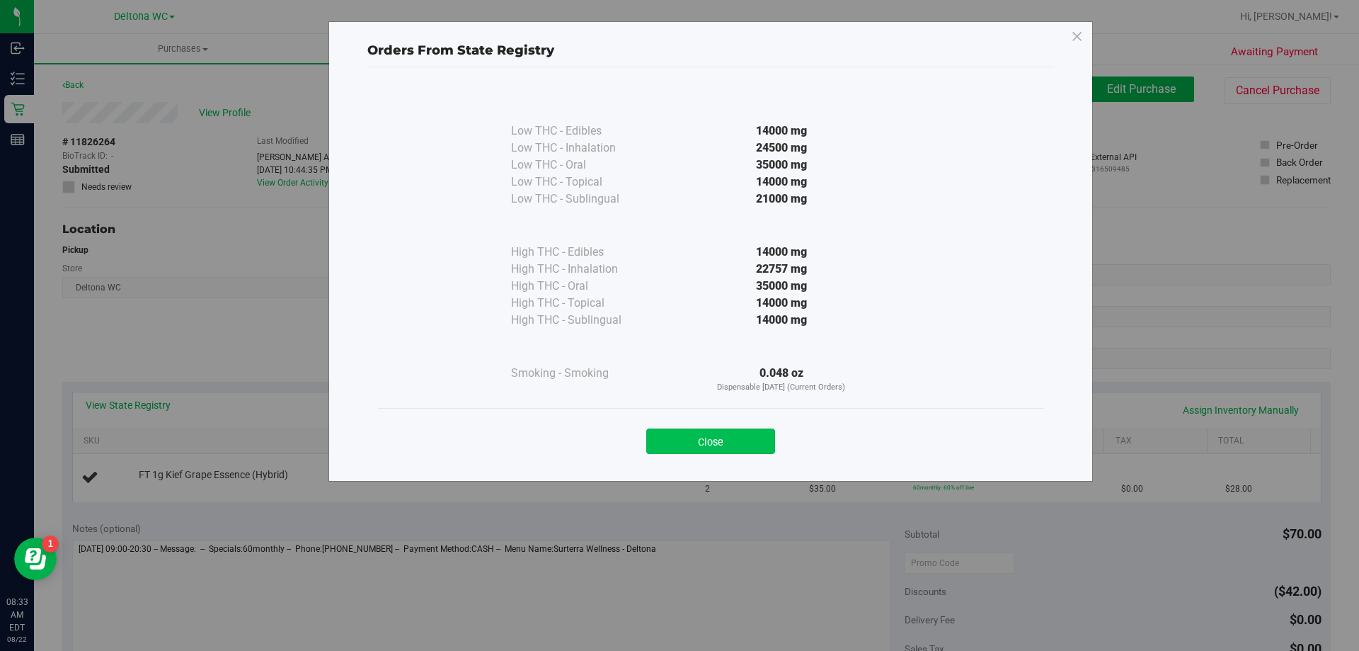
click at [740, 442] on button "Close" at bounding box center [710, 440] width 129 height 25
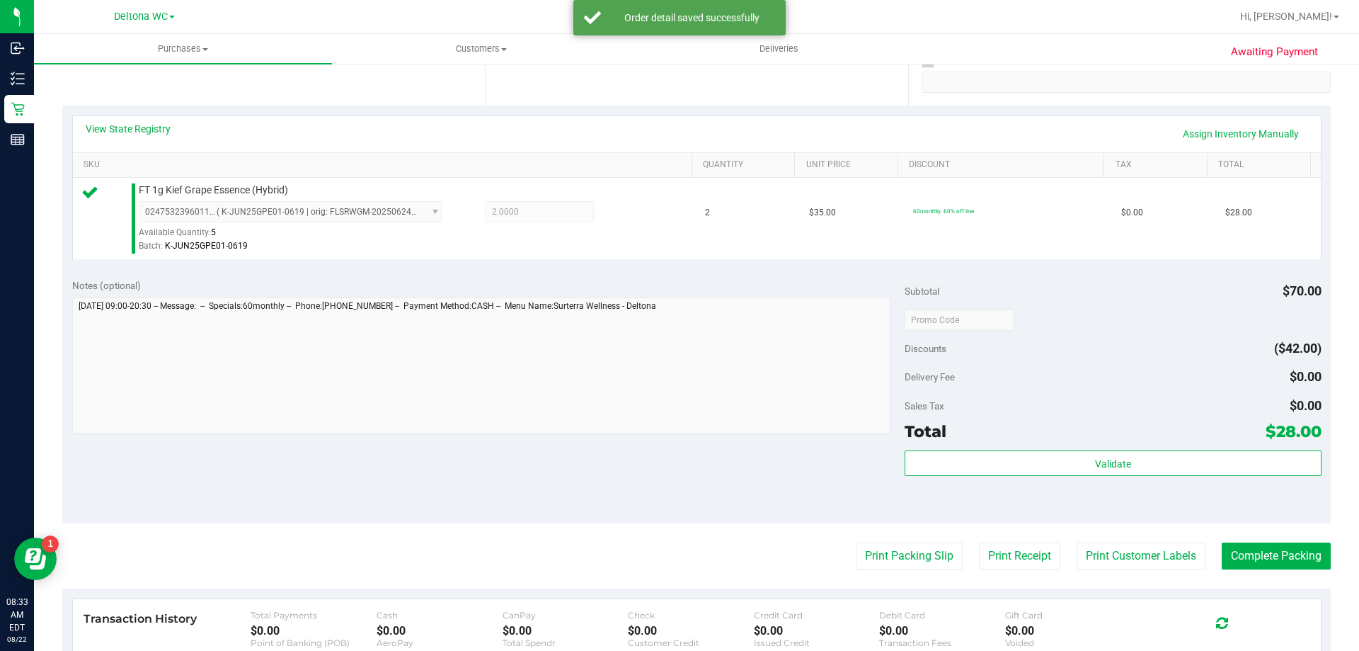
scroll to position [283, 0]
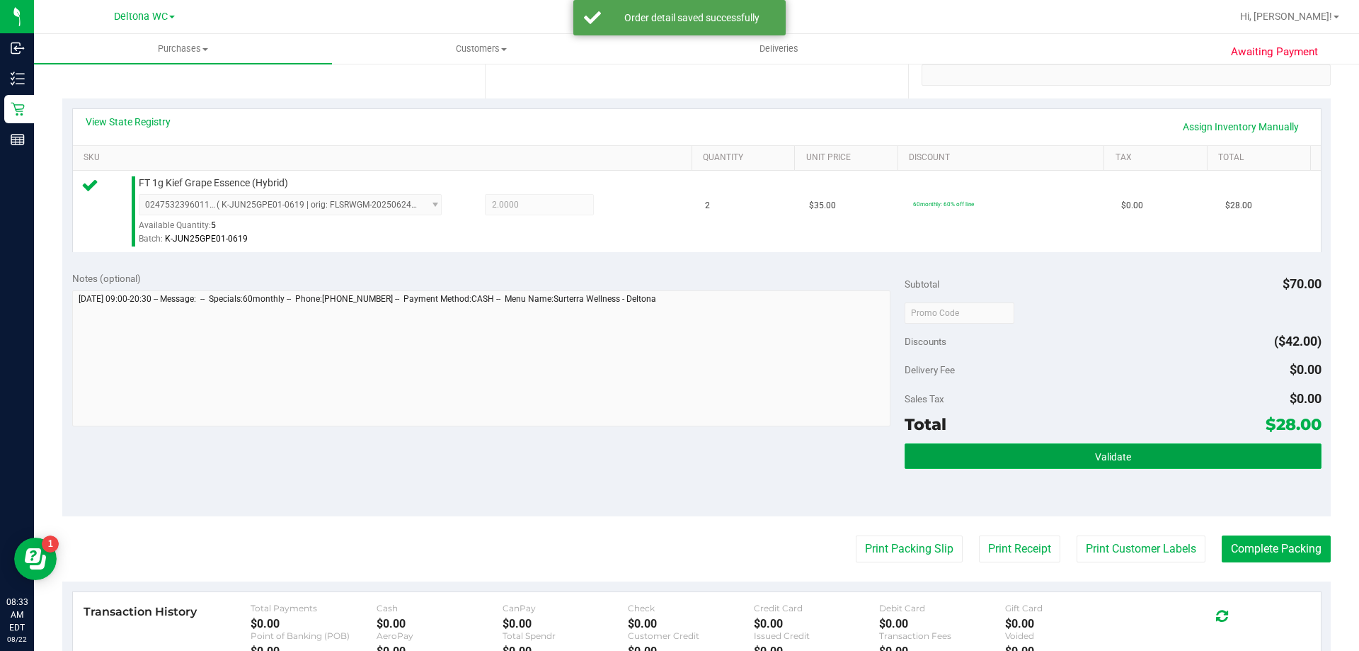
click at [1018, 461] on button "Validate" at bounding box center [1113, 455] width 416 height 25
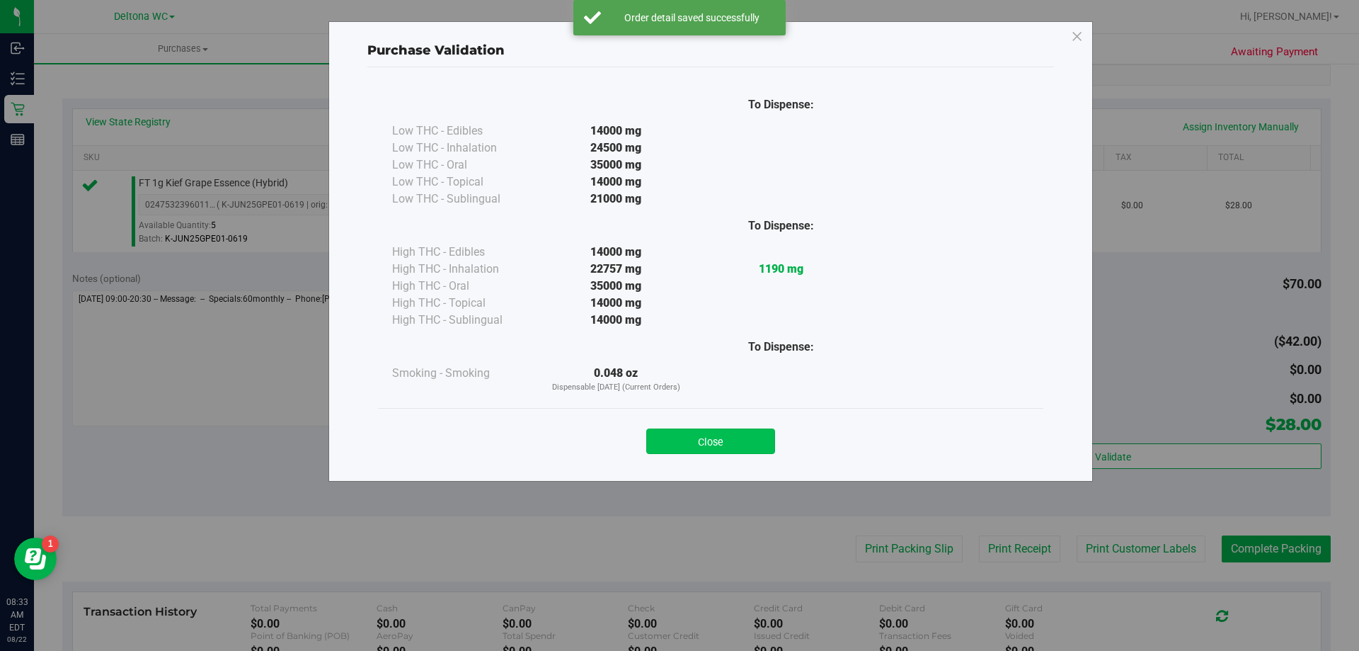
click at [744, 432] on button "Close" at bounding box center [710, 440] width 129 height 25
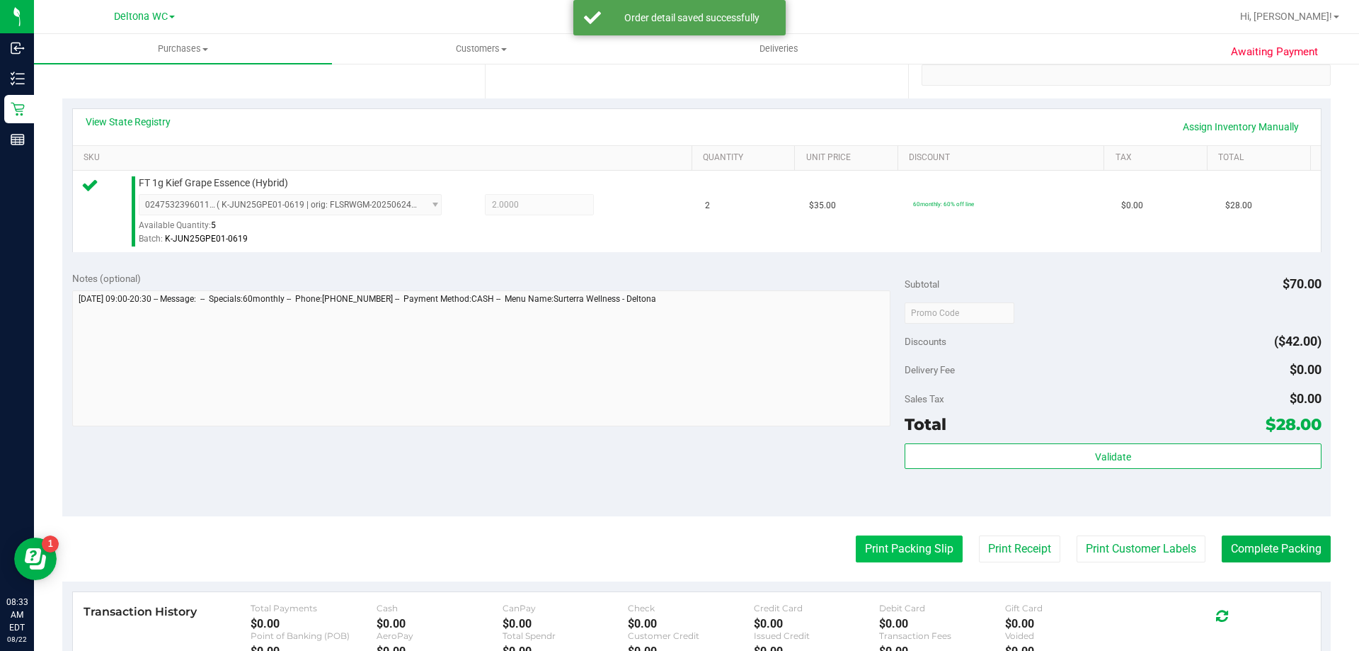
click at [884, 543] on button "Print Packing Slip" at bounding box center [909, 548] width 107 height 27
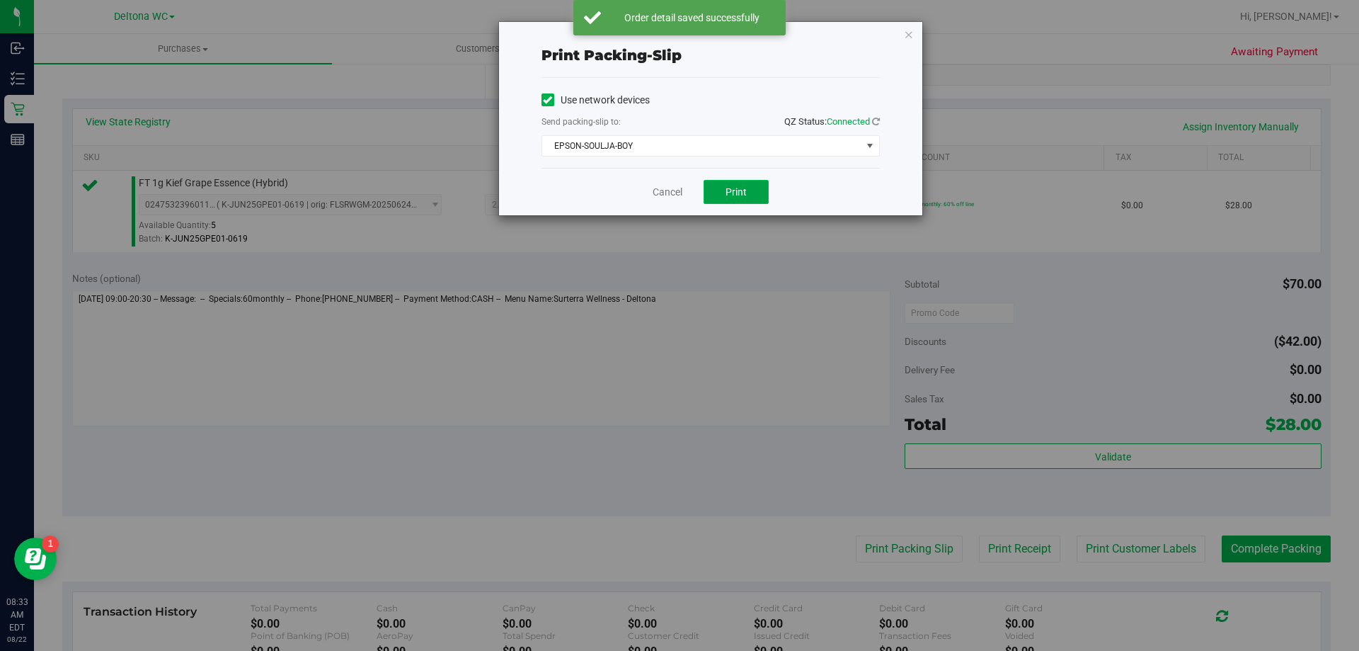
click at [737, 185] on button "Print" at bounding box center [736, 192] width 65 height 24
click at [670, 189] on link "Cancel" at bounding box center [668, 192] width 30 height 15
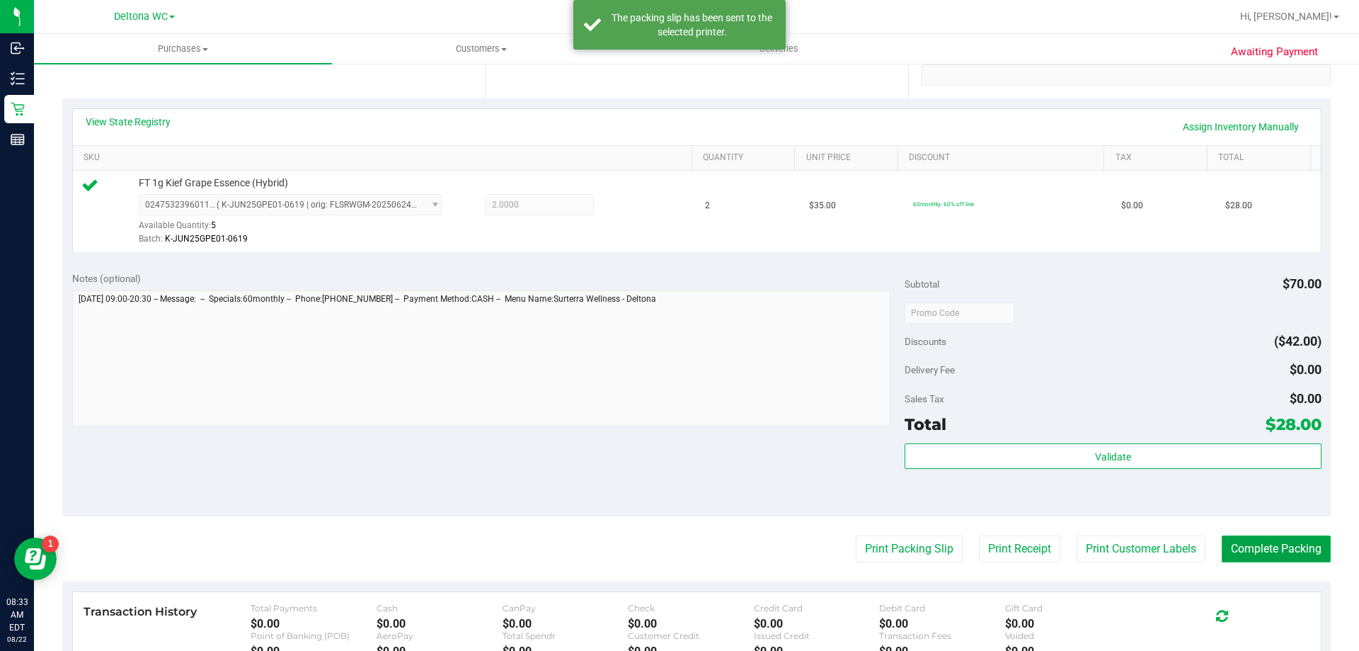
click at [1269, 548] on button "Complete Packing" at bounding box center [1276, 548] width 109 height 27
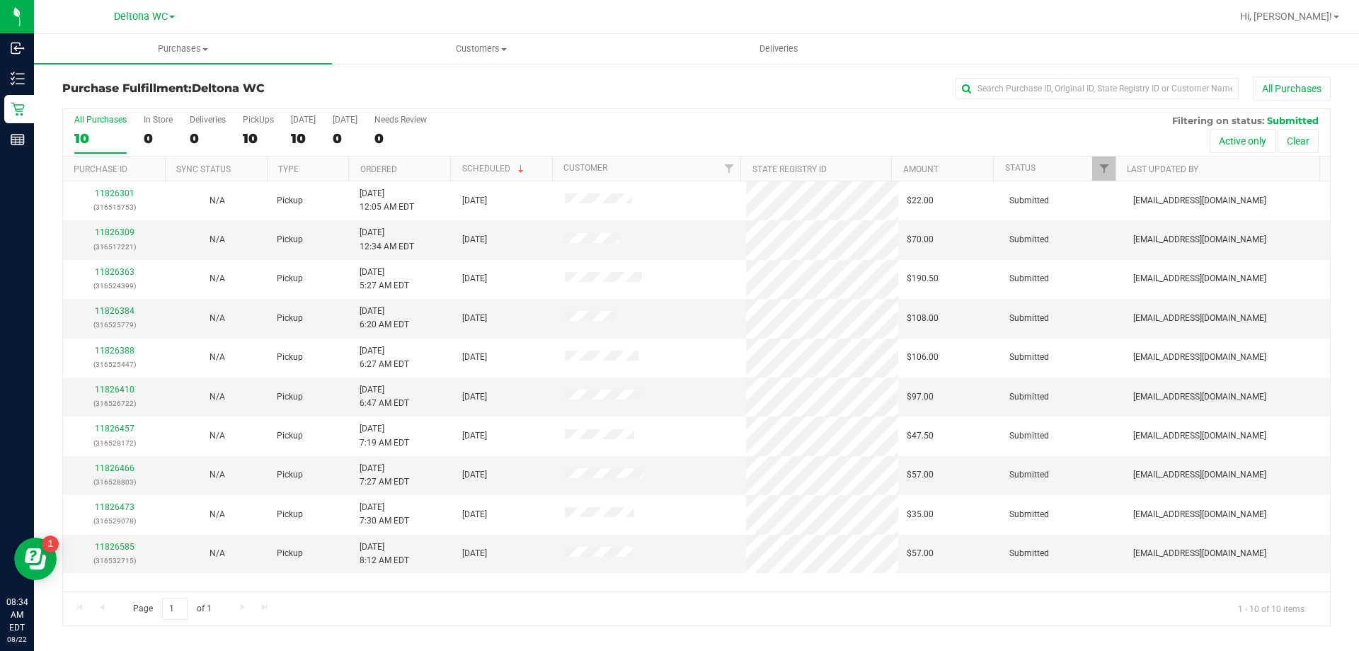
click at [411, 168] on th "Ordered" at bounding box center [399, 168] width 102 height 25
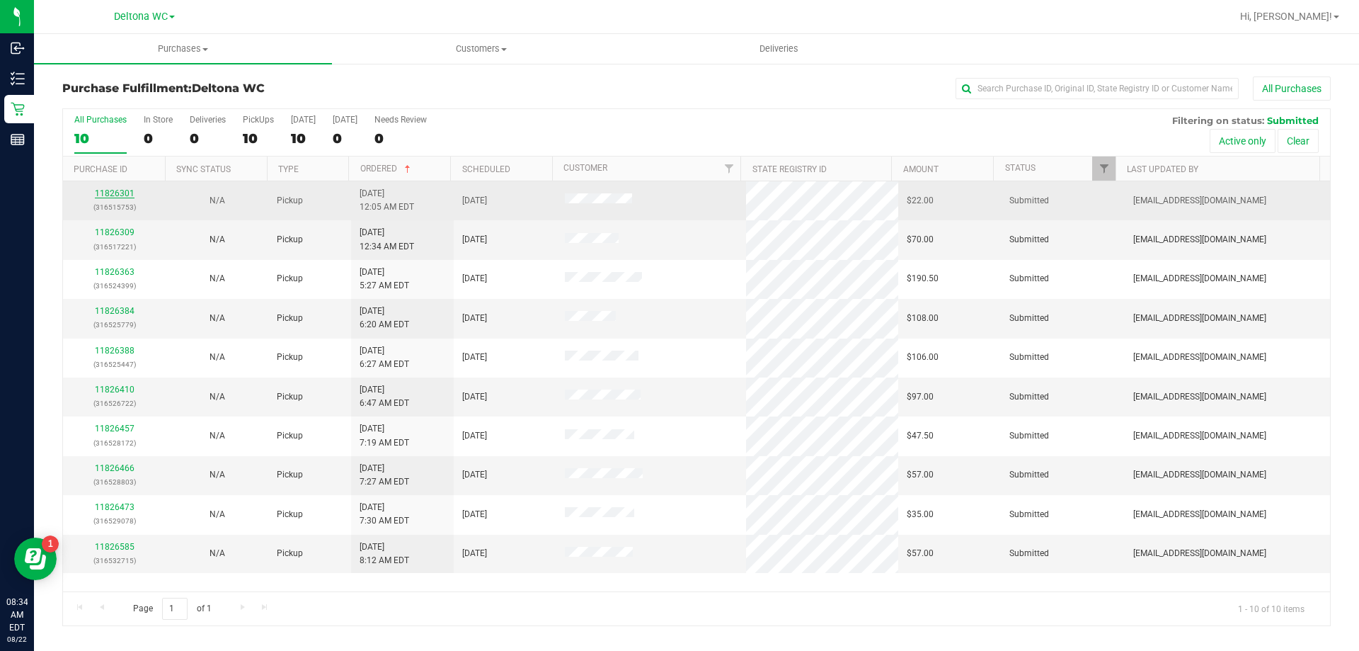
click at [109, 196] on link "11826301" at bounding box center [115, 193] width 40 height 10
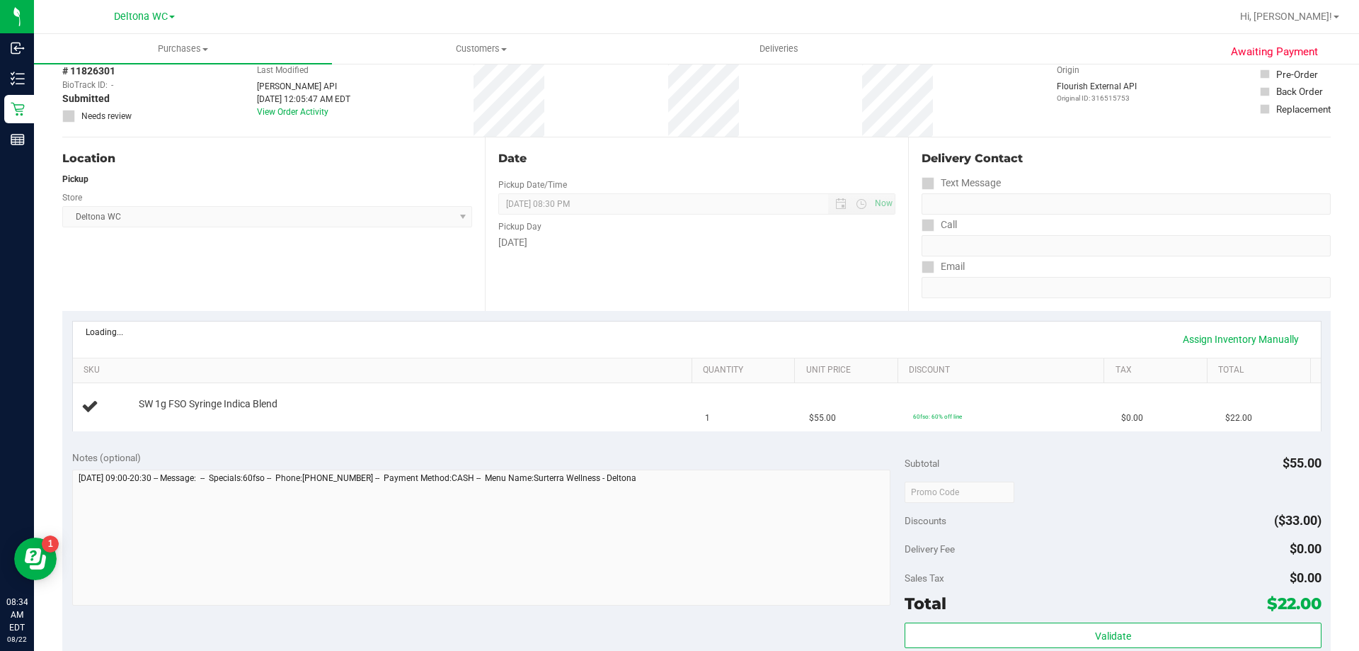
scroll to position [142, 0]
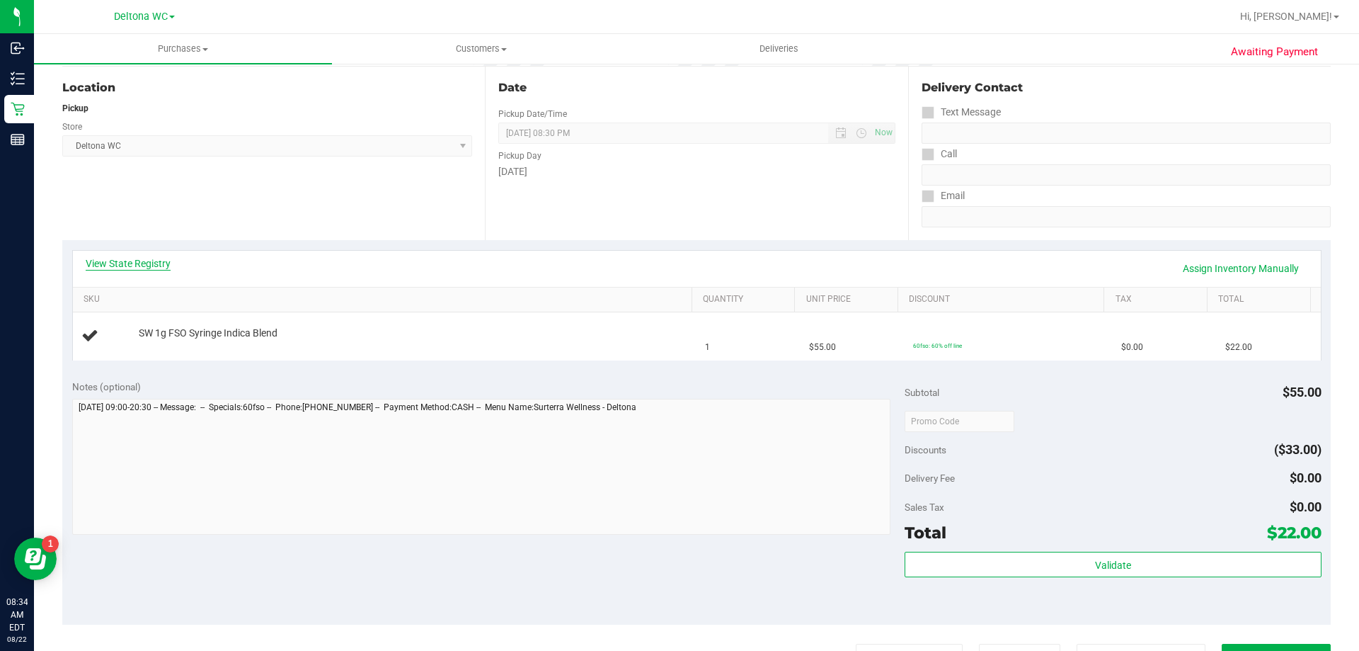
click at [135, 261] on link "View State Registry" at bounding box center [128, 263] width 85 height 14
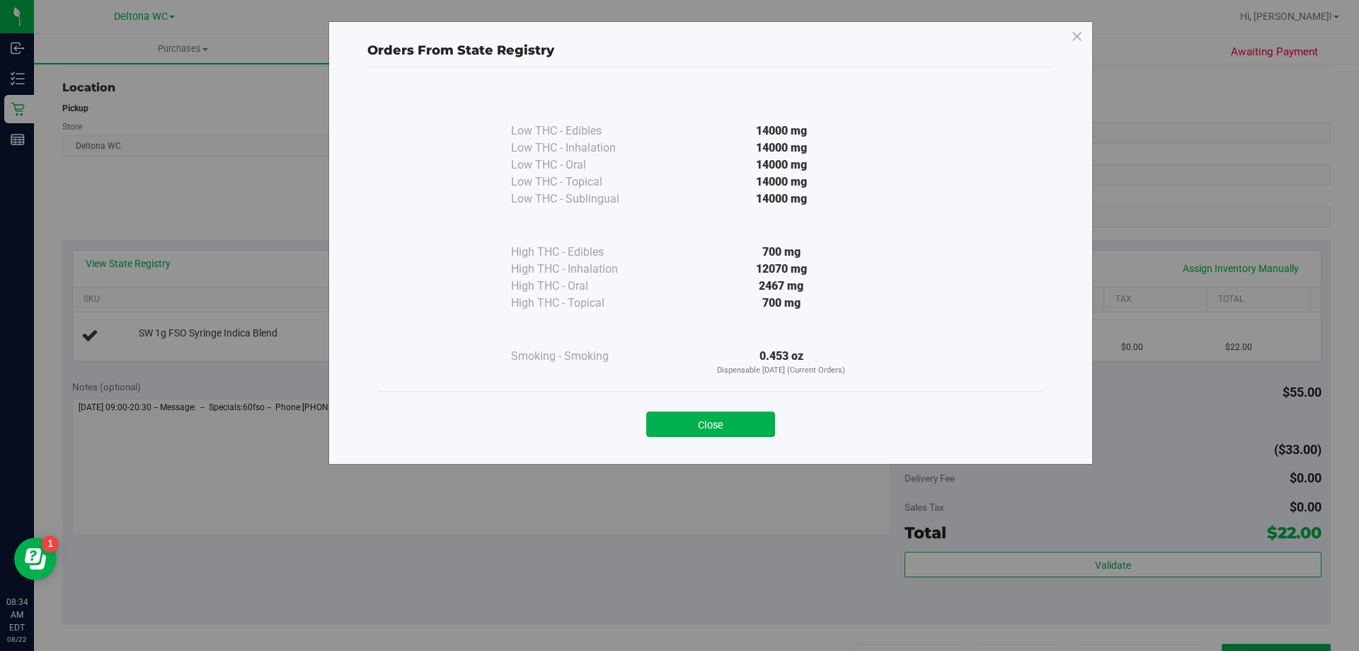
drag, startPoint x: 743, startPoint y: 418, endPoint x: 593, endPoint y: 375, distance: 156.7
click at [742, 418] on button "Close" at bounding box center [710, 423] width 129 height 25
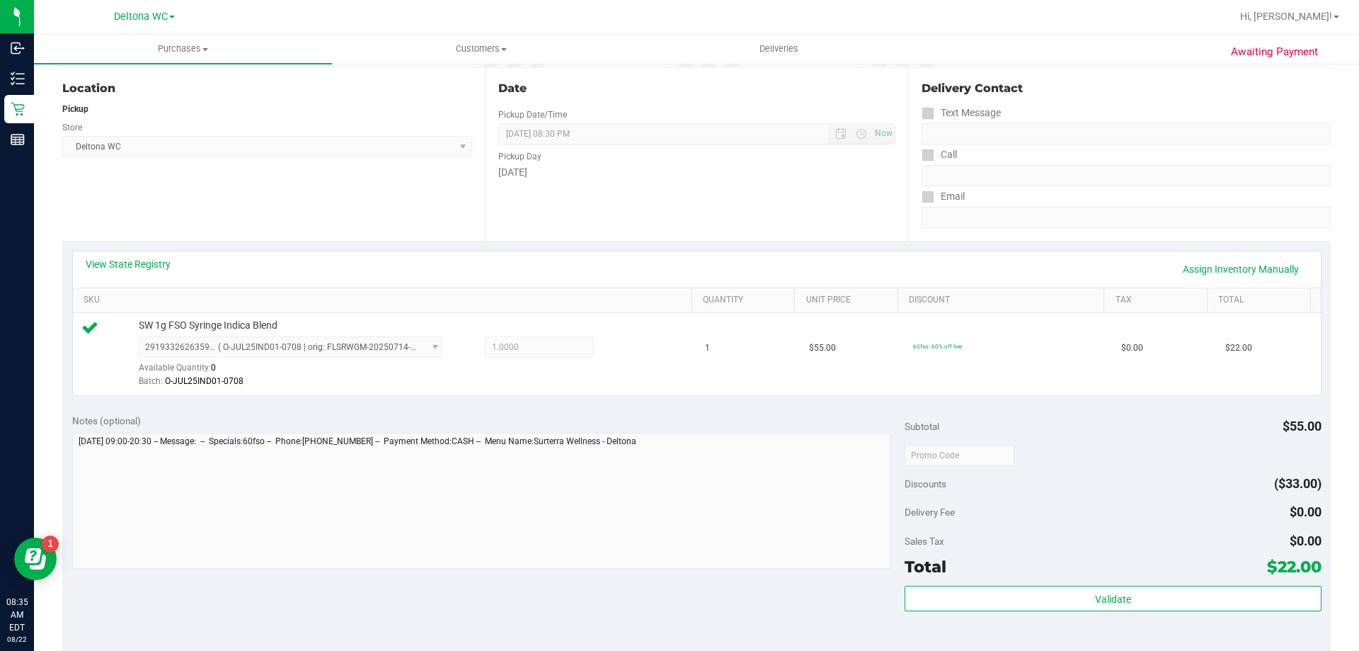
scroll to position [283, 0]
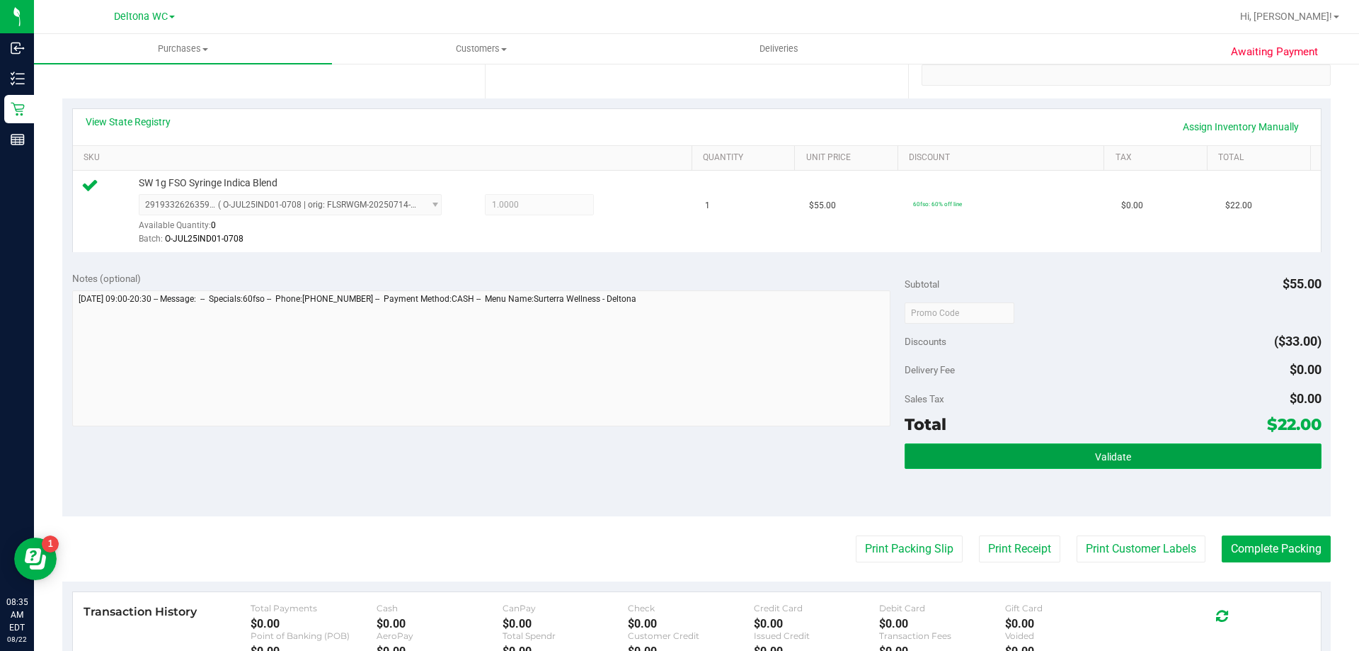
click at [1003, 459] on button "Validate" at bounding box center [1113, 455] width 416 height 25
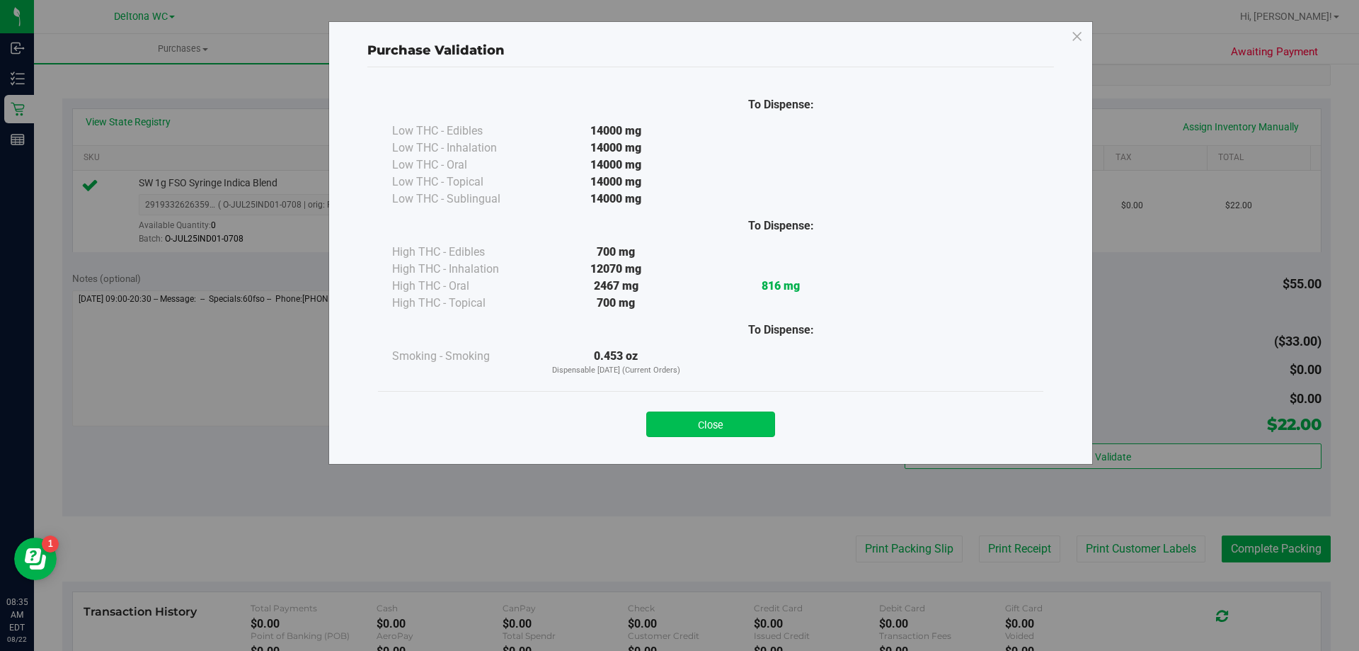
click at [712, 421] on button "Close" at bounding box center [710, 423] width 129 height 25
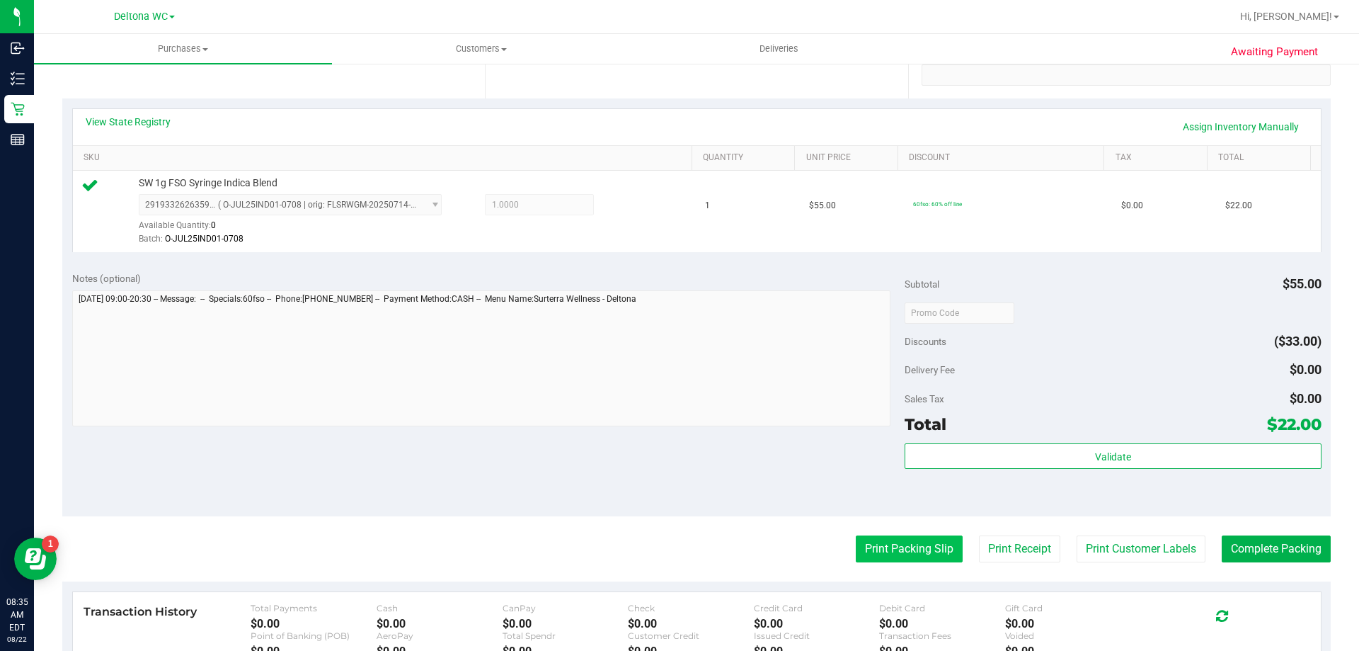
click at [900, 544] on button "Print Packing Slip" at bounding box center [909, 548] width 107 height 27
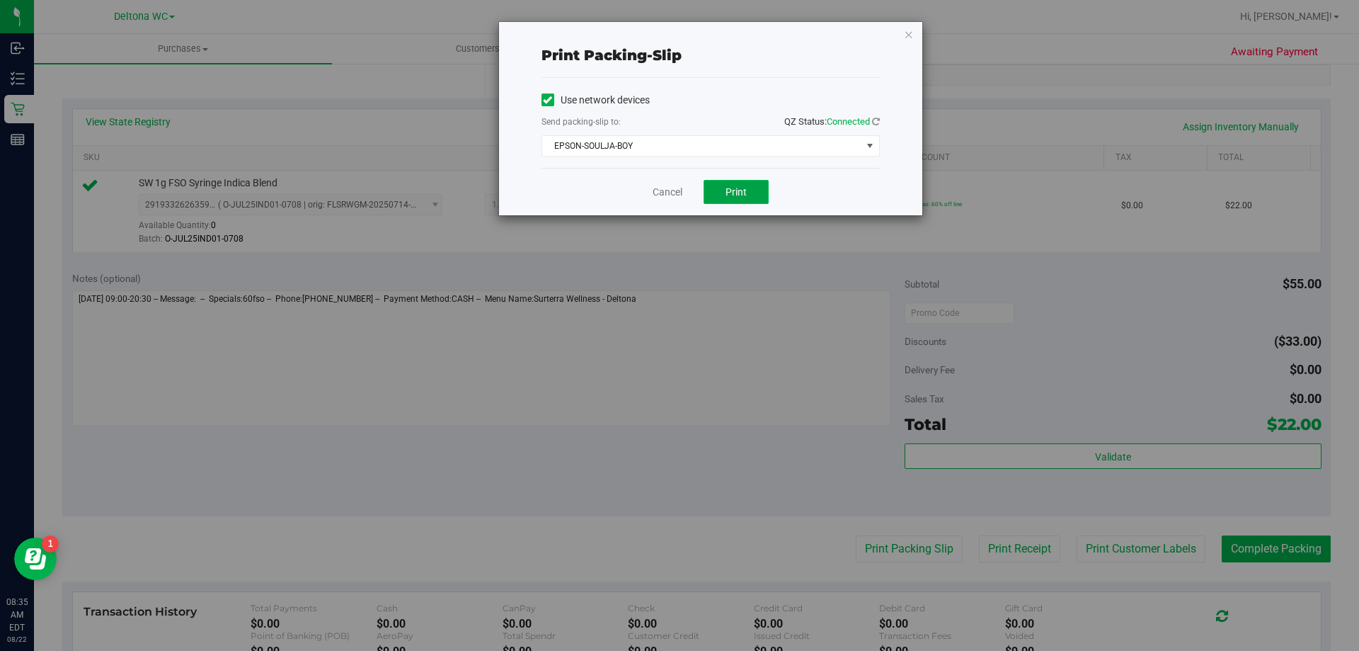
click at [751, 195] on button "Print" at bounding box center [736, 192] width 65 height 24
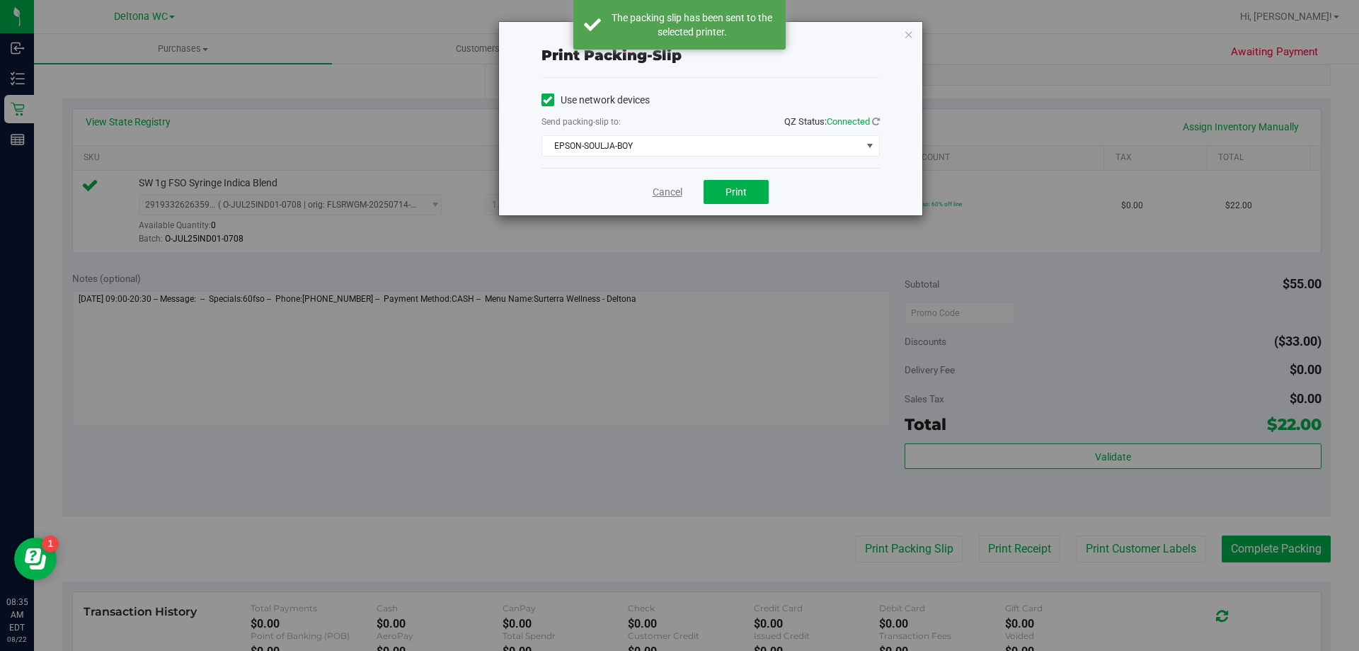
click at [661, 193] on link "Cancel" at bounding box center [668, 192] width 30 height 15
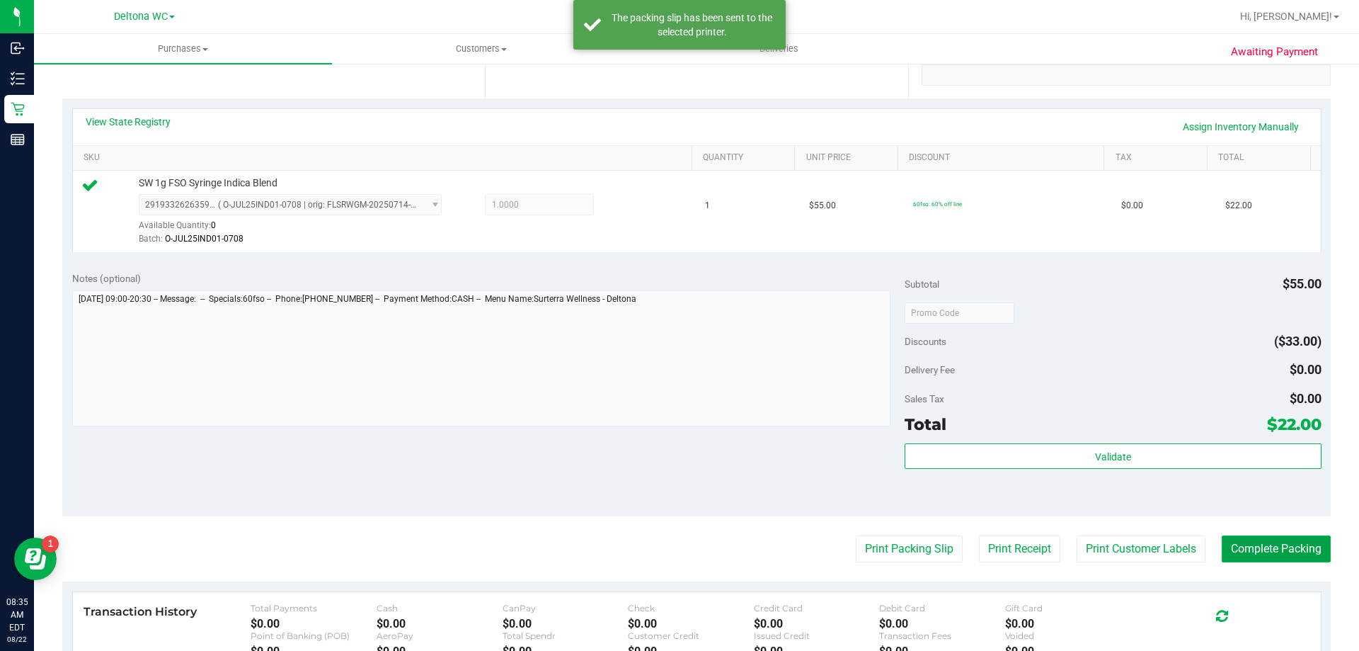
click at [1264, 557] on button "Complete Packing" at bounding box center [1276, 548] width 109 height 27
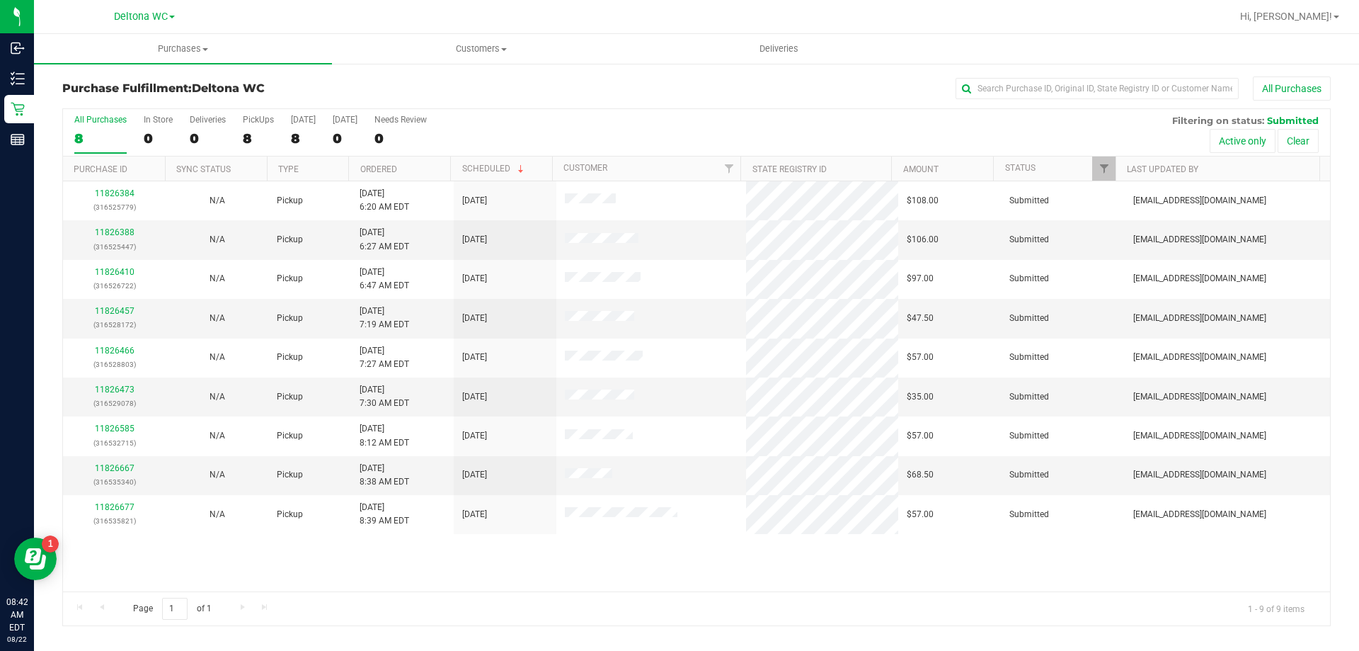
click at [402, 163] on th "Ordered" at bounding box center [399, 168] width 102 height 25
click at [118, 233] on link "11826410" at bounding box center [115, 232] width 40 height 10
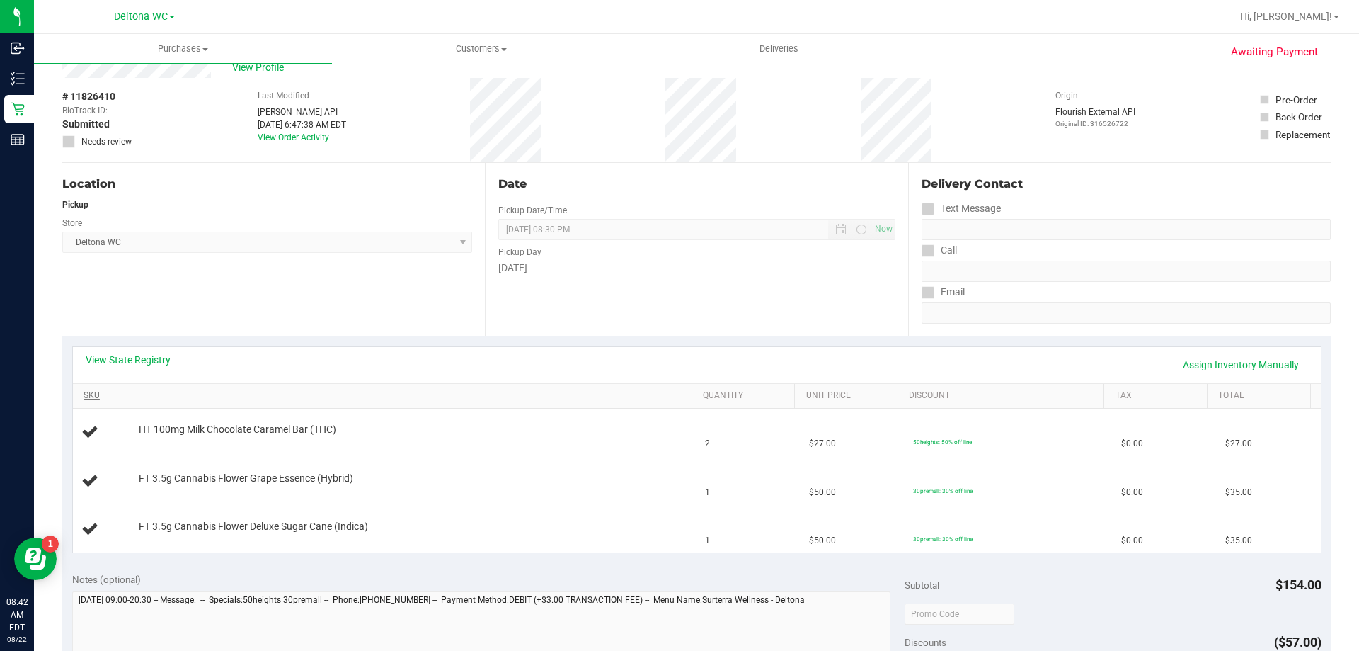
scroll to position [71, 0]
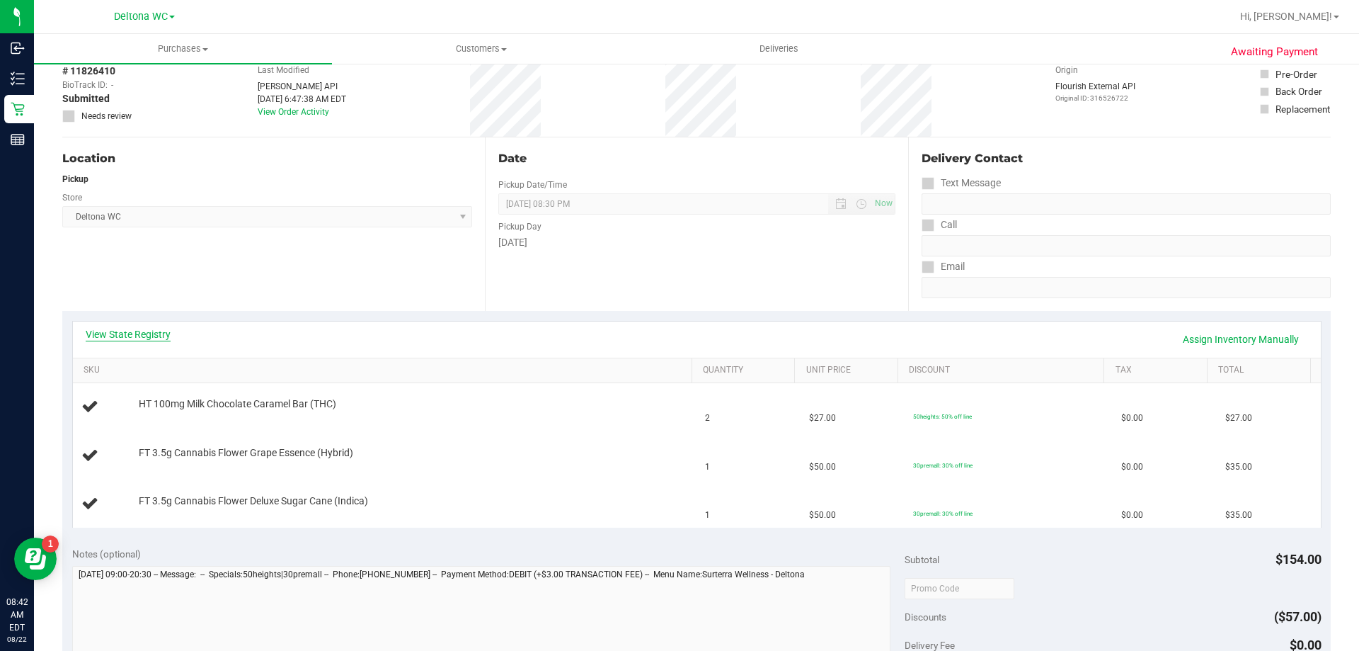
click at [146, 337] on link "View State Registry" at bounding box center [128, 334] width 85 height 14
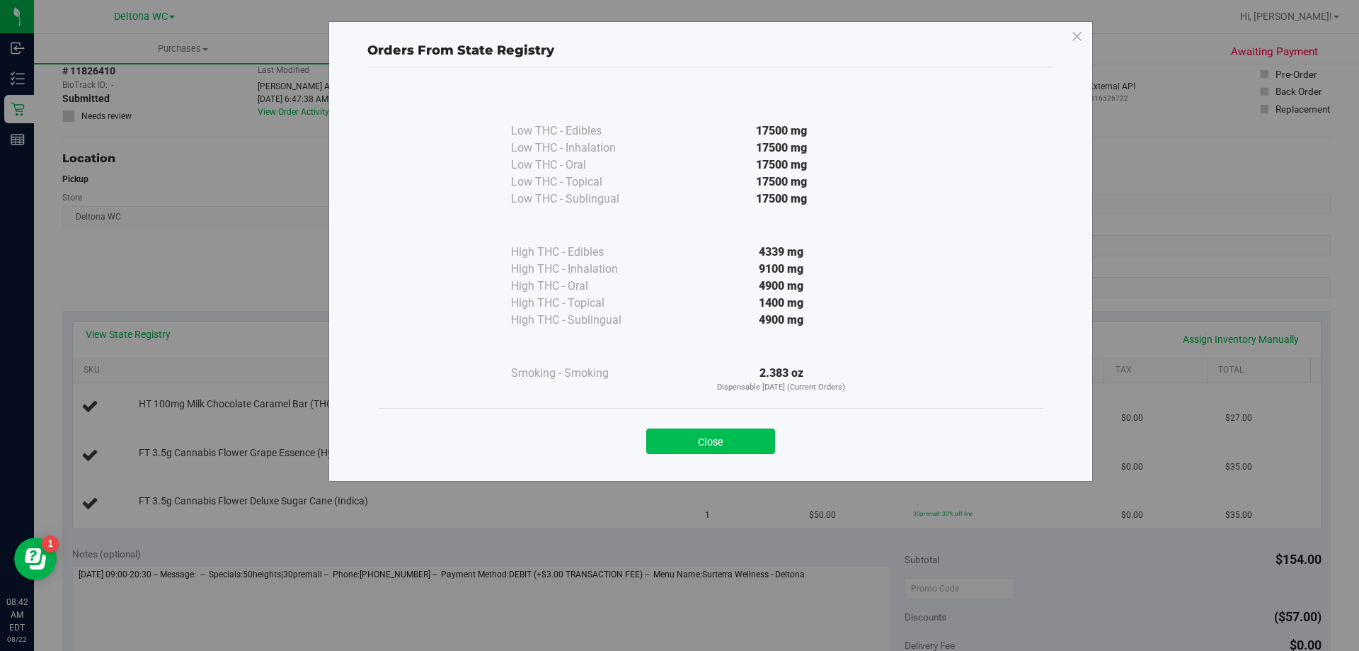
click at [704, 442] on button "Close" at bounding box center [710, 440] width 129 height 25
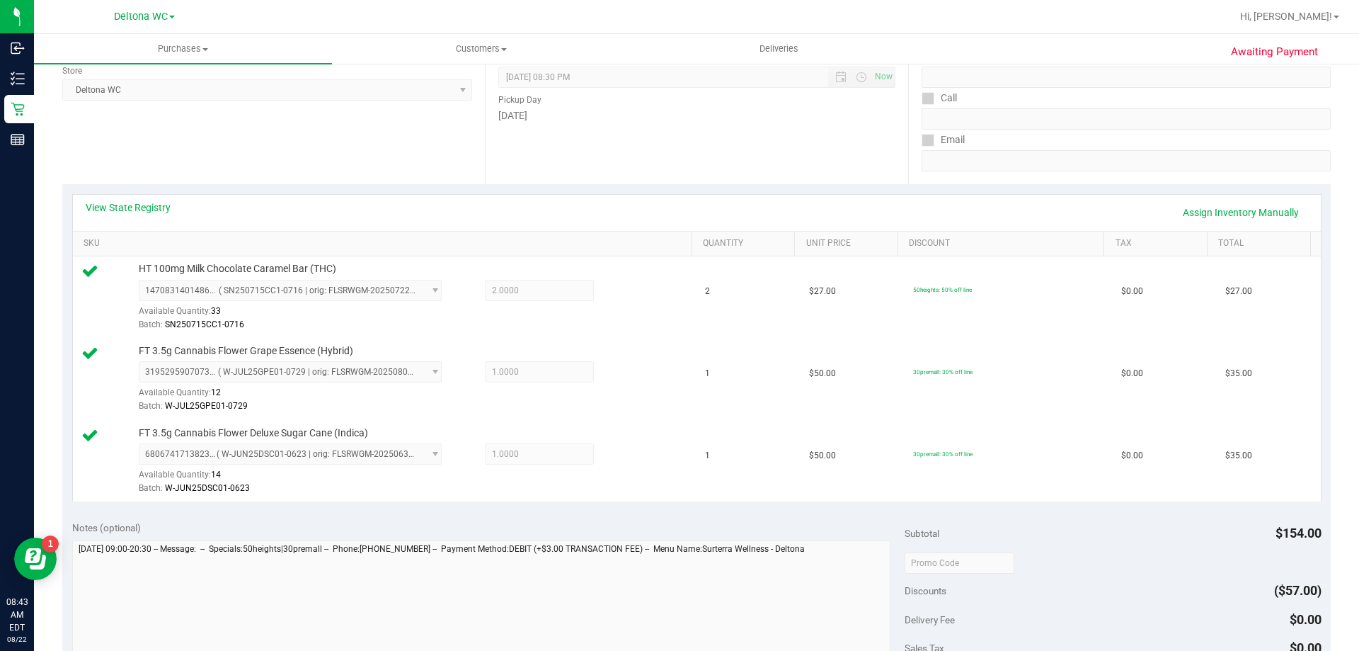
scroll to position [354, 0]
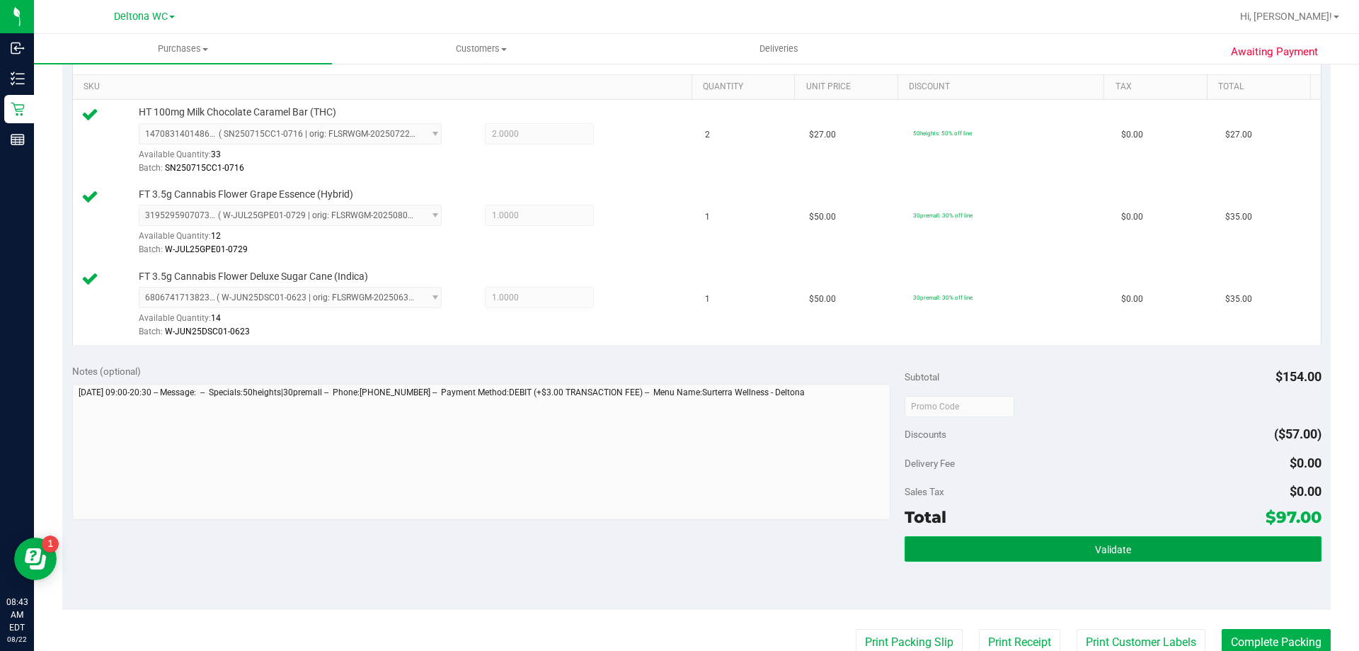
click at [991, 539] on button "Validate" at bounding box center [1113, 548] width 416 height 25
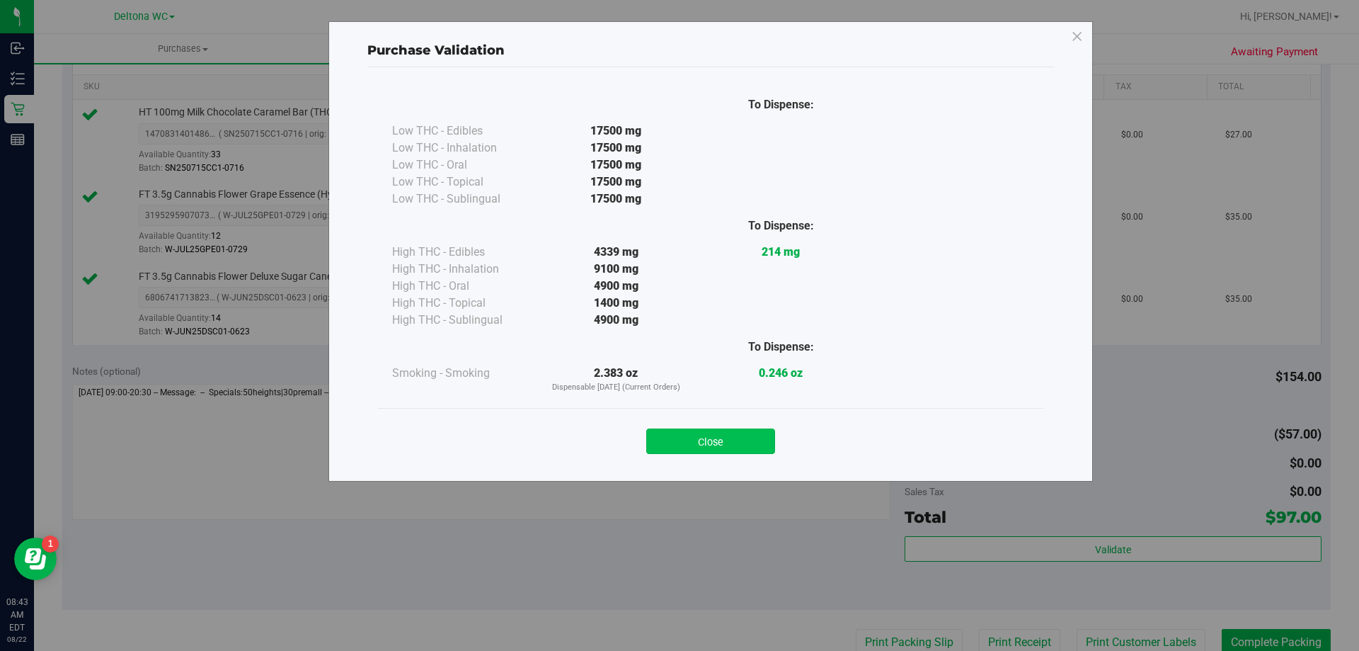
click at [737, 451] on button "Close" at bounding box center [710, 440] width 129 height 25
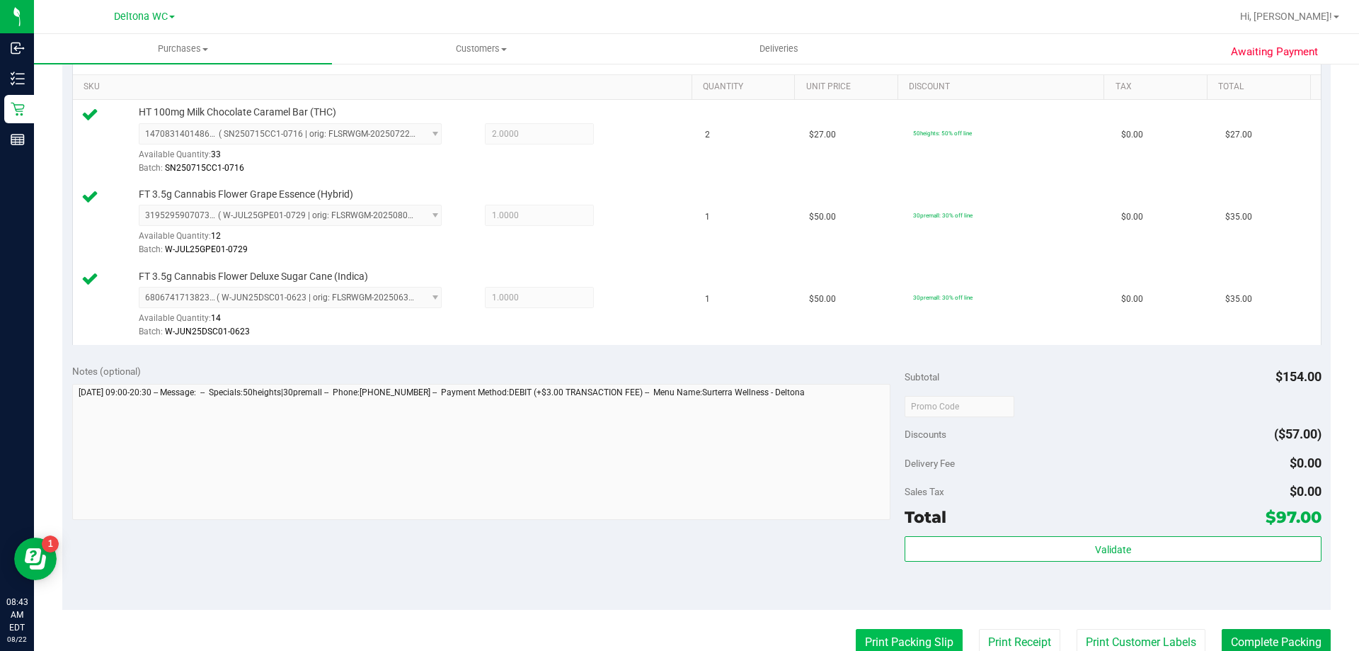
click at [877, 645] on button "Print Packing Slip" at bounding box center [909, 642] width 107 height 27
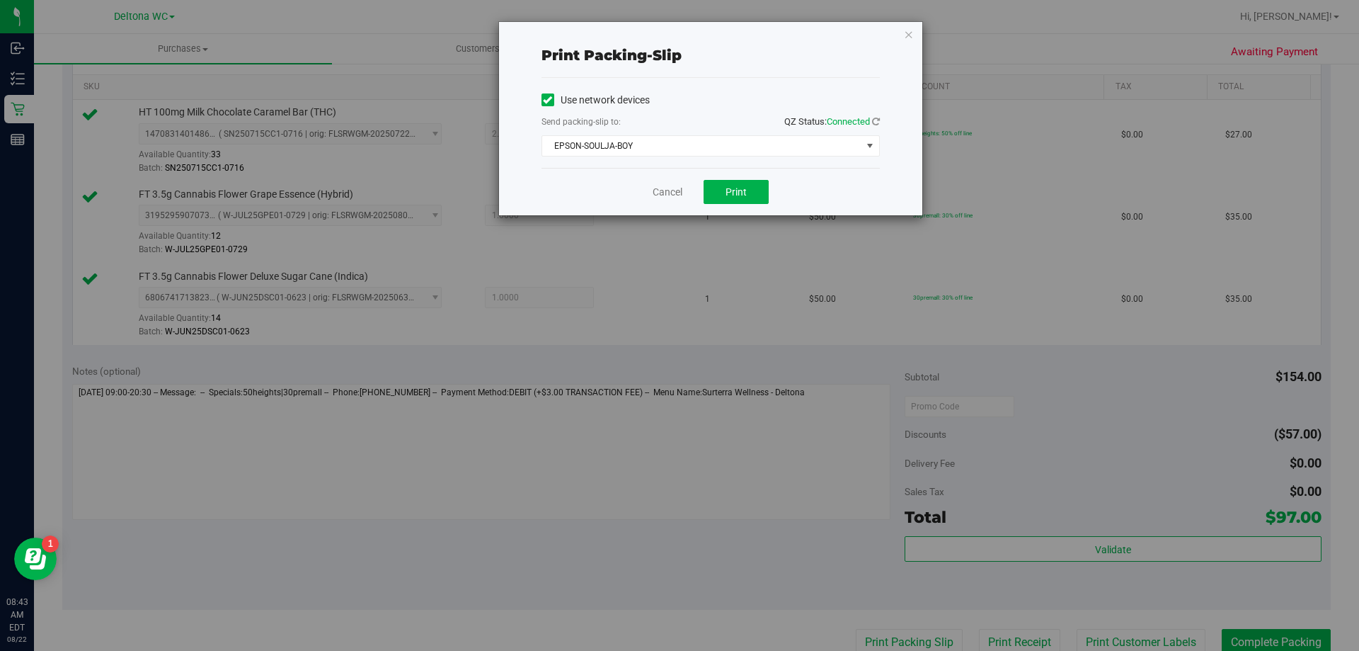
click at [741, 204] on div "Cancel Print" at bounding box center [711, 191] width 338 height 47
click at [741, 198] on button "Print" at bounding box center [736, 192] width 65 height 24
click at [658, 189] on link "Cancel" at bounding box center [668, 192] width 30 height 15
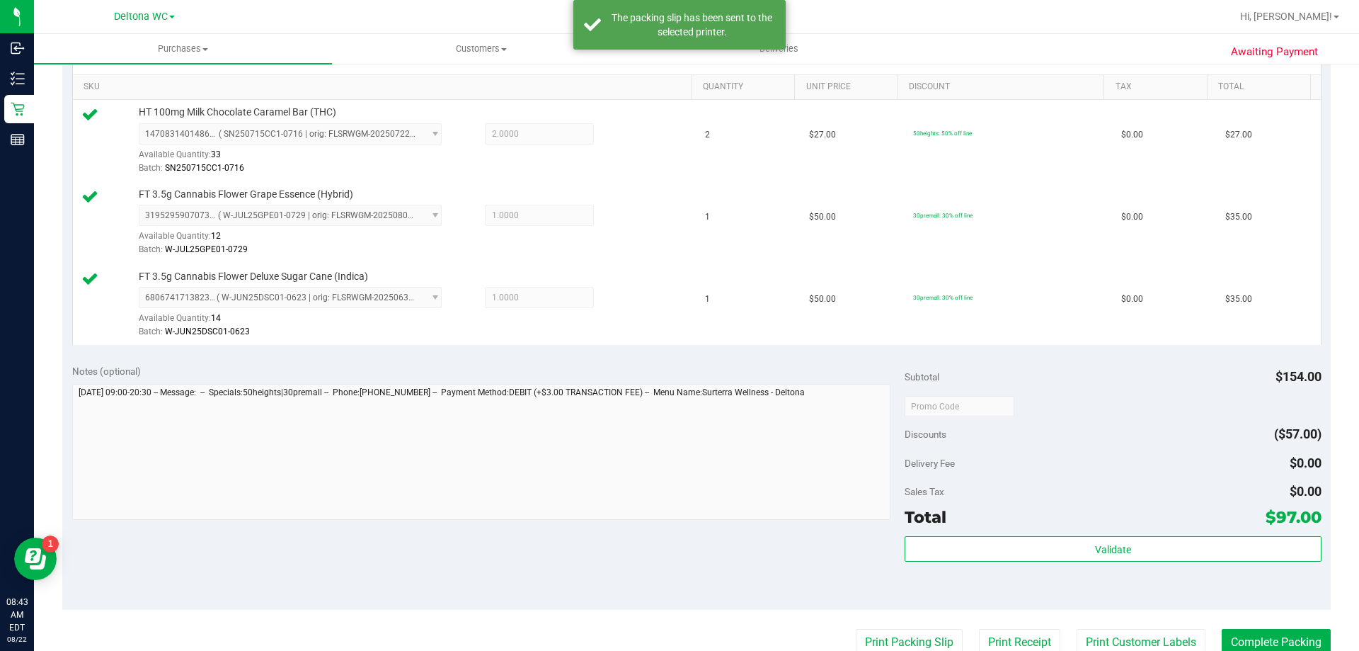
scroll to position [359, 0]
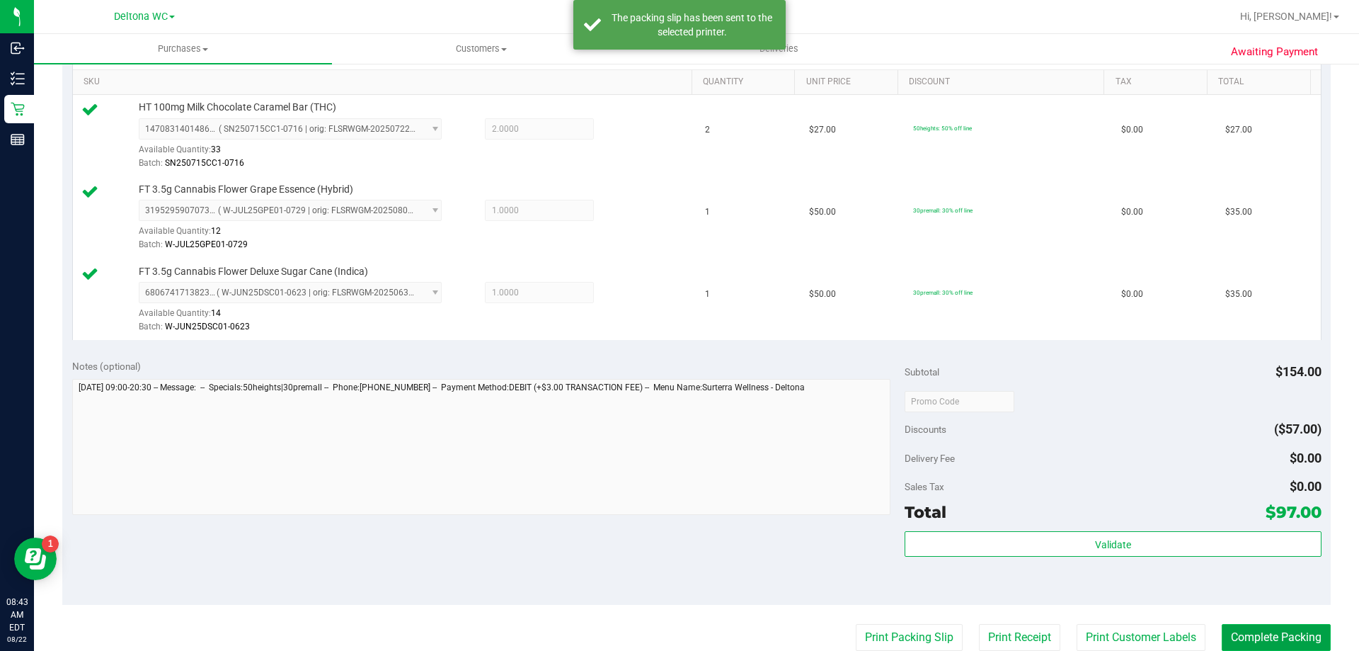
click at [1263, 636] on button "Complete Packing" at bounding box center [1276, 637] width 109 height 27
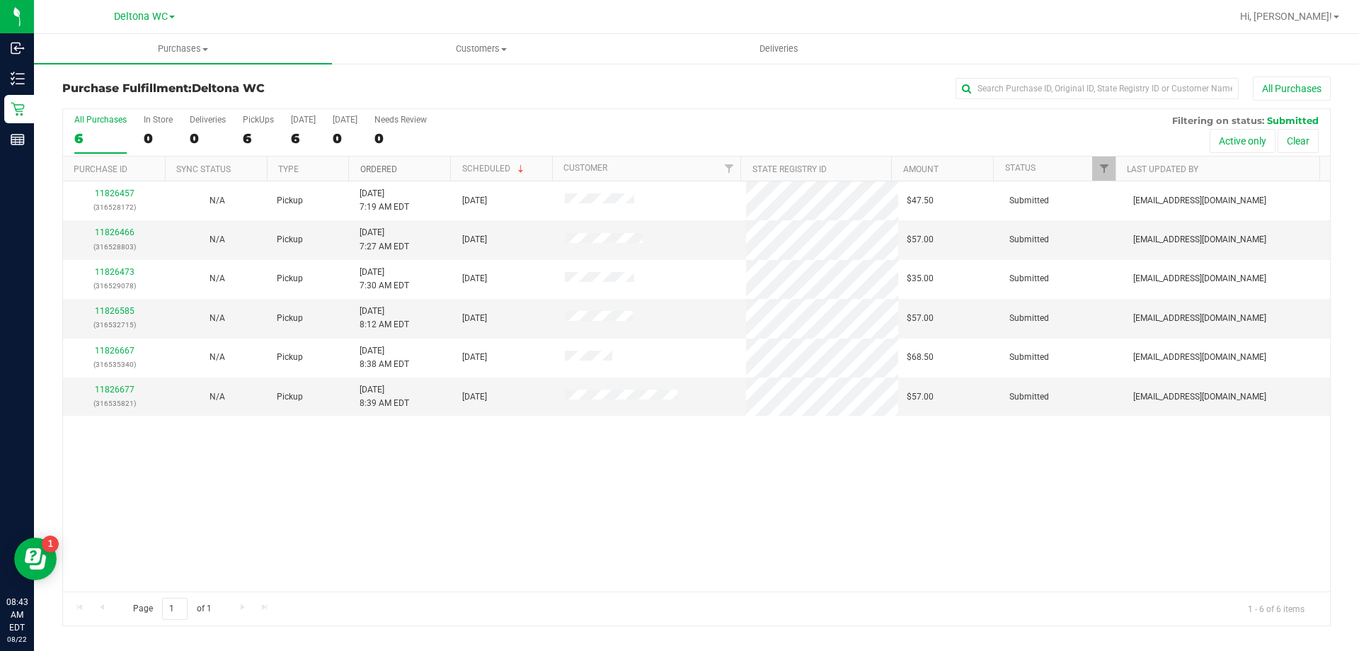
click at [392, 169] on link "Ordered" at bounding box center [378, 169] width 37 height 10
click at [110, 237] on div "11826466 (316528803)" at bounding box center [115, 239] width 86 height 27
click at [115, 231] on link "11826466" at bounding box center [115, 232] width 40 height 10
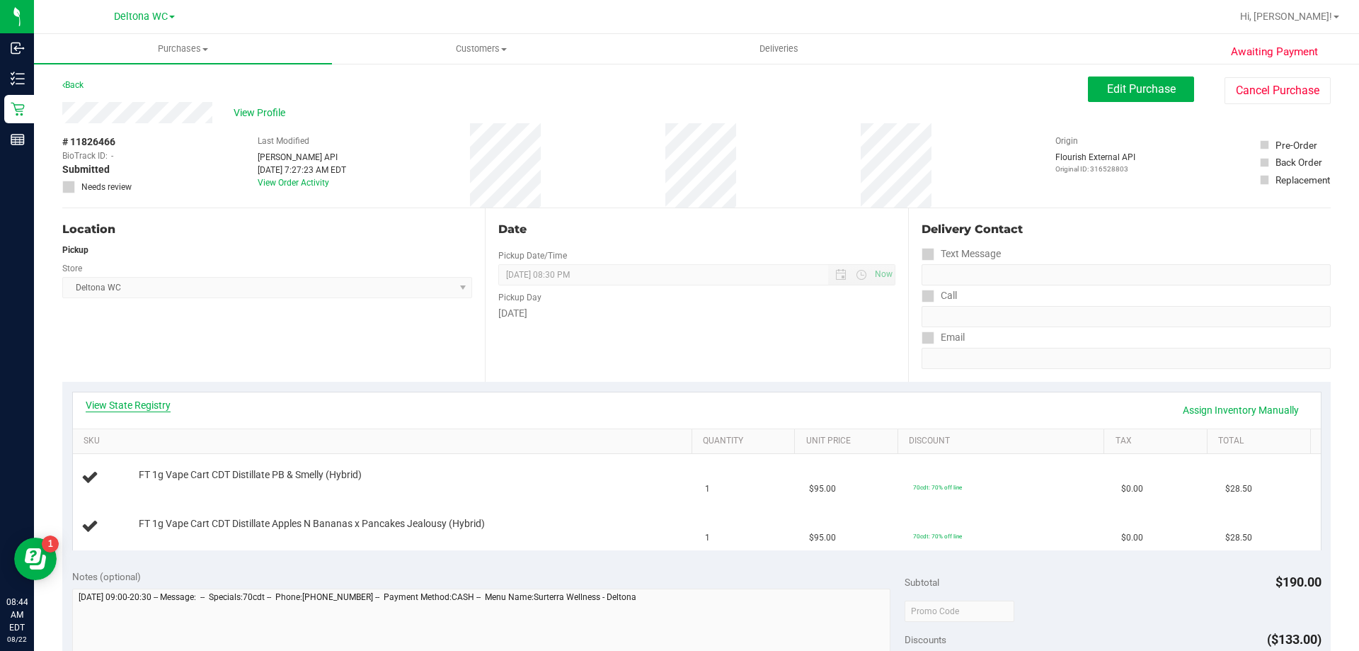
click at [142, 407] on link "View State Registry" at bounding box center [128, 405] width 85 height 14
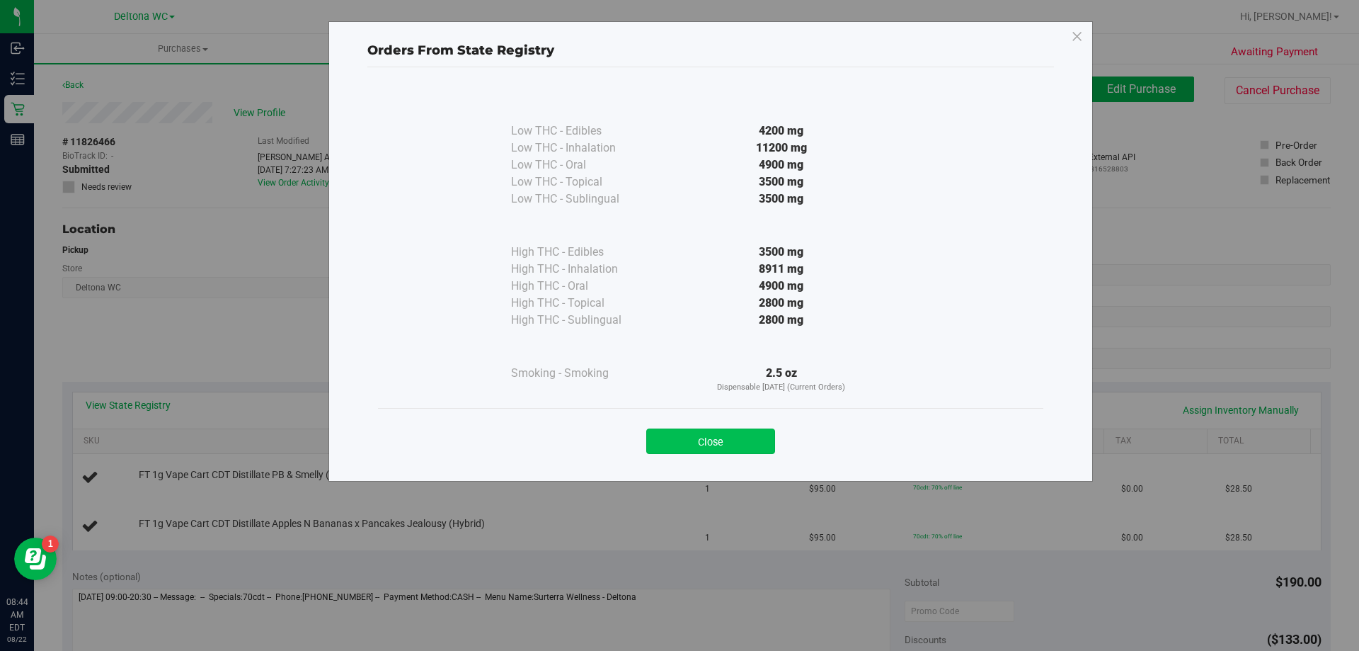
click at [716, 438] on button "Close" at bounding box center [710, 440] width 129 height 25
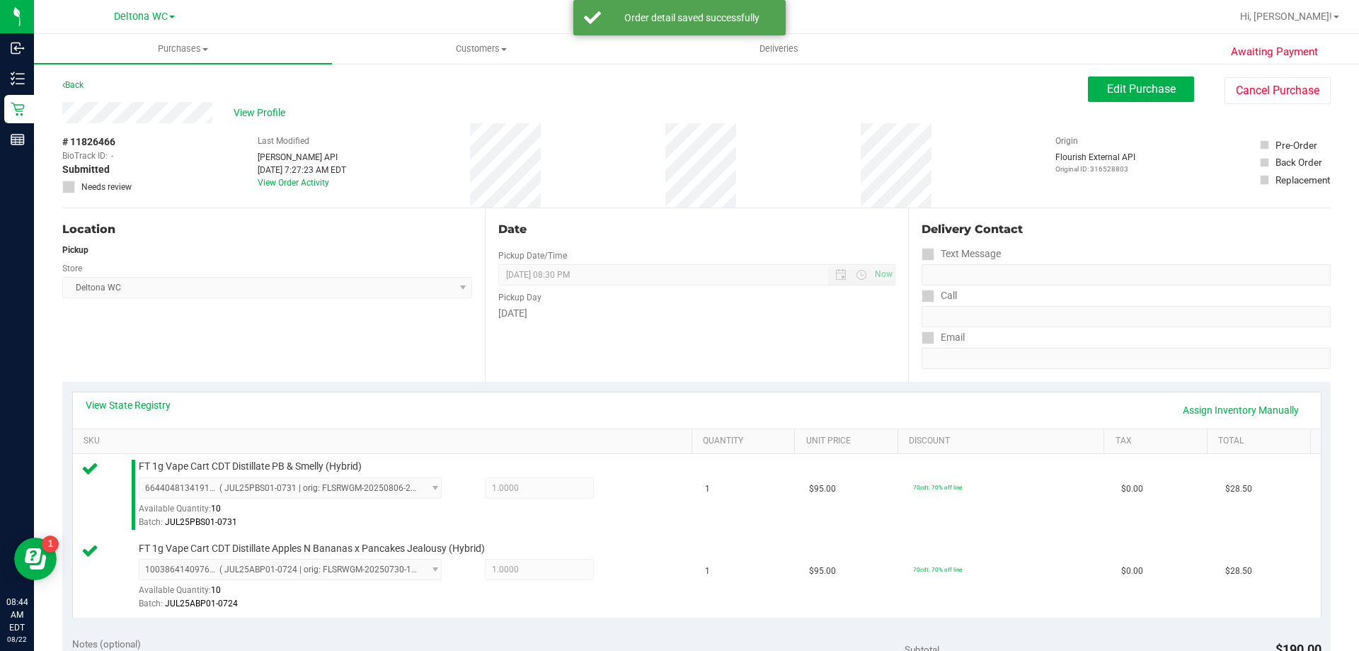
scroll to position [354, 0]
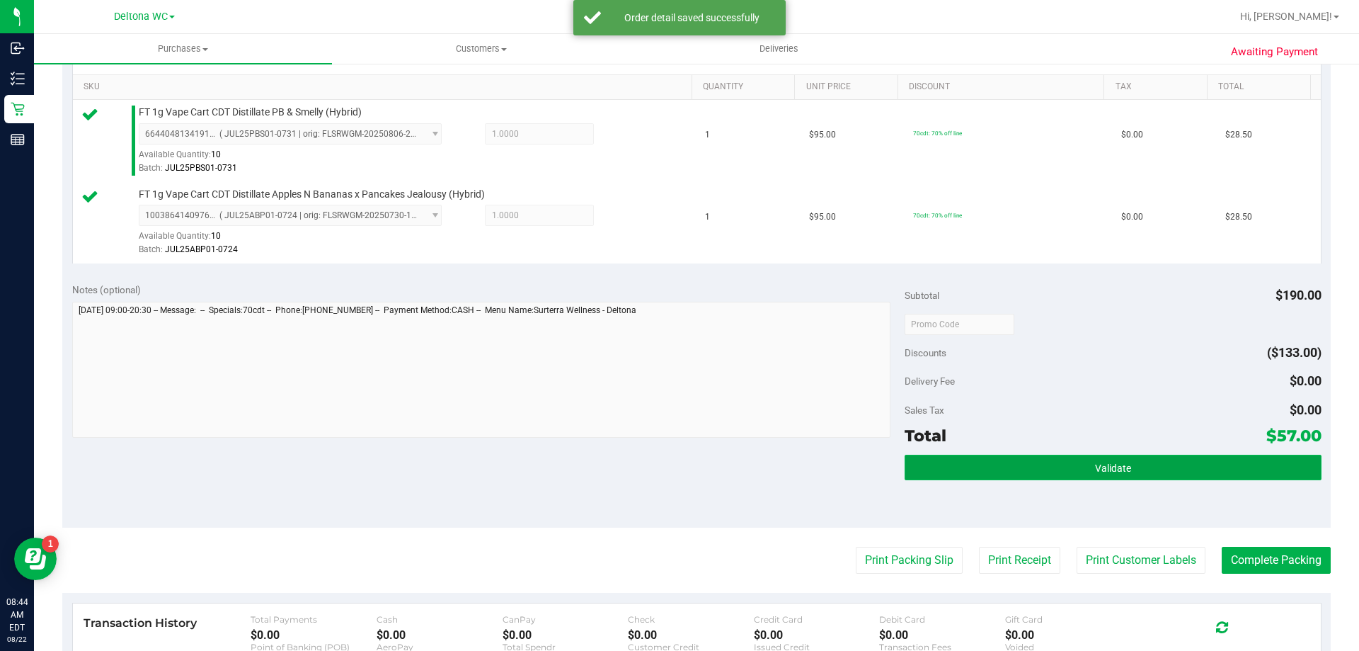
click at [955, 472] on button "Validate" at bounding box center [1113, 467] width 416 height 25
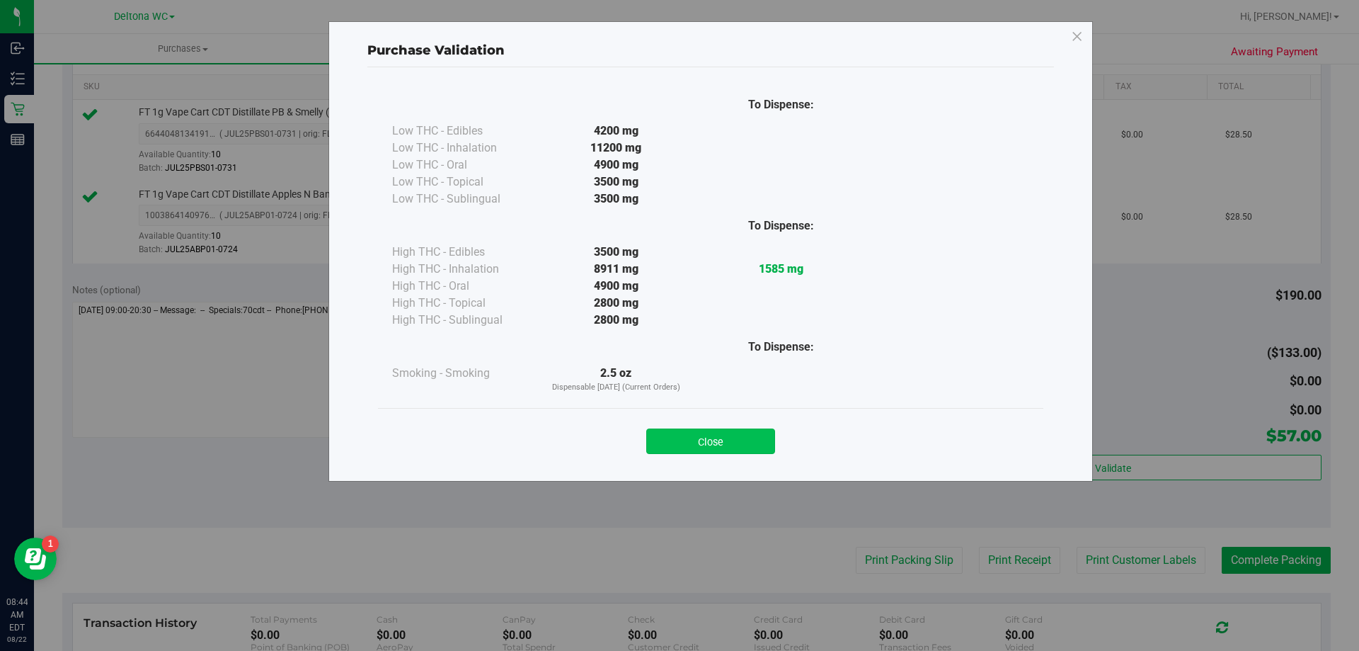
click at [755, 442] on button "Close" at bounding box center [710, 440] width 129 height 25
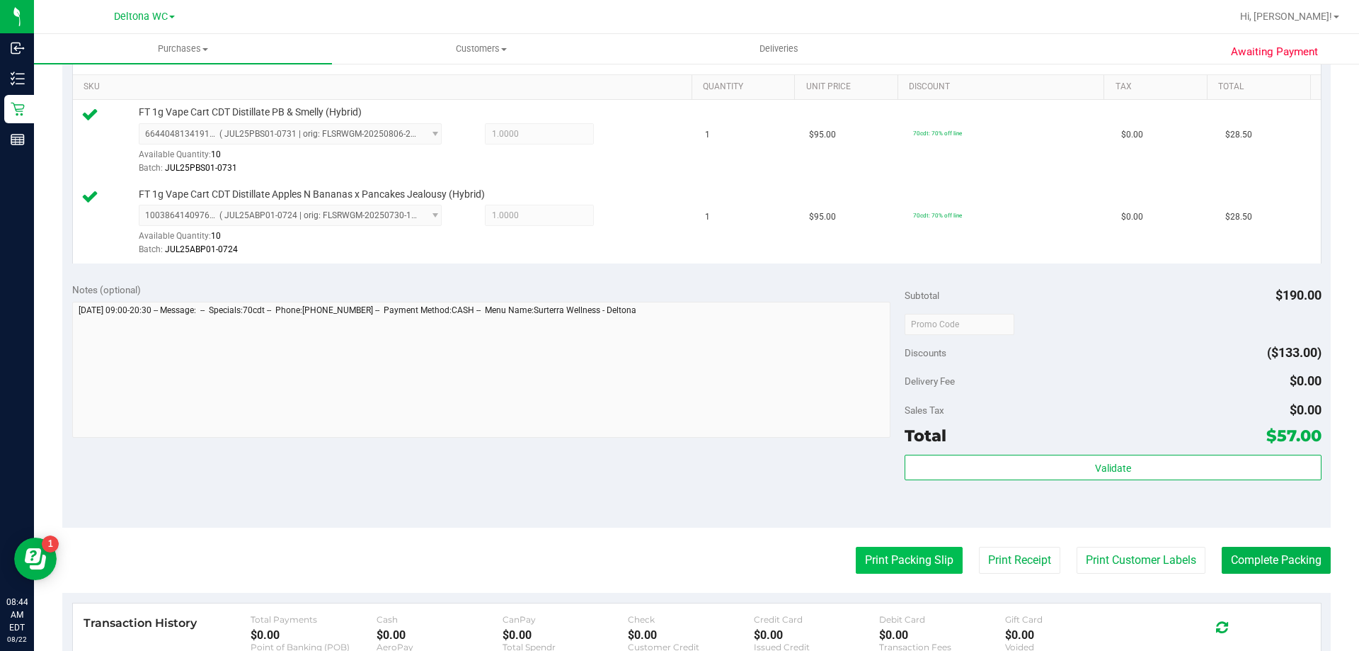
click at [862, 565] on button "Print Packing Slip" at bounding box center [909, 560] width 107 height 27
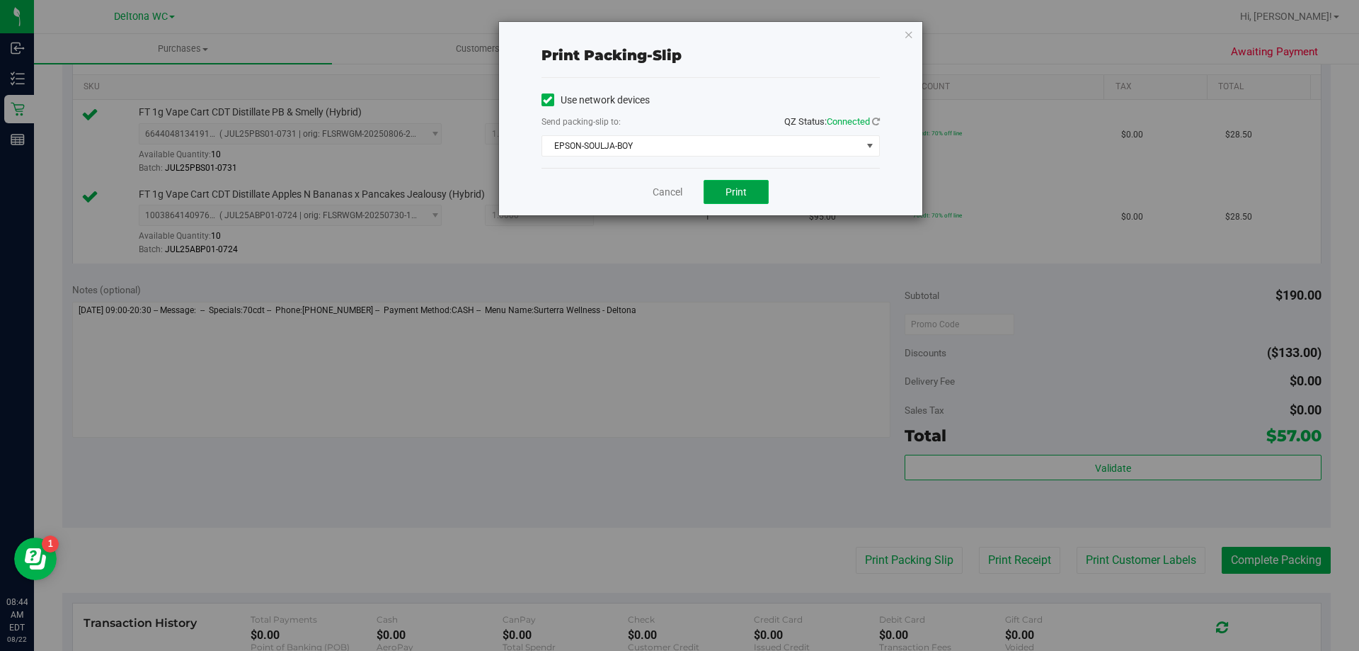
click at [731, 194] on span "Print" at bounding box center [736, 191] width 21 height 11
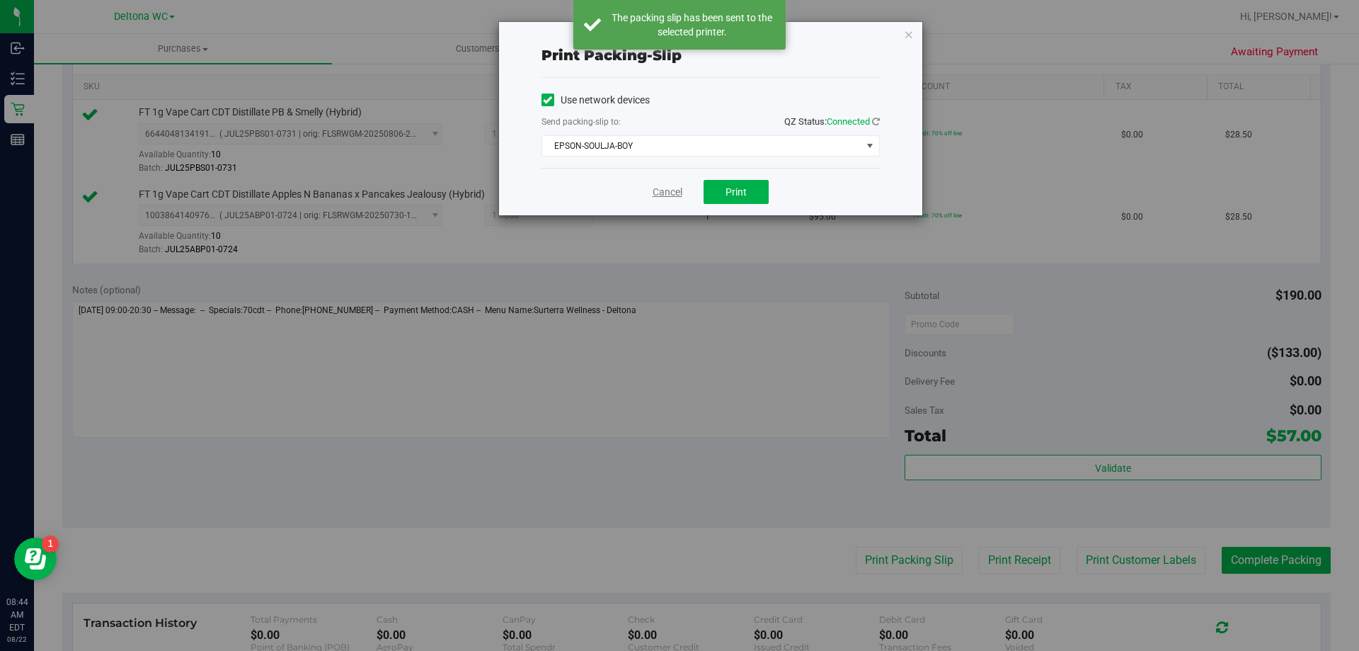
click at [670, 193] on link "Cancel" at bounding box center [668, 192] width 30 height 15
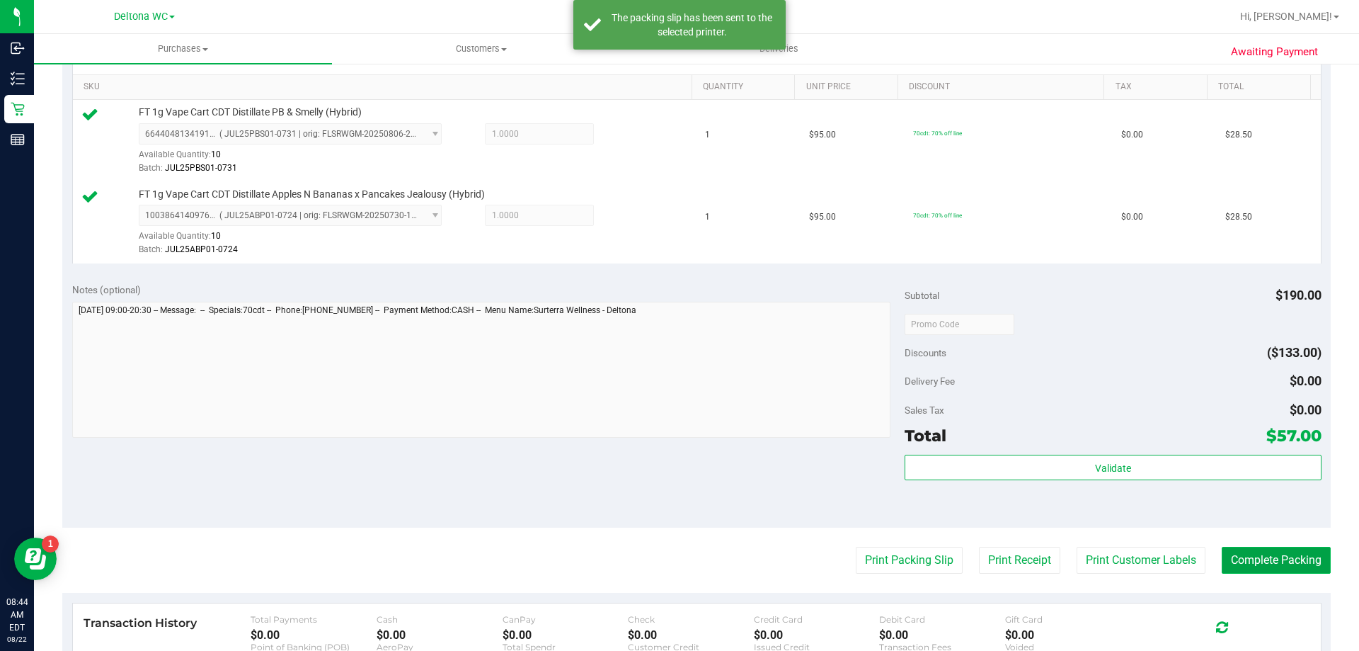
click at [1230, 554] on button "Complete Packing" at bounding box center [1276, 560] width 109 height 27
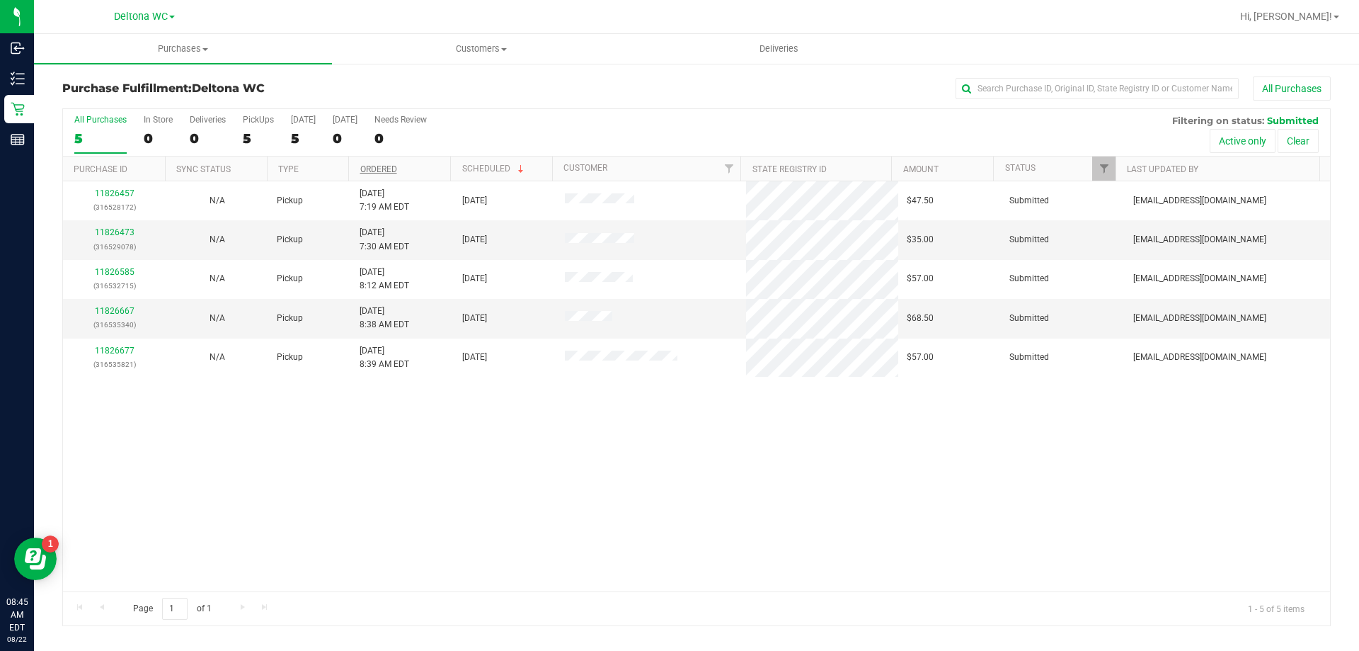
click at [392, 169] on link "Ordered" at bounding box center [378, 169] width 37 height 10
click at [125, 233] on link "11826585" at bounding box center [115, 232] width 40 height 10
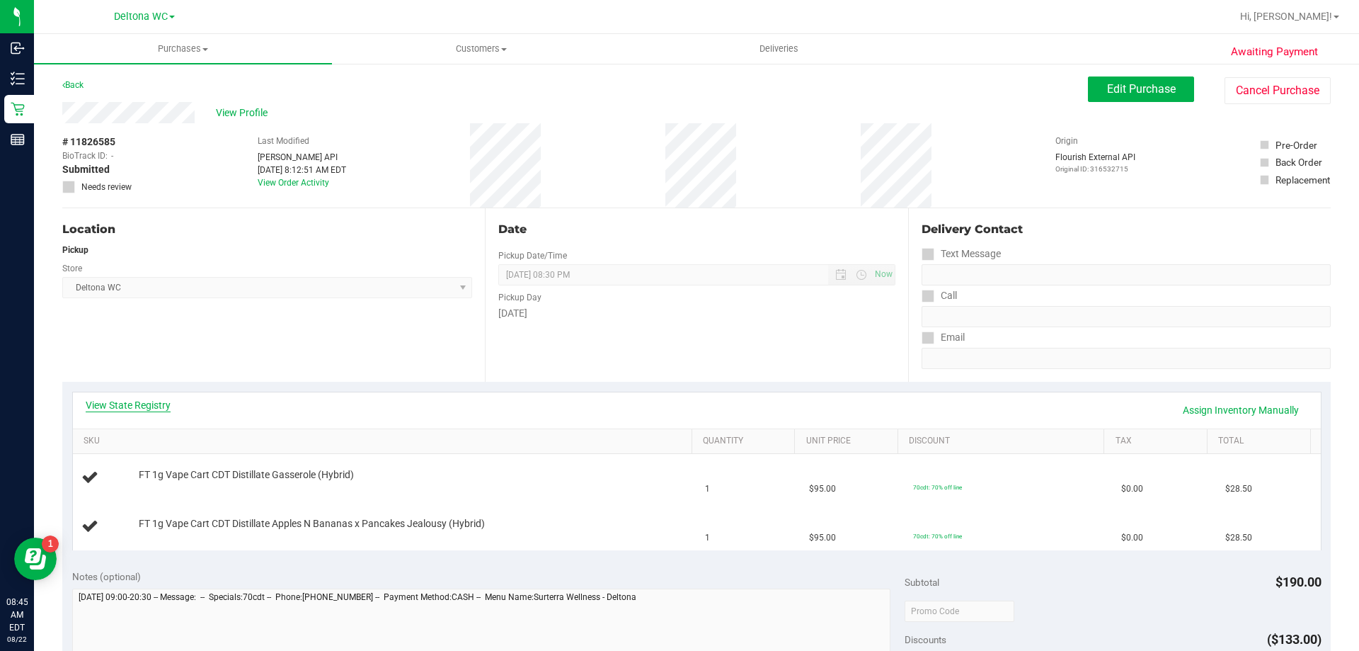
click at [143, 409] on link "View State Registry" at bounding box center [128, 405] width 85 height 14
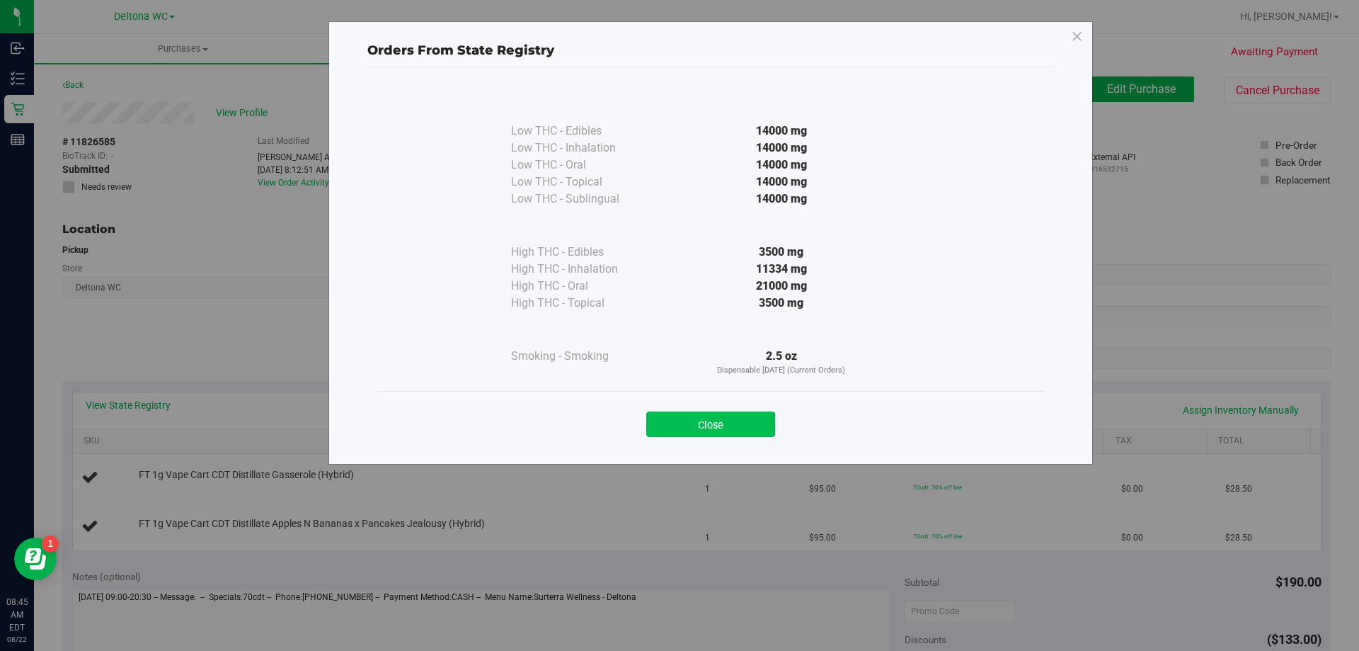
click at [731, 426] on button "Close" at bounding box center [710, 423] width 129 height 25
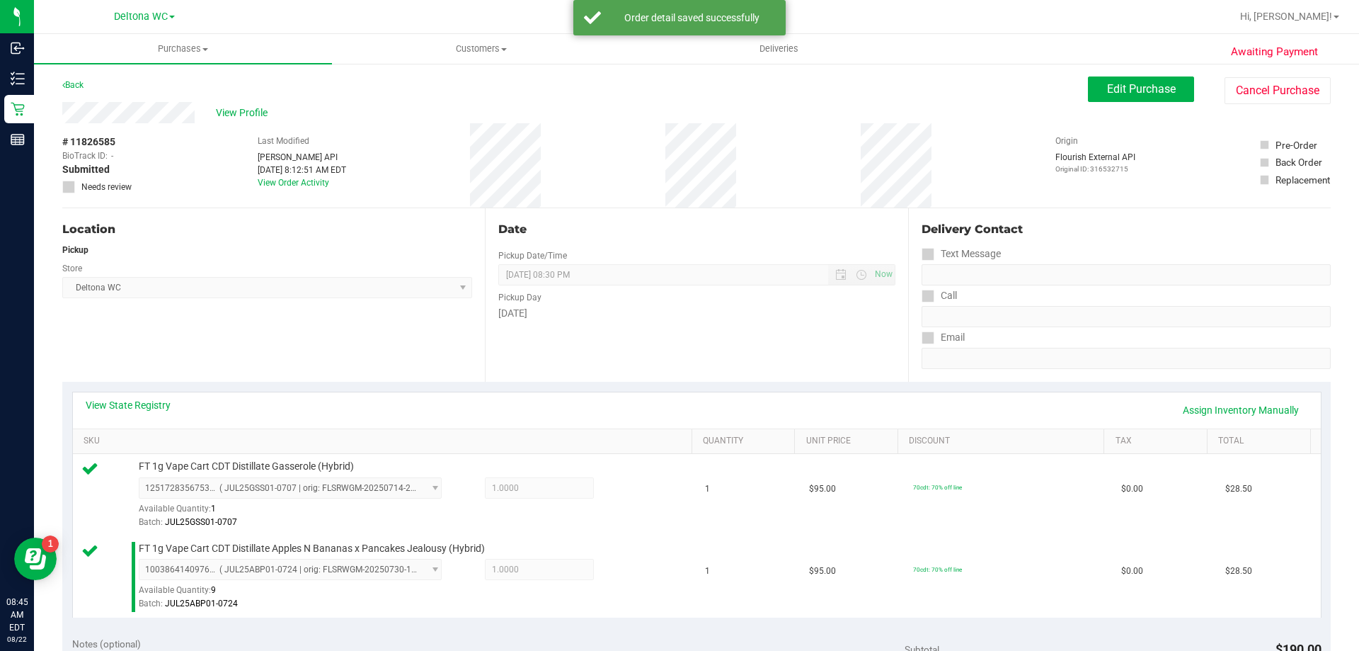
scroll to position [283, 0]
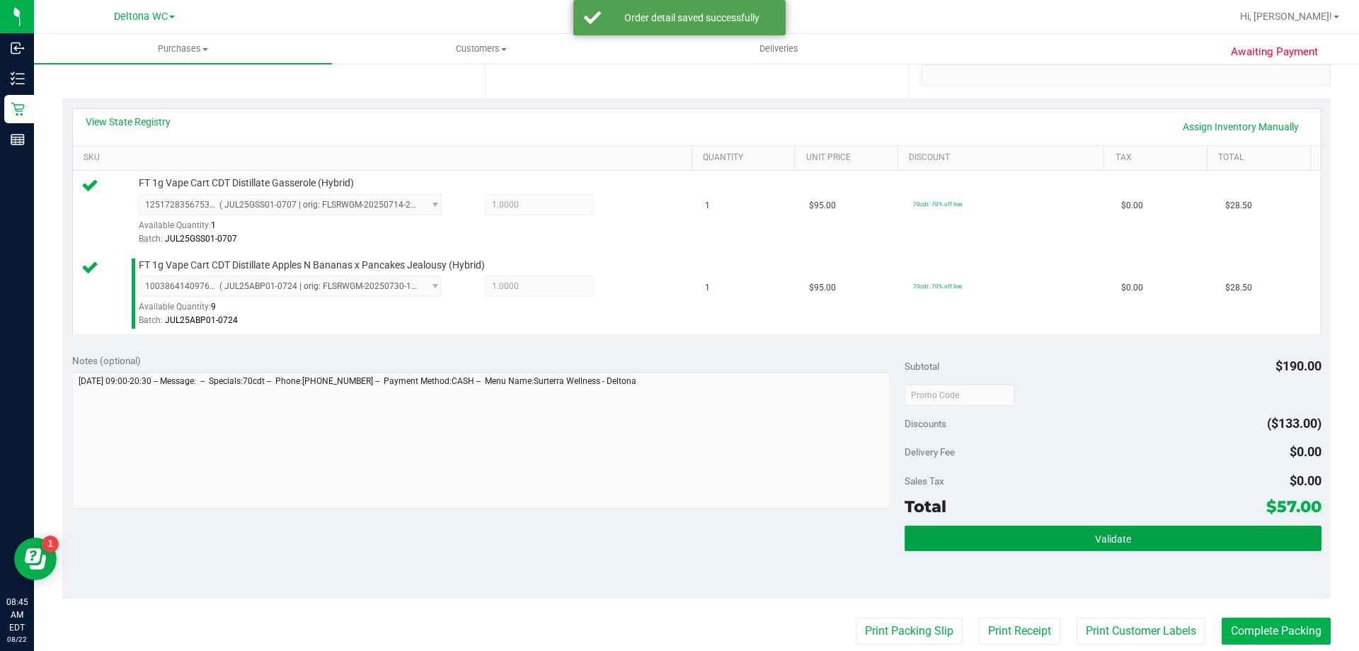
click at [1012, 536] on button "Validate" at bounding box center [1113, 537] width 416 height 25
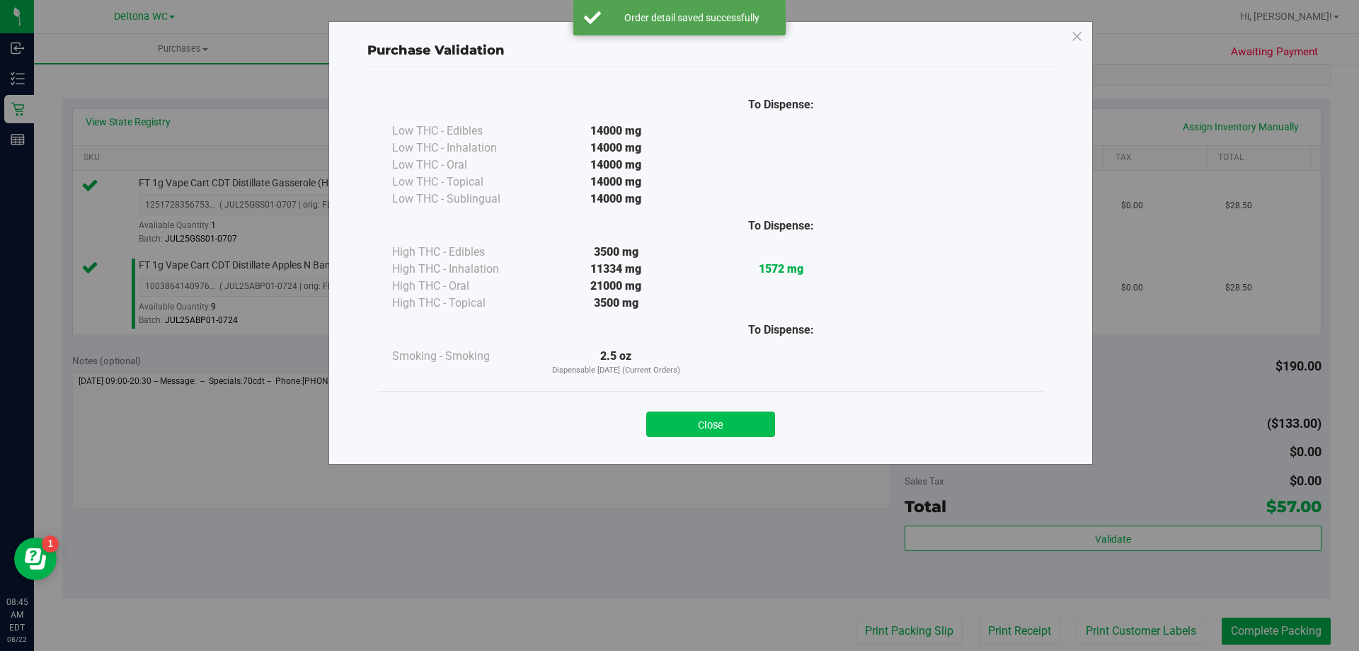
click at [693, 416] on button "Close" at bounding box center [710, 423] width 129 height 25
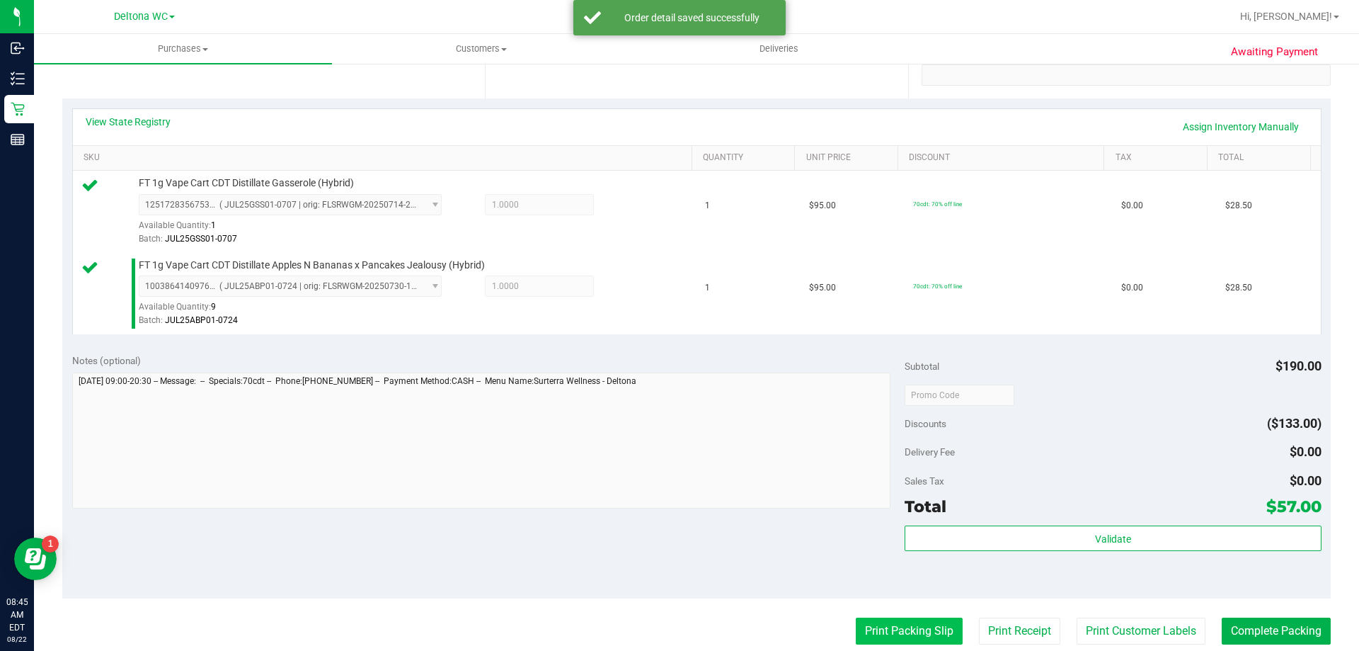
click at [903, 627] on button "Print Packing Slip" at bounding box center [909, 630] width 107 height 27
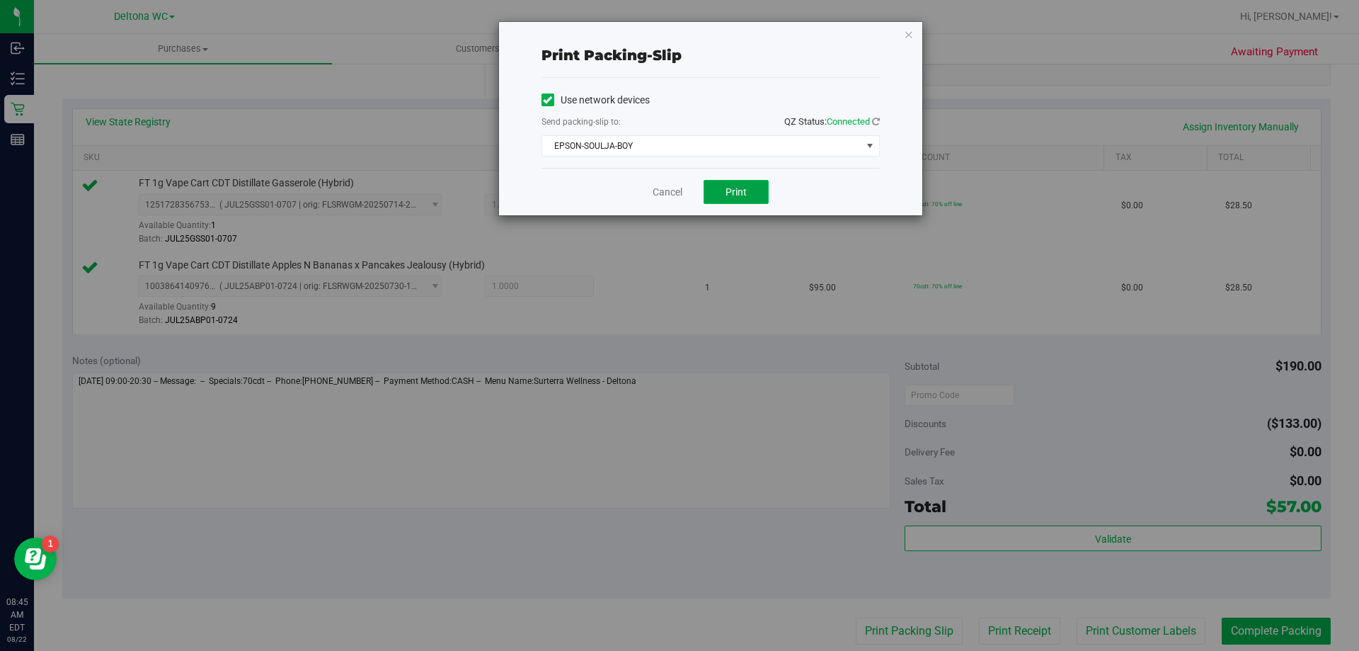
click at [734, 188] on span "Print" at bounding box center [736, 191] width 21 height 11
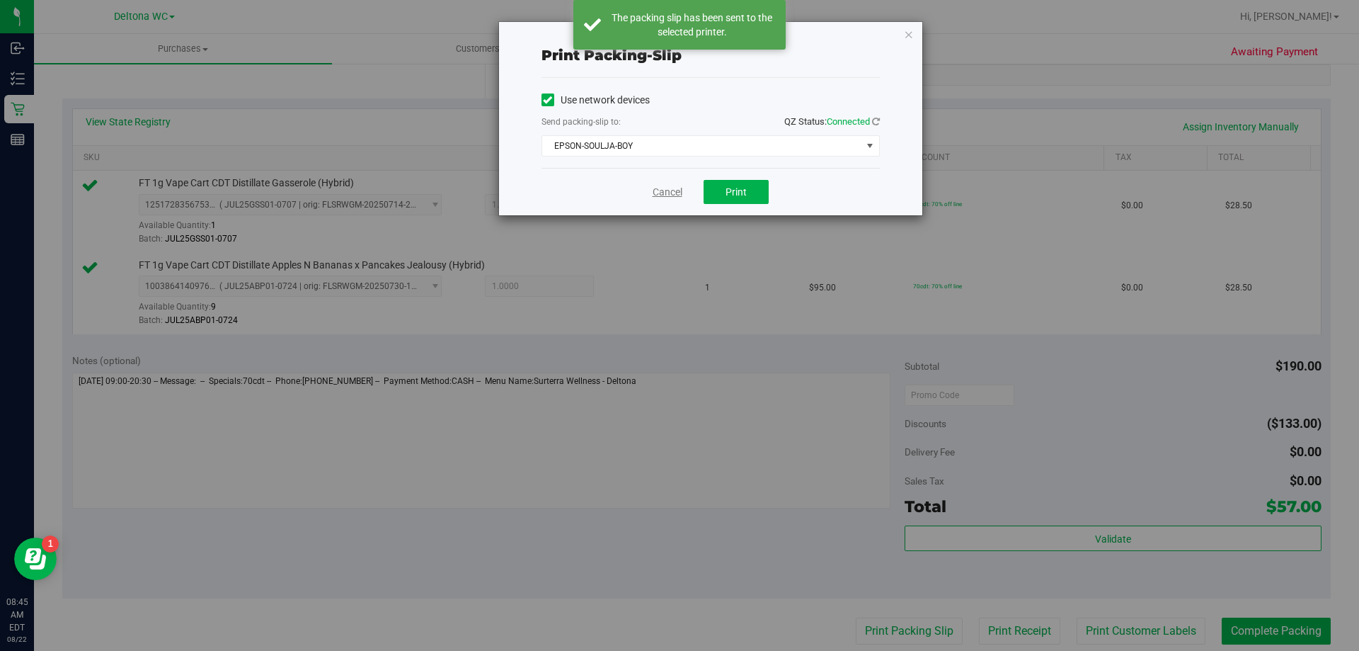
click at [658, 194] on link "Cancel" at bounding box center [668, 192] width 30 height 15
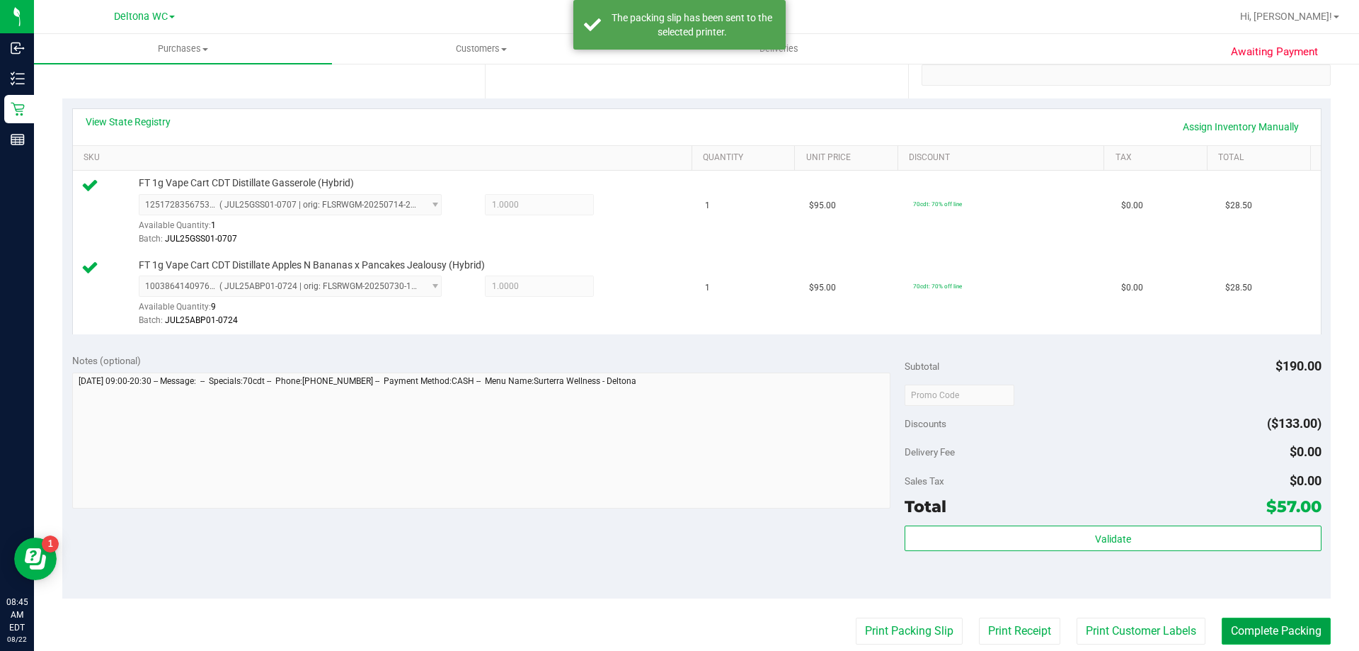
click at [1276, 642] on button "Complete Packing" at bounding box center [1276, 630] width 109 height 27
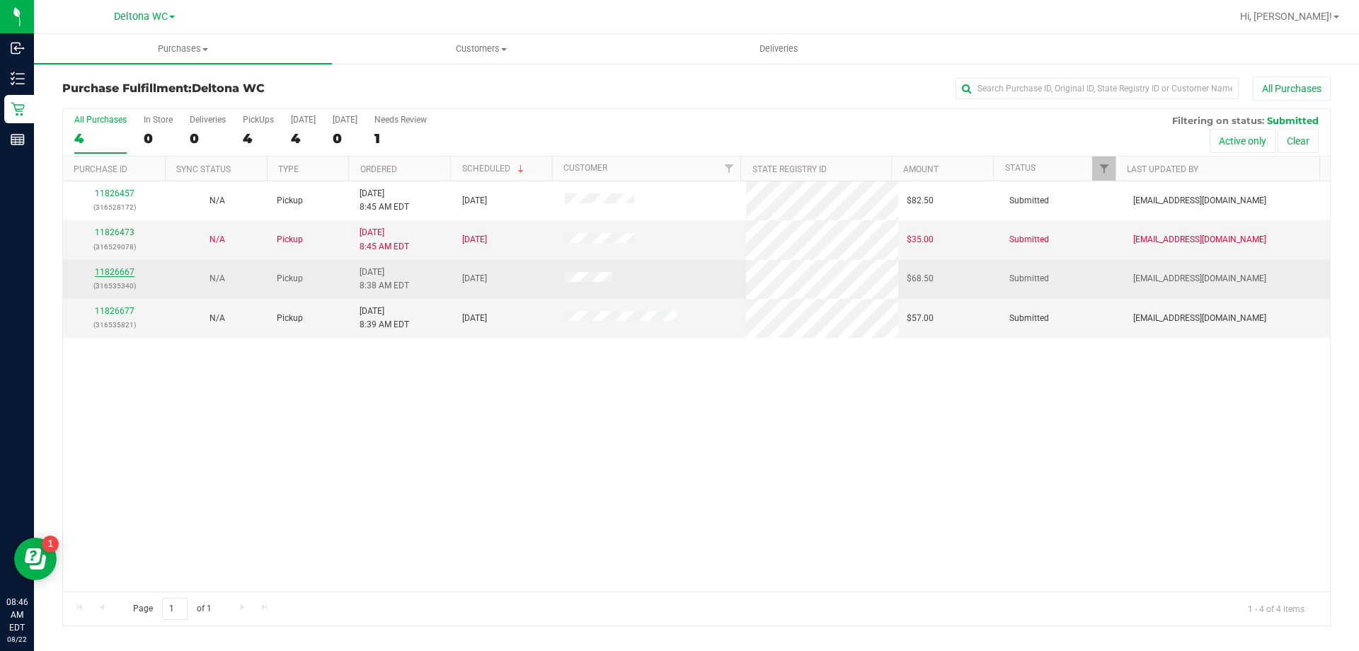
click at [110, 271] on link "11826667" at bounding box center [115, 272] width 40 height 10
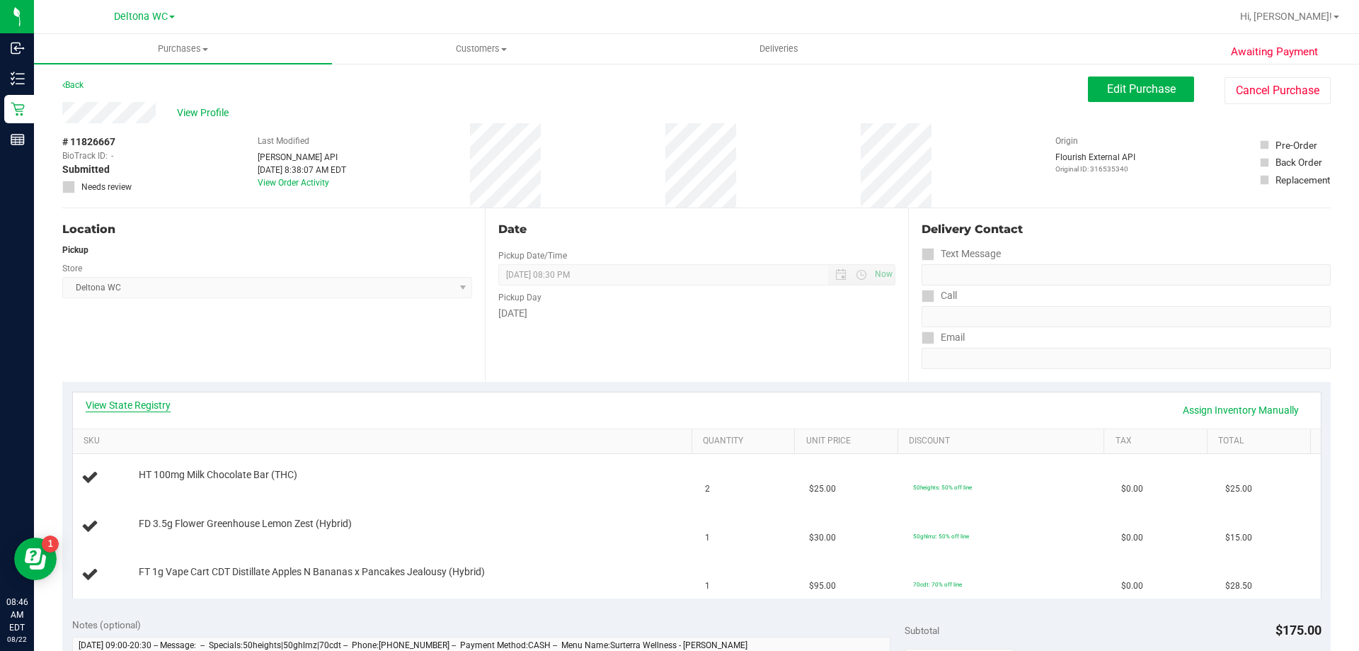
click at [152, 409] on link "View State Registry" at bounding box center [128, 405] width 85 height 14
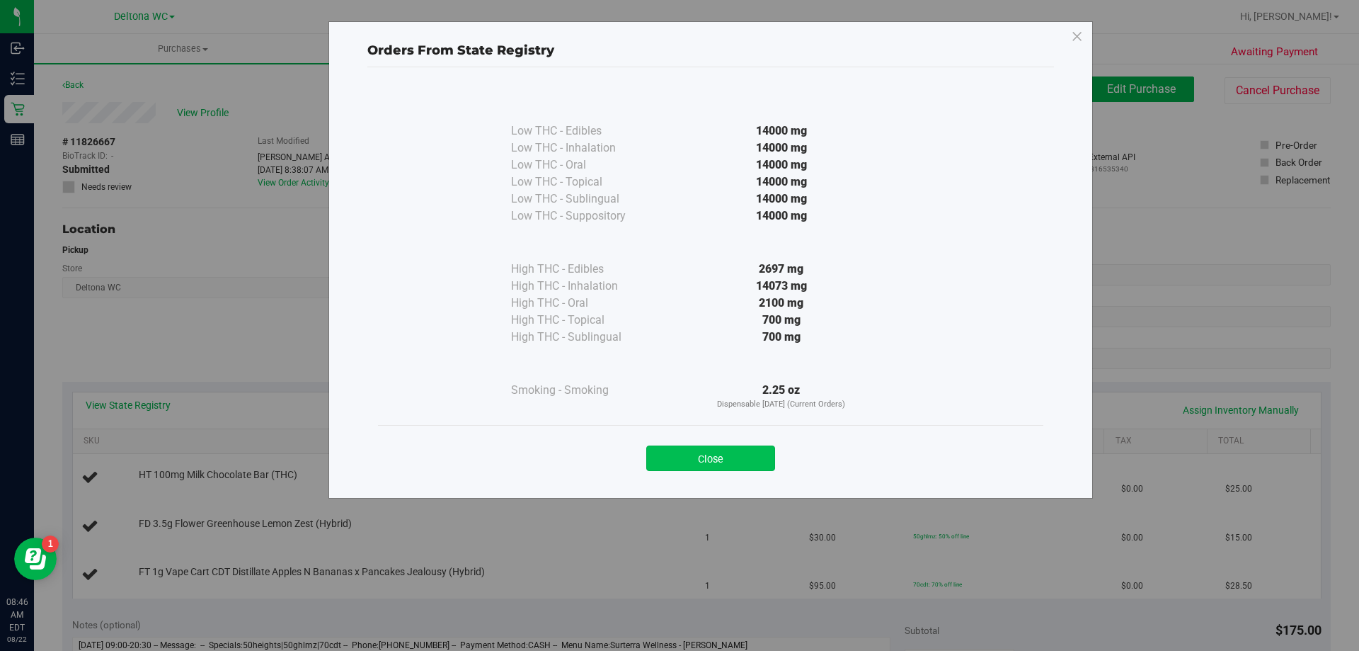
click at [722, 457] on button "Close" at bounding box center [710, 457] width 129 height 25
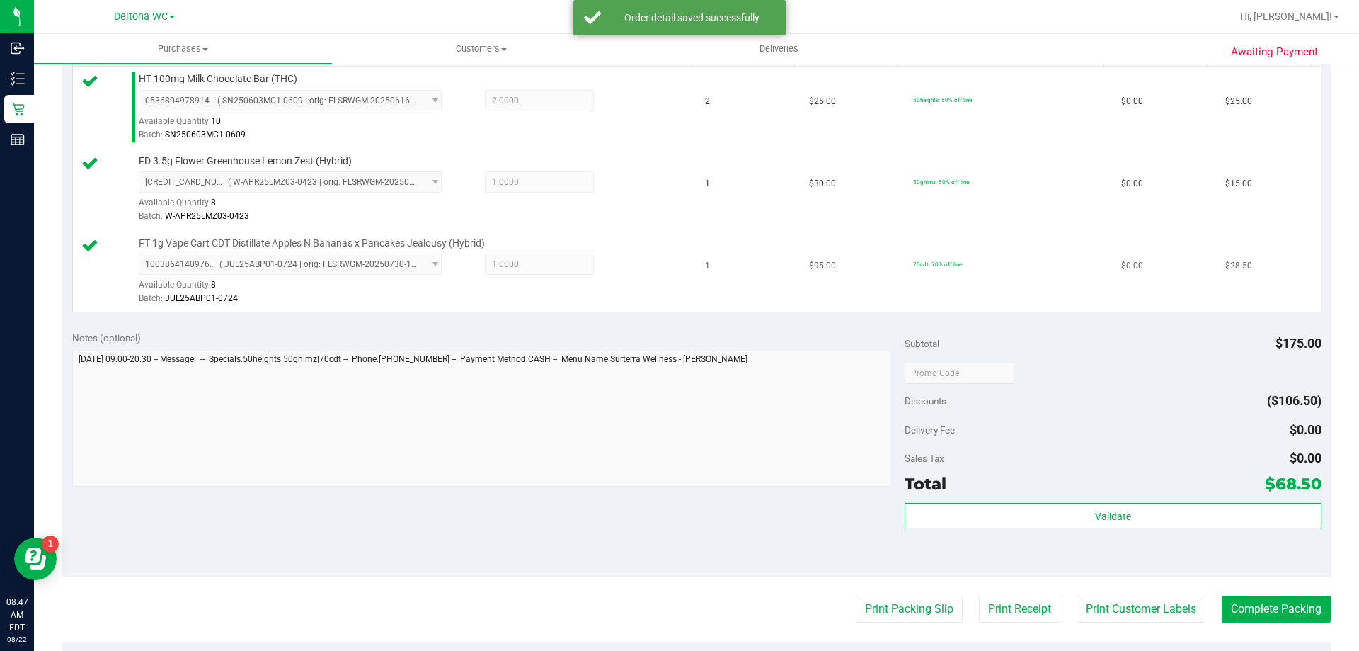
scroll to position [496, 0]
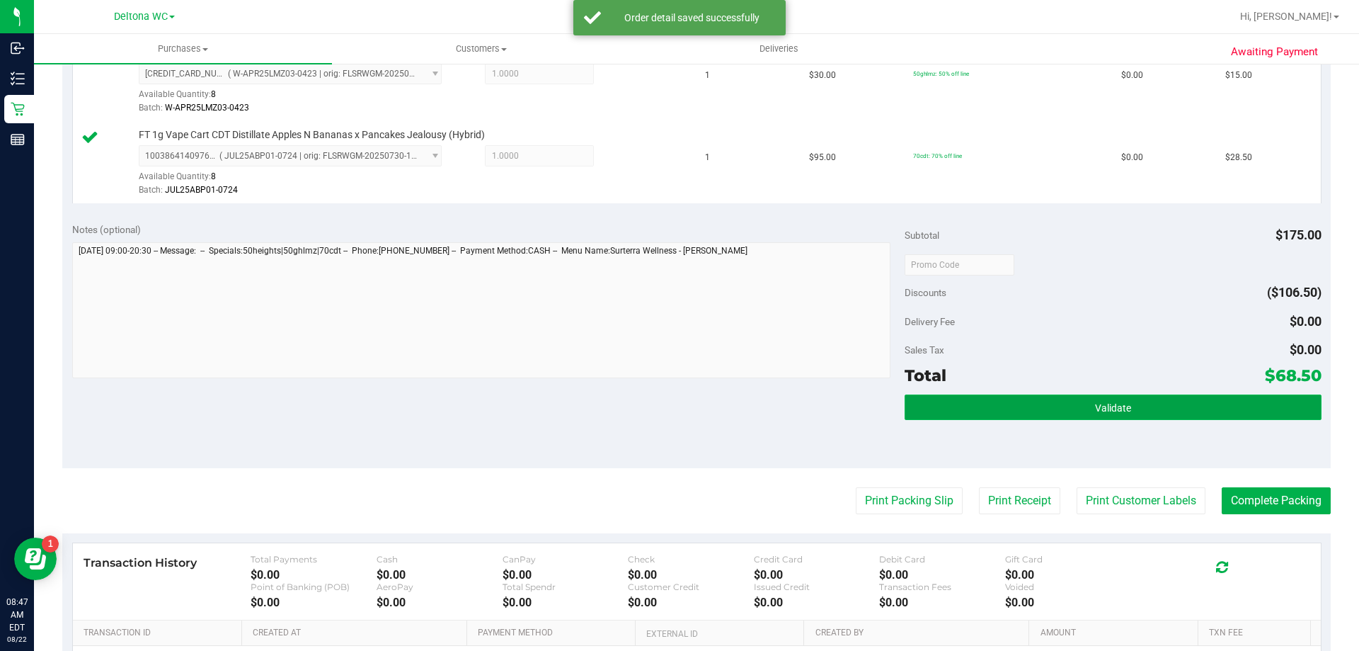
click at [1024, 396] on button "Validate" at bounding box center [1113, 406] width 416 height 25
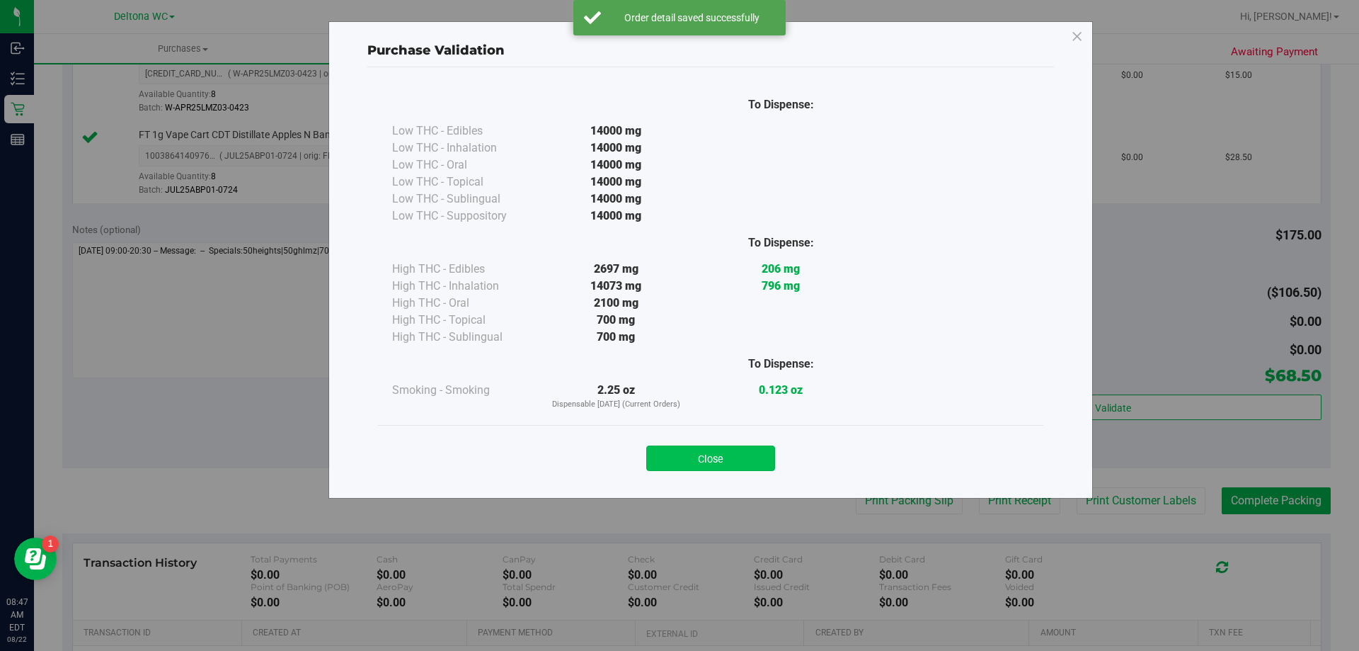
click at [735, 461] on button "Close" at bounding box center [710, 457] width 129 height 25
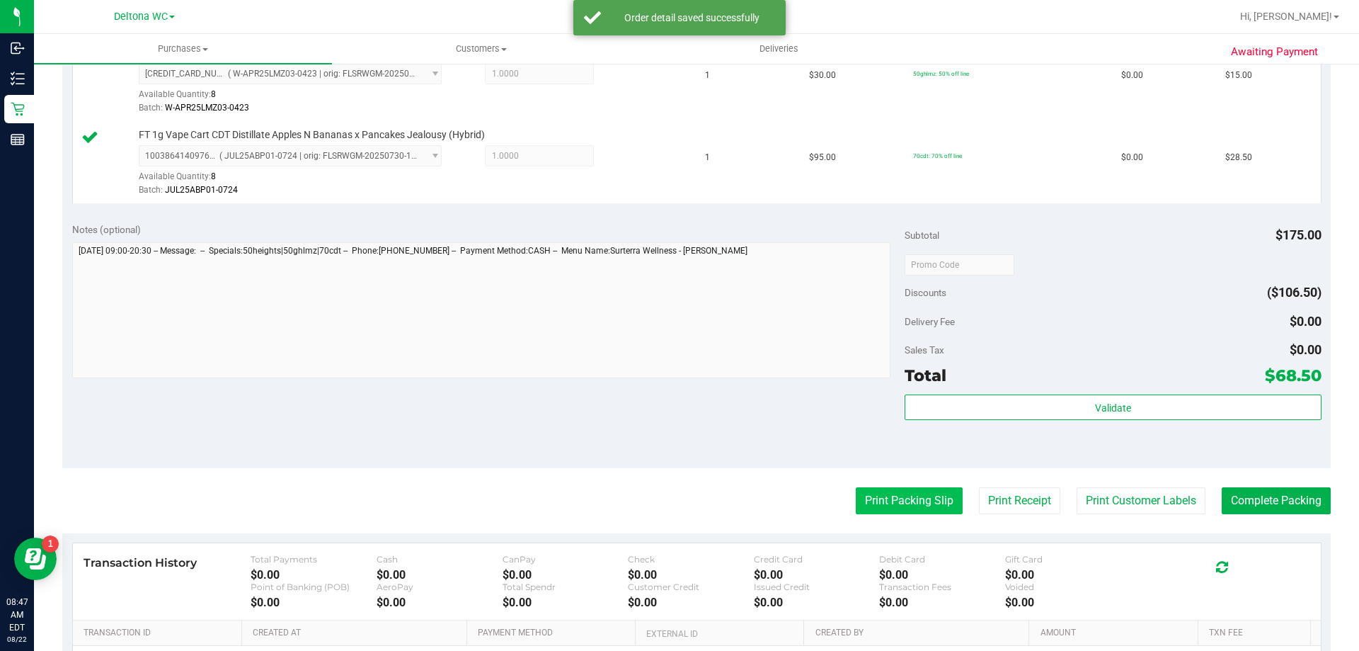
click at [886, 494] on button "Print Packing Slip" at bounding box center [909, 500] width 107 height 27
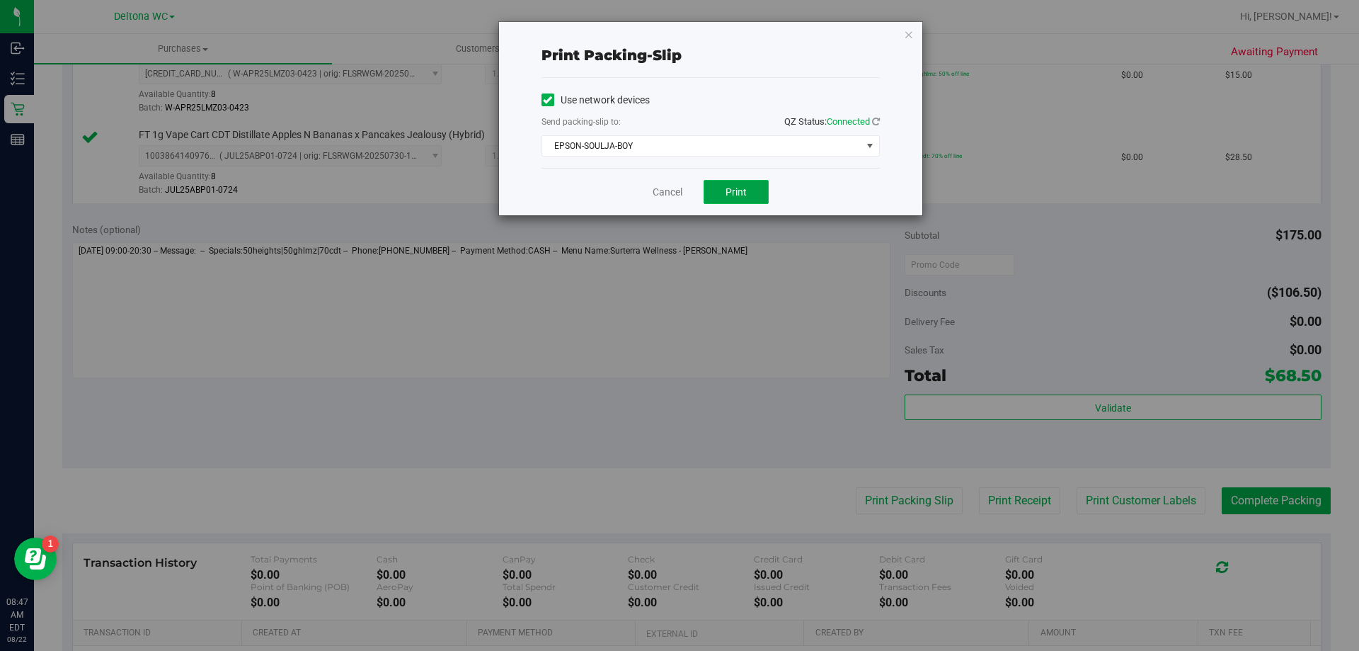
click at [736, 188] on span "Print" at bounding box center [736, 191] width 21 height 11
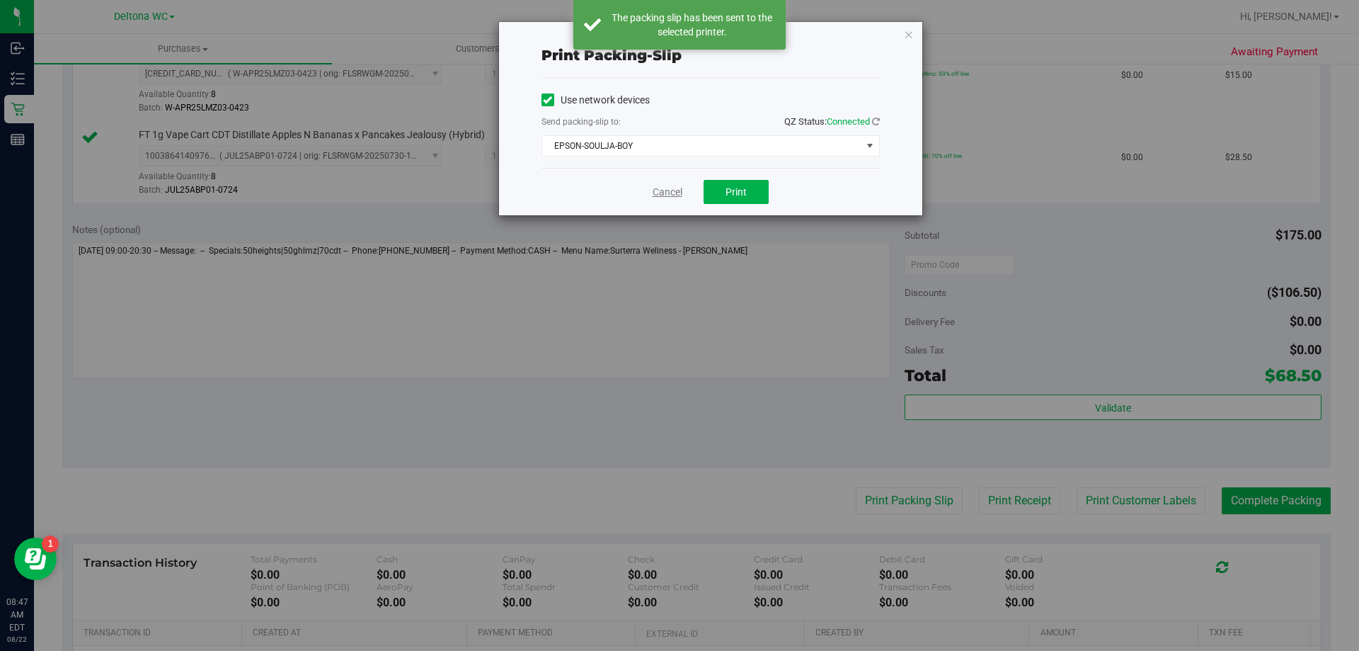
click at [660, 188] on link "Cancel" at bounding box center [668, 192] width 30 height 15
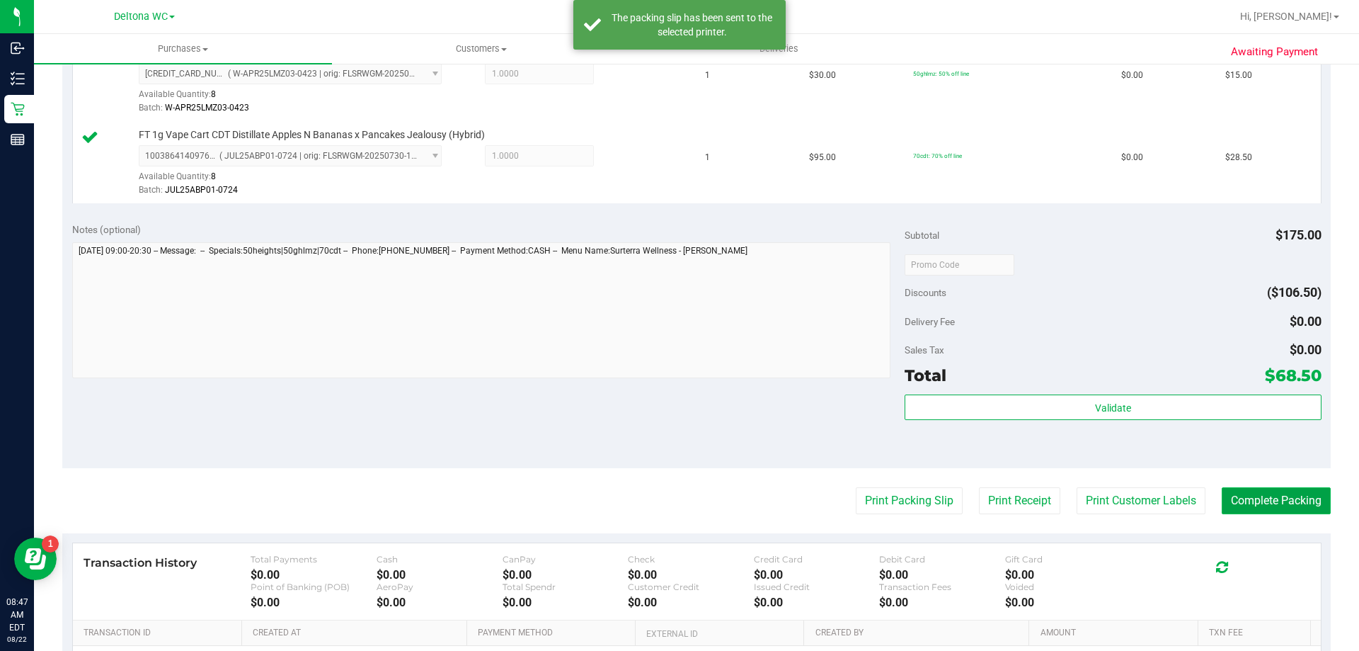
click at [1238, 502] on button "Complete Packing" at bounding box center [1276, 500] width 109 height 27
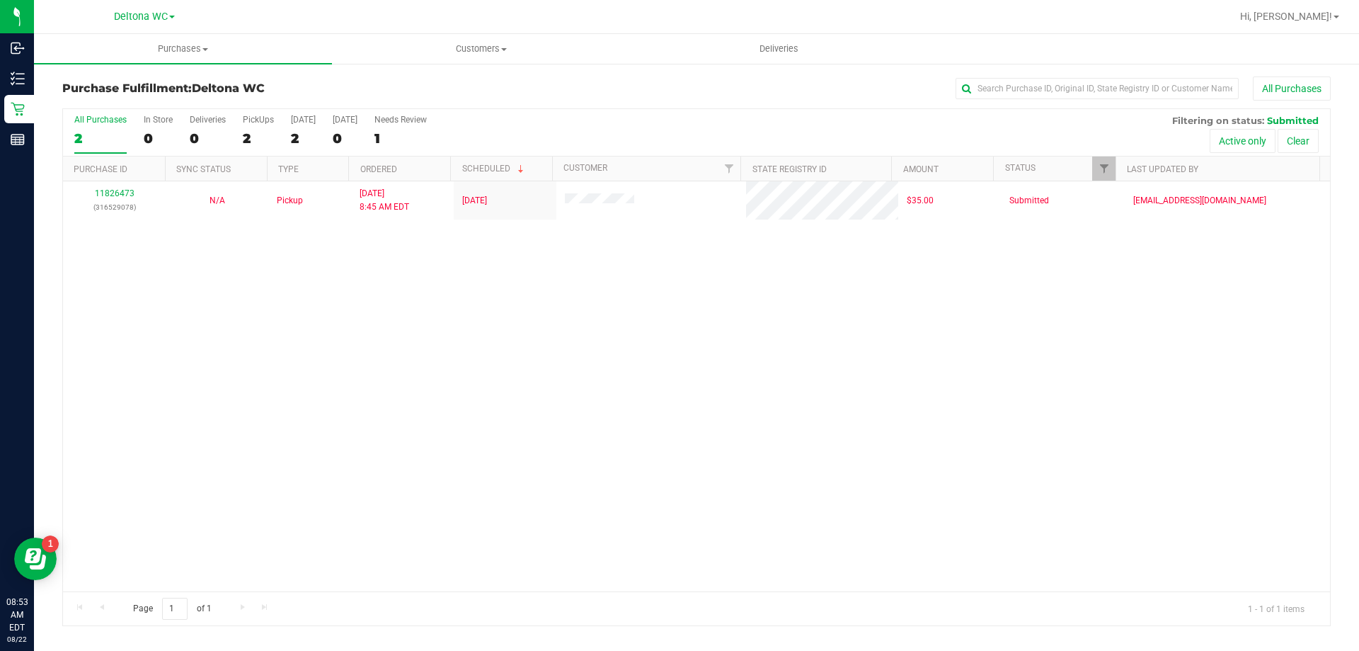
click at [413, 357] on div "11826473 (316529078) N/A Pickup [DATE] 8:45 AM EDT 8/22/2025 $35.00 Submitted […" at bounding box center [696, 386] width 1267 height 410
click at [103, 128] on label "All Purchases 2" at bounding box center [100, 134] width 52 height 39
click at [0, 0] on input "All Purchases 2" at bounding box center [0, 0] width 0 height 0
drag, startPoint x: 481, startPoint y: 434, endPoint x: 408, endPoint y: 315, distance: 139.9
click at [480, 433] on div "11826473 (316529078) N/A Pickup [DATE] 8:45 AM EDT 8/22/2025 $35.00 Submitted […" at bounding box center [696, 386] width 1267 height 410
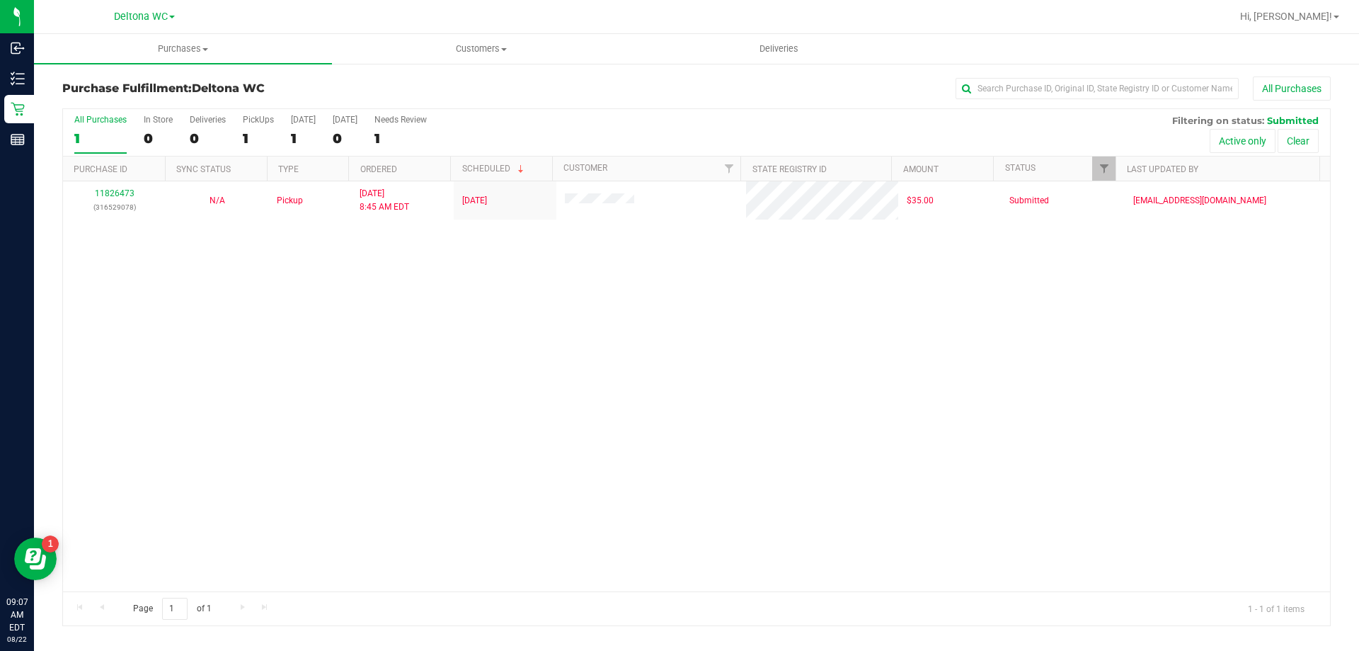
click at [95, 135] on div "1" at bounding box center [100, 138] width 52 height 16
click at [0, 0] on input "All Purchases 1" at bounding box center [0, 0] width 0 height 0
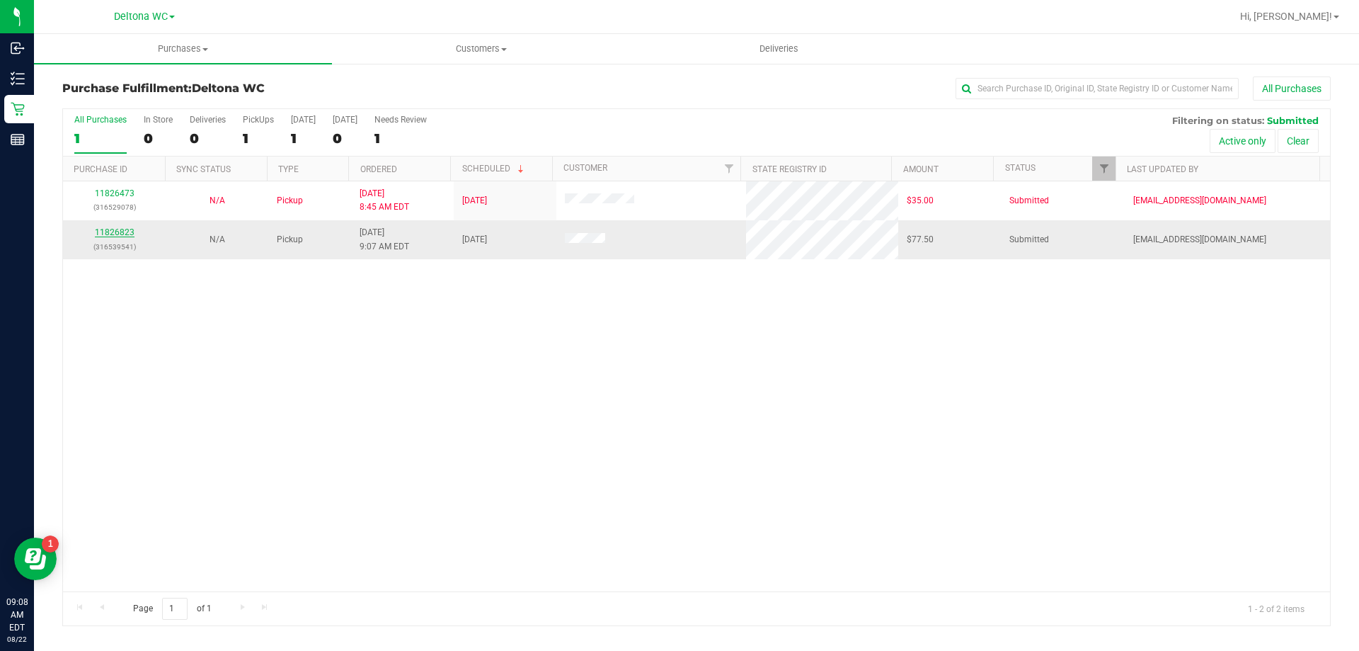
click at [110, 234] on link "11826823" at bounding box center [115, 232] width 40 height 10
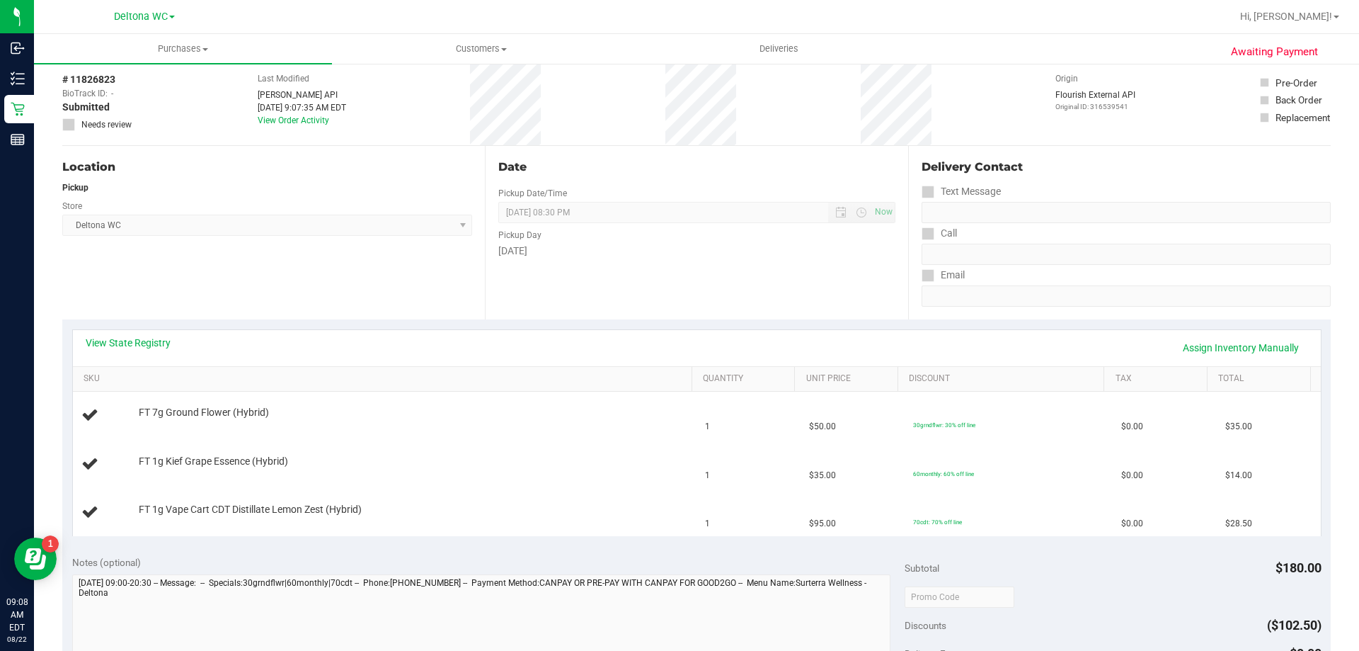
scroll to position [73, 0]
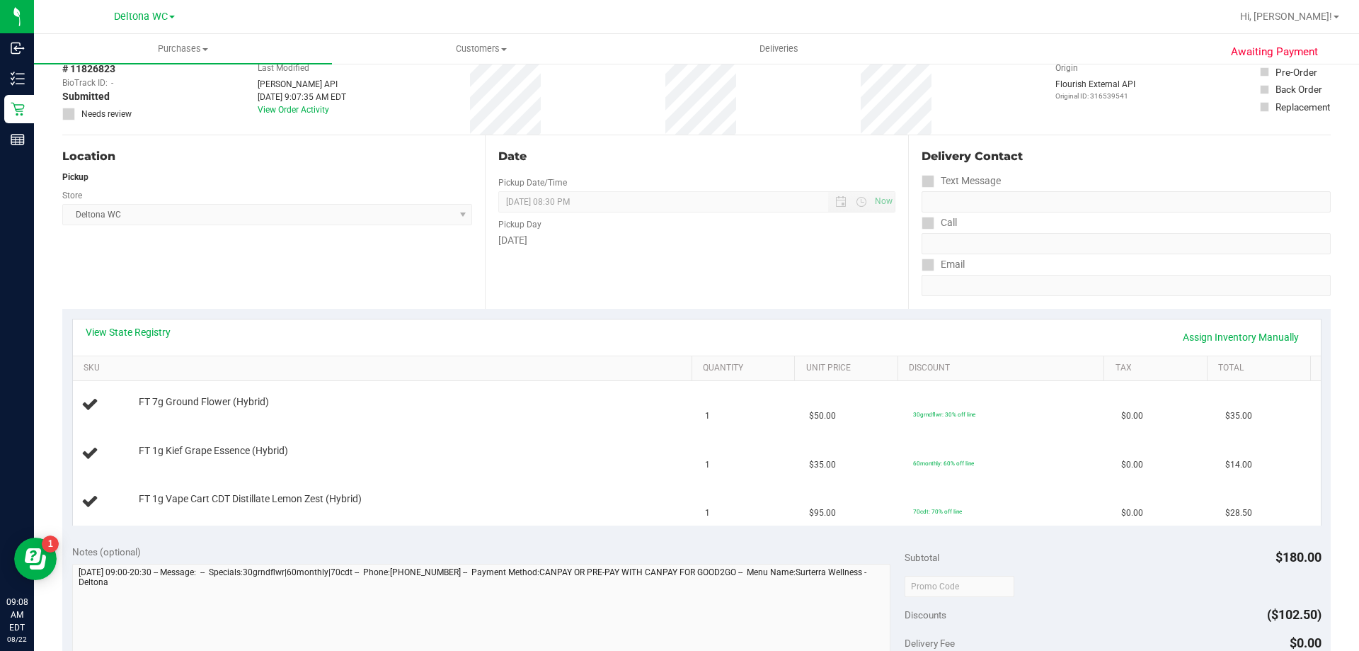
click at [154, 333] on link "View State Registry" at bounding box center [128, 332] width 85 height 14
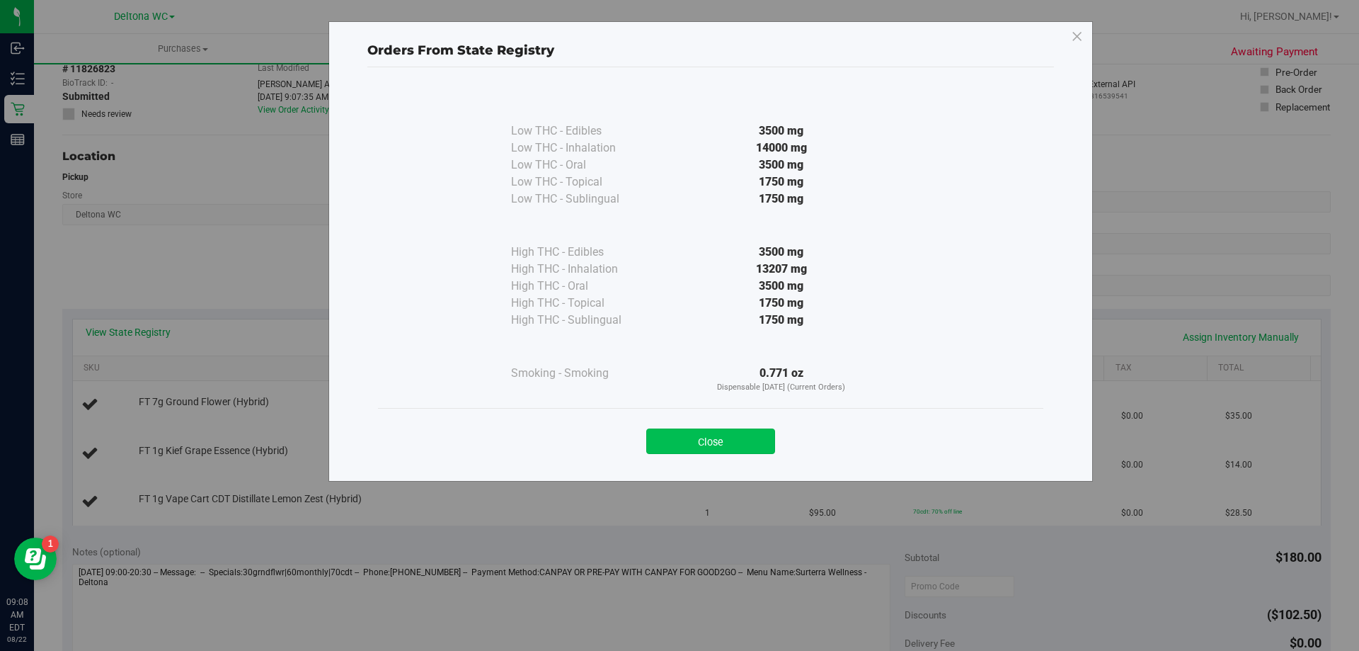
click at [729, 441] on button "Close" at bounding box center [710, 440] width 129 height 25
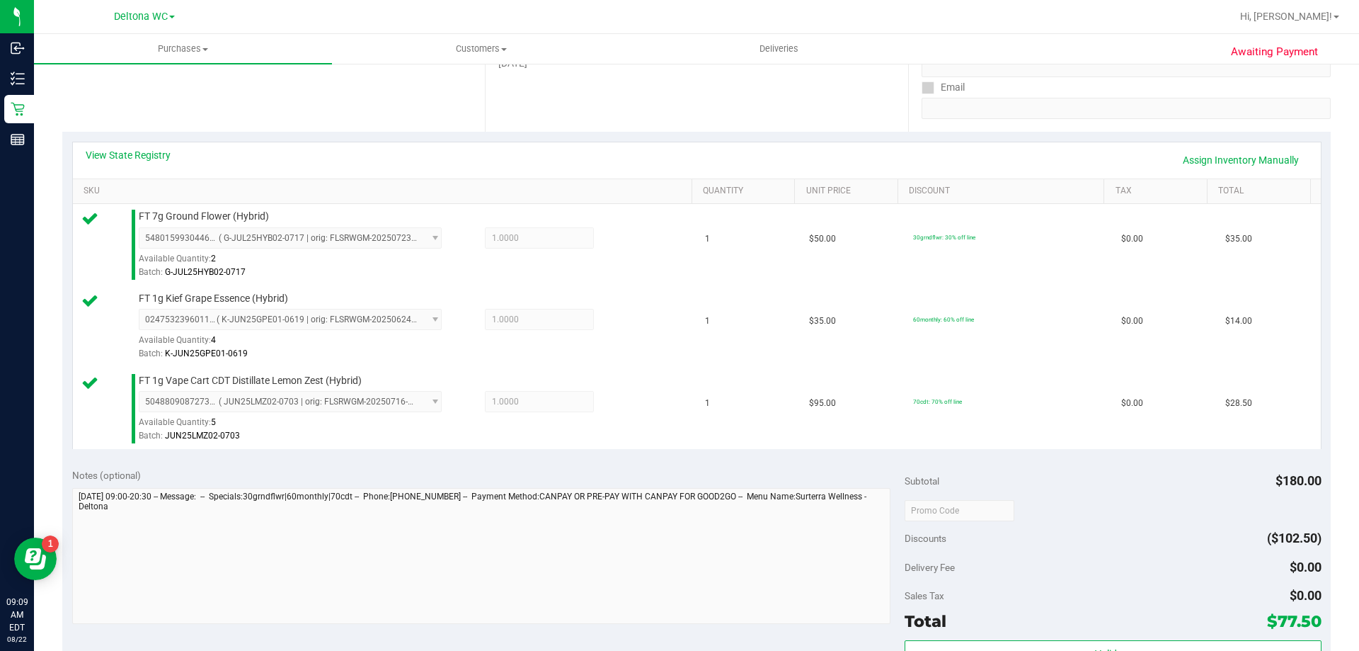
scroll to position [427, 0]
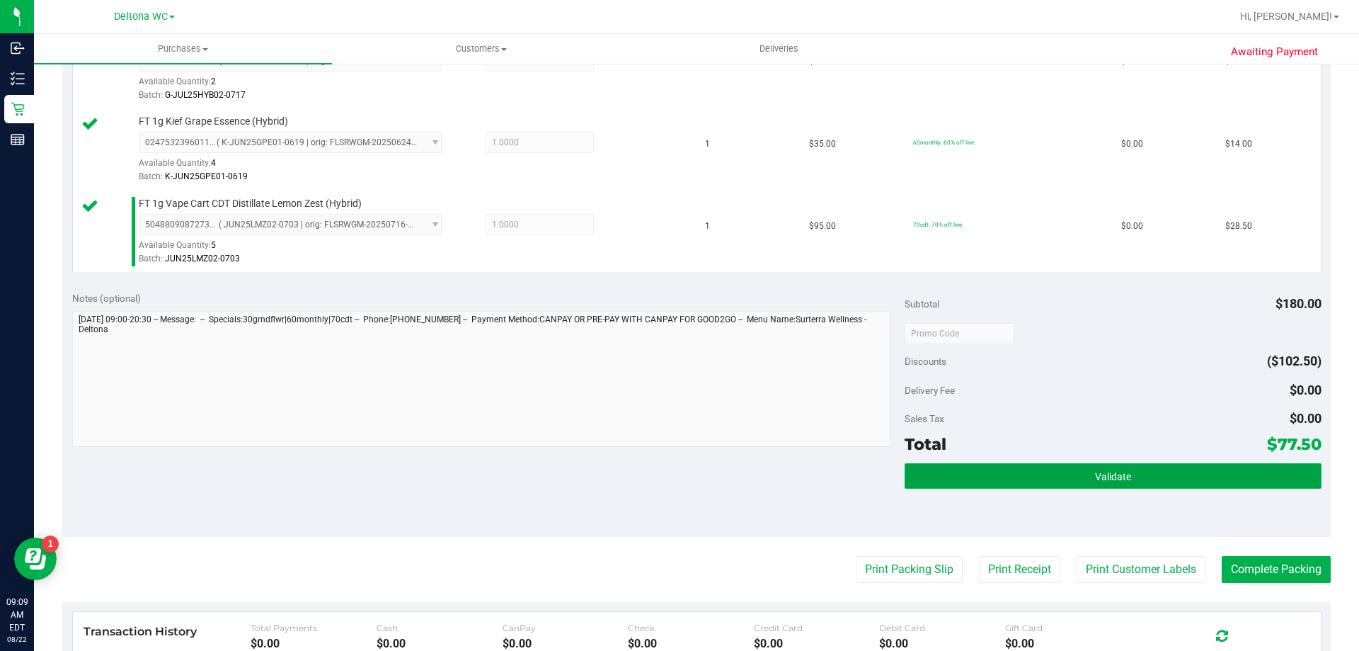
click at [1058, 480] on button "Validate" at bounding box center [1113, 475] width 416 height 25
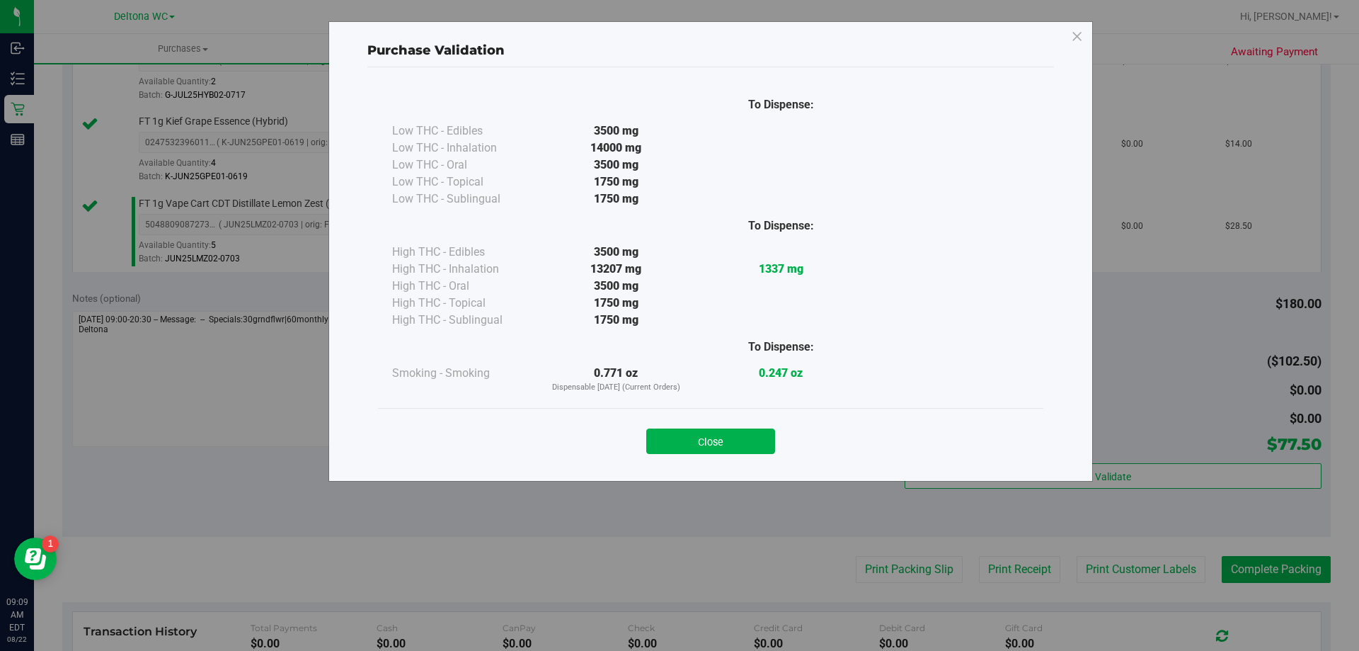
click at [751, 427] on div "Close" at bounding box center [711, 436] width 644 height 35
click at [748, 438] on button "Close" at bounding box center [710, 440] width 129 height 25
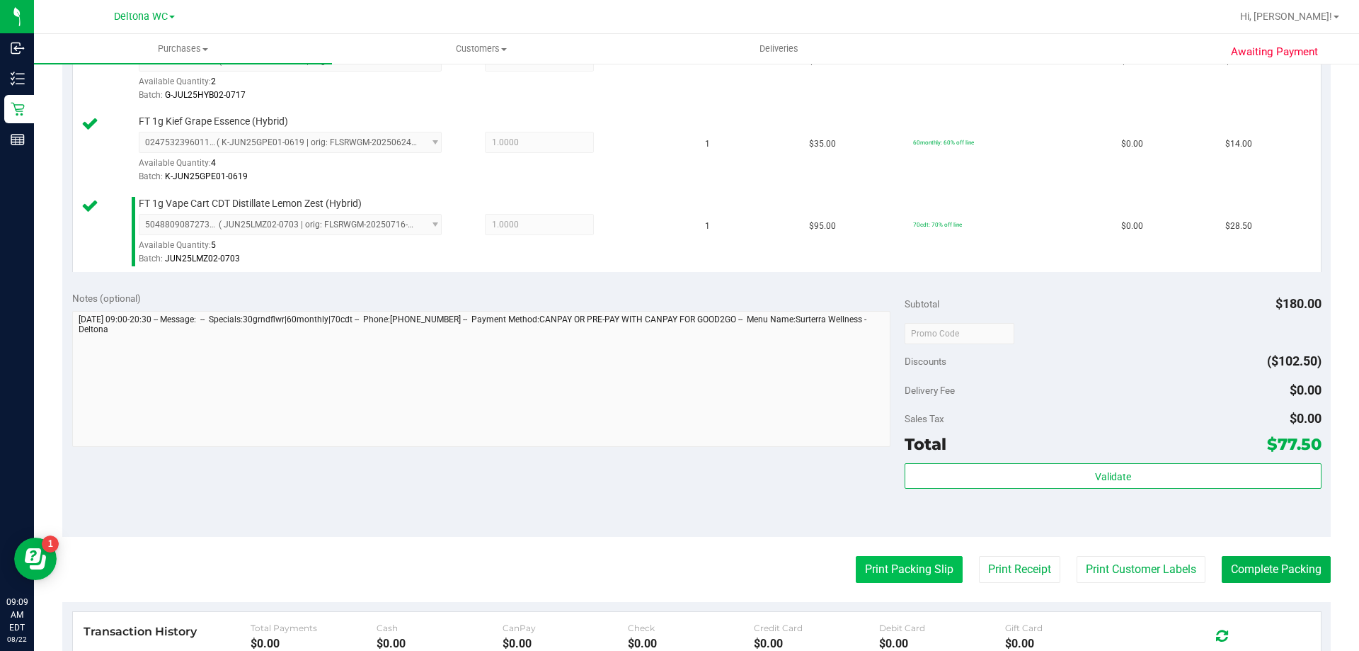
click at [876, 557] on button "Print Packing Slip" at bounding box center [909, 569] width 107 height 27
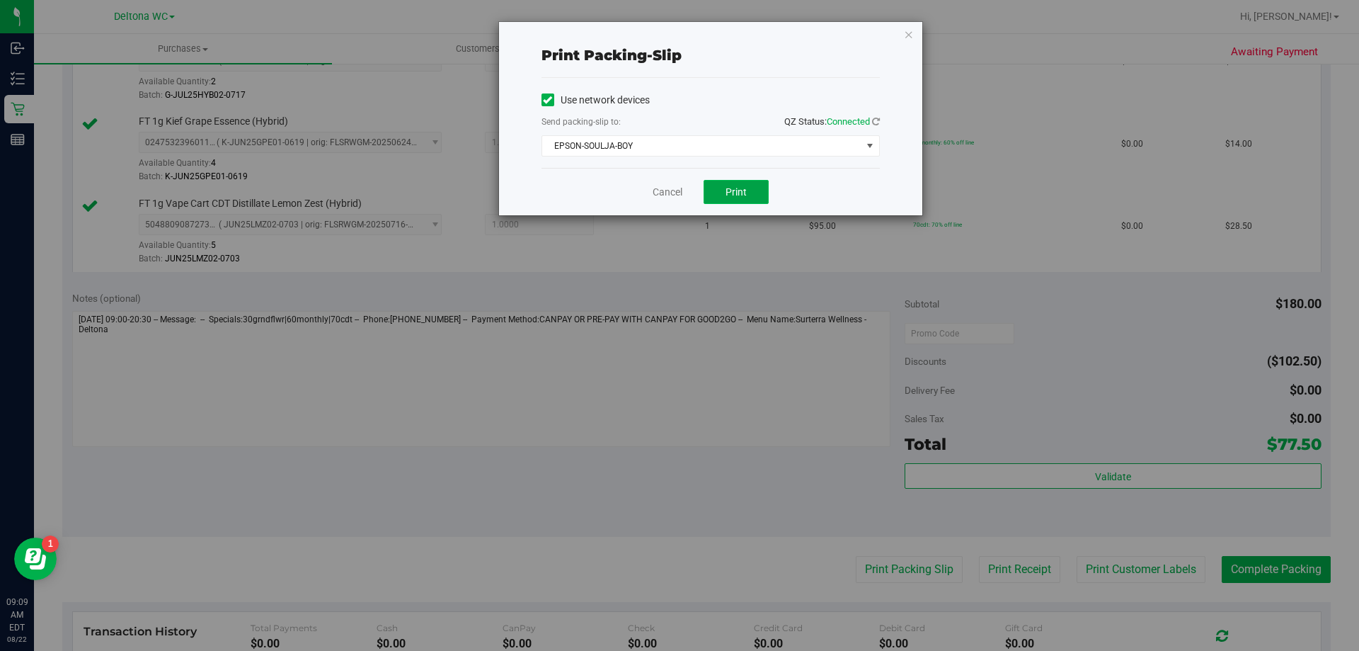
click at [726, 189] on span "Print" at bounding box center [736, 191] width 21 height 11
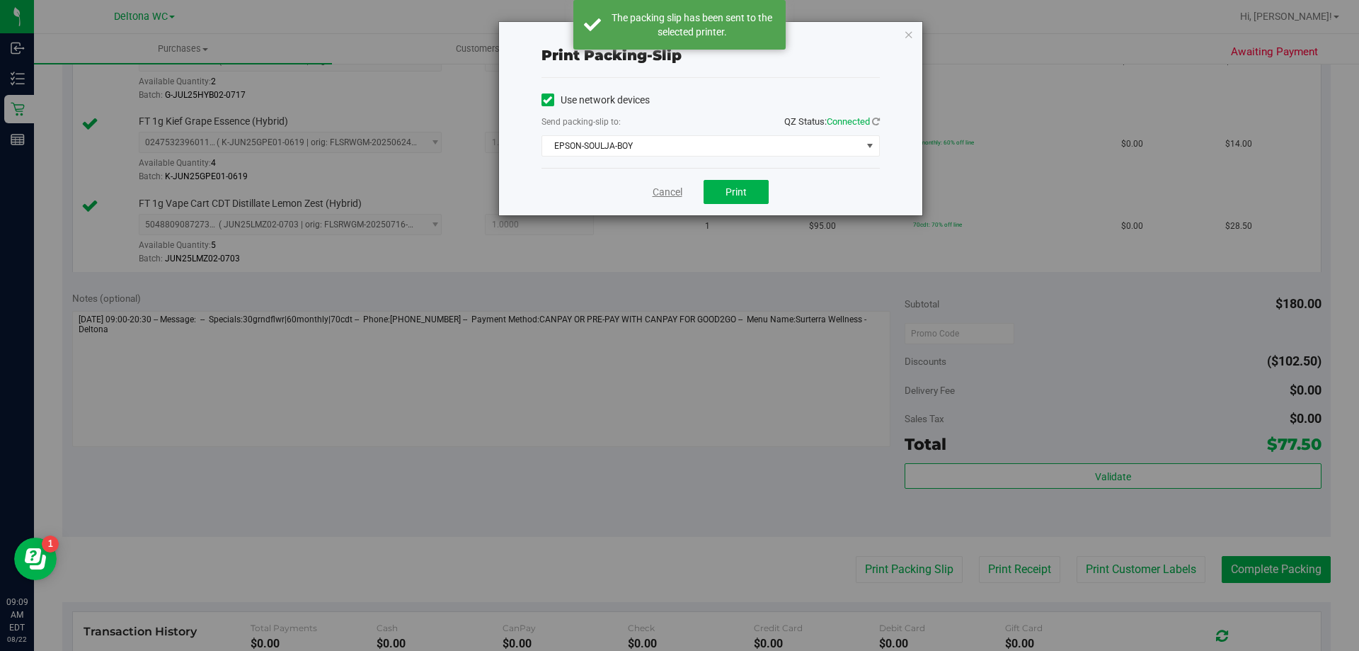
click at [665, 193] on link "Cancel" at bounding box center [668, 192] width 30 height 15
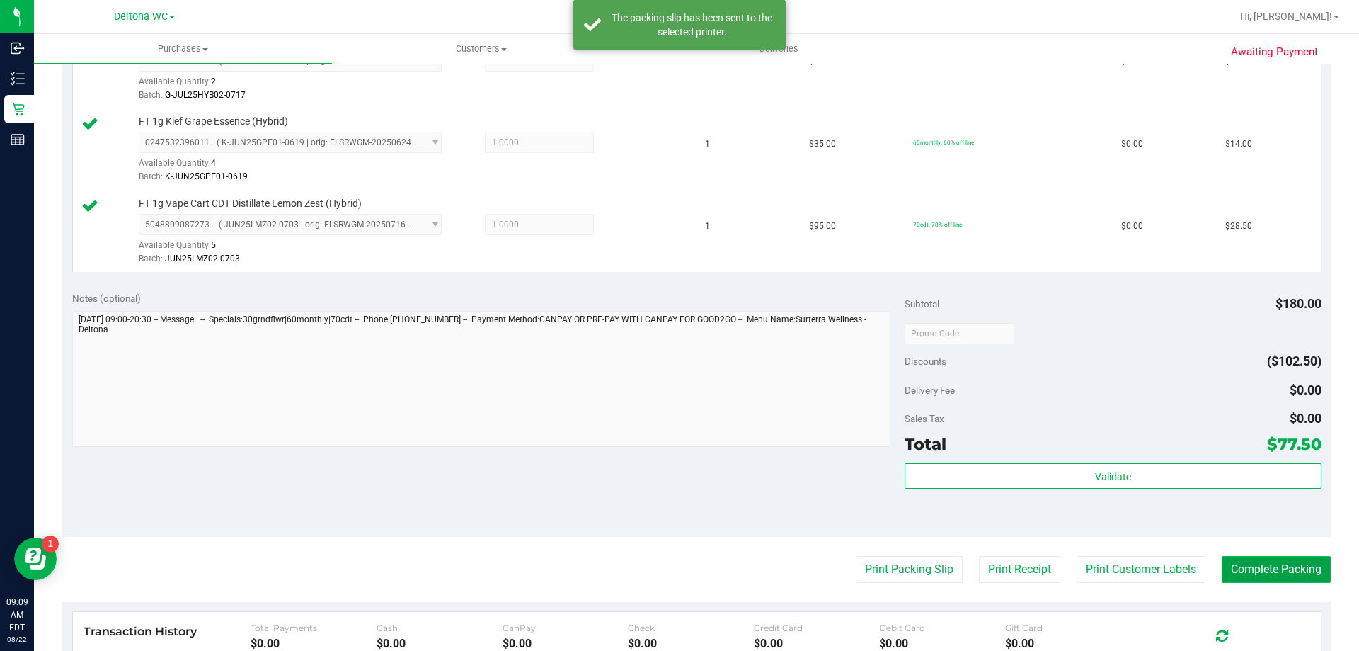
click at [1263, 567] on button "Complete Packing" at bounding box center [1276, 569] width 109 height 27
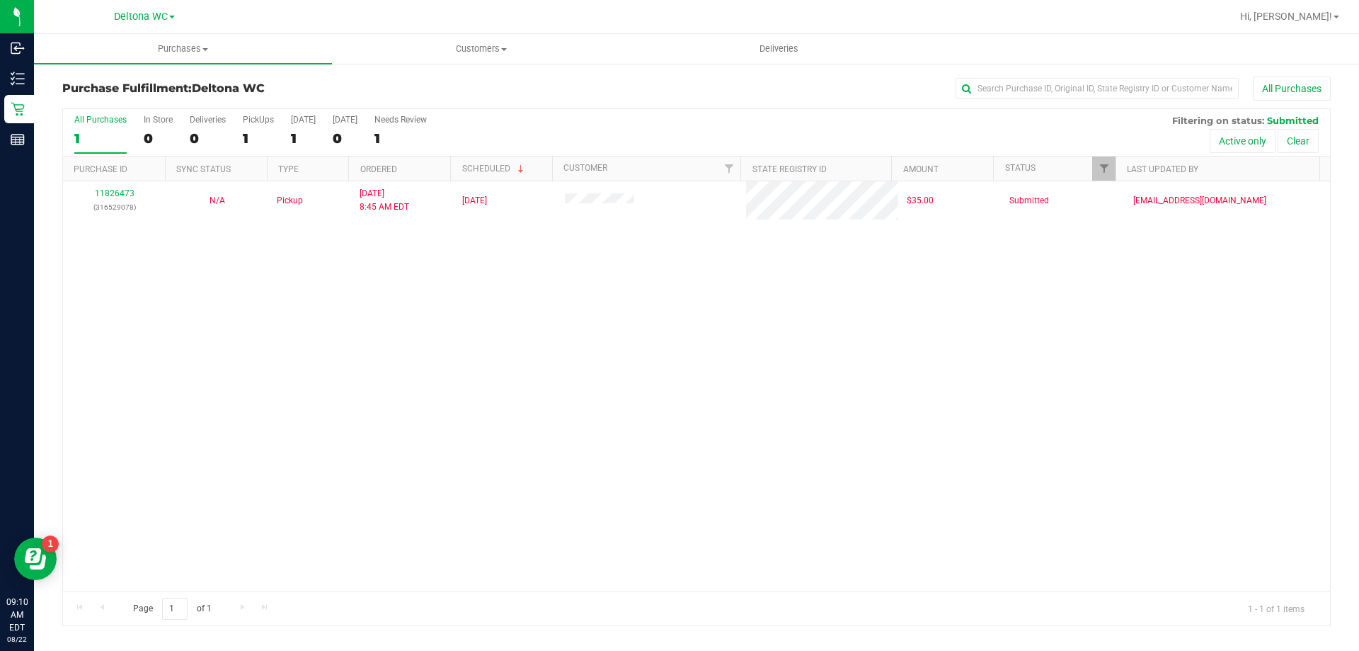
click at [772, 417] on div "11826473 (316529078) N/A Pickup [DATE] 8:45 AM EDT 8/22/2025 $35.00 Submitted […" at bounding box center [696, 386] width 1267 height 410
click at [91, 131] on div "1" at bounding box center [100, 138] width 52 height 16
click at [0, 0] on input "All Purchases 1" at bounding box center [0, 0] width 0 height 0
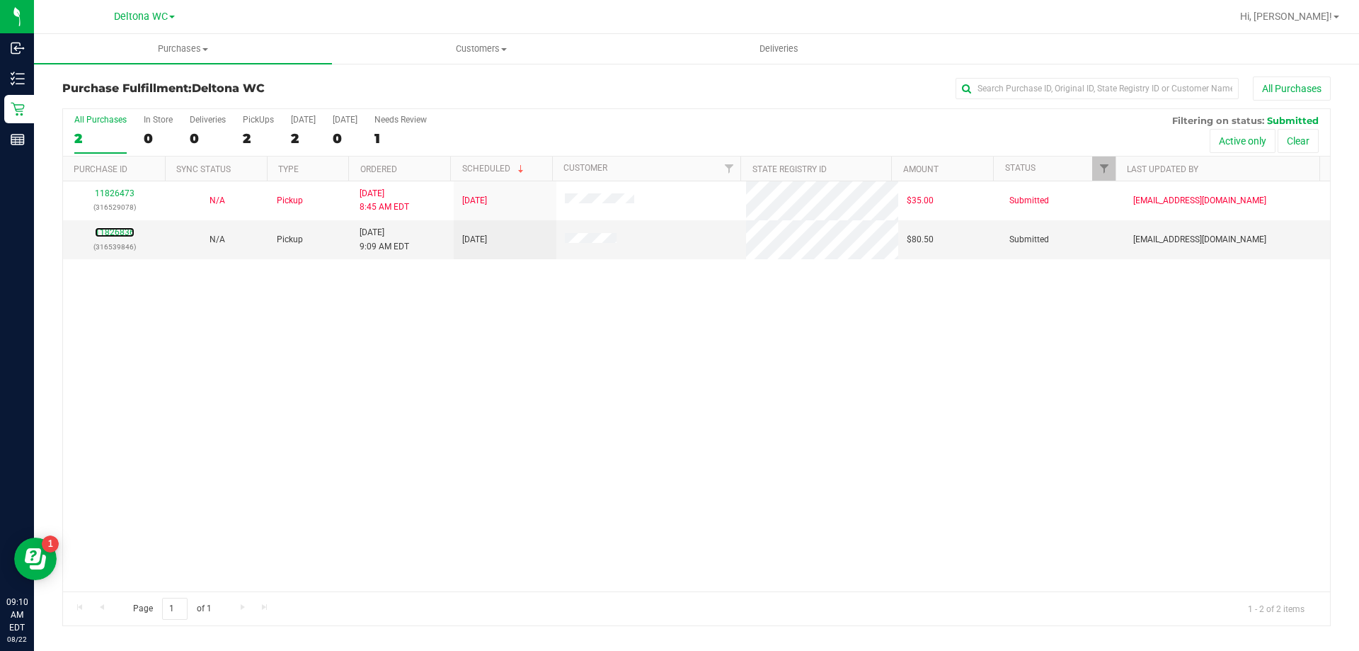
click at [124, 229] on link "11826836" at bounding box center [115, 232] width 40 height 10
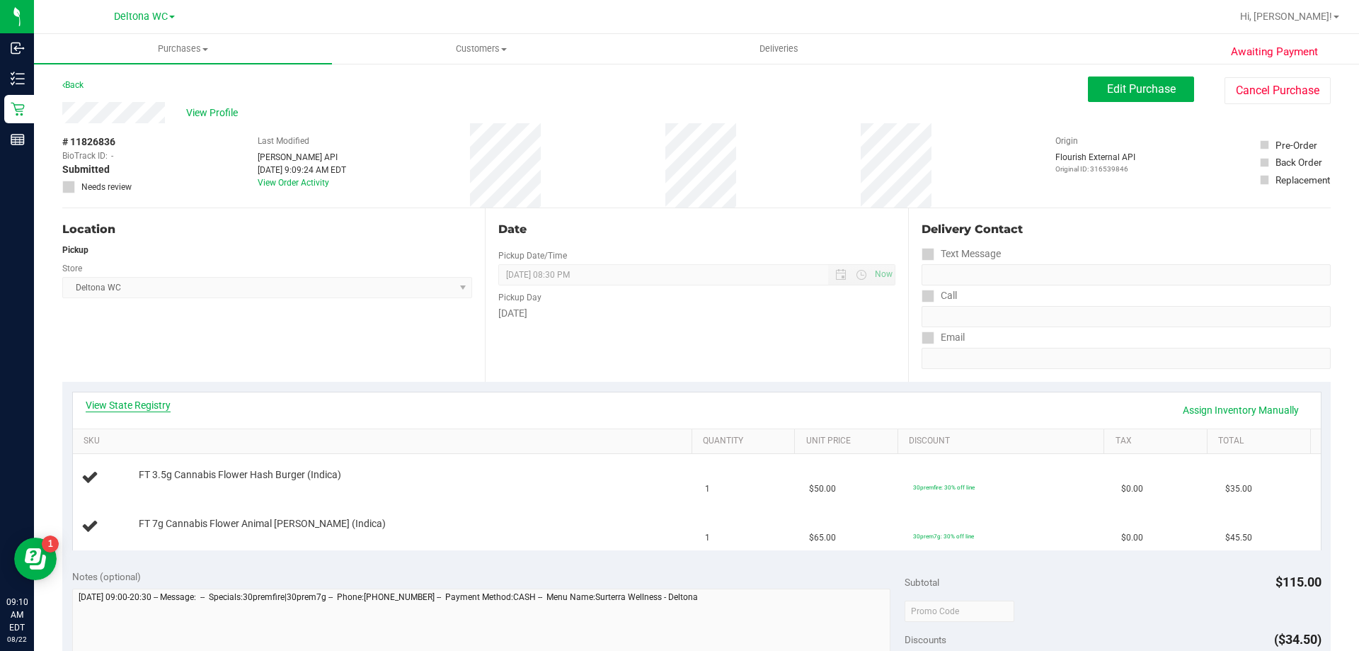
click at [154, 409] on link "View State Registry" at bounding box center [128, 405] width 85 height 14
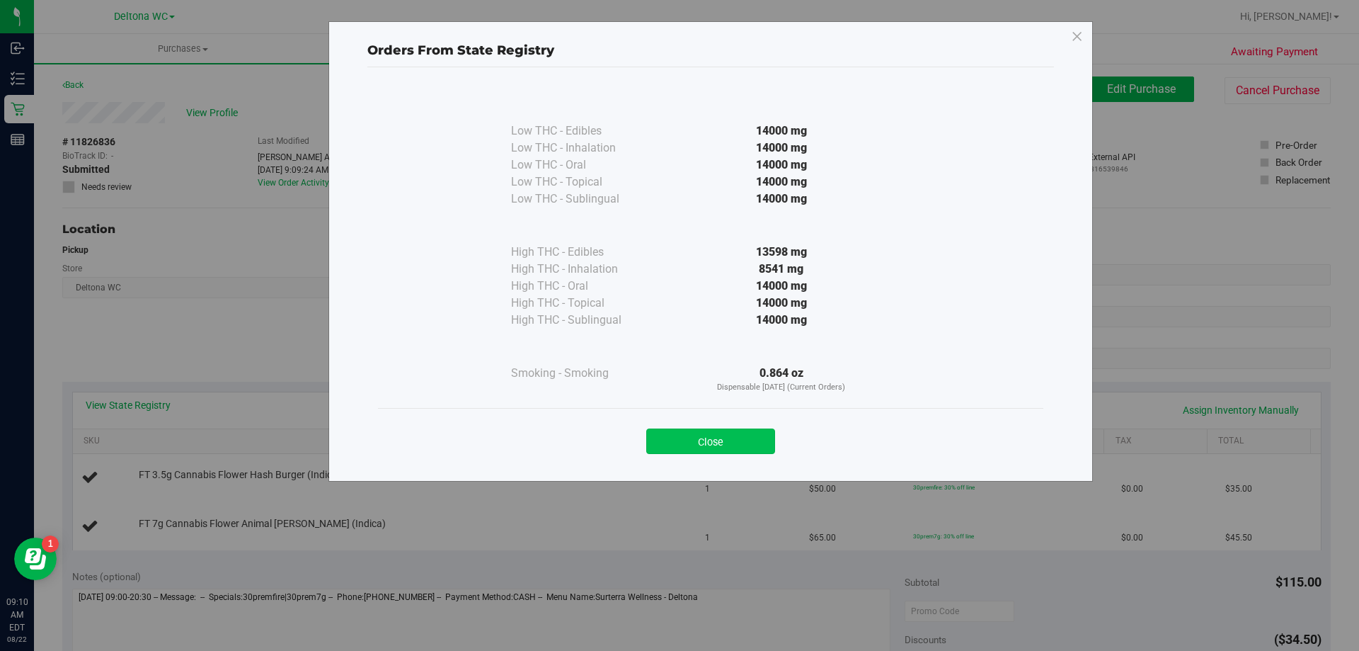
click at [731, 452] on button "Close" at bounding box center [710, 440] width 129 height 25
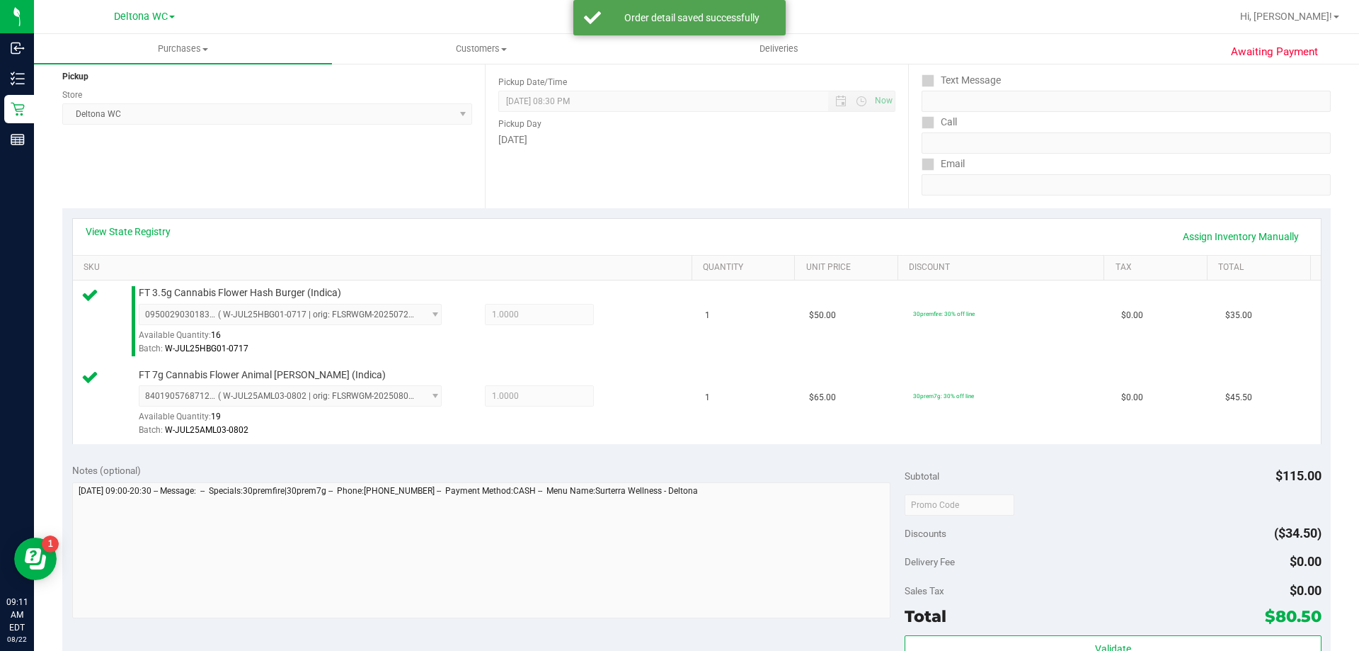
scroll to position [283, 0]
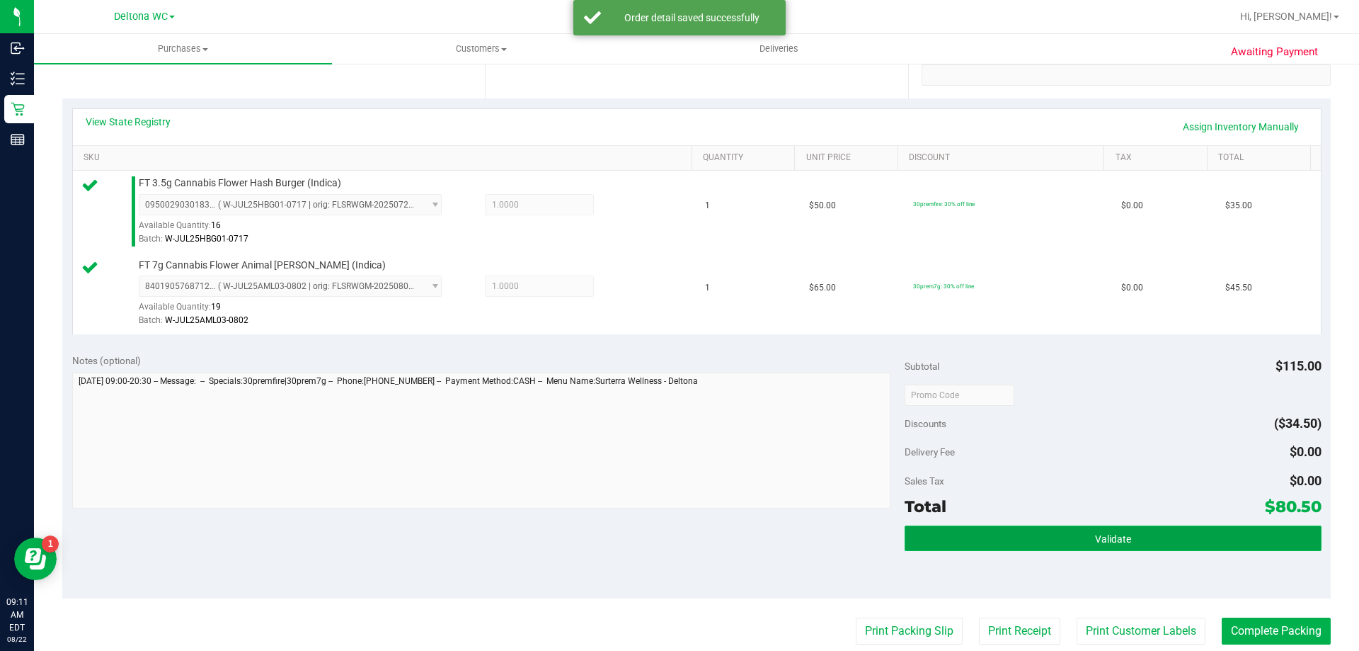
click at [1053, 544] on button "Validate" at bounding box center [1113, 537] width 416 height 25
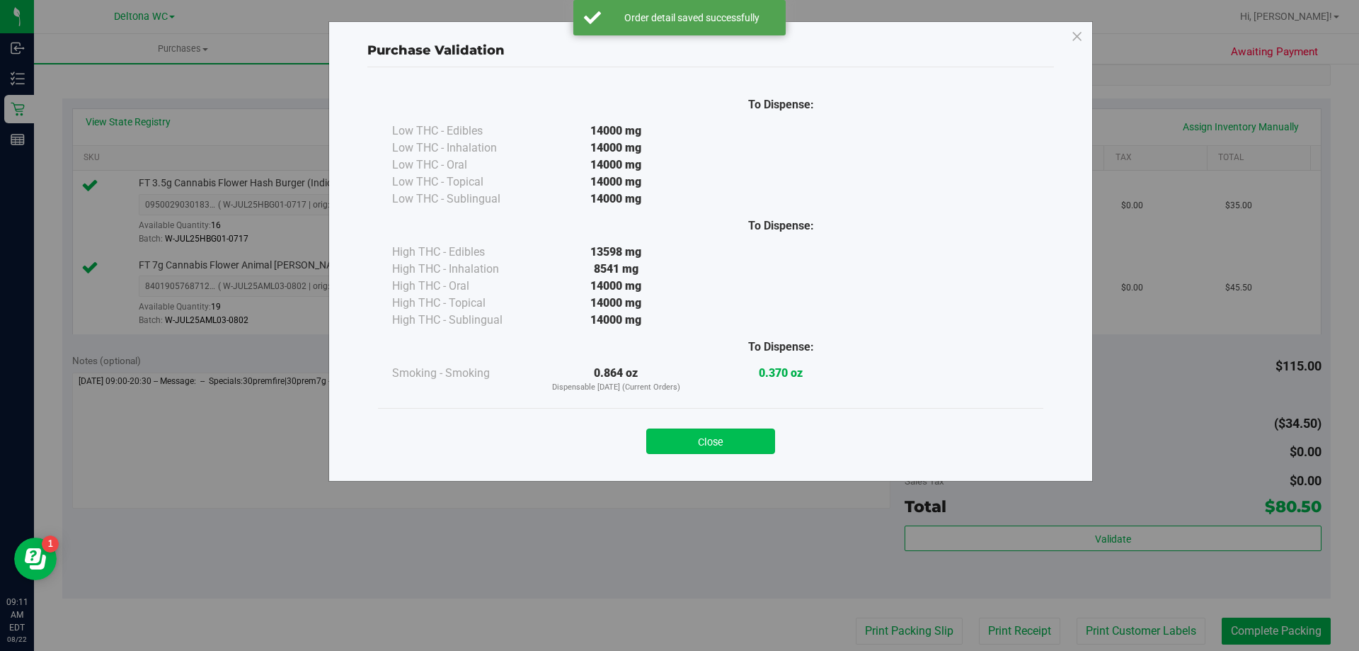
click at [763, 447] on button "Close" at bounding box center [710, 440] width 129 height 25
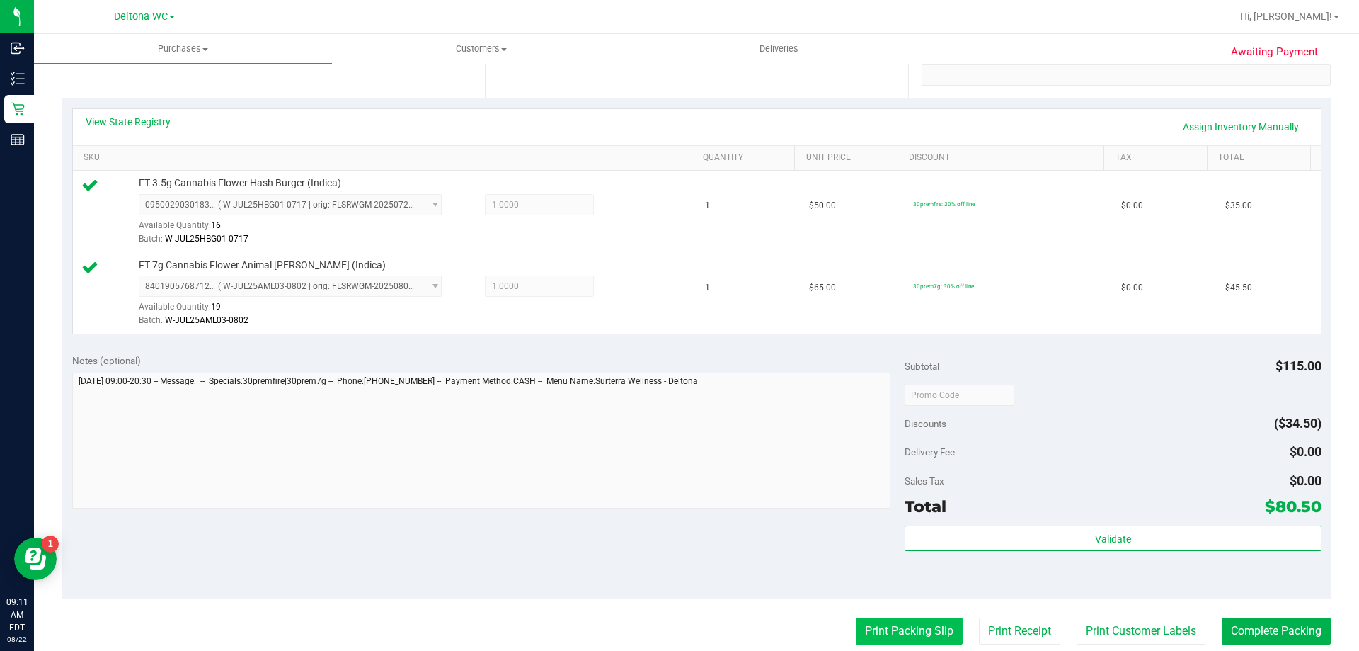
click at [870, 622] on button "Print Packing Slip" at bounding box center [909, 630] width 107 height 27
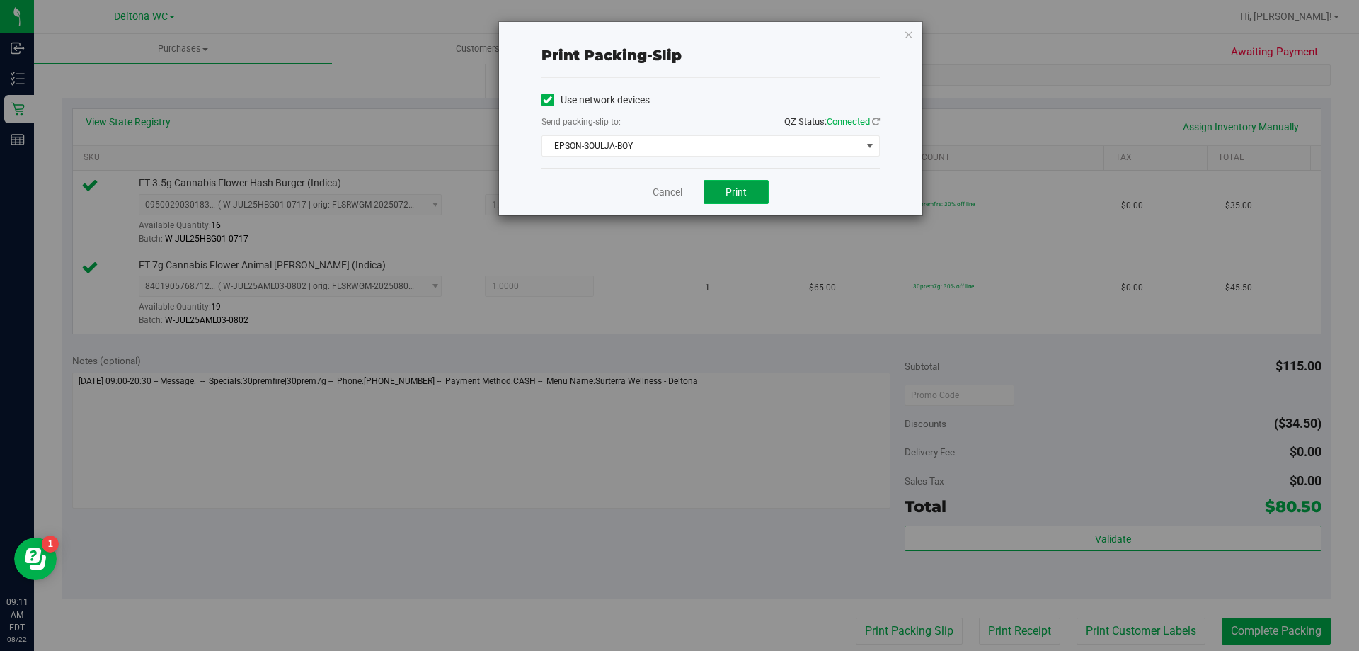
click at [755, 186] on button "Print" at bounding box center [736, 192] width 65 height 24
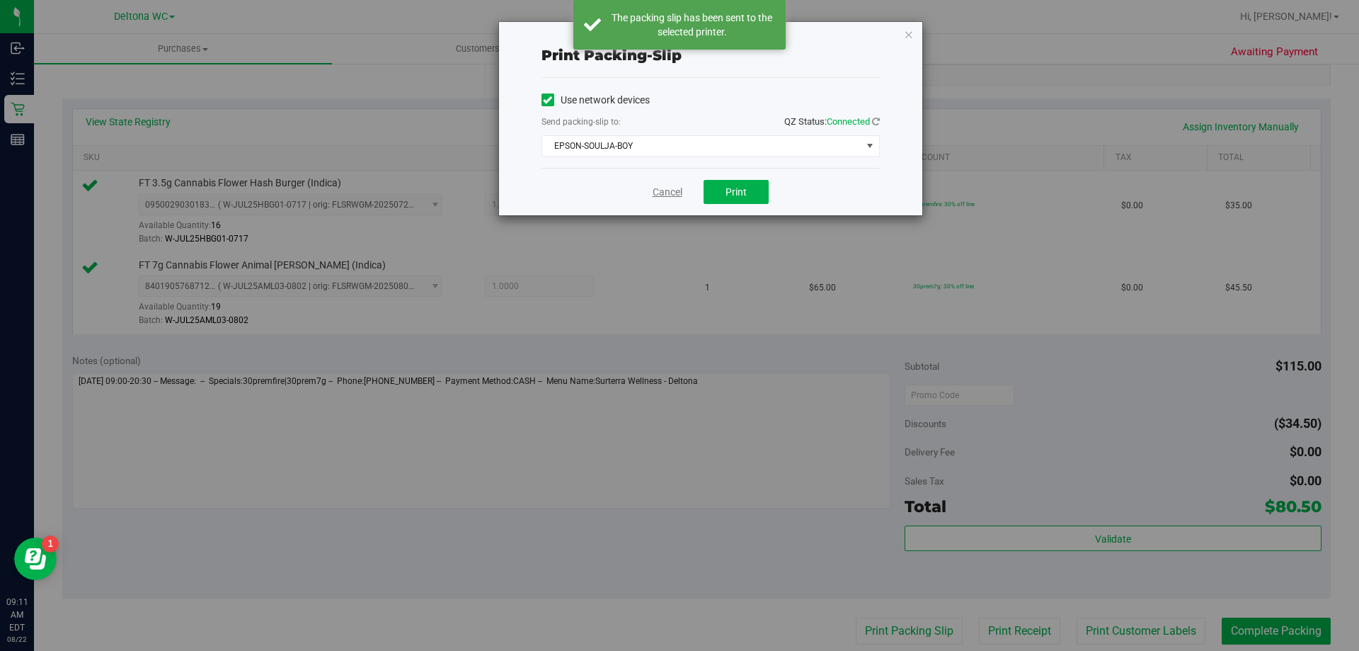
click at [668, 196] on link "Cancel" at bounding box center [668, 192] width 30 height 15
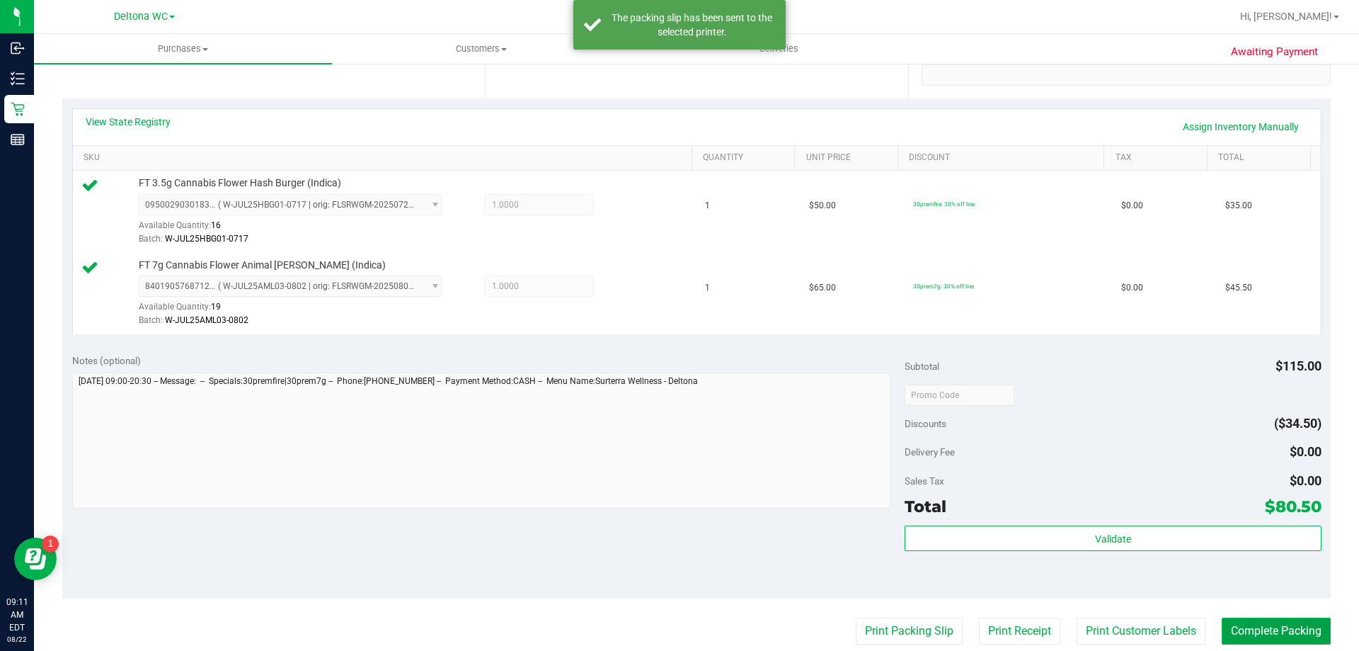
click at [1224, 628] on button "Complete Packing" at bounding box center [1276, 630] width 109 height 27
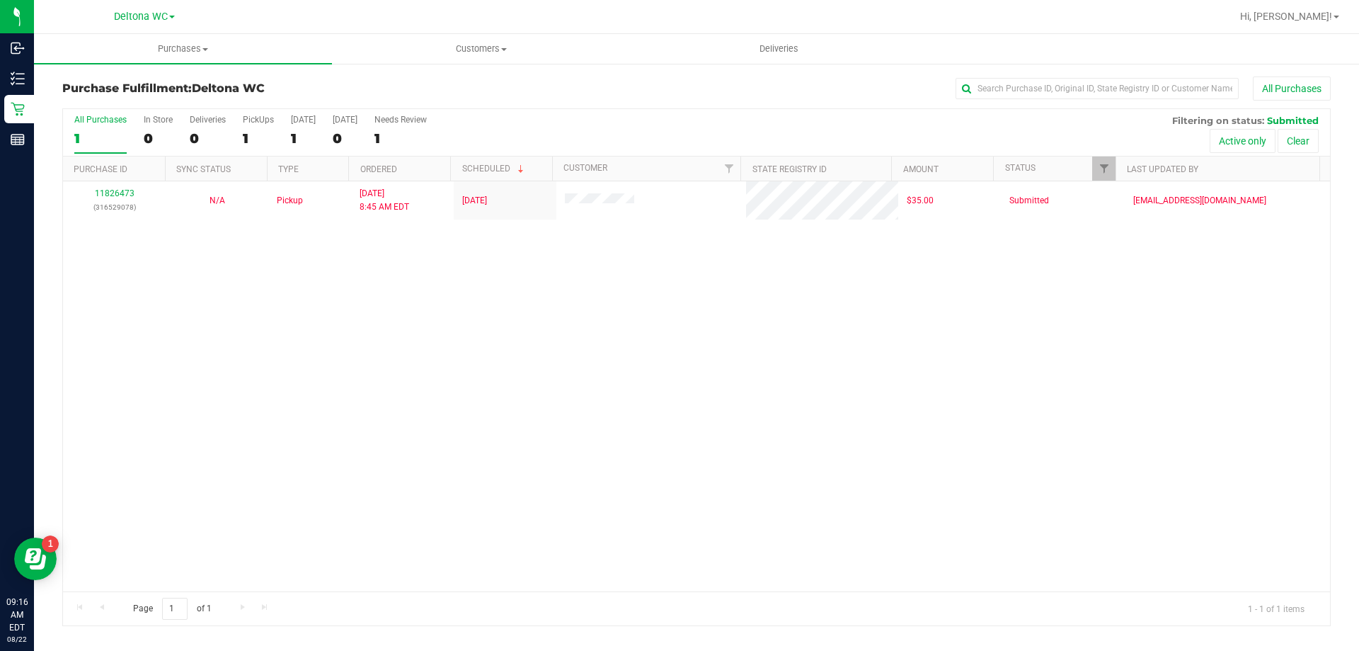
click at [88, 126] on label "All Purchases 1" at bounding box center [100, 134] width 52 height 39
click at [0, 0] on input "All Purchases 1" at bounding box center [0, 0] width 0 height 0
drag, startPoint x: 384, startPoint y: 328, endPoint x: 393, endPoint y: 227, distance: 101.6
click at [384, 328] on div "11826473 (316529078) N/A Pickup [DATE] 8:45 AM EDT 8/22/2025 $35.00 Submitted […" at bounding box center [696, 386] width 1267 height 410
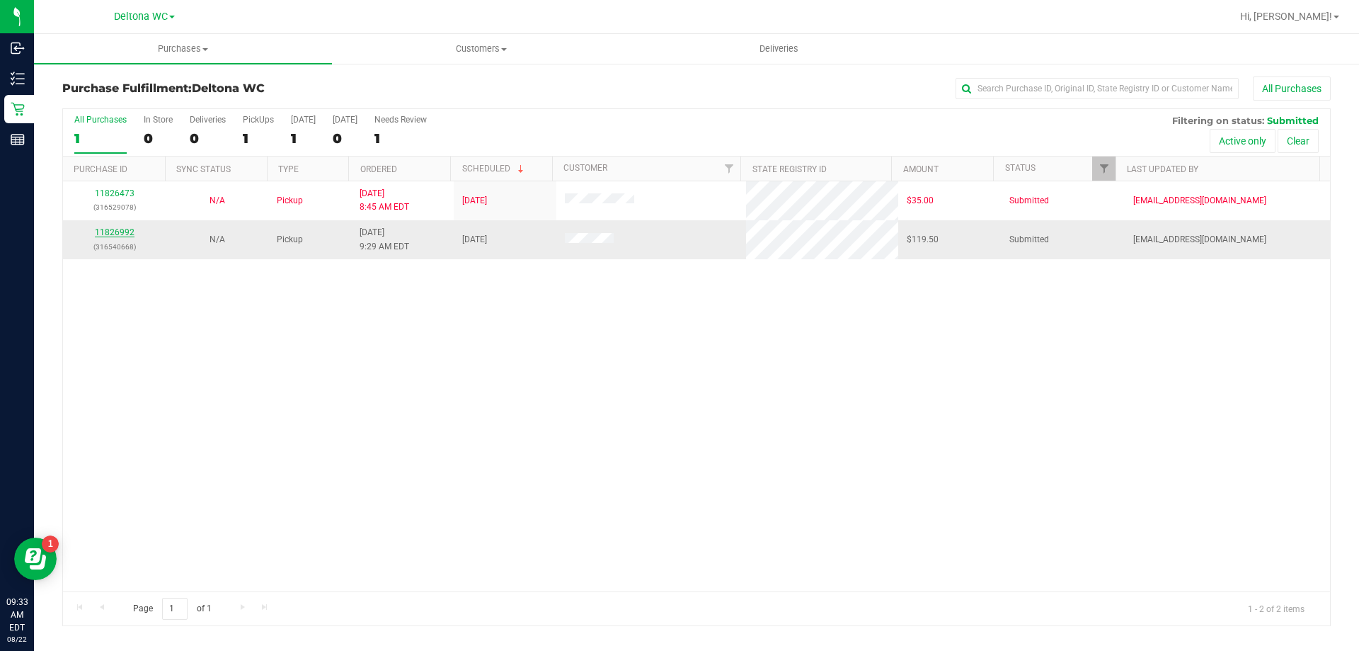
click at [117, 232] on link "11826992" at bounding box center [115, 232] width 40 height 10
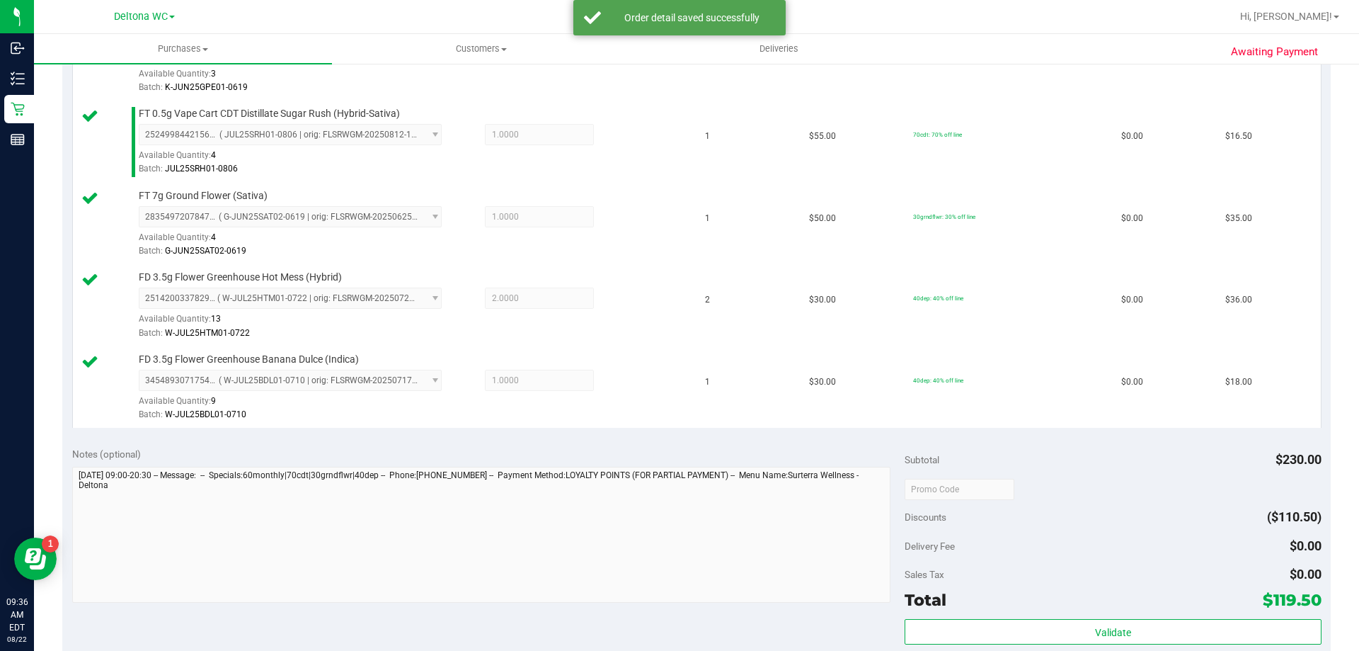
scroll to position [566, 0]
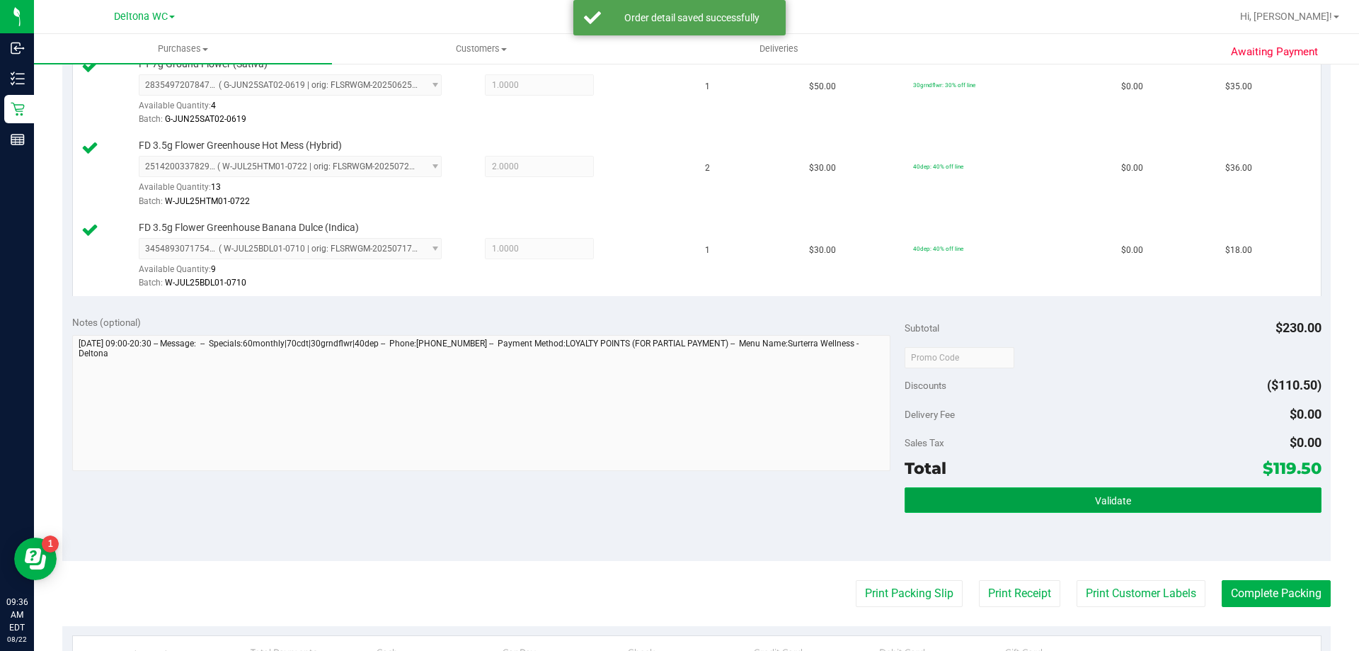
click at [1000, 502] on button "Validate" at bounding box center [1113, 499] width 416 height 25
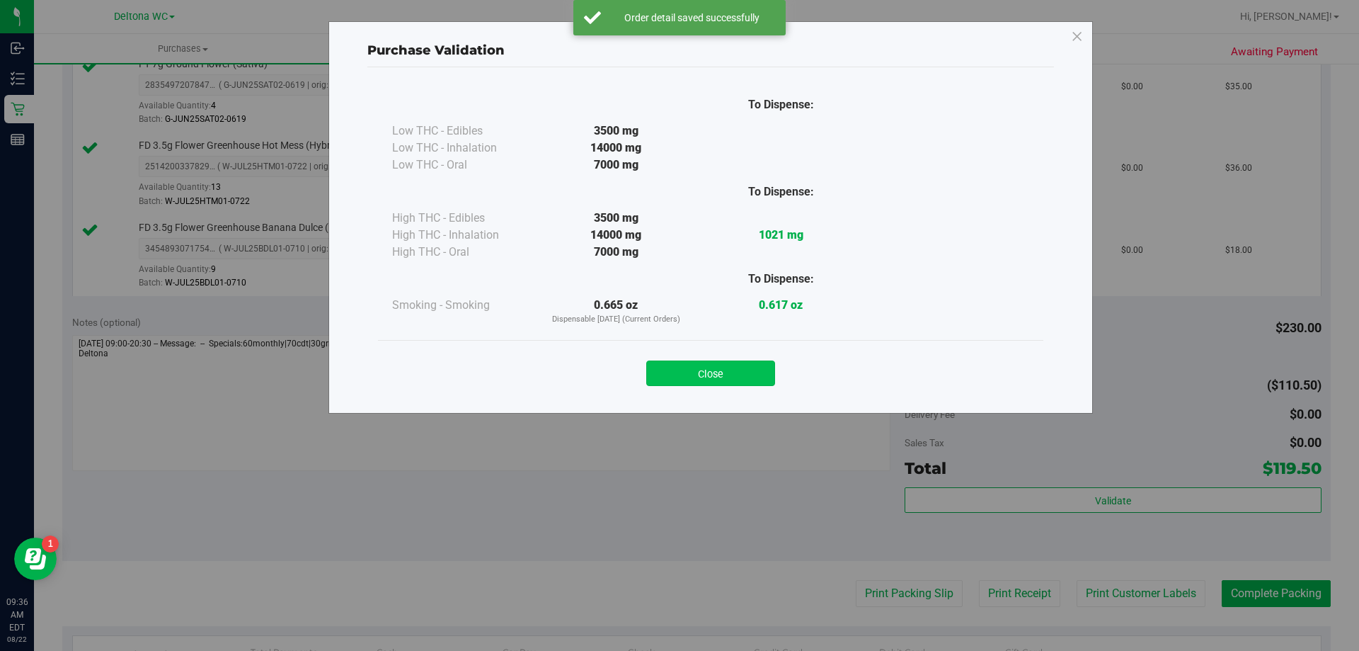
click at [716, 361] on button "Close" at bounding box center [710, 372] width 129 height 25
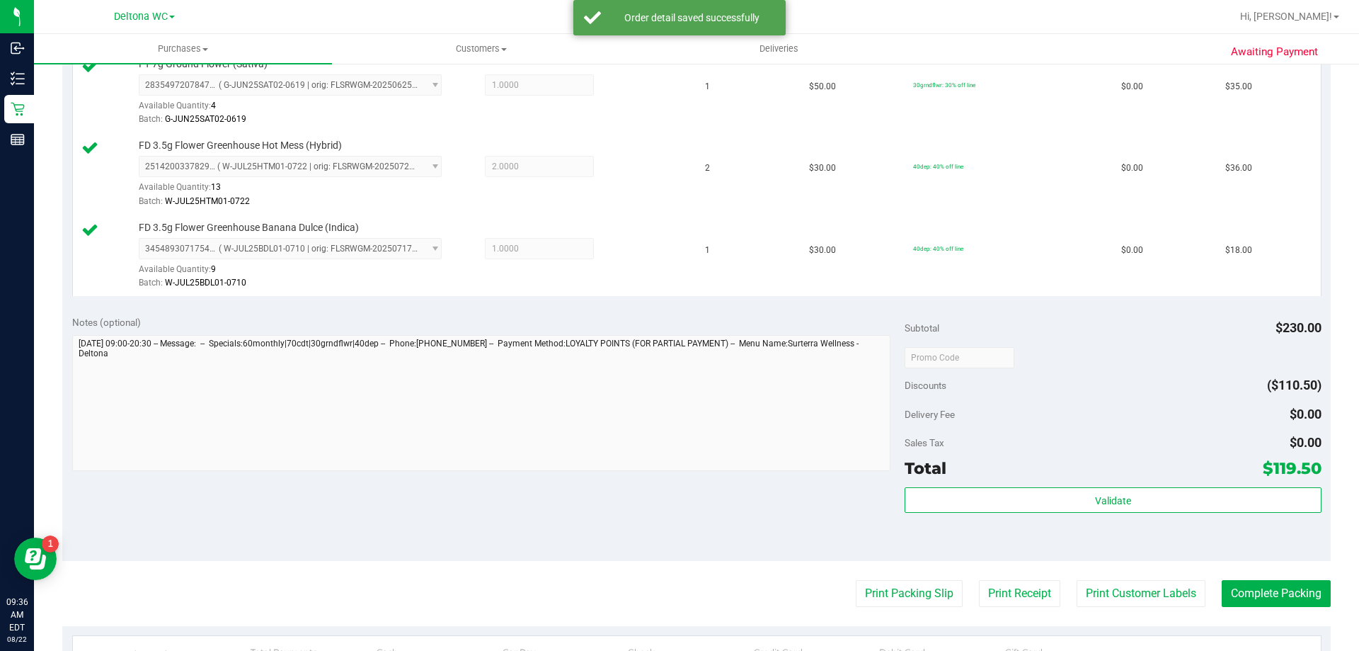
click at [884, 578] on purchase-details "Back Edit Purchase Cancel Purchase View Profile # 11826992 BioTrack ID: - Submi…" at bounding box center [696, 200] width 1269 height 1381
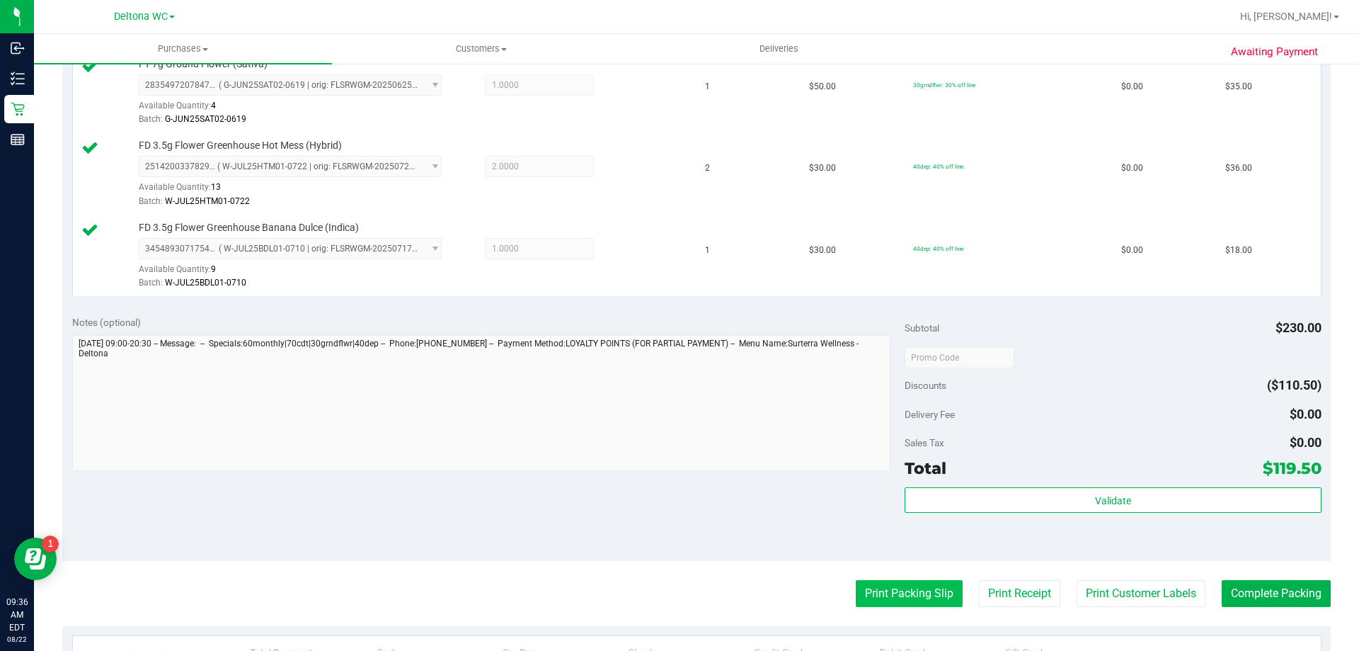
click at [884, 581] on button "Print Packing Slip" at bounding box center [909, 593] width 107 height 27
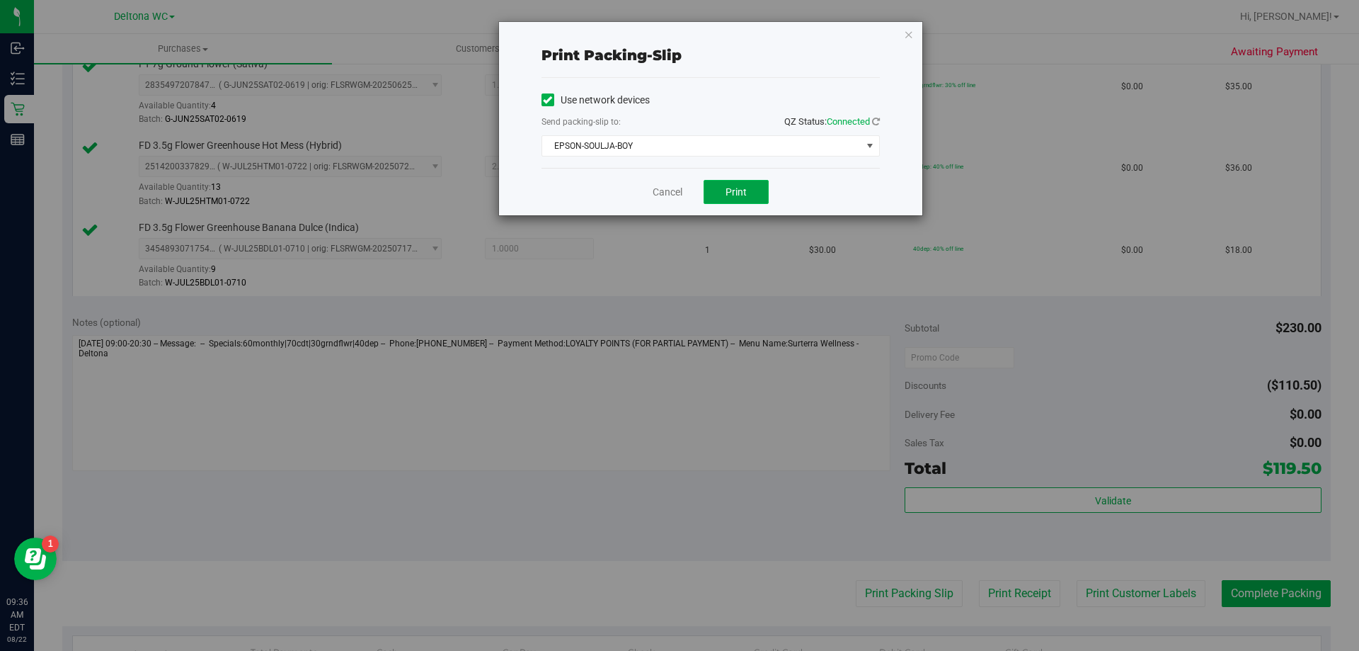
click at [737, 188] on span "Print" at bounding box center [736, 191] width 21 height 11
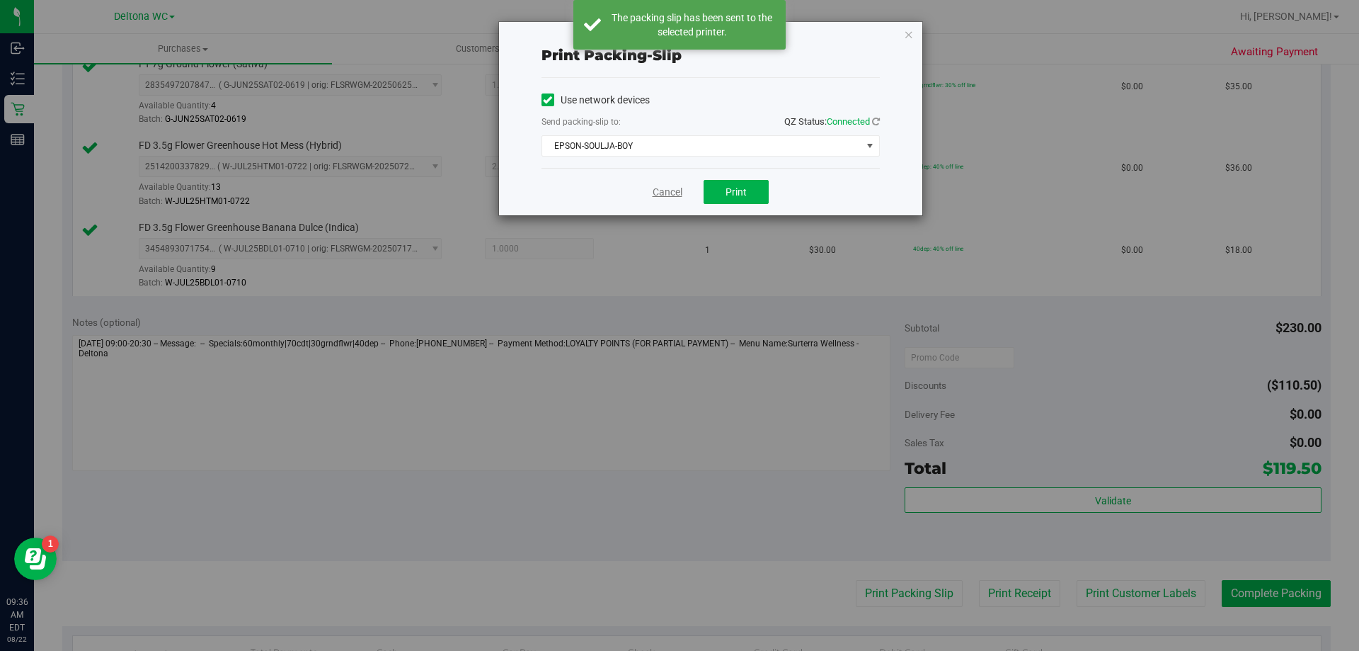
click at [670, 199] on link "Cancel" at bounding box center [668, 192] width 30 height 15
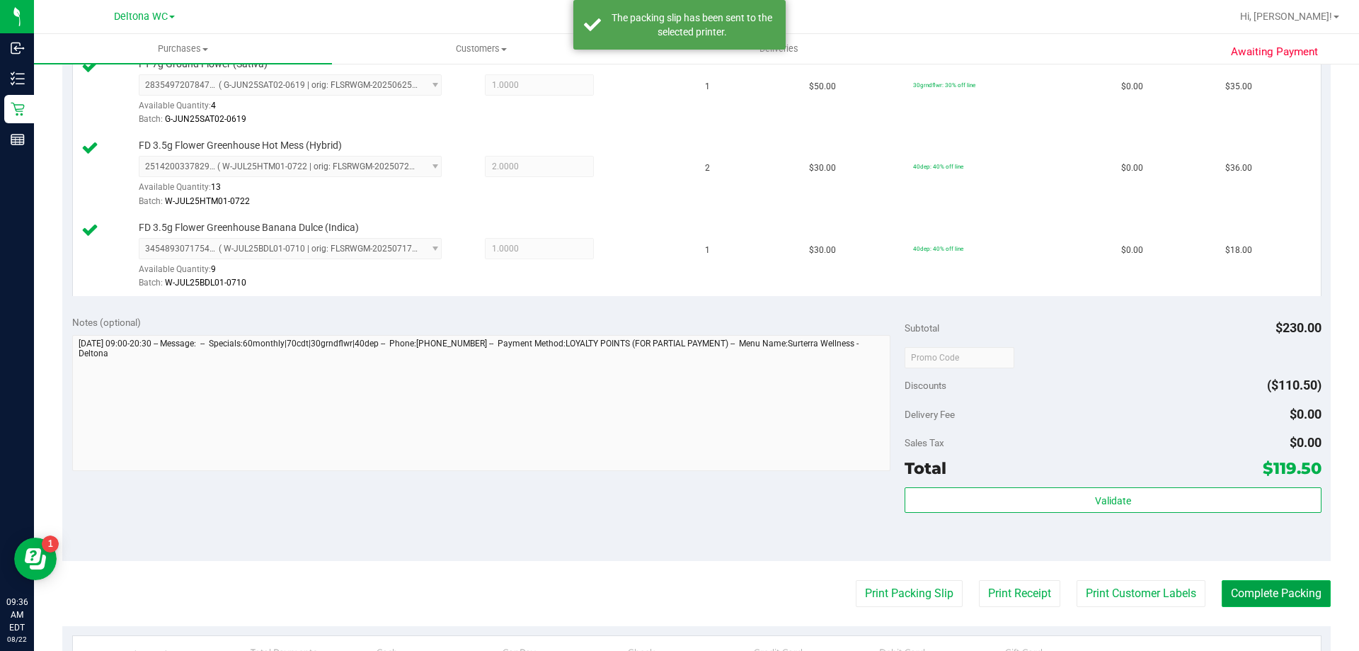
click at [1286, 598] on button "Complete Packing" at bounding box center [1276, 593] width 109 height 27
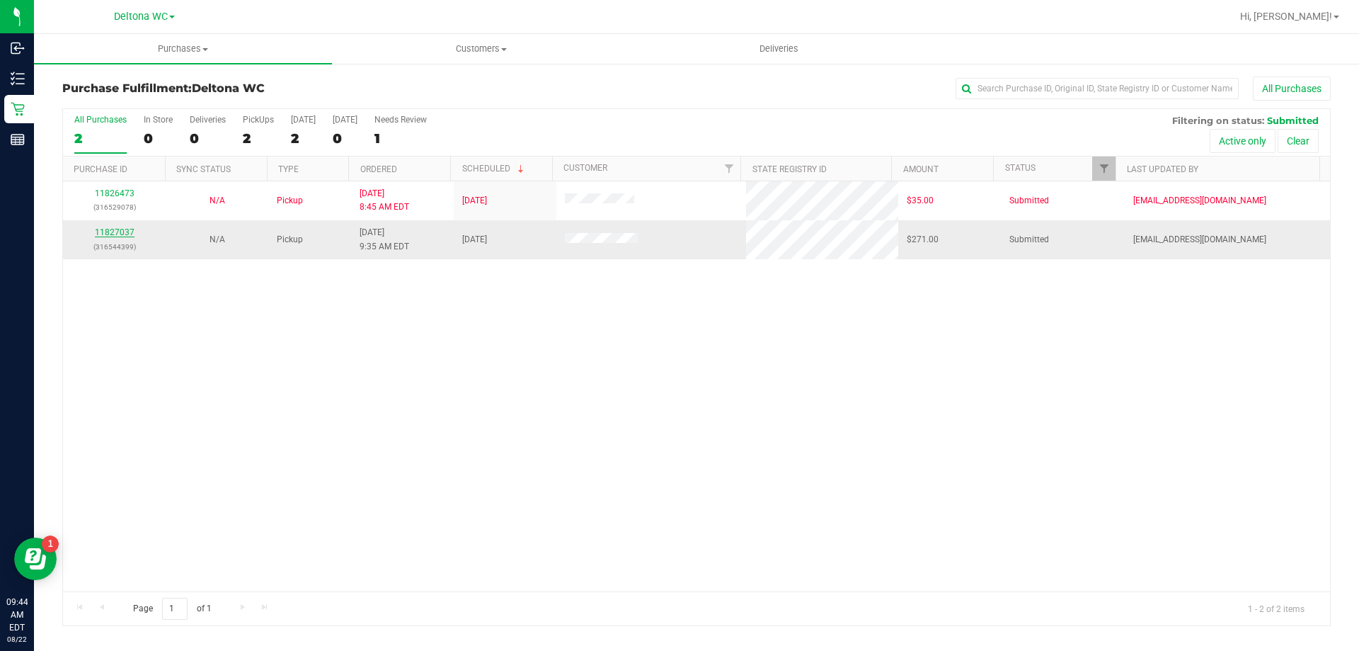
click at [122, 232] on link "11827037" at bounding box center [115, 232] width 40 height 10
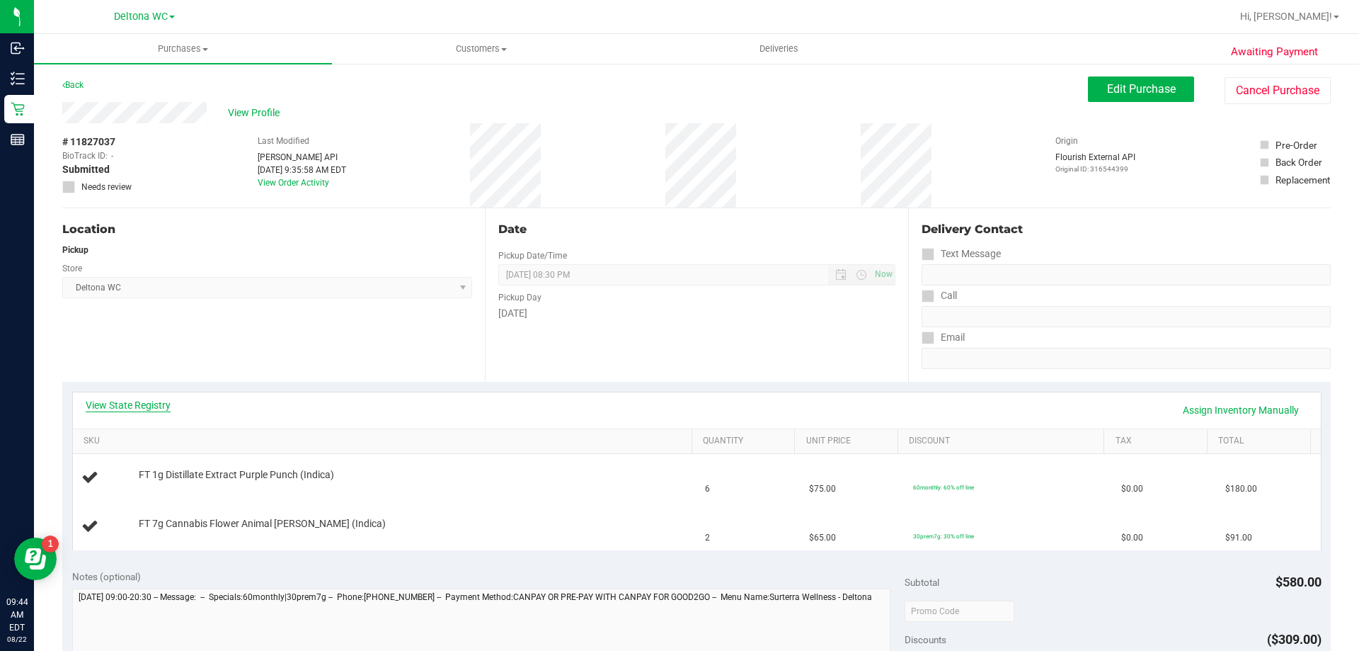
click at [122, 409] on link "View State Registry" at bounding box center [128, 405] width 85 height 14
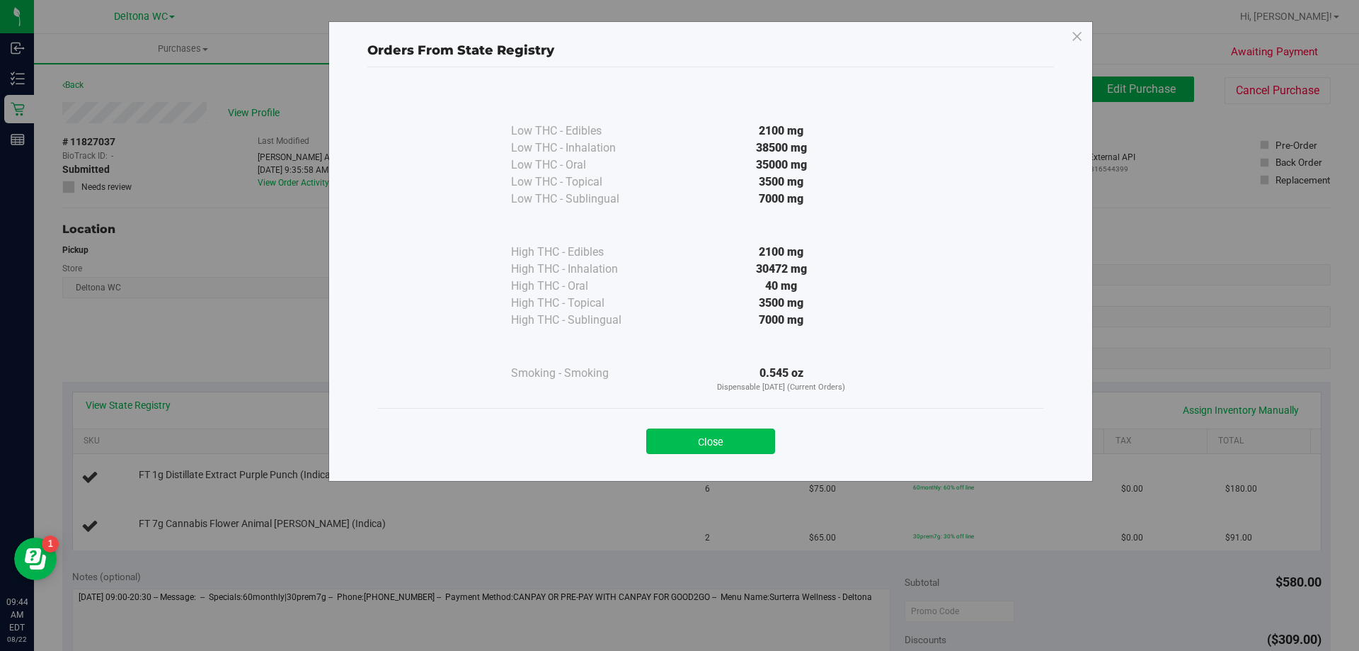
click at [727, 441] on button "Close" at bounding box center [710, 440] width 129 height 25
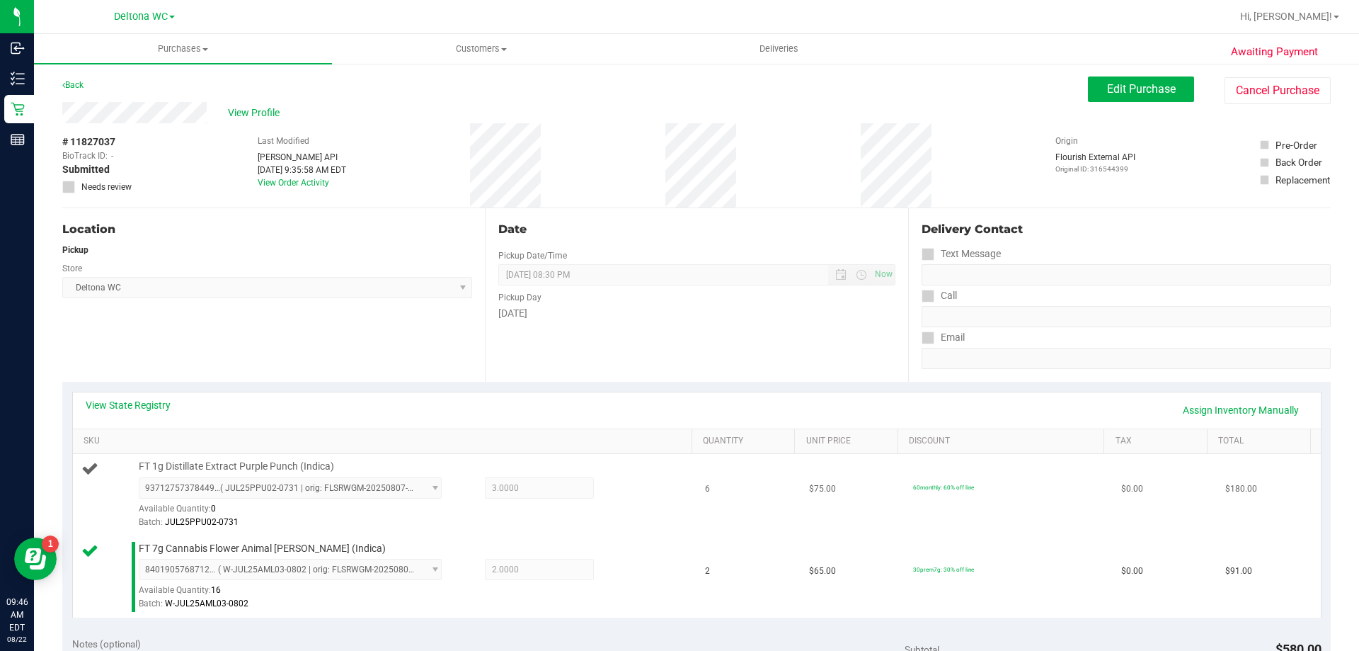
click at [190, 462] on span "FT 1g Distillate Extract Purple Punch (Indica)" at bounding box center [236, 465] width 195 height 13
copy div "FT 1g Distillate Extract Purple Punch (Indica)"
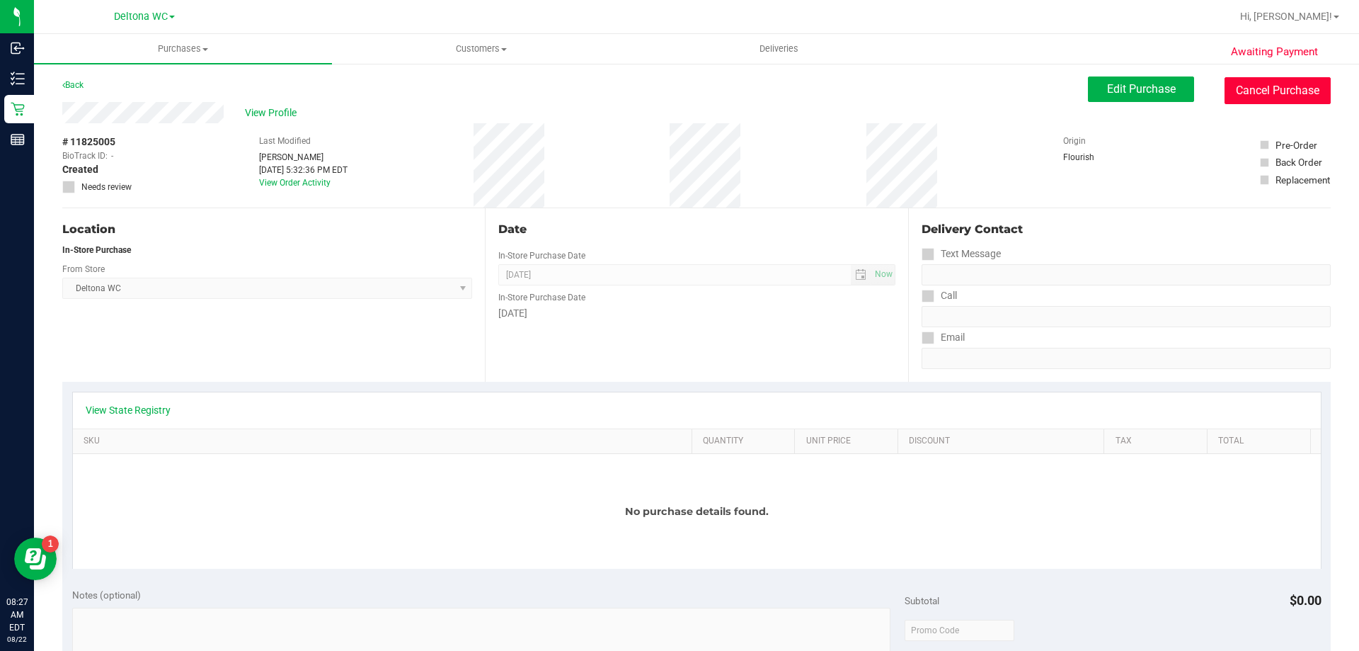
click at [1238, 79] on button "Cancel Purchase" at bounding box center [1278, 90] width 106 height 27
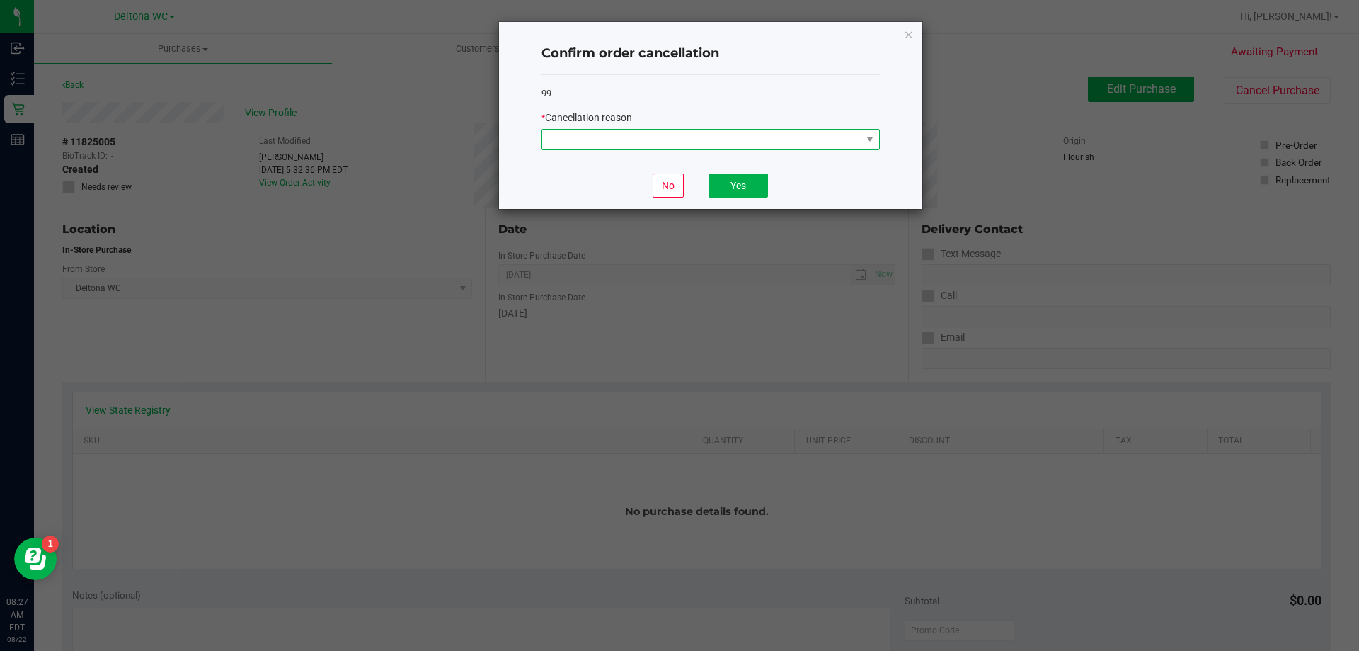
click at [803, 132] on span at bounding box center [701, 140] width 319 height 20
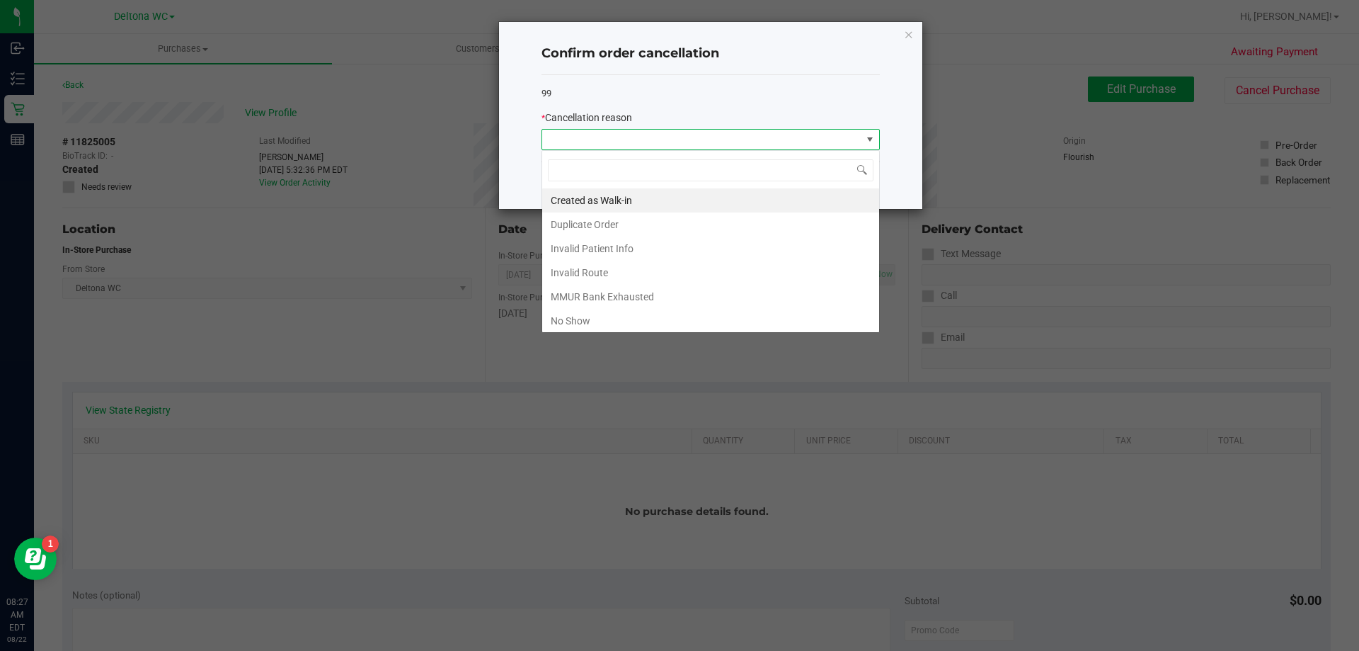
scroll to position [21, 338]
click at [641, 221] on li "Duplicate Order" at bounding box center [710, 224] width 337 height 24
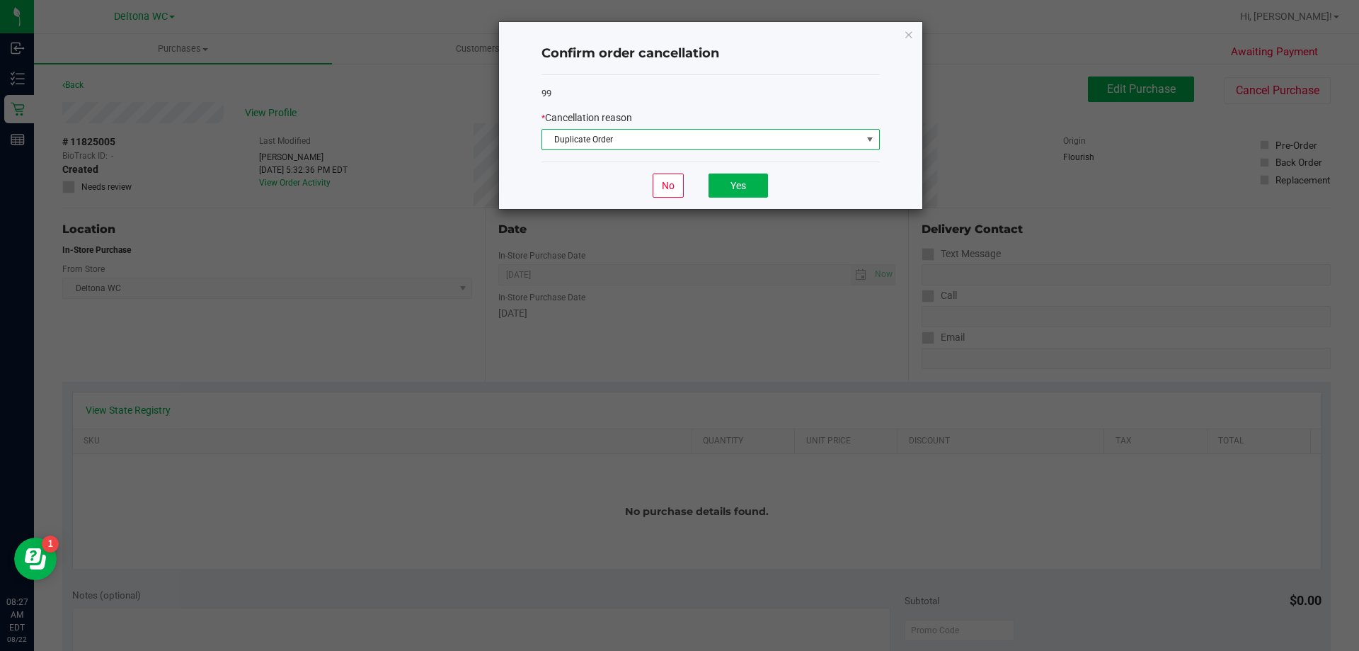
click at [692, 137] on span "Duplicate Order" at bounding box center [701, 140] width 319 height 20
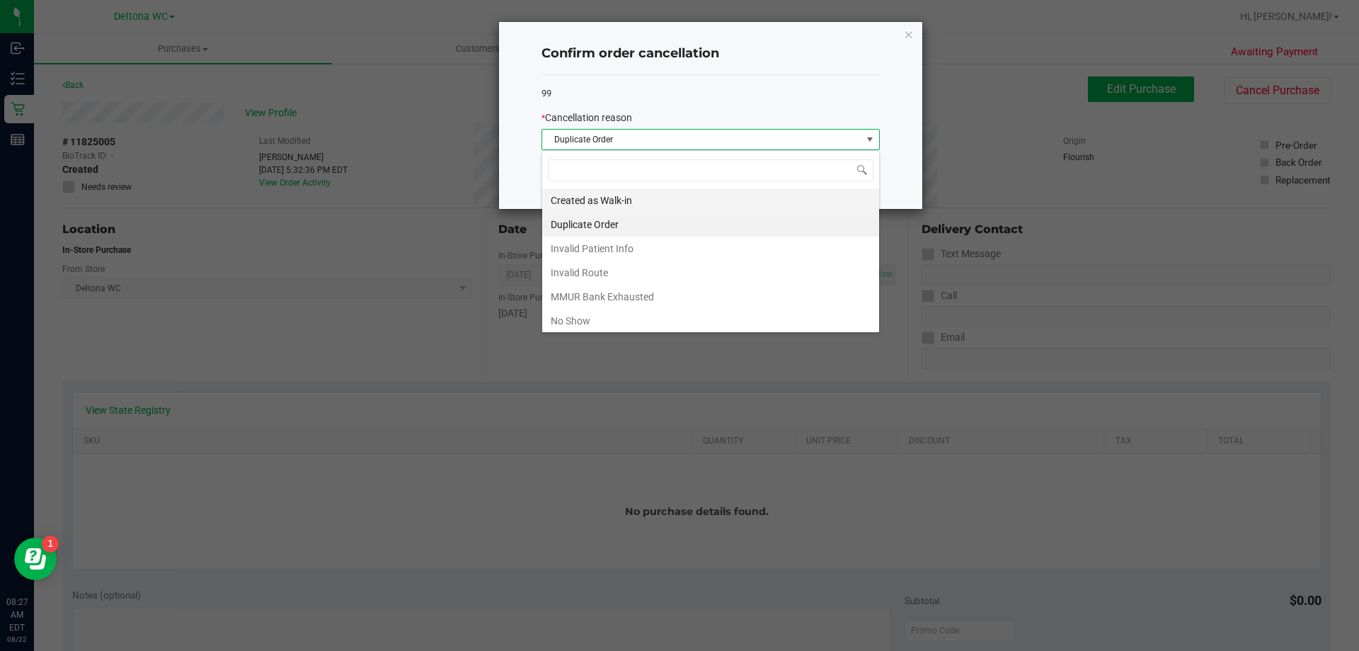
click at [636, 195] on li "Created as Walk-in" at bounding box center [710, 200] width 337 height 24
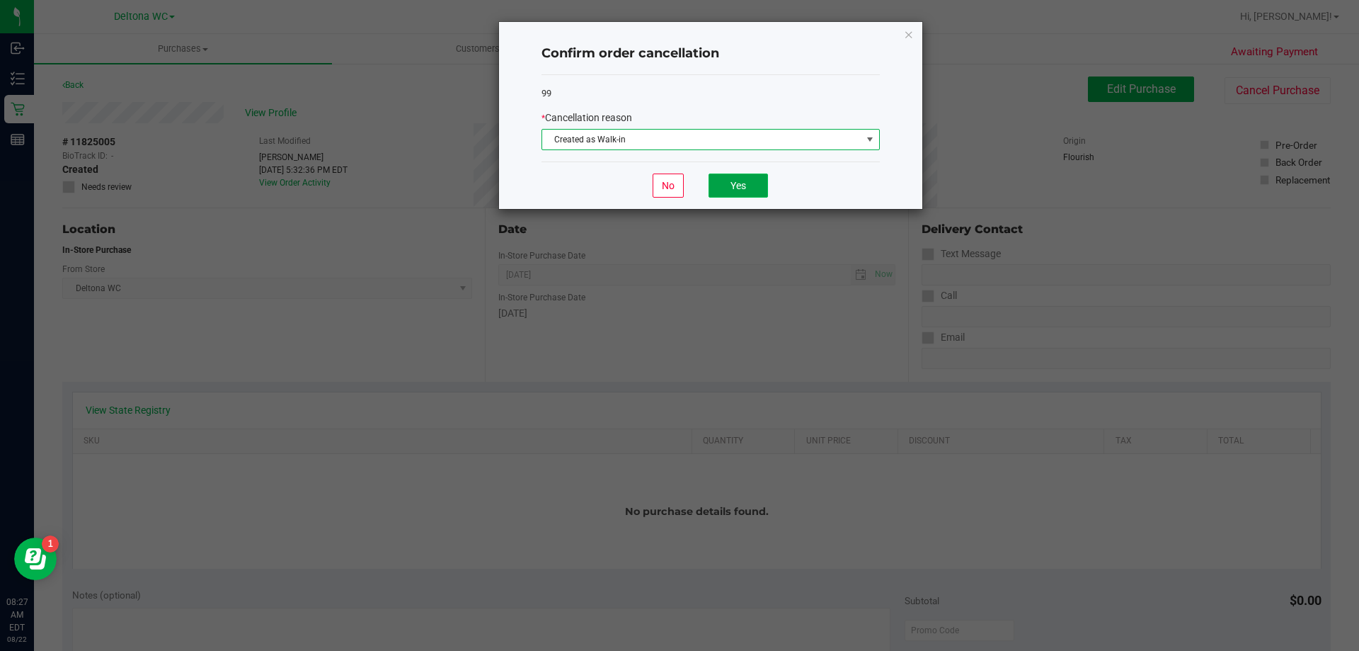
click at [712, 184] on button "Yes" at bounding box center [738, 185] width 59 height 24
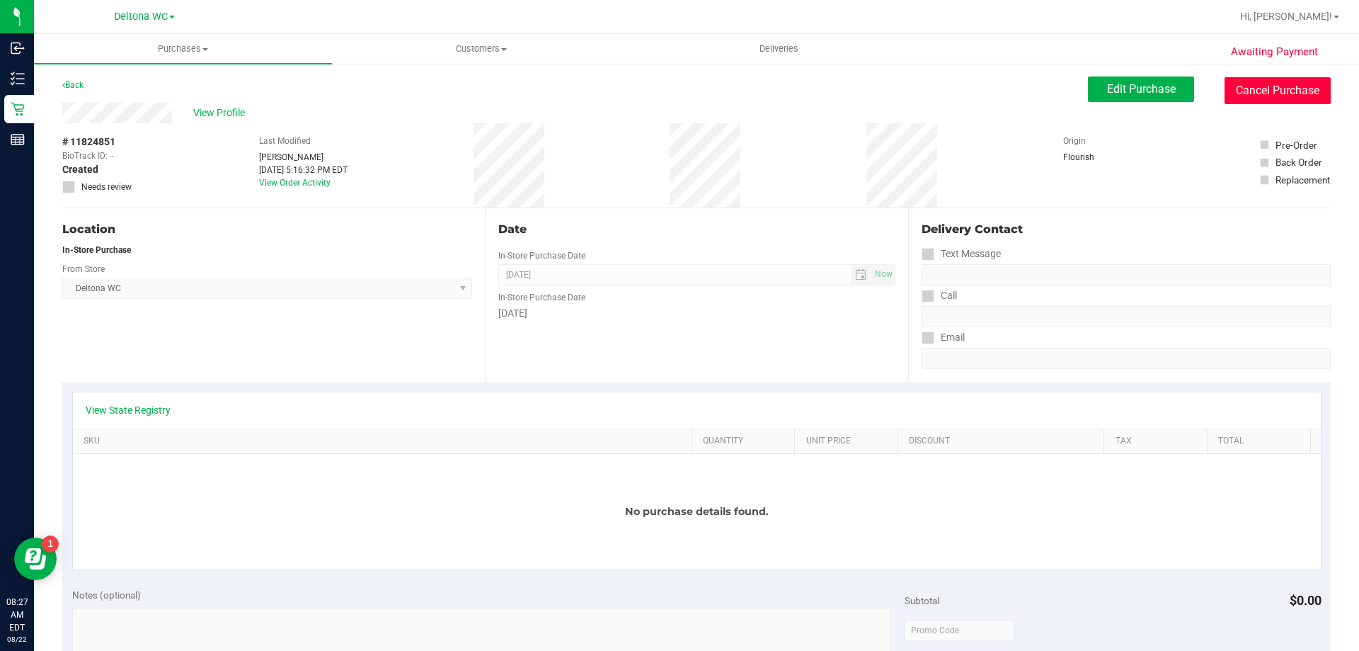
click at [1255, 84] on button "Cancel Purchase" at bounding box center [1278, 90] width 106 height 27
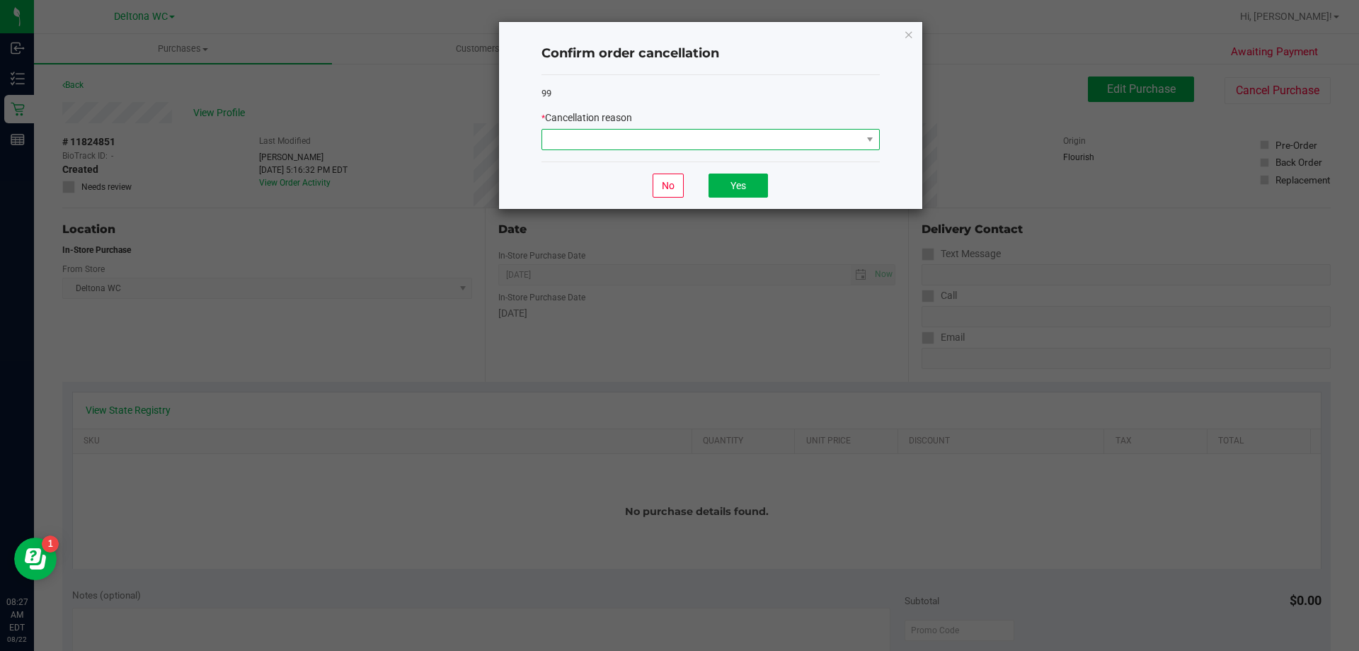
click at [753, 141] on span at bounding box center [701, 140] width 319 height 20
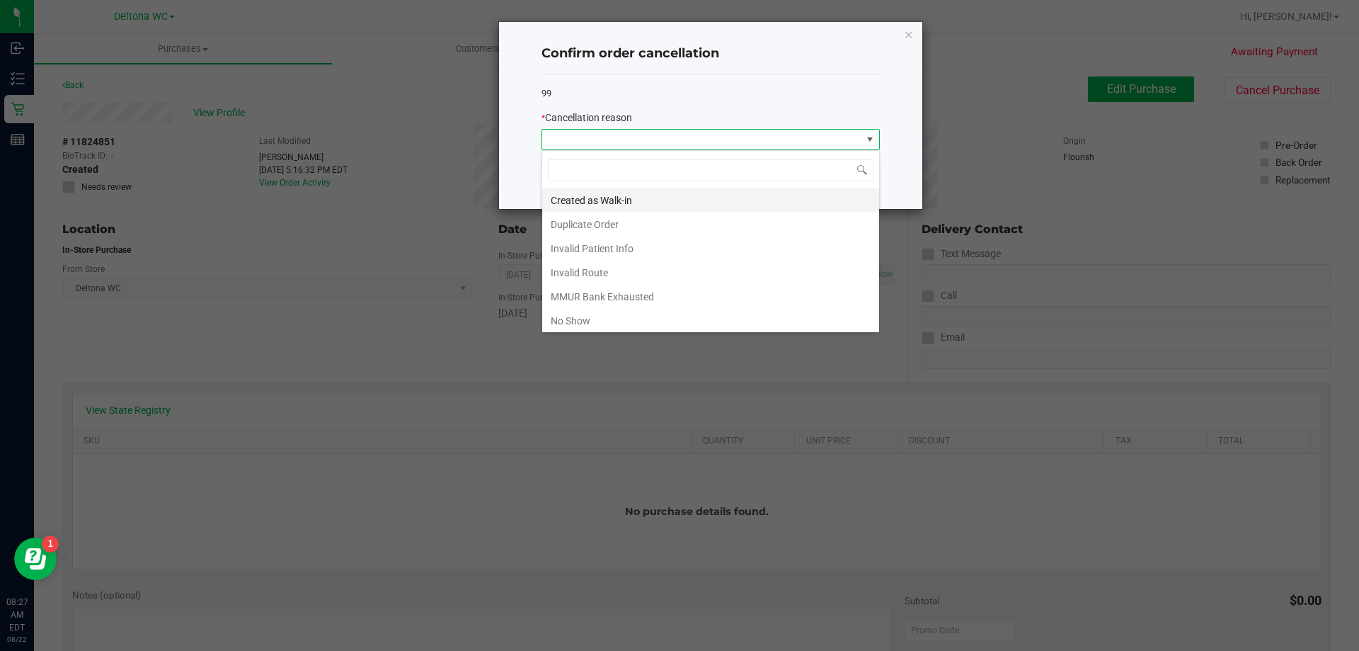
click at [619, 205] on li "Created as Walk-in" at bounding box center [710, 200] width 337 height 24
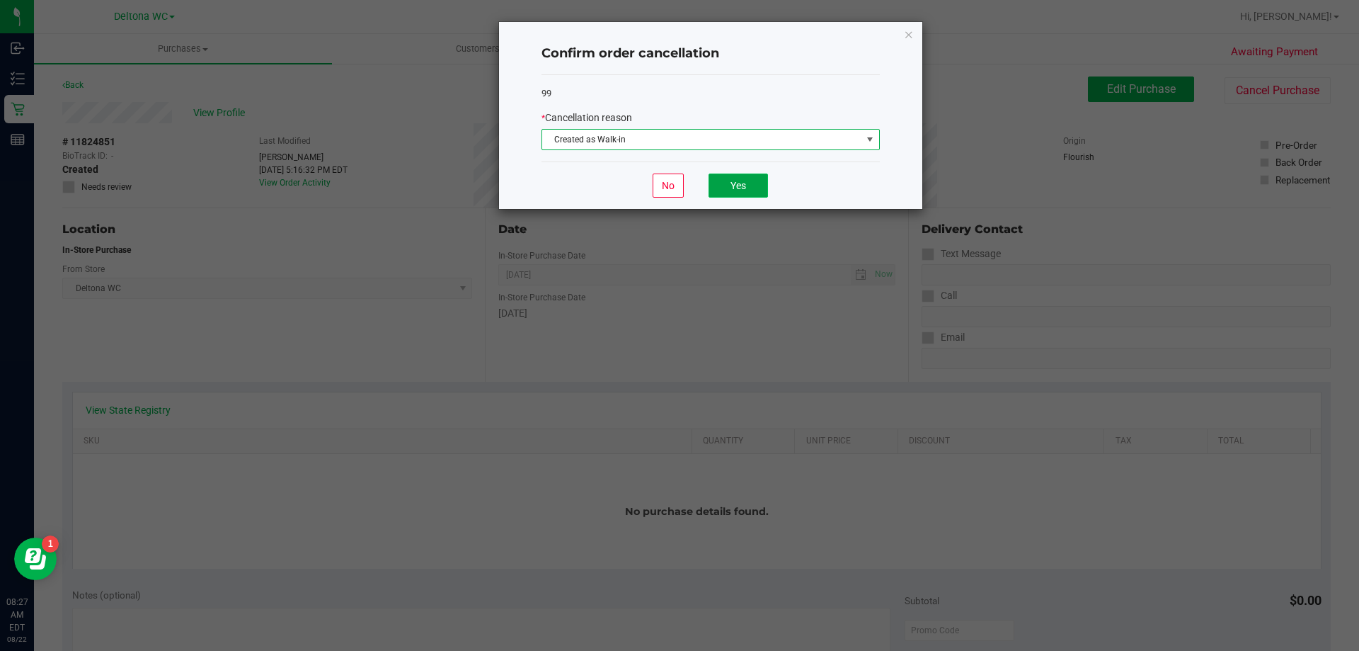
click at [715, 188] on button "Yes" at bounding box center [738, 185] width 59 height 24
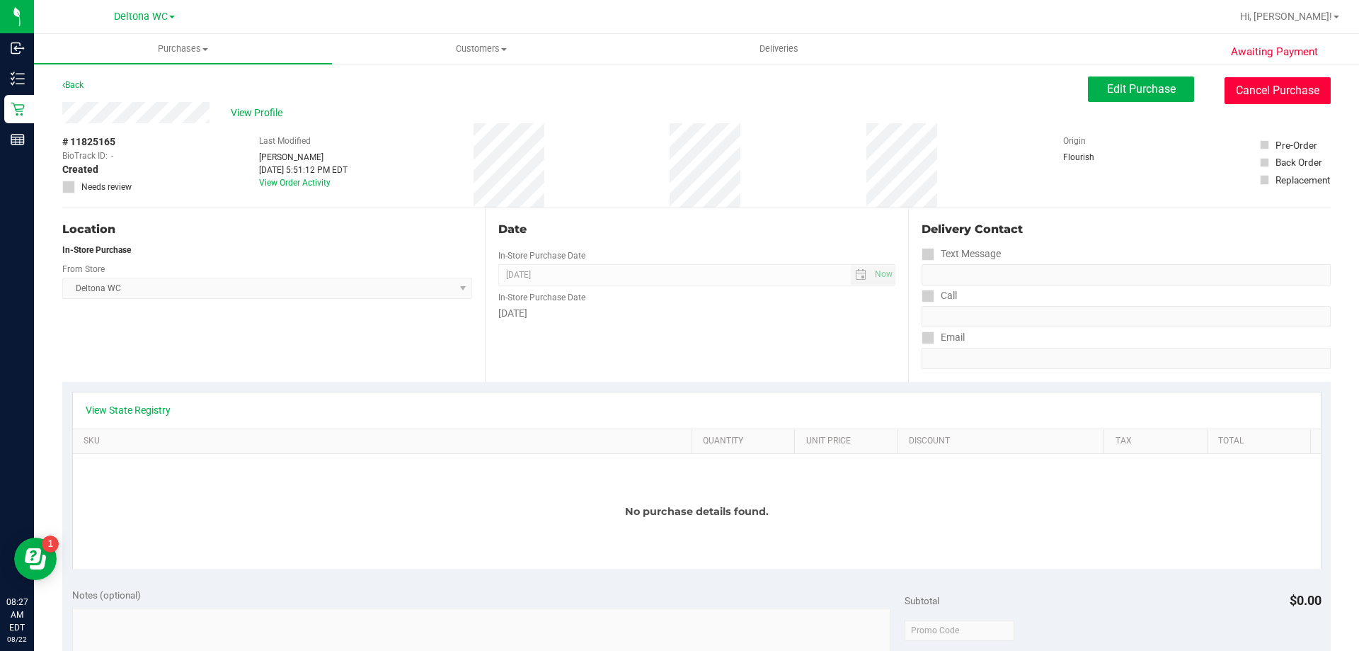
click at [1248, 93] on button "Cancel Purchase" at bounding box center [1278, 90] width 106 height 27
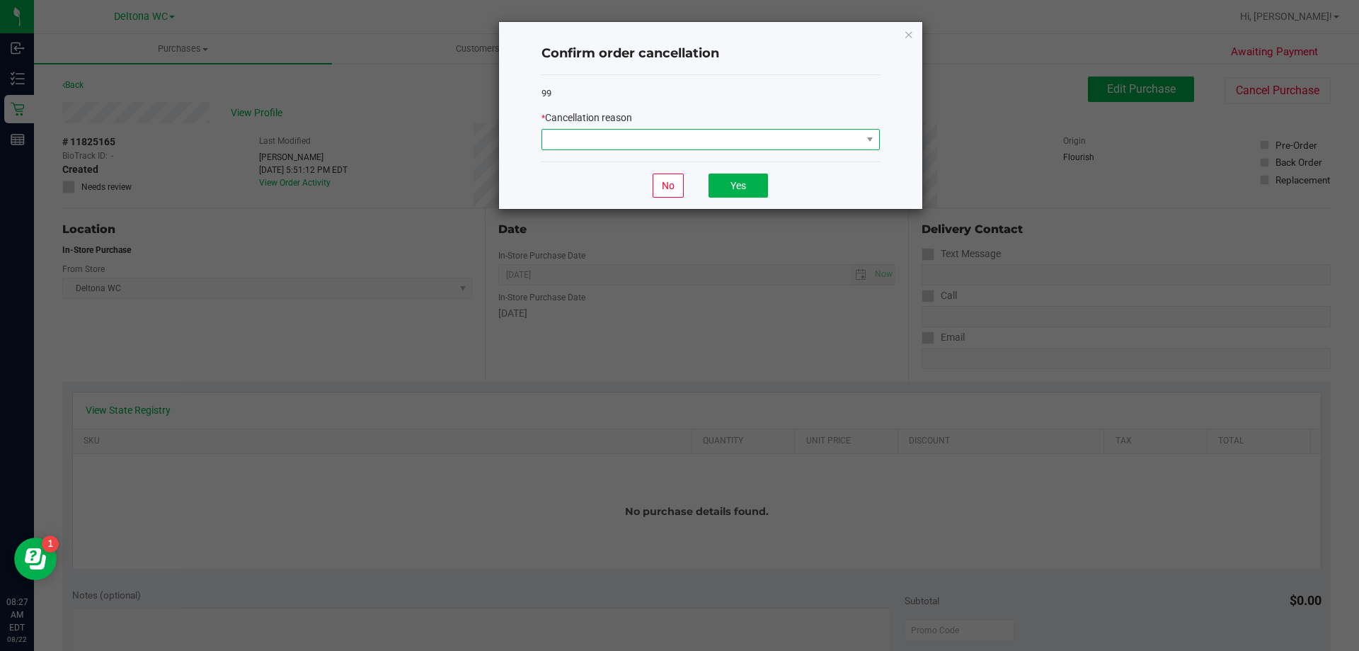
click at [672, 140] on span at bounding box center [701, 140] width 319 height 20
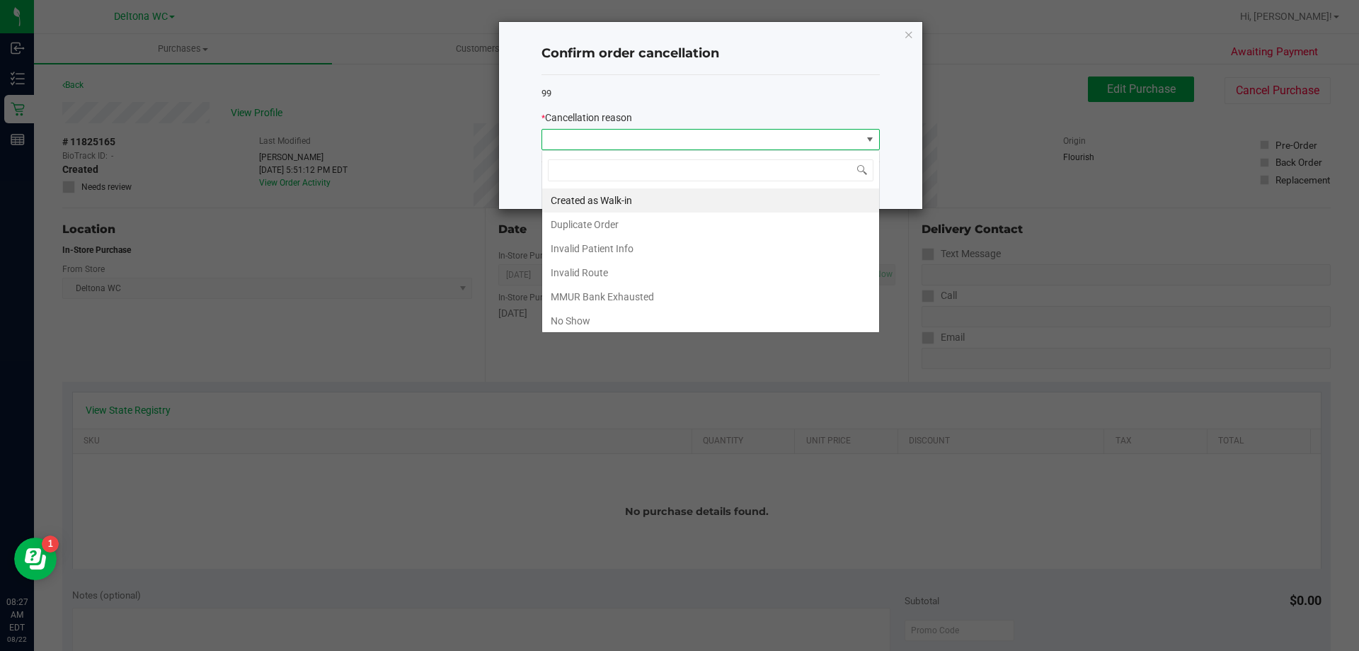
scroll to position [21, 338]
click at [651, 193] on li "Created as Walk-in" at bounding box center [710, 200] width 337 height 24
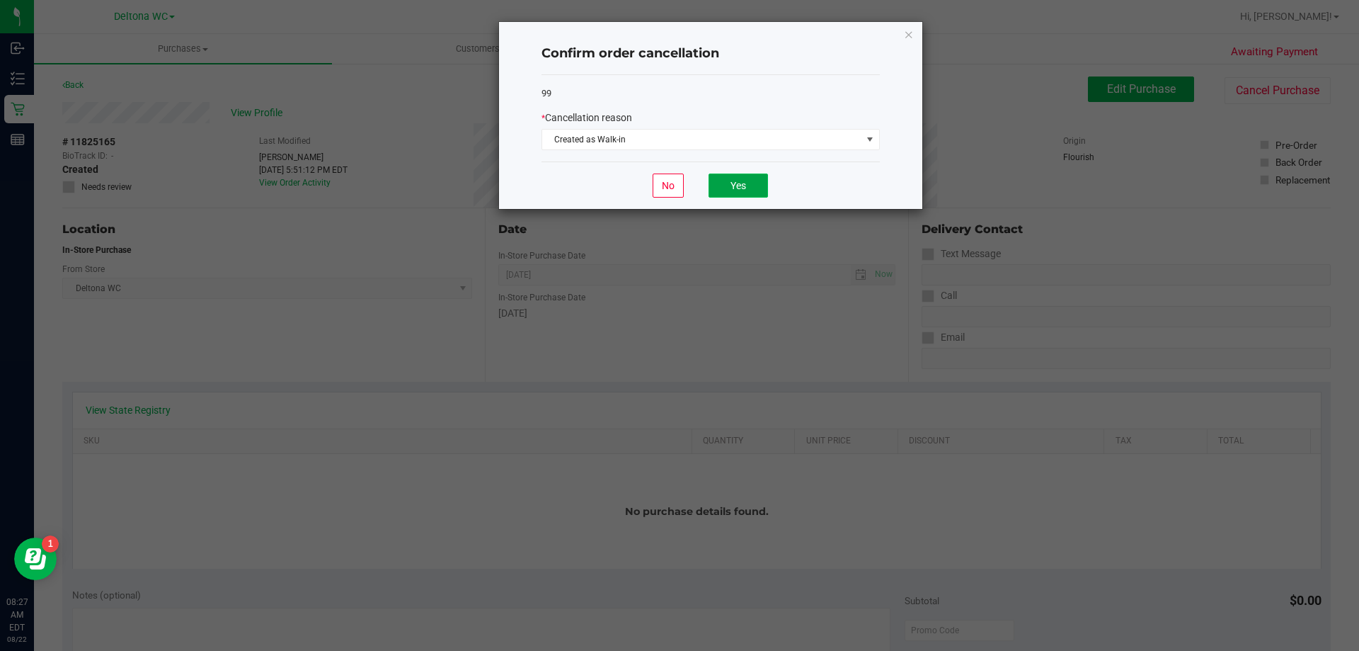
click at [731, 181] on button "Yes" at bounding box center [738, 185] width 59 height 24
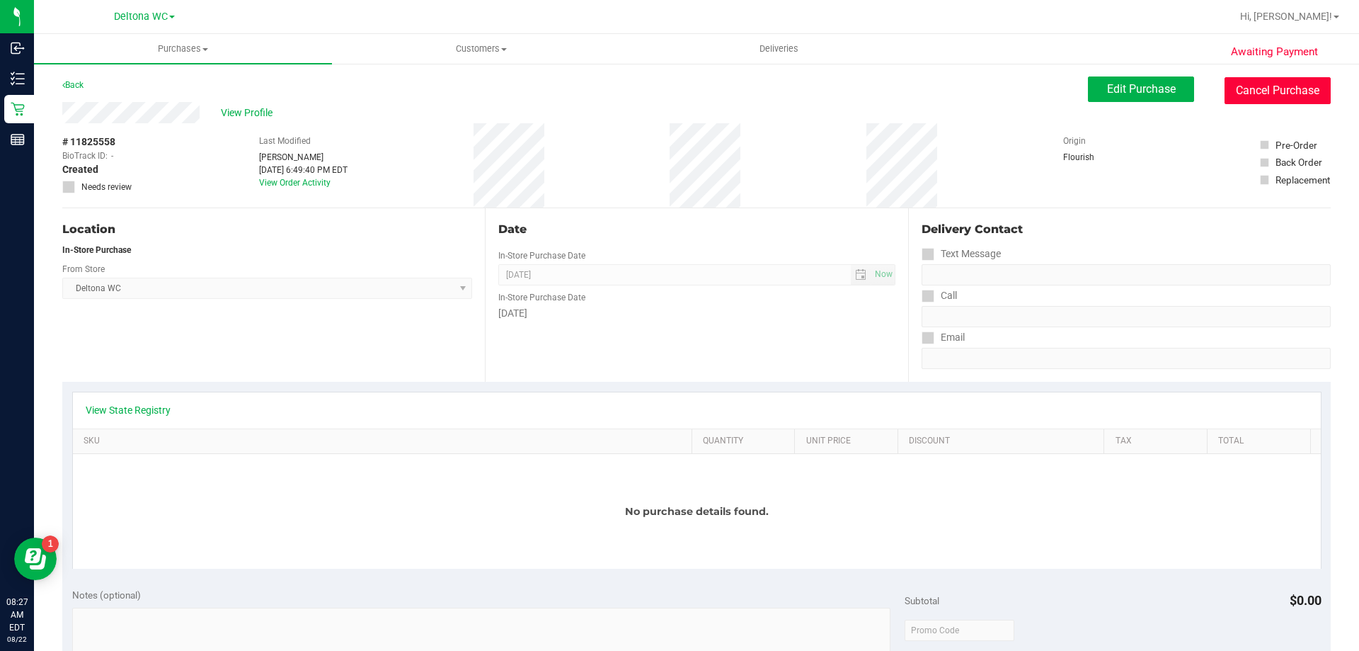
click at [1225, 89] on button "Cancel Purchase" at bounding box center [1278, 90] width 106 height 27
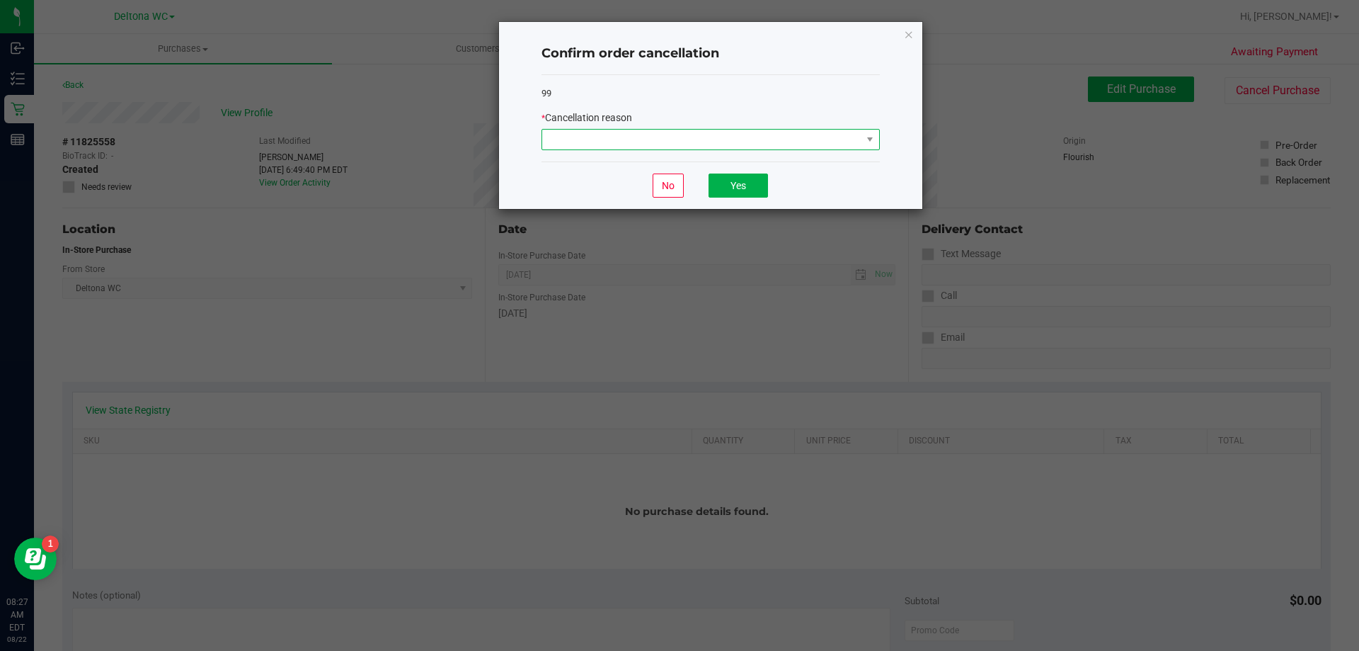
click at [794, 137] on span at bounding box center [701, 140] width 319 height 20
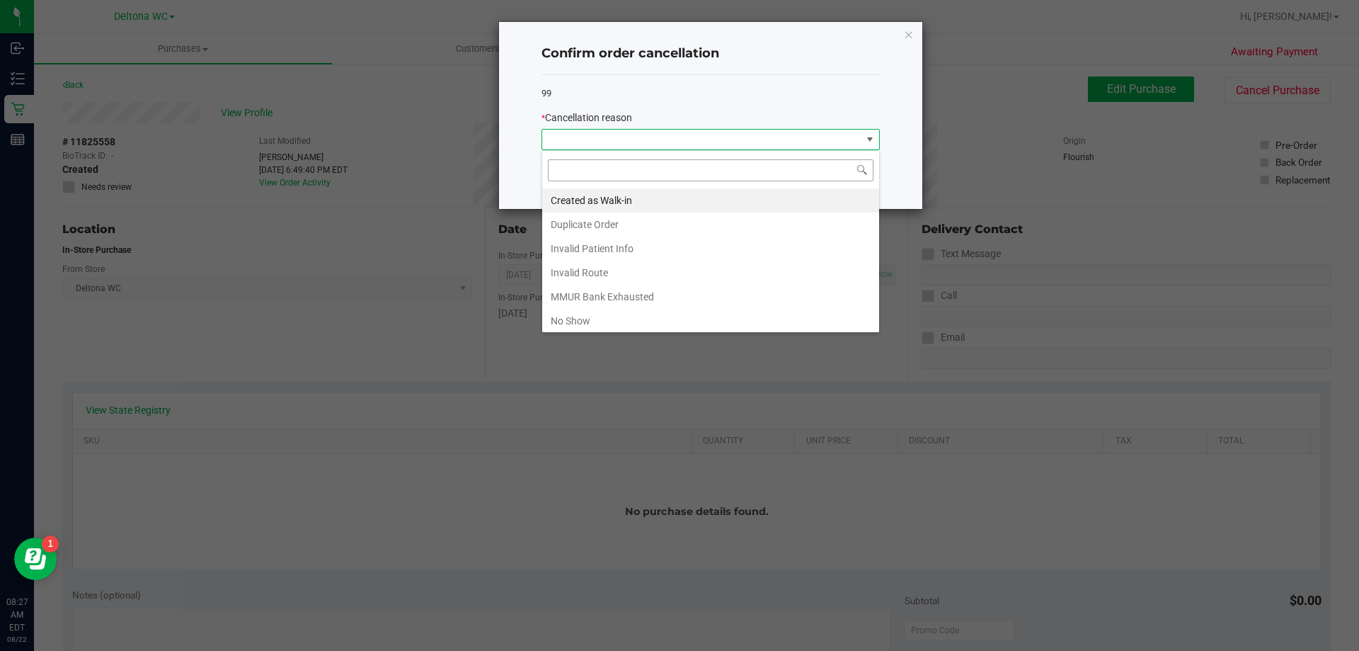
scroll to position [21, 338]
click at [678, 211] on li "Created as Walk-in" at bounding box center [710, 200] width 337 height 24
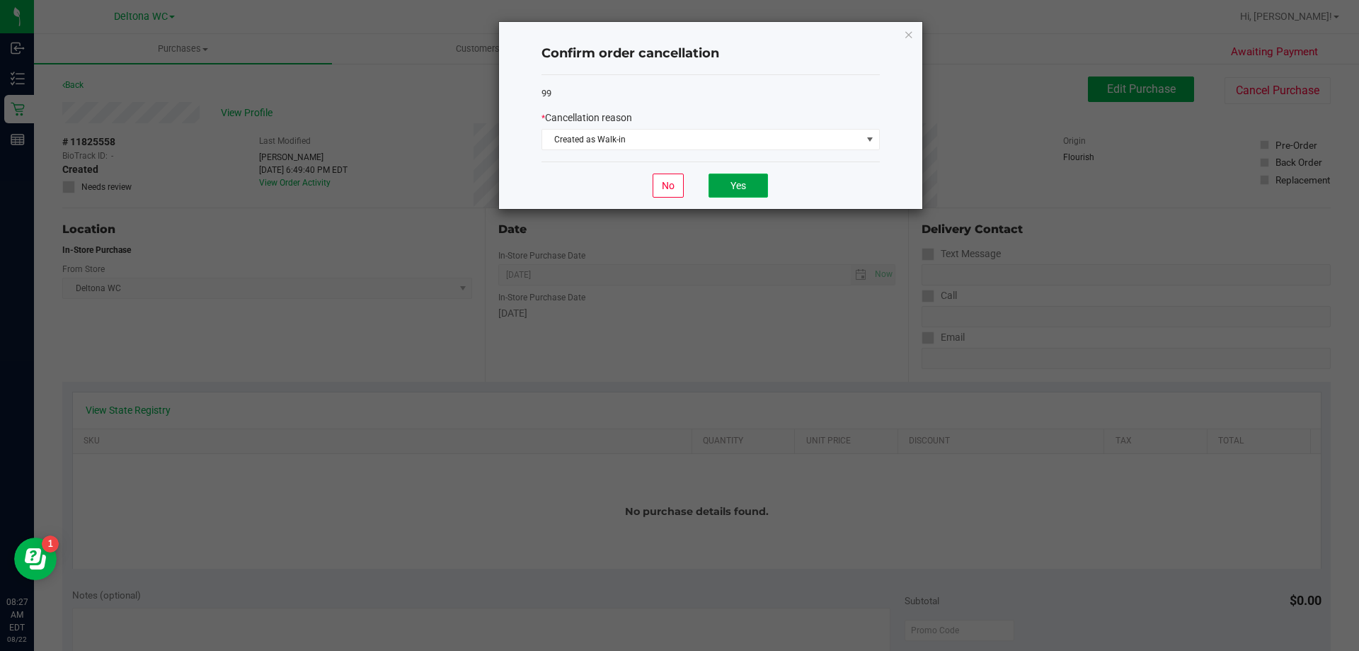
click at [723, 190] on button "Yes" at bounding box center [738, 185] width 59 height 24
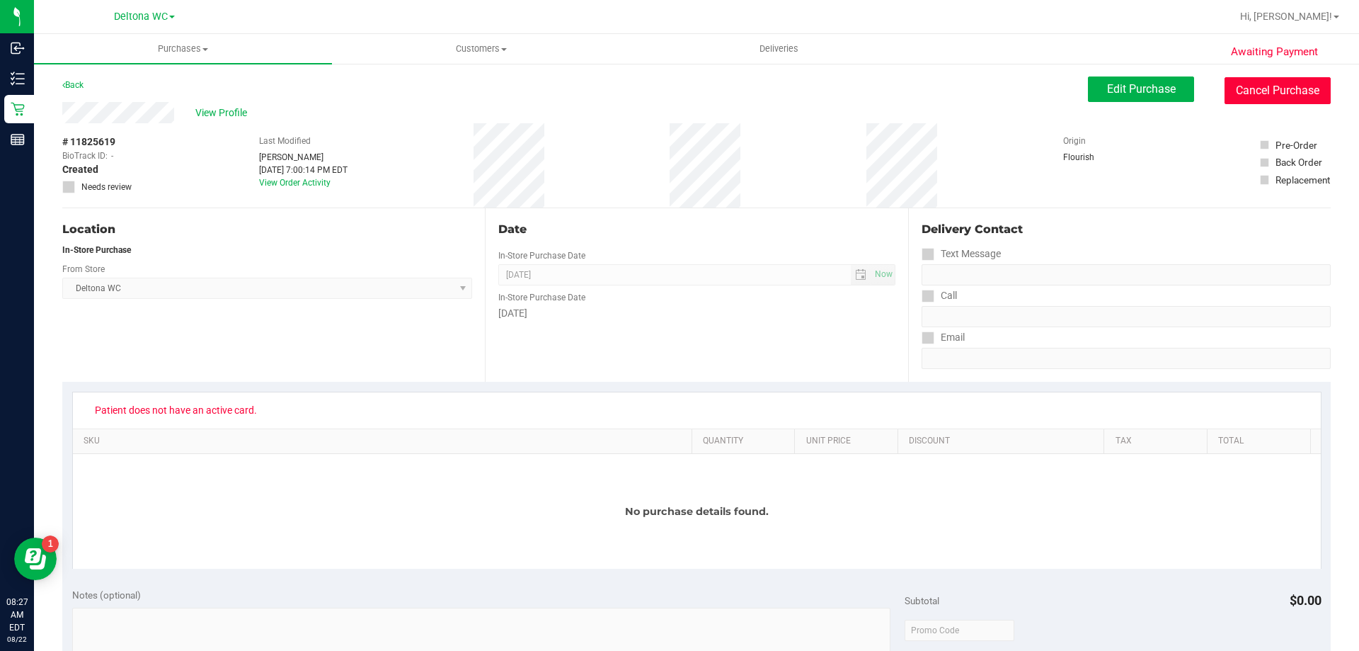
click at [1254, 81] on button "Cancel Purchase" at bounding box center [1278, 90] width 106 height 27
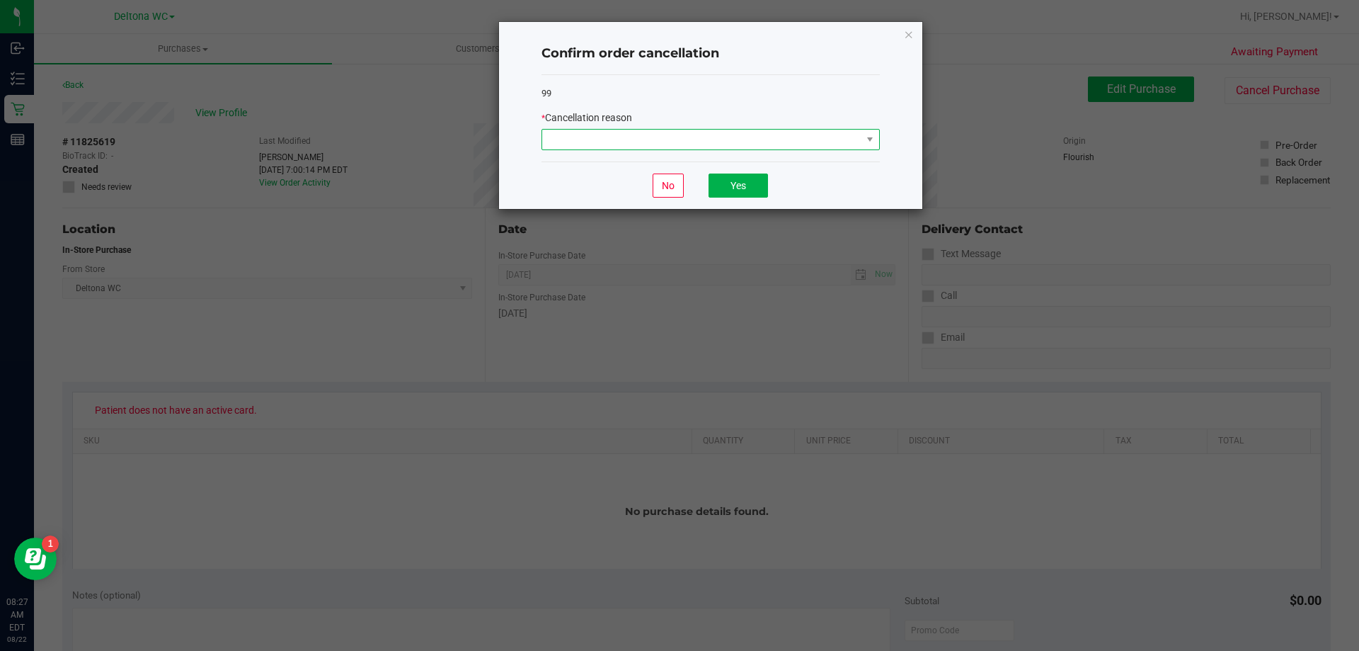
click at [794, 147] on span at bounding box center [701, 140] width 319 height 20
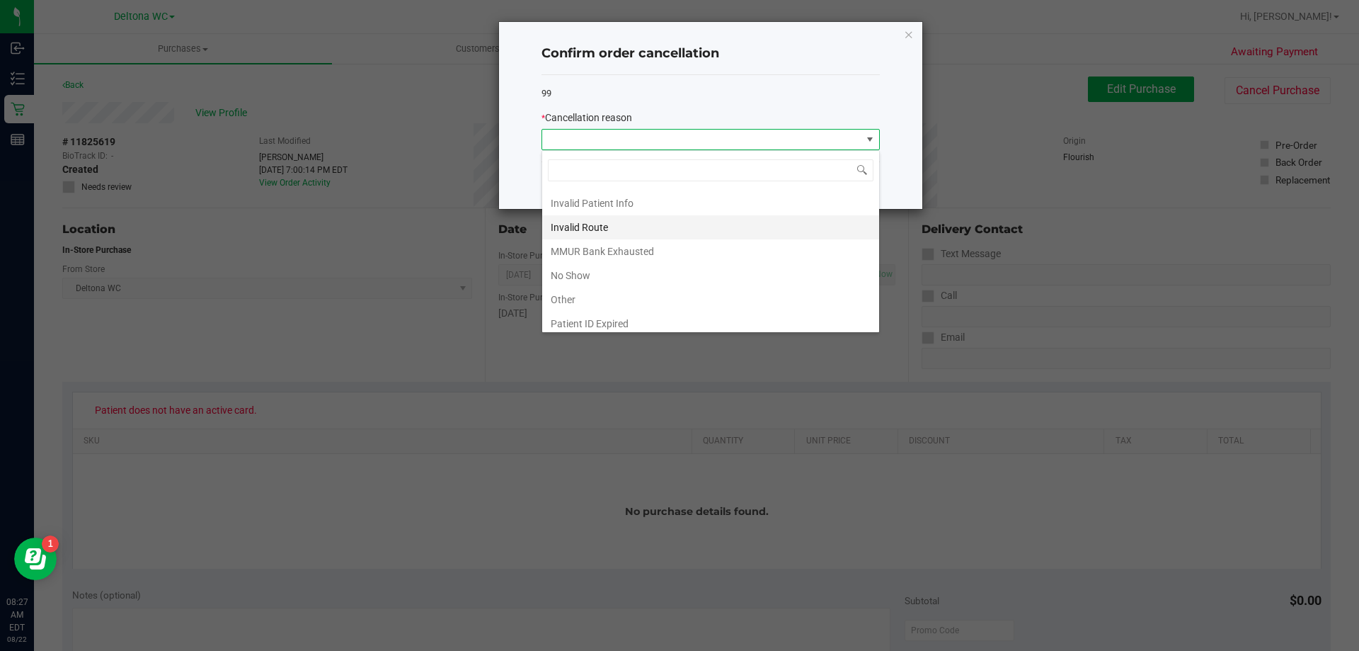
scroll to position [75, 0]
click at [608, 292] on li "Patient ID Expired" at bounding box center [710, 294] width 337 height 24
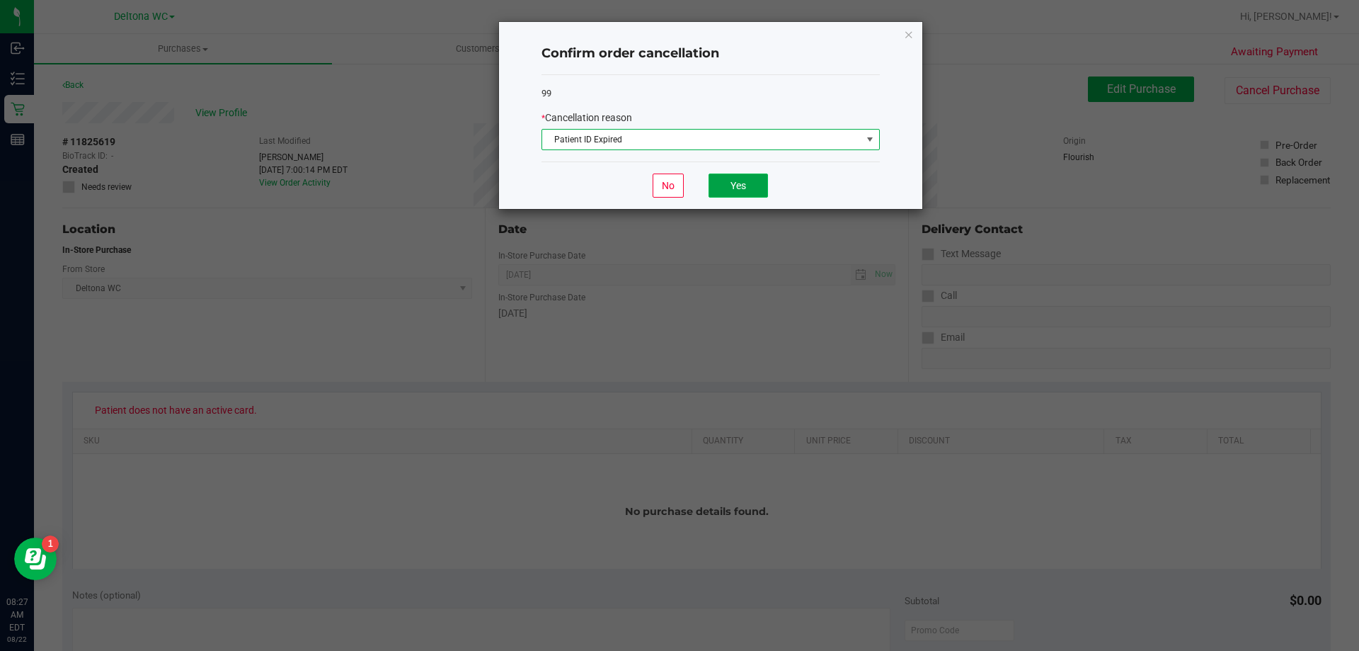
click at [734, 185] on button "Yes" at bounding box center [738, 185] width 59 height 24
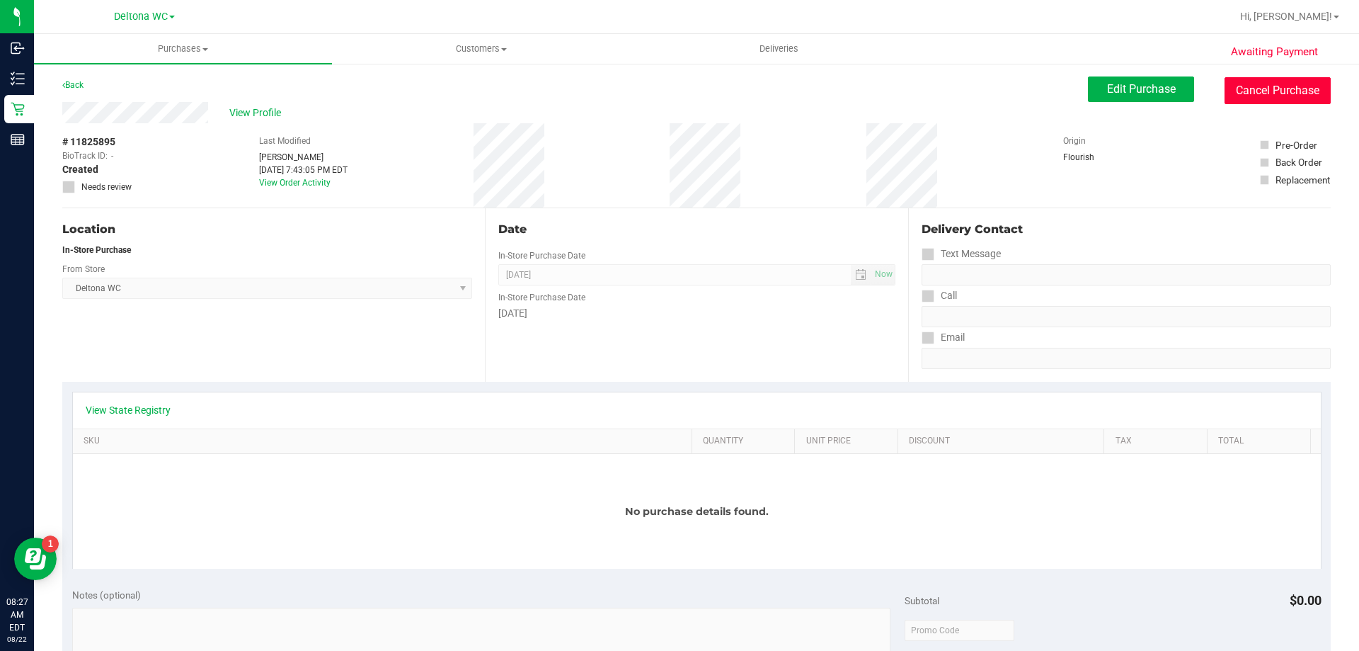
click at [1235, 86] on button "Cancel Purchase" at bounding box center [1278, 90] width 106 height 27
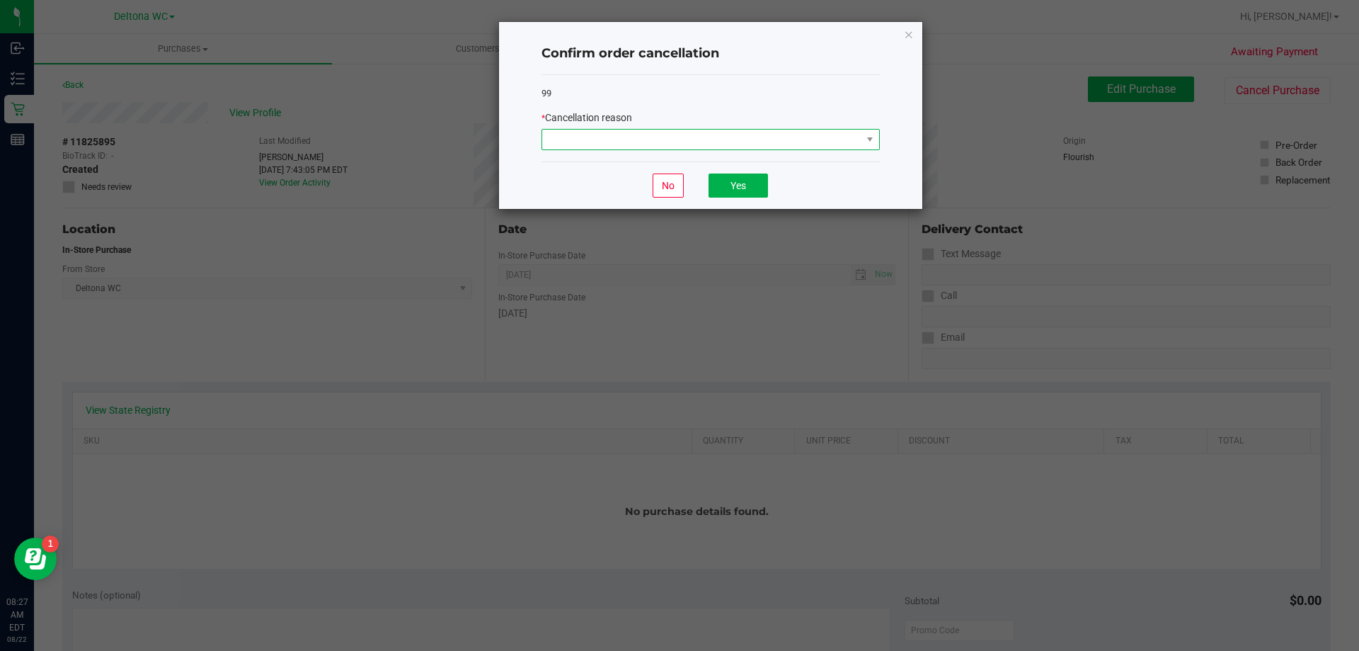
click at [733, 144] on span at bounding box center [701, 140] width 319 height 20
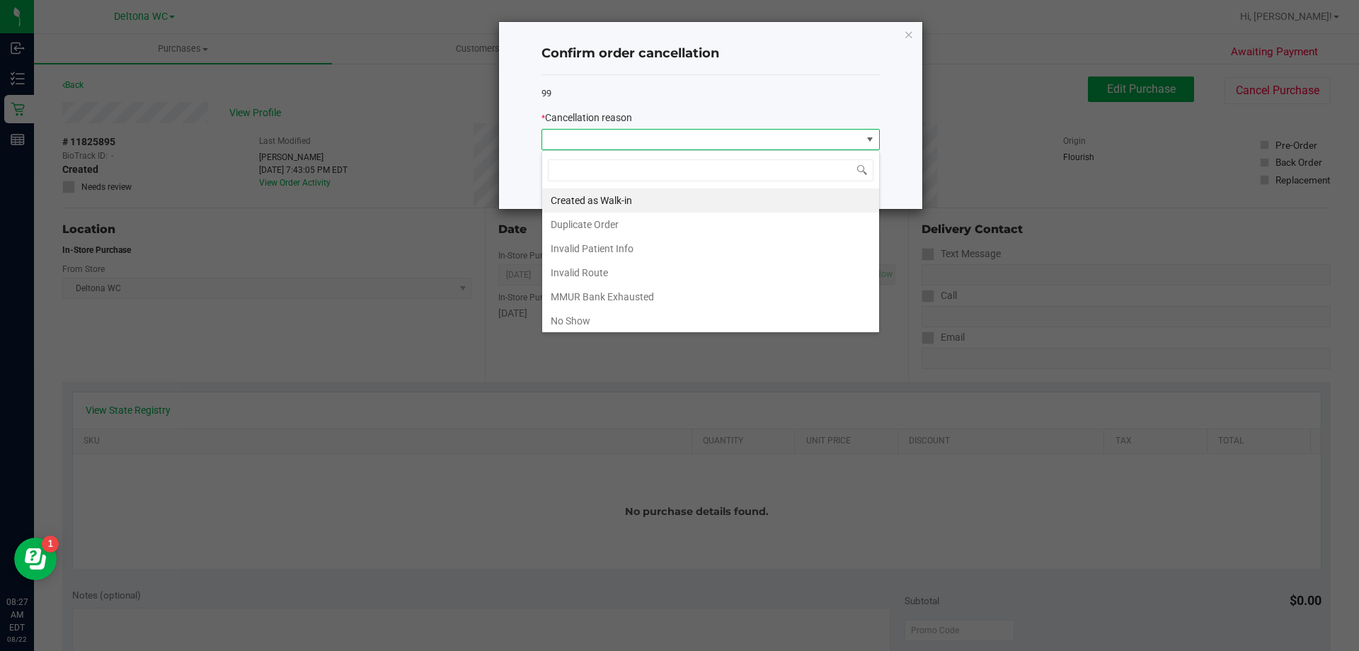
scroll to position [21, 338]
click at [666, 208] on li "Created as Walk-in" at bounding box center [710, 200] width 337 height 24
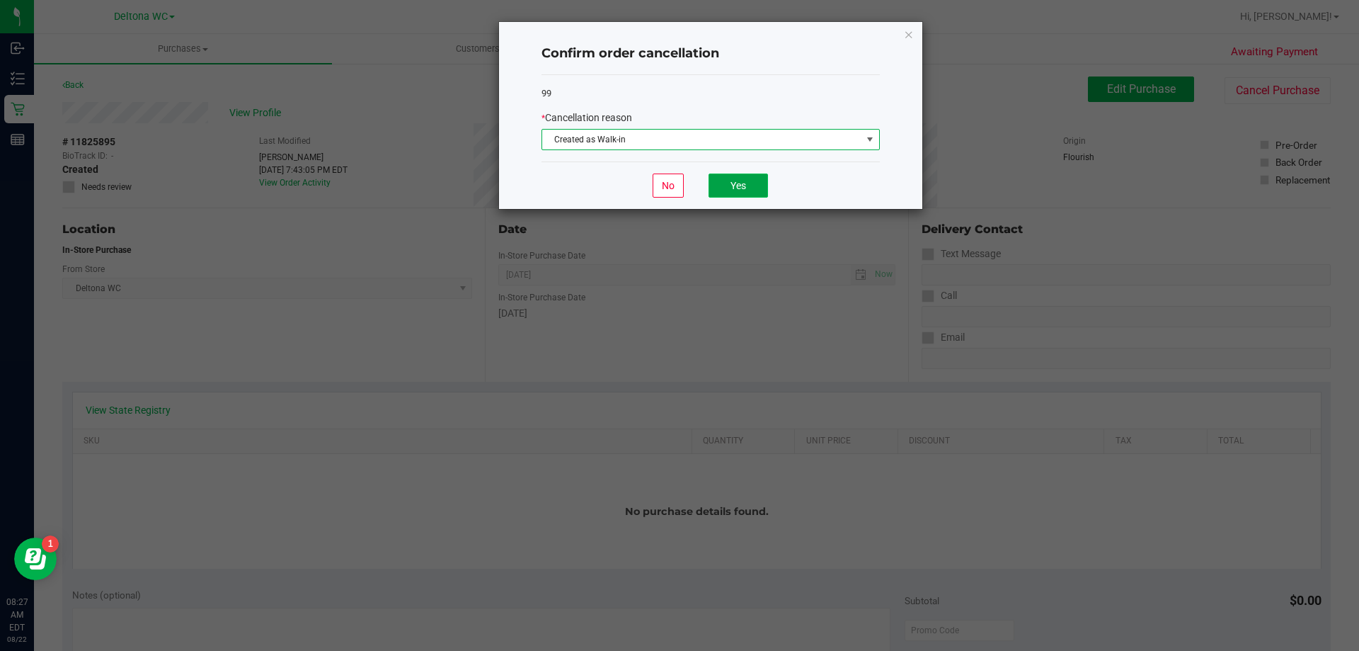
click at [730, 181] on button "Yes" at bounding box center [738, 185] width 59 height 24
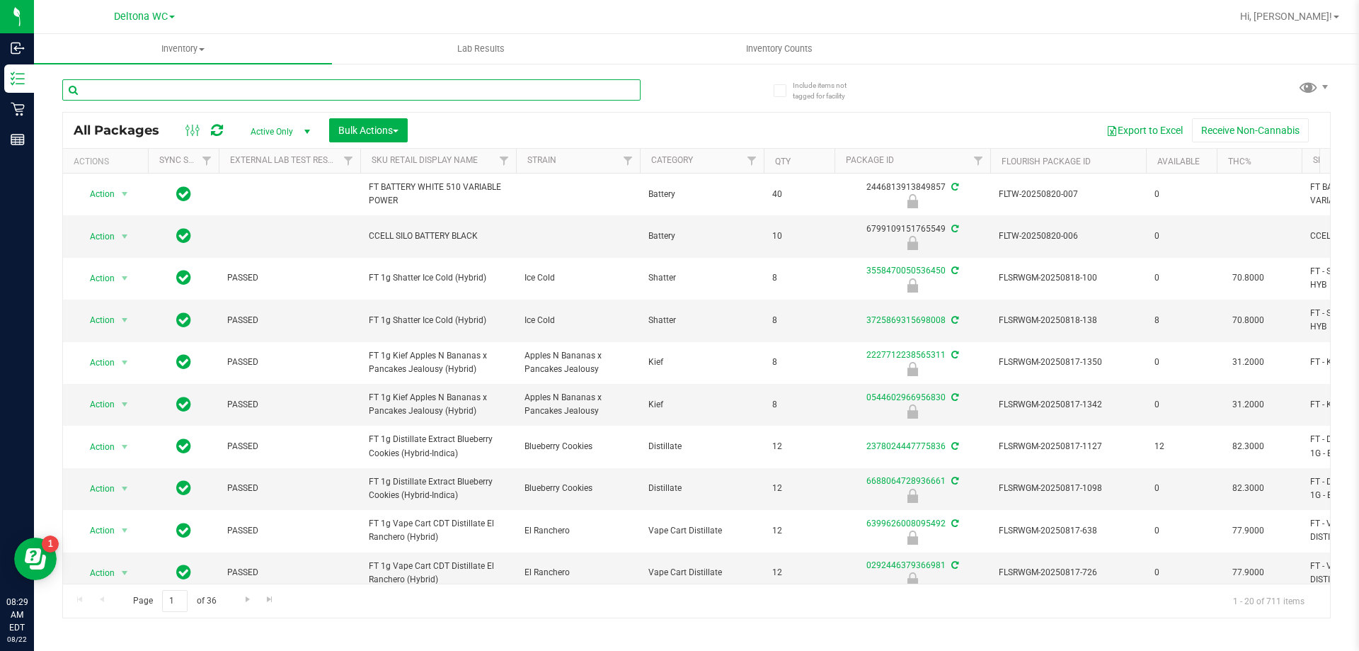
click at [275, 87] on input "text" at bounding box center [351, 89] width 578 height 21
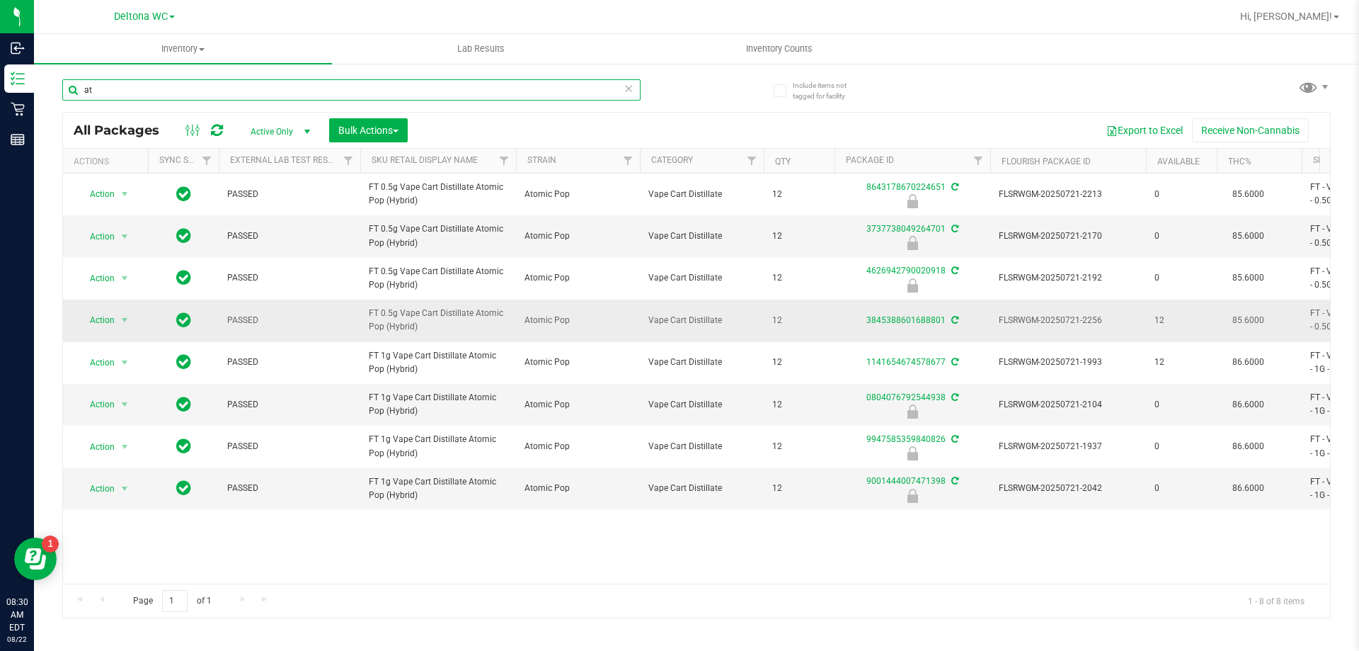
type input "a"
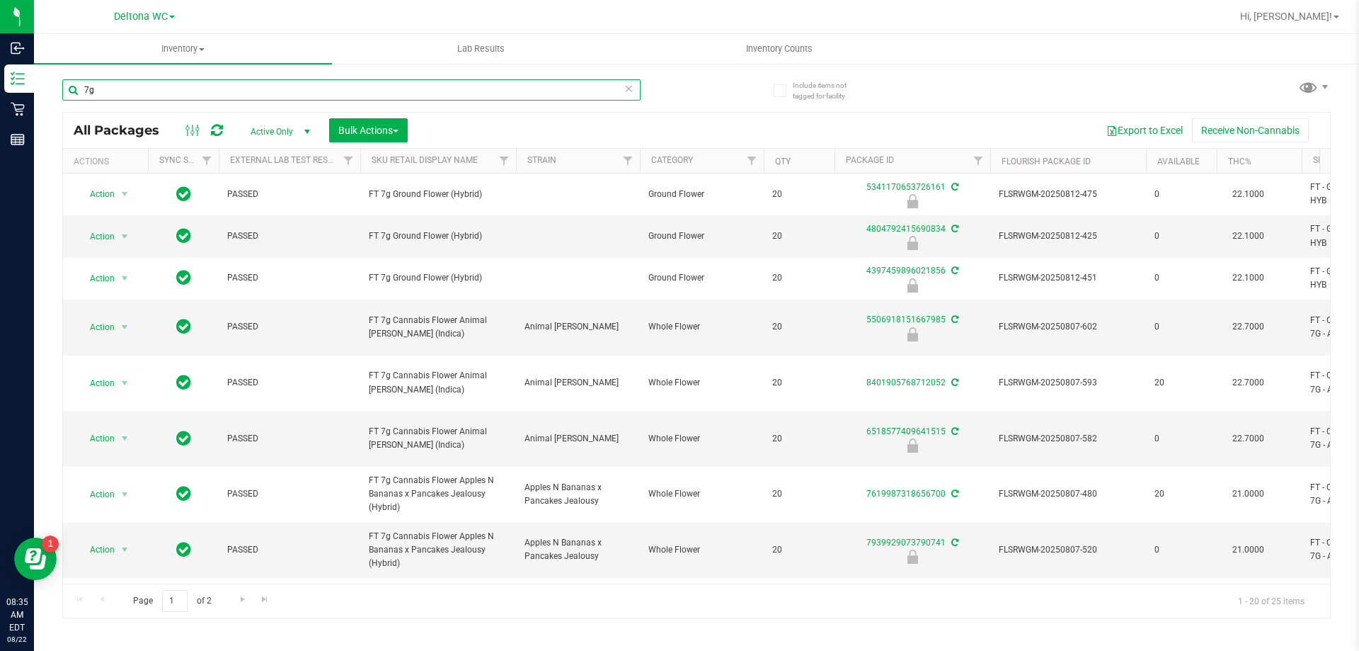
click at [251, 86] on input "7g" at bounding box center [351, 89] width 578 height 21
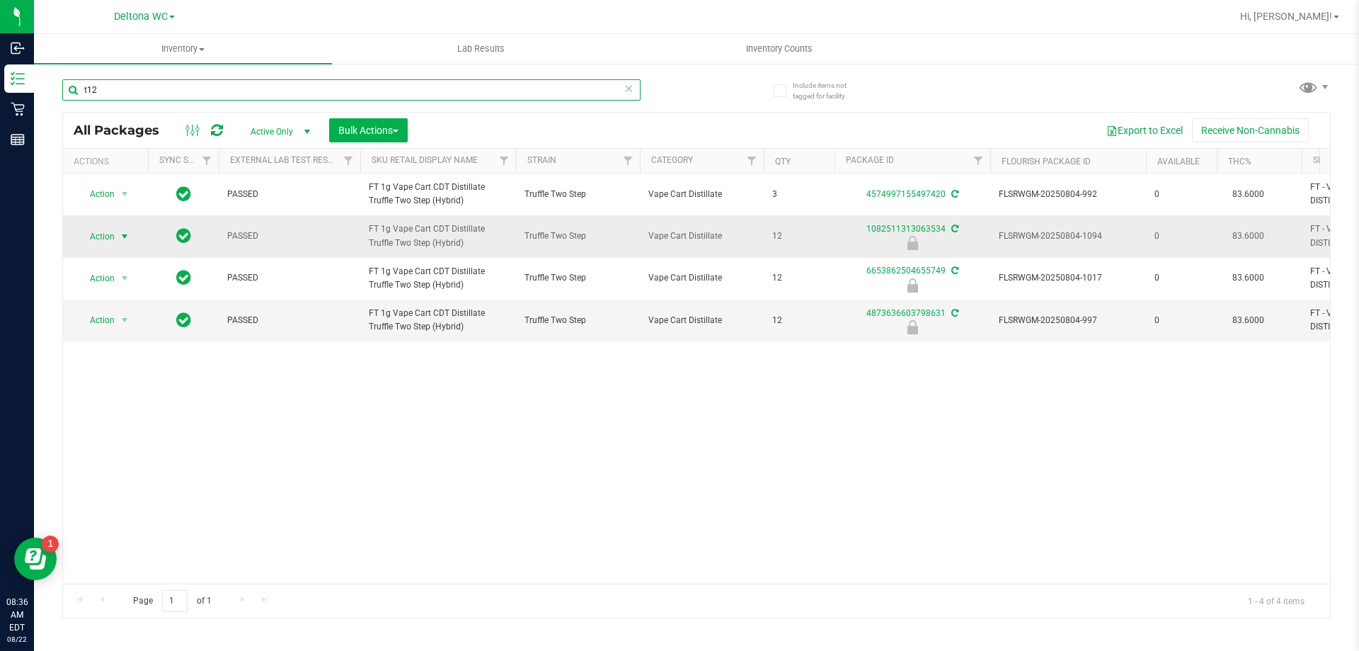
type input "t12"
click at [125, 236] on span "select" at bounding box center [124, 236] width 11 height 11
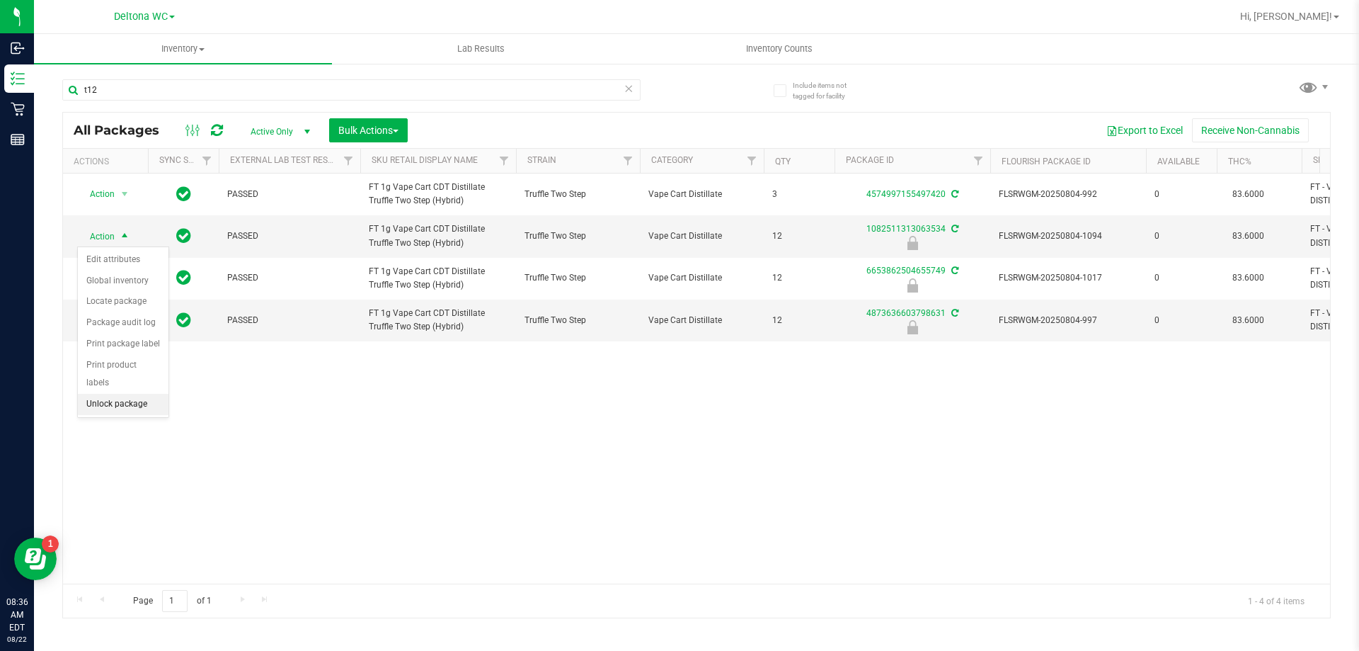
click at [120, 394] on li "Unlock package" at bounding box center [123, 404] width 91 height 21
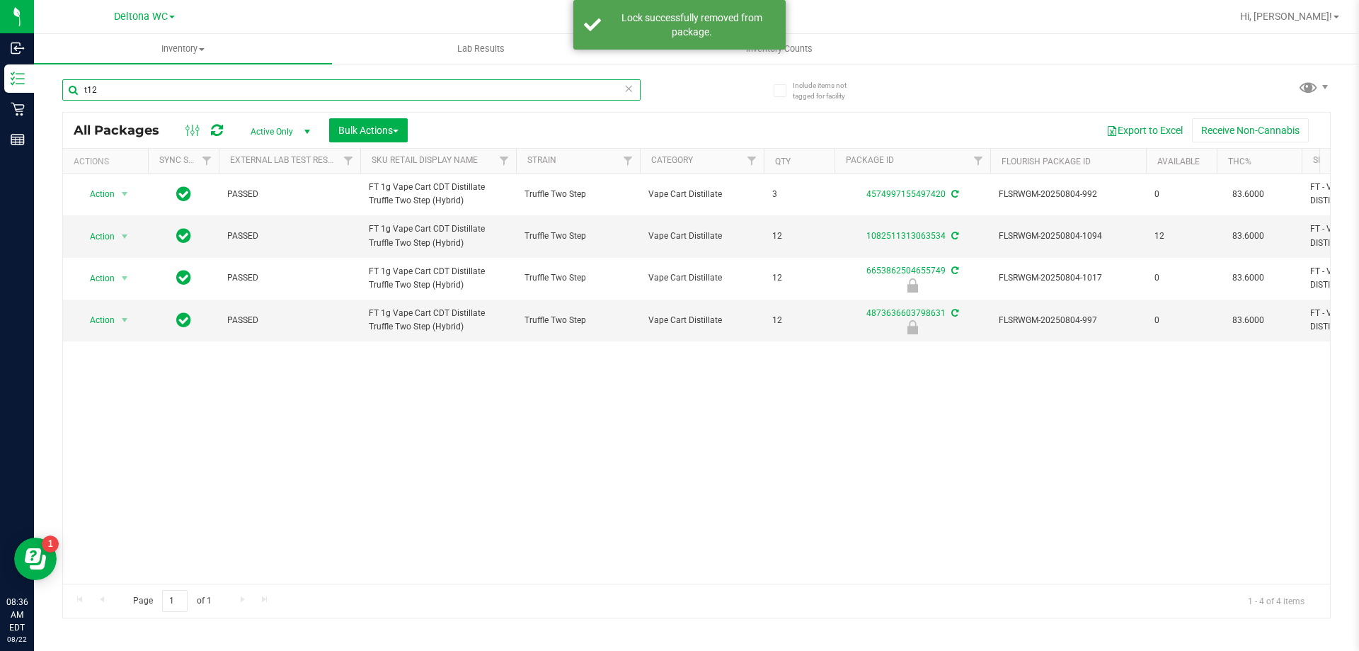
click at [205, 92] on input "t12" at bounding box center [351, 89] width 578 height 21
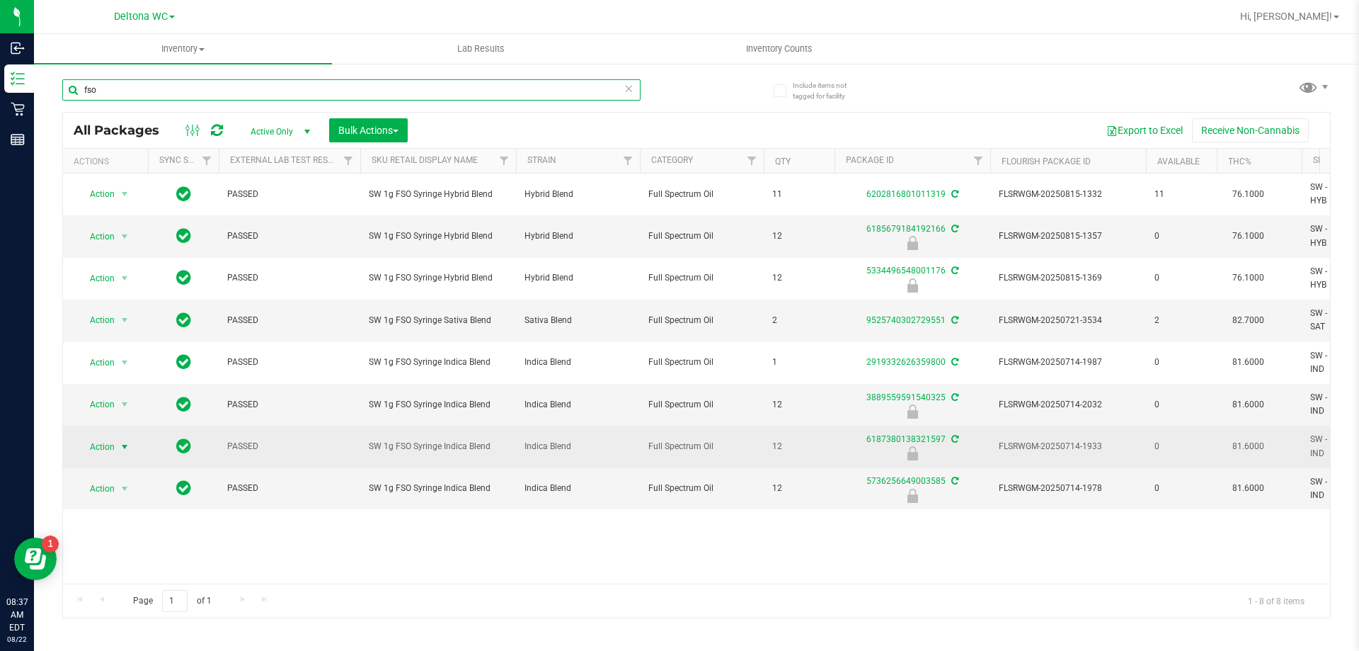
type input "fso"
click at [117, 442] on span "select" at bounding box center [125, 447] width 18 height 20
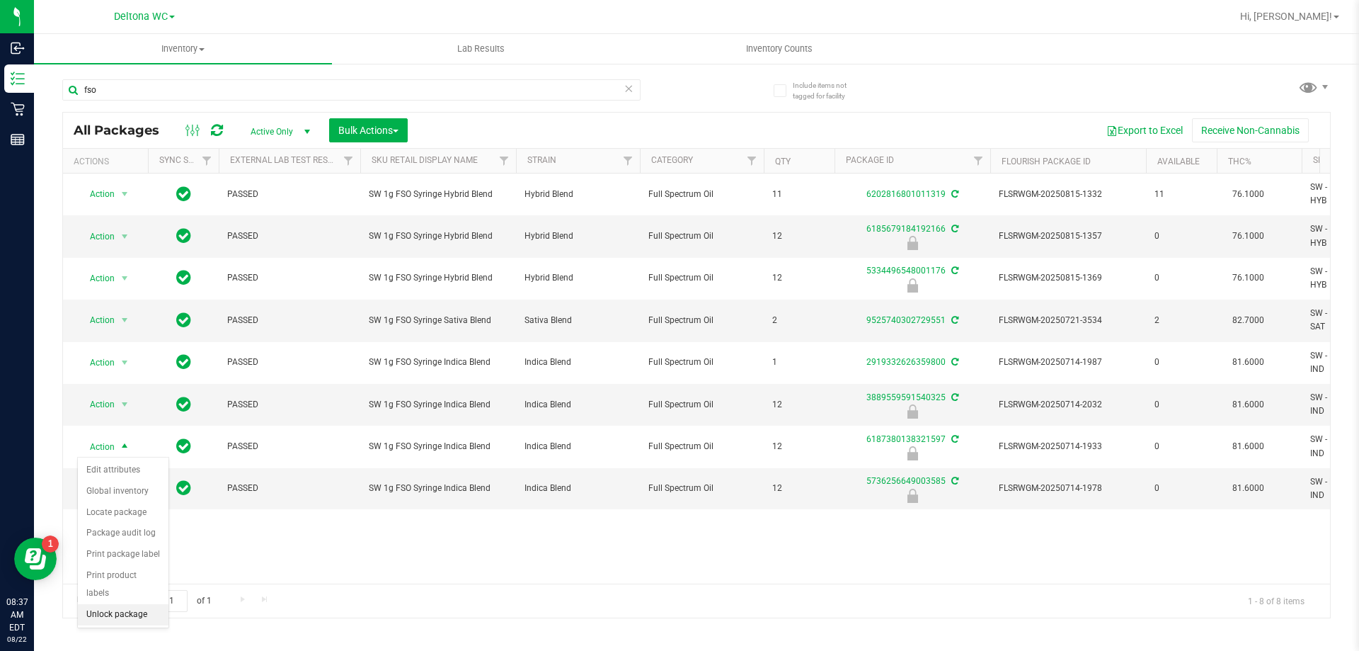
click at [130, 604] on li "Unlock package" at bounding box center [123, 614] width 91 height 21
click at [212, 77] on div "fso" at bounding box center [379, 89] width 634 height 45
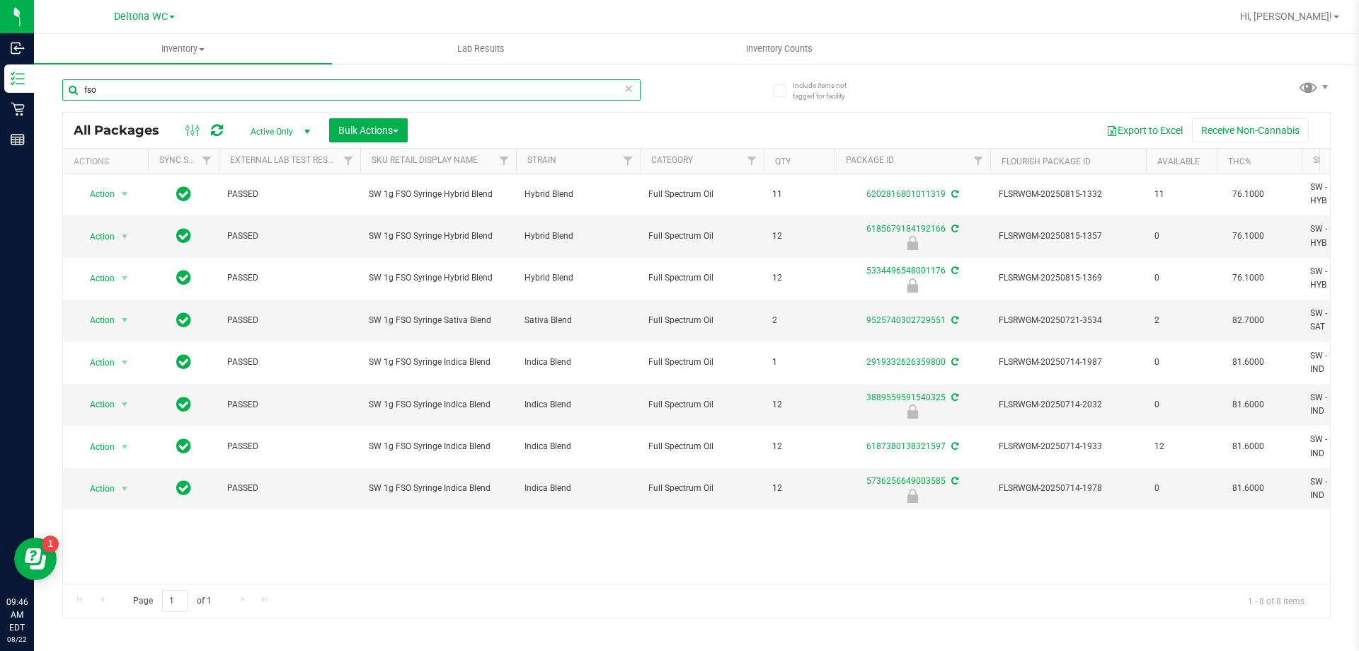
click at [212, 85] on input "fso" at bounding box center [351, 89] width 578 height 21
paste input "FT 1g Distillate Extract Purple Punch (Indica)"
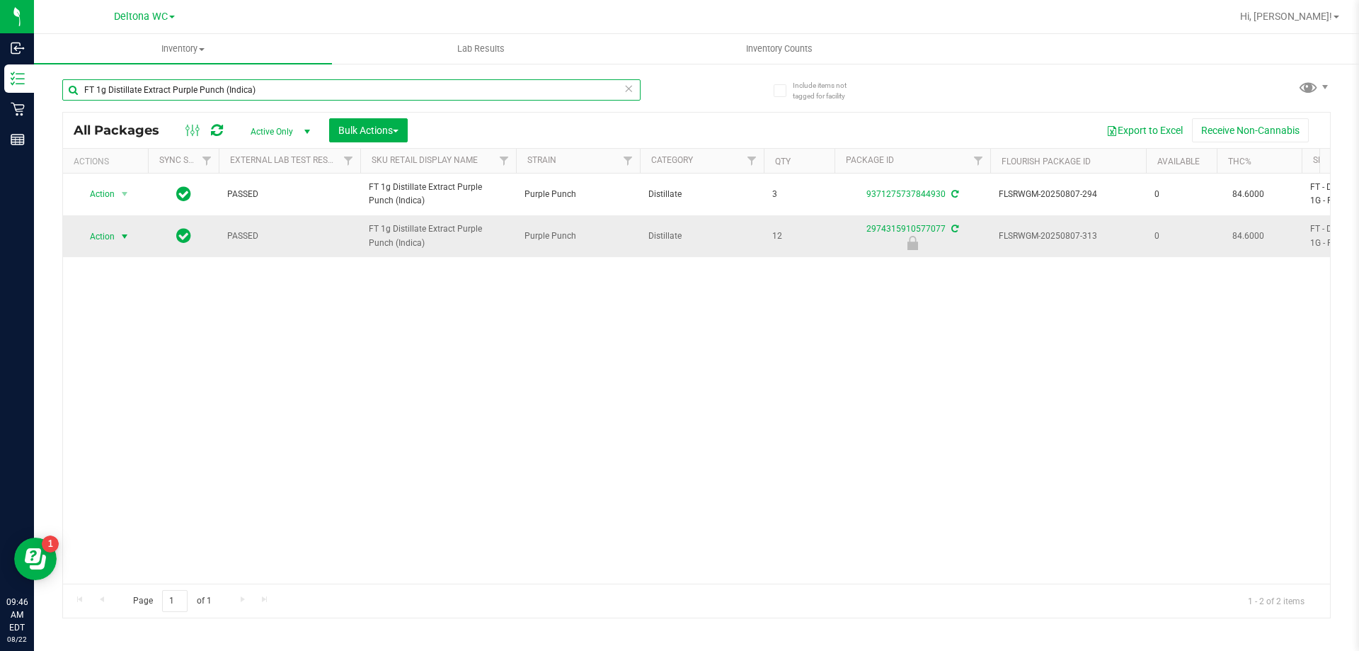
type input "FT 1g Distillate Extract Purple Punch (Indica)"
click at [124, 236] on span "select" at bounding box center [124, 236] width 11 height 11
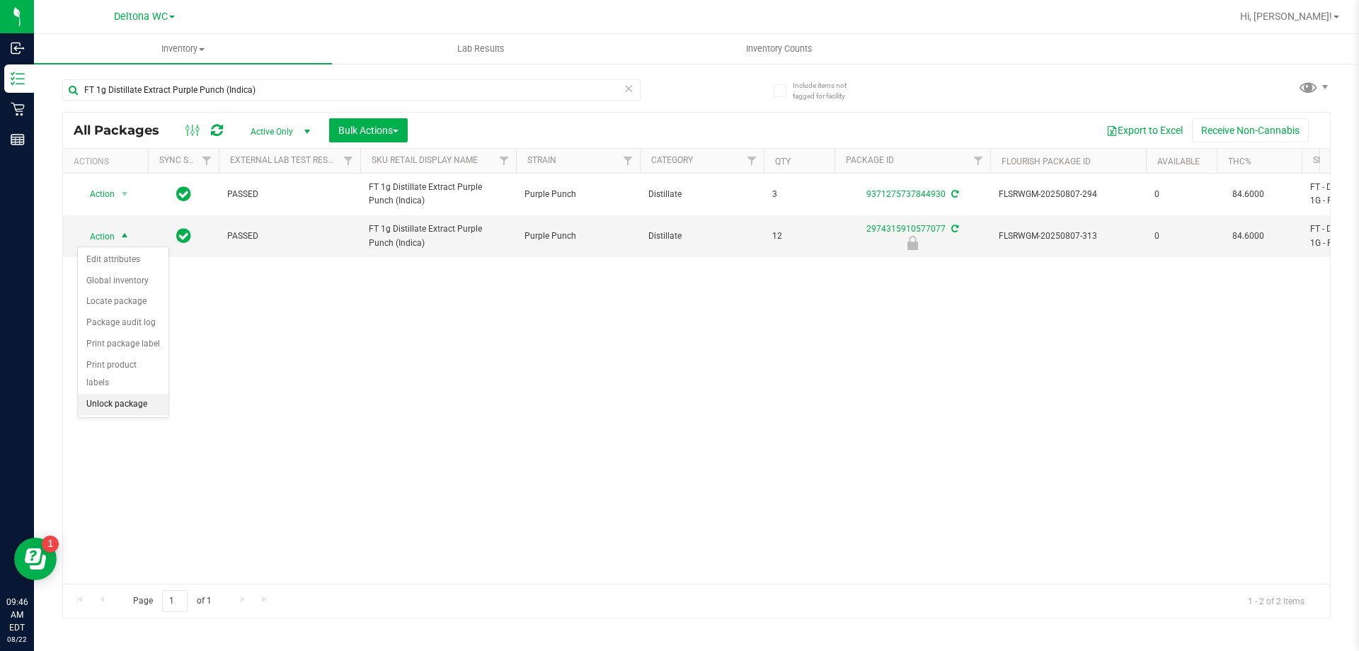
click at [118, 394] on li "Unlock package" at bounding box center [123, 404] width 91 height 21
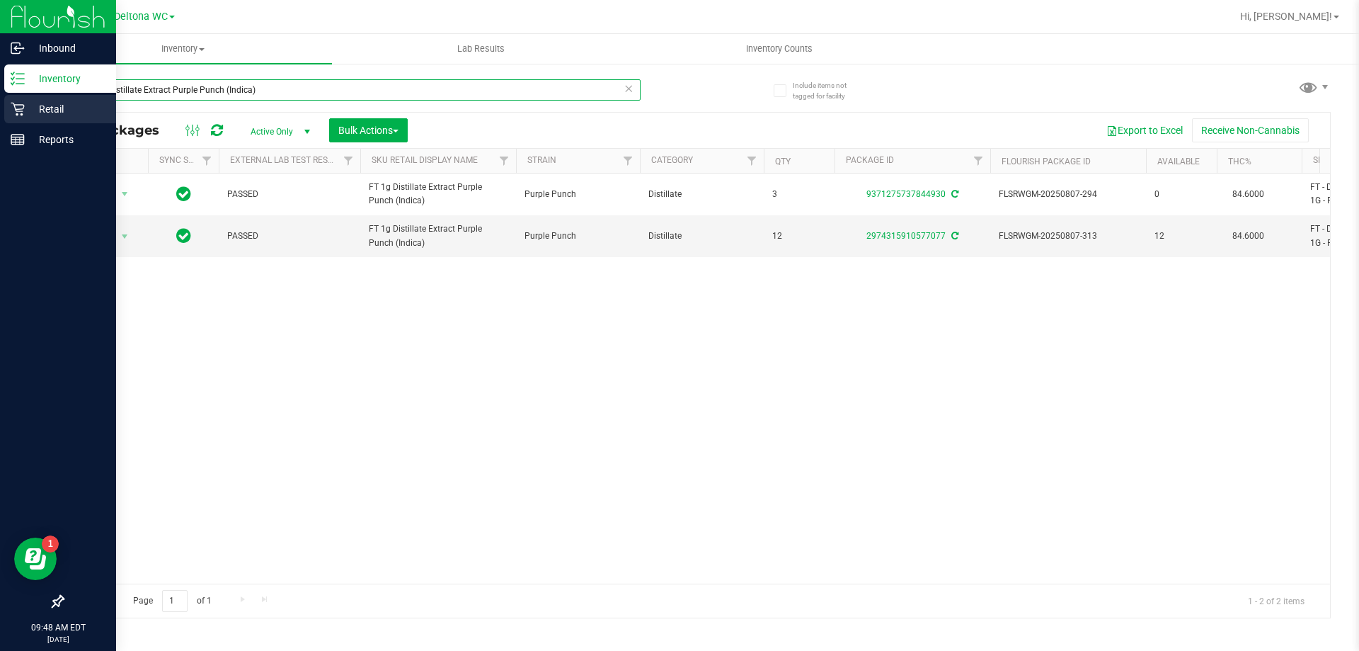
drag, startPoint x: 255, startPoint y: 96, endPoint x: 0, endPoint y: 102, distance: 255.0
click at [0, 102] on div "Inbound Inventory Retail Reports 09:48 AM EDT 08/22/2025 08/22 Deltona WC Hi, A…" at bounding box center [679, 325] width 1359 height 651
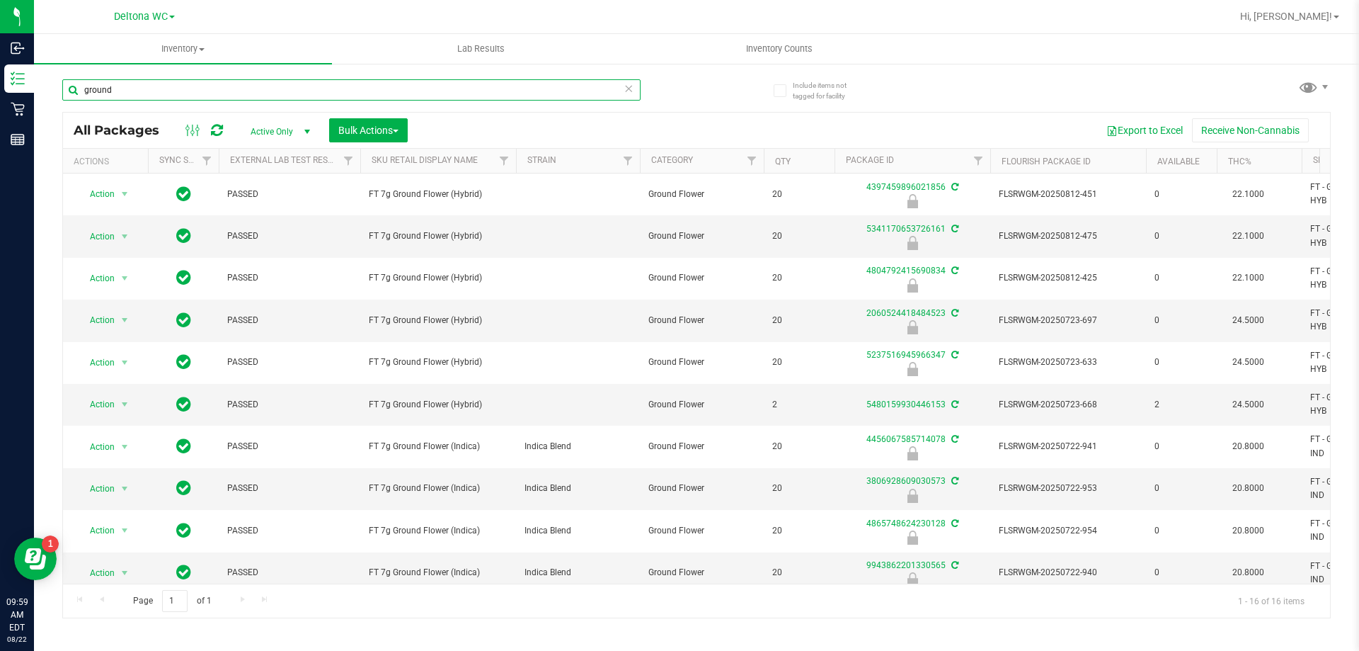
click at [176, 81] on input "ground" at bounding box center [351, 89] width 578 height 21
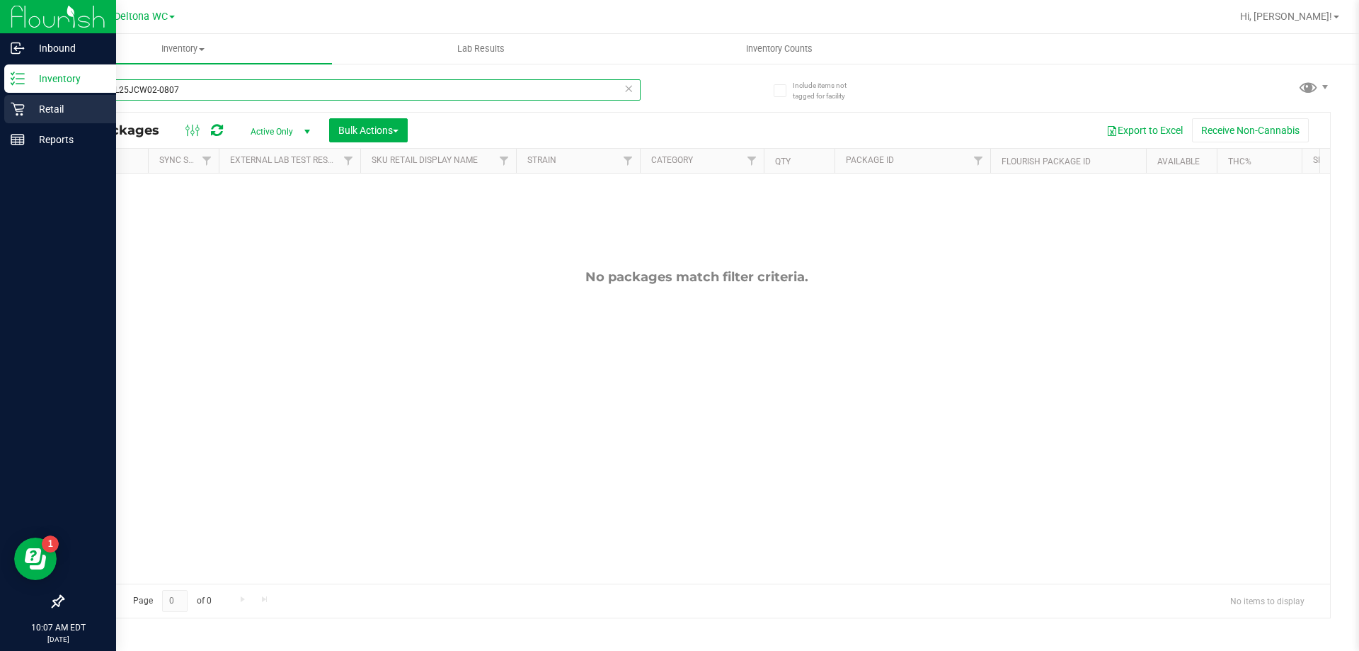
drag, startPoint x: 252, startPoint y: 86, endPoint x: 0, endPoint y: 98, distance: 252.3
click at [0, 98] on div "Inbound Inventory Retail Reports 10:07 AM EDT 08/22/2025 08/22 Deltona WC Hi, A…" at bounding box center [679, 325] width 1359 height 651
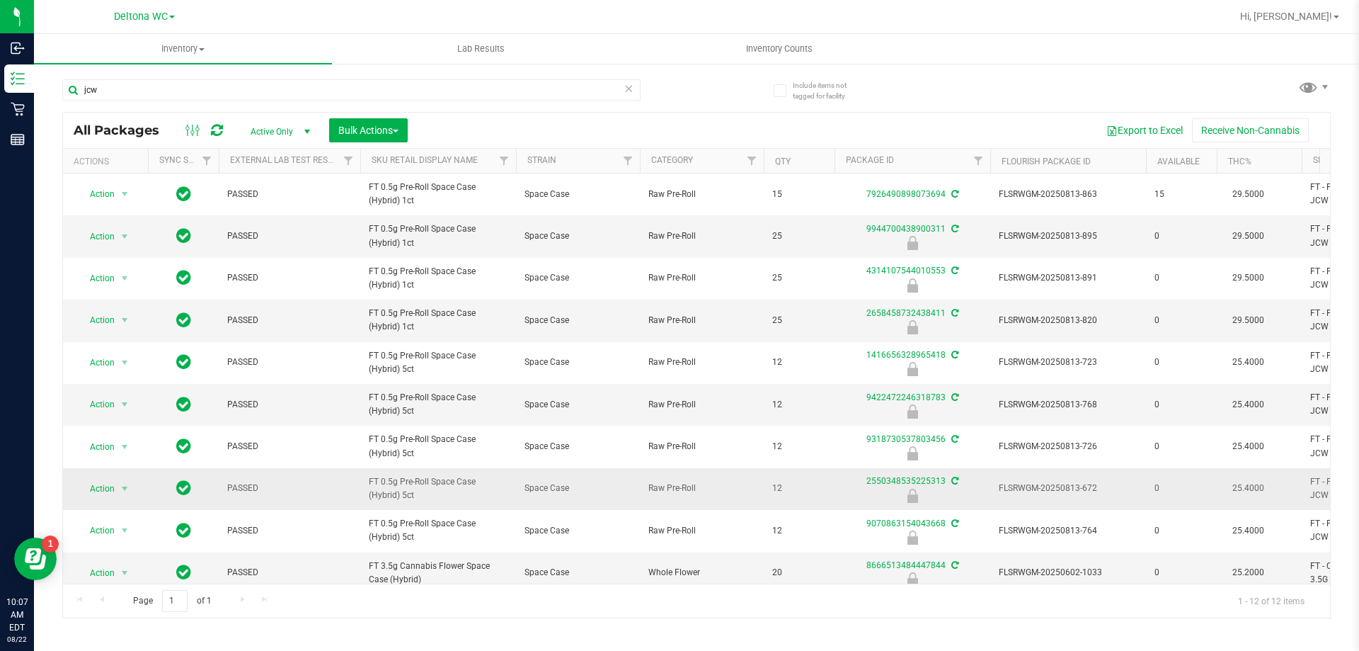
click at [431, 478] on span "FT 0.5g Pre-Roll Space Case (Hybrid) 5ct" at bounding box center [438, 488] width 139 height 27
copy tr "FT 0.5g Pre-Roll Space Case (Hybrid) 5ct"
click at [299, 86] on input "jcw" at bounding box center [351, 89] width 578 height 21
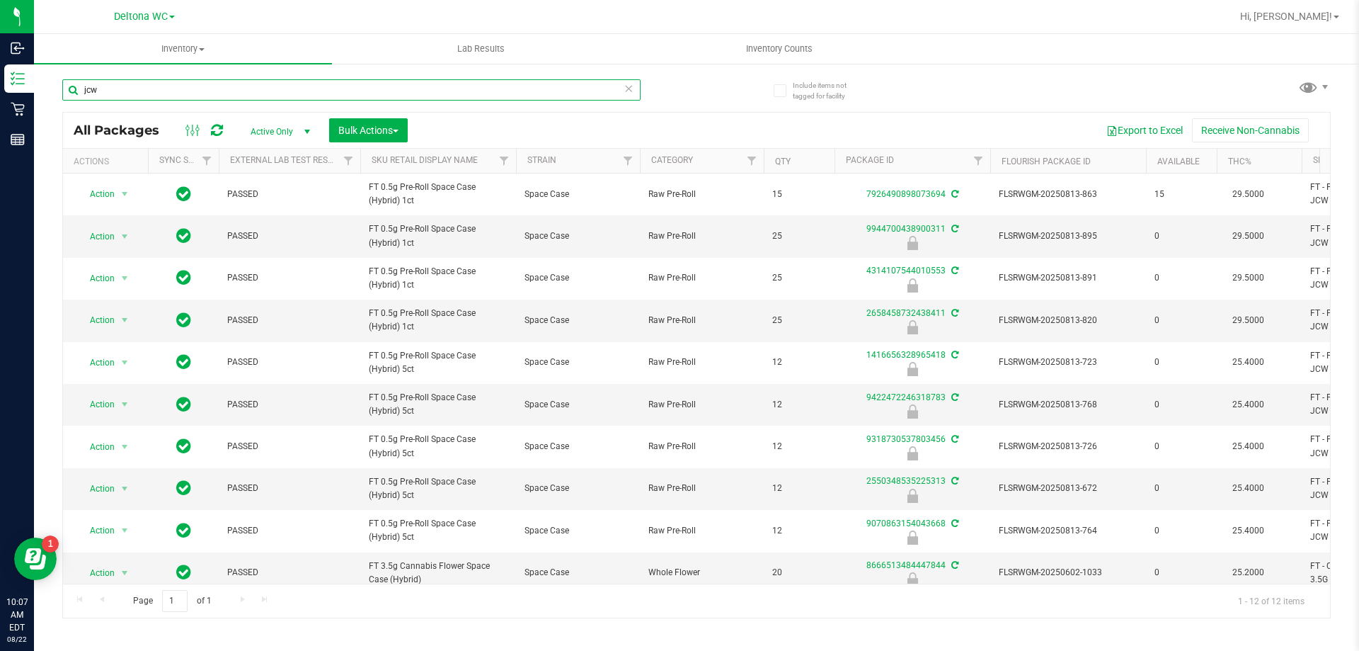
click at [299, 86] on input "jcw" at bounding box center [351, 89] width 578 height 21
paste input "FT 0.5g Pre-Roll Space Case (Hybrid) 5ct"
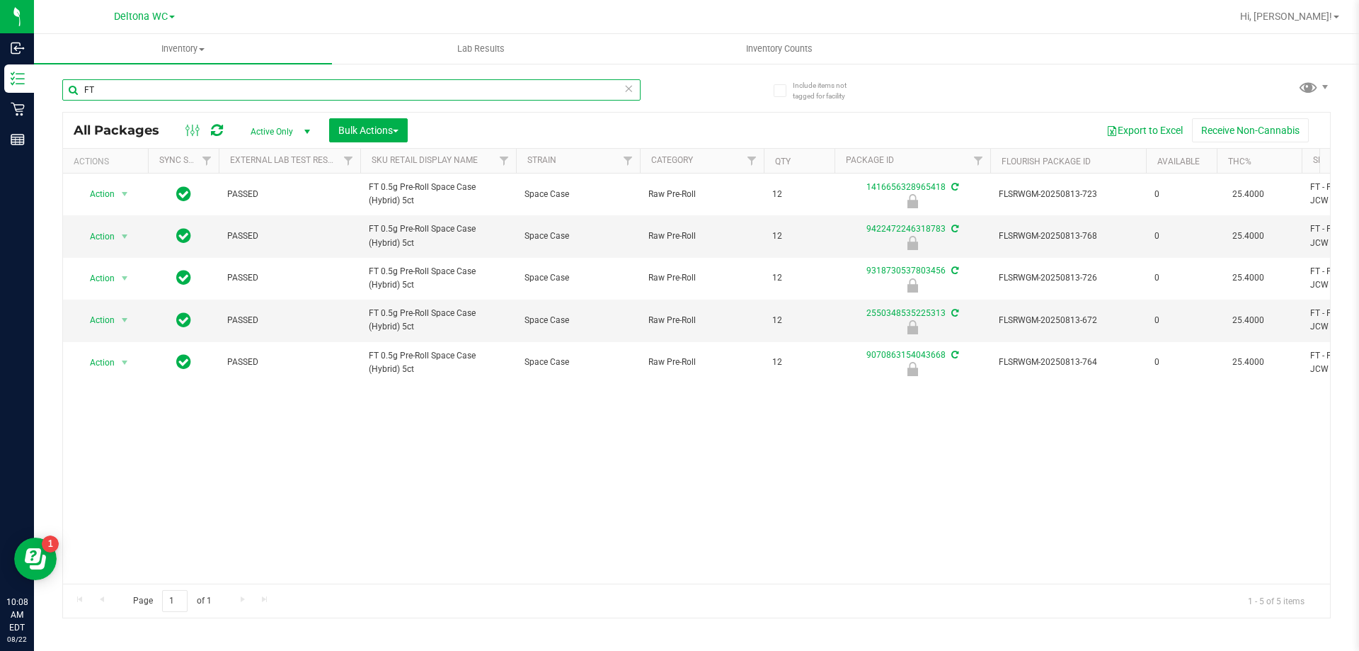
type input "F"
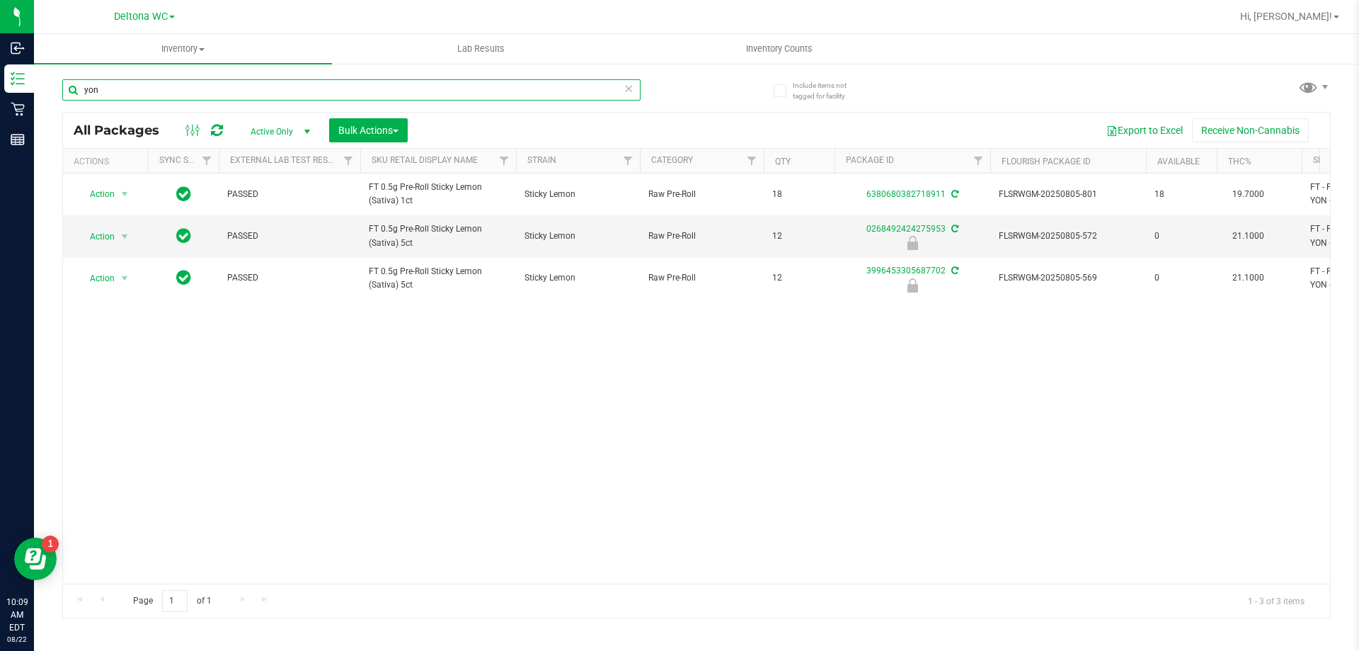
type input "yon"
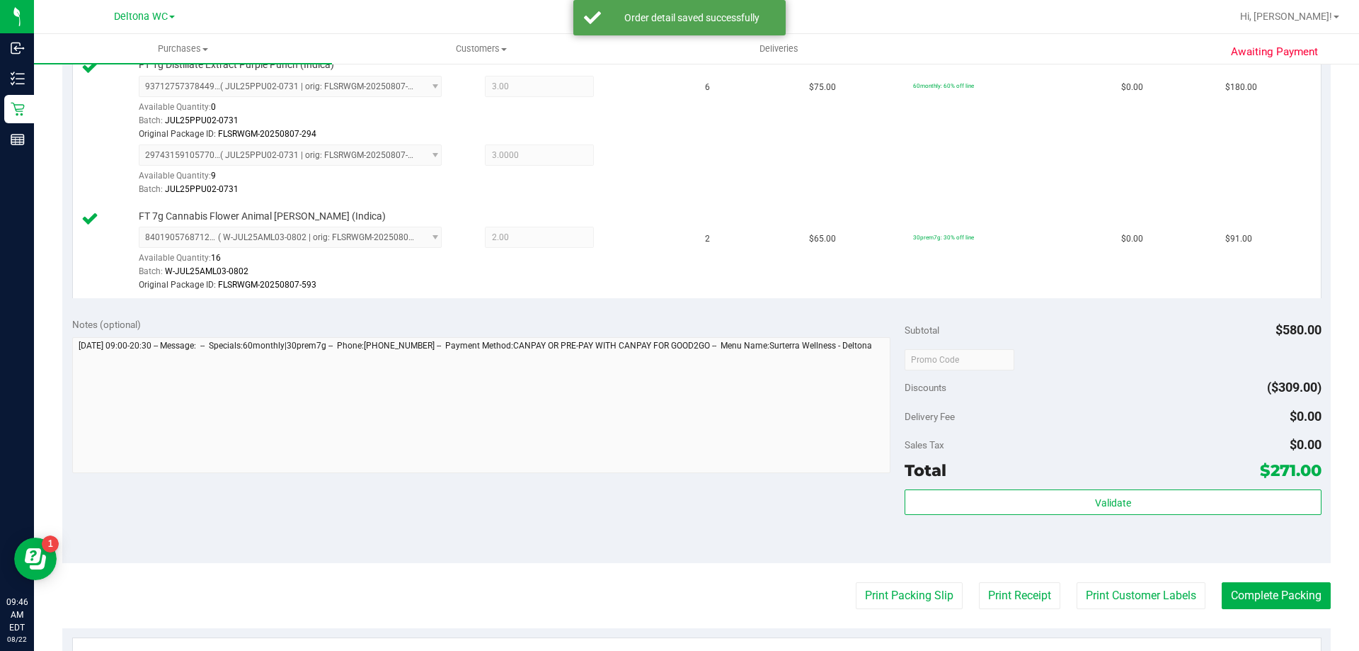
scroll to position [425, 0]
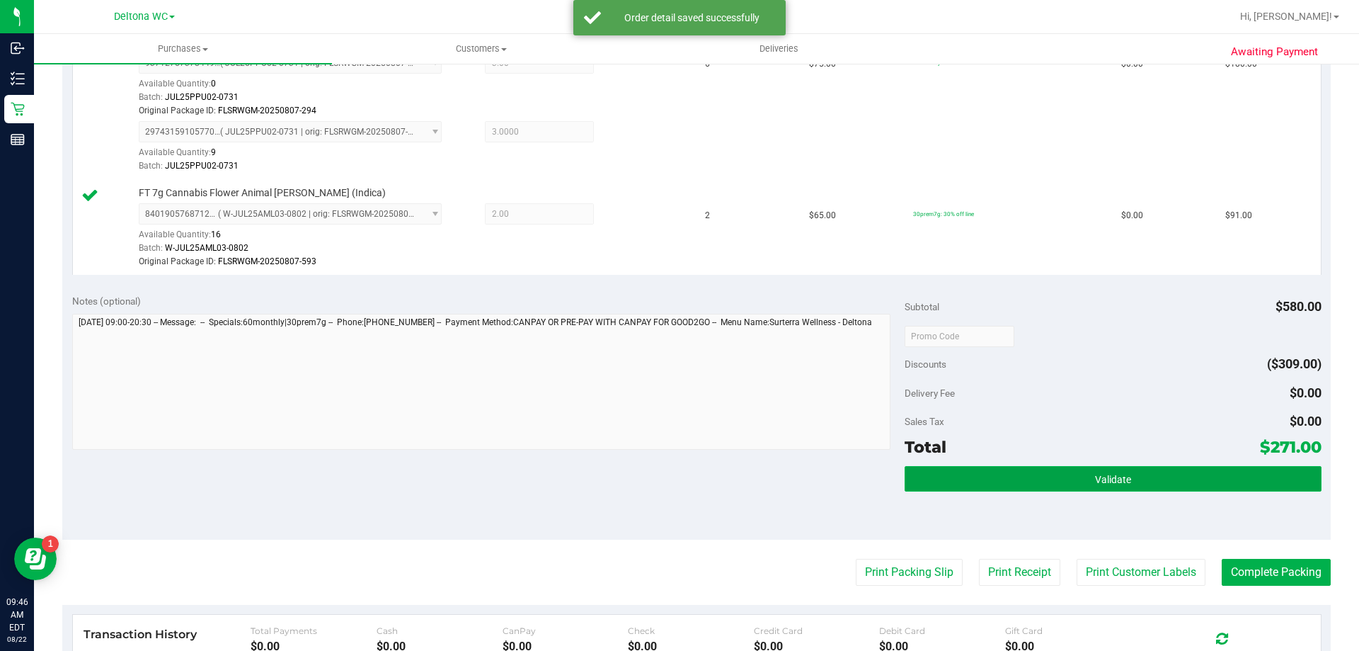
click at [1003, 469] on button "Validate" at bounding box center [1113, 478] width 416 height 25
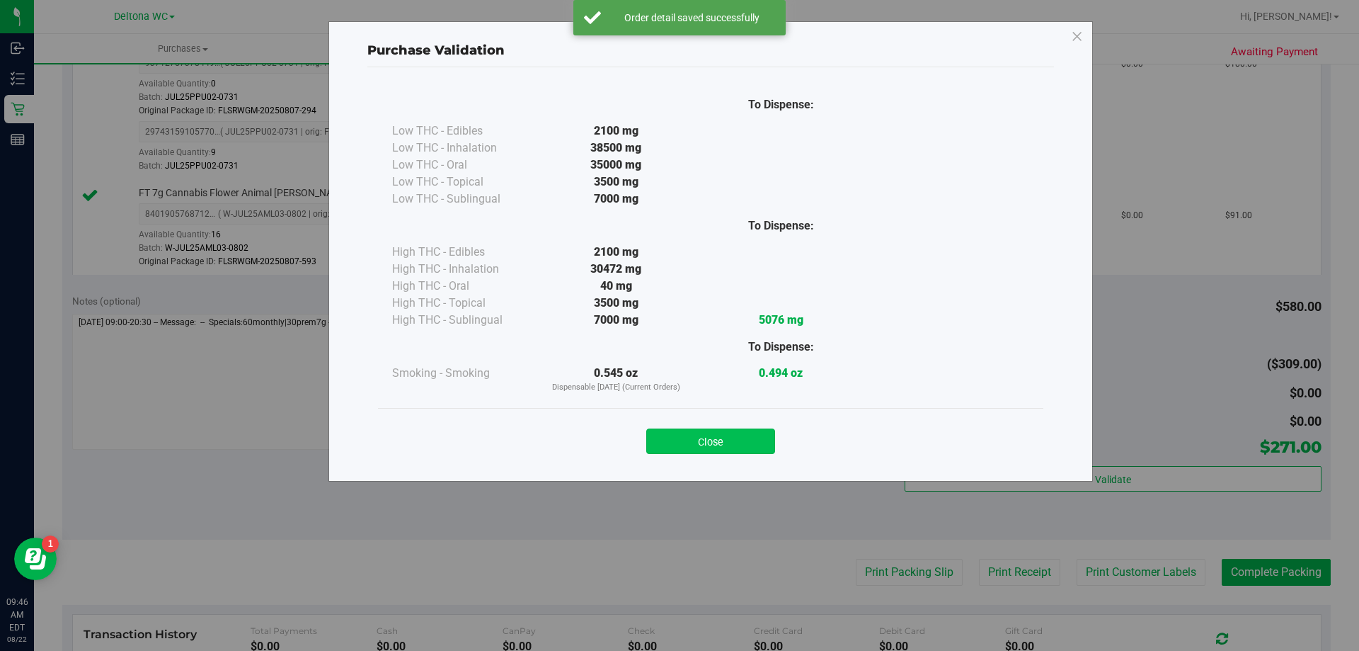
click at [755, 435] on button "Close" at bounding box center [710, 440] width 129 height 25
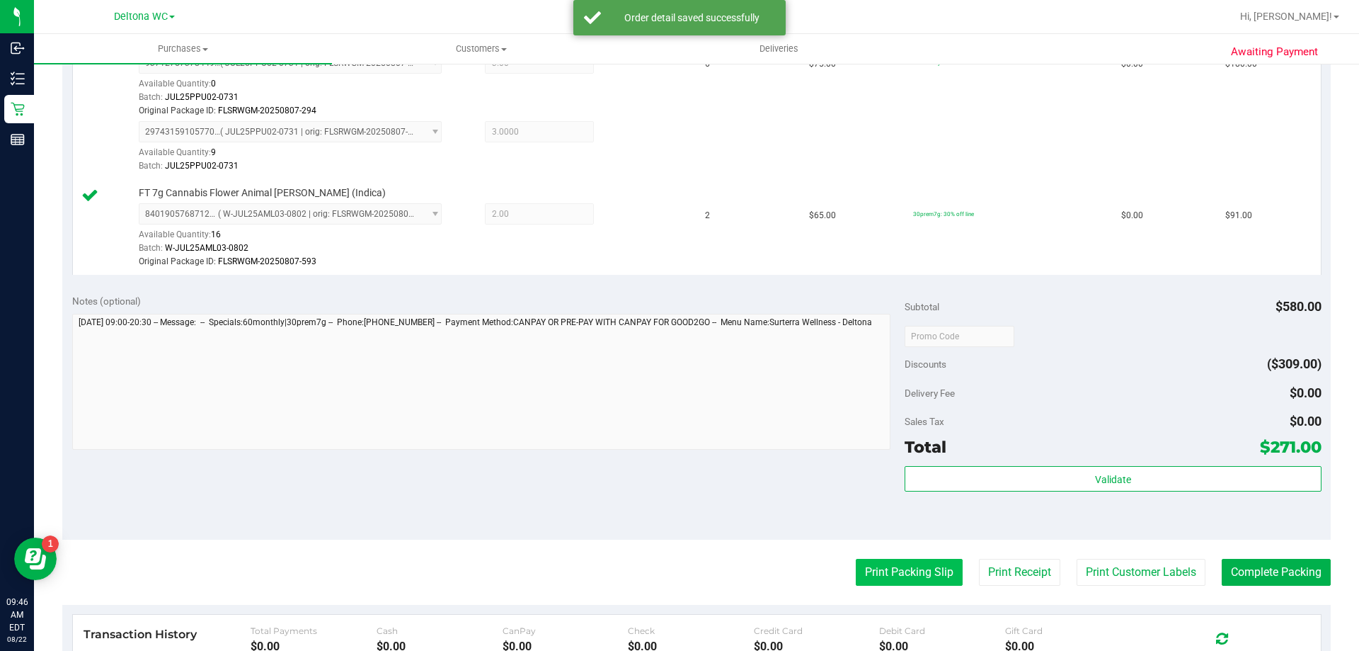
click at [931, 572] on button "Print Packing Slip" at bounding box center [909, 572] width 107 height 27
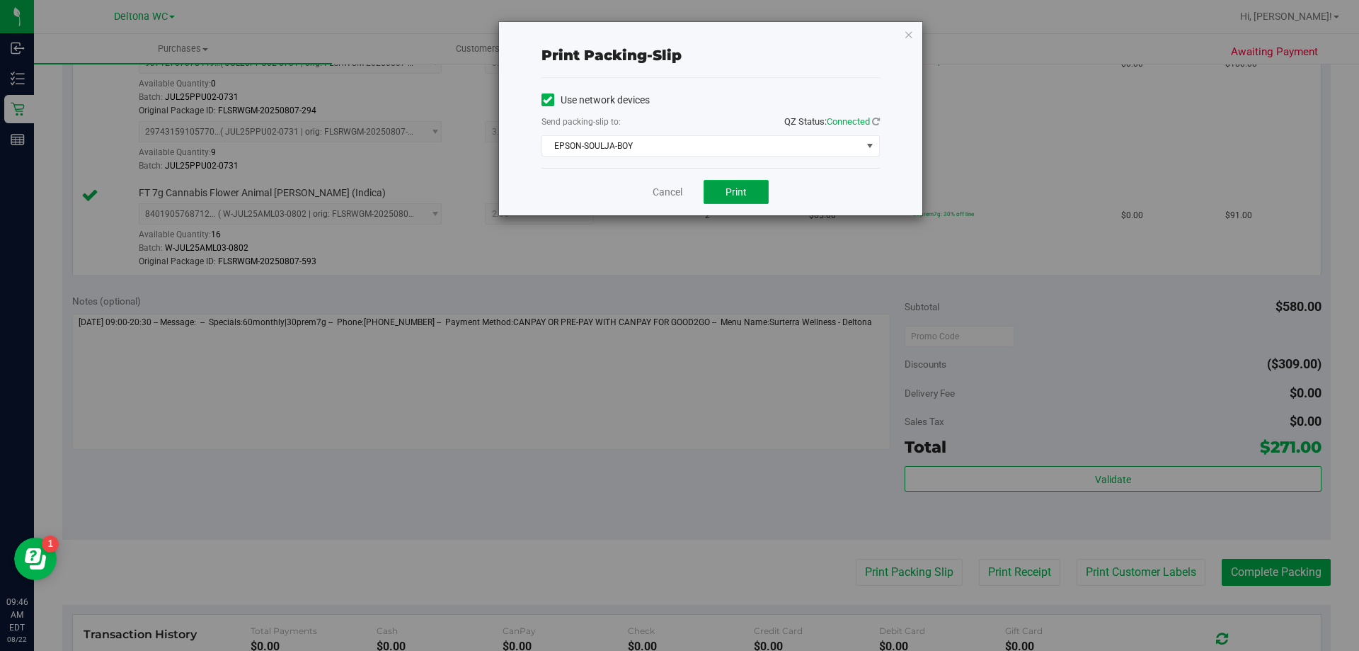
click at [730, 183] on button "Print" at bounding box center [736, 192] width 65 height 24
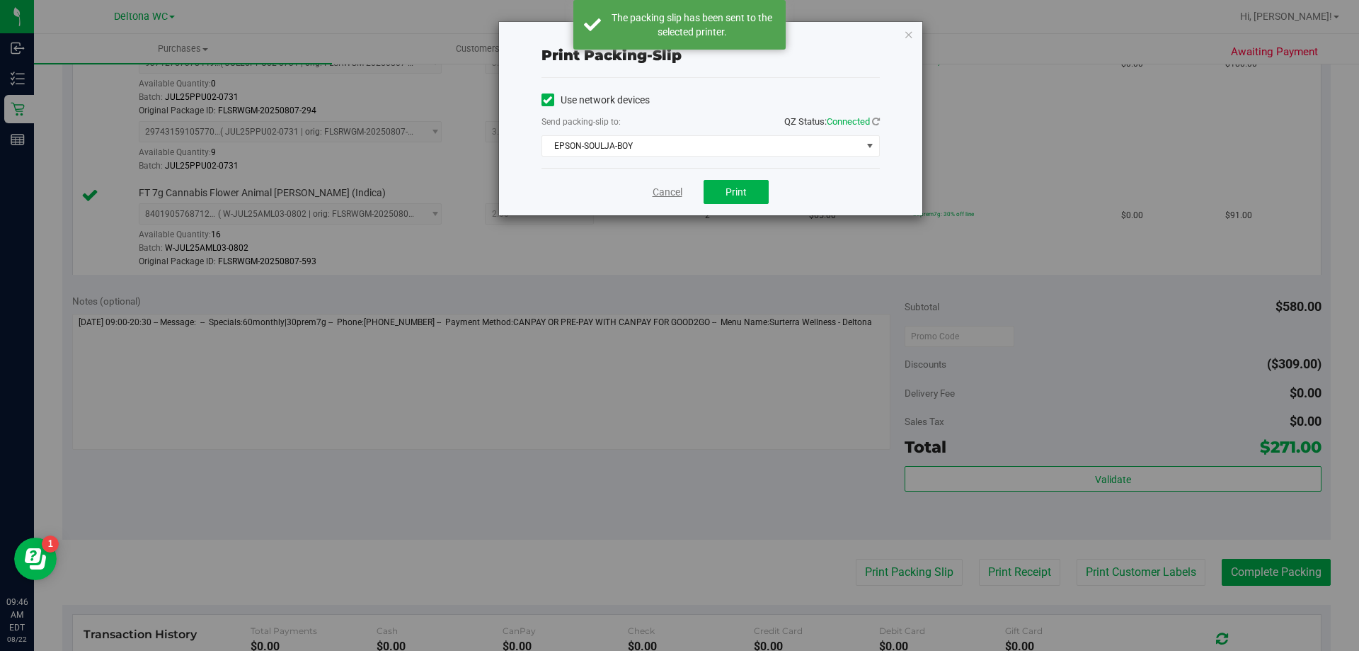
click at [666, 191] on link "Cancel" at bounding box center [668, 192] width 30 height 15
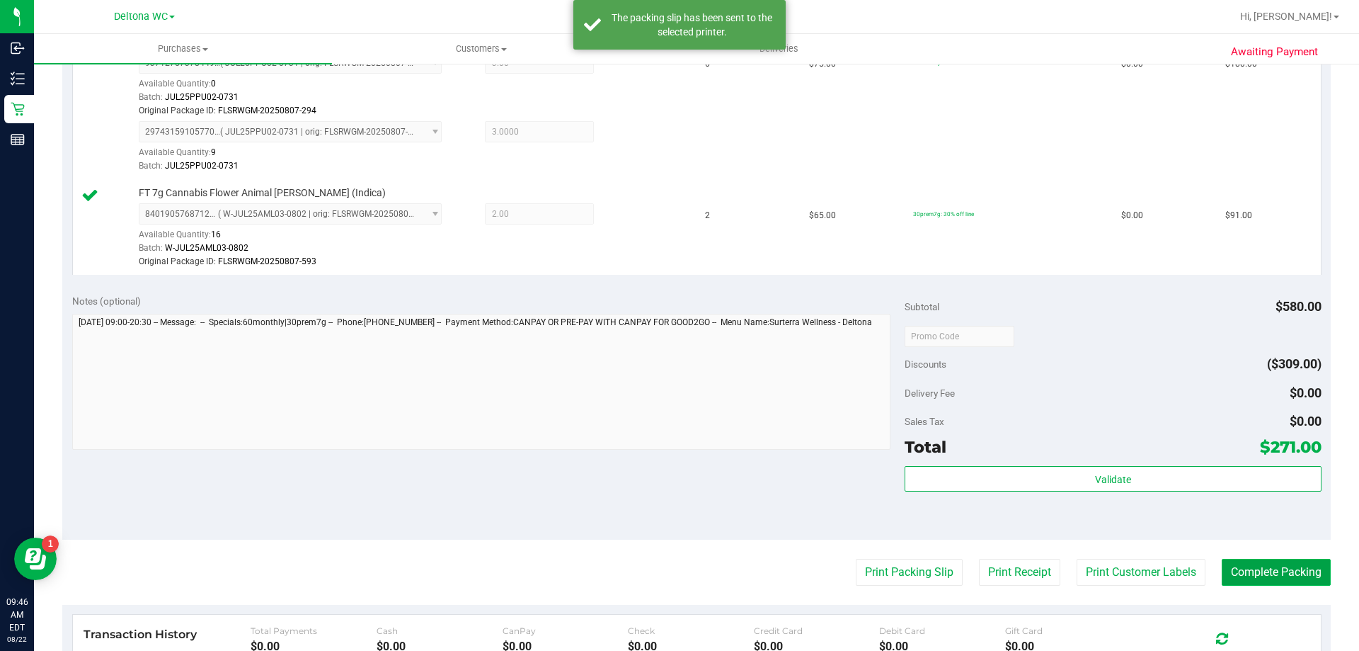
click at [1280, 580] on button "Complete Packing" at bounding box center [1276, 572] width 109 height 27
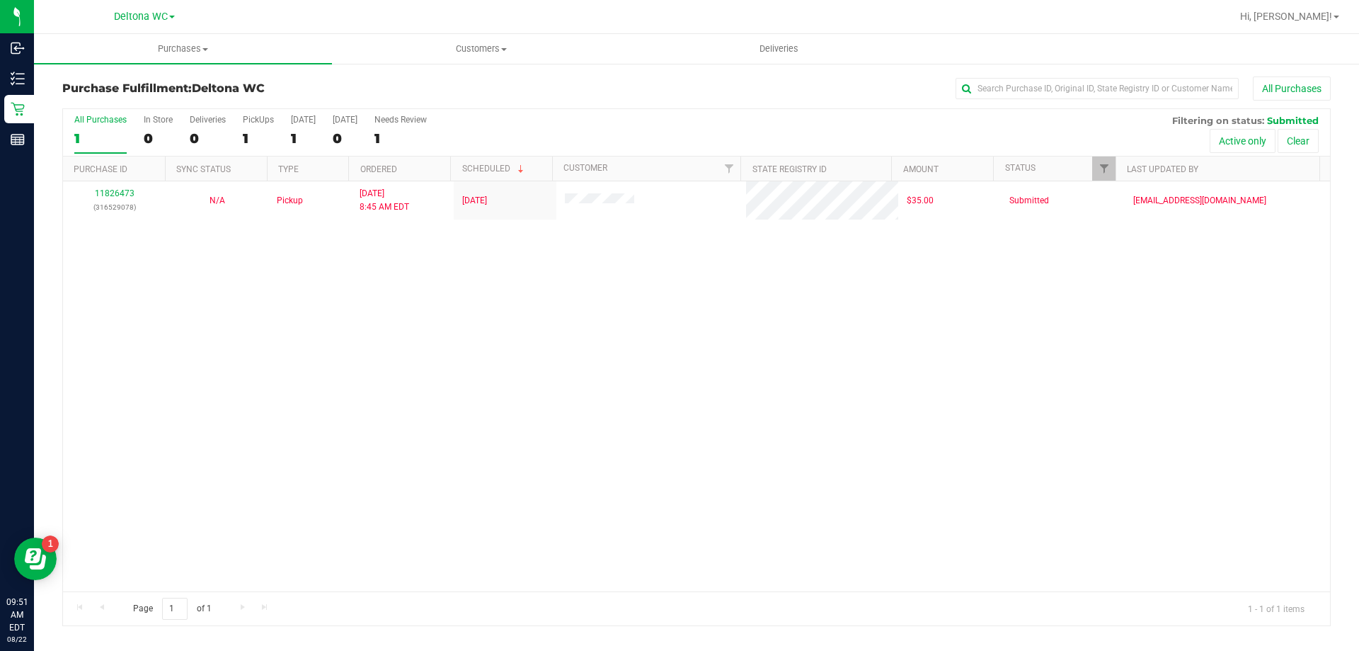
click at [402, 297] on div "11826473 (316529078) N/A Pickup [DATE] 8:45 AM EDT 8/22/2025 $35.00 Submitted […" at bounding box center [696, 386] width 1267 height 410
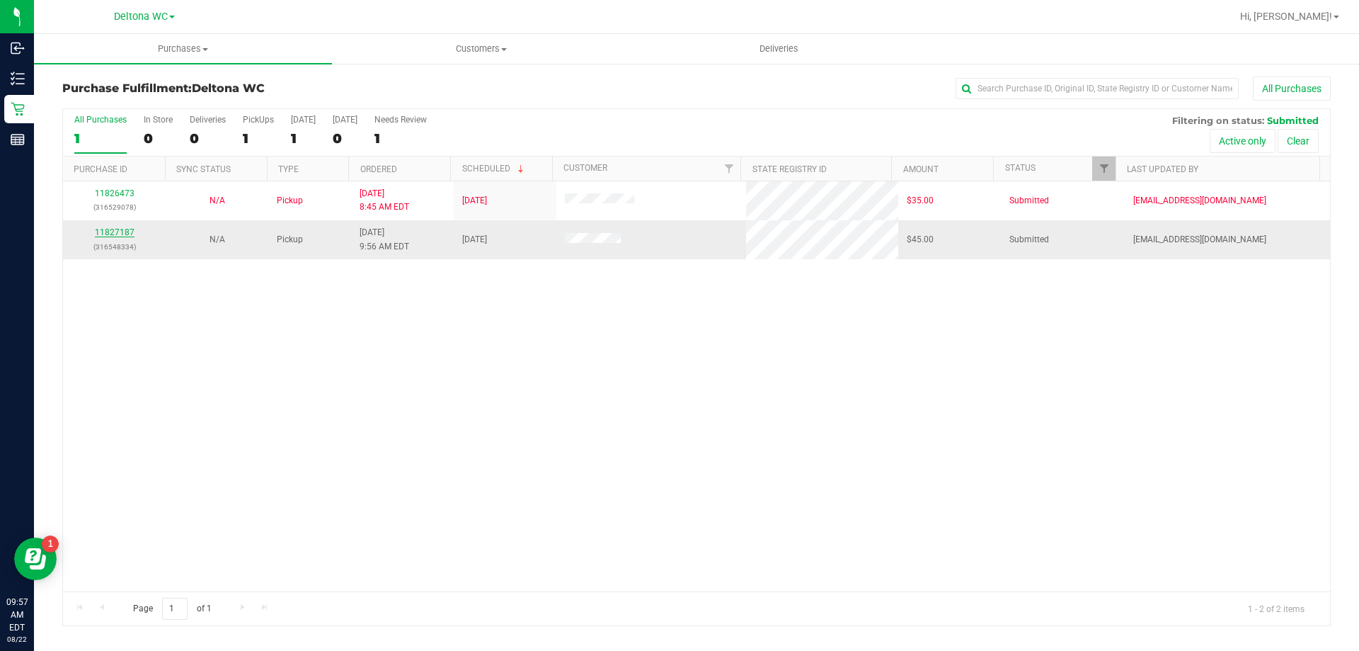
click at [105, 234] on link "11827187" at bounding box center [115, 232] width 40 height 10
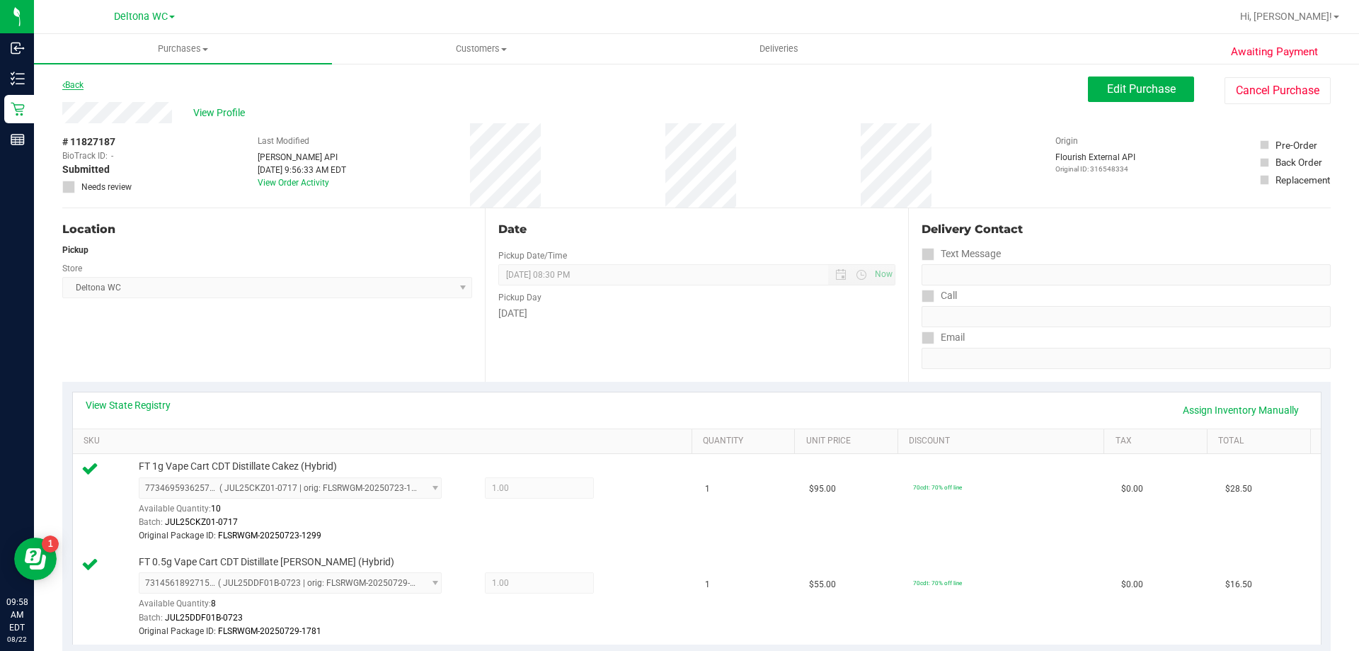
click at [79, 84] on link "Back" at bounding box center [72, 85] width 21 height 10
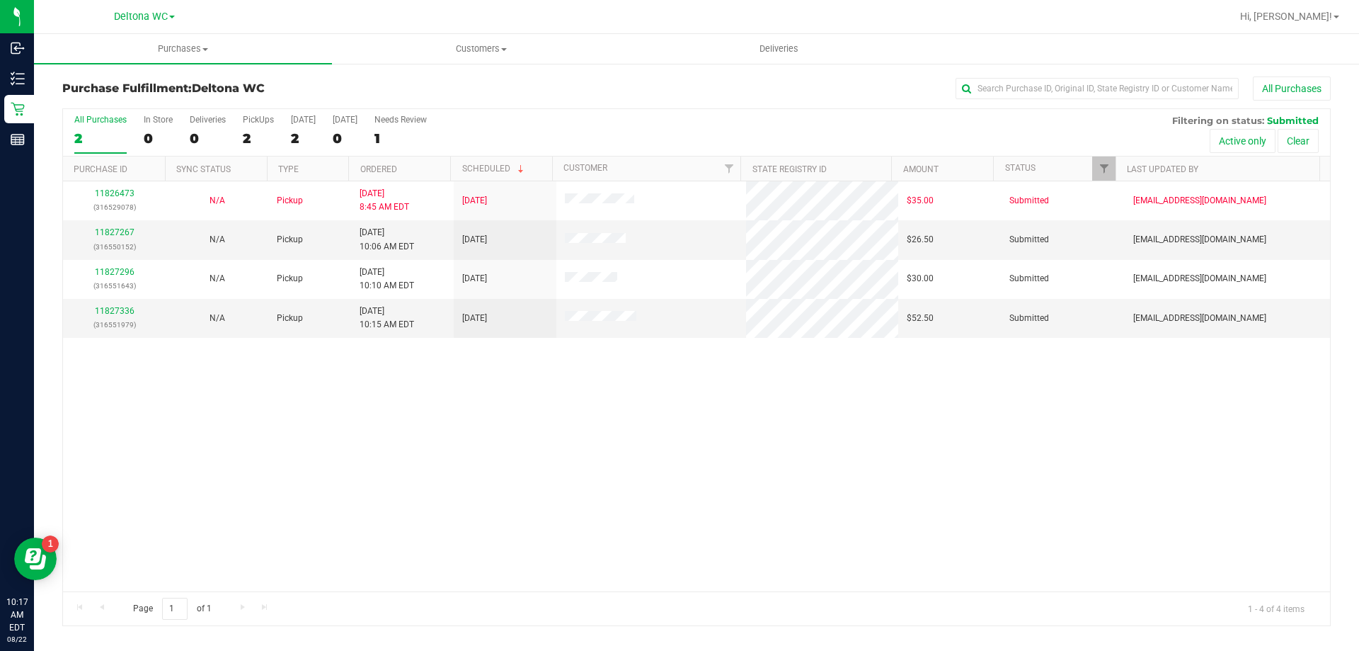
click at [416, 171] on th "Ordered" at bounding box center [399, 168] width 102 height 25
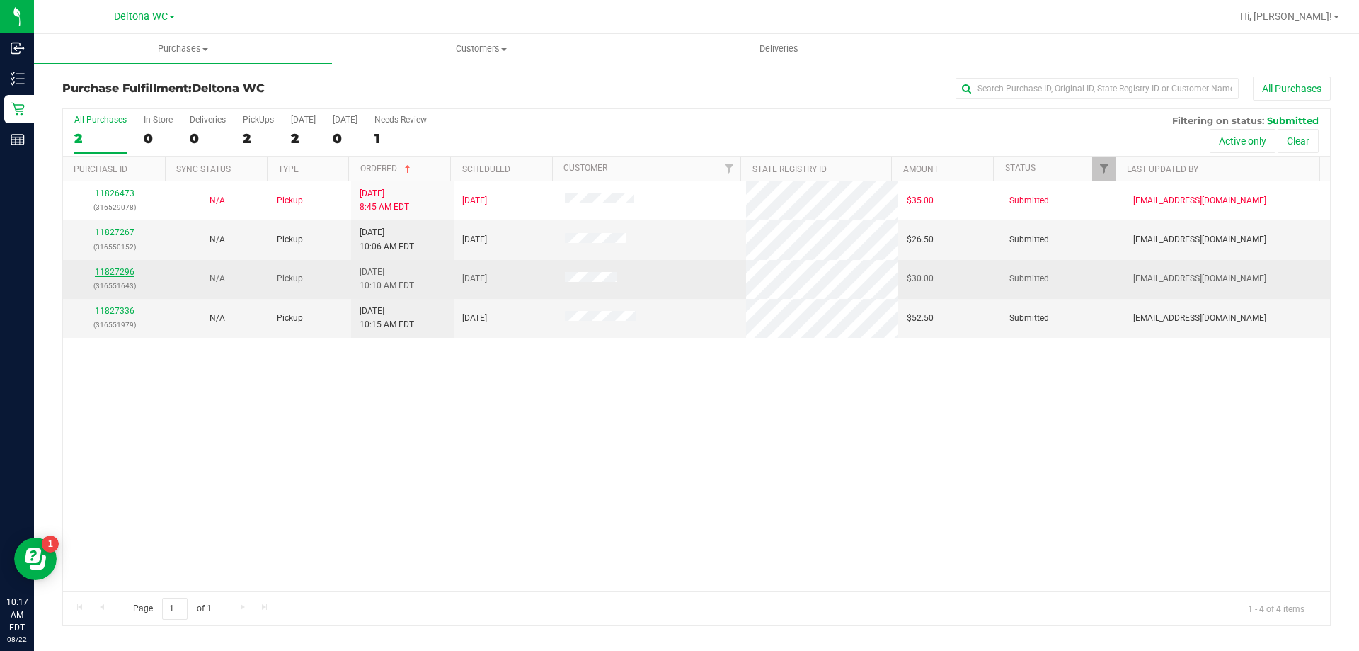
click at [120, 272] on link "11827296" at bounding box center [115, 272] width 40 height 10
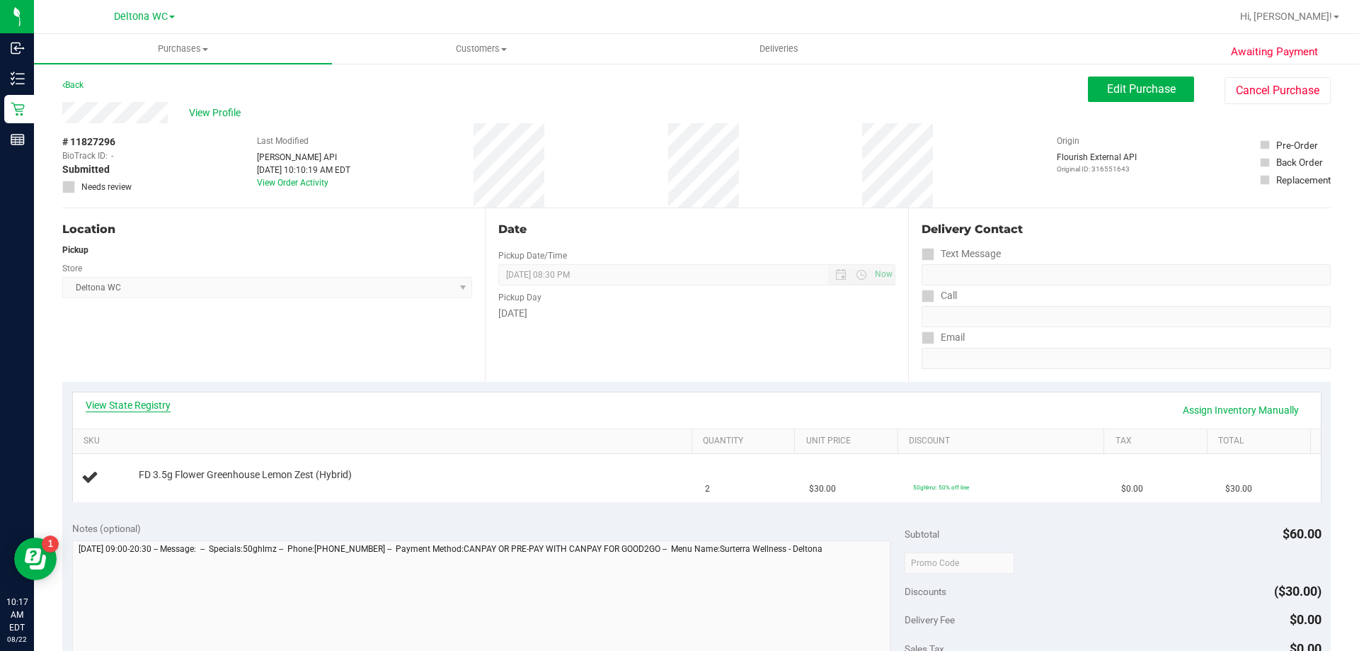
click at [154, 410] on link "View State Registry" at bounding box center [128, 405] width 85 height 14
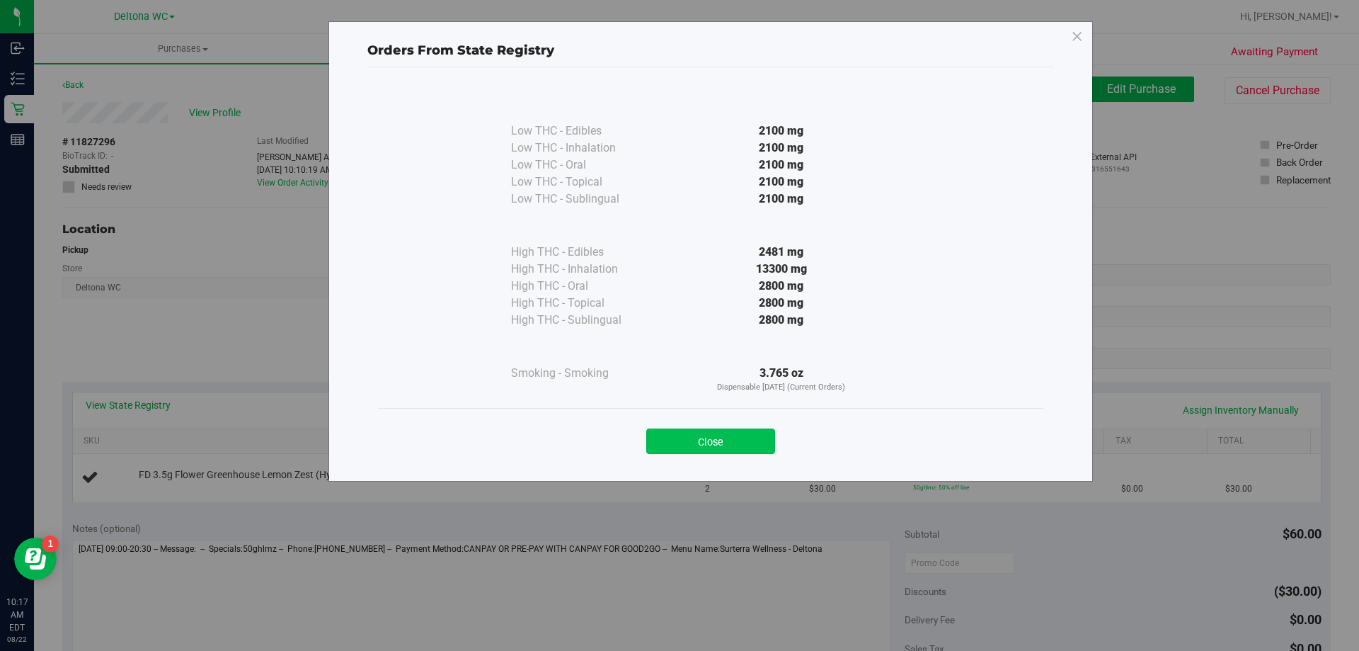
click at [732, 448] on button "Close" at bounding box center [710, 440] width 129 height 25
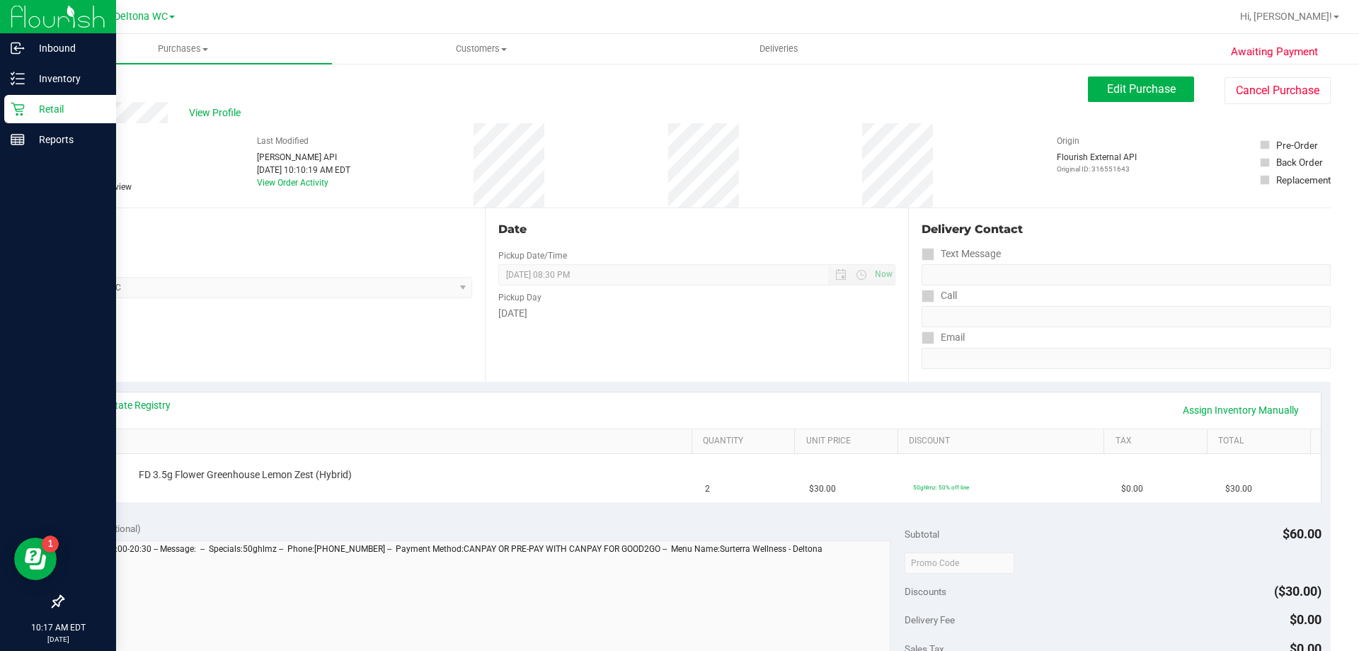
click at [28, 115] on p "Retail" at bounding box center [67, 109] width 85 height 17
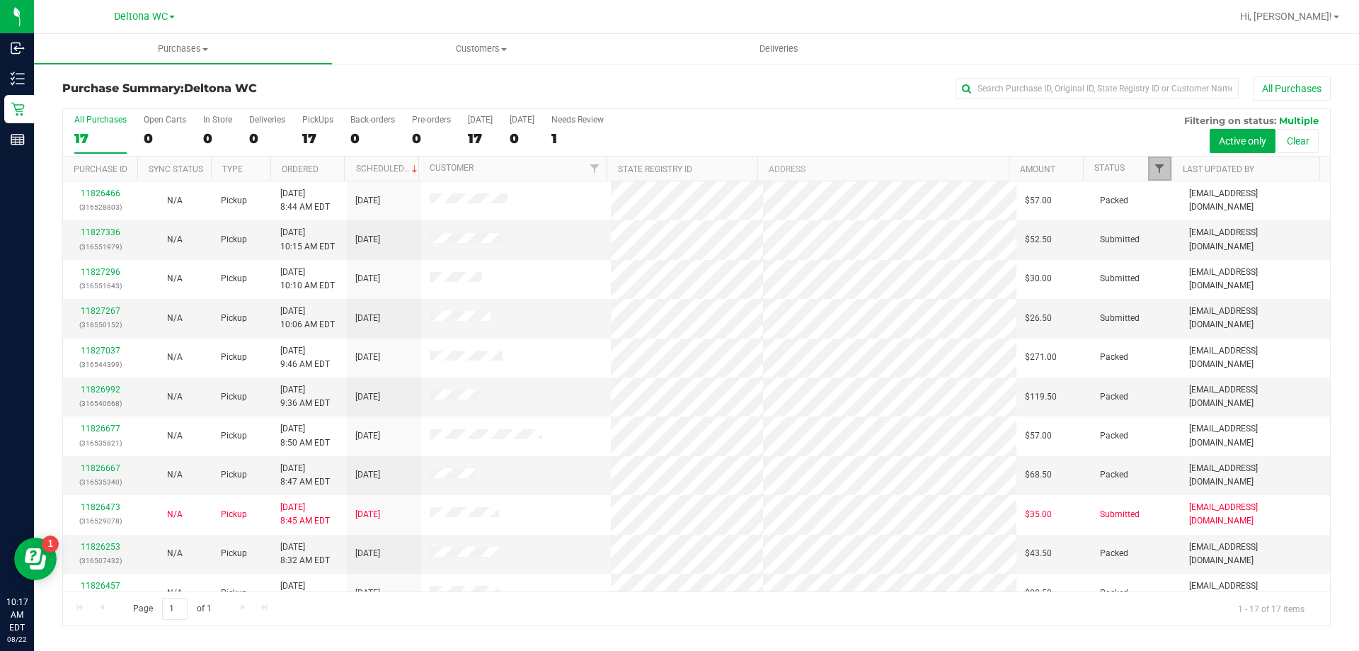
click at [1159, 169] on span "Filter" at bounding box center [1159, 168] width 11 height 11
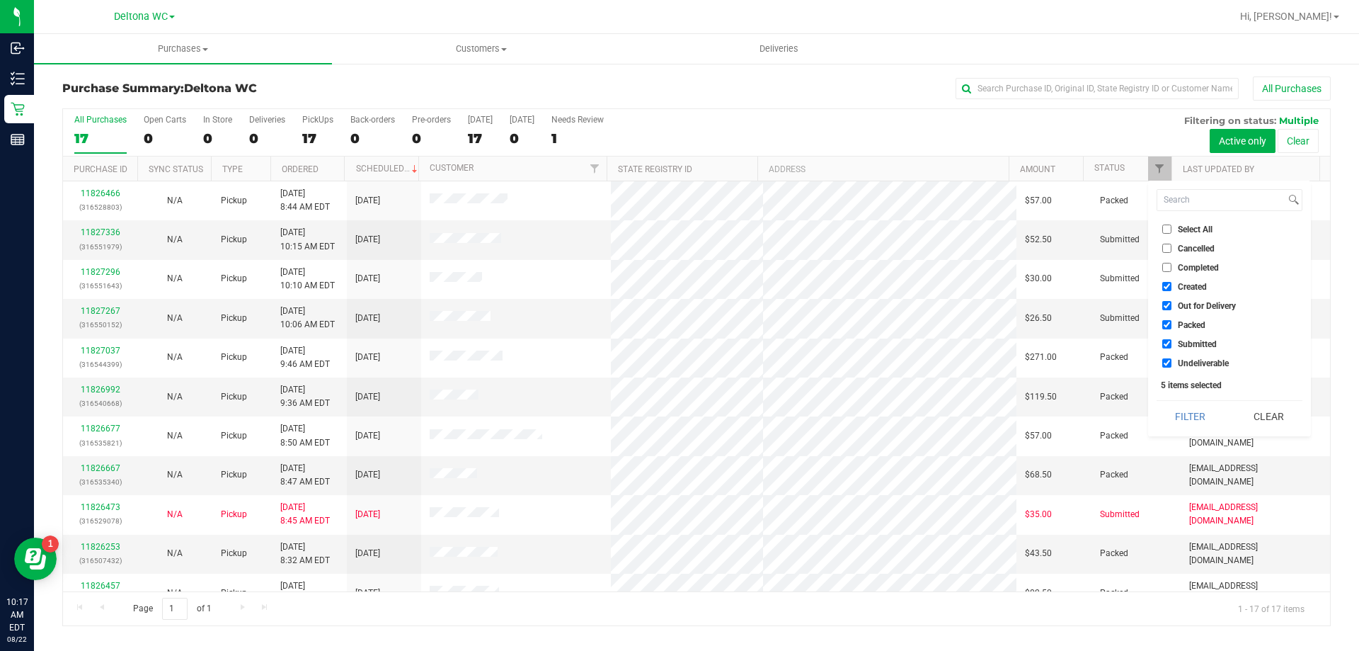
click at [1168, 229] on input "Select All" at bounding box center [1167, 228] width 9 height 9
checkbox input "true"
click at [1167, 229] on input "Select All" at bounding box center [1167, 228] width 9 height 9
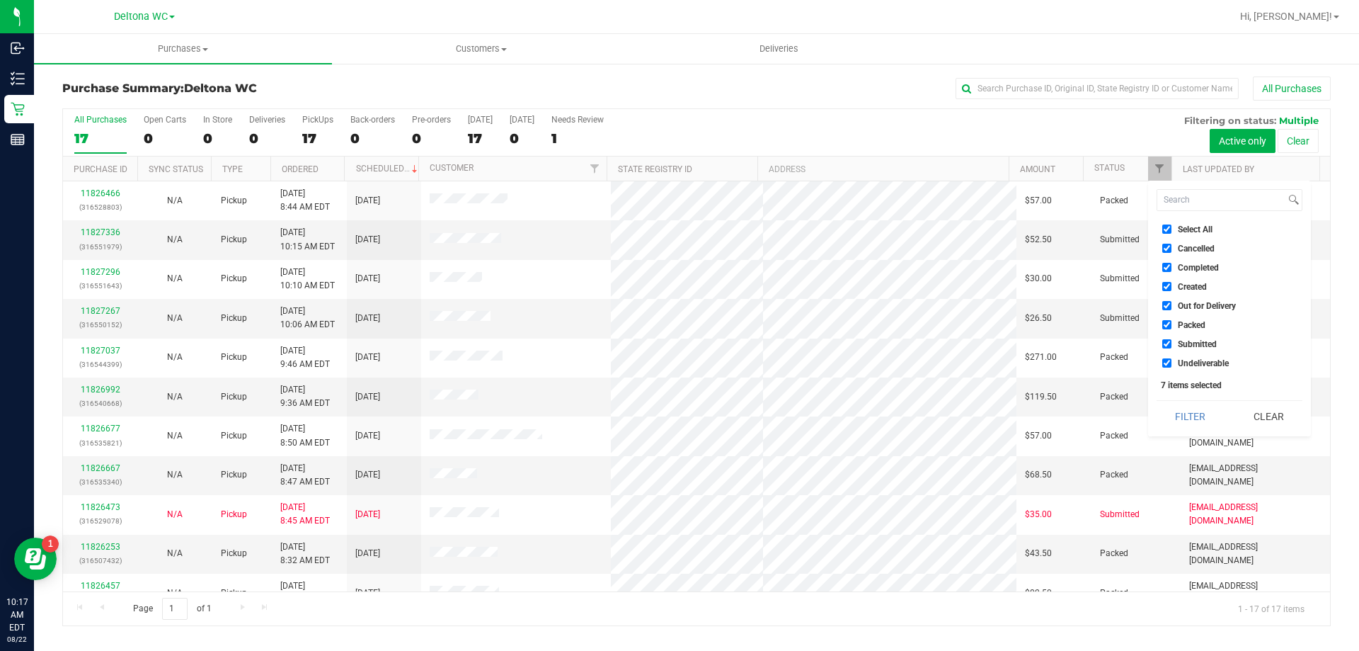
checkbox input "false"
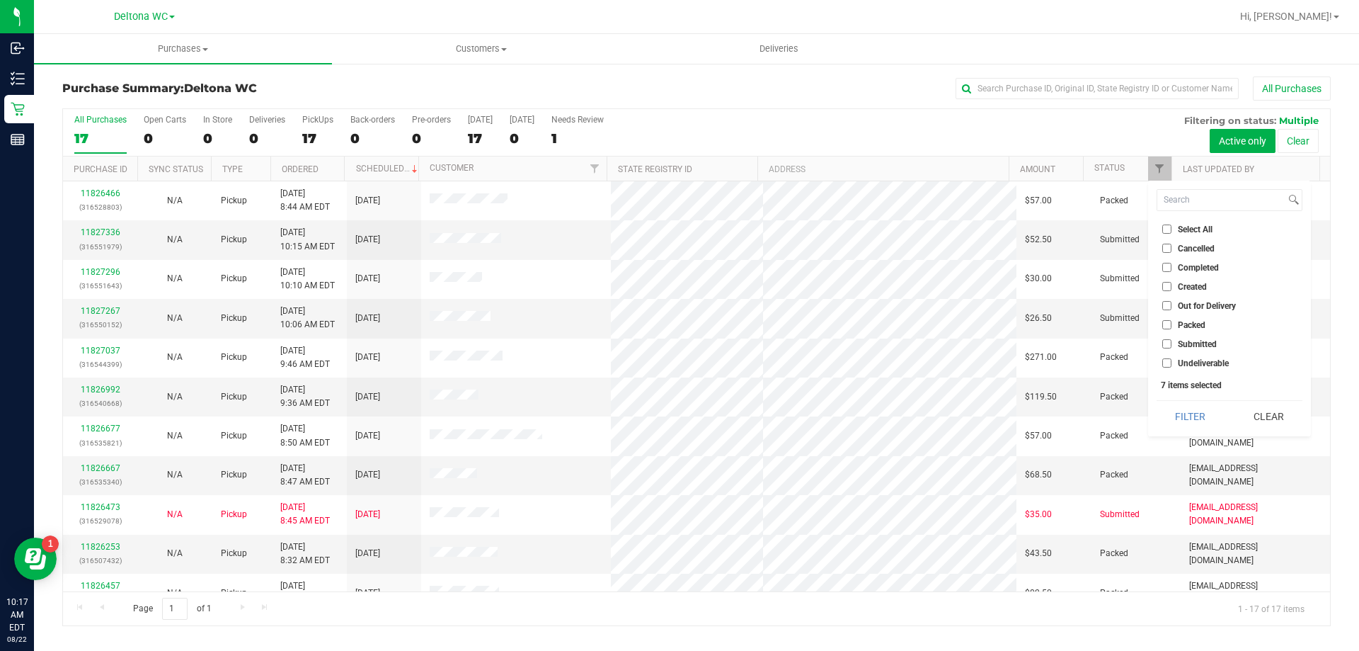
checkbox input "false"
click at [1190, 362] on span "Undeliverable" at bounding box center [1203, 363] width 51 height 8
click at [1172, 362] on input "Undeliverable" at bounding box center [1167, 362] width 9 height 9
click at [1167, 363] on input "Undeliverable" at bounding box center [1167, 362] width 9 height 9
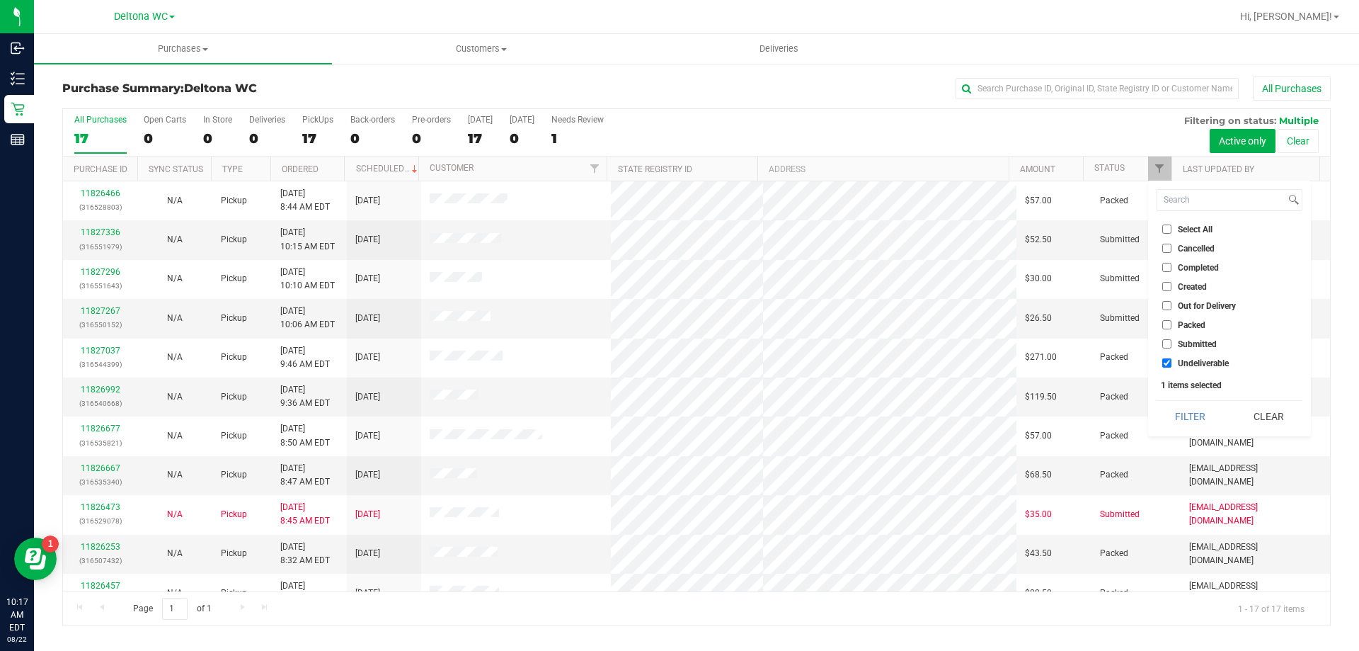
checkbox input "false"
click at [1169, 326] on input "Packed" at bounding box center [1167, 324] width 9 height 9
click at [1167, 325] on input "Packed" at bounding box center [1167, 324] width 9 height 9
checkbox input "false"
click at [1167, 363] on input "Undeliverable" at bounding box center [1167, 362] width 9 height 9
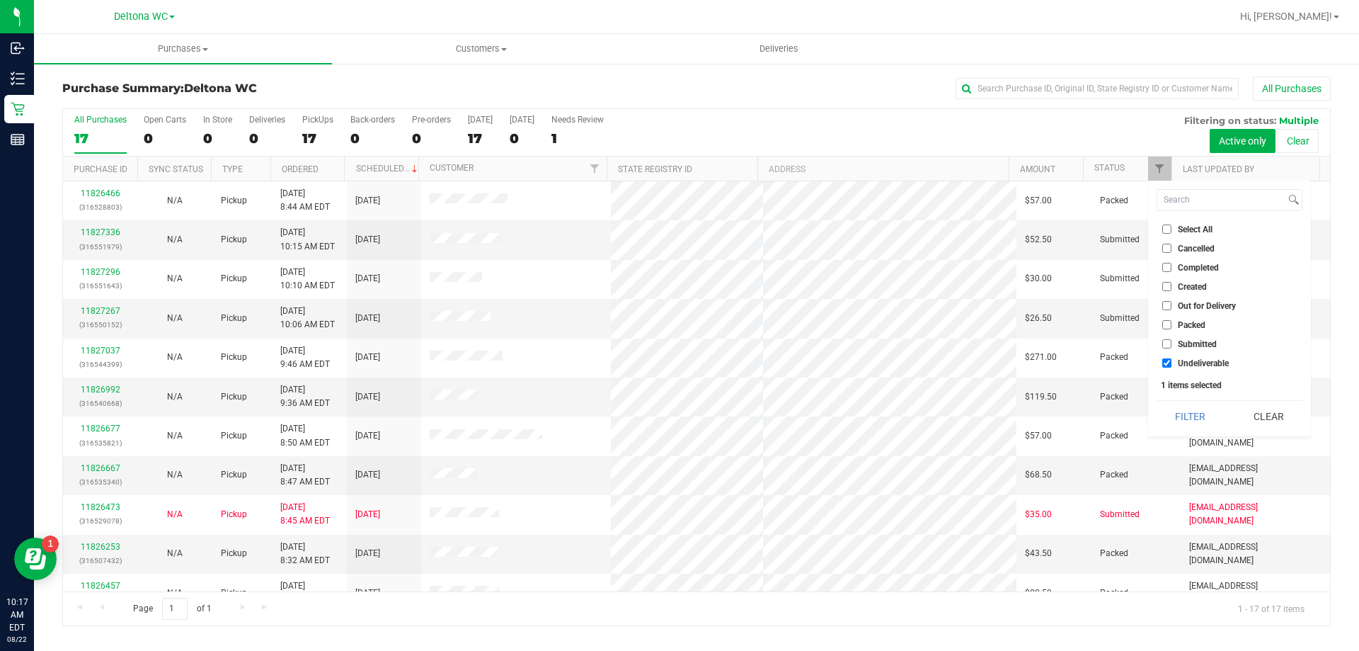
click at [1167, 361] on input "Undeliverable" at bounding box center [1167, 362] width 9 height 9
checkbox input "false"
click at [1167, 344] on input "Submitted" at bounding box center [1167, 343] width 9 height 9
checkbox input "true"
click at [1196, 414] on button "Filter" at bounding box center [1191, 416] width 68 height 31
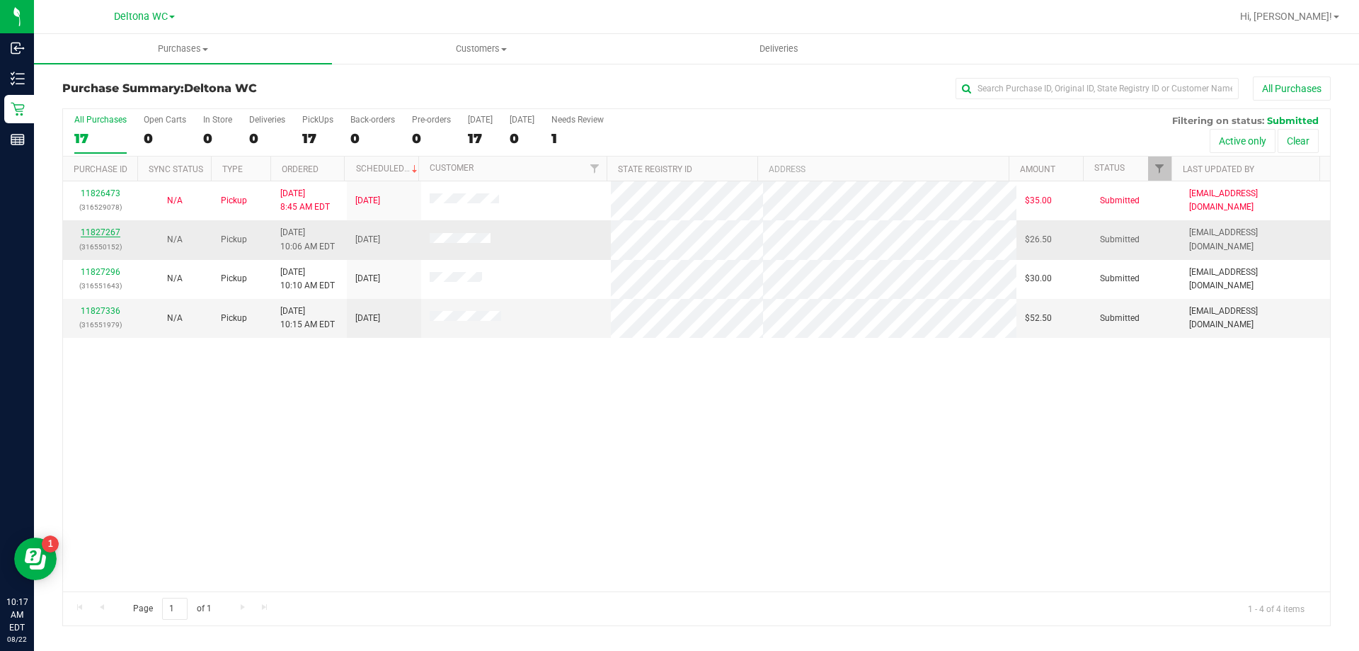
click at [114, 232] on link "11827267" at bounding box center [101, 232] width 40 height 10
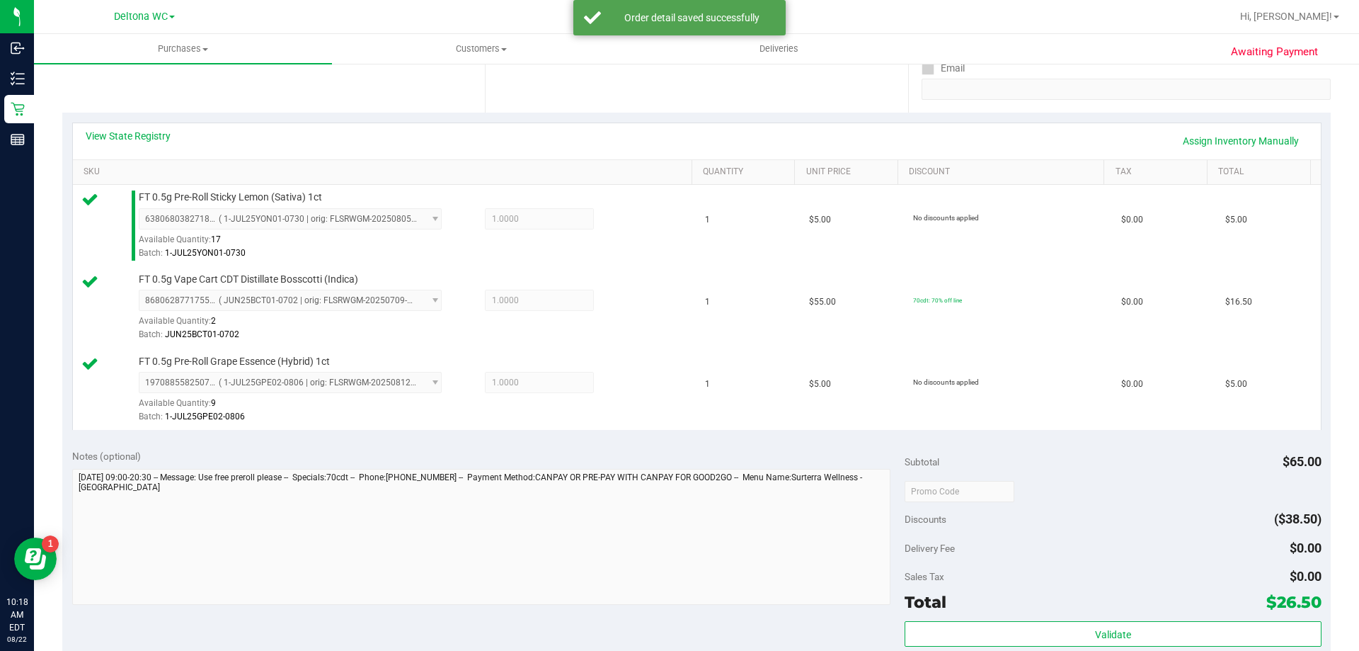
scroll to position [425, 0]
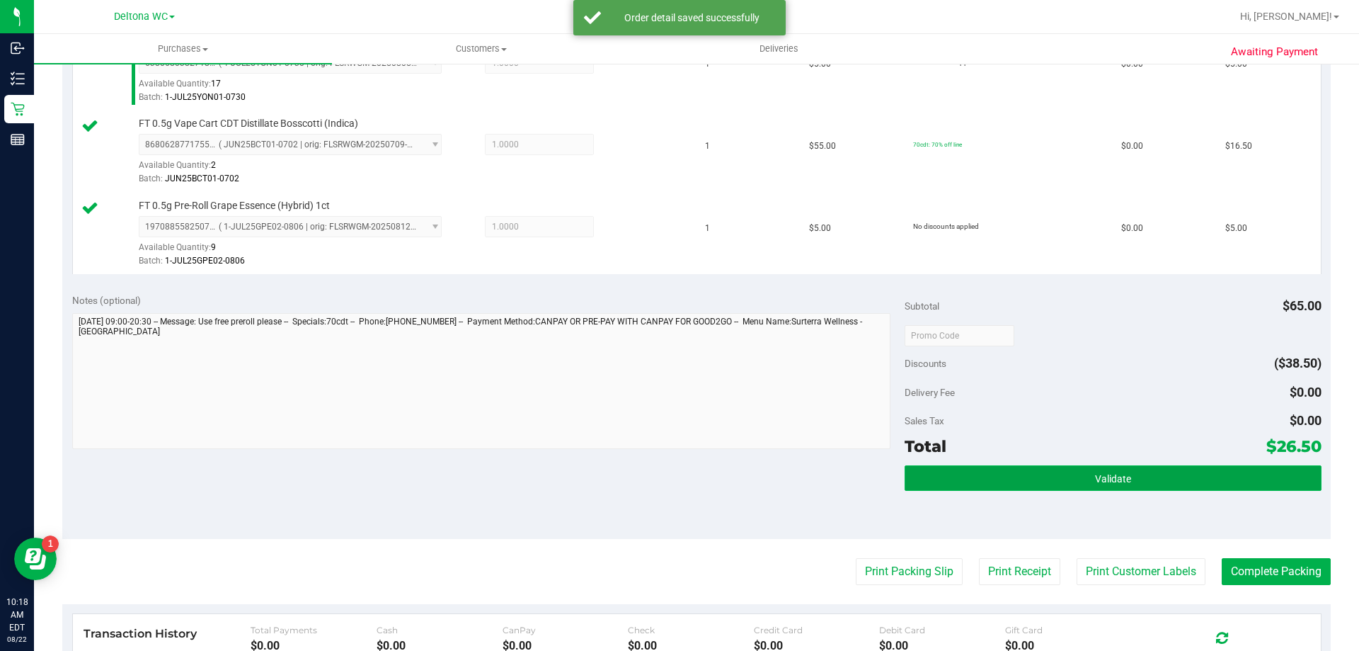
click at [1216, 467] on button "Validate" at bounding box center [1113, 477] width 416 height 25
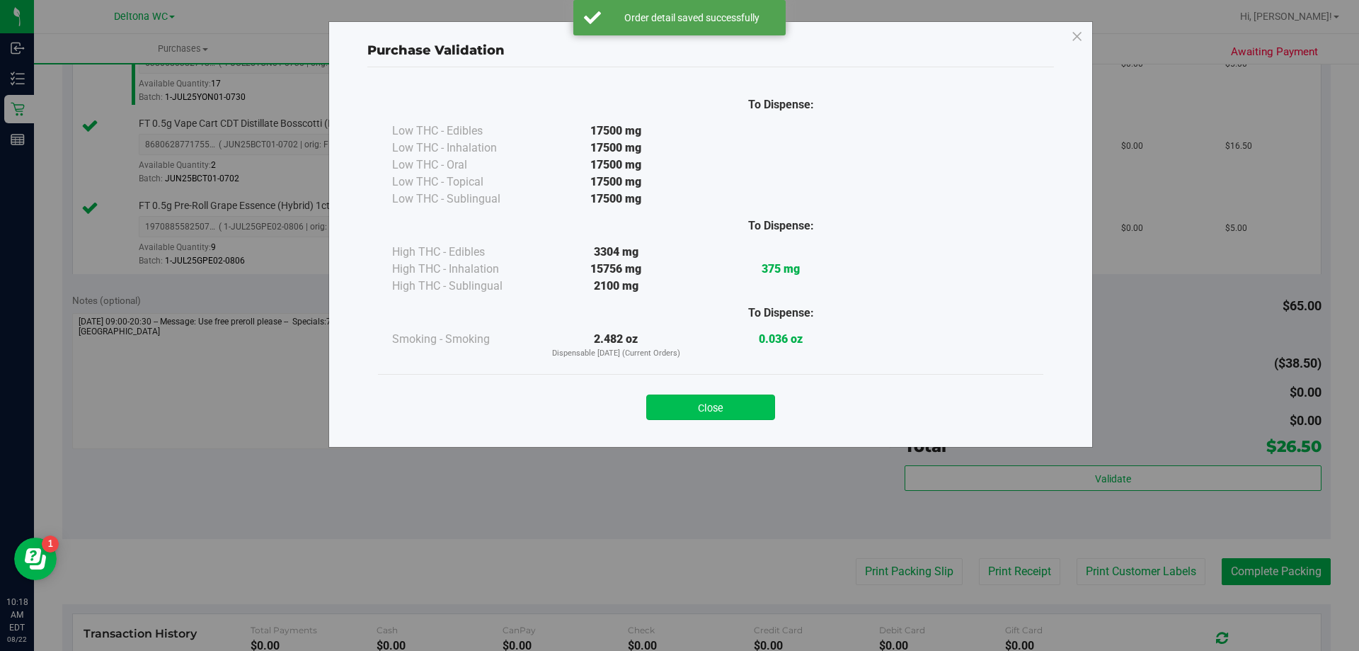
click at [733, 405] on button "Close" at bounding box center [710, 406] width 129 height 25
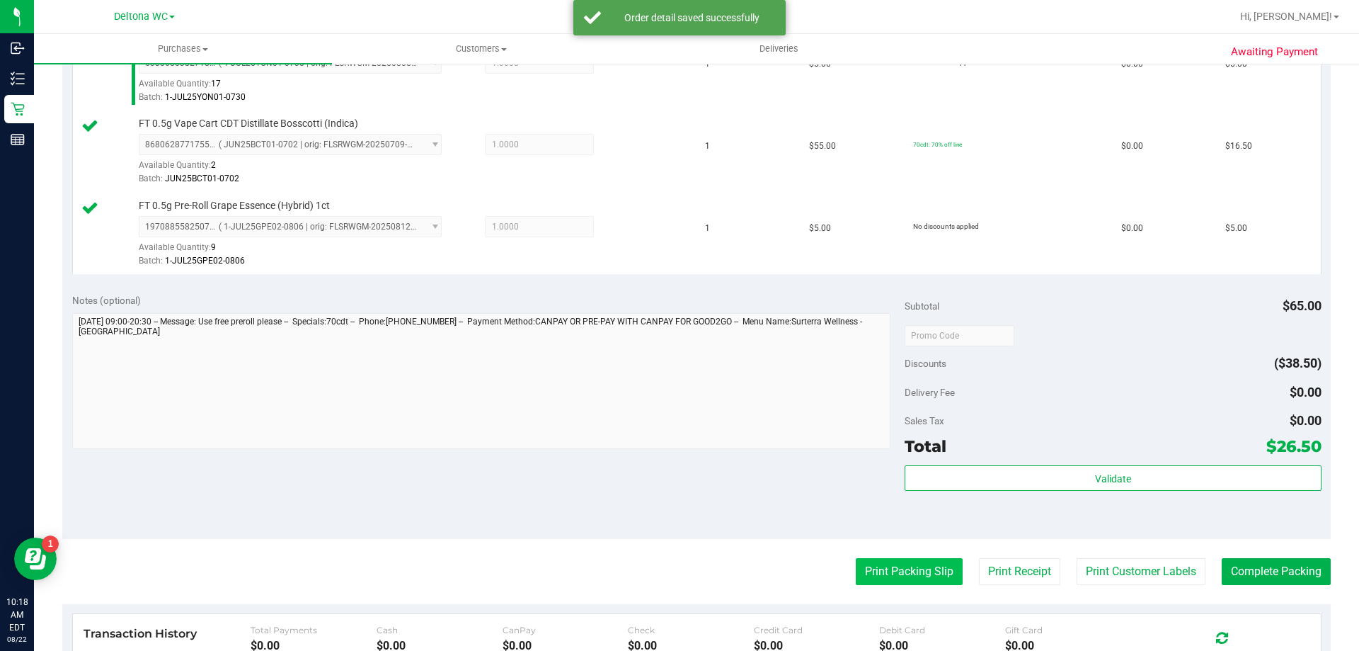
click at [869, 563] on button "Print Packing Slip" at bounding box center [909, 571] width 107 height 27
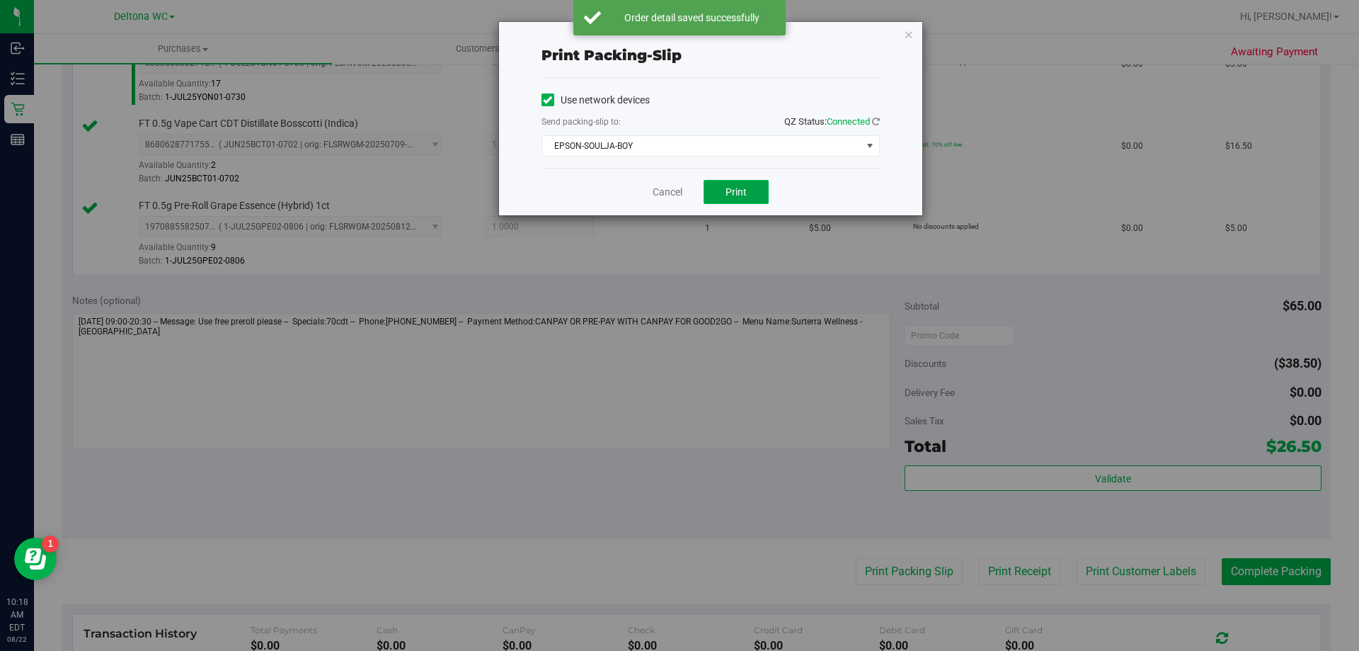
click at [727, 186] on span "Print" at bounding box center [736, 191] width 21 height 11
click at [670, 195] on link "Cancel" at bounding box center [668, 192] width 30 height 15
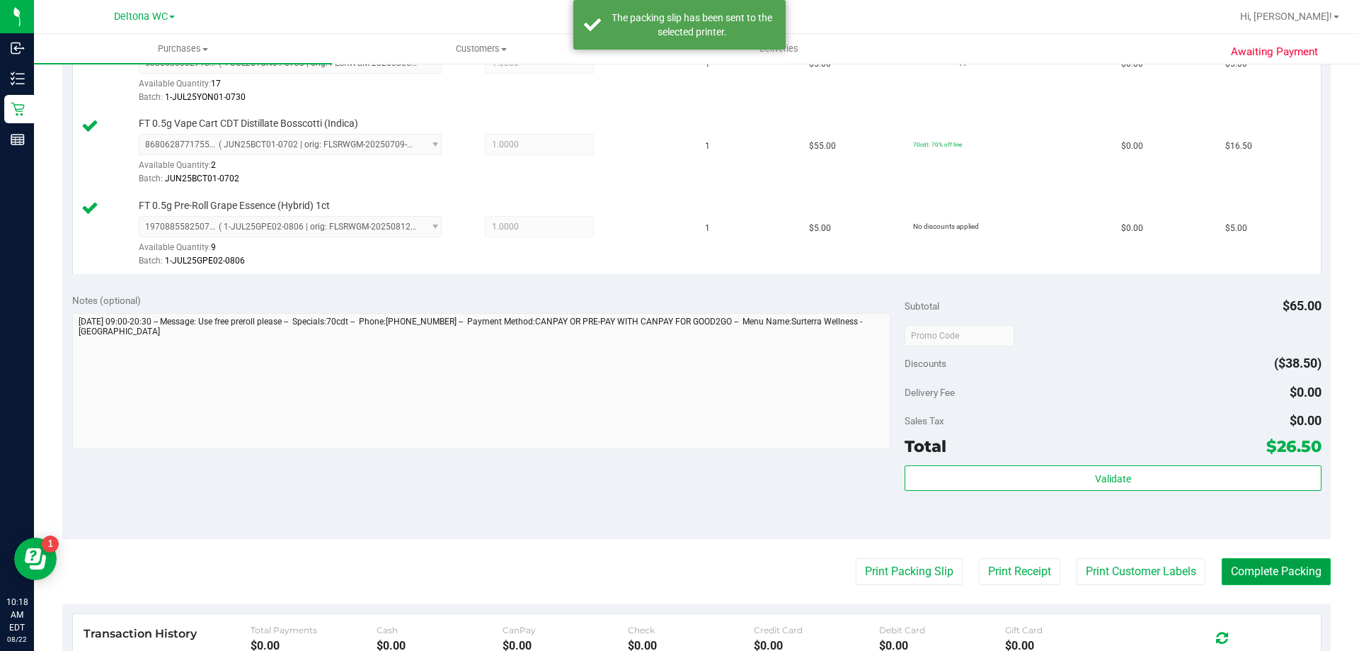
click at [1261, 558] on button "Complete Packing" at bounding box center [1276, 571] width 109 height 27
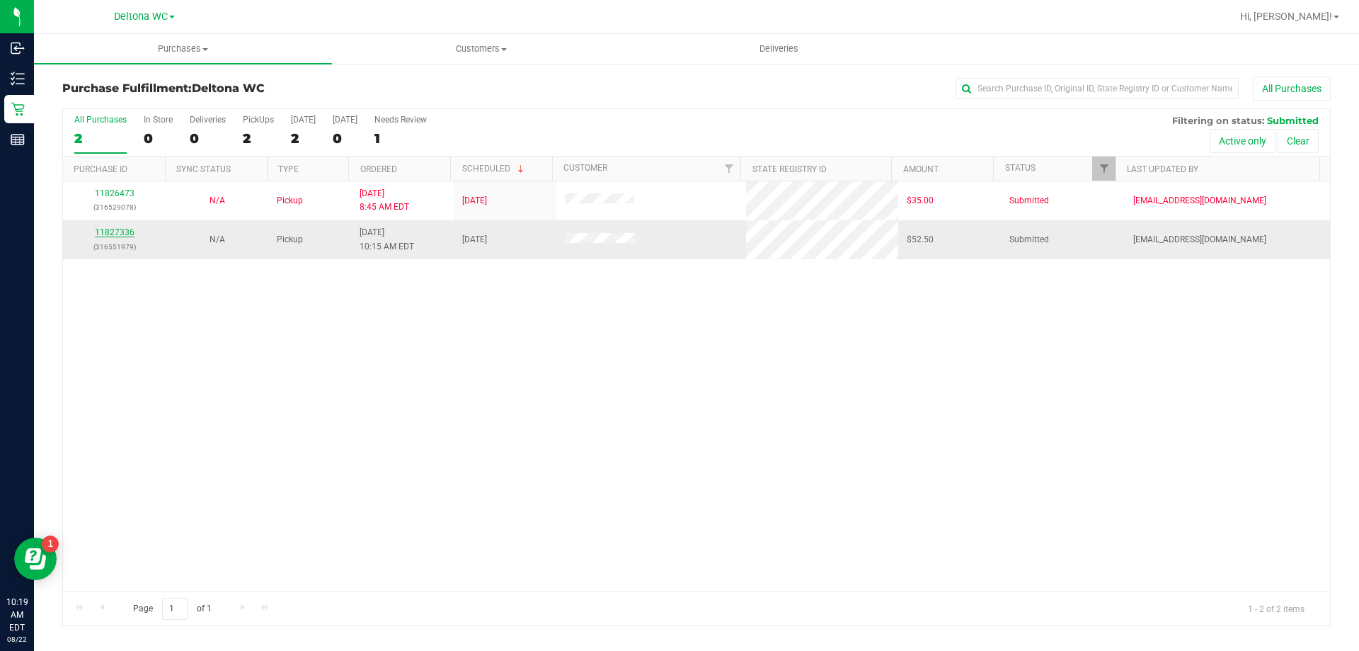
click at [114, 231] on link "11827336" at bounding box center [115, 232] width 40 height 10
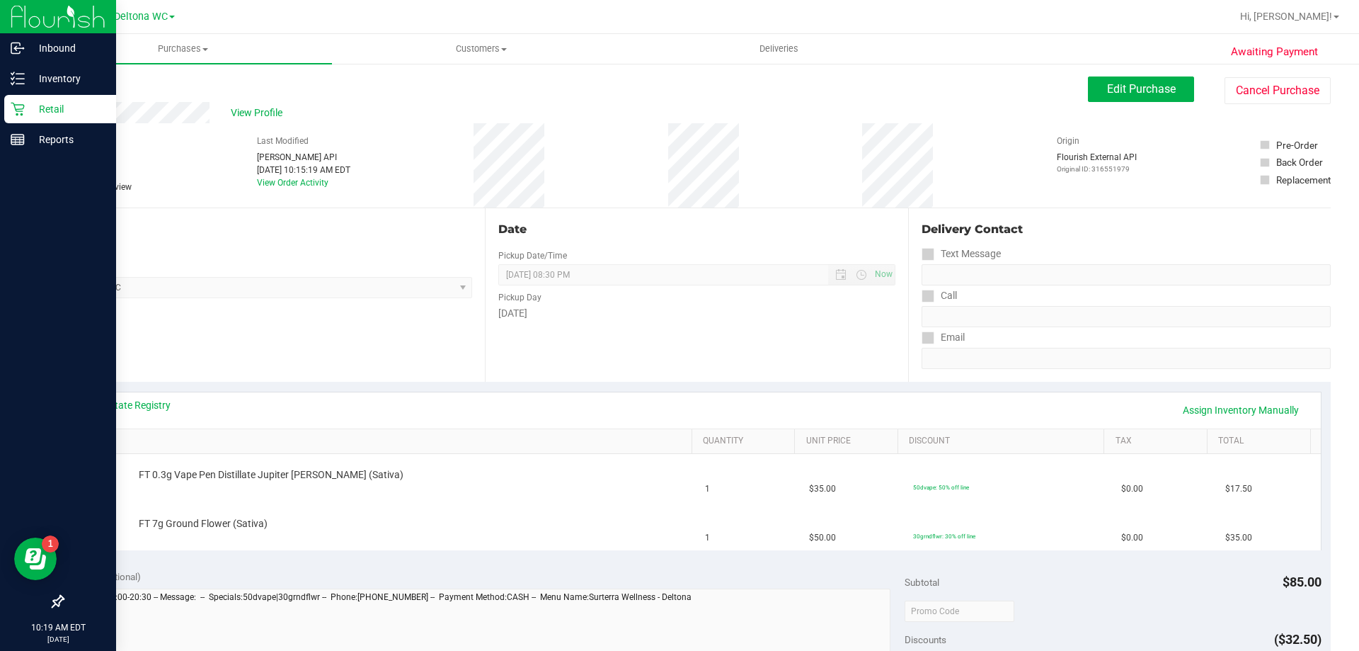
click at [19, 96] on div "Retail" at bounding box center [60, 109] width 112 height 28
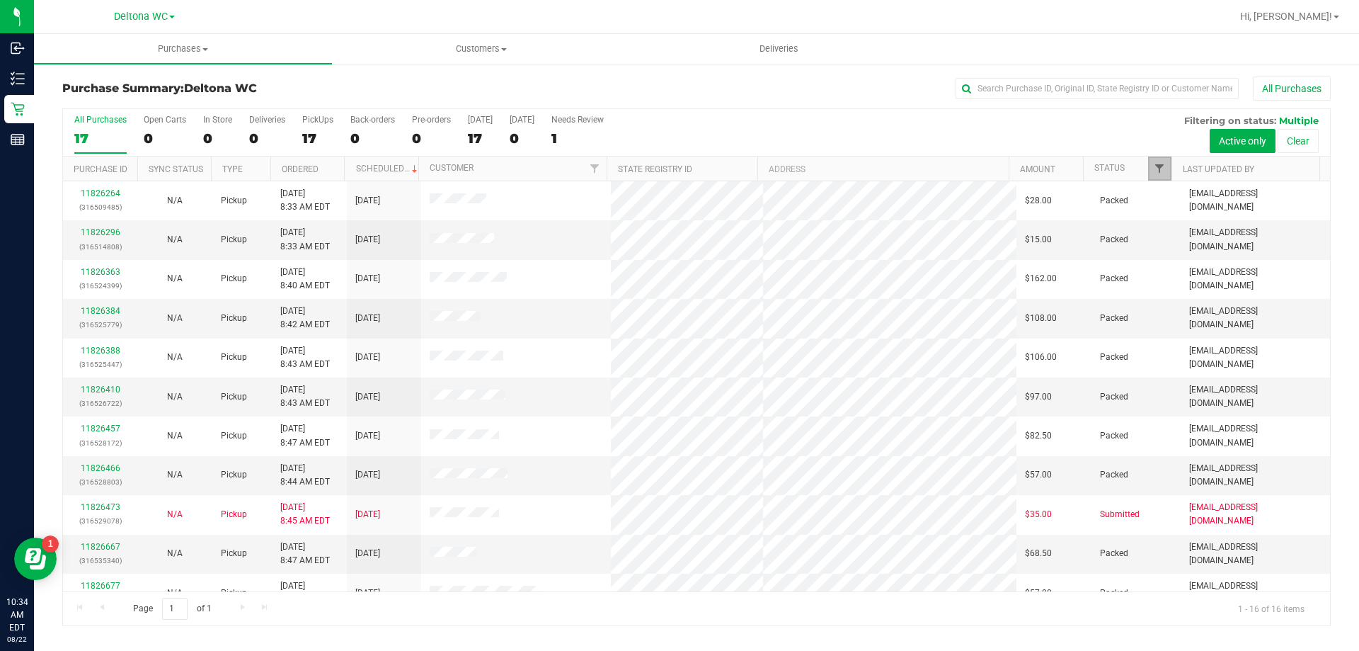
click at [1165, 168] on span "Filter" at bounding box center [1159, 168] width 11 height 11
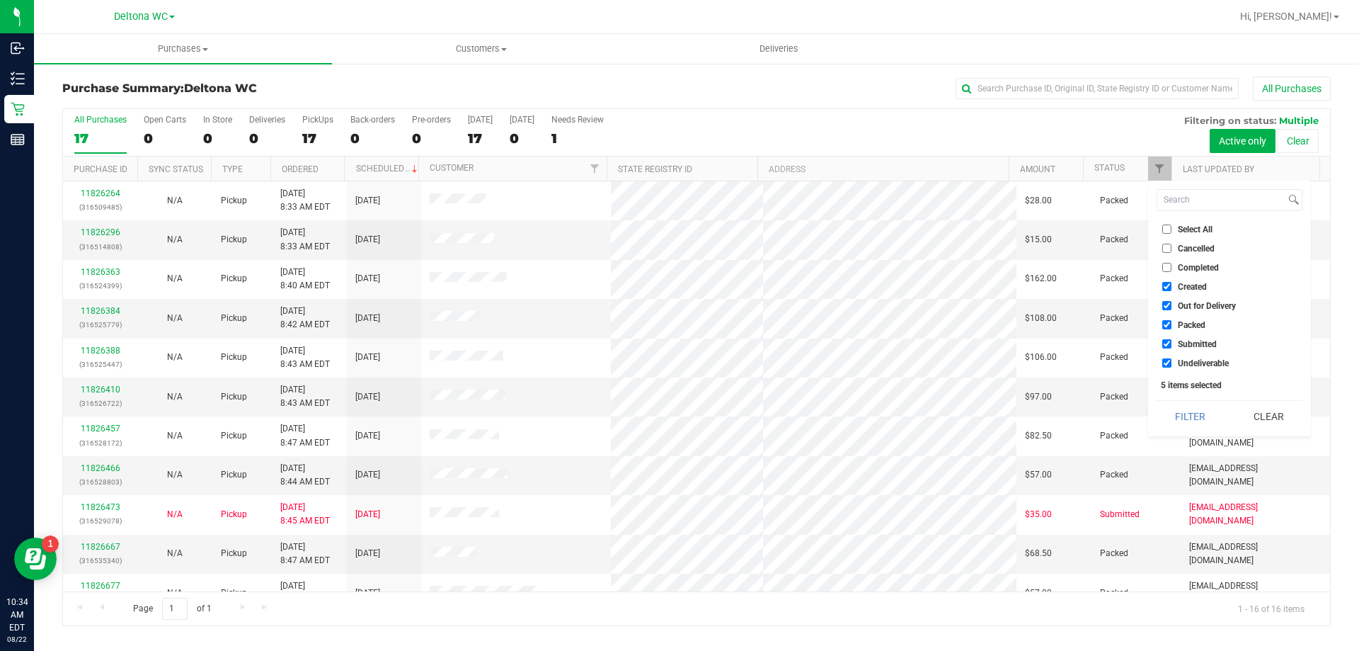
click at [1183, 227] on span "Select All" at bounding box center [1195, 229] width 35 height 8
click at [1172, 227] on input "Select All" at bounding box center [1167, 228] width 9 height 9
checkbox input "true"
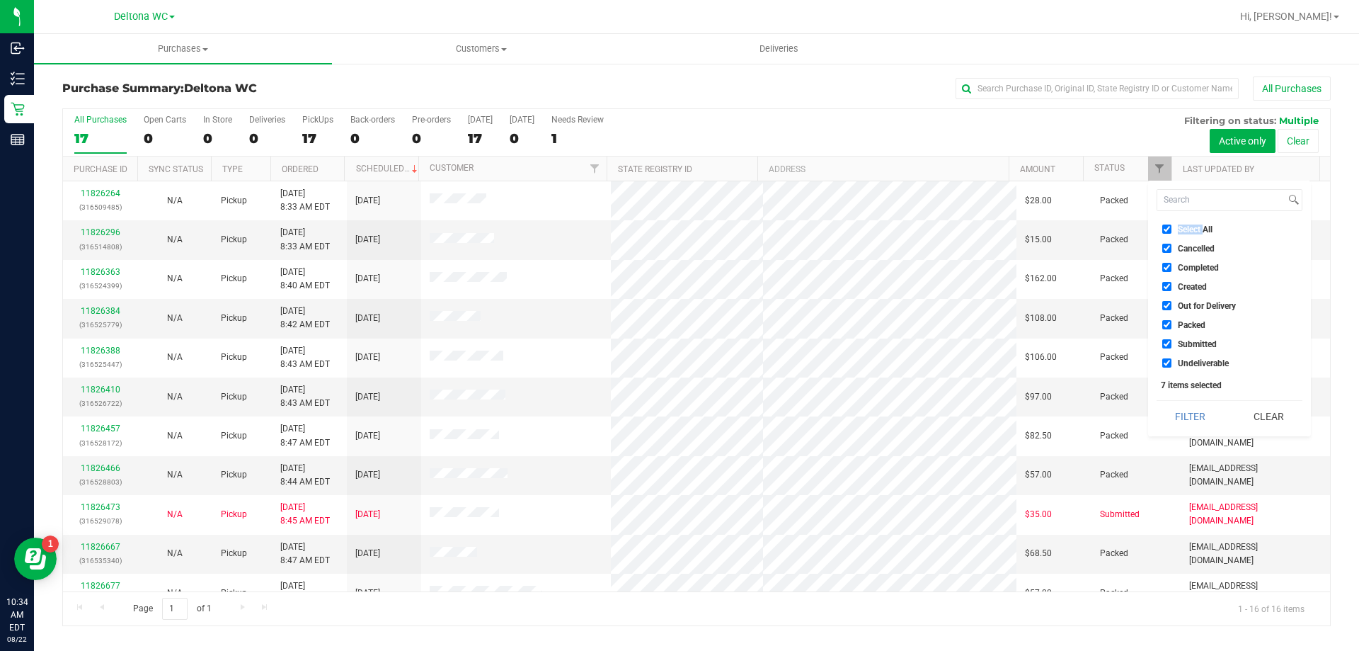
click at [1183, 227] on span "Select All" at bounding box center [1195, 229] width 35 height 8
click at [1172, 227] on input "Select All" at bounding box center [1167, 228] width 9 height 9
checkbox input "false"
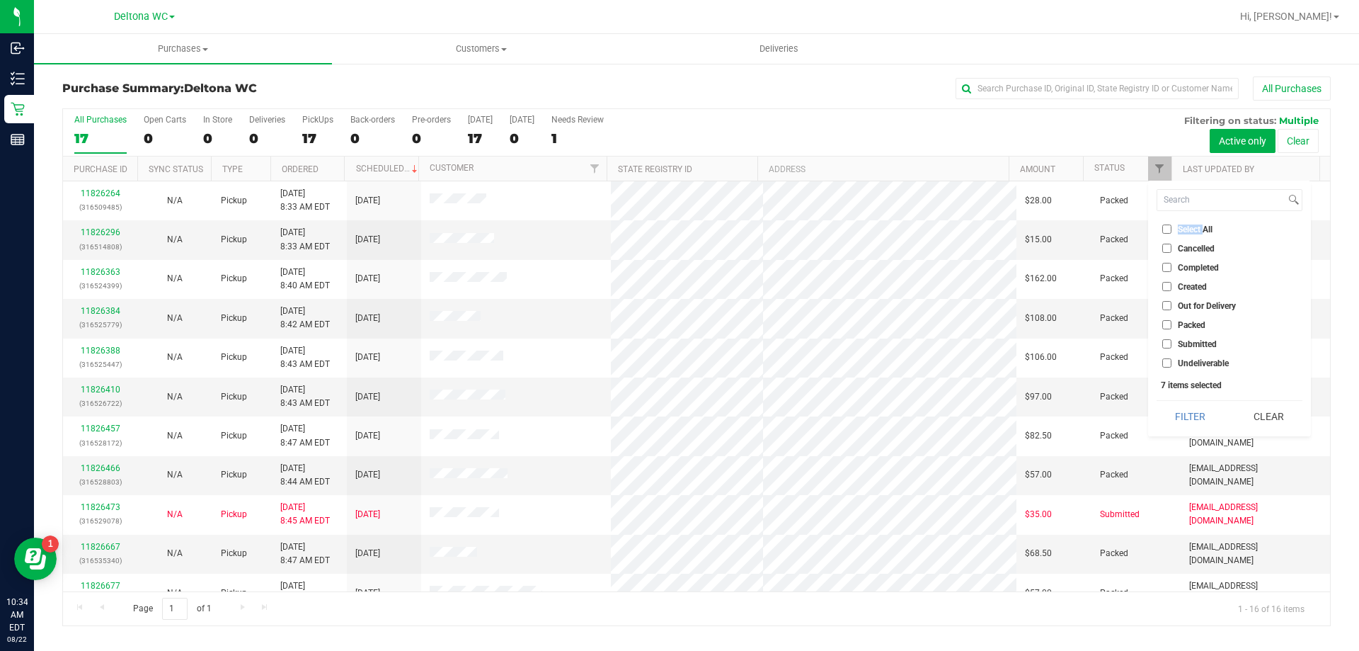
checkbox input "false"
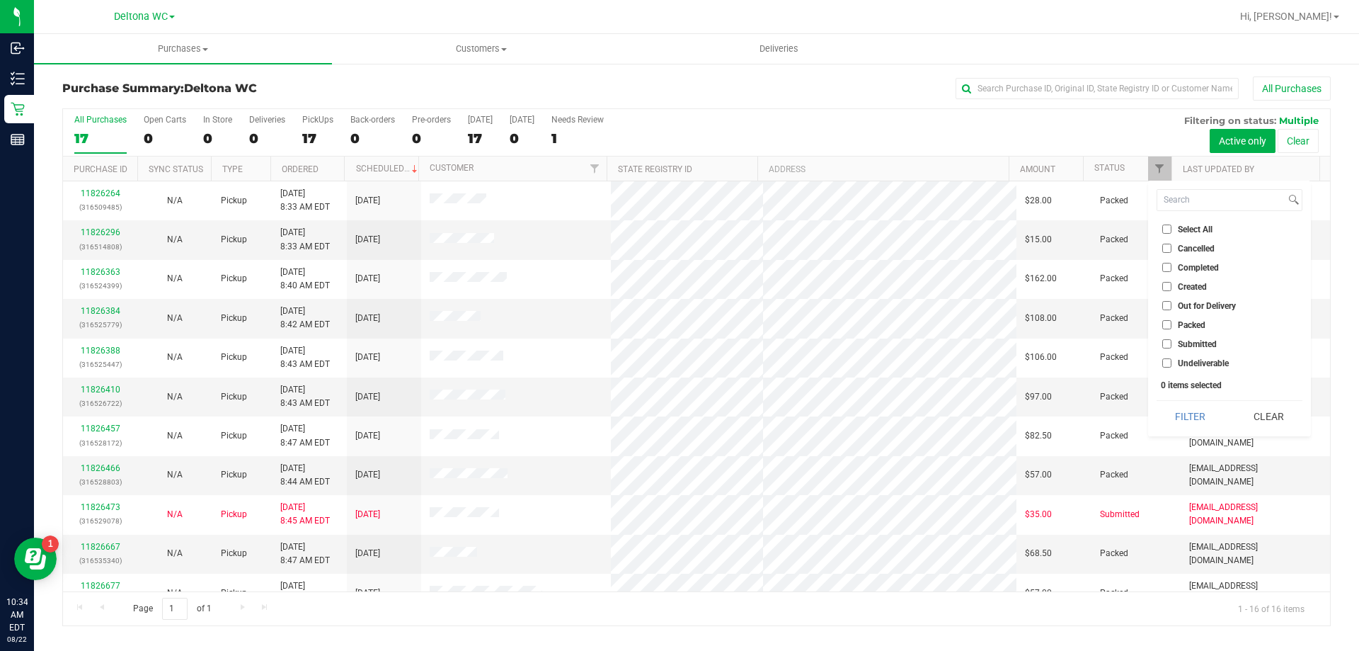
click at [1191, 335] on ul "Select All Cancelled Completed Created Out for Delivery Packed Submitted Undeli…" at bounding box center [1230, 296] width 146 height 149
click at [1194, 346] on span "Submitted" at bounding box center [1197, 344] width 39 height 8
click at [1172, 346] on input "Submitted" at bounding box center [1167, 343] width 9 height 9
checkbox input "true"
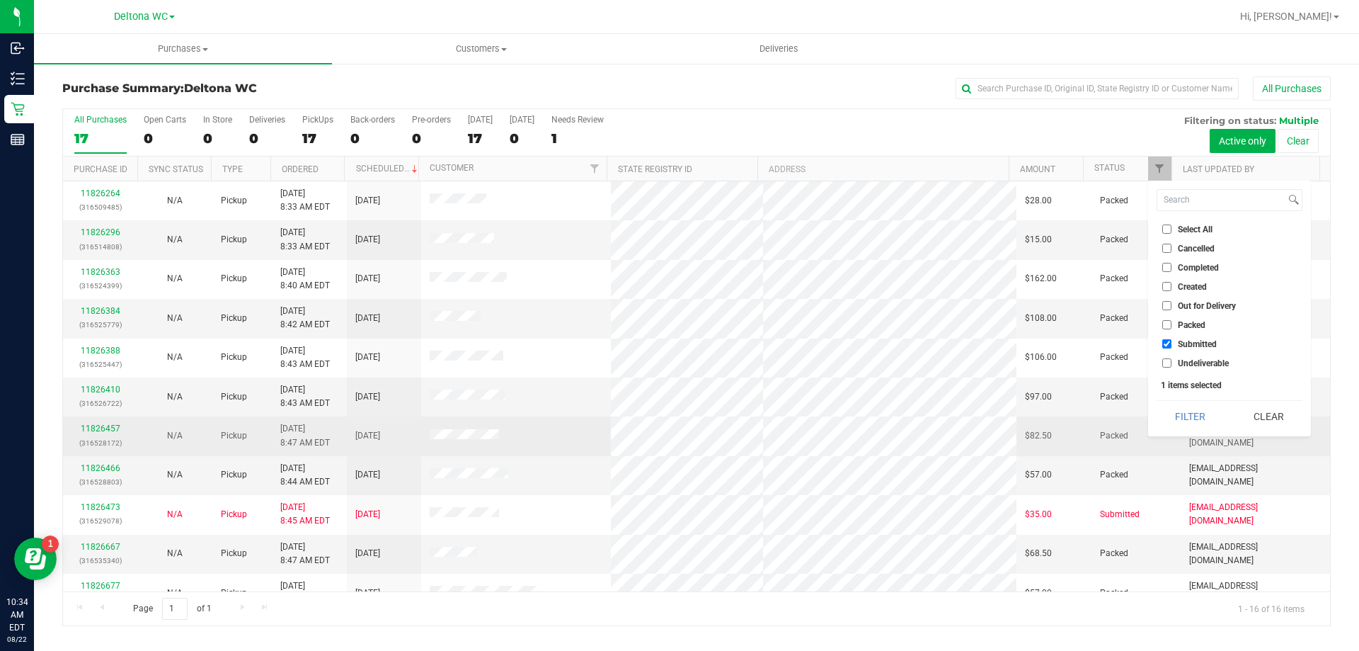
click at [1195, 444] on td "[EMAIL_ADDRESS][DOMAIN_NAME]" at bounding box center [1255, 435] width 149 height 39
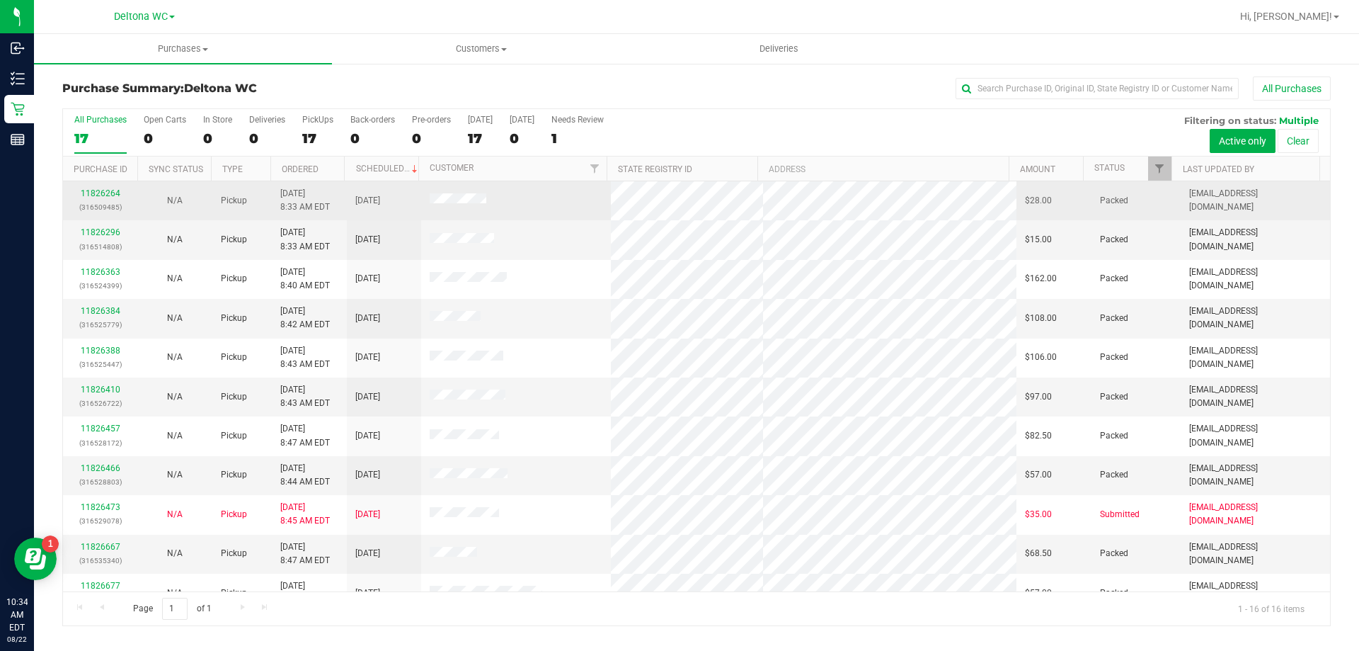
click at [1170, 183] on td "Packed" at bounding box center [1136, 200] width 89 height 39
click at [1164, 183] on td "Packed" at bounding box center [1136, 200] width 89 height 39
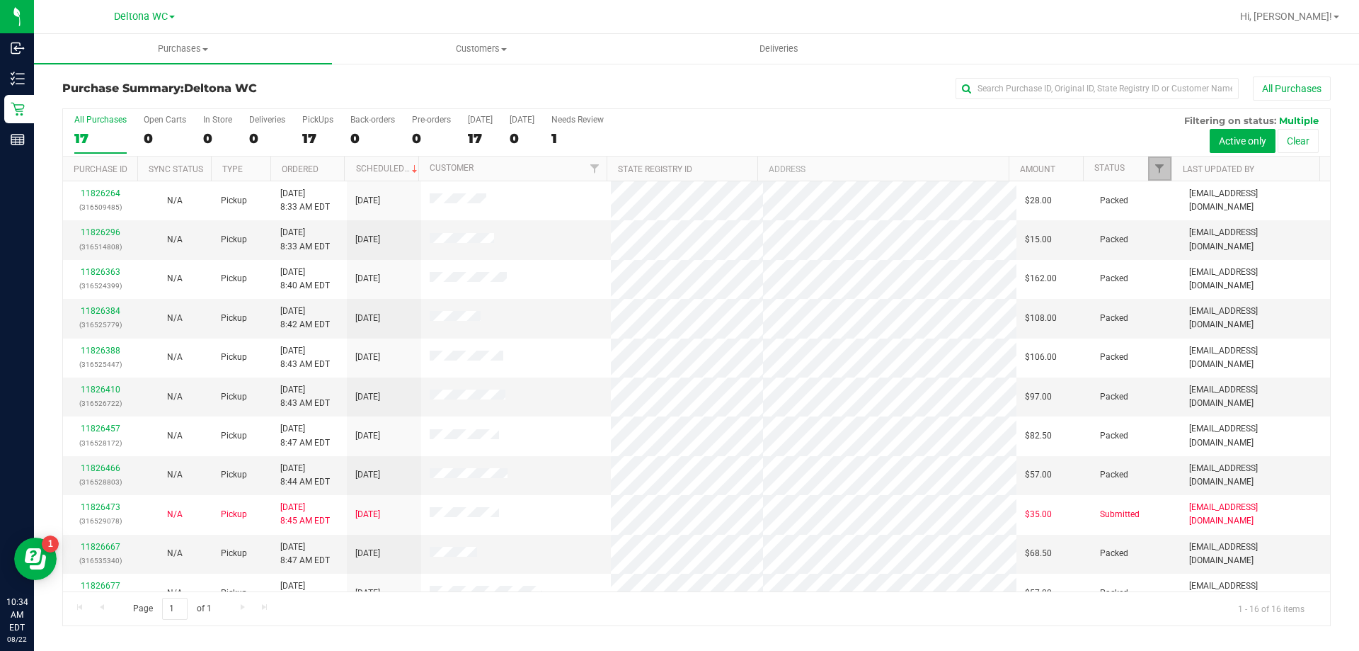
click at [1164, 159] on link "Filter" at bounding box center [1159, 168] width 23 height 24
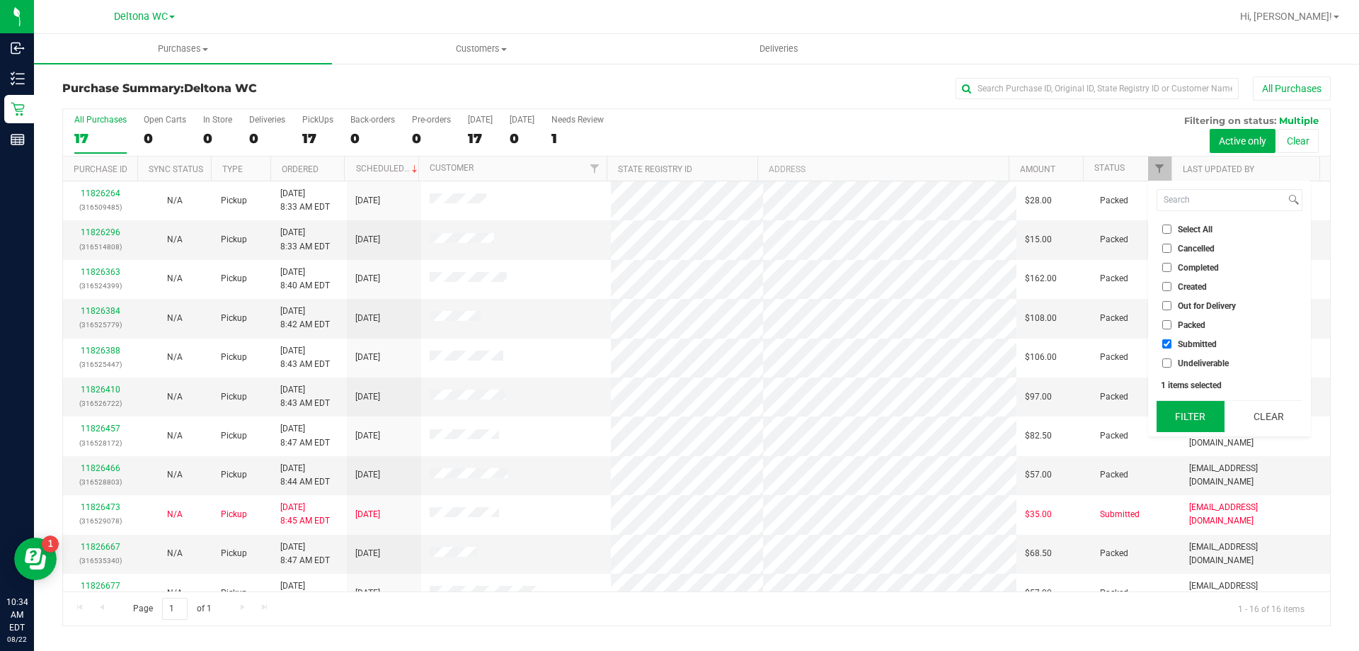
click at [1194, 422] on button "Filter" at bounding box center [1191, 416] width 68 height 31
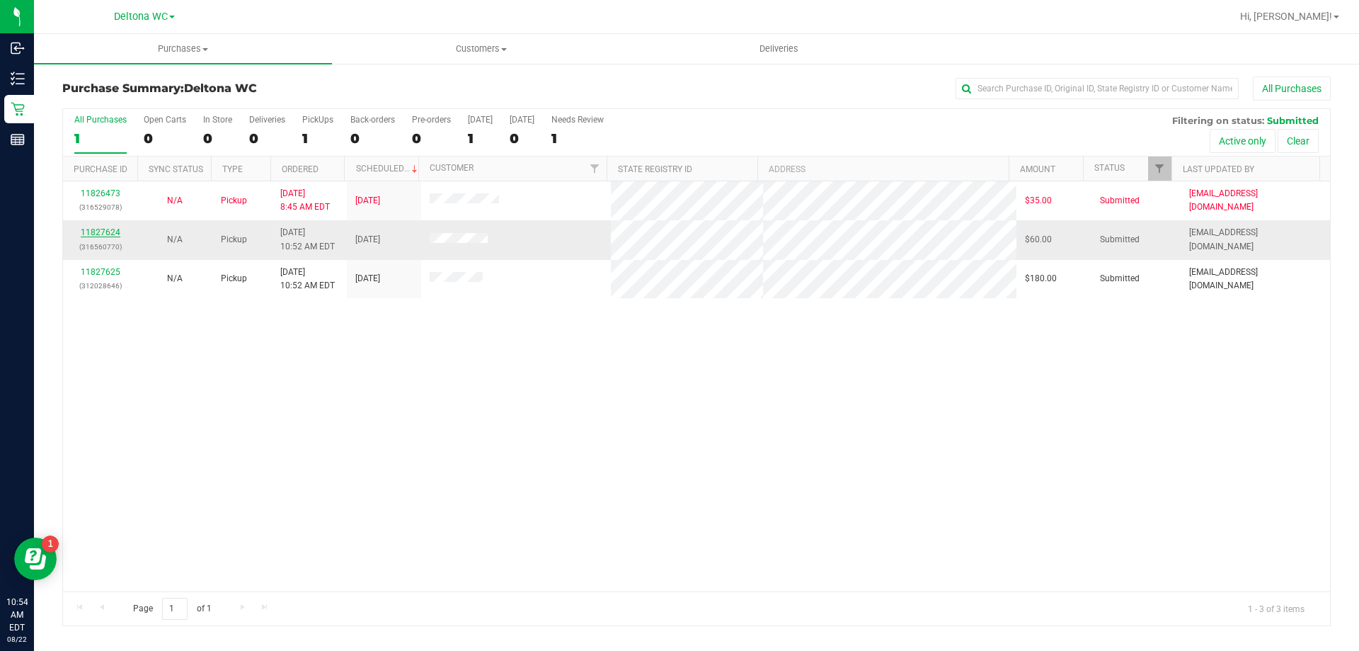
click at [99, 231] on link "11827624" at bounding box center [101, 232] width 40 height 10
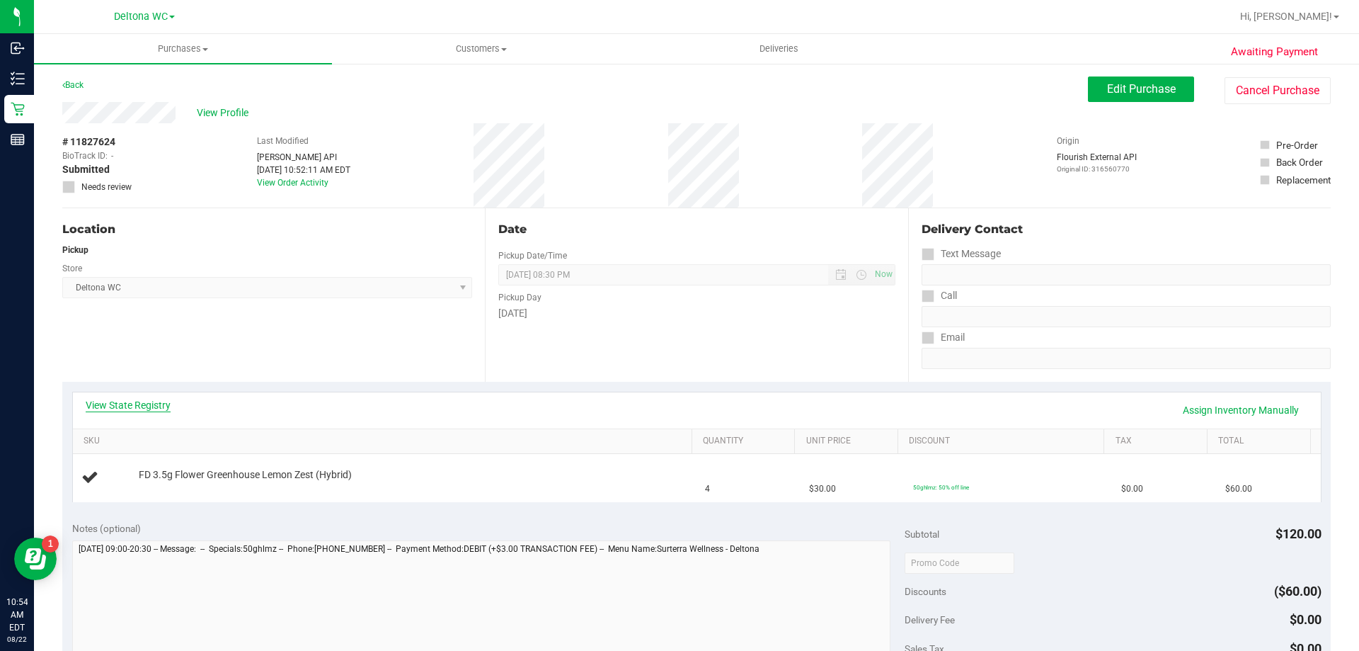
click at [154, 402] on link "View State Registry" at bounding box center [128, 405] width 85 height 14
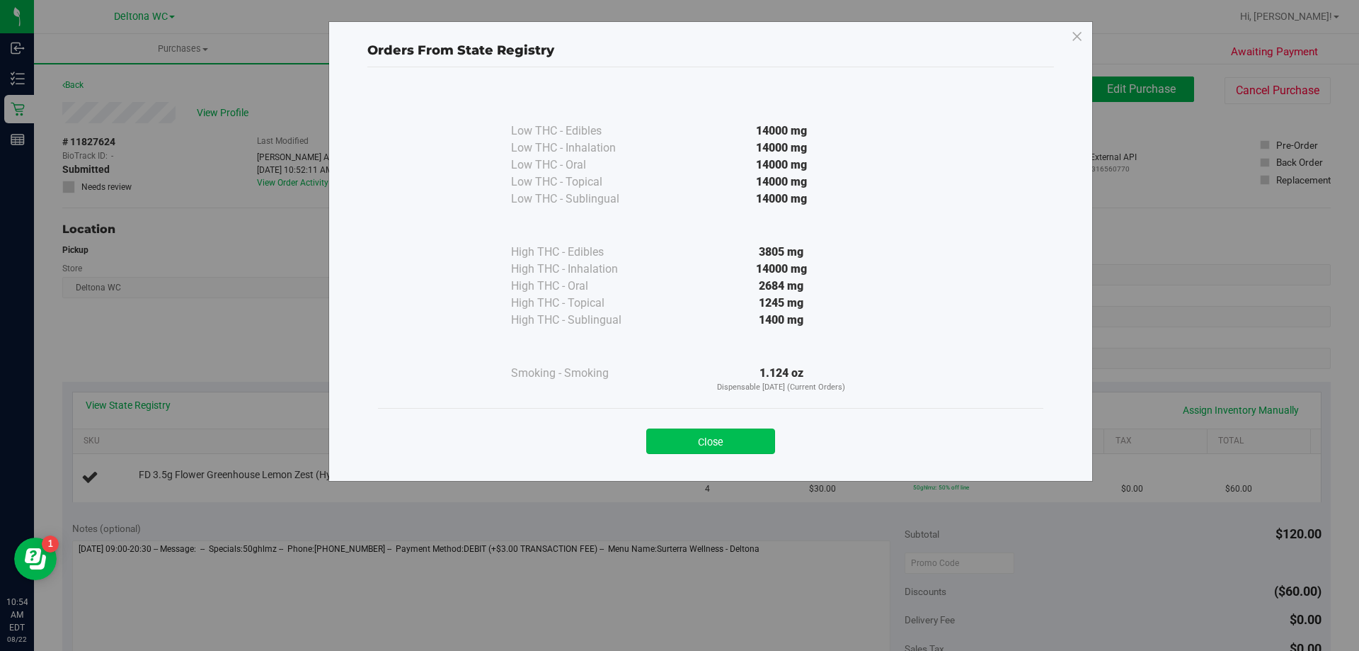
click at [702, 449] on button "Close" at bounding box center [710, 440] width 129 height 25
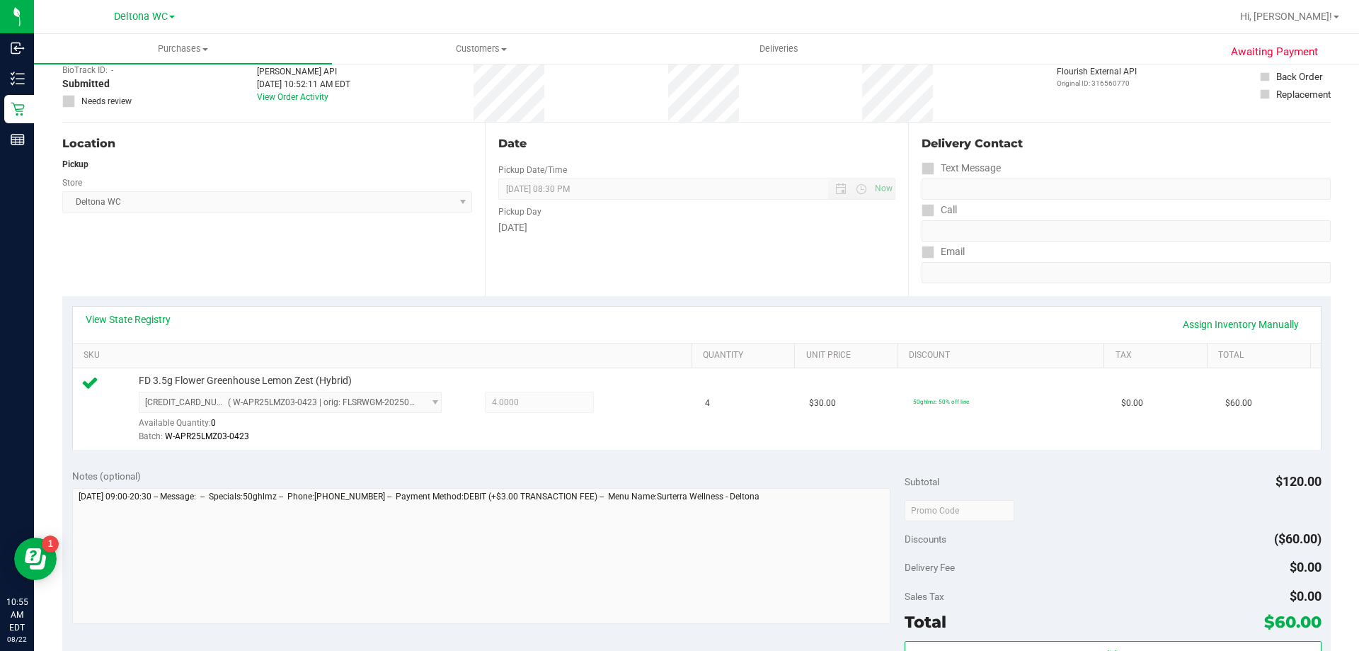
scroll to position [283, 0]
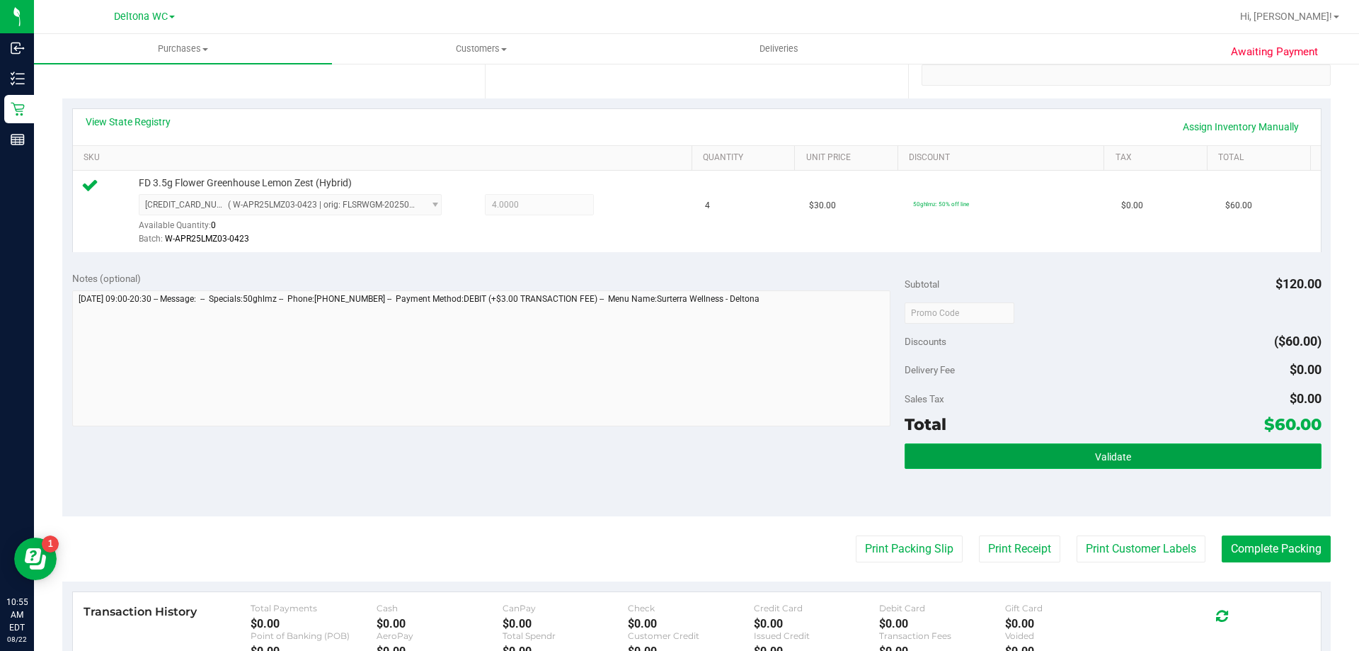
click at [969, 464] on button "Validate" at bounding box center [1113, 455] width 416 height 25
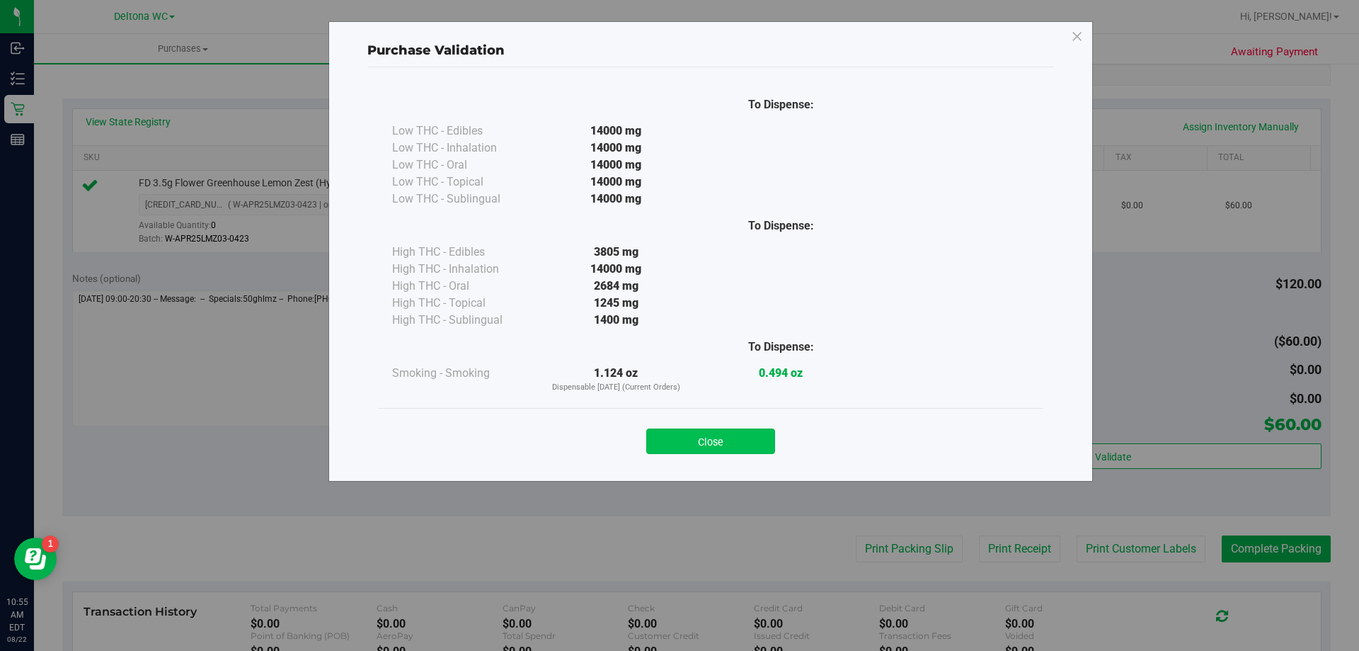
click at [730, 450] on button "Close" at bounding box center [710, 440] width 129 height 25
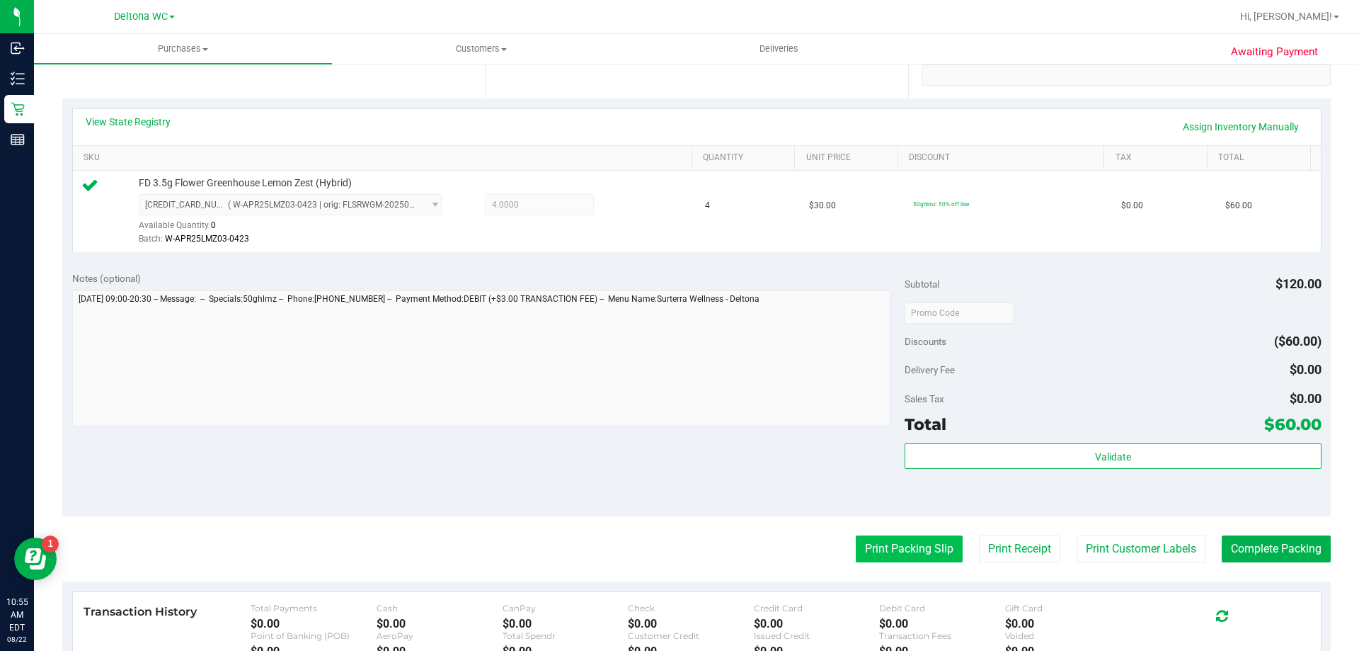
click at [878, 549] on button "Print Packing Slip" at bounding box center [909, 548] width 107 height 27
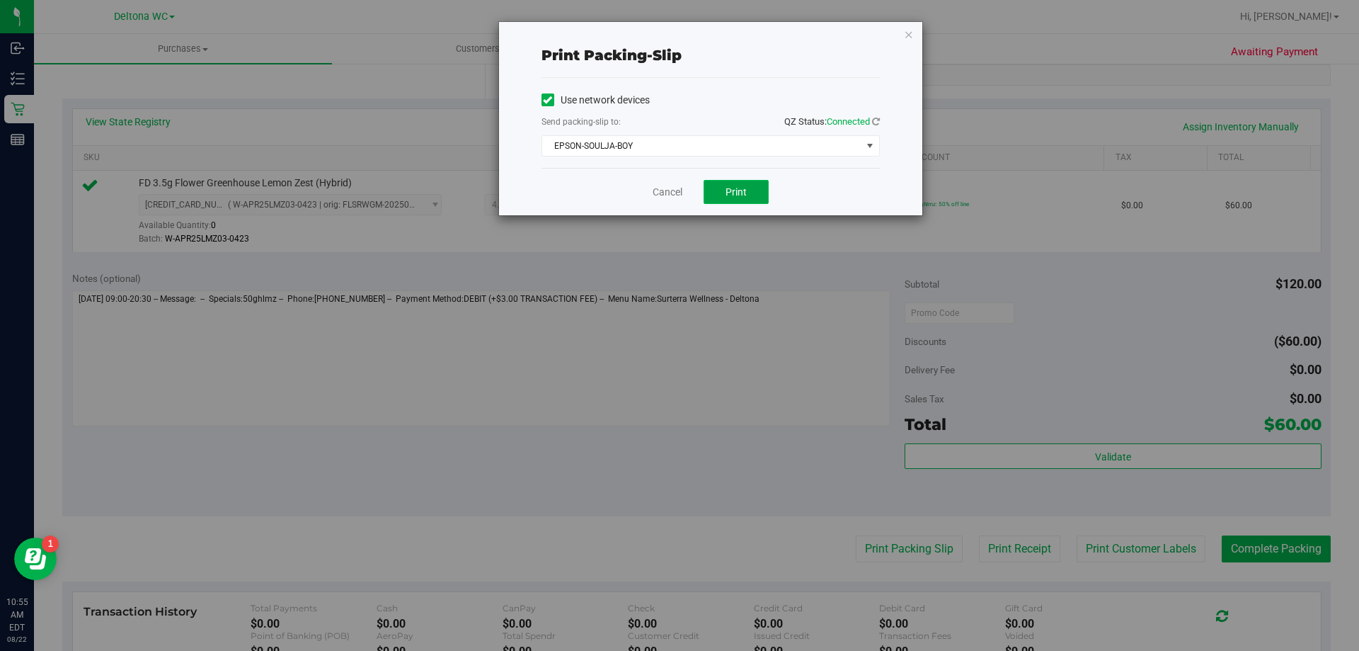
click at [745, 195] on span "Print" at bounding box center [736, 191] width 21 height 11
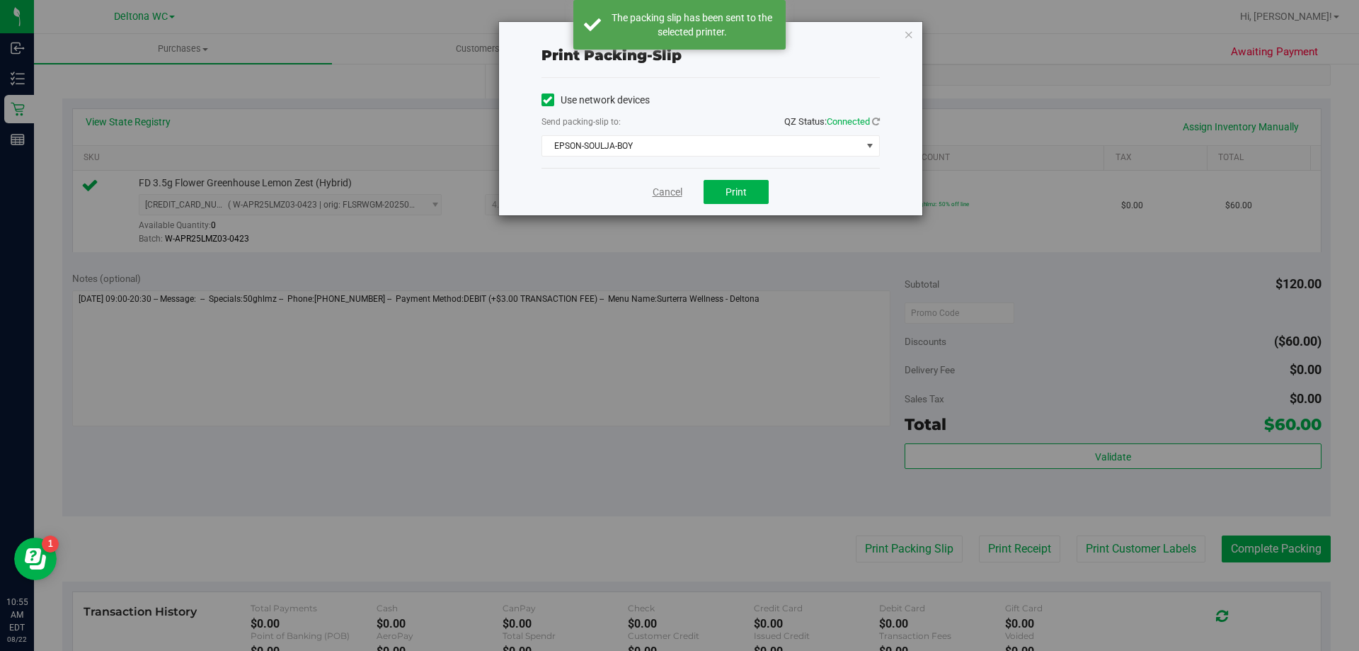
click at [659, 195] on link "Cancel" at bounding box center [668, 192] width 30 height 15
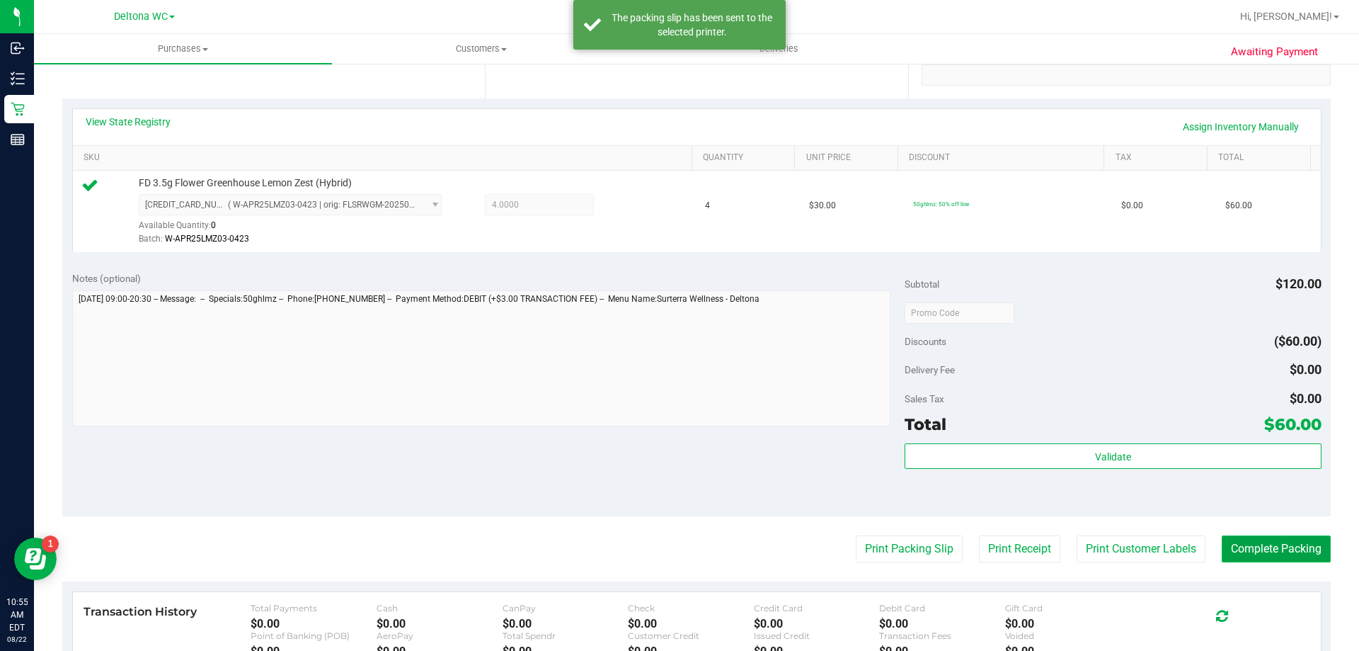
click at [1274, 554] on button "Complete Packing" at bounding box center [1276, 548] width 109 height 27
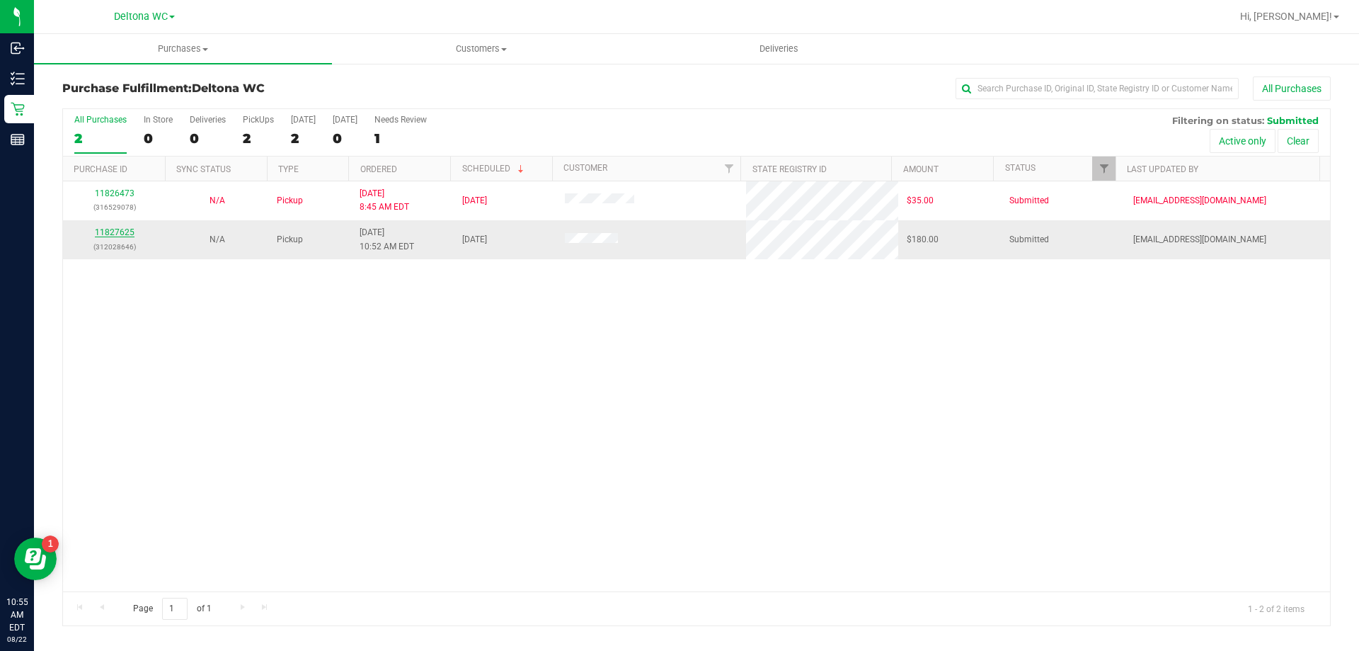
click at [118, 232] on link "11827625" at bounding box center [115, 232] width 40 height 10
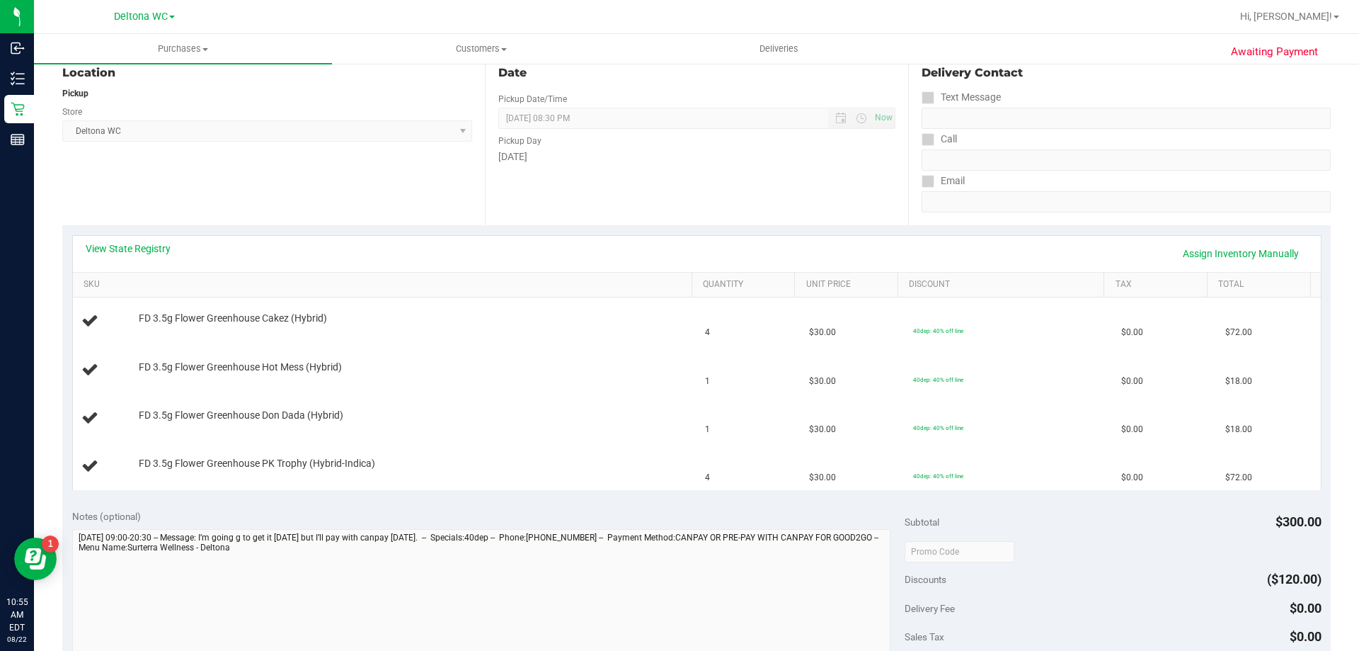
scroll to position [158, 0]
click at [164, 247] on link "View State Registry" at bounding box center [128, 247] width 85 height 14
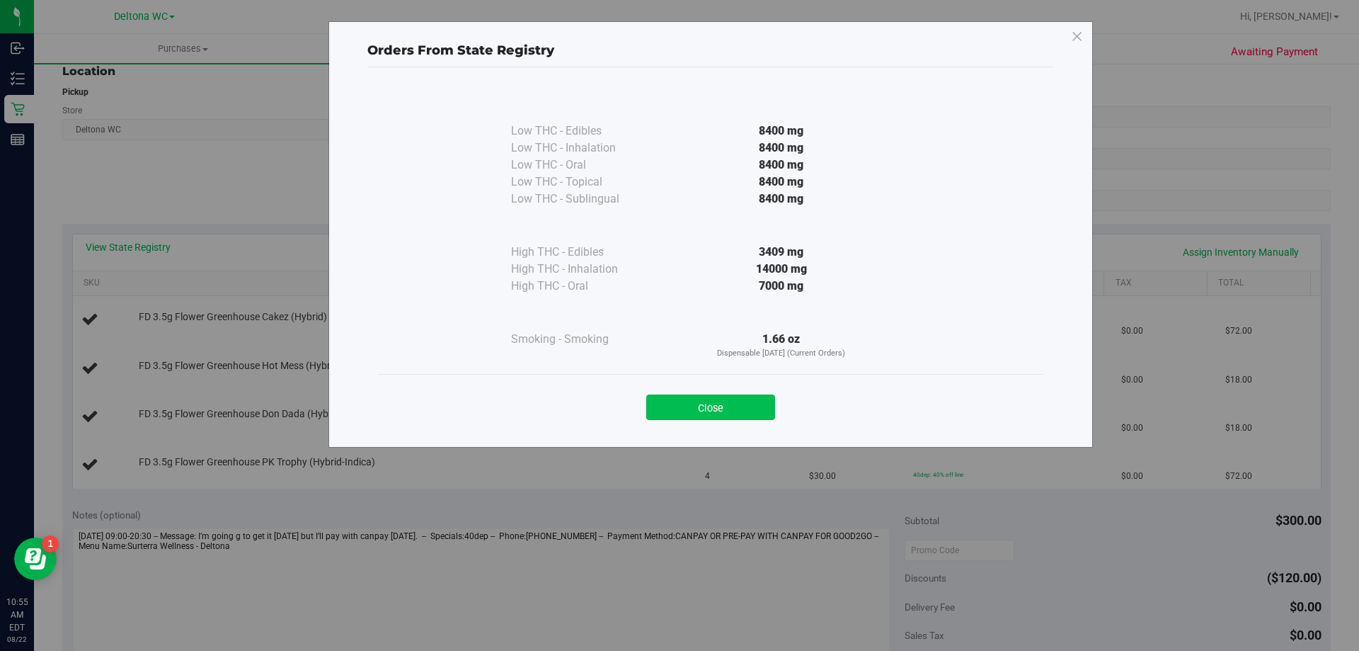
click at [719, 414] on button "Close" at bounding box center [710, 406] width 129 height 25
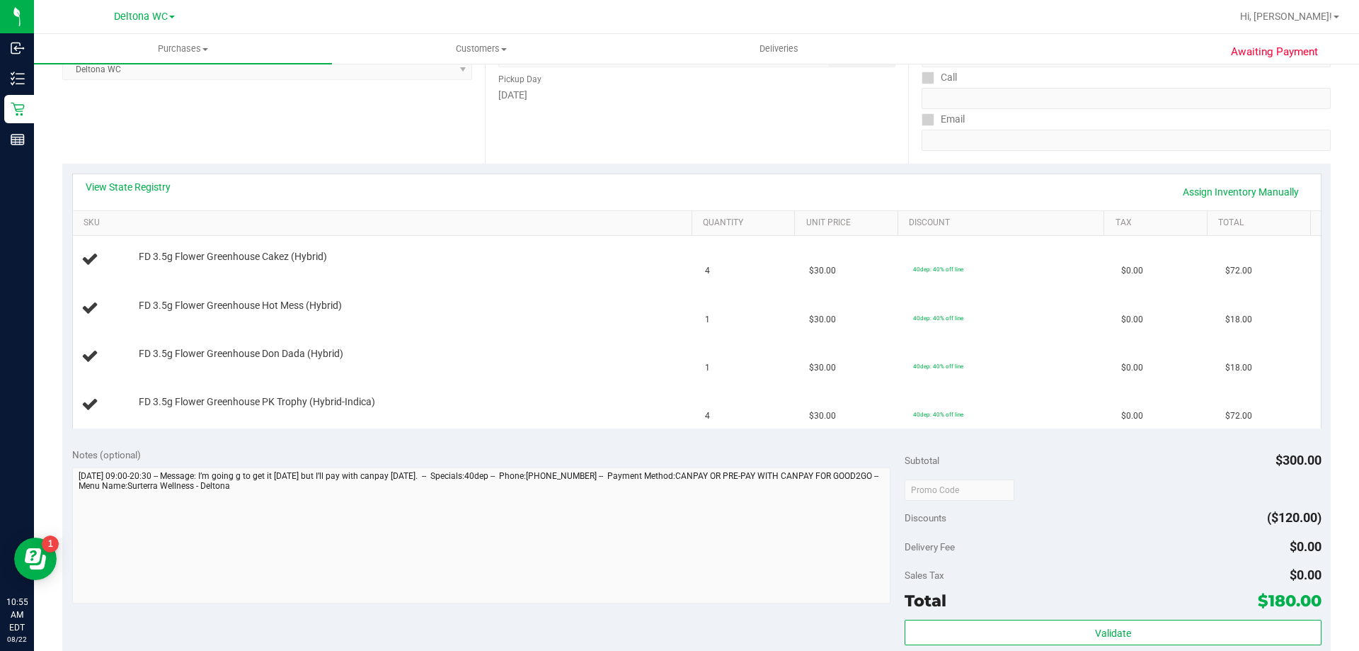
scroll to position [0, 0]
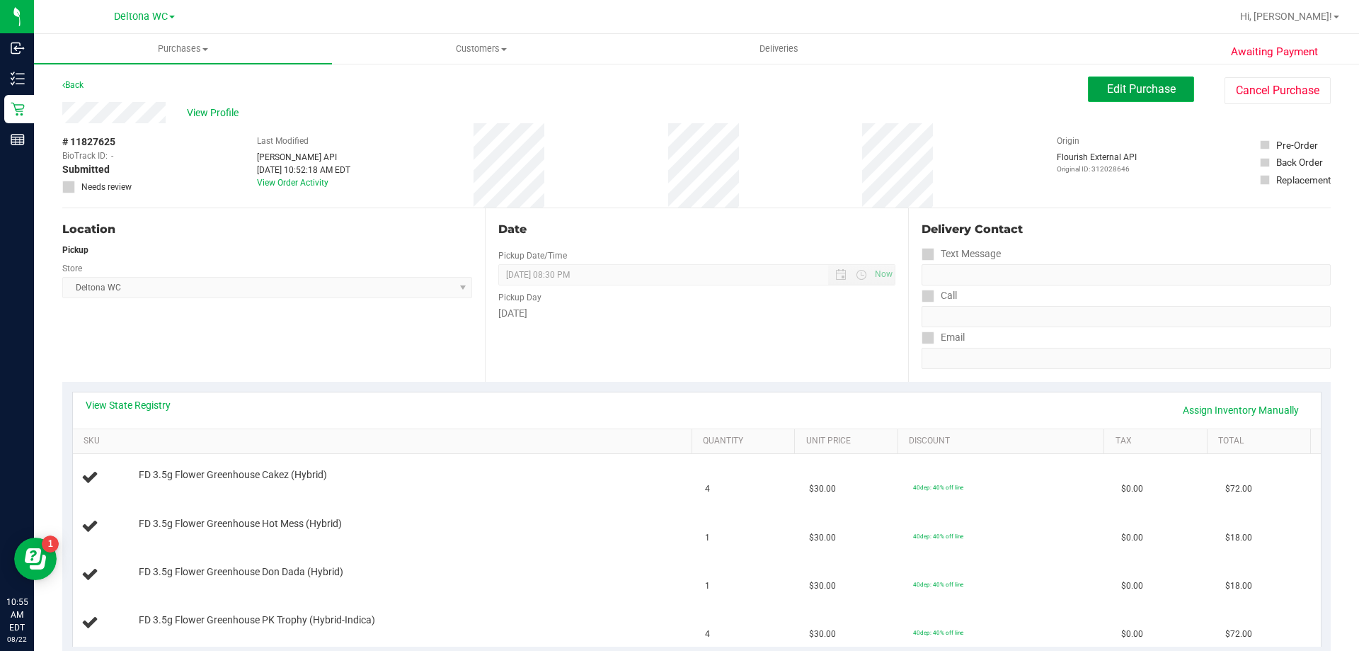
click at [1110, 101] on button "Edit Purchase" at bounding box center [1141, 88] width 106 height 25
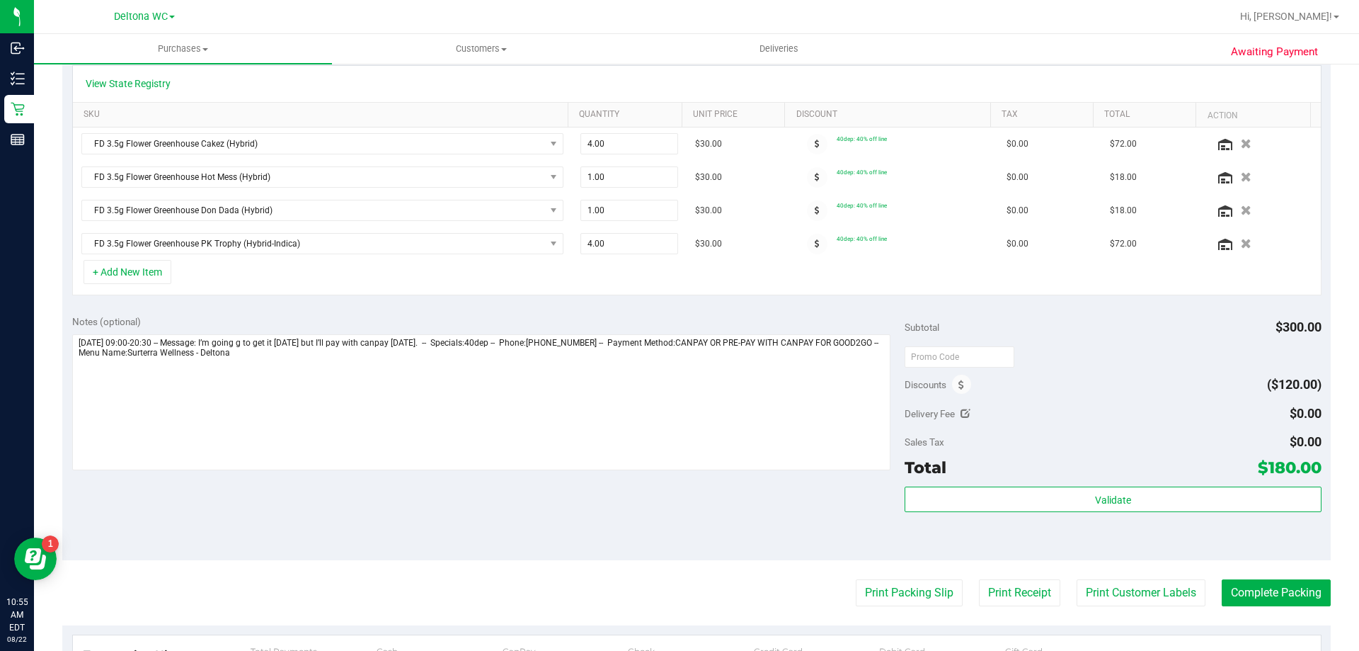
scroll to position [354, 0]
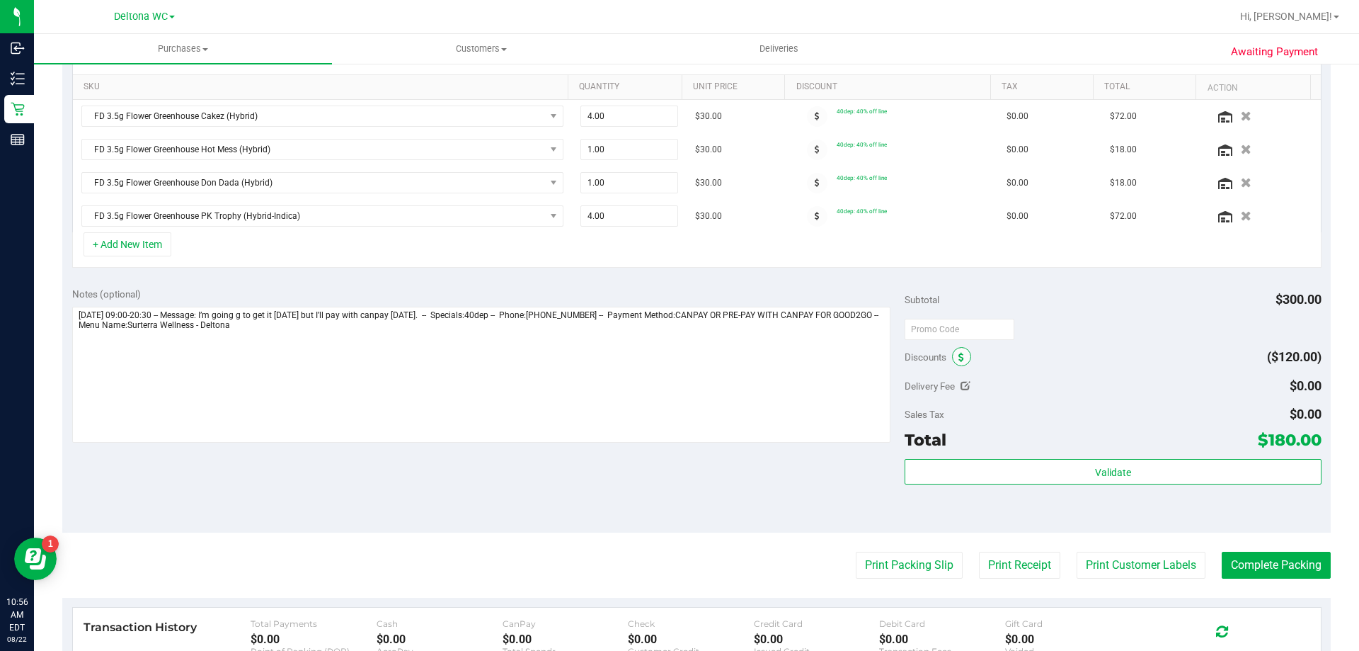
click at [952, 358] on span at bounding box center [961, 356] width 19 height 19
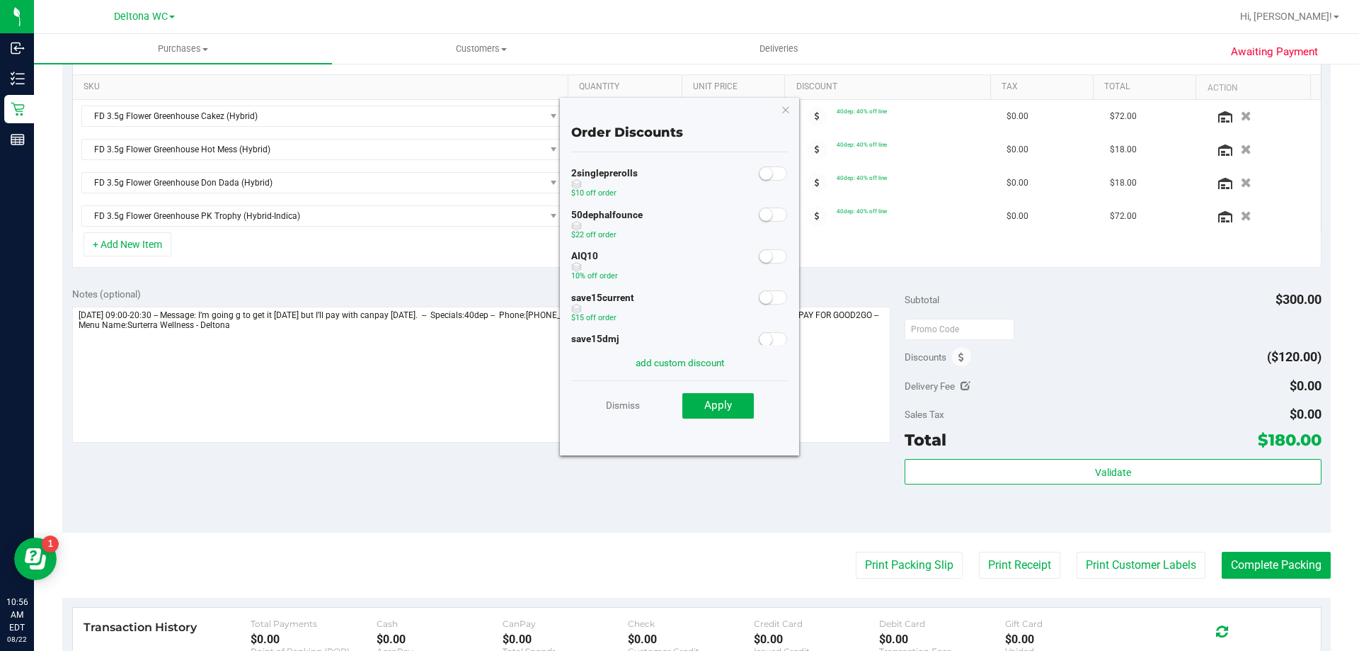
click at [763, 215] on span at bounding box center [773, 214] width 28 height 14
click at [733, 401] on button "Apply" at bounding box center [718, 405] width 72 height 25
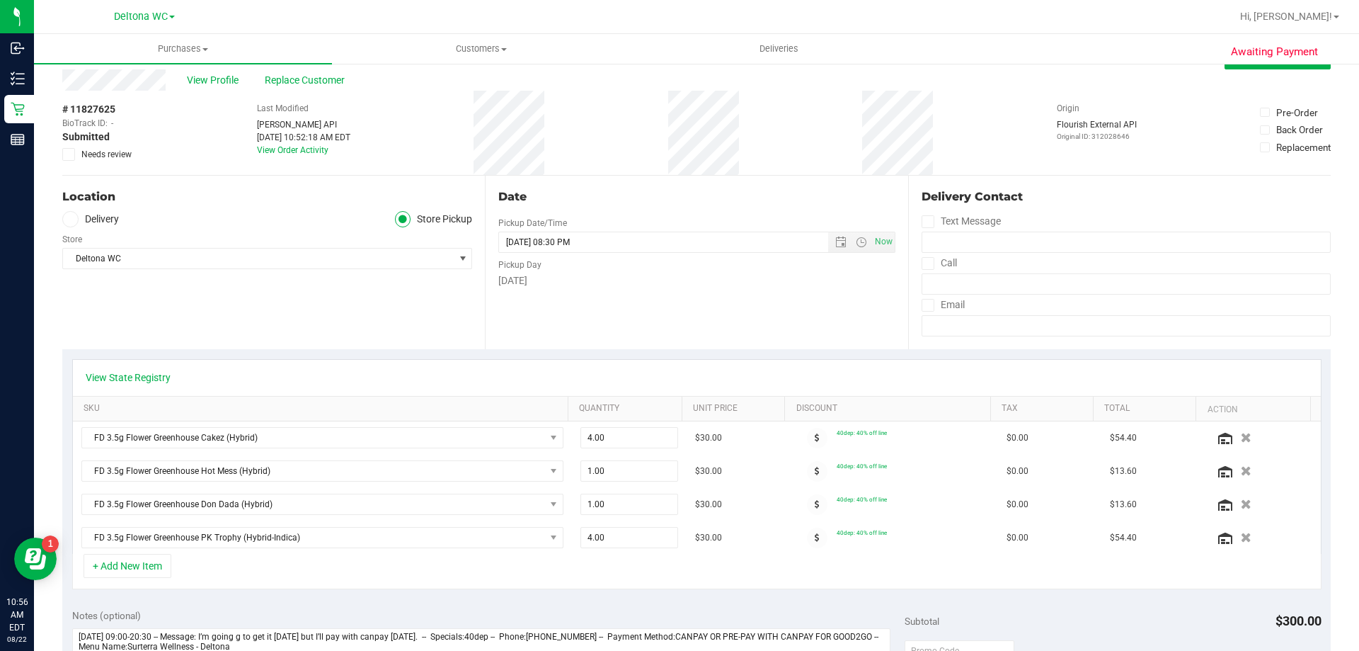
scroll to position [0, 0]
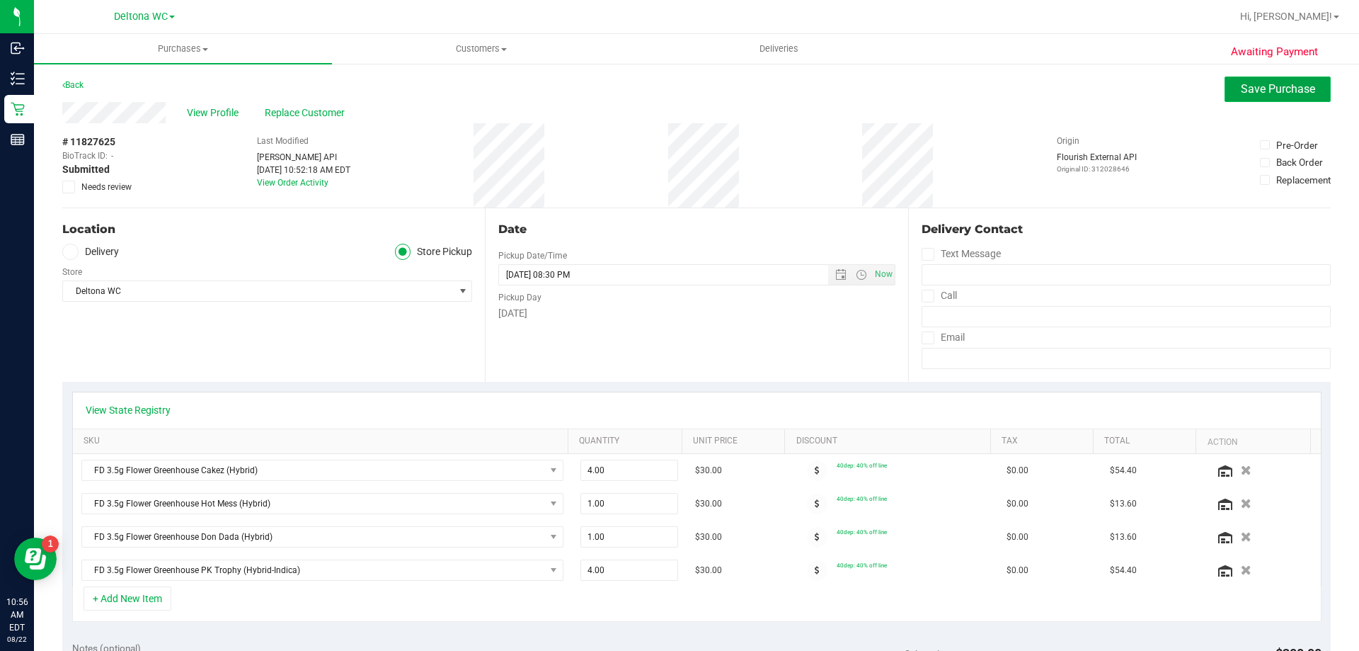
click at [1262, 84] on span "Save Purchase" at bounding box center [1278, 88] width 74 height 13
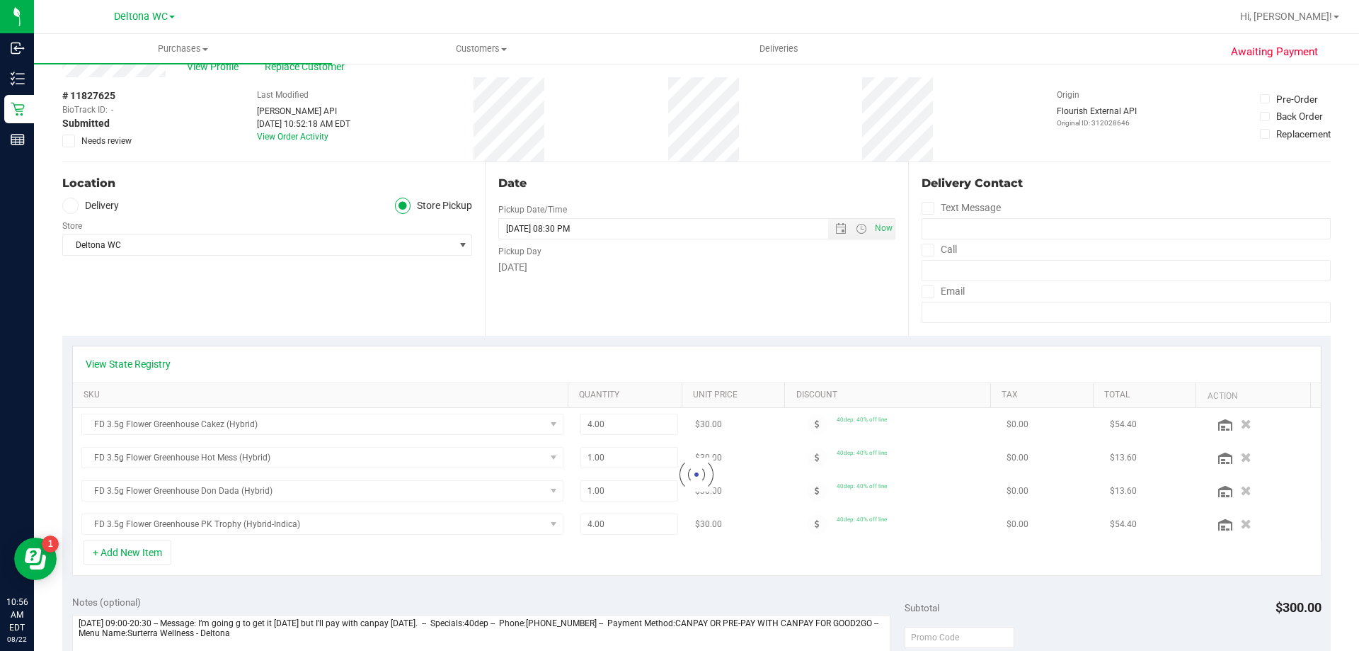
scroll to position [71, 0]
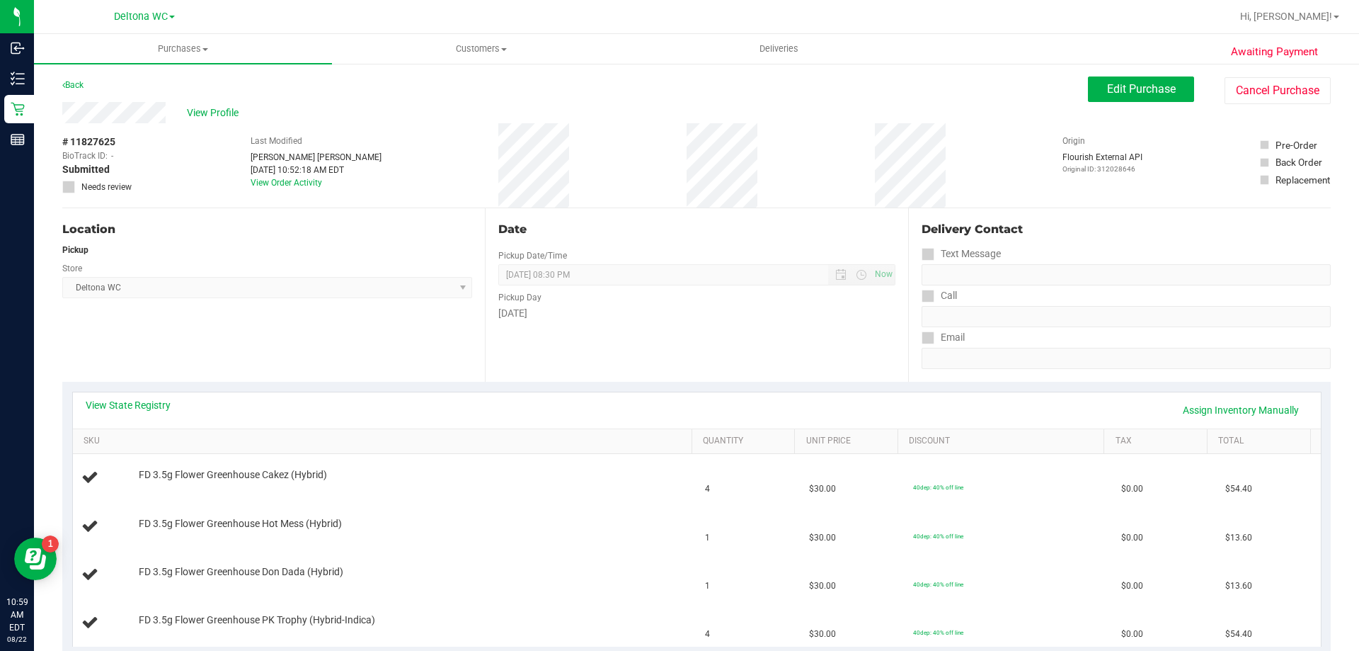
scroll to position [354, 0]
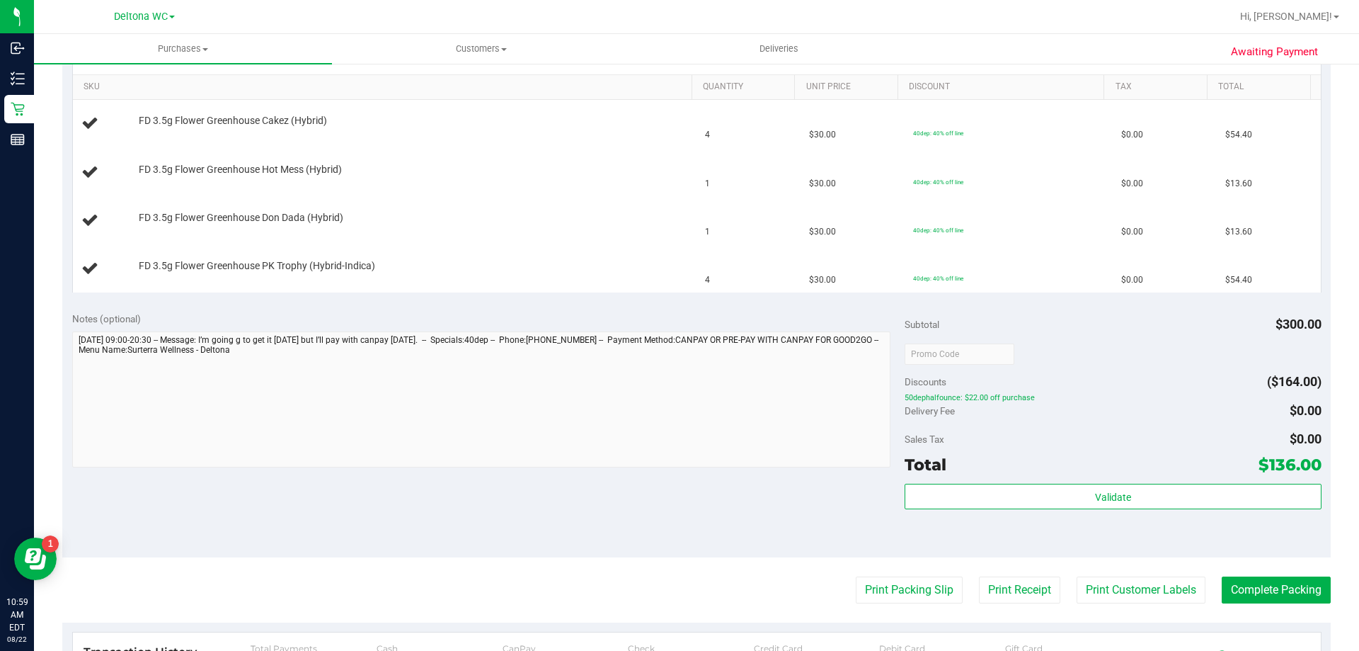
drag, startPoint x: 936, startPoint y: 398, endPoint x: 1008, endPoint y: 399, distance: 72.2
click at [1007, 399] on span "50dephalfounce: $22.00 off purchase" at bounding box center [1113, 397] width 416 height 10
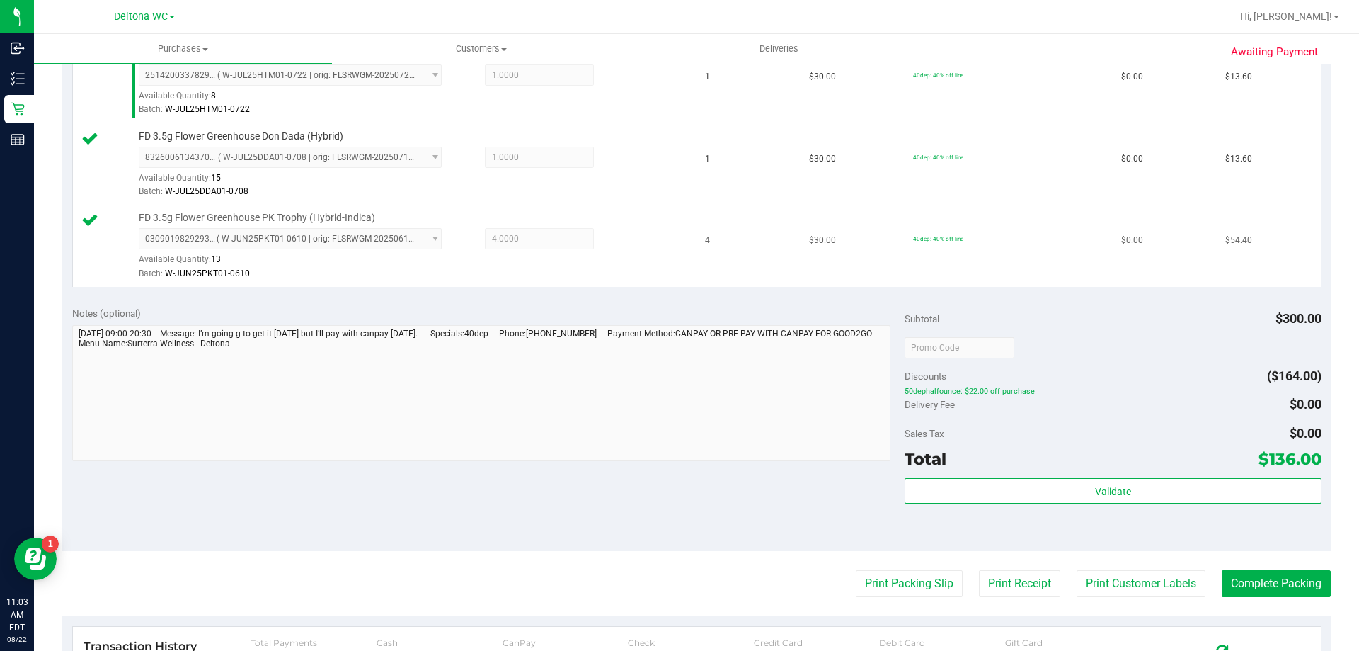
scroll to position [496, 0]
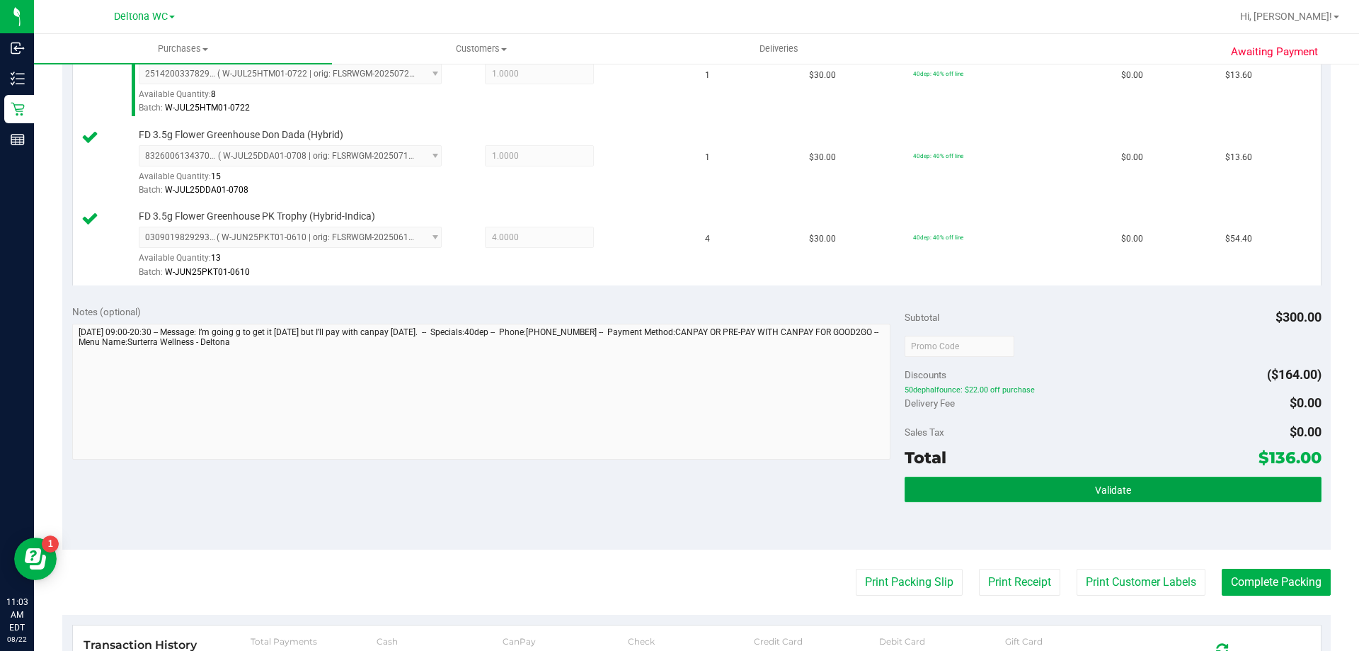
click at [1013, 479] on button "Validate" at bounding box center [1113, 488] width 416 height 25
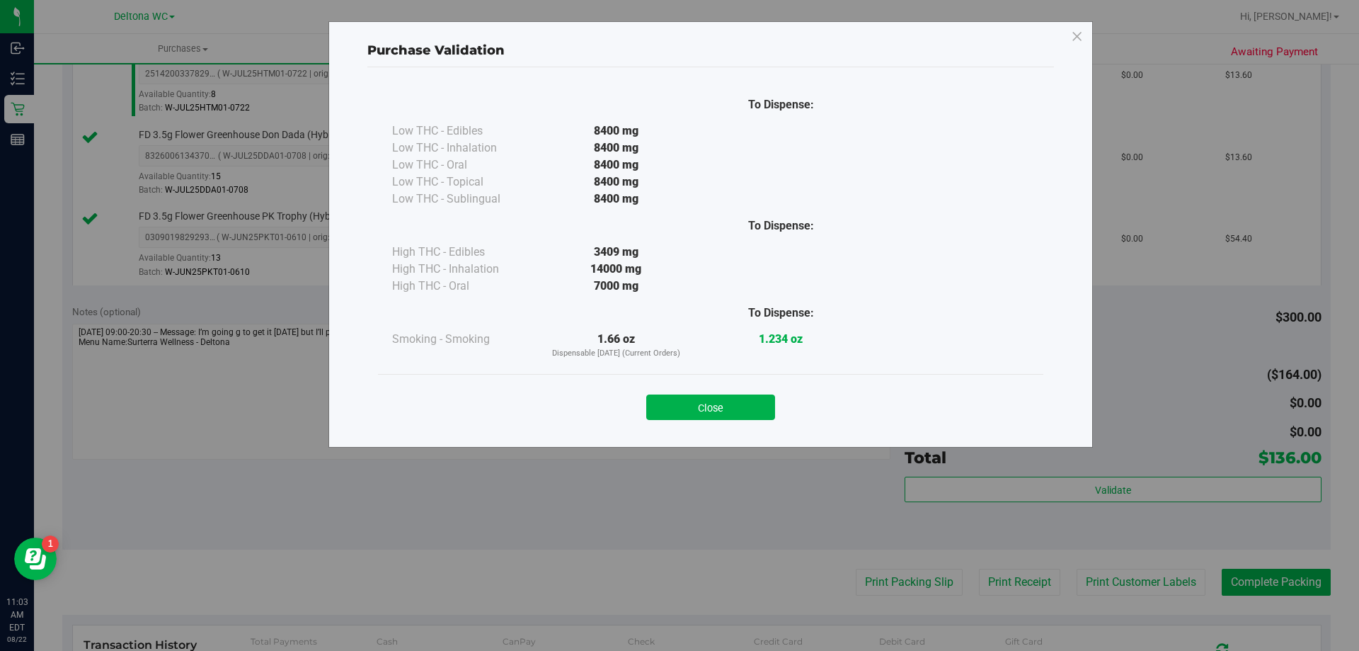
click at [721, 410] on button "Close" at bounding box center [710, 406] width 129 height 25
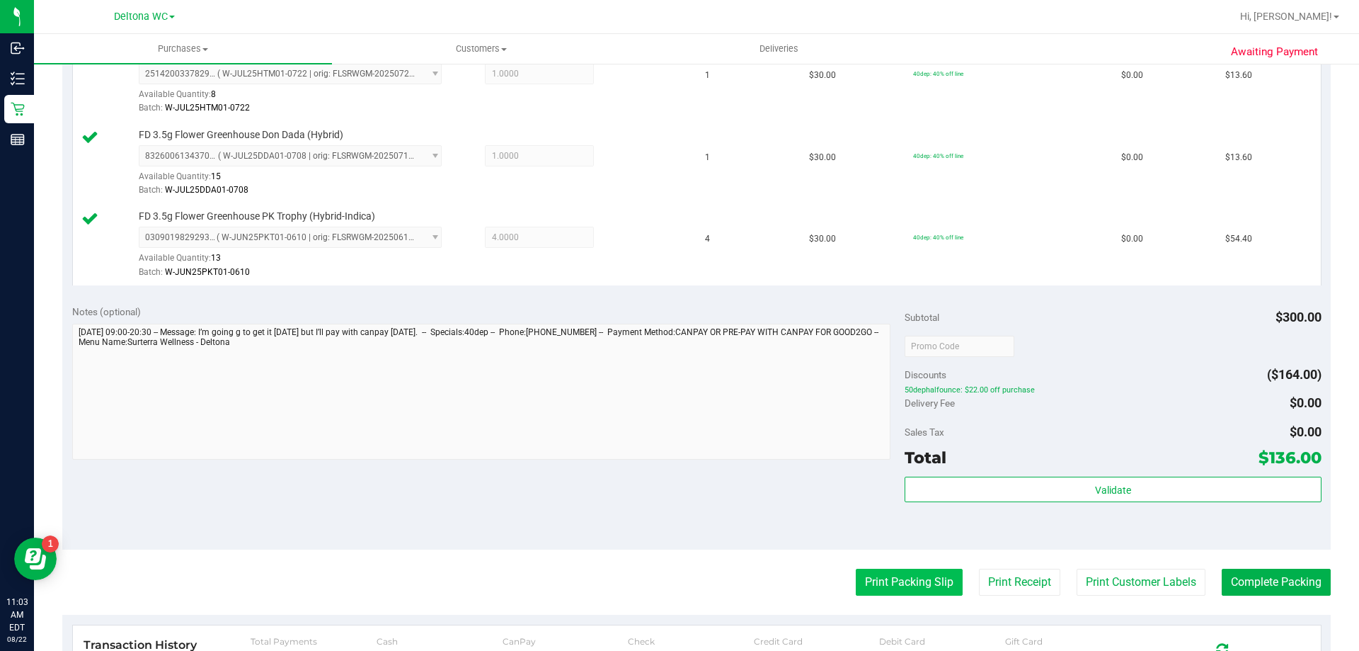
click at [903, 588] on button "Print Packing Slip" at bounding box center [909, 582] width 107 height 27
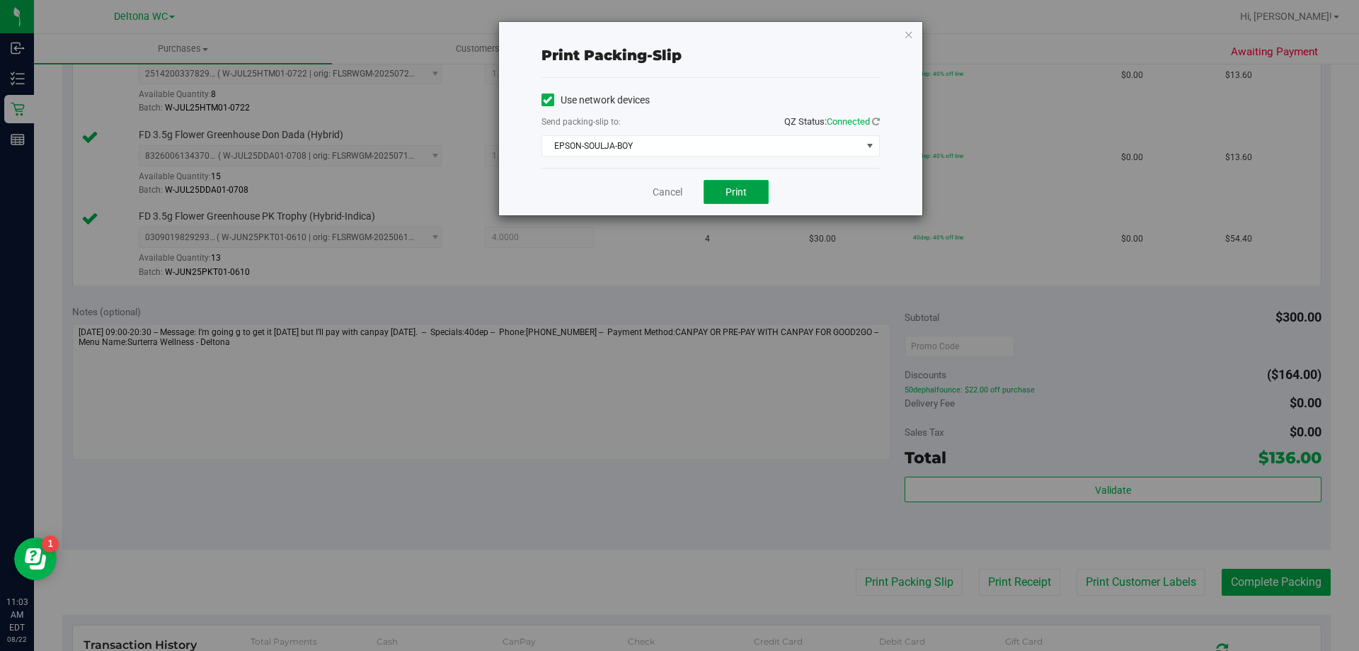
click at [731, 191] on span "Print" at bounding box center [736, 191] width 21 height 11
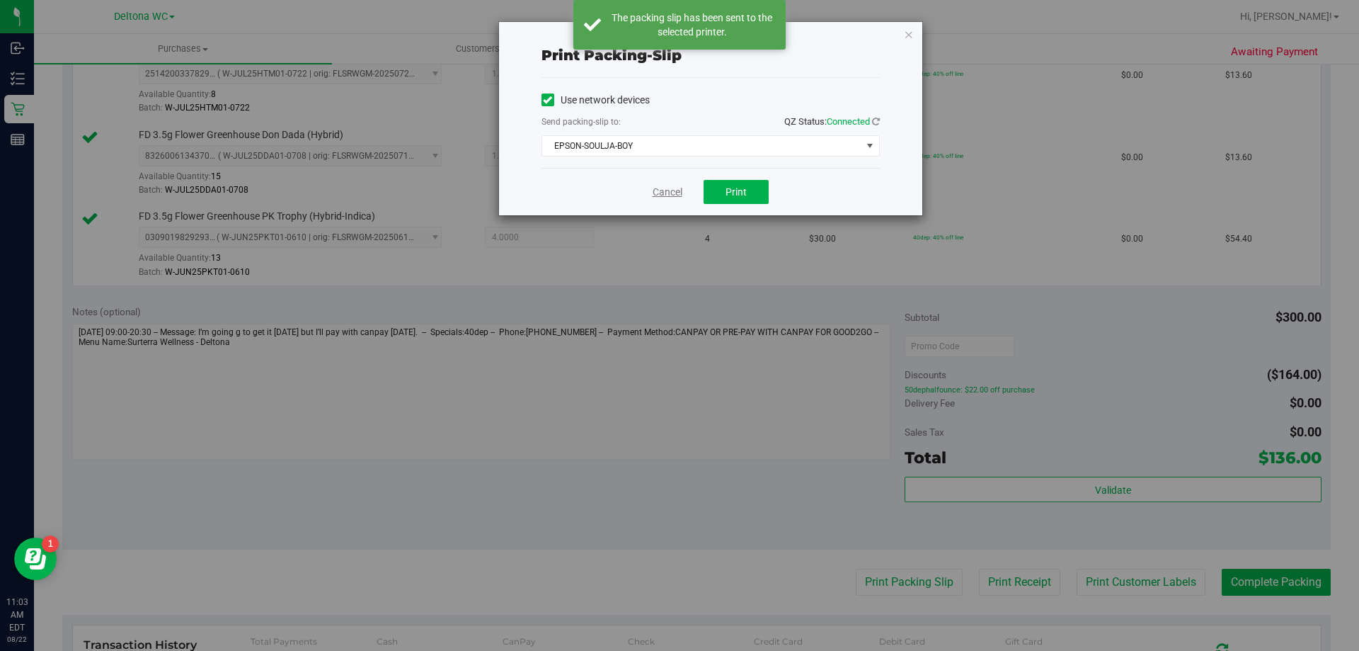
click at [658, 197] on link "Cancel" at bounding box center [668, 192] width 30 height 15
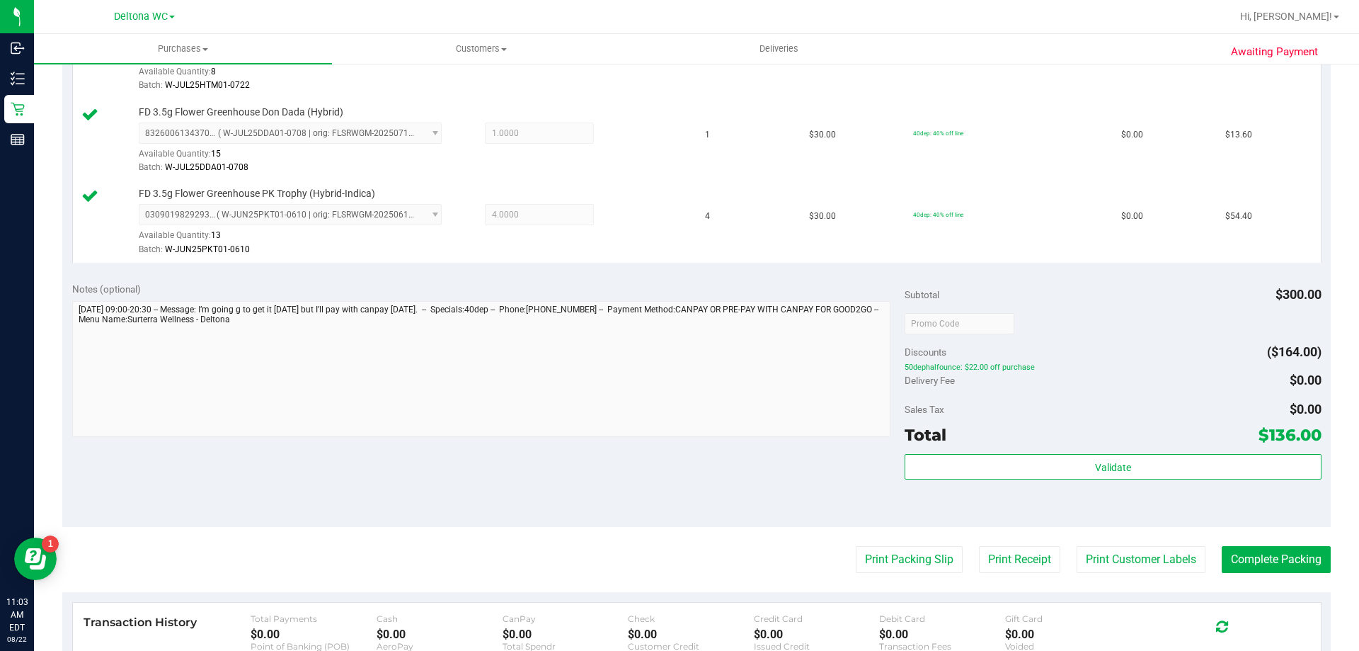
scroll to position [566, 0]
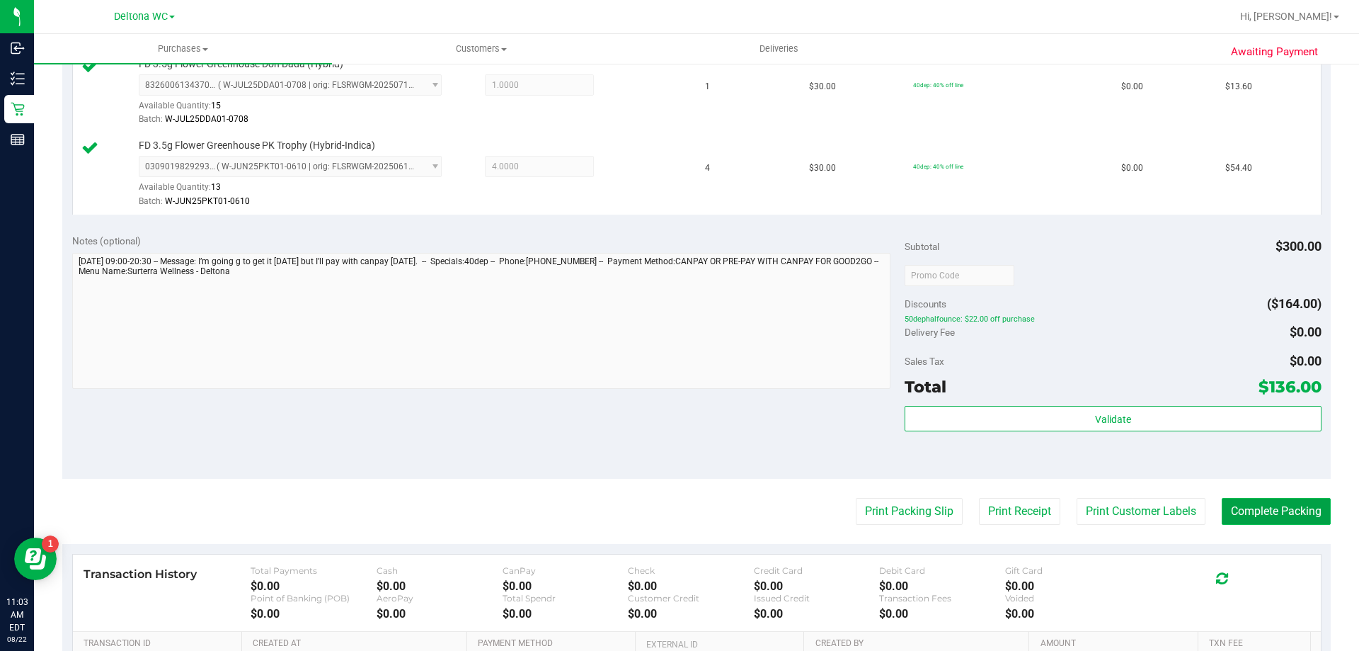
click at [1241, 516] on button "Complete Packing" at bounding box center [1276, 511] width 109 height 27
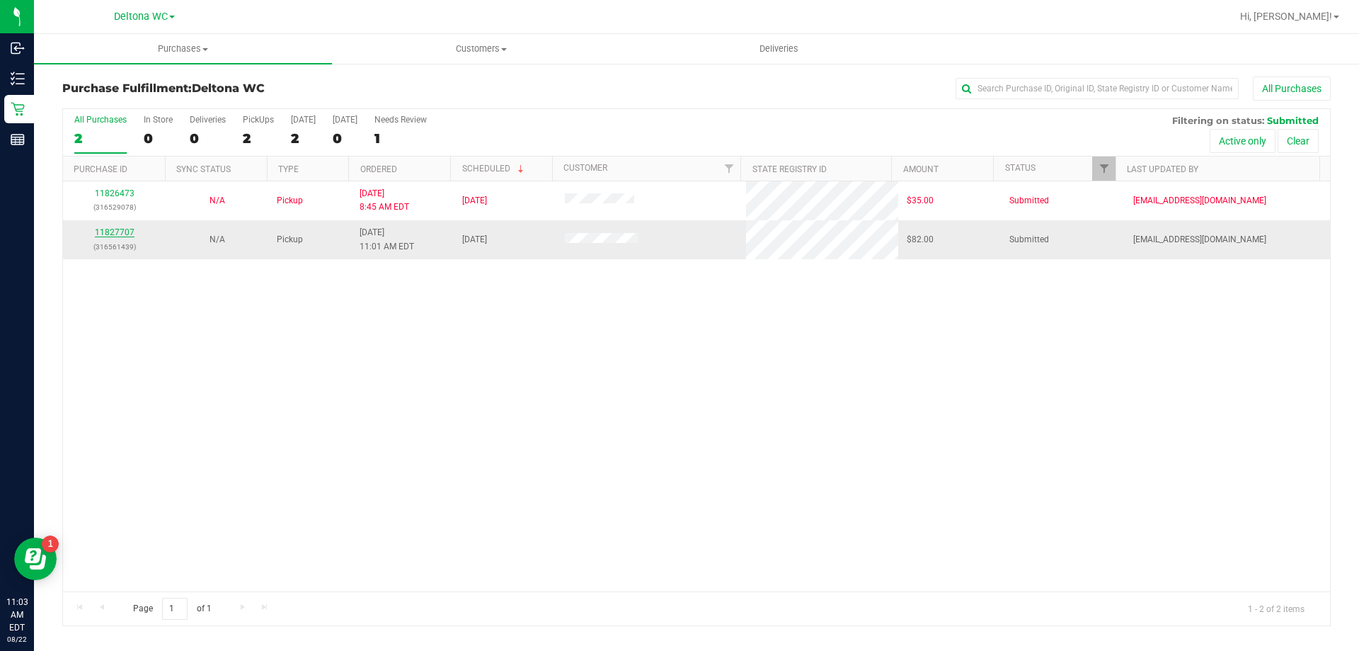
click at [107, 235] on link "11827707" at bounding box center [115, 232] width 40 height 10
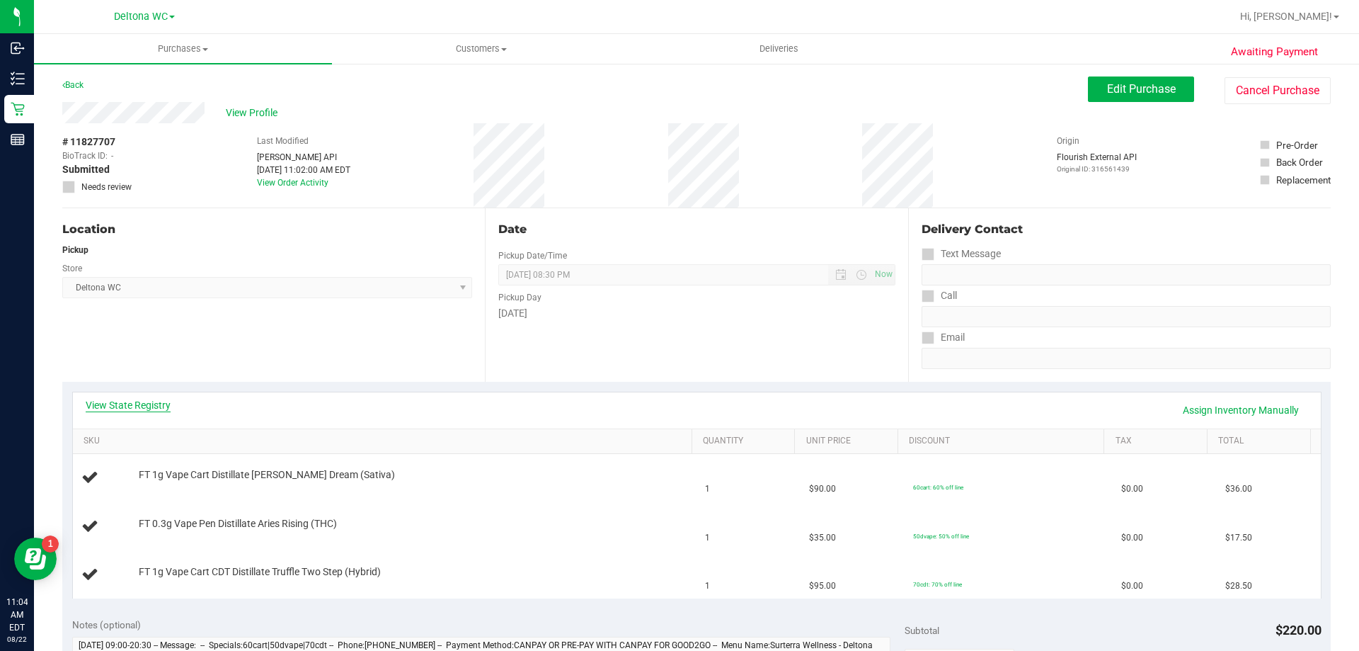
click at [125, 408] on link "View State Registry" at bounding box center [128, 405] width 85 height 14
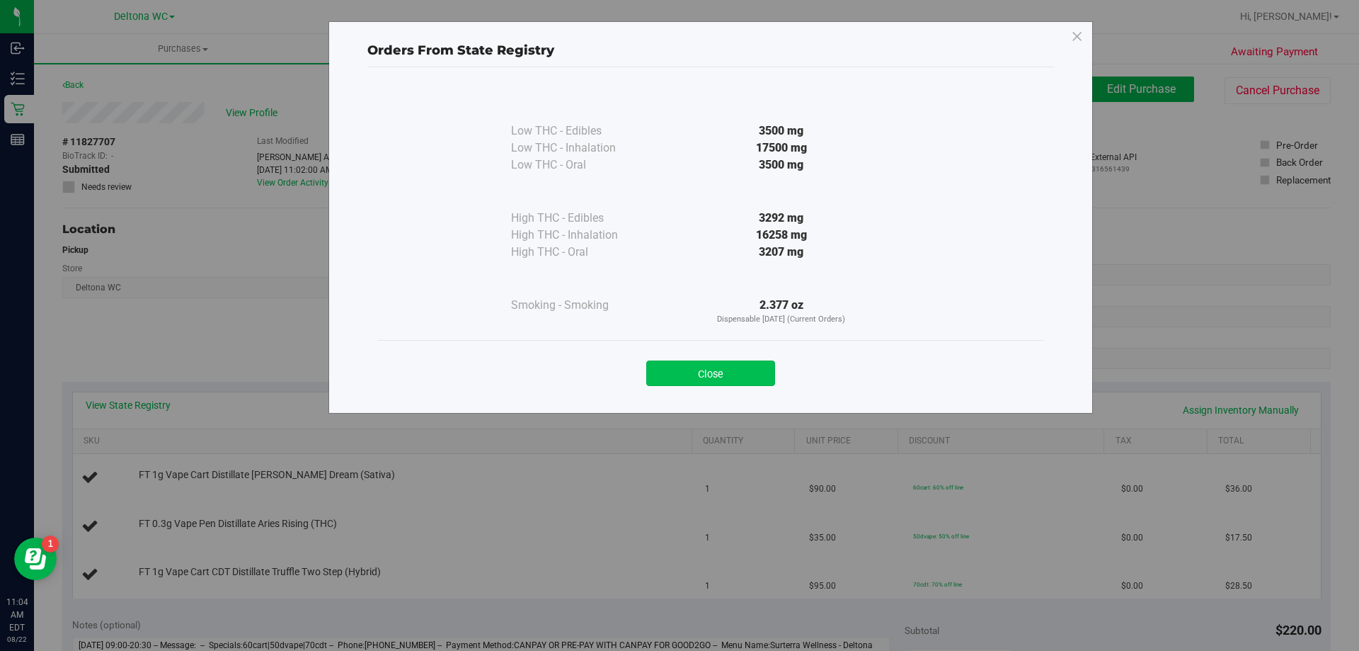
click at [713, 367] on button "Close" at bounding box center [710, 372] width 129 height 25
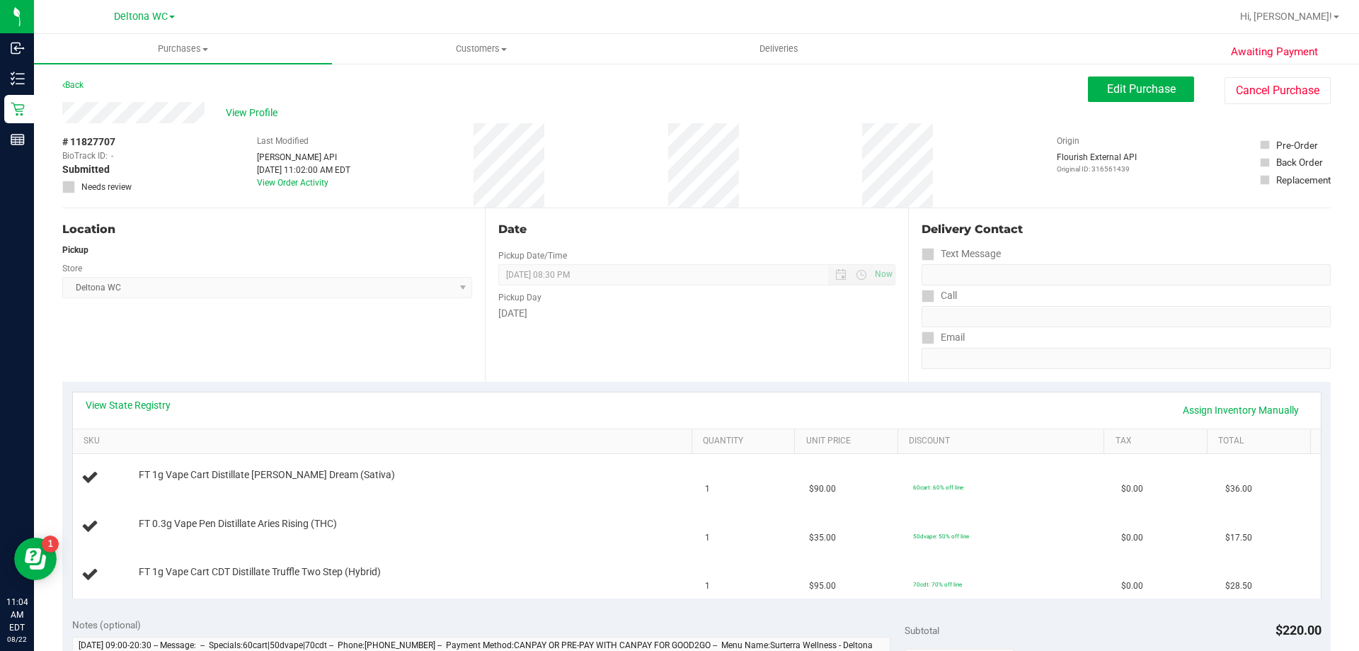
scroll to position [71, 0]
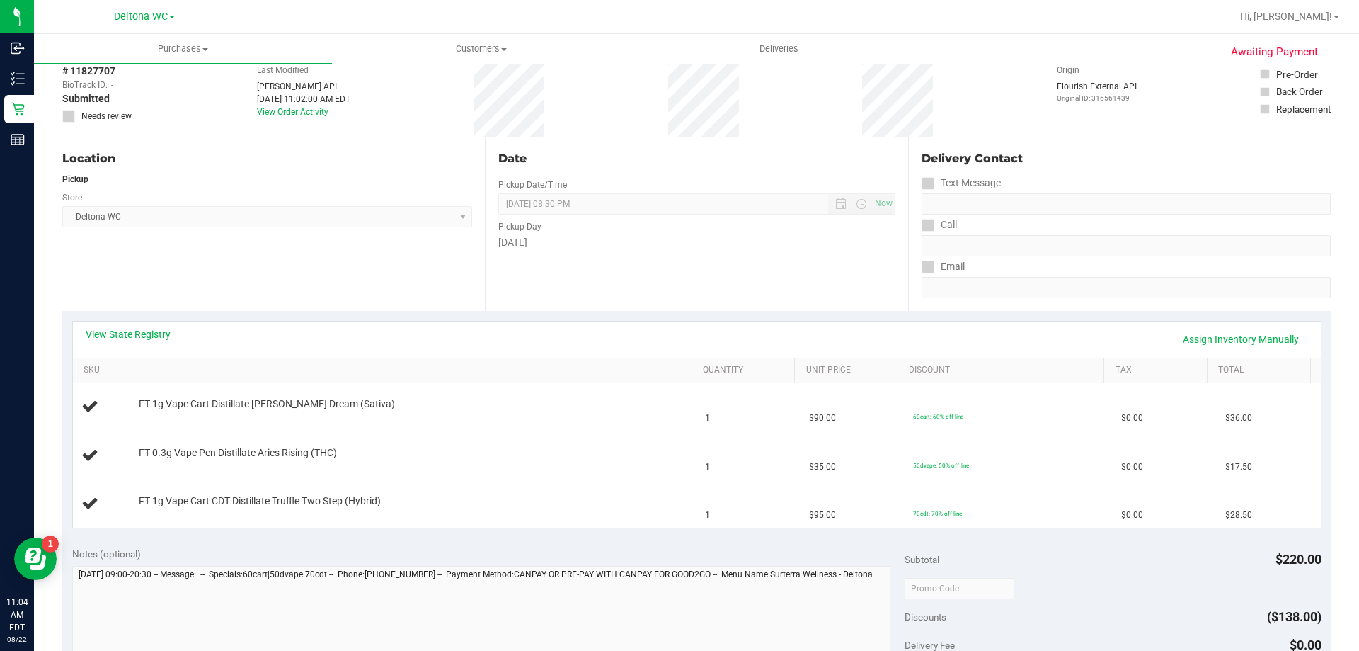
click at [136, 326] on div "View State Registry Assign Inventory Manually" at bounding box center [697, 339] width 1248 height 36
click at [138, 332] on link "View State Registry" at bounding box center [128, 334] width 85 height 14
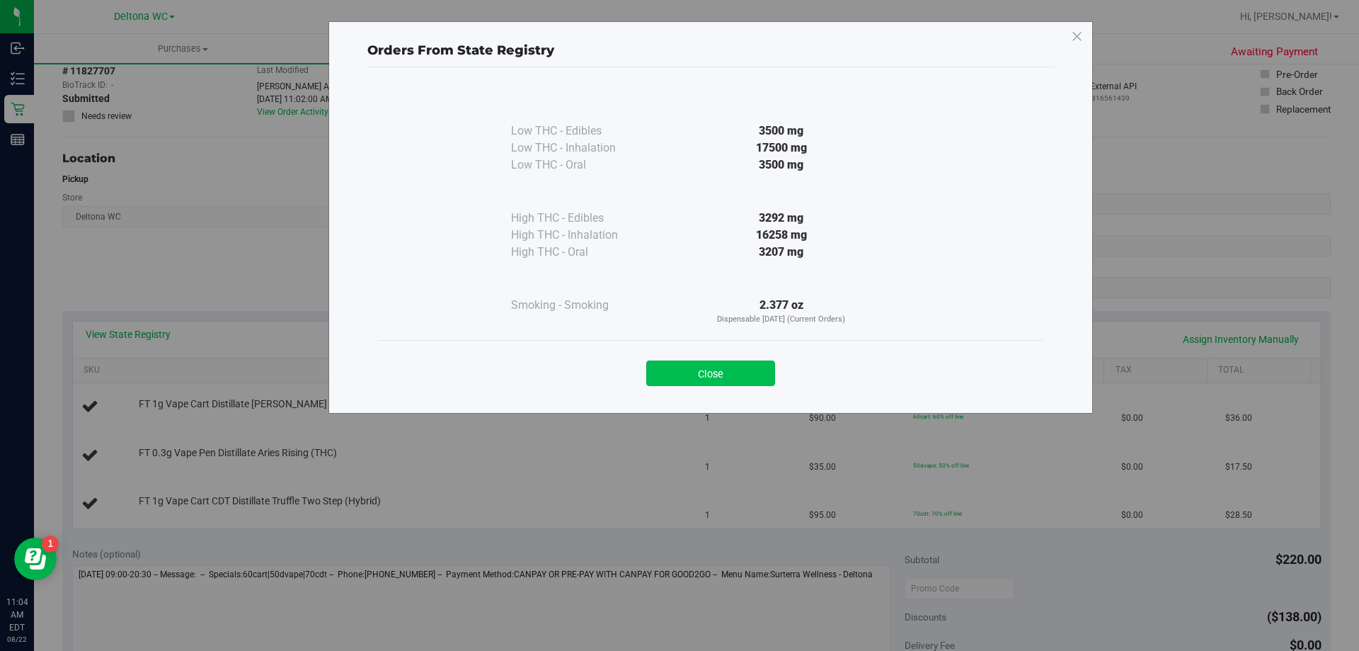
click at [707, 370] on button "Close" at bounding box center [710, 372] width 129 height 25
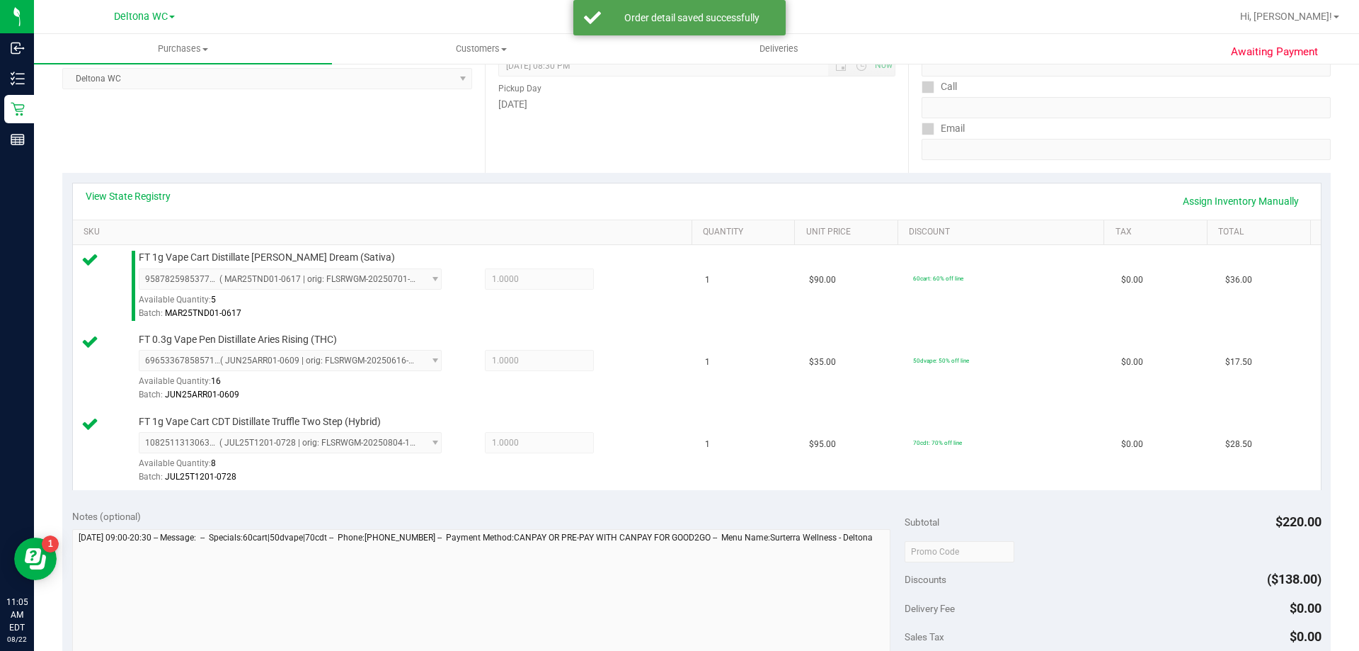
scroll to position [425, 0]
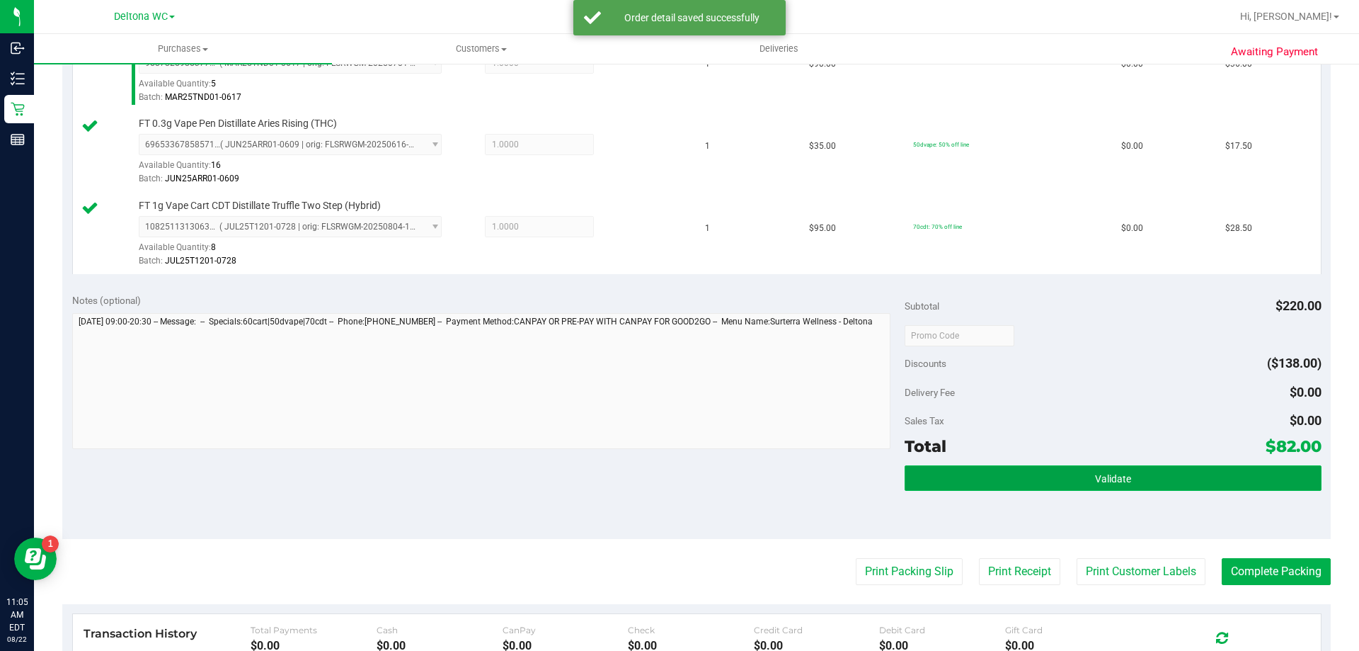
click at [943, 481] on button "Validate" at bounding box center [1113, 477] width 416 height 25
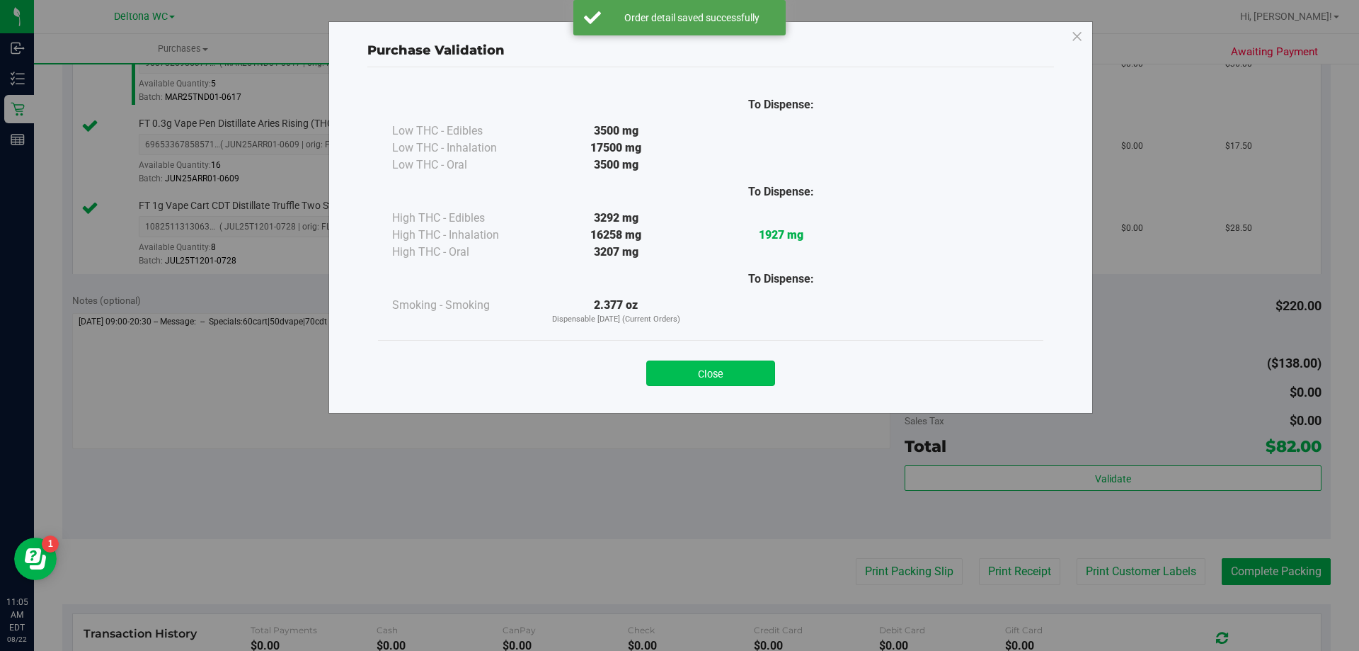
click at [707, 367] on button "Close" at bounding box center [710, 372] width 129 height 25
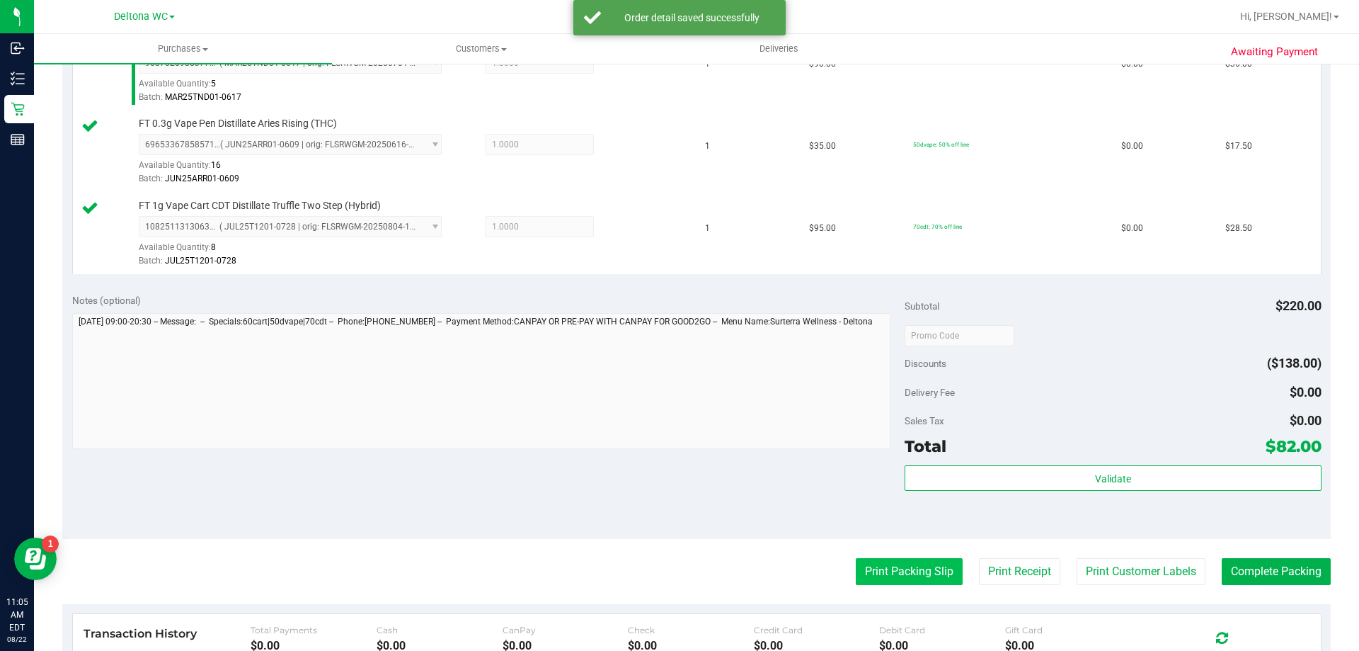
click at [892, 564] on button "Print Packing Slip" at bounding box center [909, 571] width 107 height 27
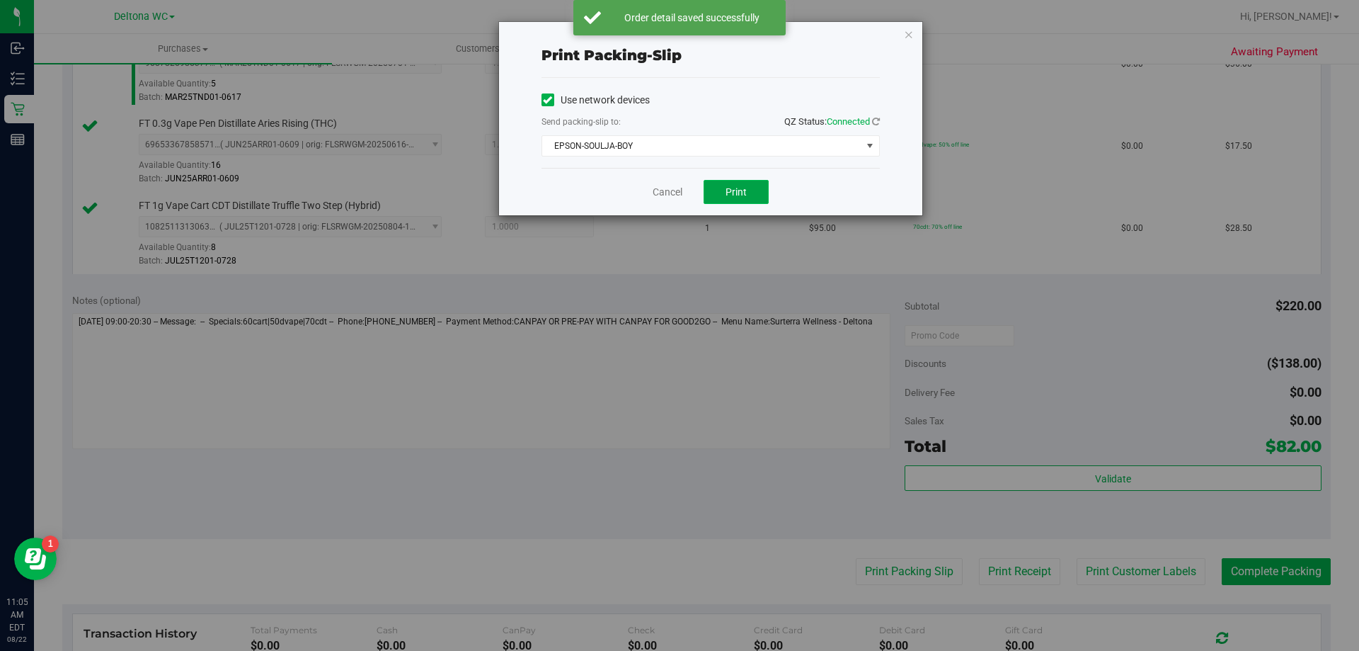
click at [714, 200] on button "Print" at bounding box center [736, 192] width 65 height 24
click at [661, 194] on link "Cancel" at bounding box center [668, 192] width 30 height 15
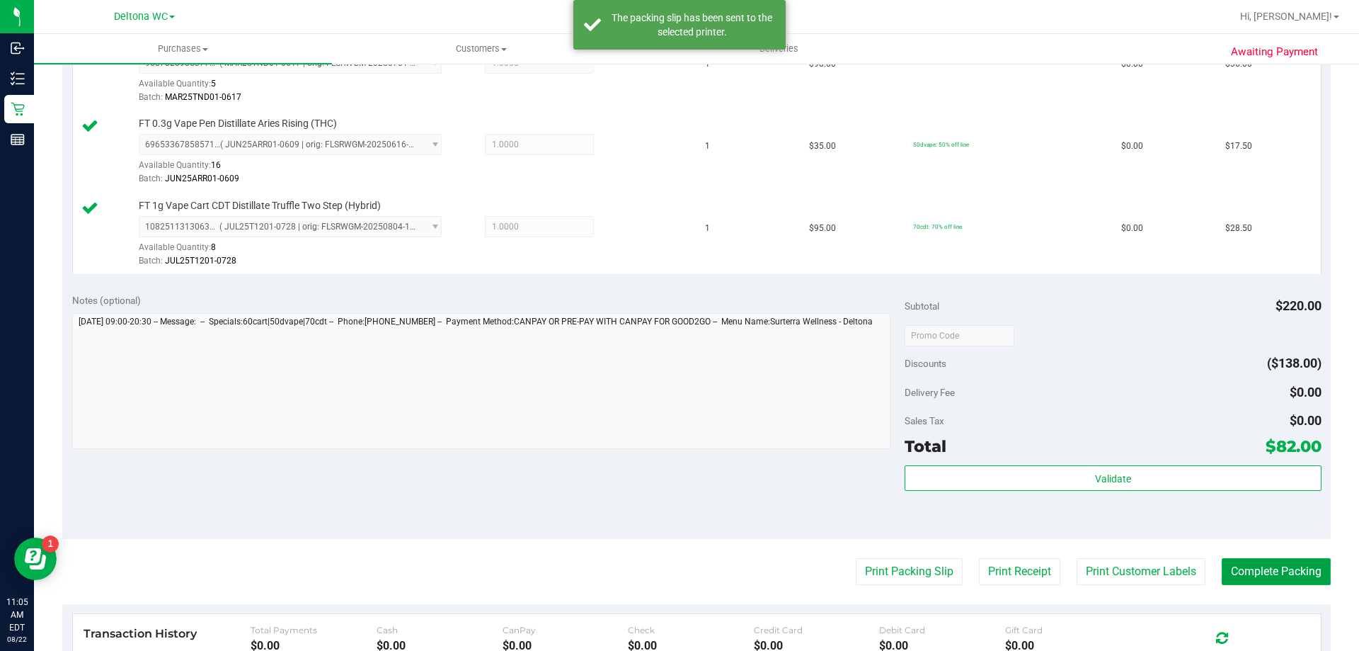
click at [1255, 569] on button "Complete Packing" at bounding box center [1276, 571] width 109 height 27
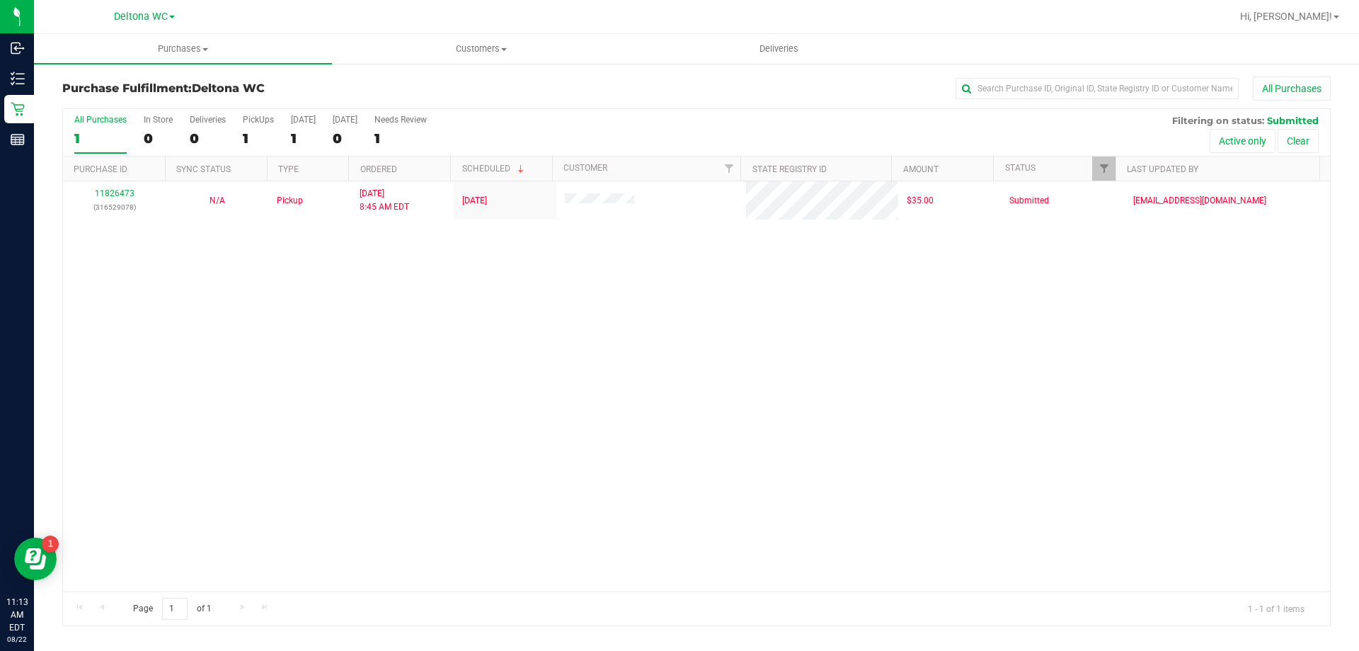
click at [95, 129] on label "All Purchases 1" at bounding box center [100, 134] width 52 height 39
click at [0, 0] on input "All Purchases 1" at bounding box center [0, 0] width 0 height 0
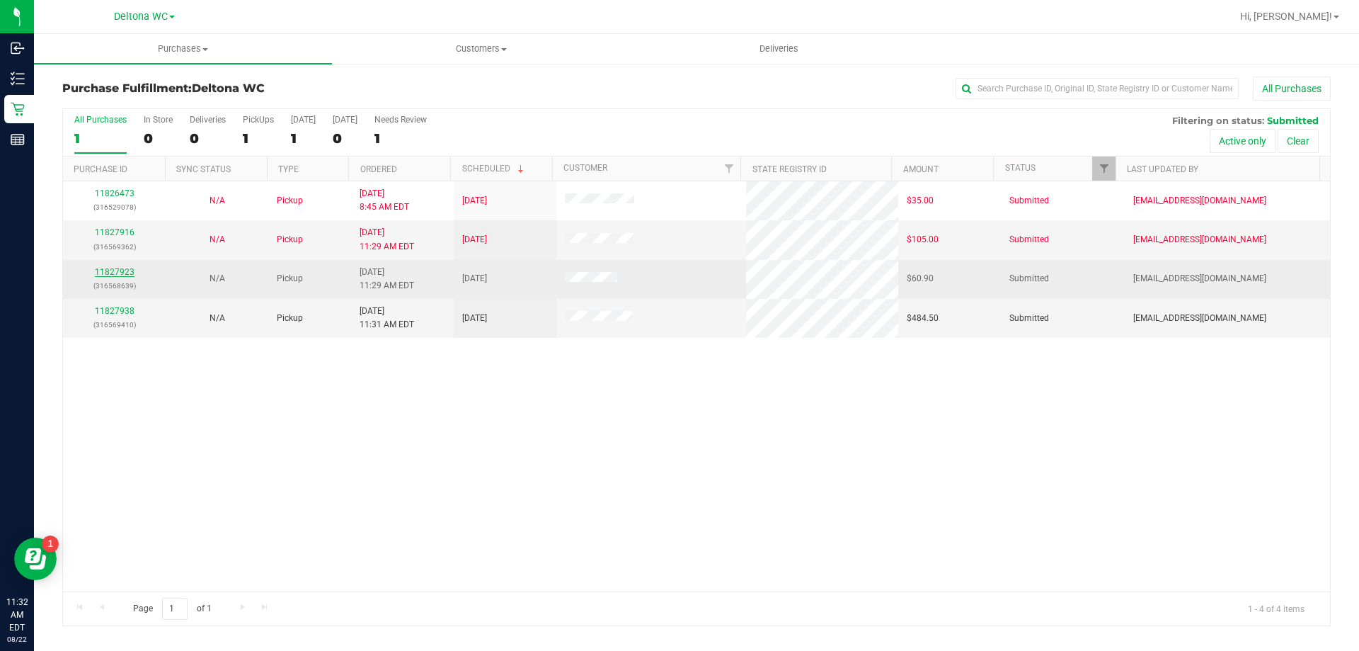
click at [126, 270] on link "11827923" at bounding box center [115, 272] width 40 height 10
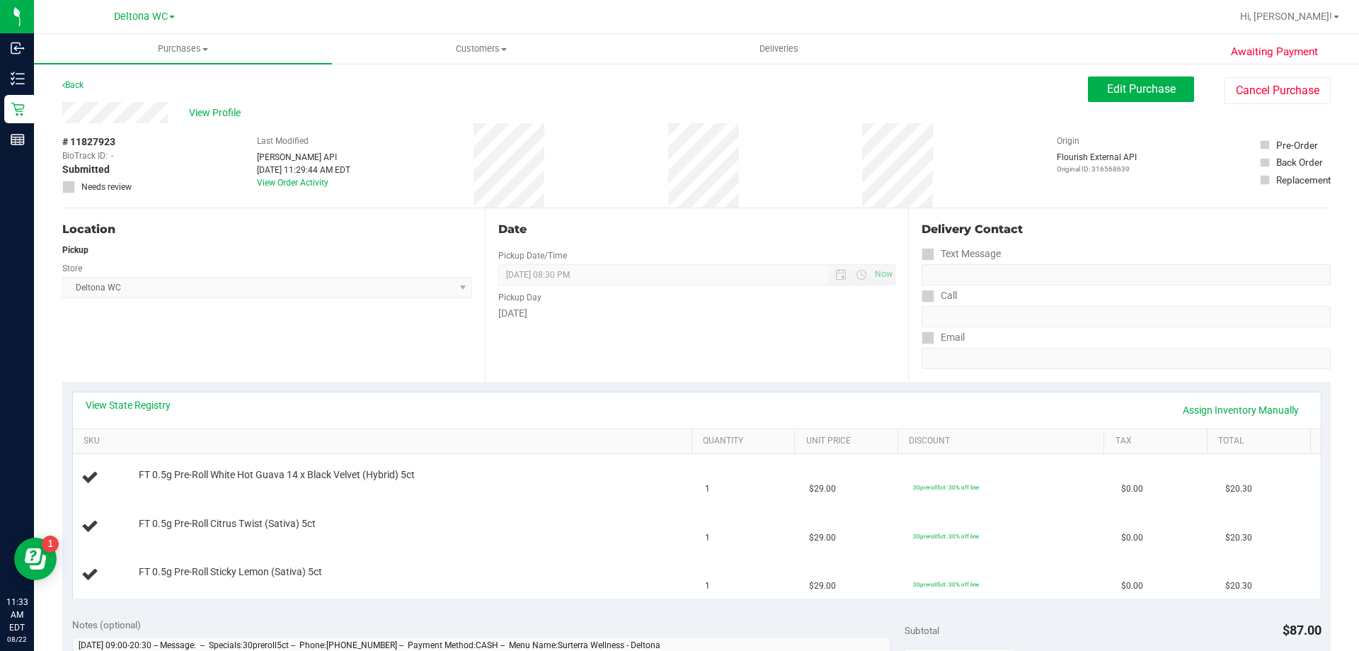
click at [125, 415] on div "View State Registry Assign Inventory Manually" at bounding box center [697, 410] width 1223 height 24
click at [125, 403] on link "View State Registry" at bounding box center [128, 405] width 85 height 14
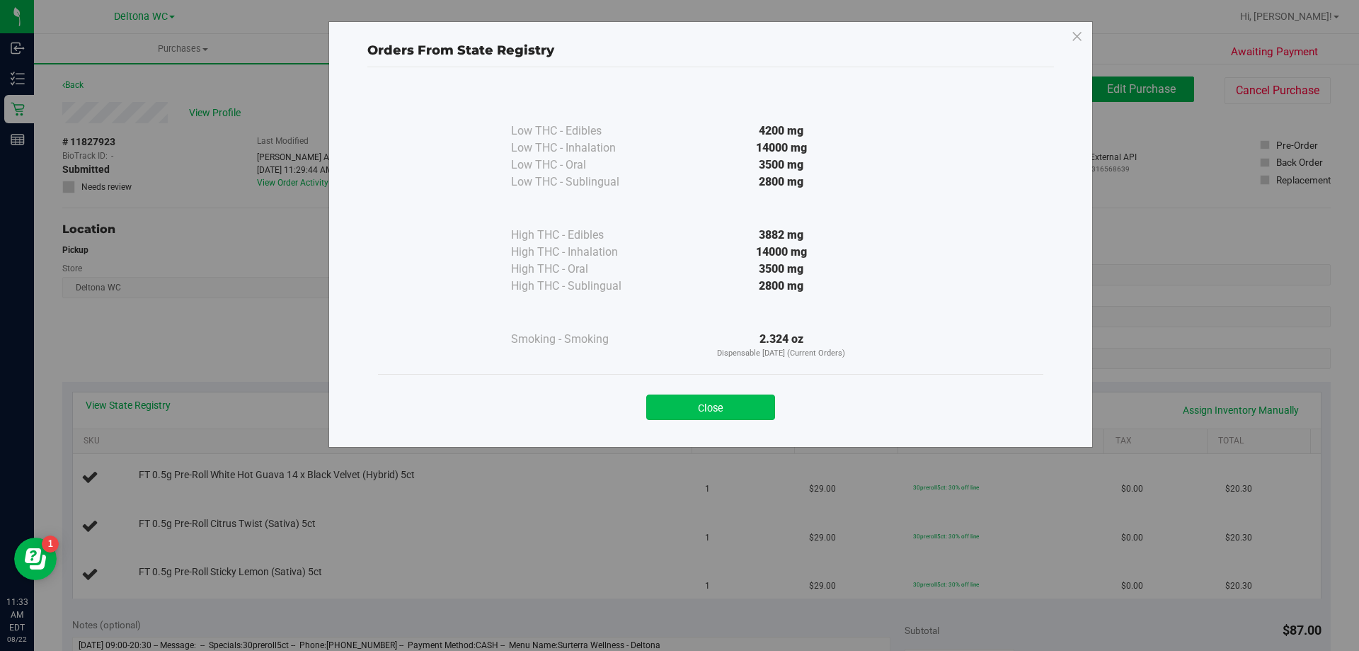
click at [748, 413] on button "Close" at bounding box center [710, 406] width 129 height 25
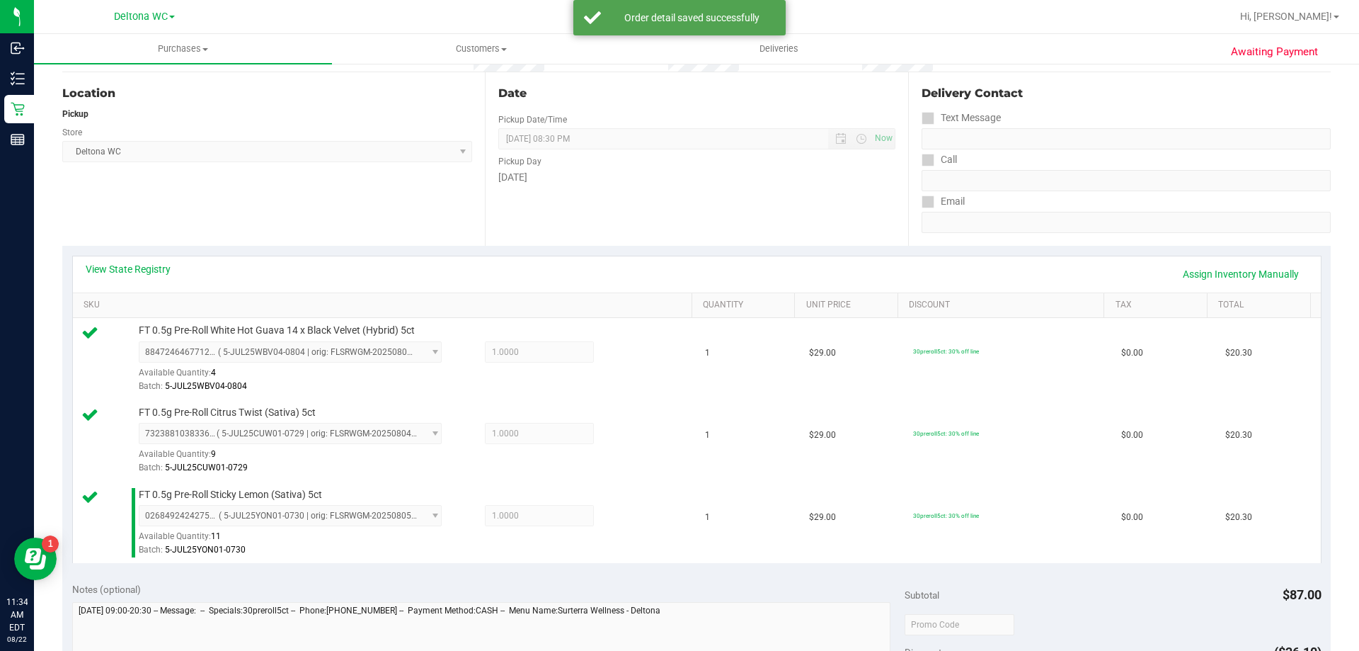
scroll to position [354, 0]
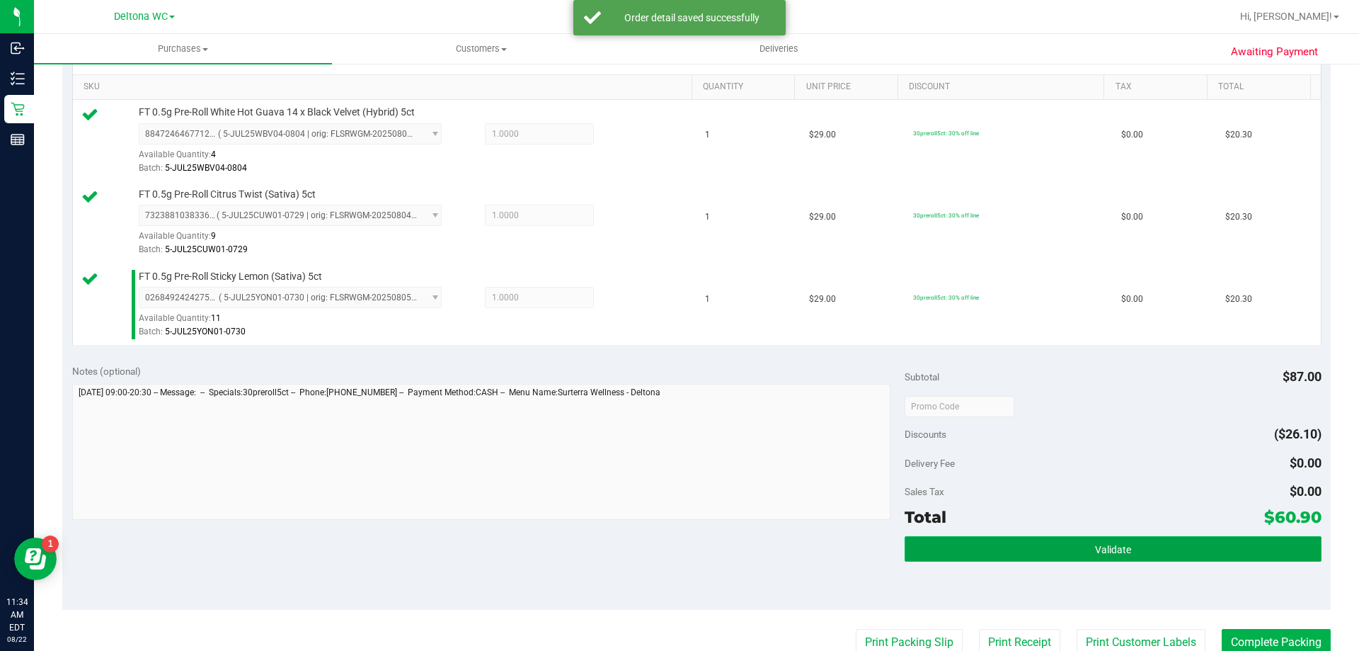
click at [1099, 544] on span "Validate" at bounding box center [1113, 549] width 36 height 11
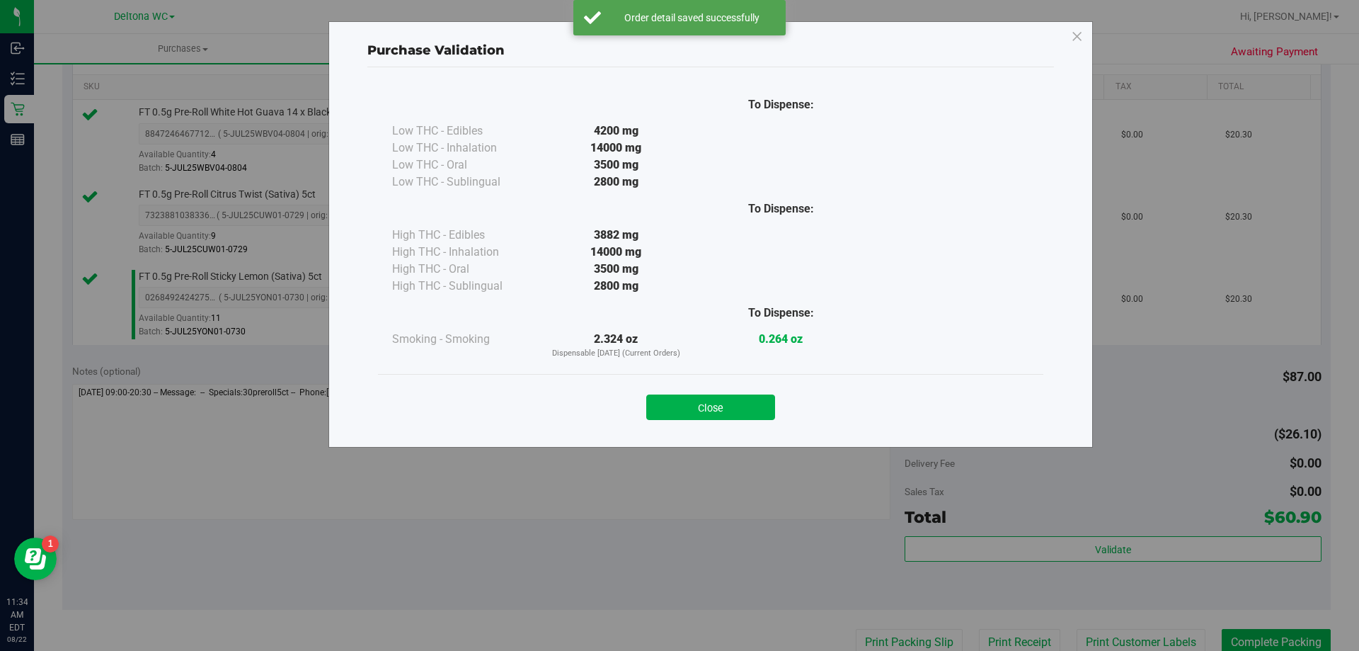
click at [735, 423] on div "Close" at bounding box center [711, 402] width 666 height 57
click at [735, 404] on button "Close" at bounding box center [710, 406] width 129 height 25
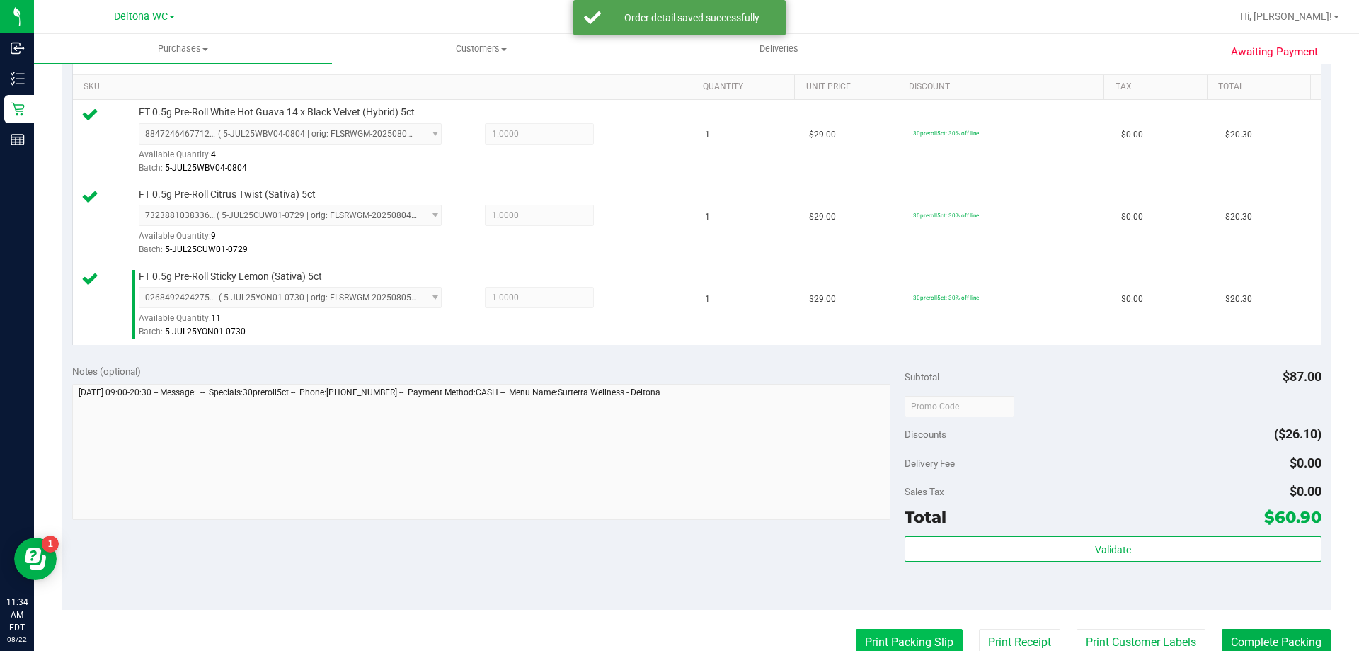
click at [871, 632] on button "Print Packing Slip" at bounding box center [909, 642] width 107 height 27
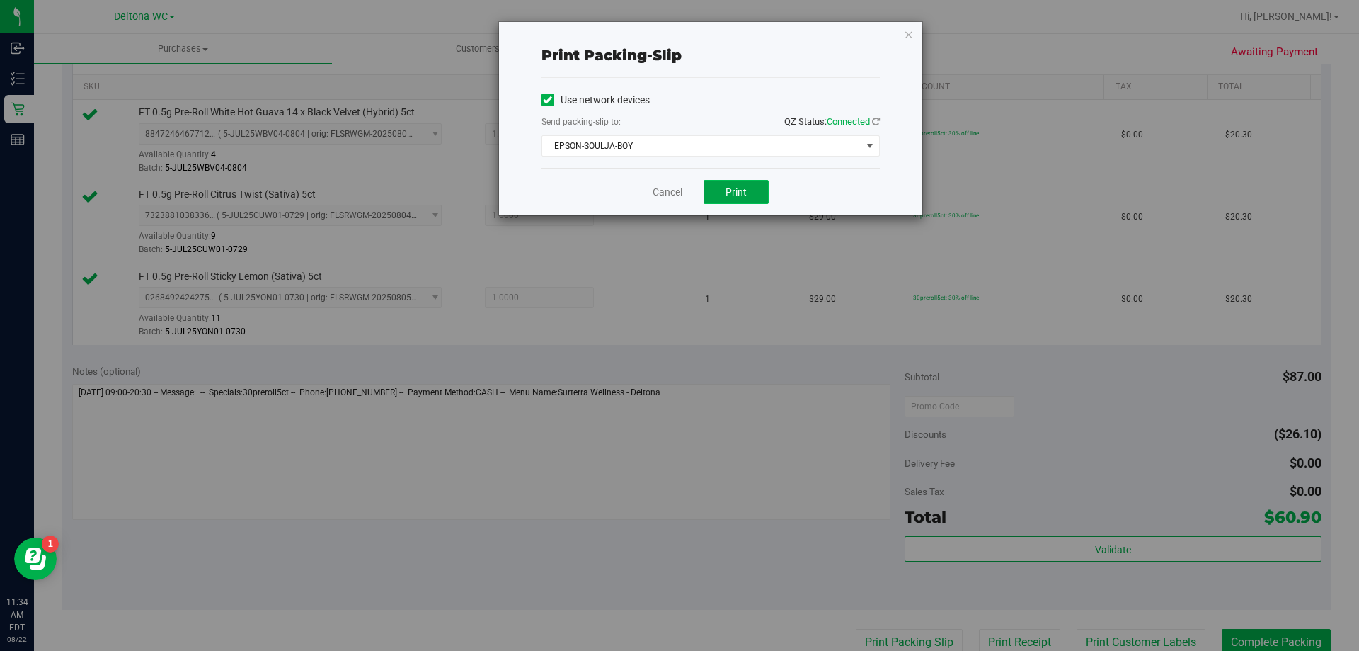
click at [721, 188] on button "Print" at bounding box center [736, 192] width 65 height 24
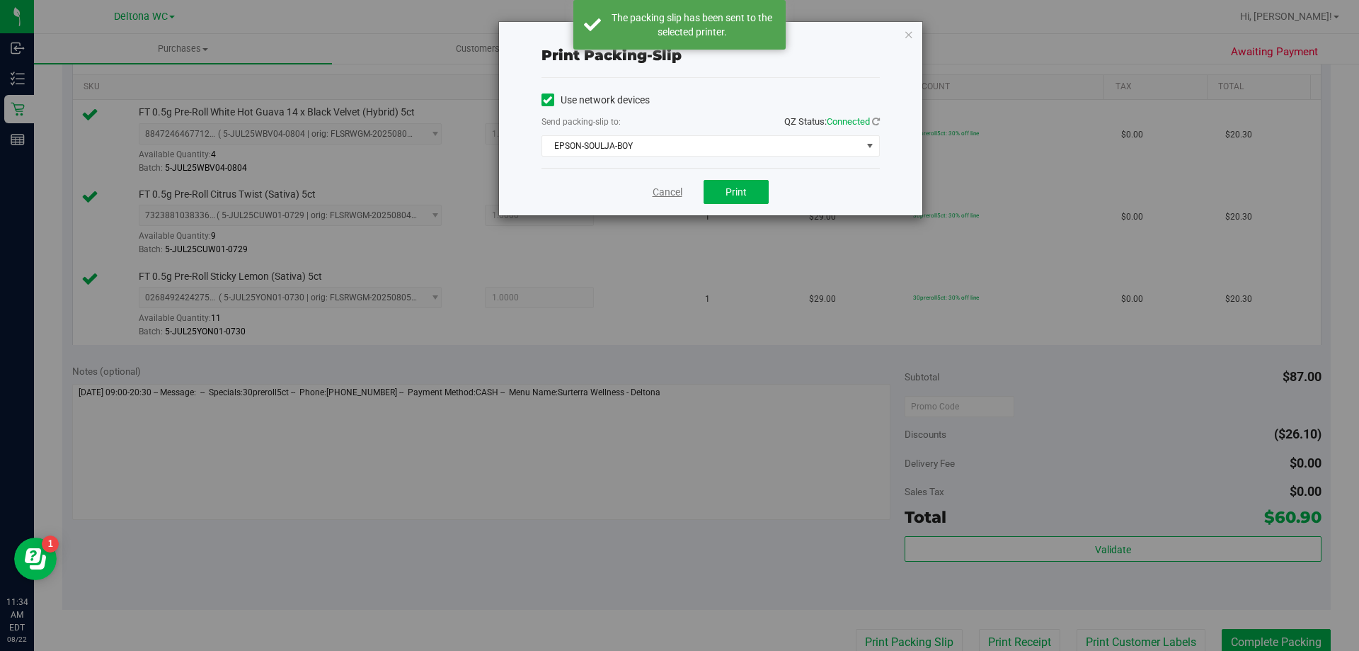
click at [670, 193] on link "Cancel" at bounding box center [668, 192] width 30 height 15
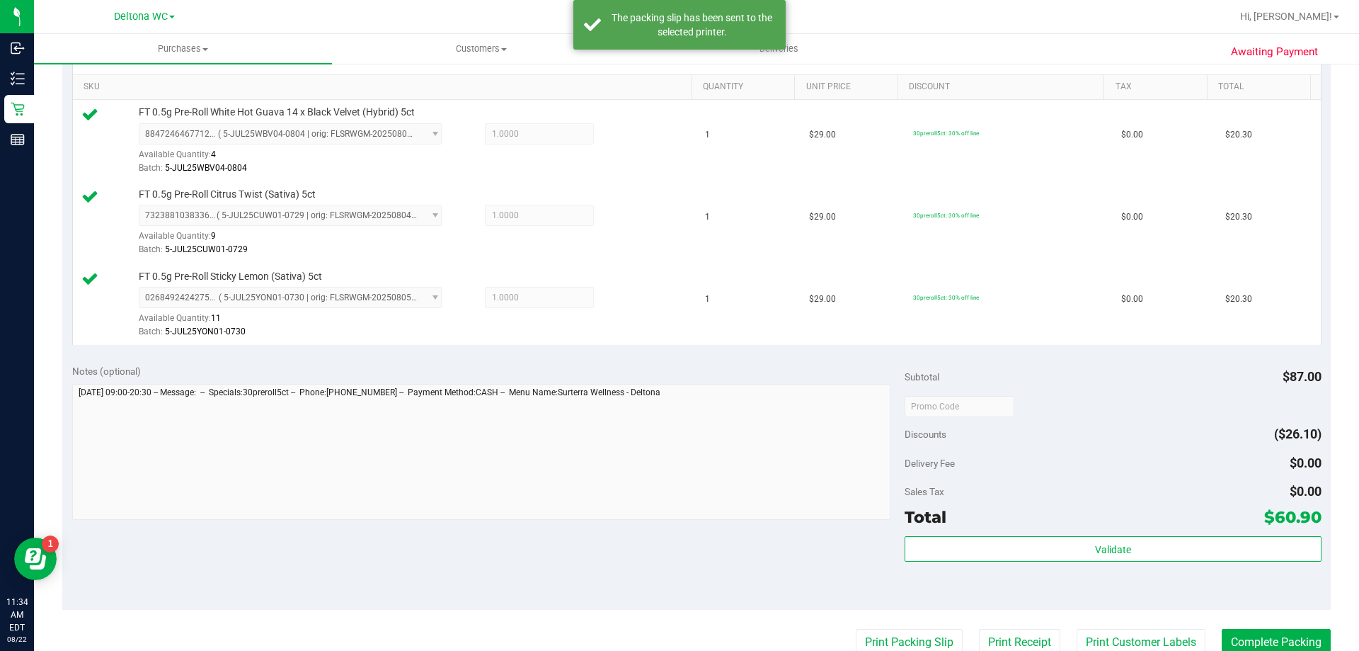
scroll to position [359, 0]
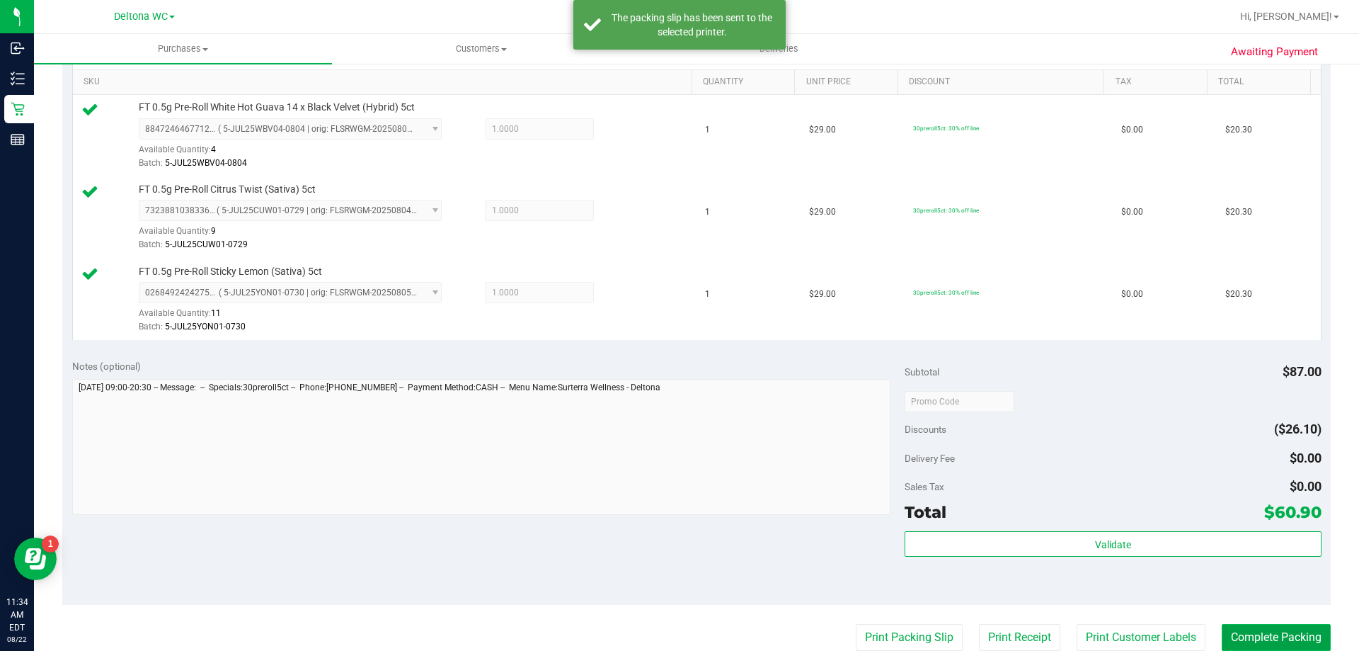
click at [1225, 632] on button "Complete Packing" at bounding box center [1276, 637] width 109 height 27
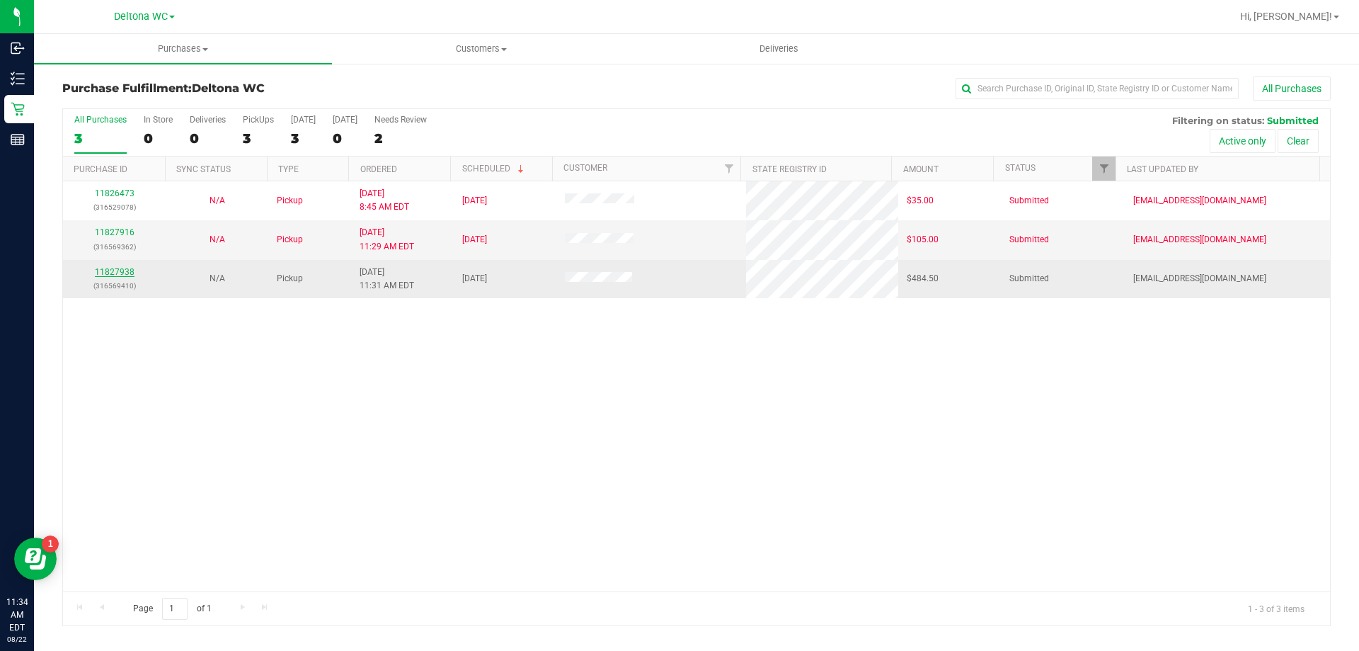
click at [120, 273] on link "11827938" at bounding box center [115, 272] width 40 height 10
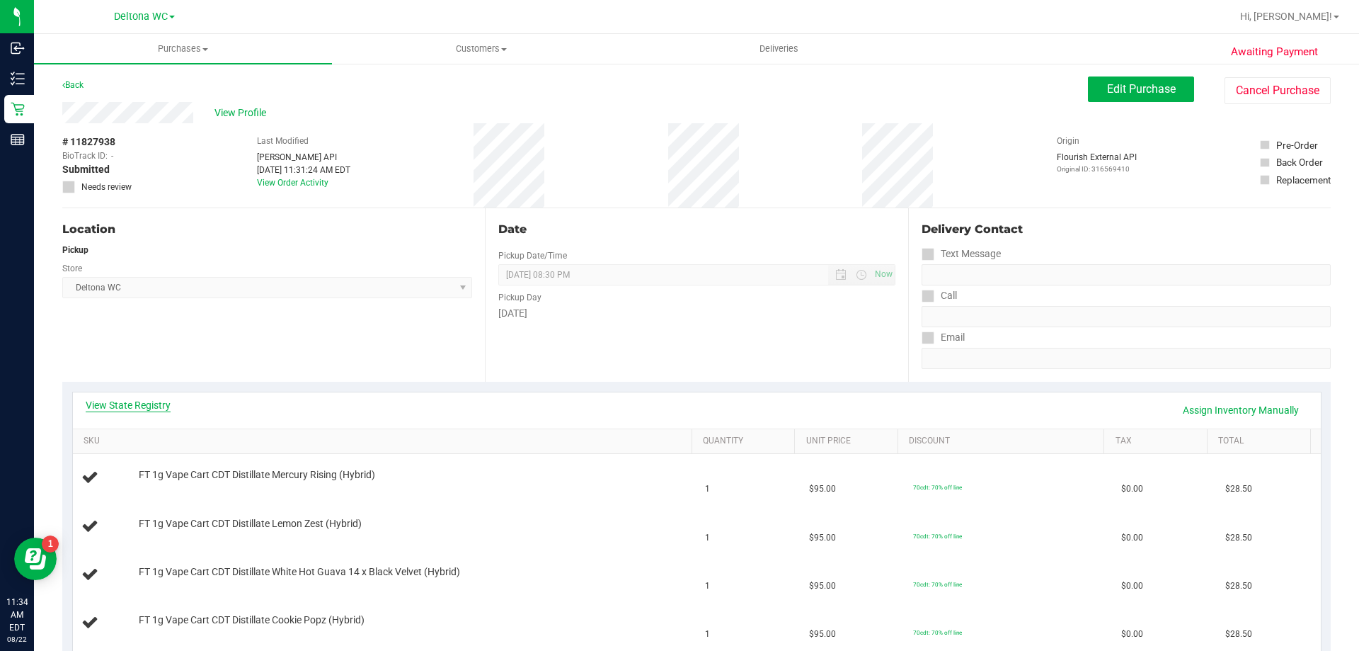
click at [137, 400] on link "View State Registry" at bounding box center [128, 405] width 85 height 14
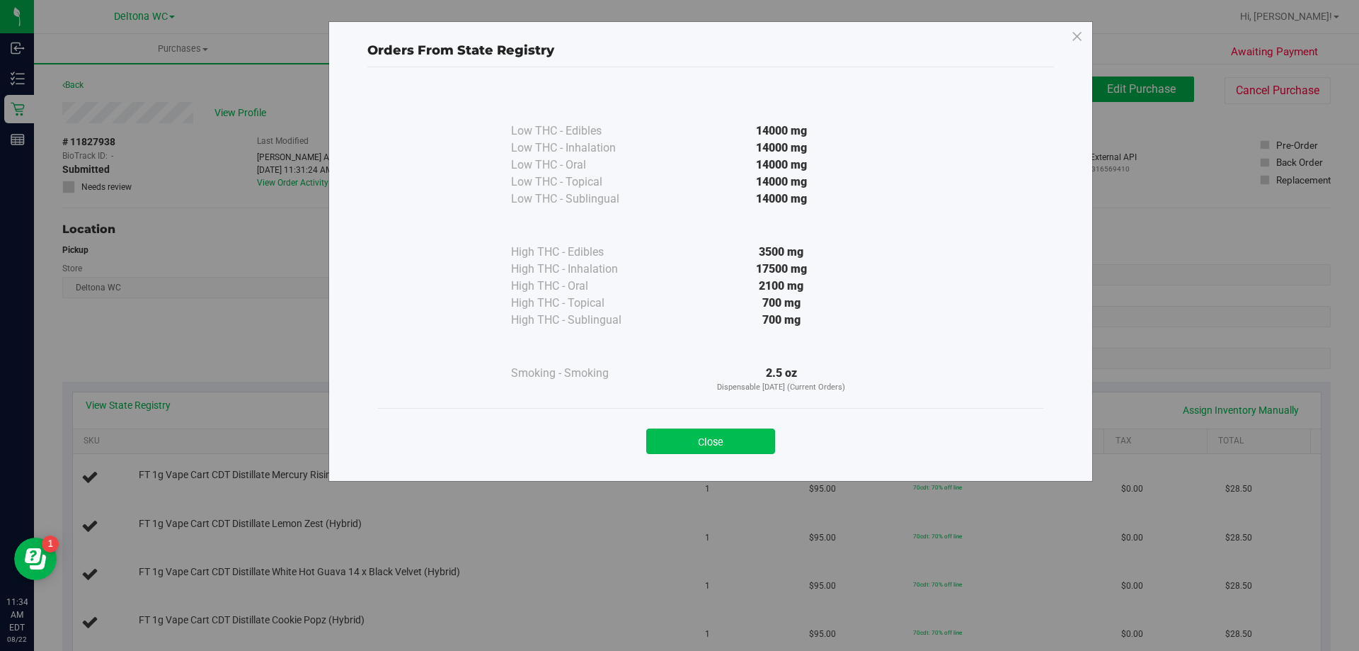
click at [697, 436] on button "Close" at bounding box center [710, 440] width 129 height 25
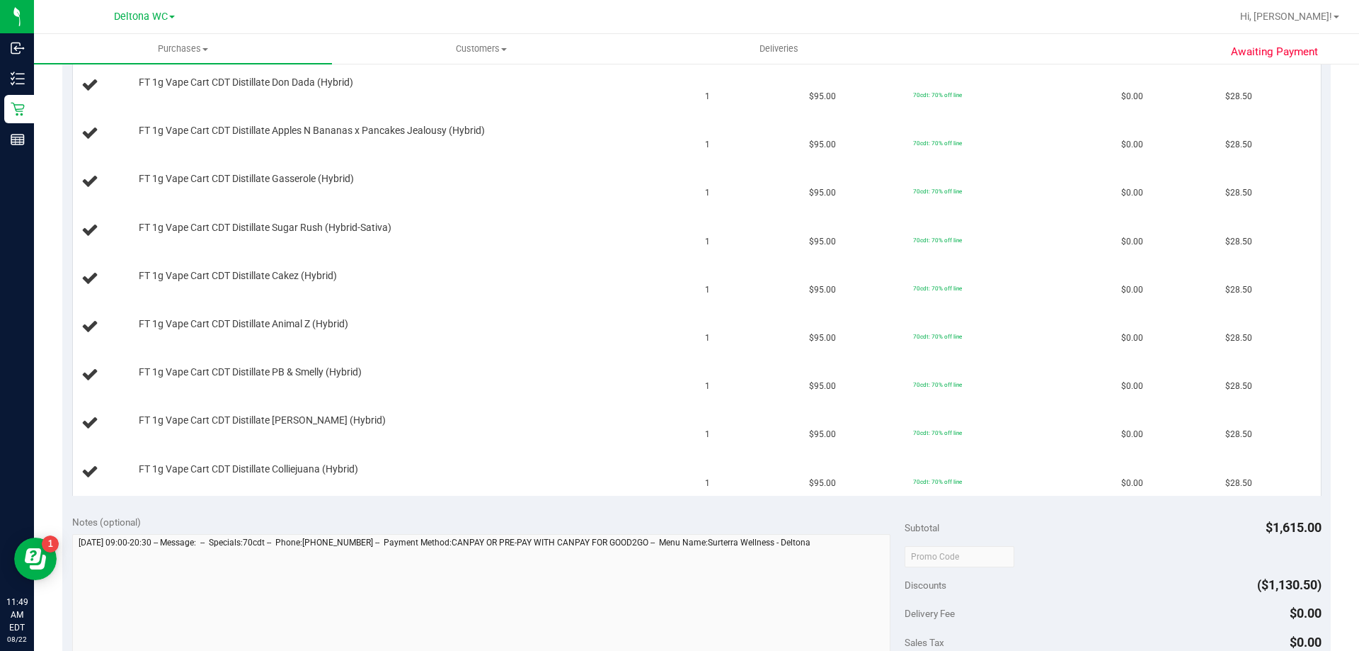
scroll to position [1062, 0]
